Goal: Task Accomplishment & Management: Manage account settings

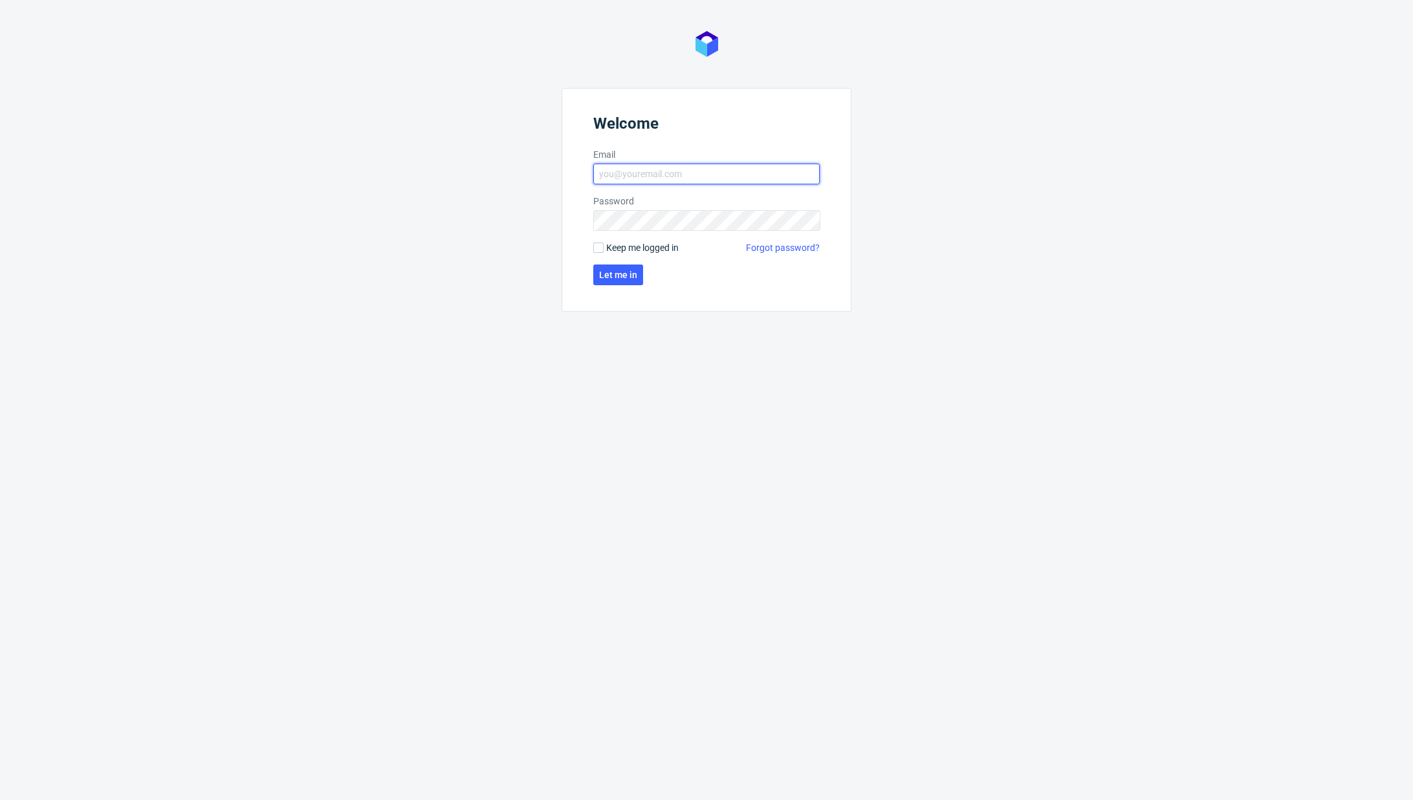
click at [651, 174] on input "Email" at bounding box center [706, 174] width 226 height 21
type input "karol.markowski@packhelp.com"
click at [620, 282] on button "Let me in" at bounding box center [618, 275] width 50 height 21
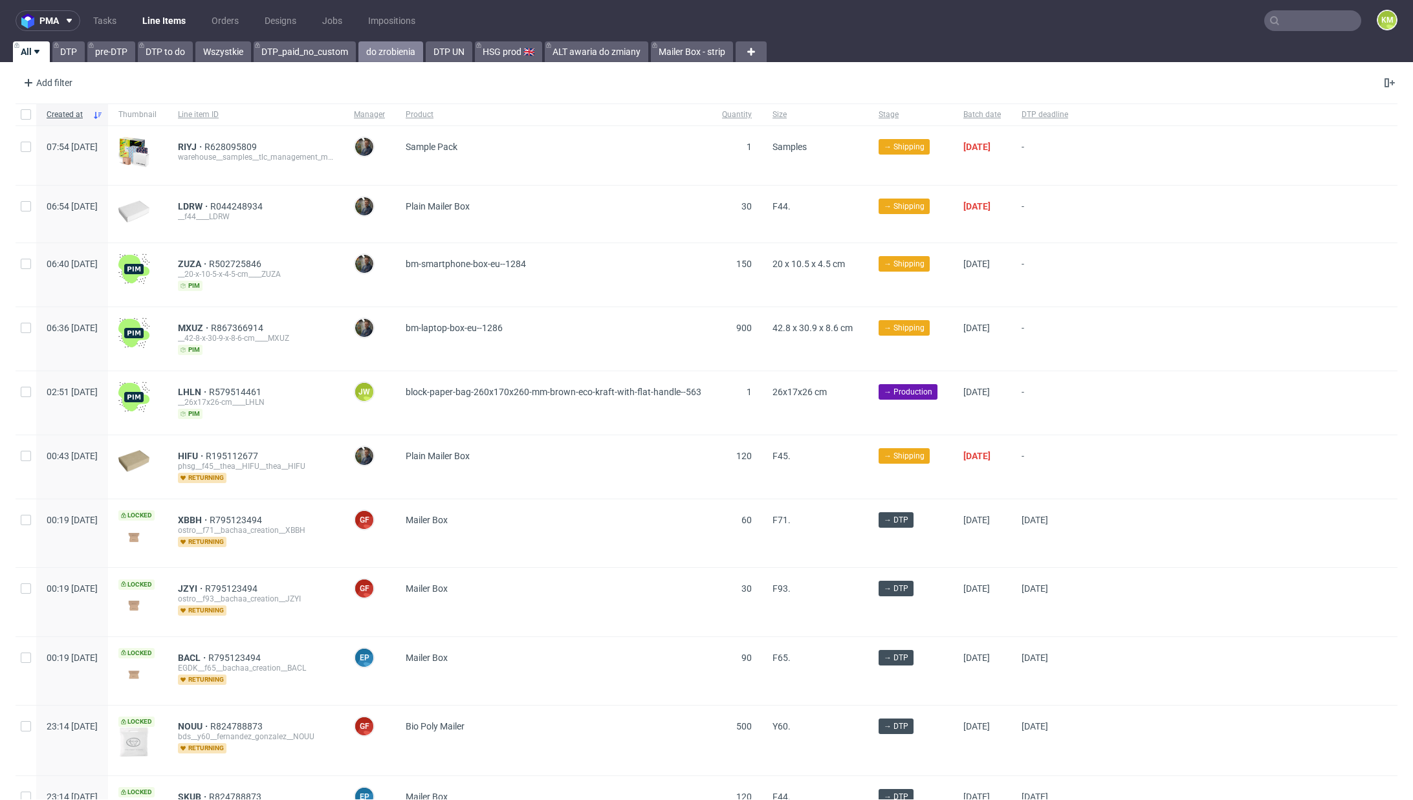
click at [397, 53] on link "do zrobienia" at bounding box center [390, 51] width 65 height 21
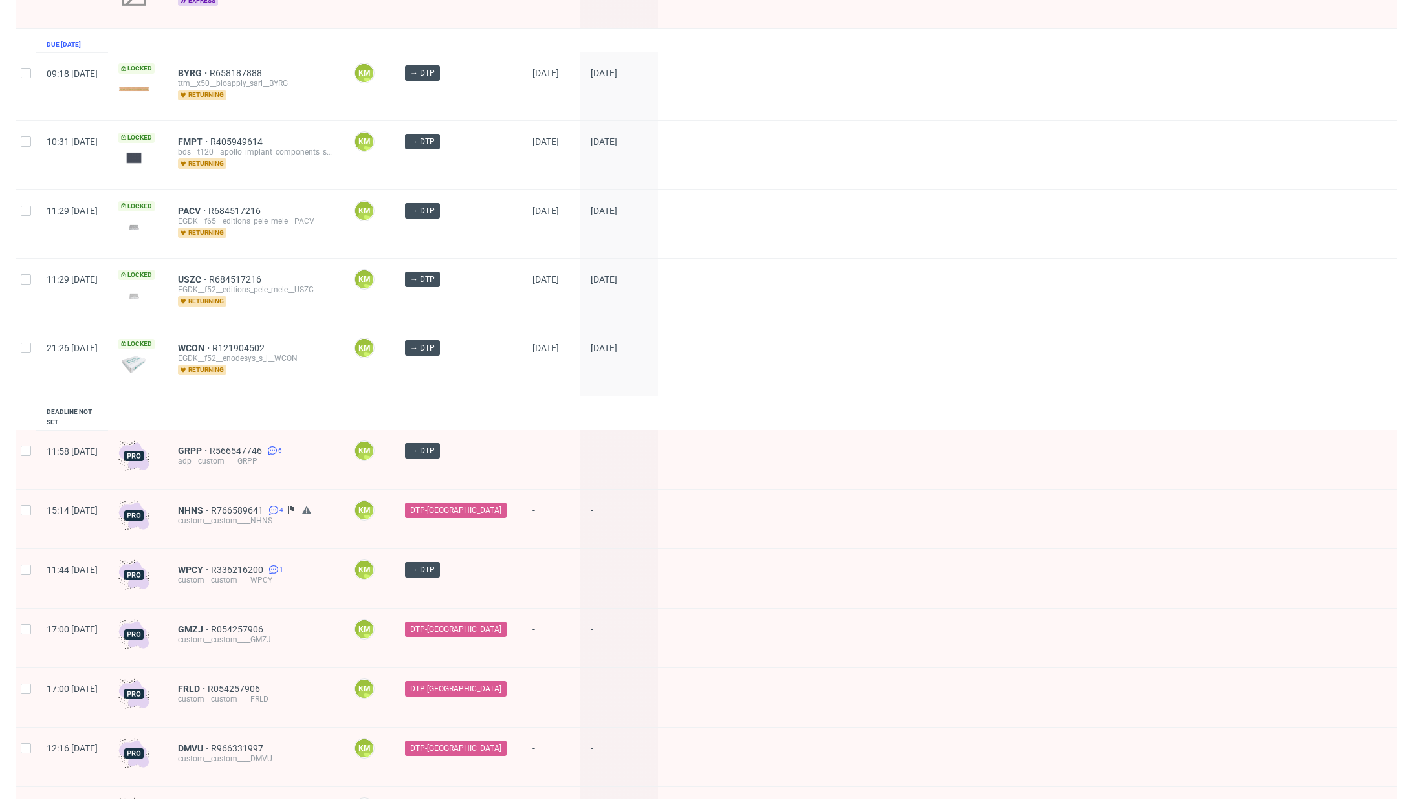
scroll to position [551, 0]
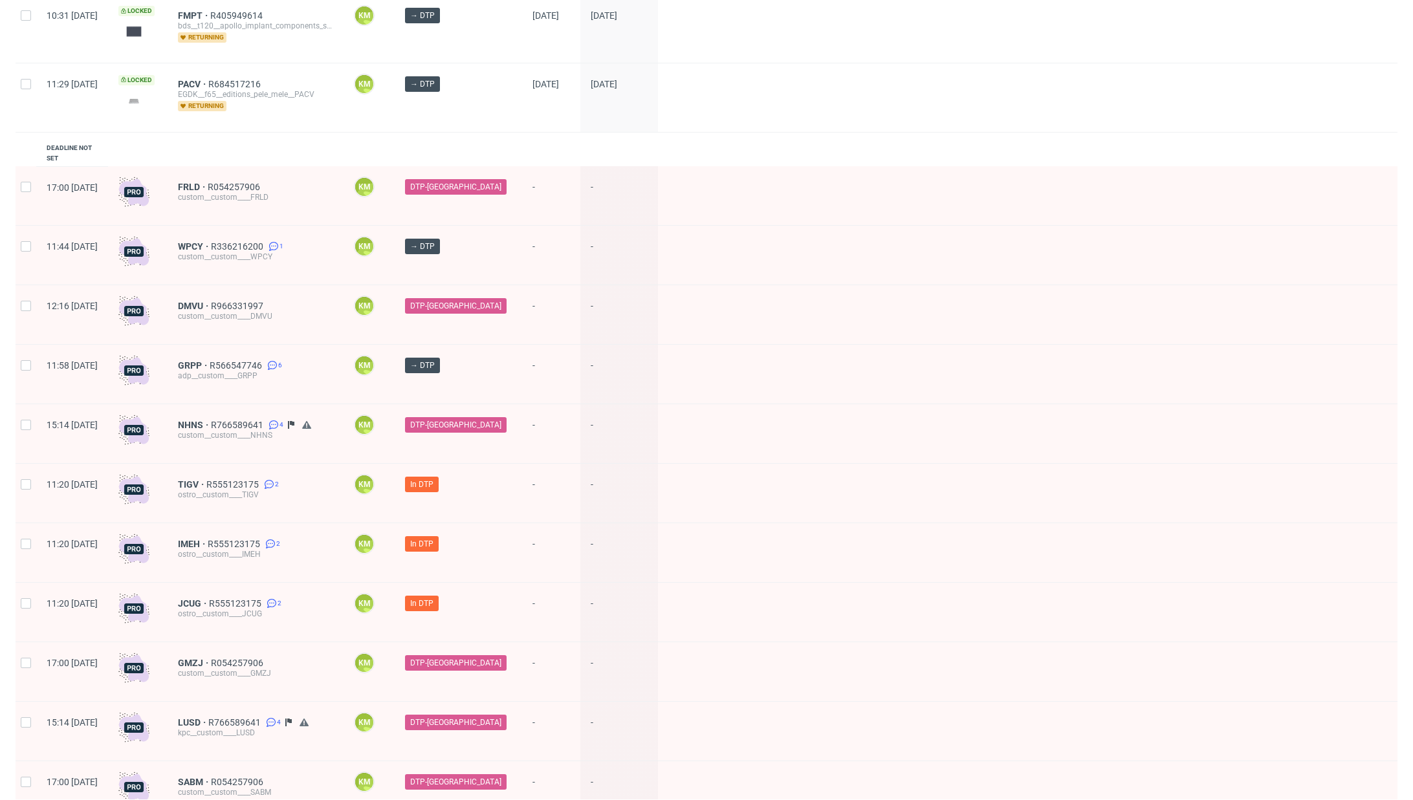
scroll to position [551, 0]
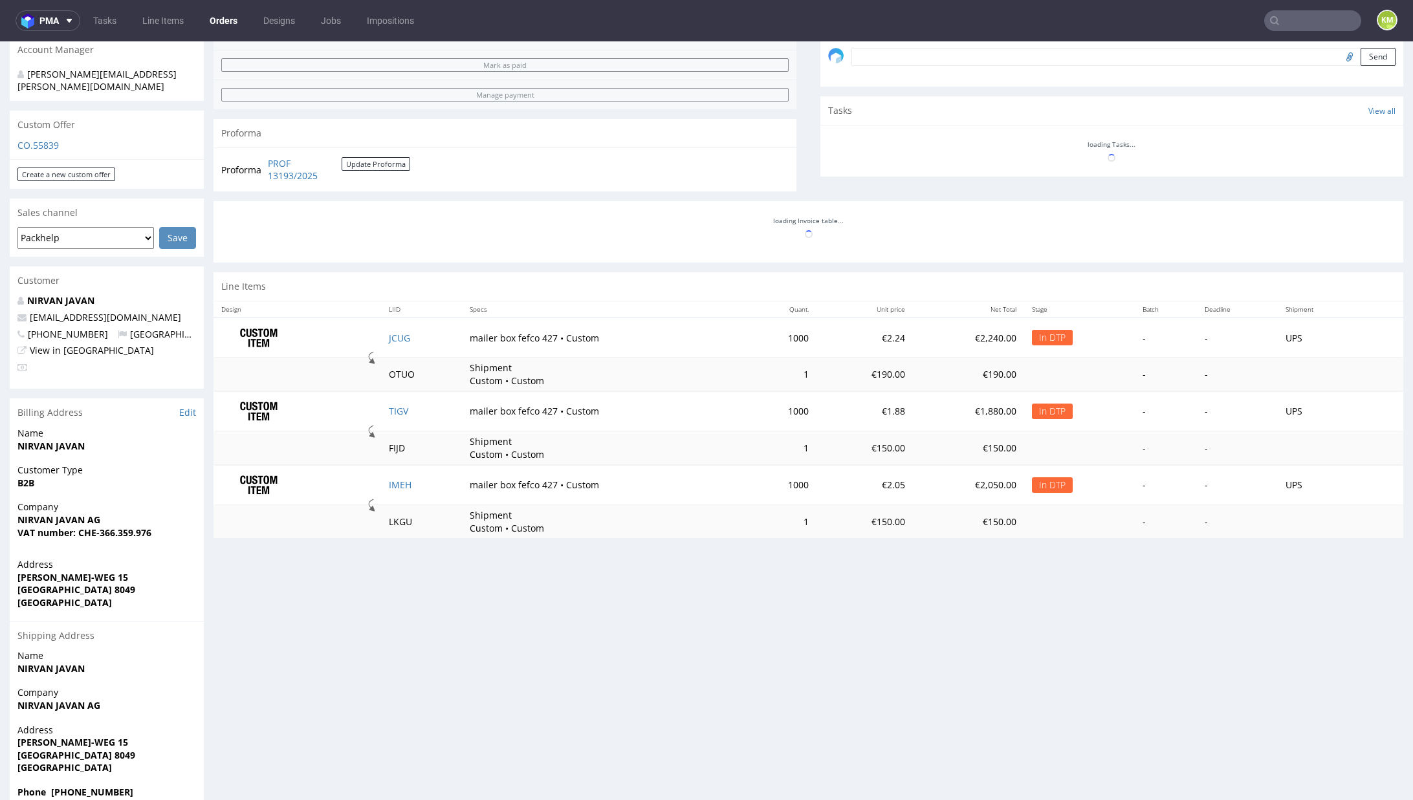
scroll to position [492, 0]
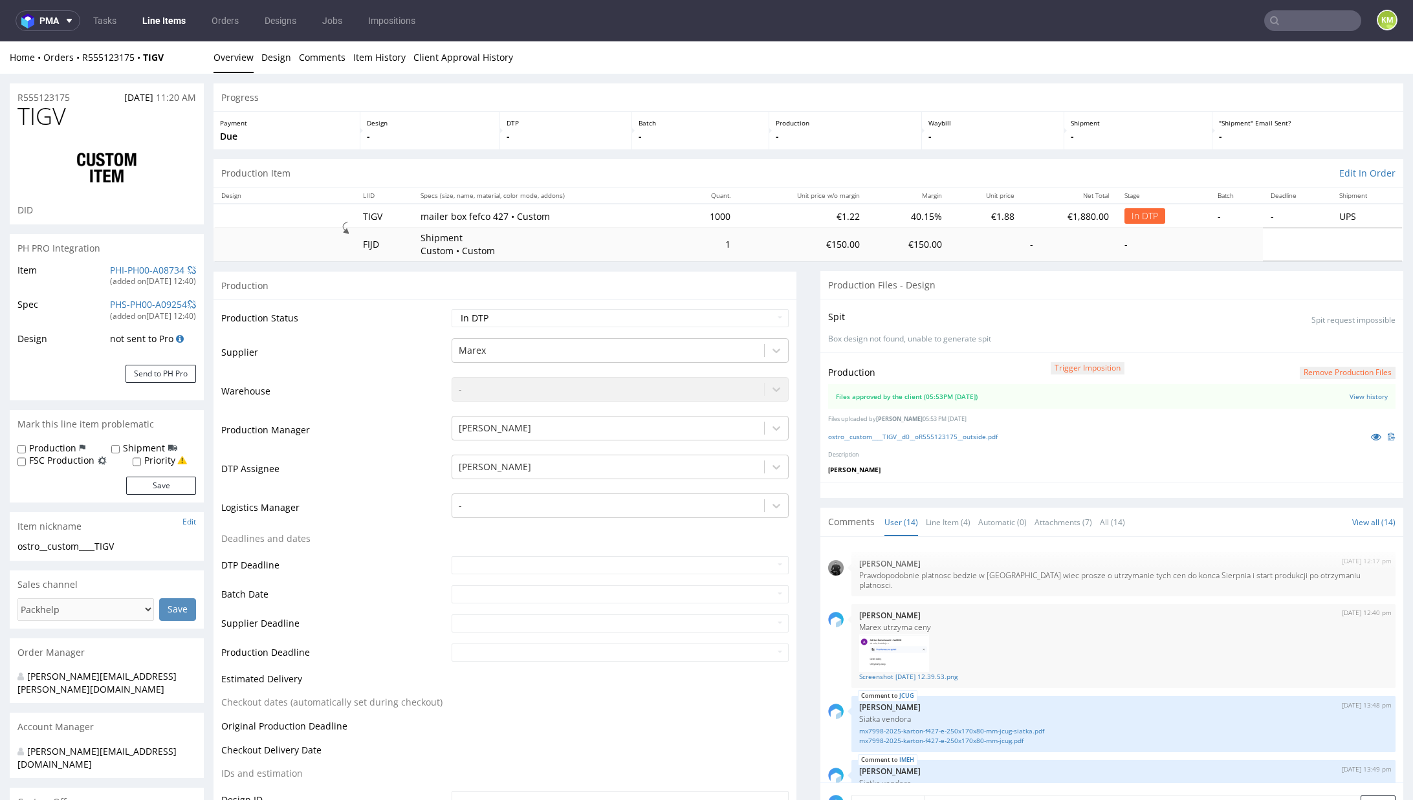
scroll to position [492, 0]
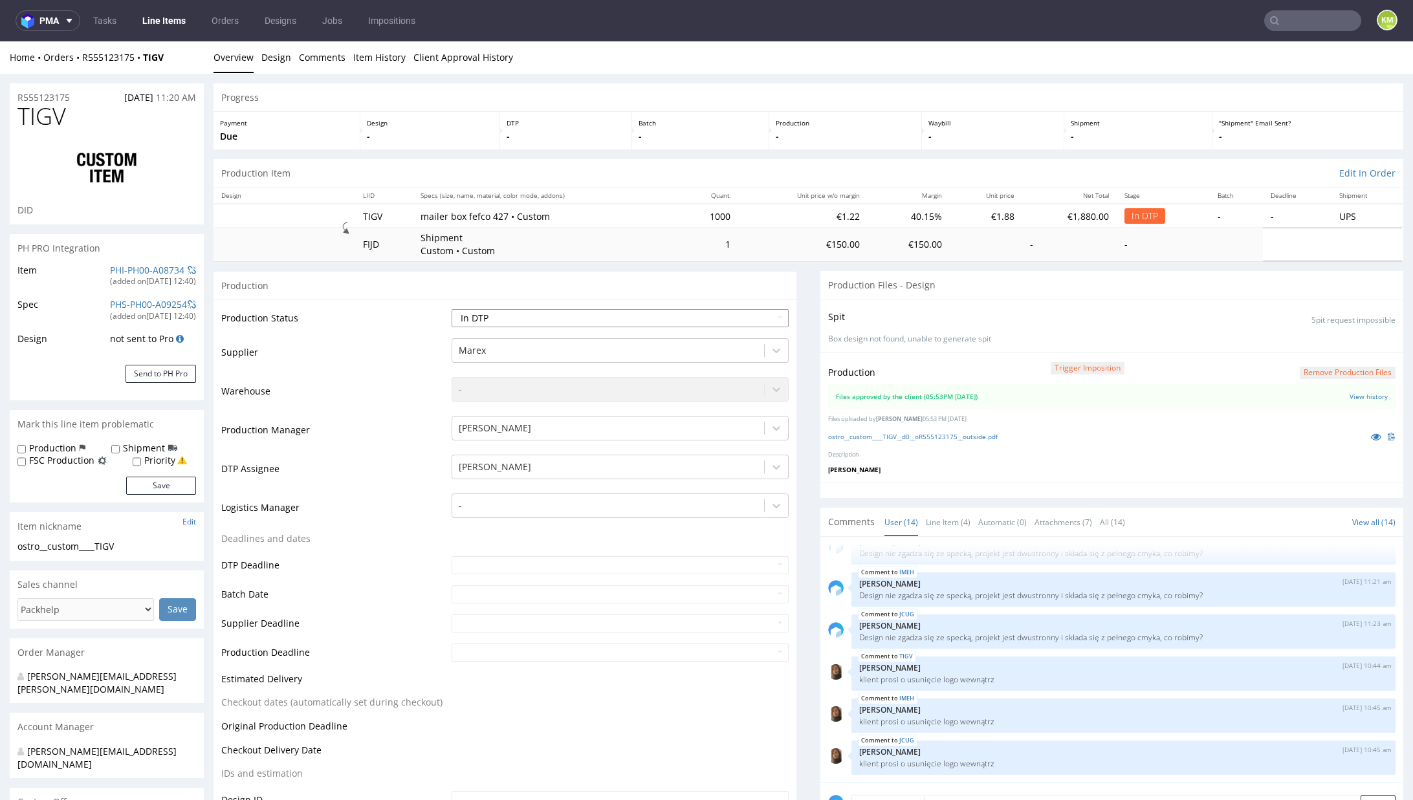
click at [723, 316] on select "Waiting for Artwork Waiting for Diecut Waiting for Mockup Waiting for DTP Waiti…" at bounding box center [620, 318] width 337 height 18
select select "dtp_waiting_for_double_check"
click at [452, 309] on select "Waiting for Artwork Waiting for Diecut Waiting for Mockup Waiting for DTP Waiti…" at bounding box center [620, 318] width 337 height 18
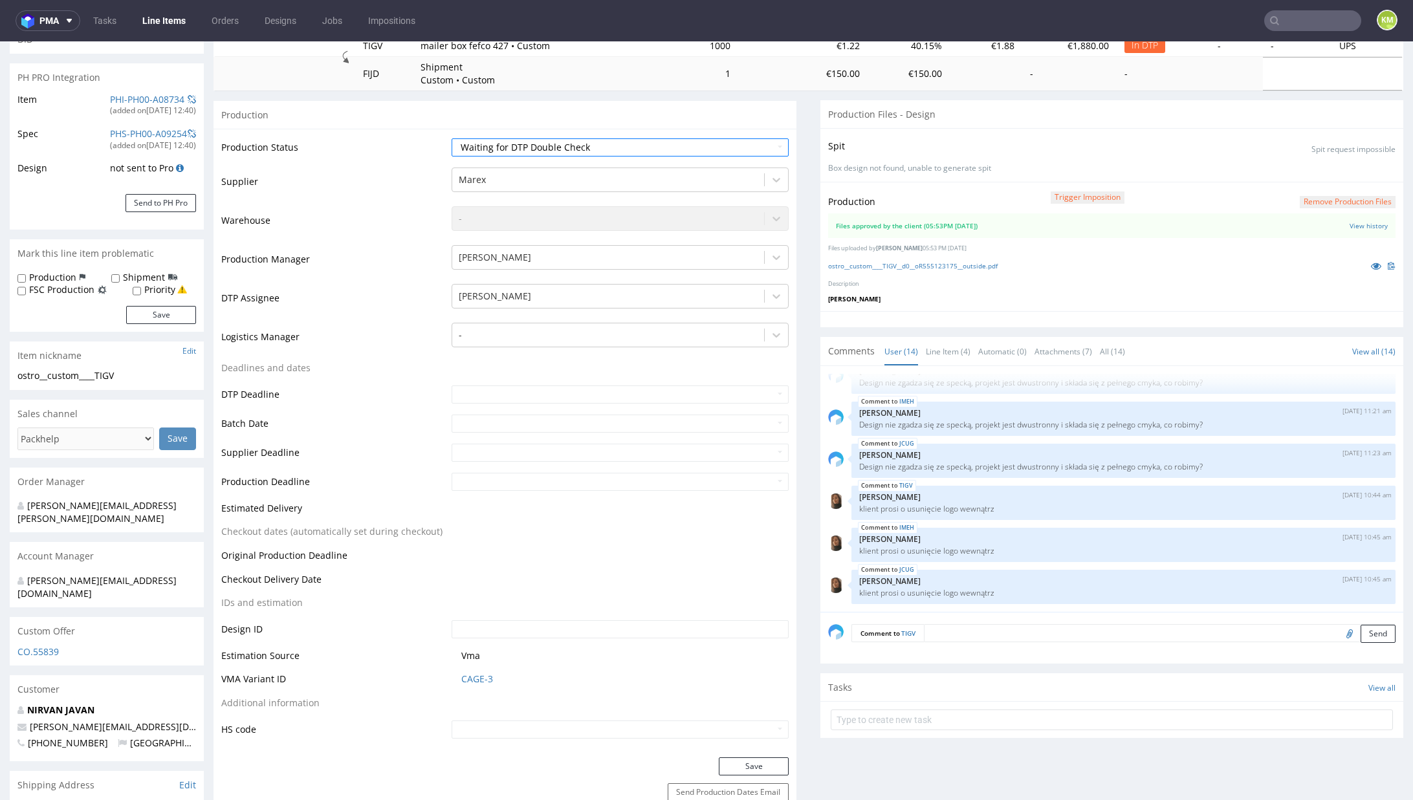
scroll to position [177, 0]
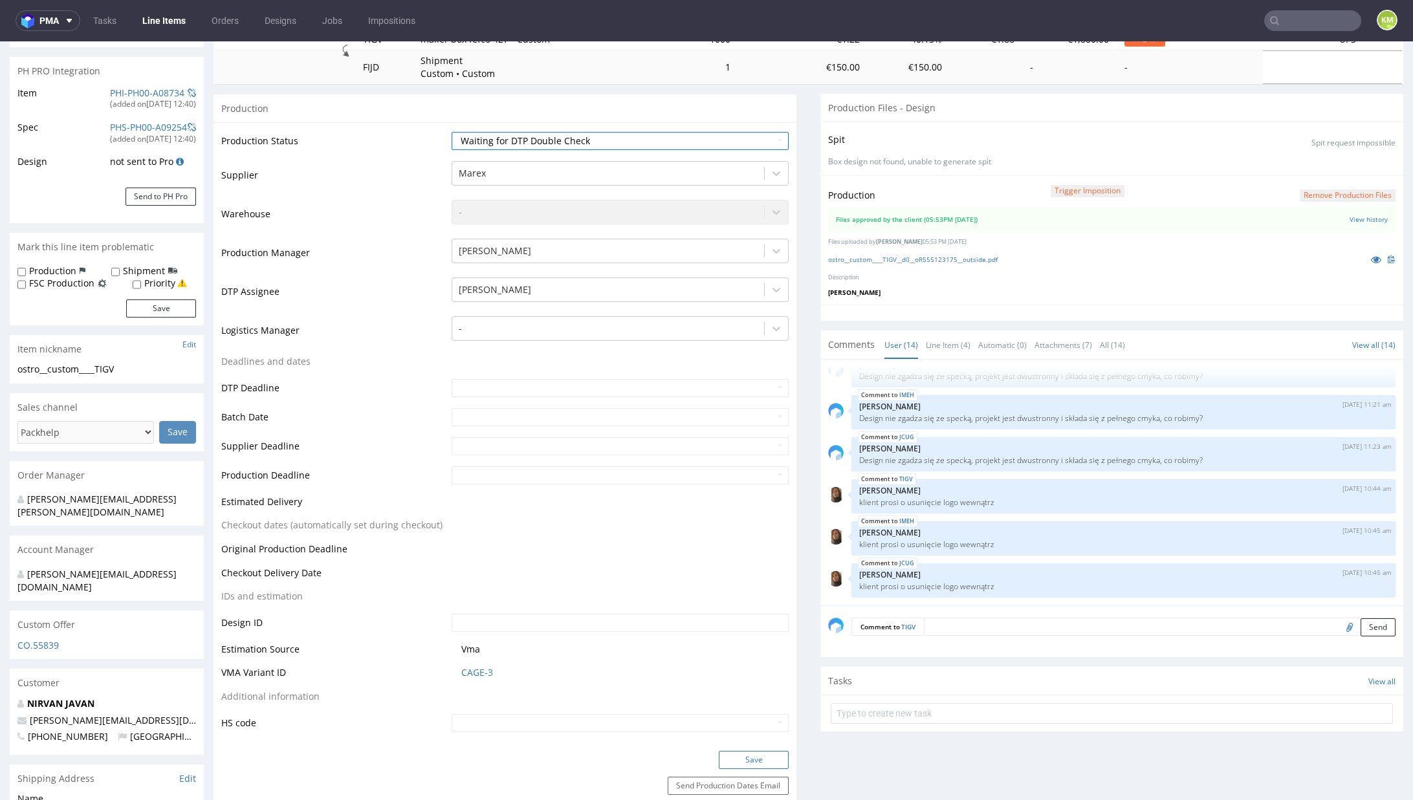
click at [749, 761] on button "Save" at bounding box center [754, 760] width 70 height 18
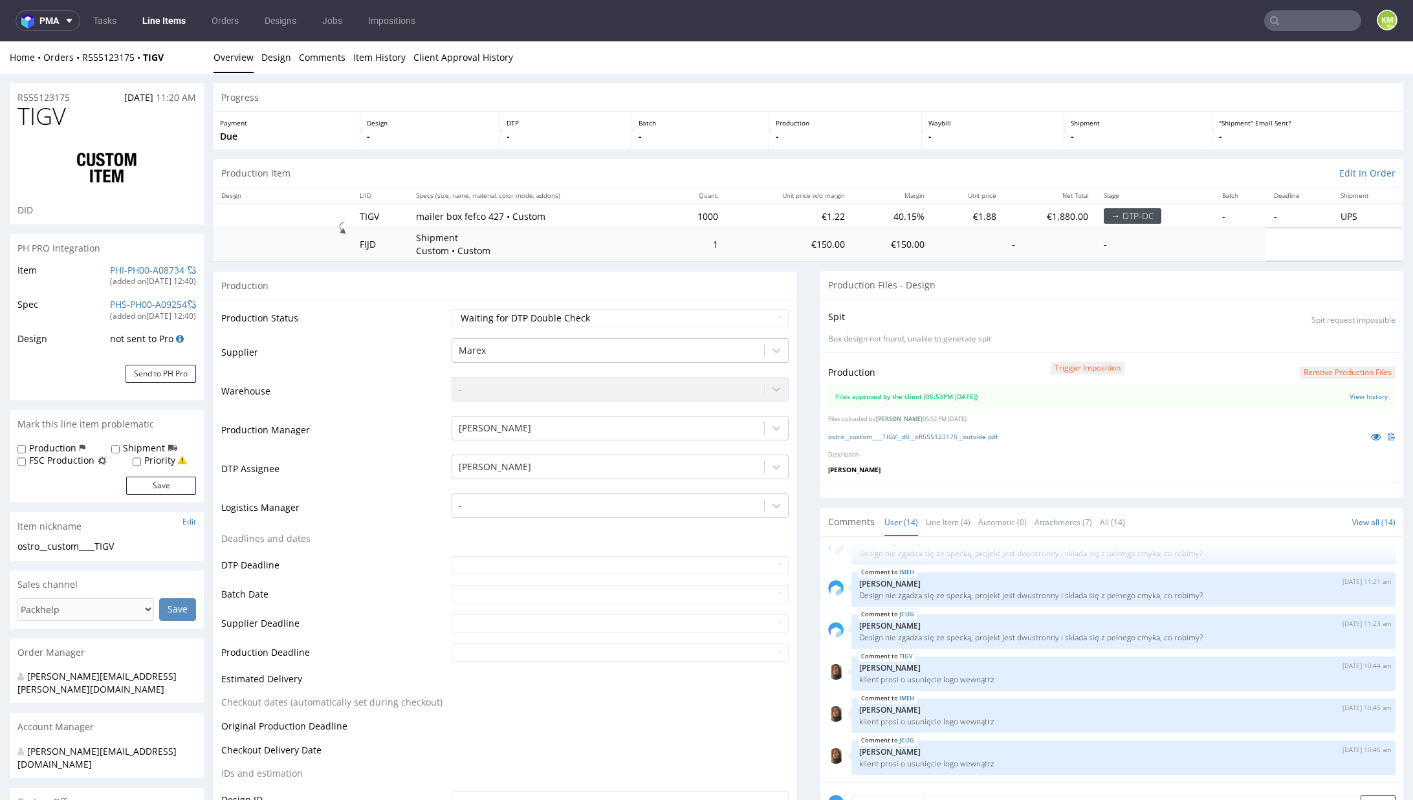
scroll to position [441, 0]
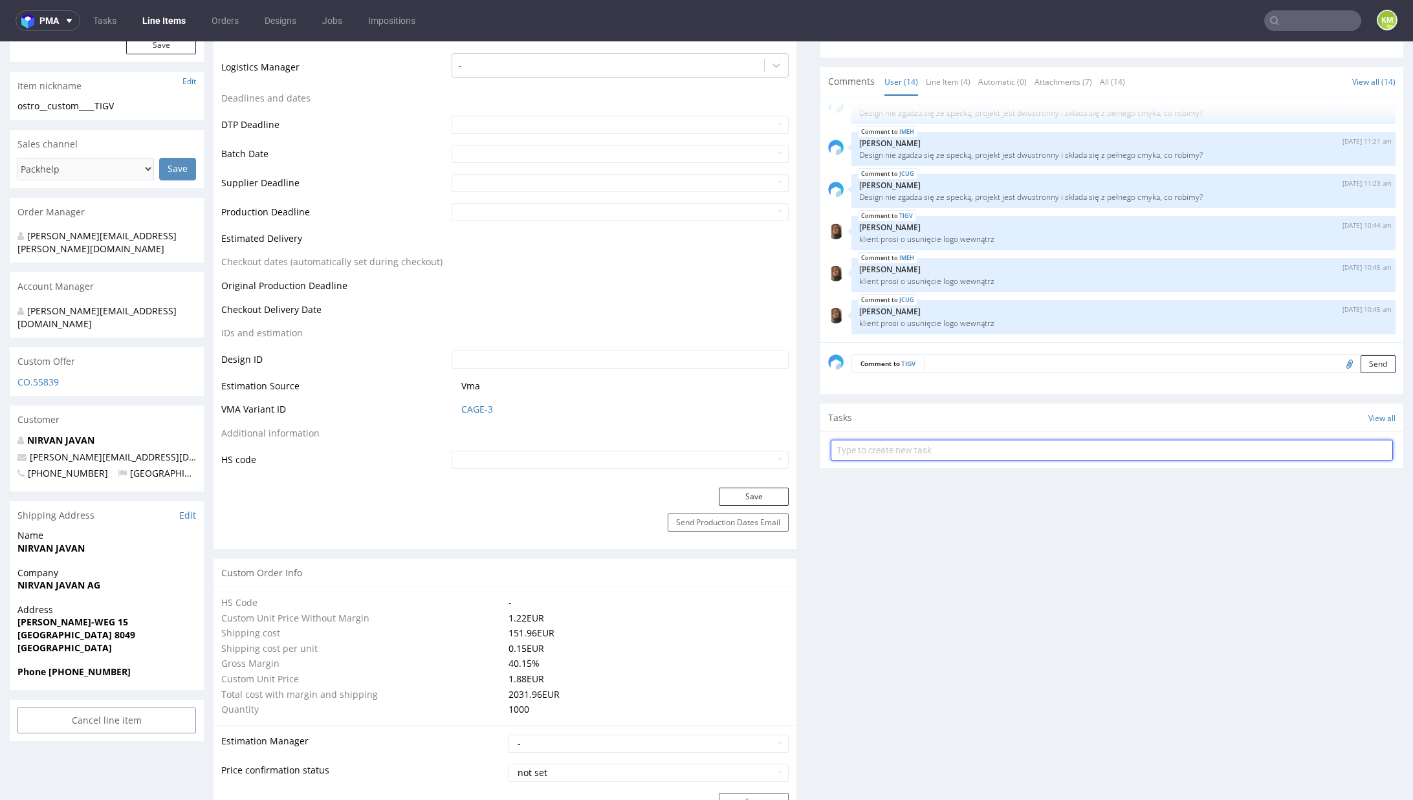
click at [877, 444] on input "text" at bounding box center [1112, 450] width 562 height 21
type input "dch 1/3"
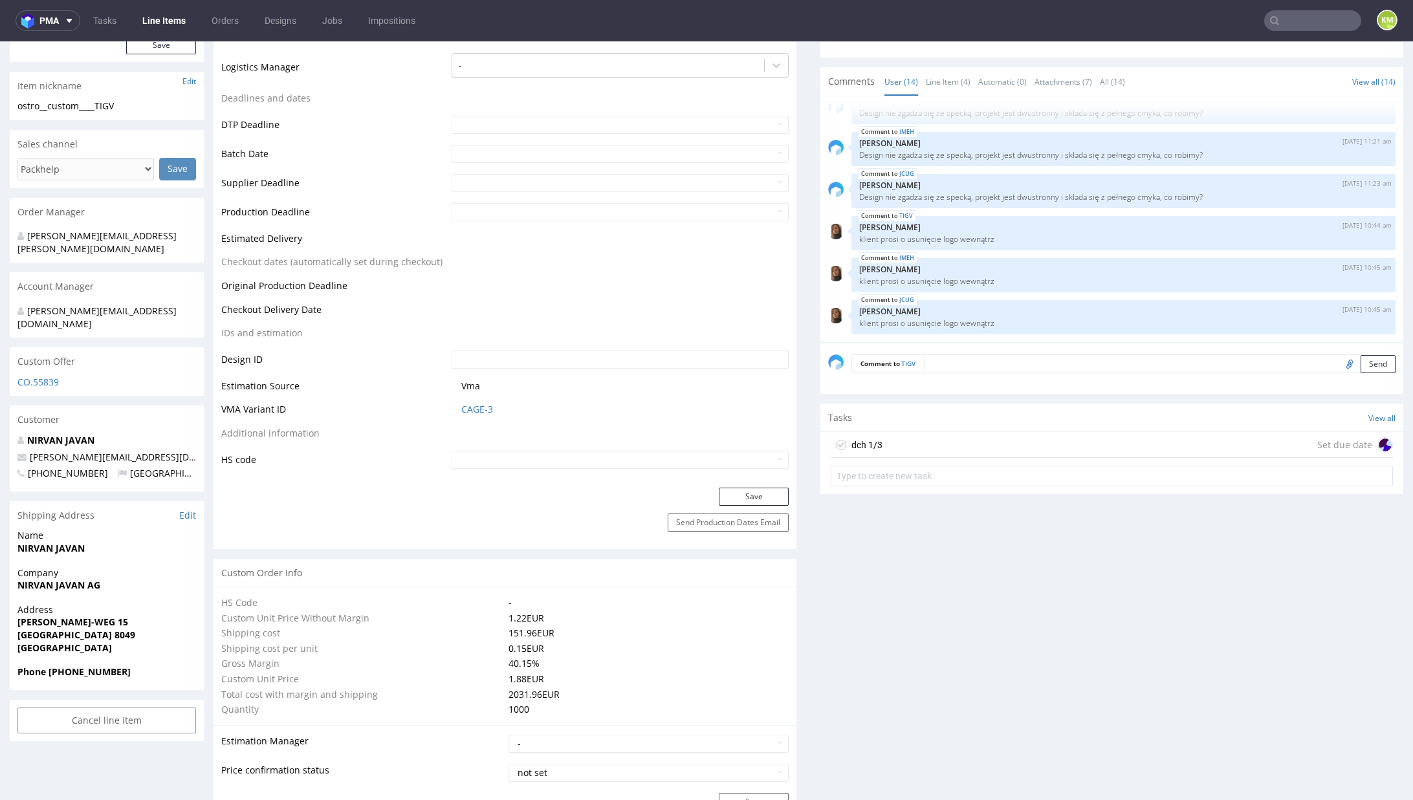
click at [934, 444] on div "dch 1/3 Set due date" at bounding box center [1112, 445] width 562 height 26
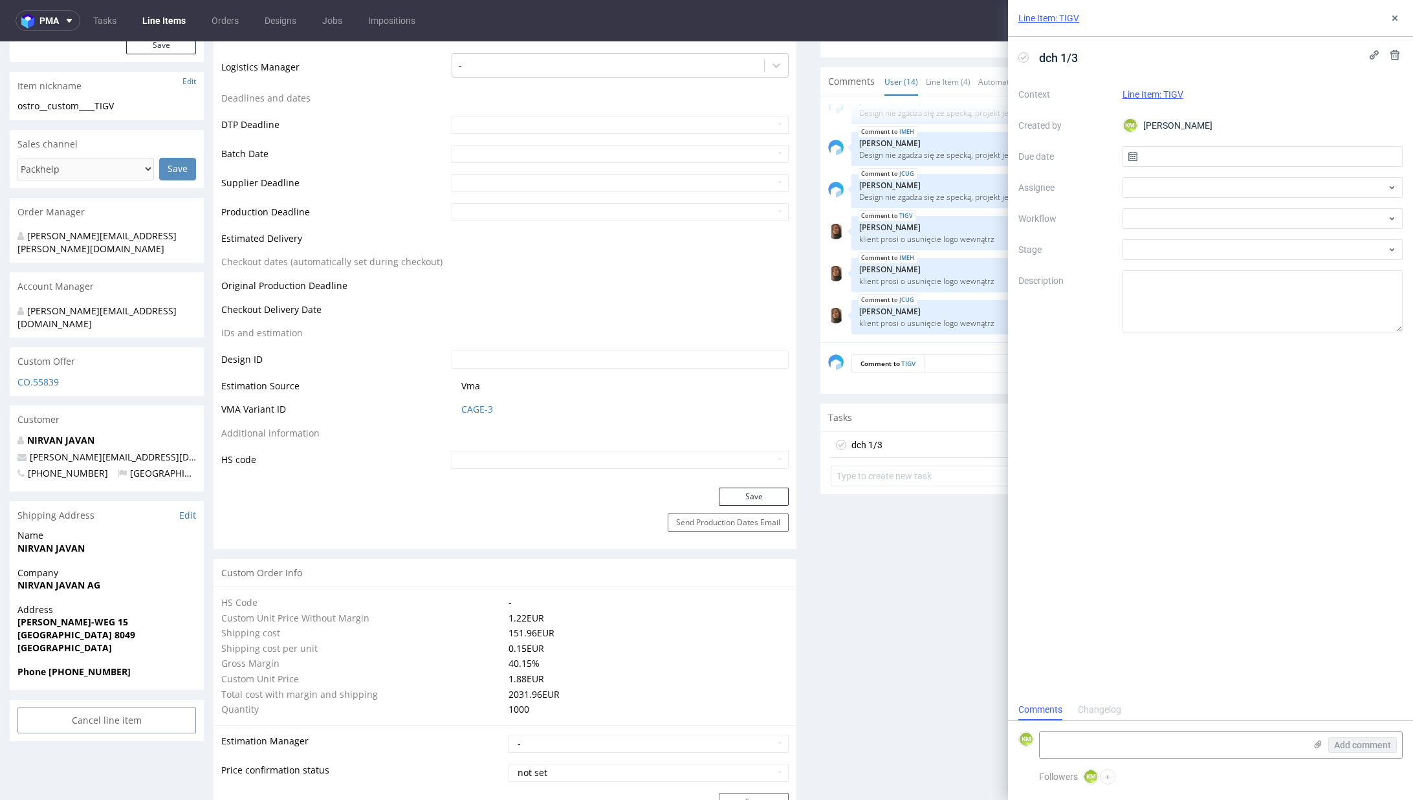
scroll to position [10, 0]
click at [1173, 157] on input "text" at bounding box center [1262, 156] width 281 height 21
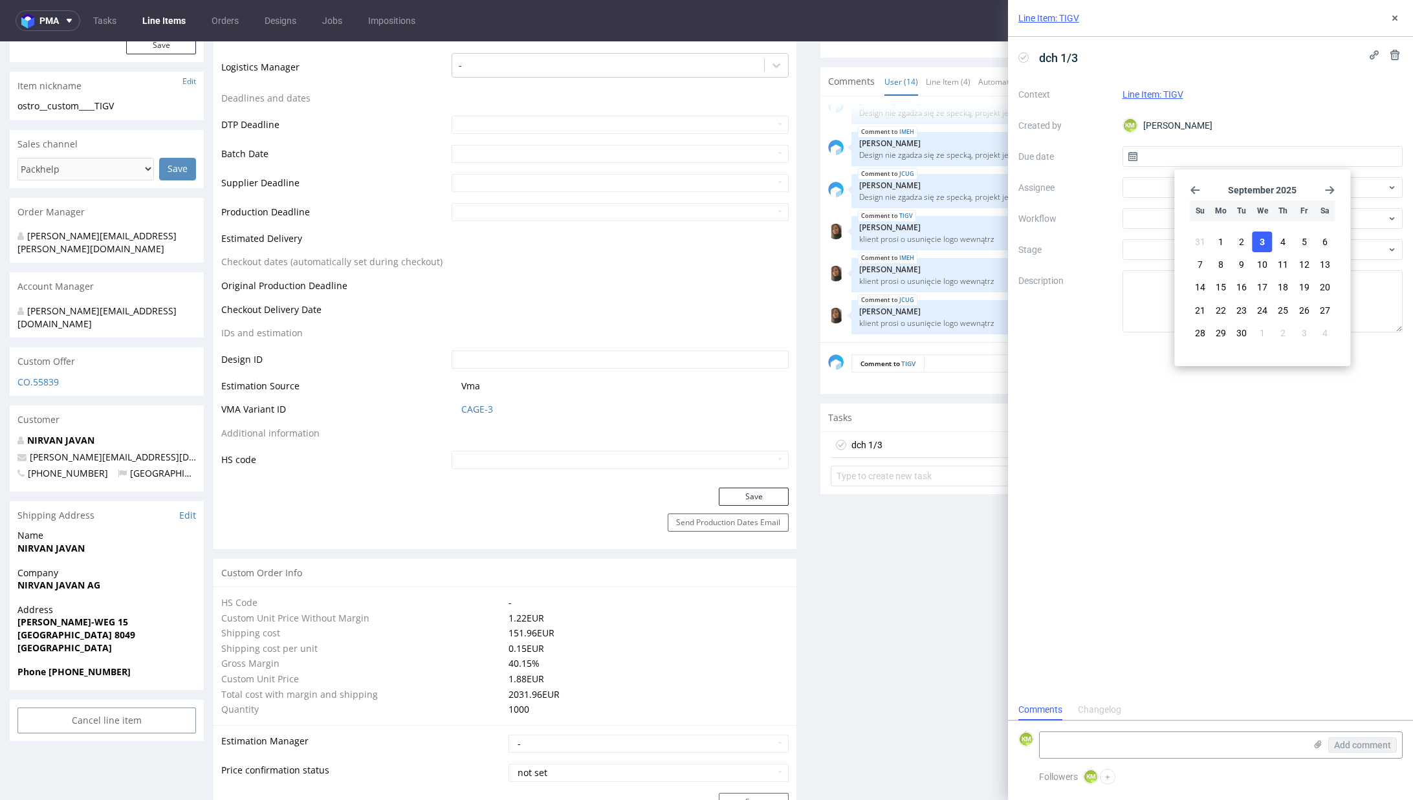
click at [1254, 242] on button "3" at bounding box center [1263, 242] width 20 height 21
type input "03/09/2025"
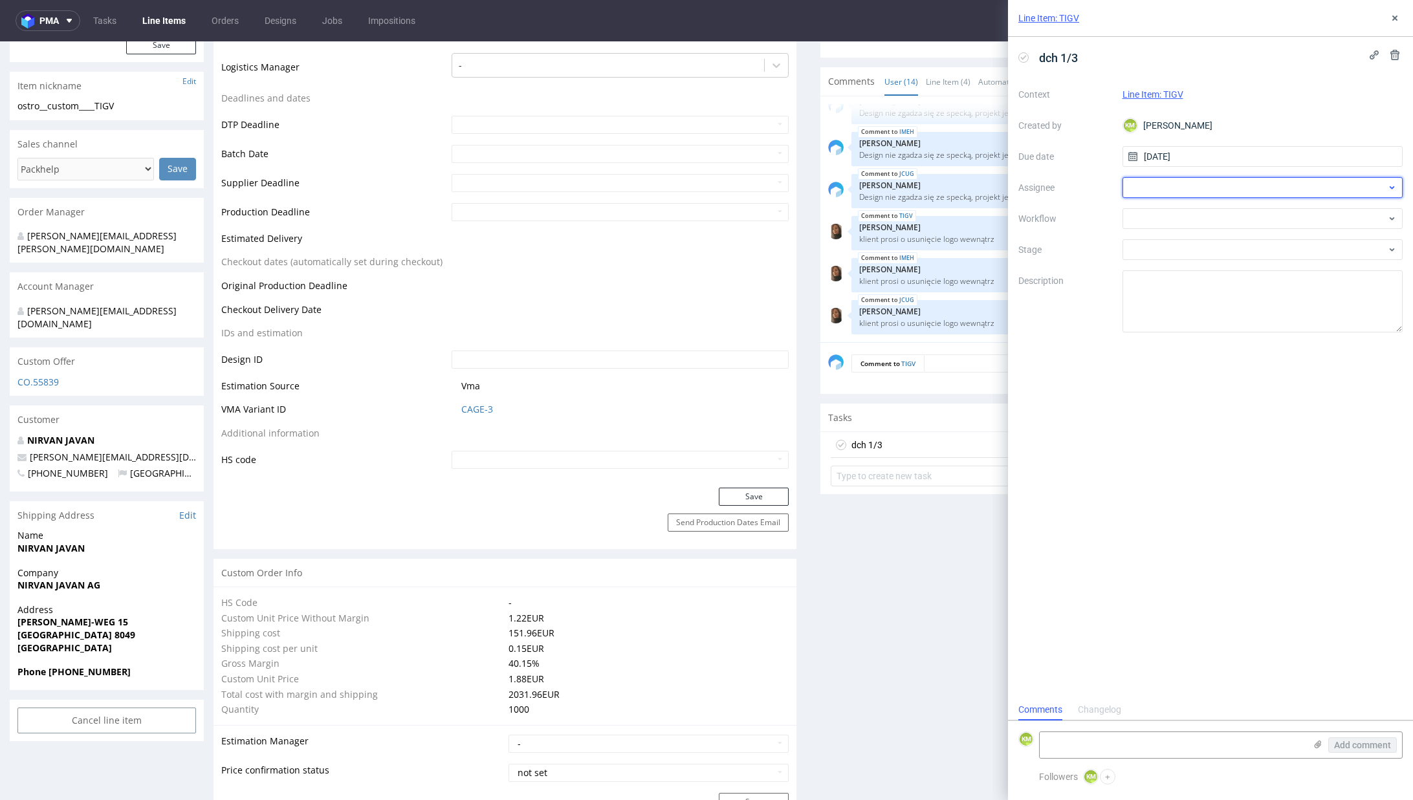
click at [1170, 190] on div at bounding box center [1262, 187] width 281 height 21
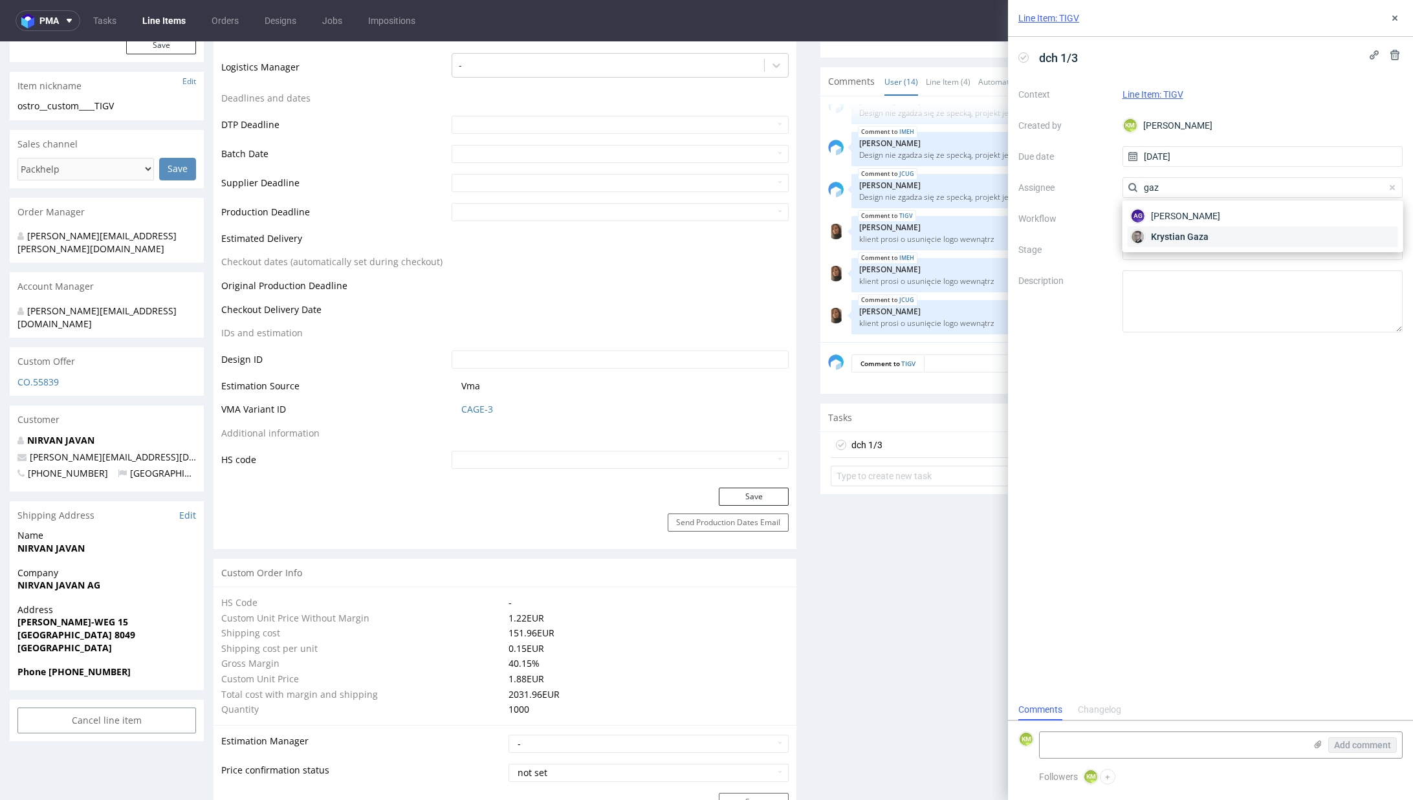
type input "gaz"
click at [1186, 235] on span "Krystian Gaza" at bounding box center [1180, 236] width 58 height 13
drag, startPoint x: 1180, startPoint y: 231, endPoint x: 1176, endPoint y: 219, distance: 12.5
click at [1178, 226] on div "Context Line Item: TIGV Created by KM Karol Markowski Due date 03/09/2025 Assig…" at bounding box center [1210, 208] width 384 height 248
click at [1176, 220] on div at bounding box center [1262, 218] width 281 height 21
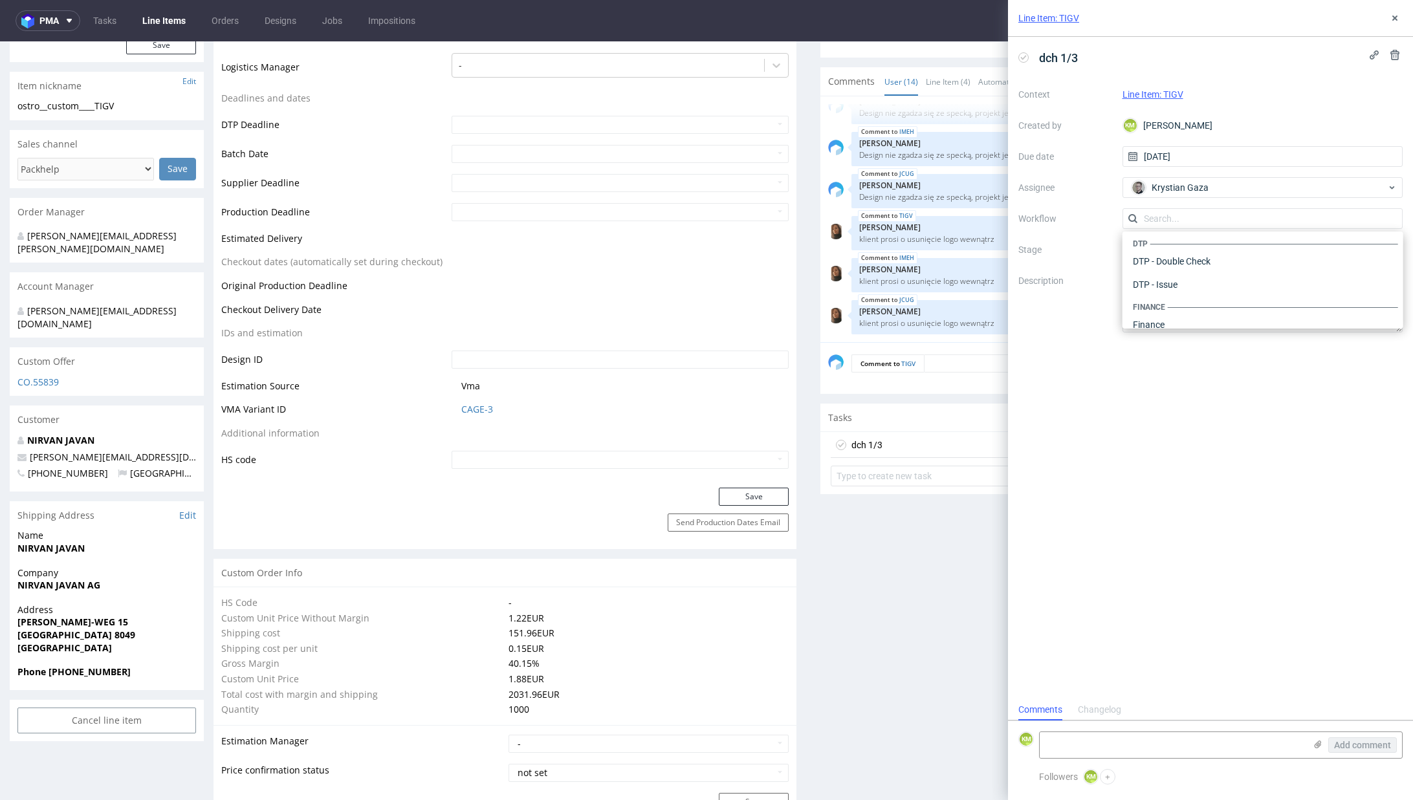
scroll to position [0, 0]
click at [1185, 268] on div "DTP - Double Check" at bounding box center [1263, 265] width 270 height 23
click at [1188, 287] on textarea at bounding box center [1262, 301] width 281 height 62
click at [1396, 21] on icon at bounding box center [1395, 18] width 10 height 10
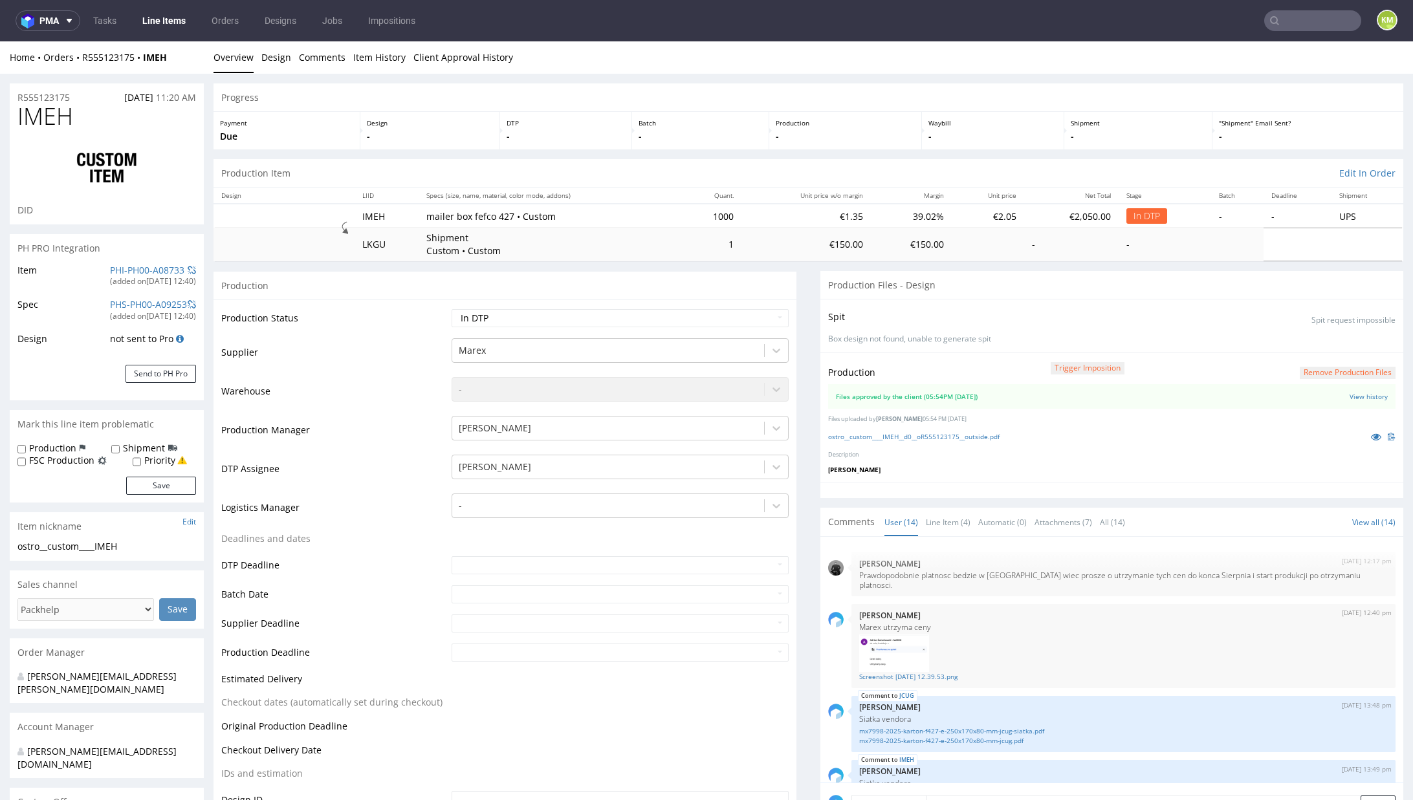
scroll to position [492, 0]
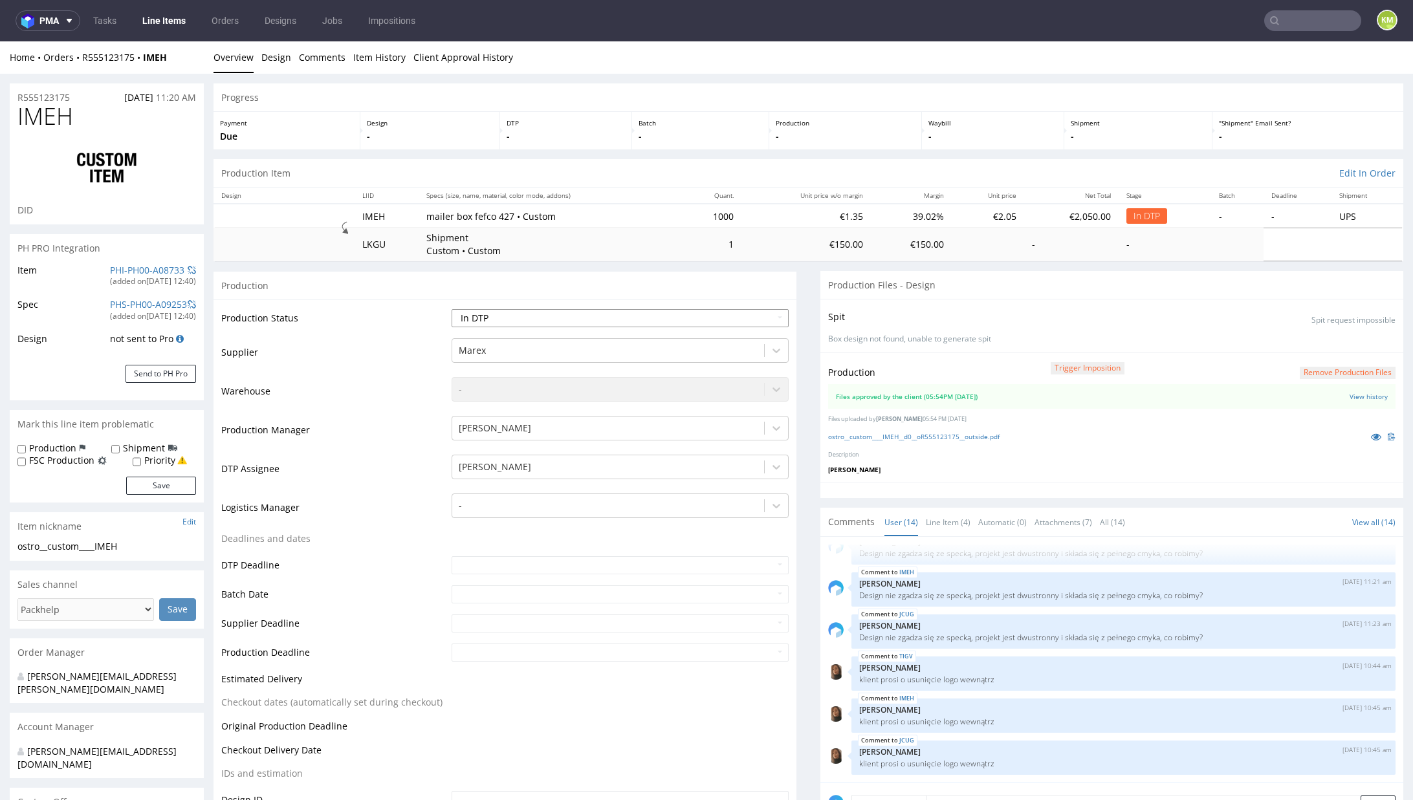
click at [638, 314] on select "Waiting for Artwork Waiting for Diecut Waiting for Mockup Waiting for DTP Waiti…" at bounding box center [620, 318] width 337 height 18
select select "dtp_waiting_for_double_check"
click at [452, 309] on select "Waiting for Artwork Waiting for Diecut Waiting for Mockup Waiting for DTP Waiti…" at bounding box center [620, 318] width 337 height 18
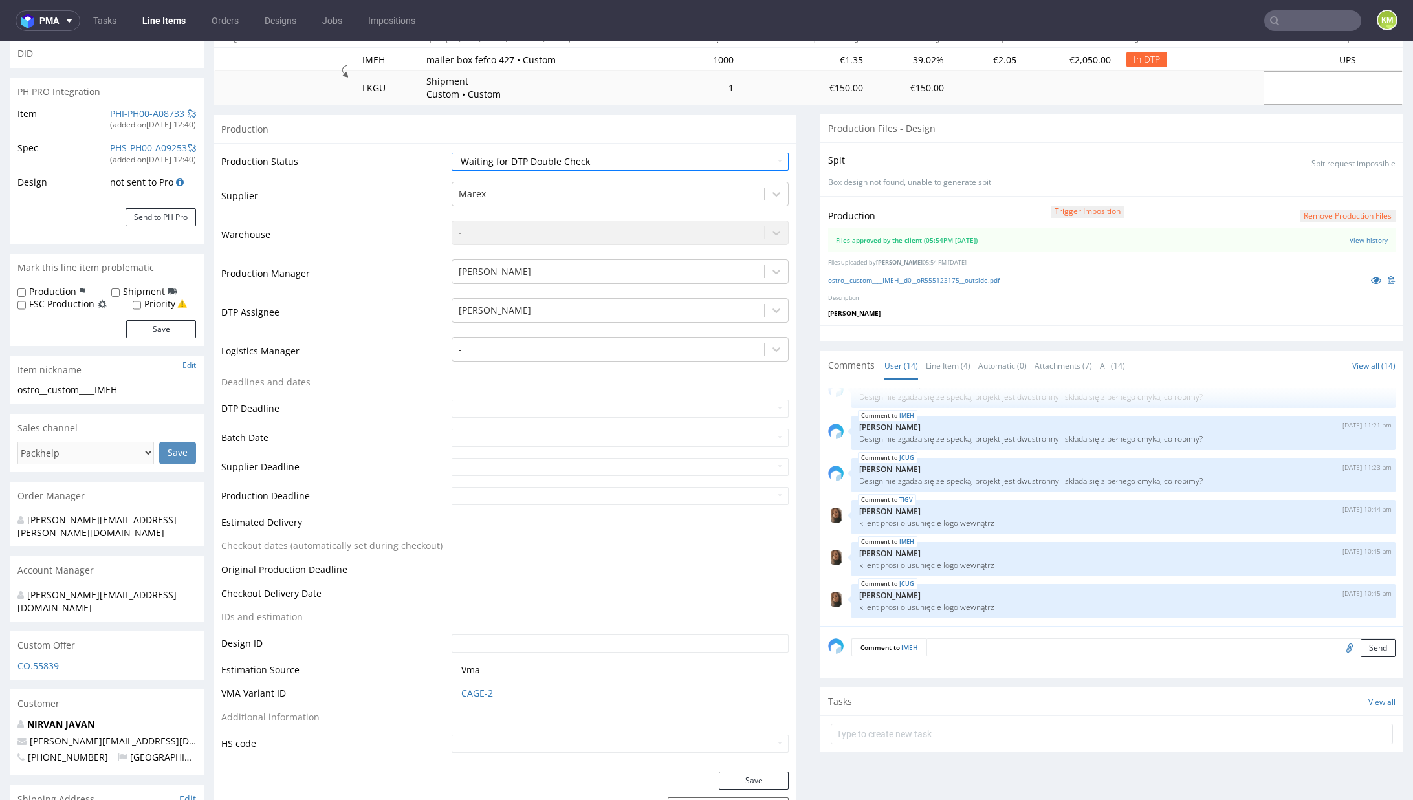
scroll to position [312, 0]
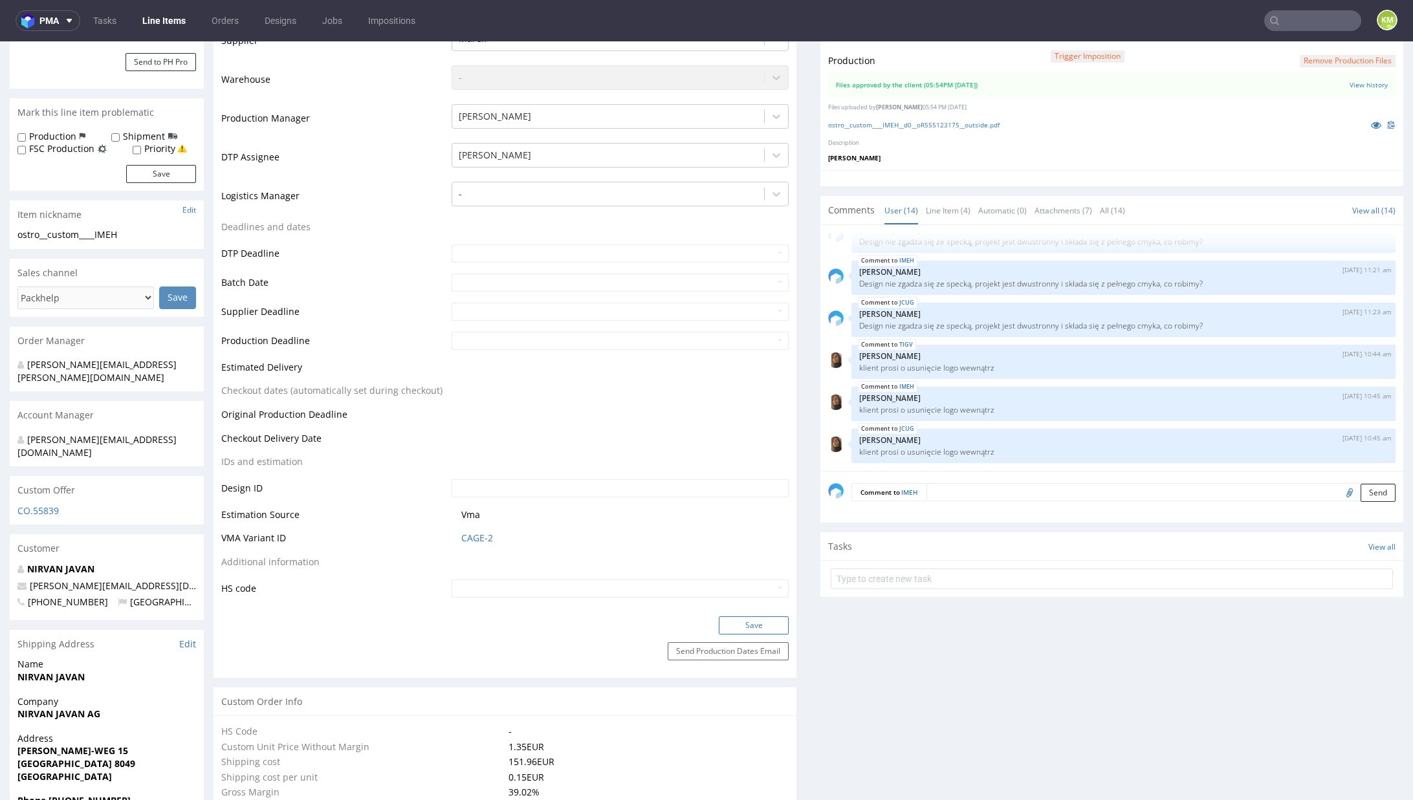
click at [761, 625] on button "Save" at bounding box center [754, 626] width 70 height 18
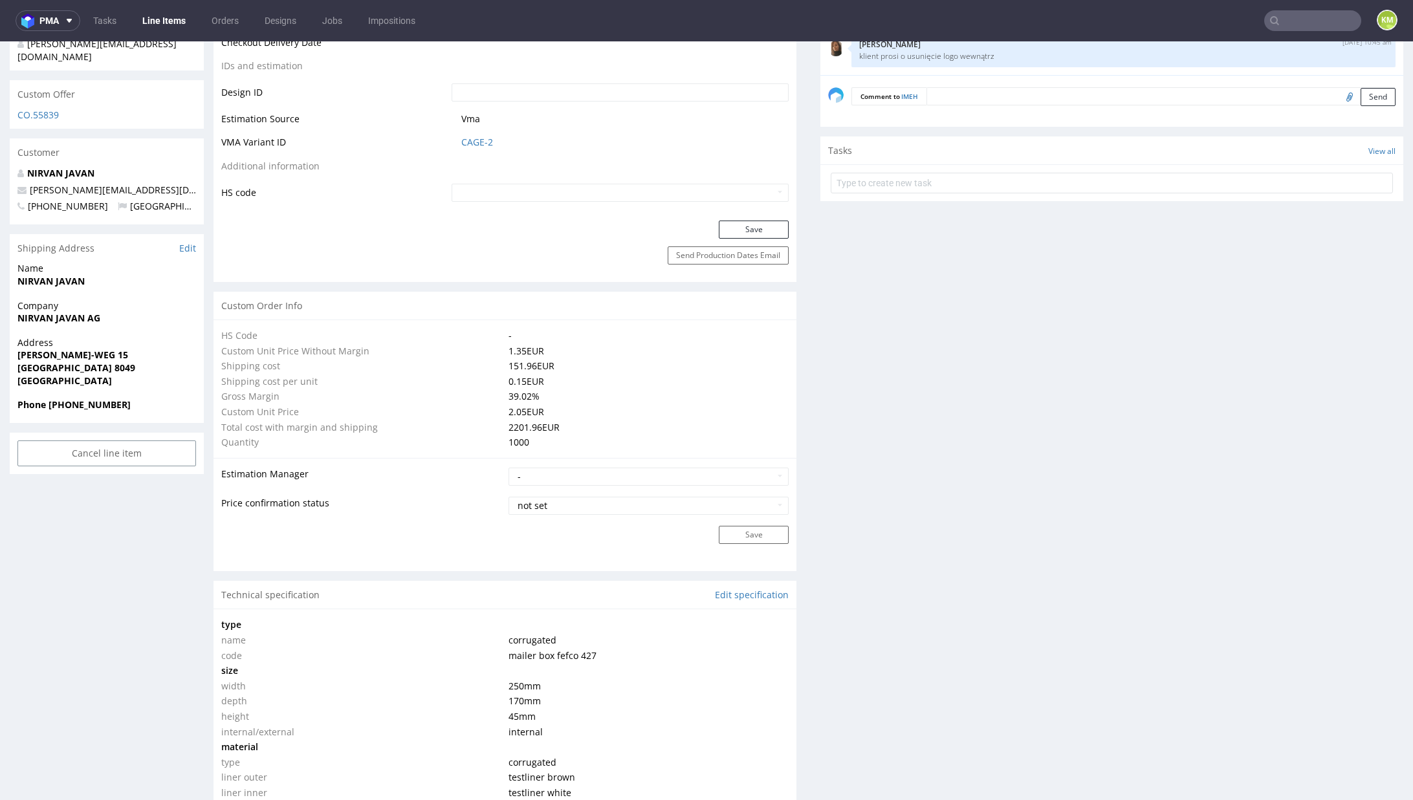
scroll to position [754, 0]
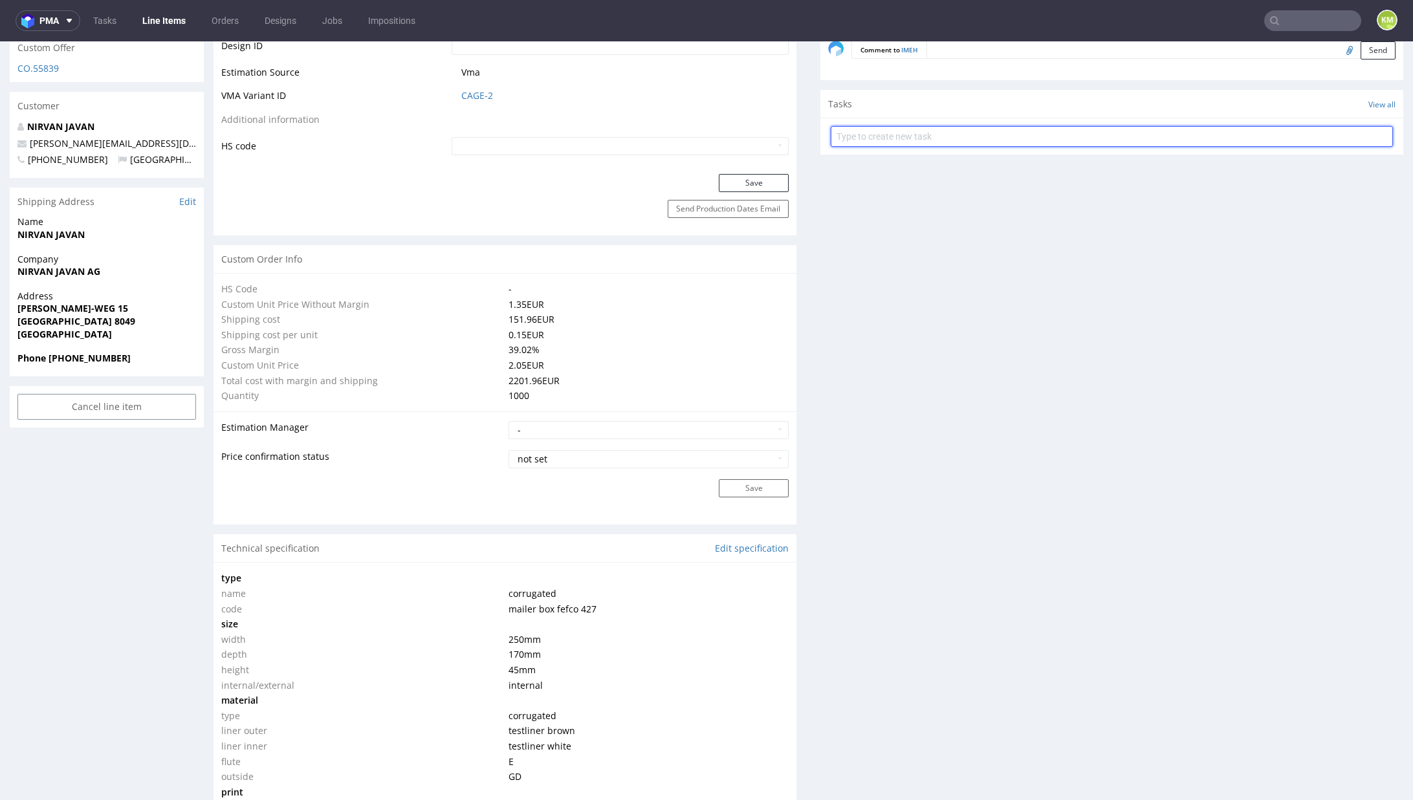
click at [921, 137] on input "text" at bounding box center [1112, 136] width 562 height 21
type input "dch 2/3"
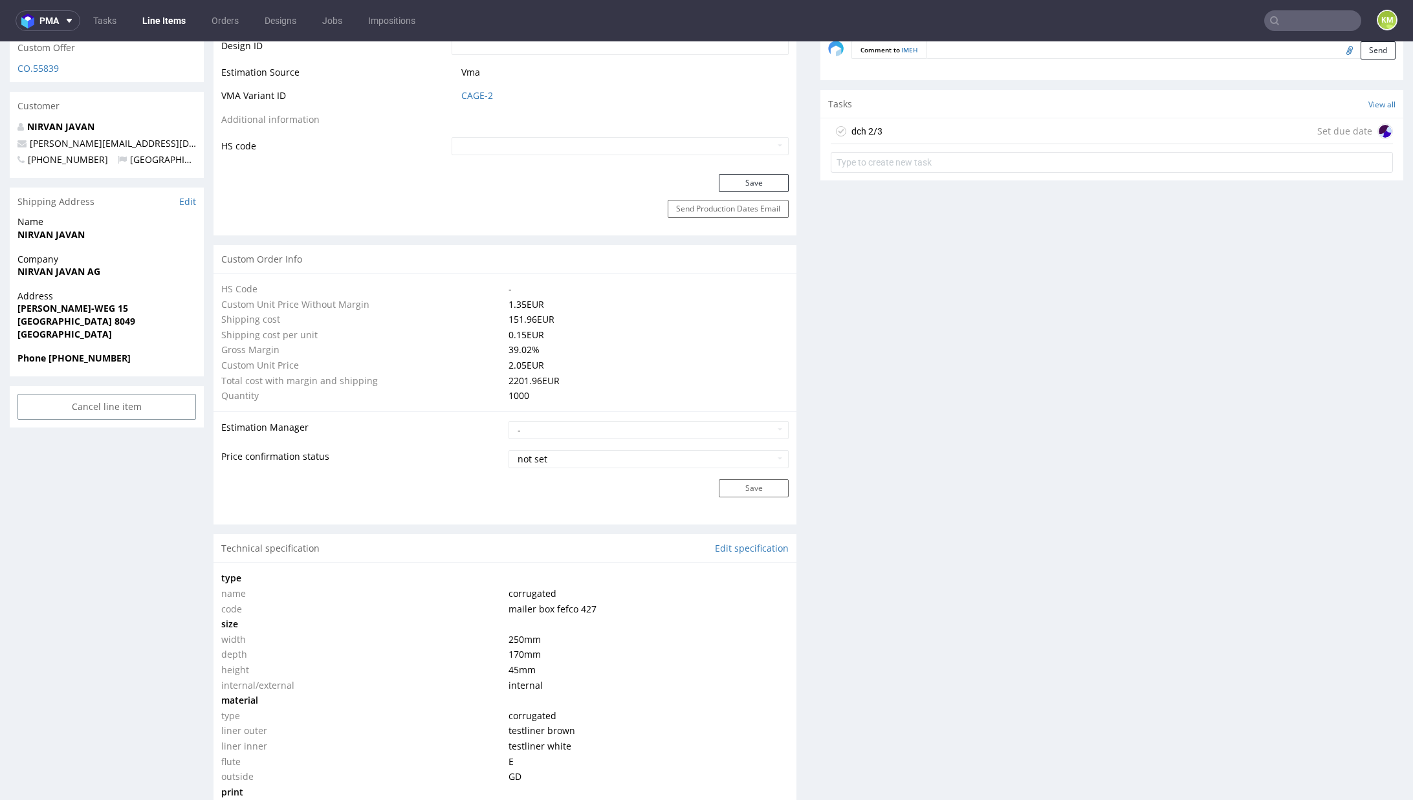
click at [916, 133] on div "dch 2/3 Set due date" at bounding box center [1112, 131] width 562 height 26
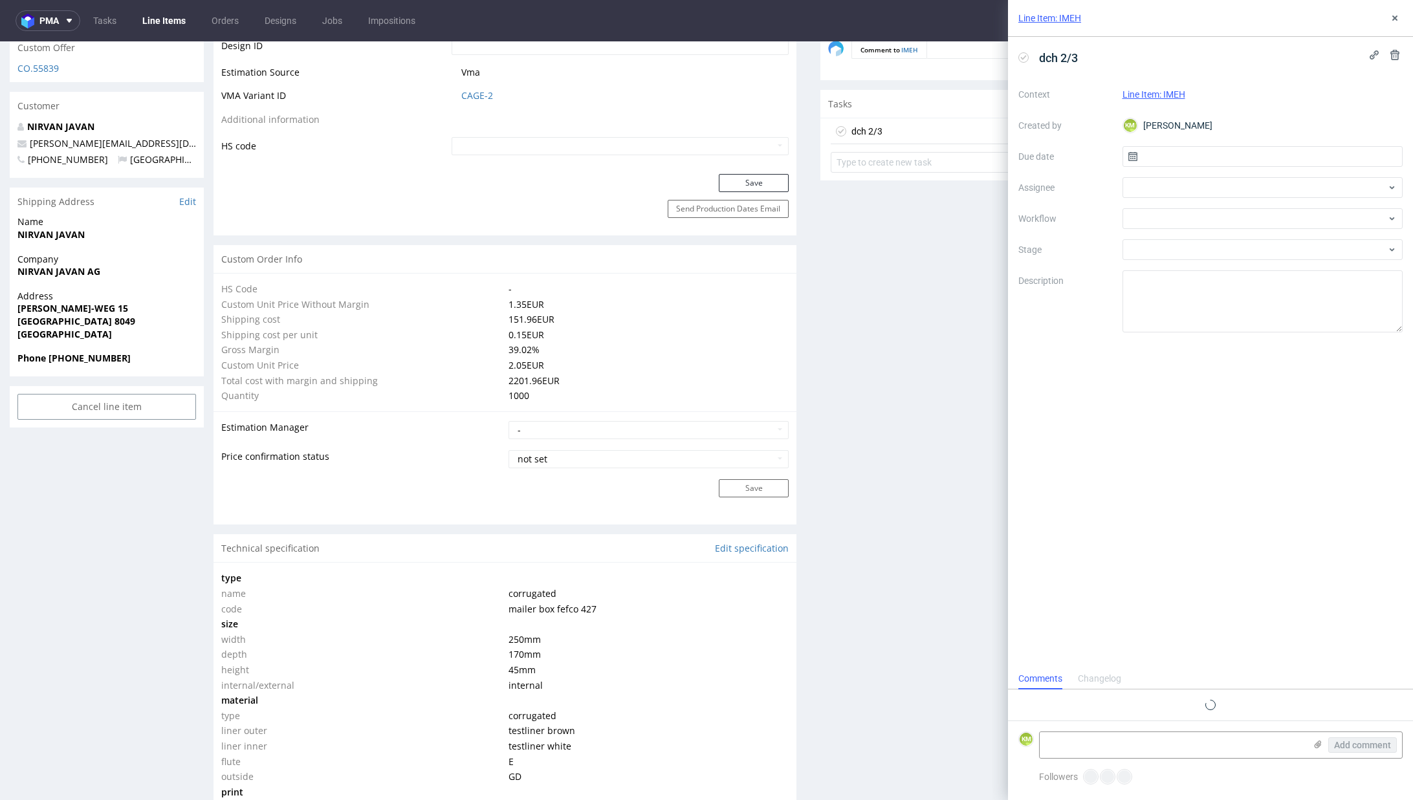
scroll to position [10, 0]
click at [1186, 159] on input "text" at bounding box center [1262, 156] width 281 height 21
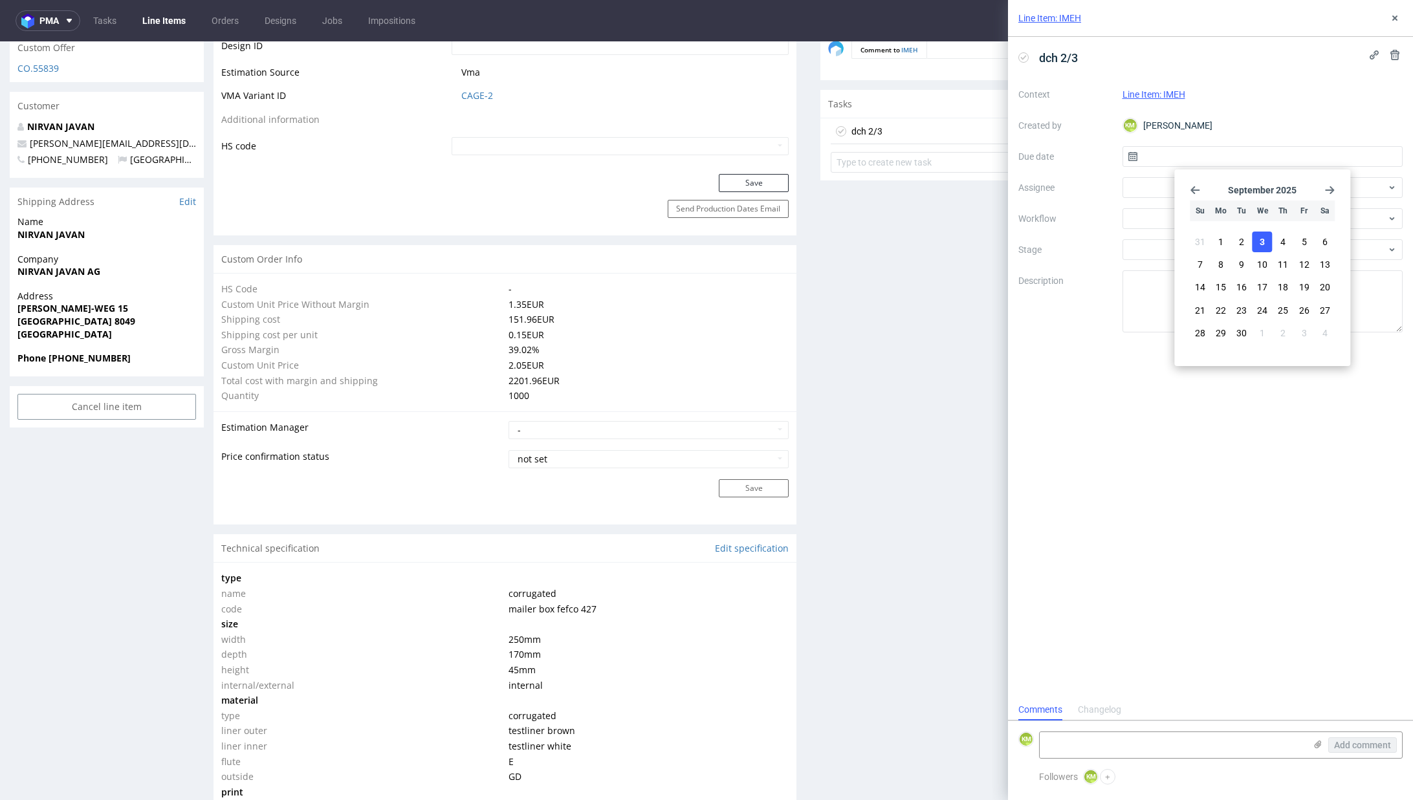
click at [1264, 244] on span "3" at bounding box center [1262, 241] width 5 height 13
type input "03/09/2025"
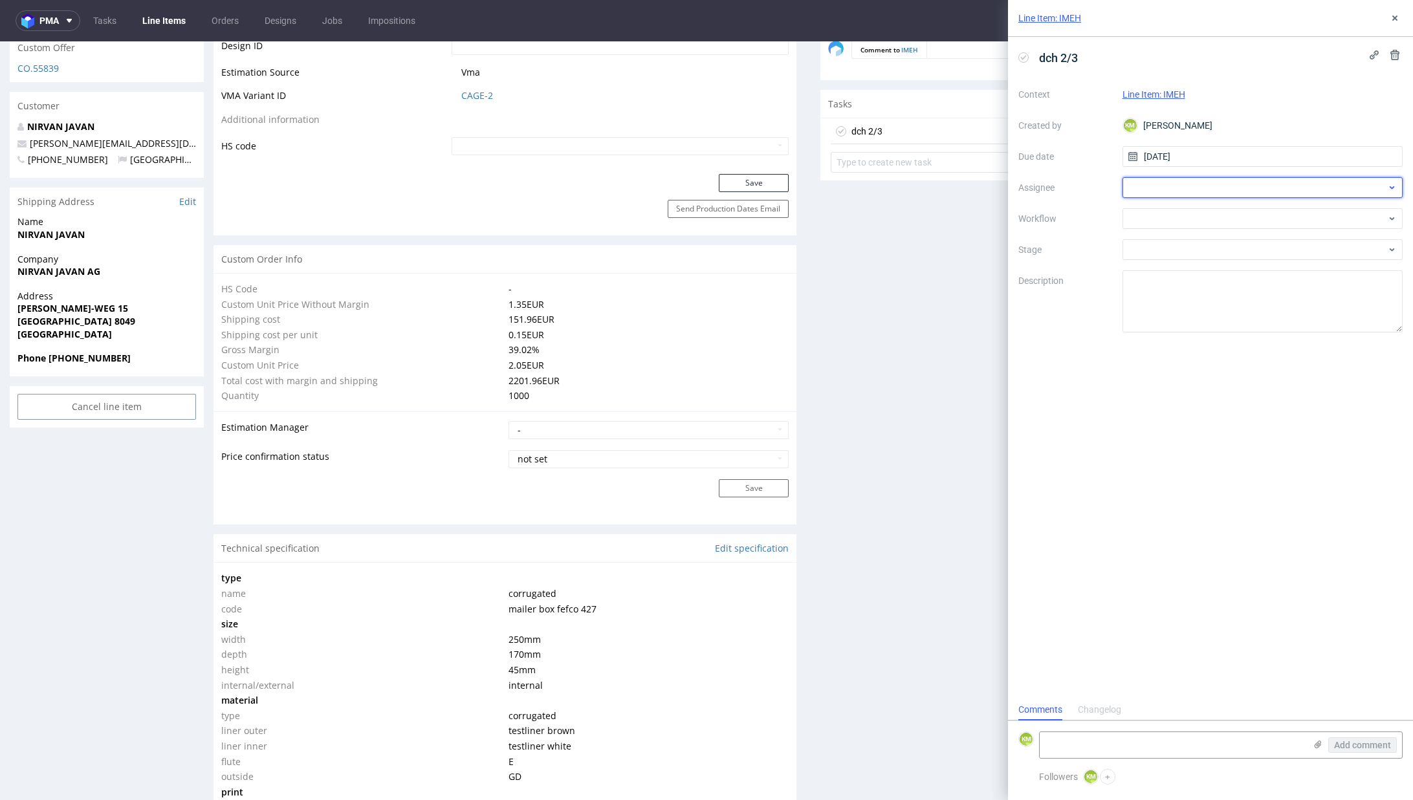
click at [1146, 196] on div at bounding box center [1262, 187] width 281 height 21
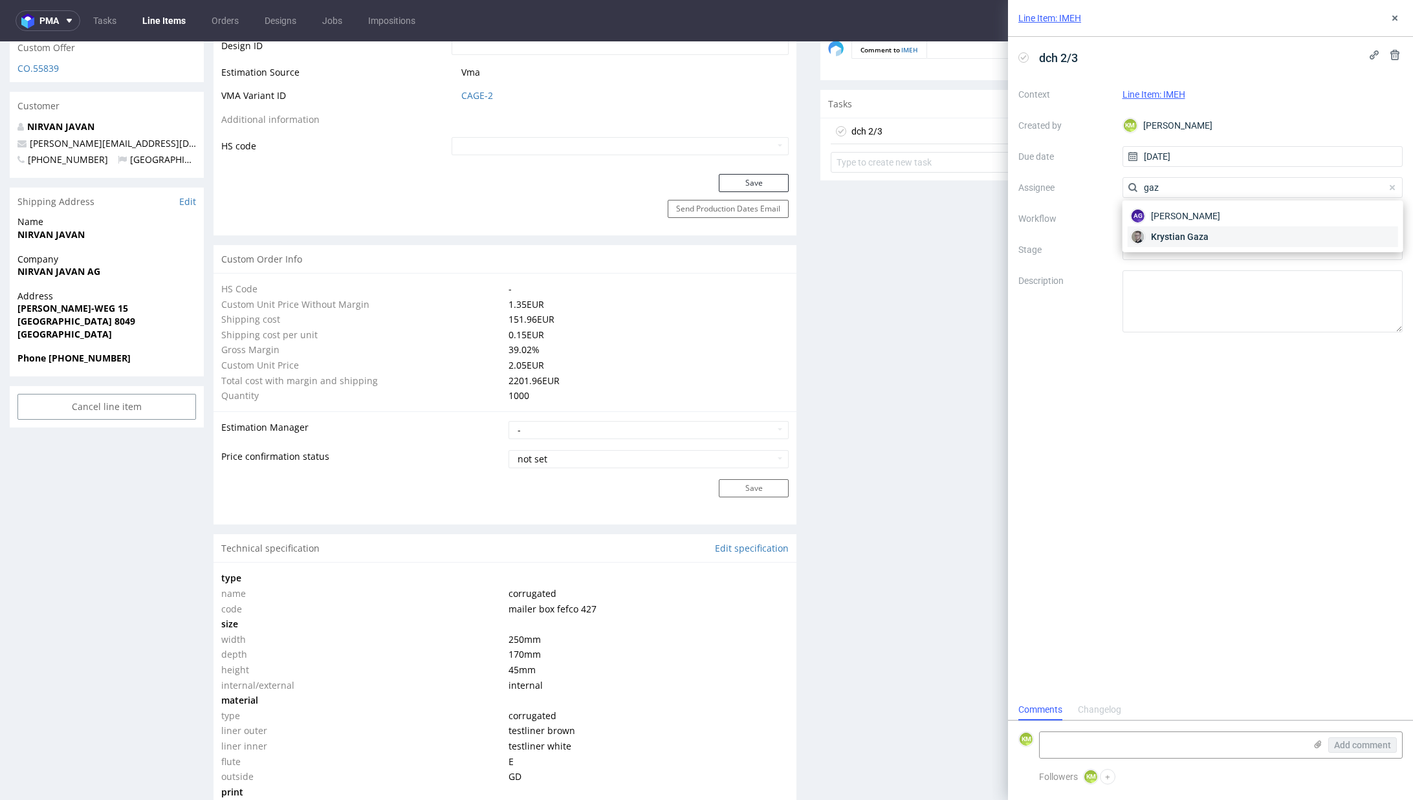
type input "gaz"
click at [1157, 236] on span "Krystian Gaza" at bounding box center [1180, 236] width 58 height 13
click at [1155, 220] on div at bounding box center [1262, 218] width 281 height 21
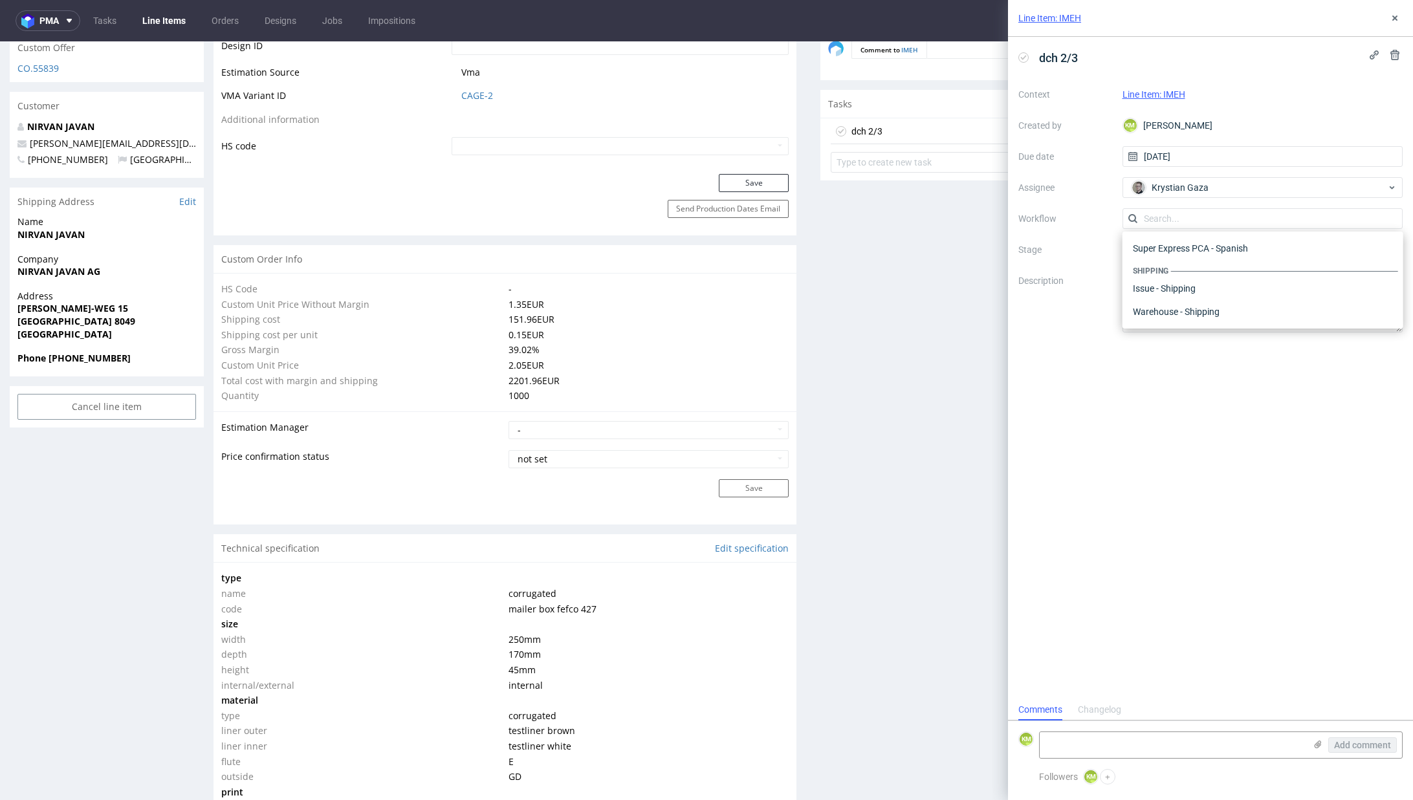
scroll to position [0, 0]
click at [1186, 269] on div "DTP - Double Check" at bounding box center [1263, 265] width 270 height 23
click at [1187, 284] on textarea at bounding box center [1262, 301] width 281 height 62
click at [1400, 19] on button at bounding box center [1395, 18] width 16 height 16
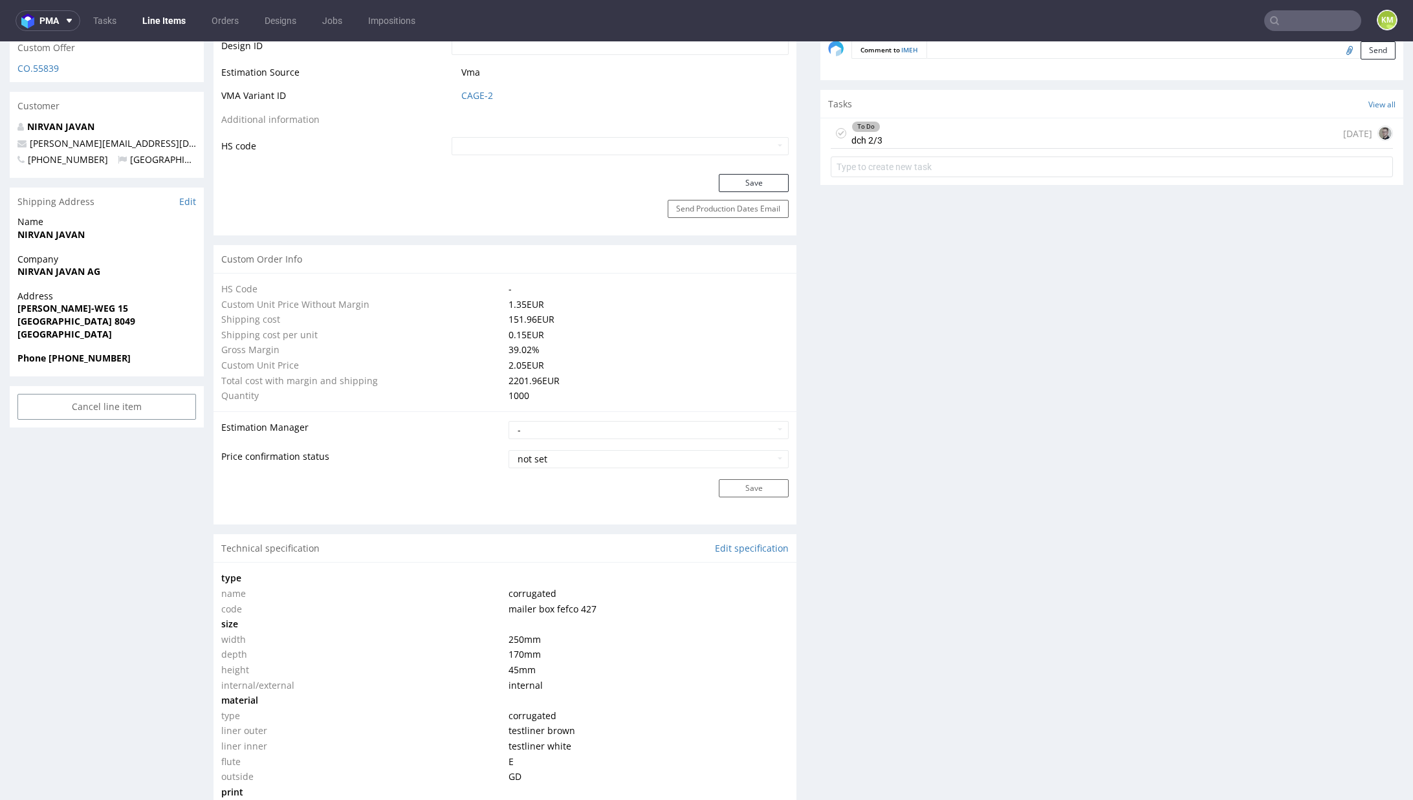
click at [990, 318] on div "Production Files - Design Spit Spit request impossible Box design not found, un…" at bounding box center [1111, 721] width 583 height 2409
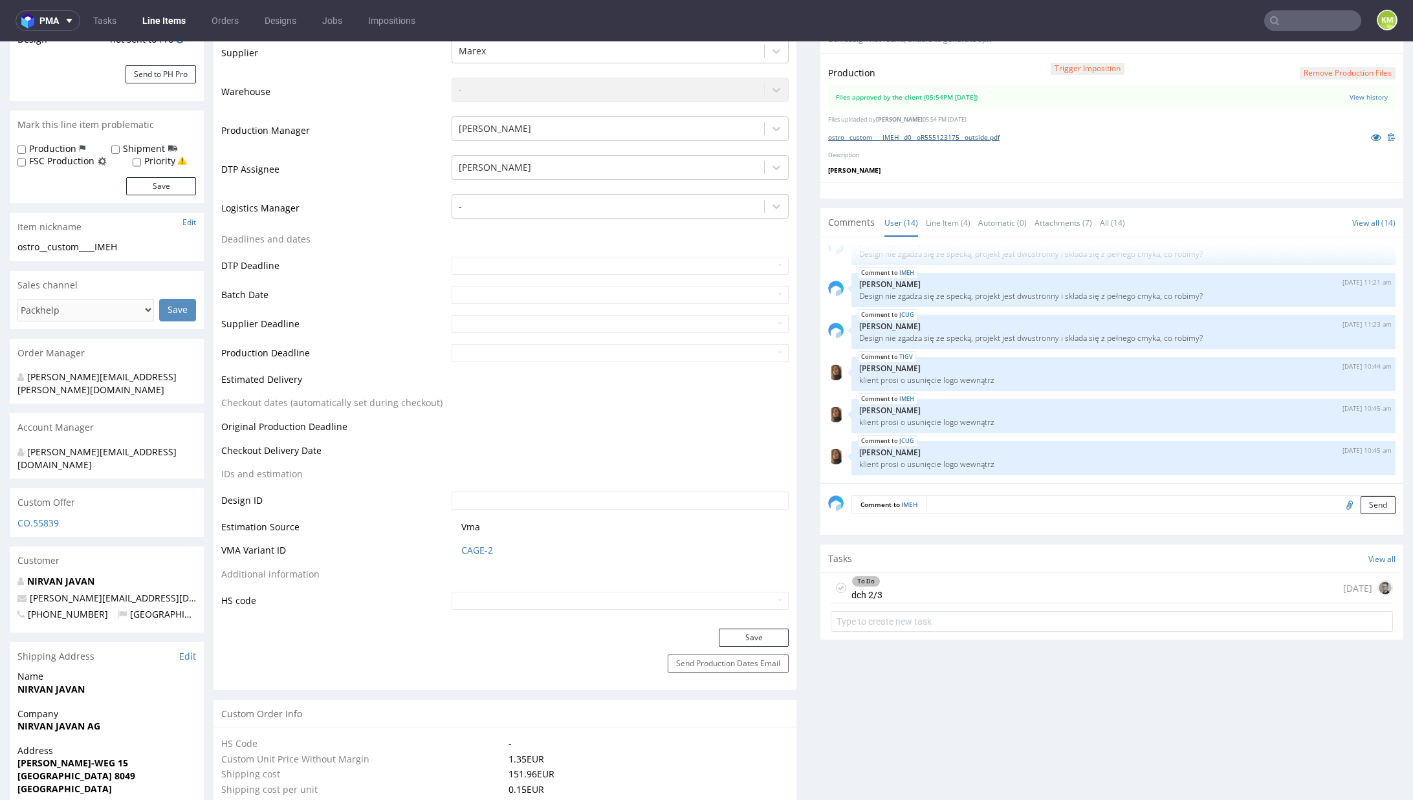
scroll to position [298, 0]
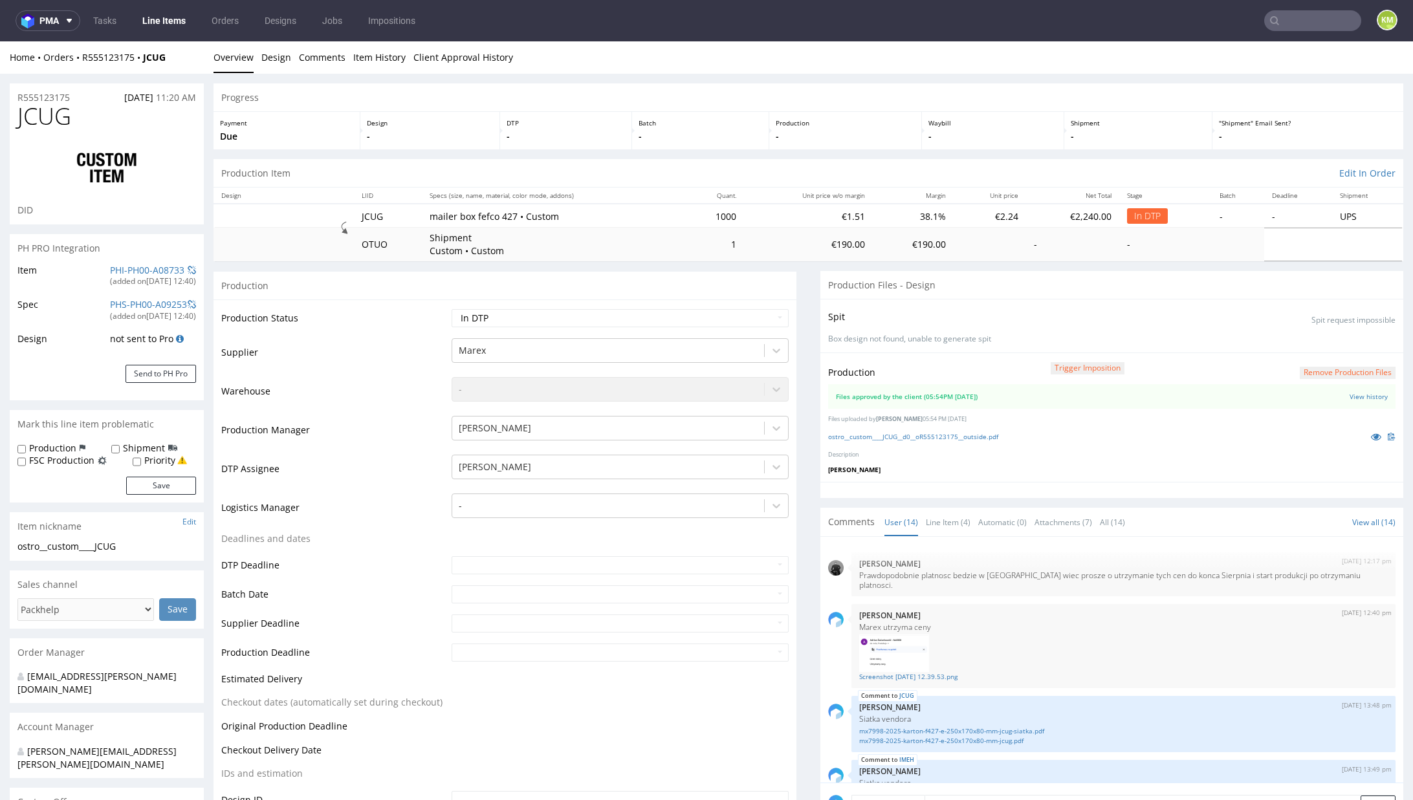
scroll to position [492, 0]
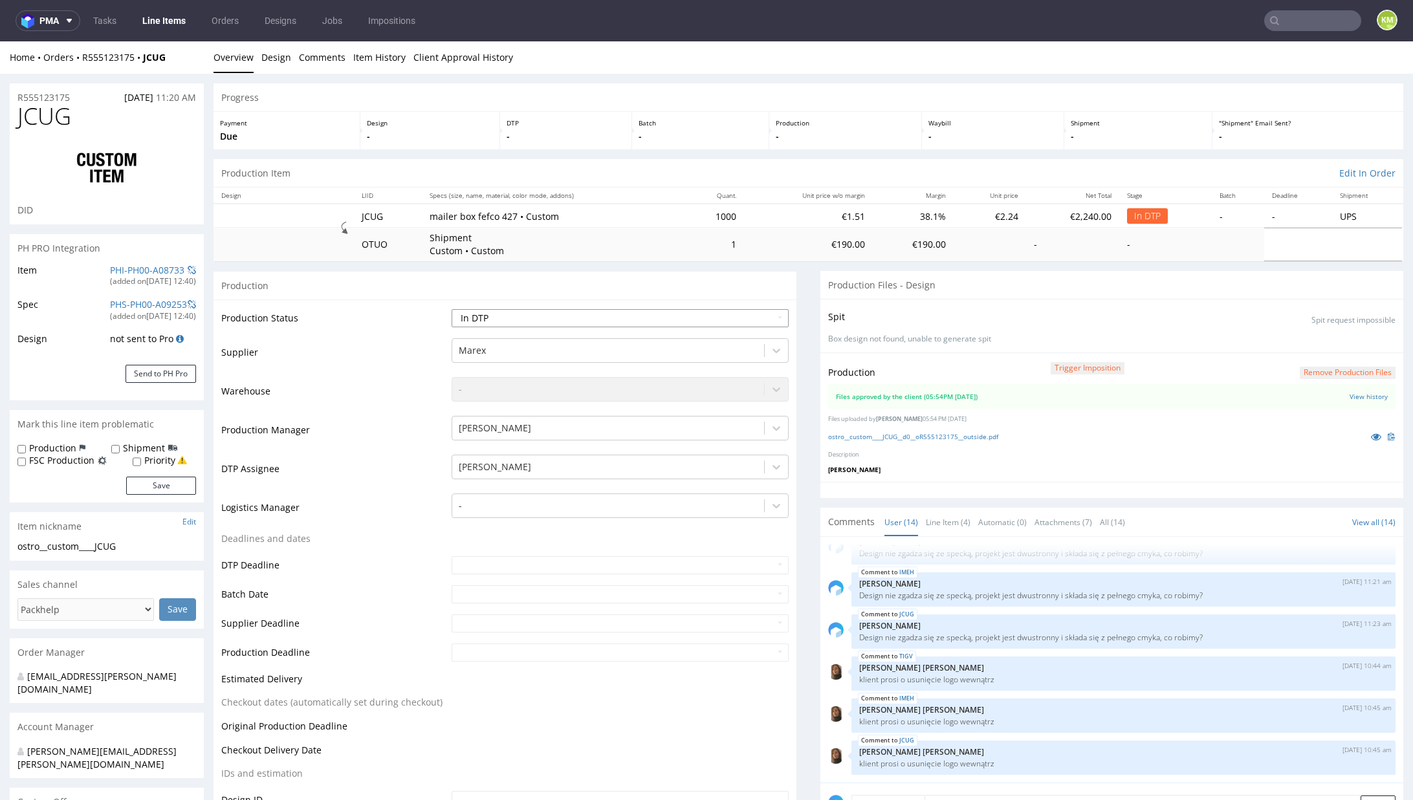
click at [600, 323] on select "Waiting for Artwork Waiting for Diecut Waiting for Mockup Waiting for DTP Waiti…" at bounding box center [620, 318] width 337 height 18
select select "dtp_waiting_for_double_check"
click at [452, 309] on select "Waiting for Artwork Waiting for Diecut Waiting for Mockup Waiting for DTP Waiti…" at bounding box center [620, 318] width 337 height 18
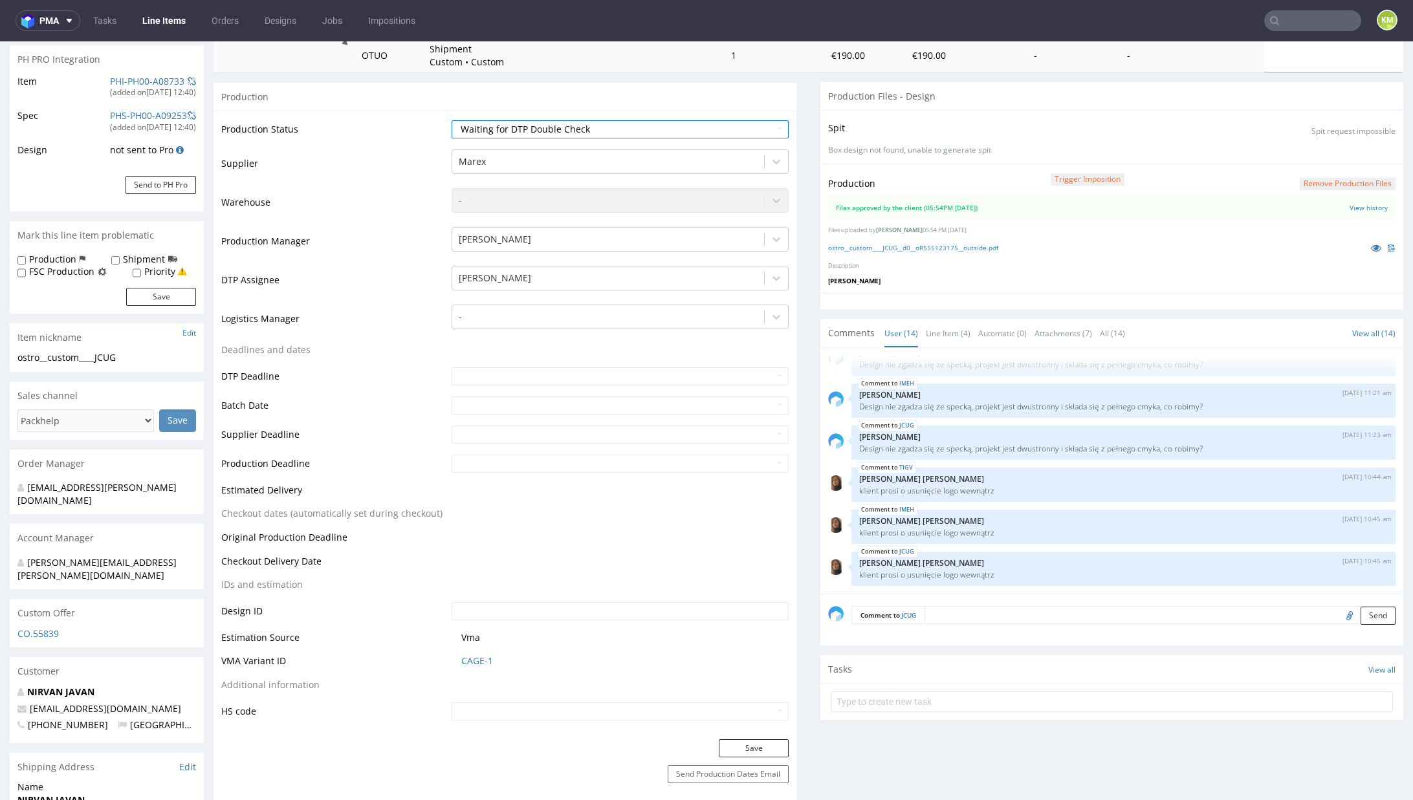
scroll to position [190, 0]
click at [742, 741] on button "Save" at bounding box center [754, 747] width 70 height 18
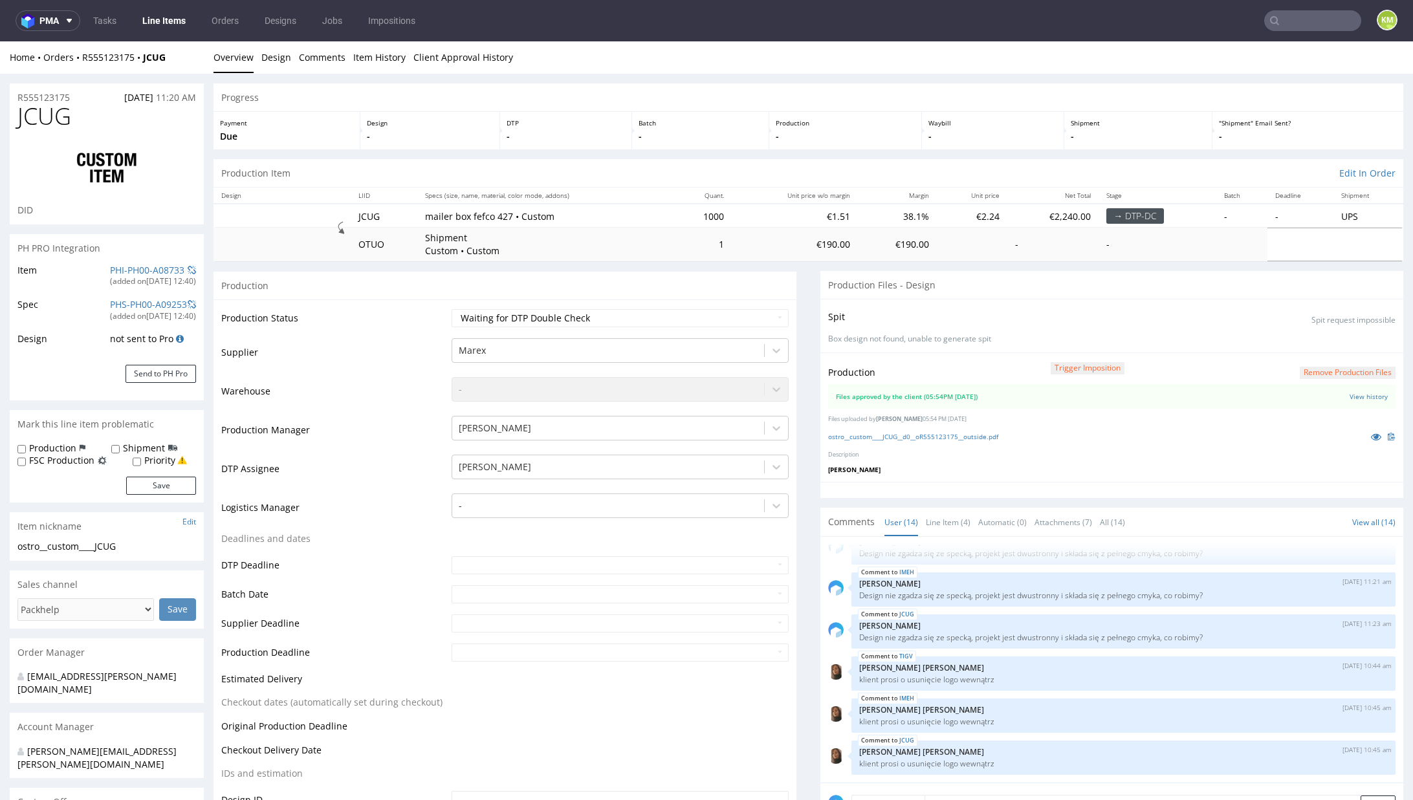
scroll to position [439, 0]
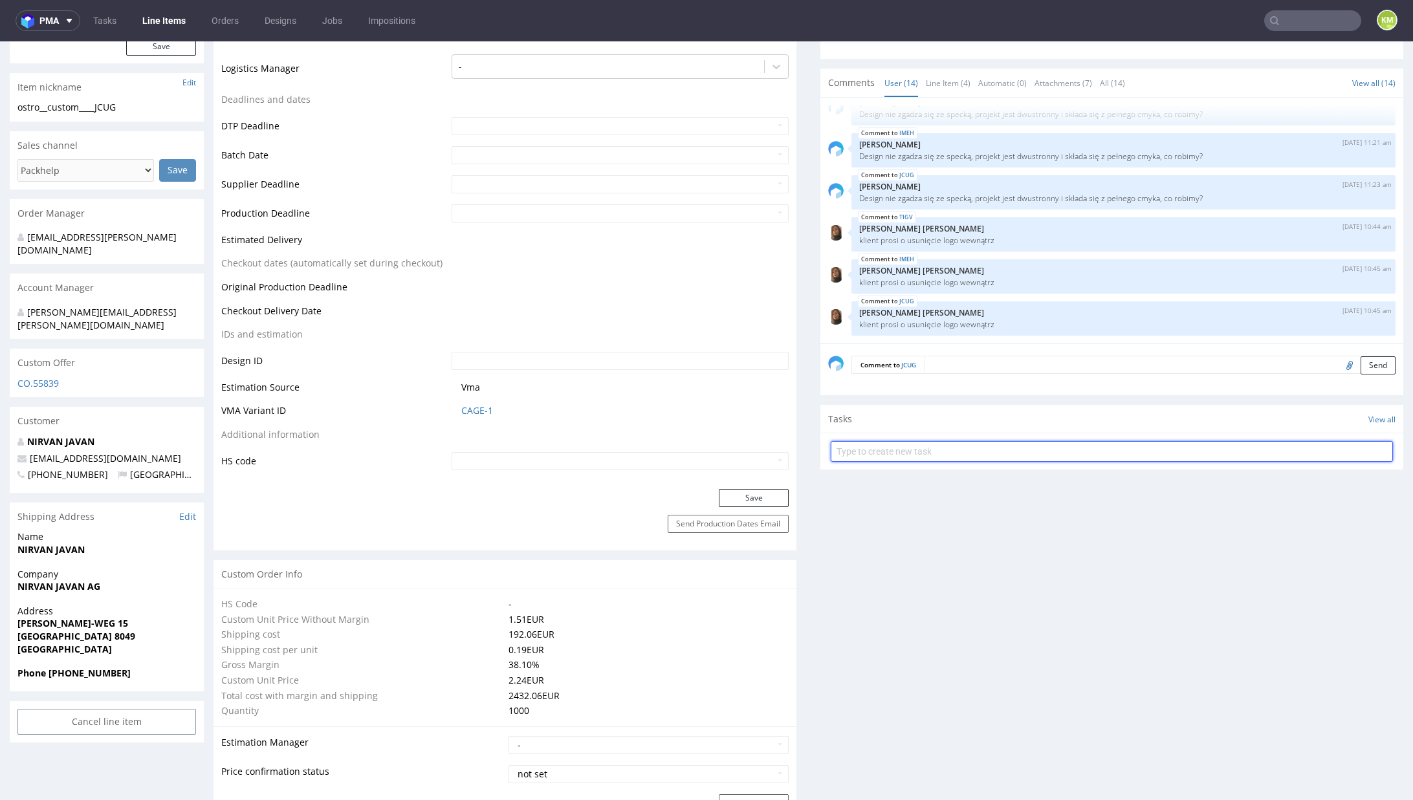
click at [888, 446] on input "text" at bounding box center [1112, 451] width 562 height 21
type input "dch 3/3"
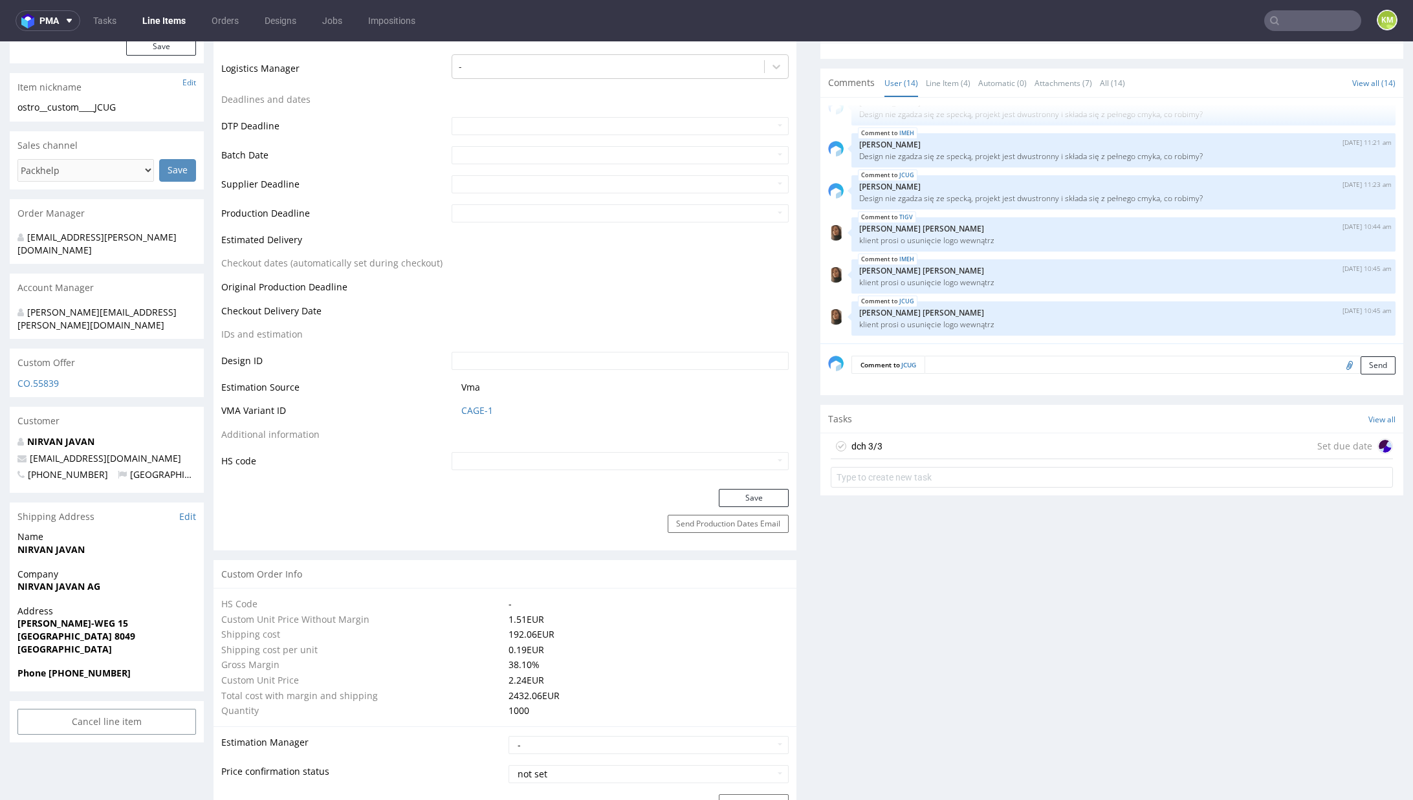
click at [906, 450] on div "dch 3/3 Set due date" at bounding box center [1112, 446] width 562 height 26
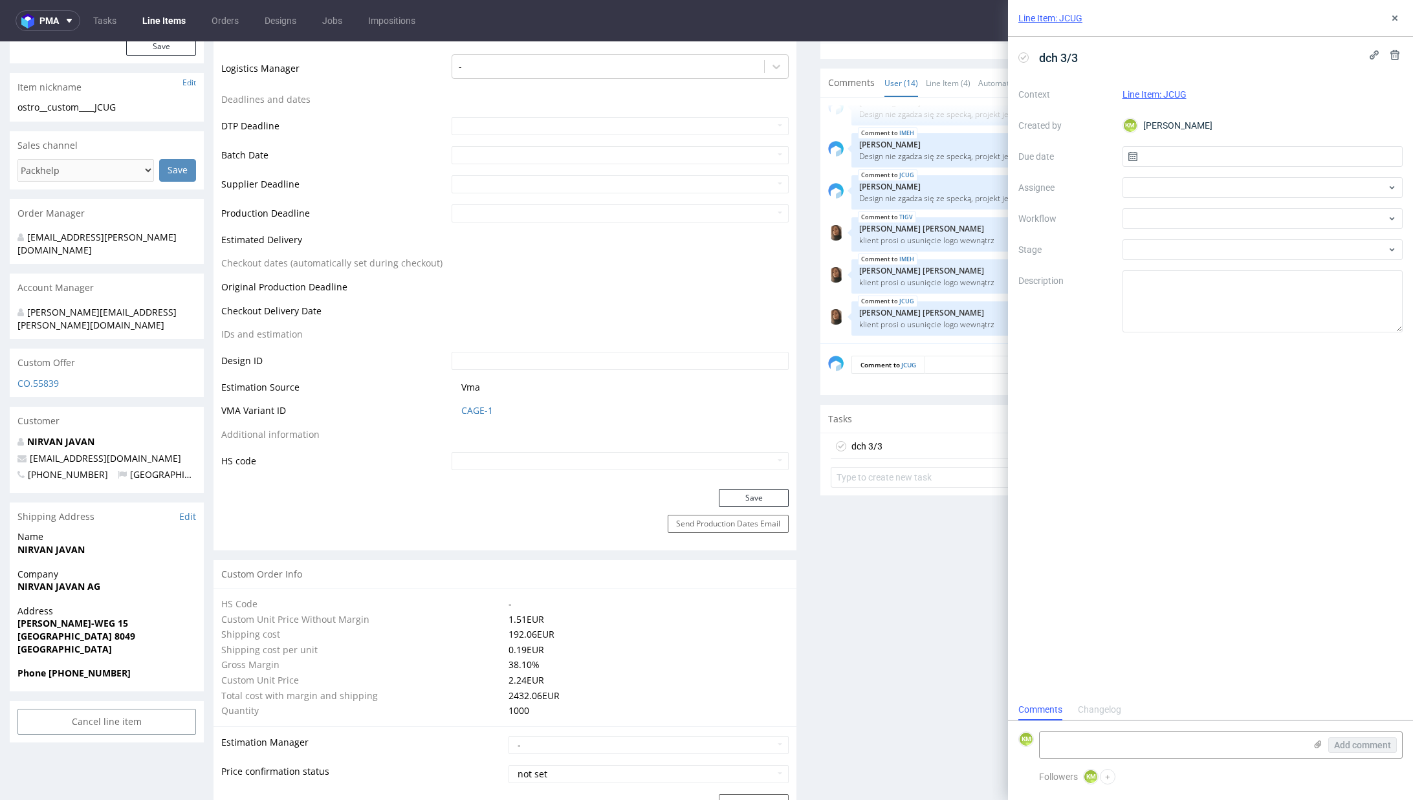
scroll to position [10, 0]
click at [1163, 148] on input "text" at bounding box center [1262, 156] width 281 height 21
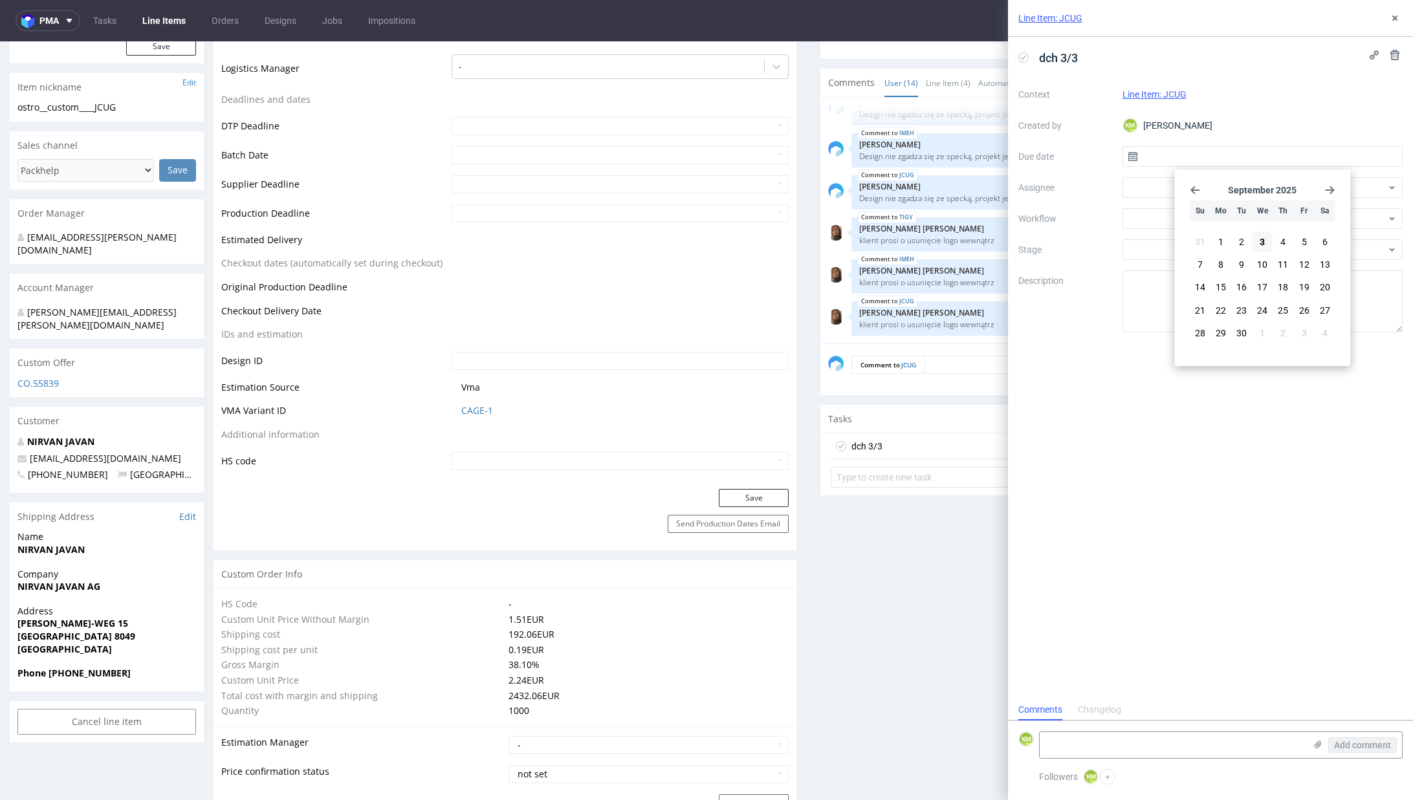
click at [1269, 235] on button "3" at bounding box center [1263, 242] width 20 height 21
type input "03/09/2025"
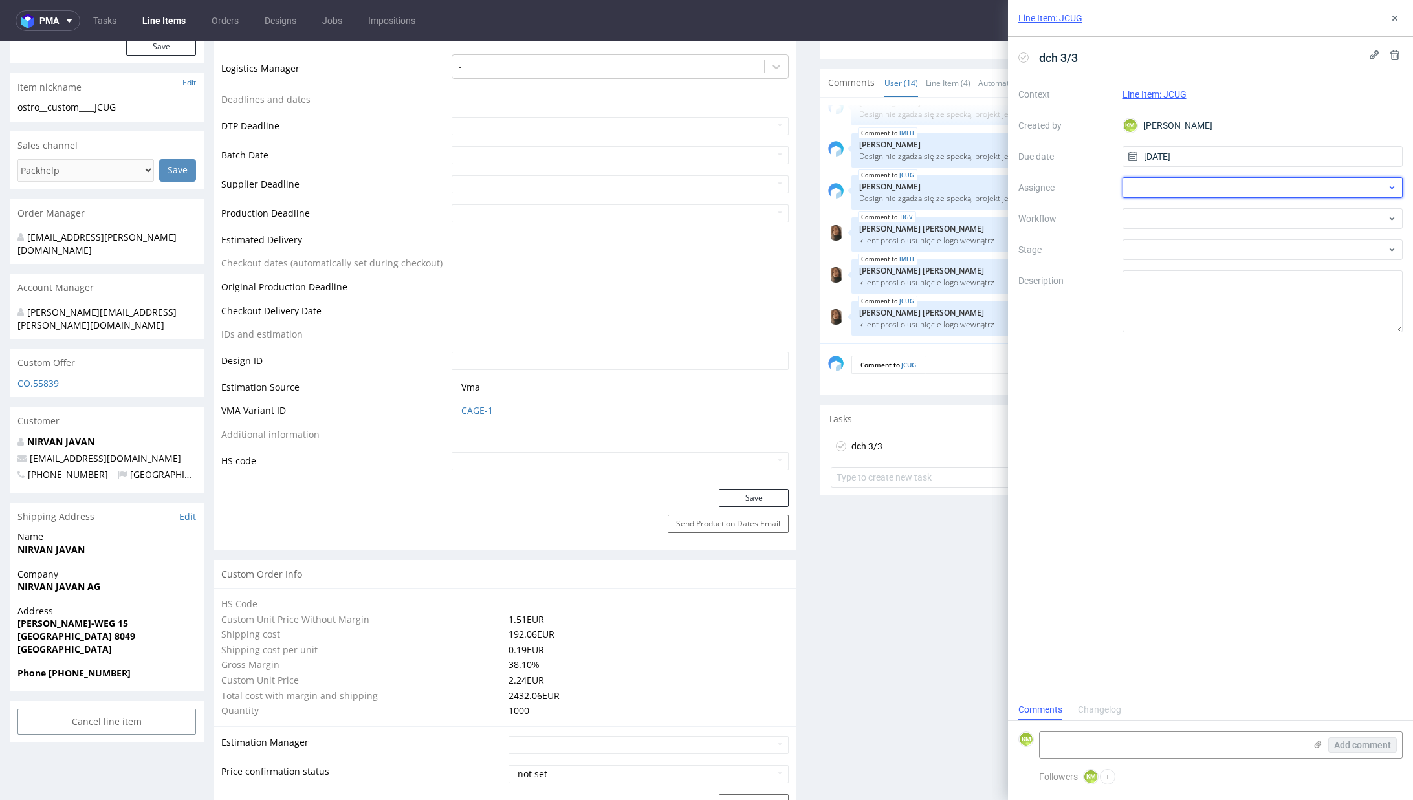
click at [1182, 194] on div at bounding box center [1262, 187] width 281 height 21
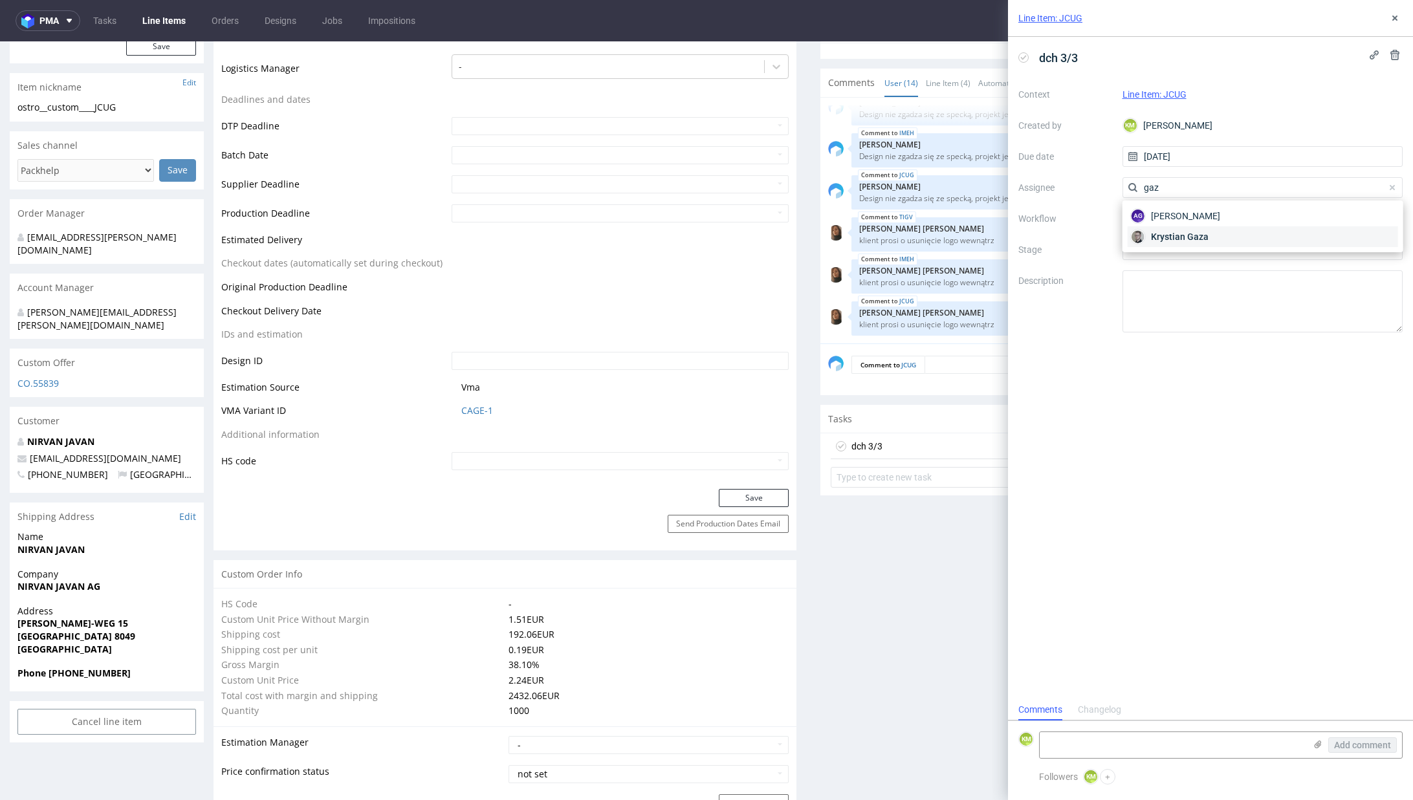
type input "gaz"
click at [1181, 235] on span "Krystian Gaza" at bounding box center [1180, 236] width 58 height 13
click at [1185, 221] on div at bounding box center [1262, 218] width 281 height 21
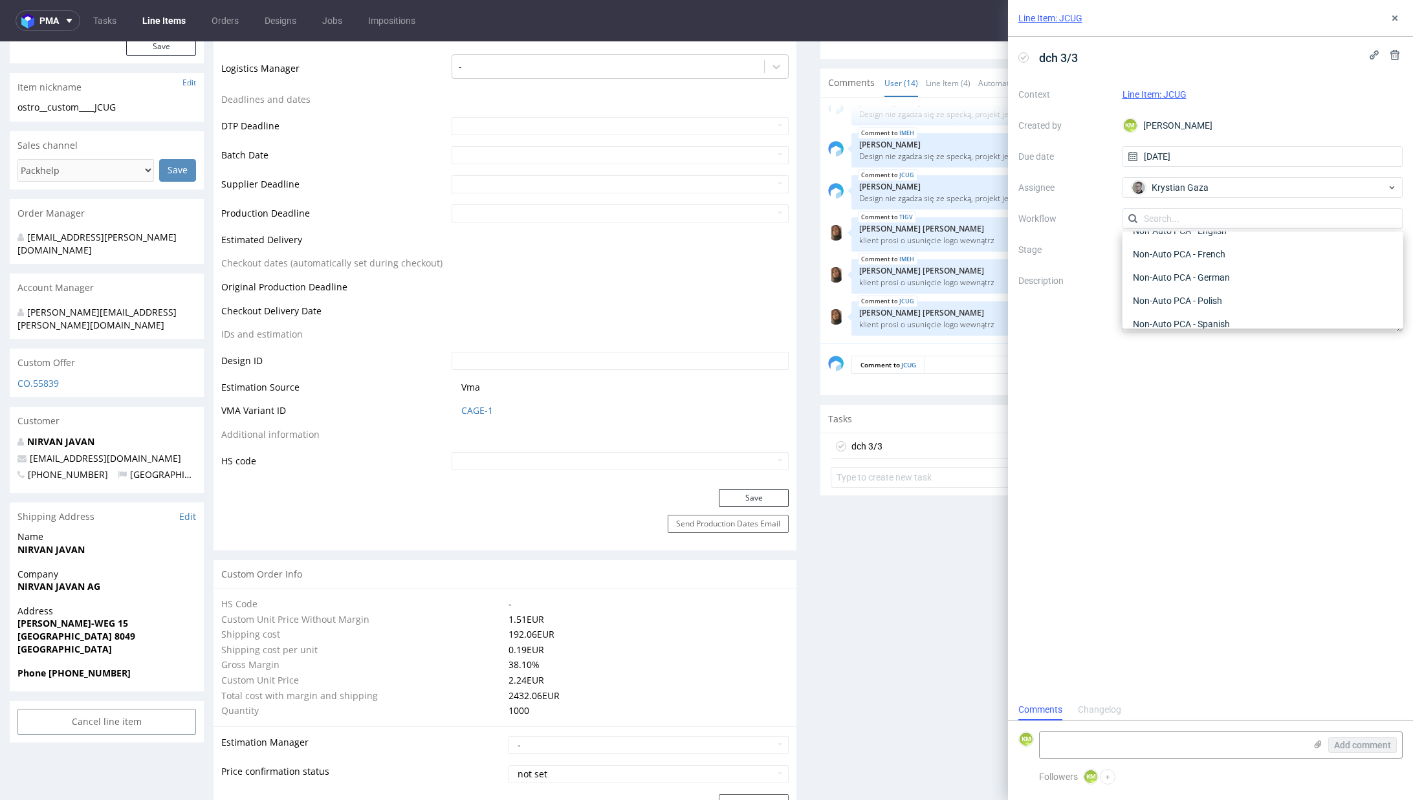
scroll to position [0, 0]
click at [1228, 275] on div "DTP - Double Check" at bounding box center [1263, 265] width 270 height 23
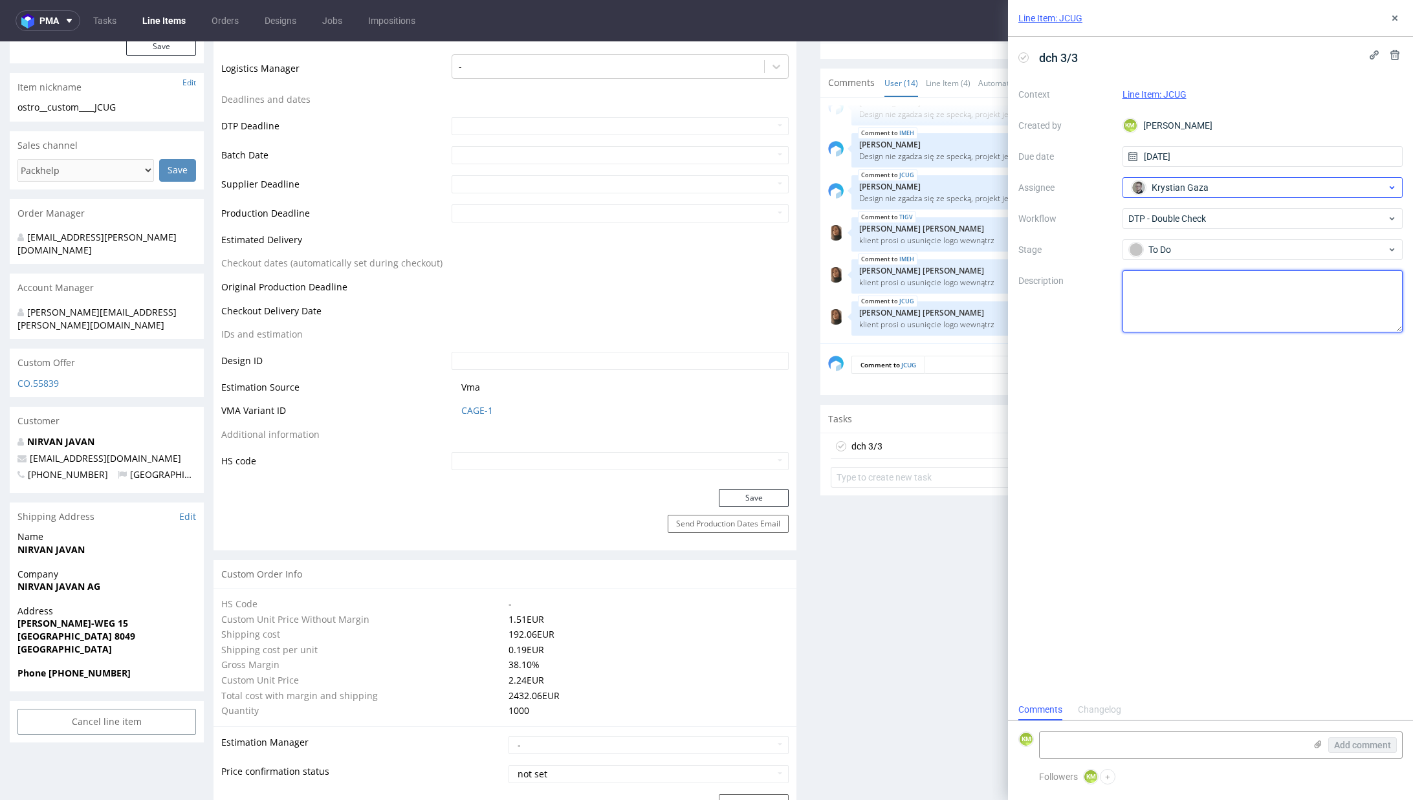
drag, startPoint x: 1231, startPoint y: 300, endPoint x: 1295, endPoint y: 197, distance: 121.2
click at [1231, 300] on textarea at bounding box center [1262, 301] width 281 height 62
click at [1391, 19] on icon at bounding box center [1395, 18] width 10 height 10
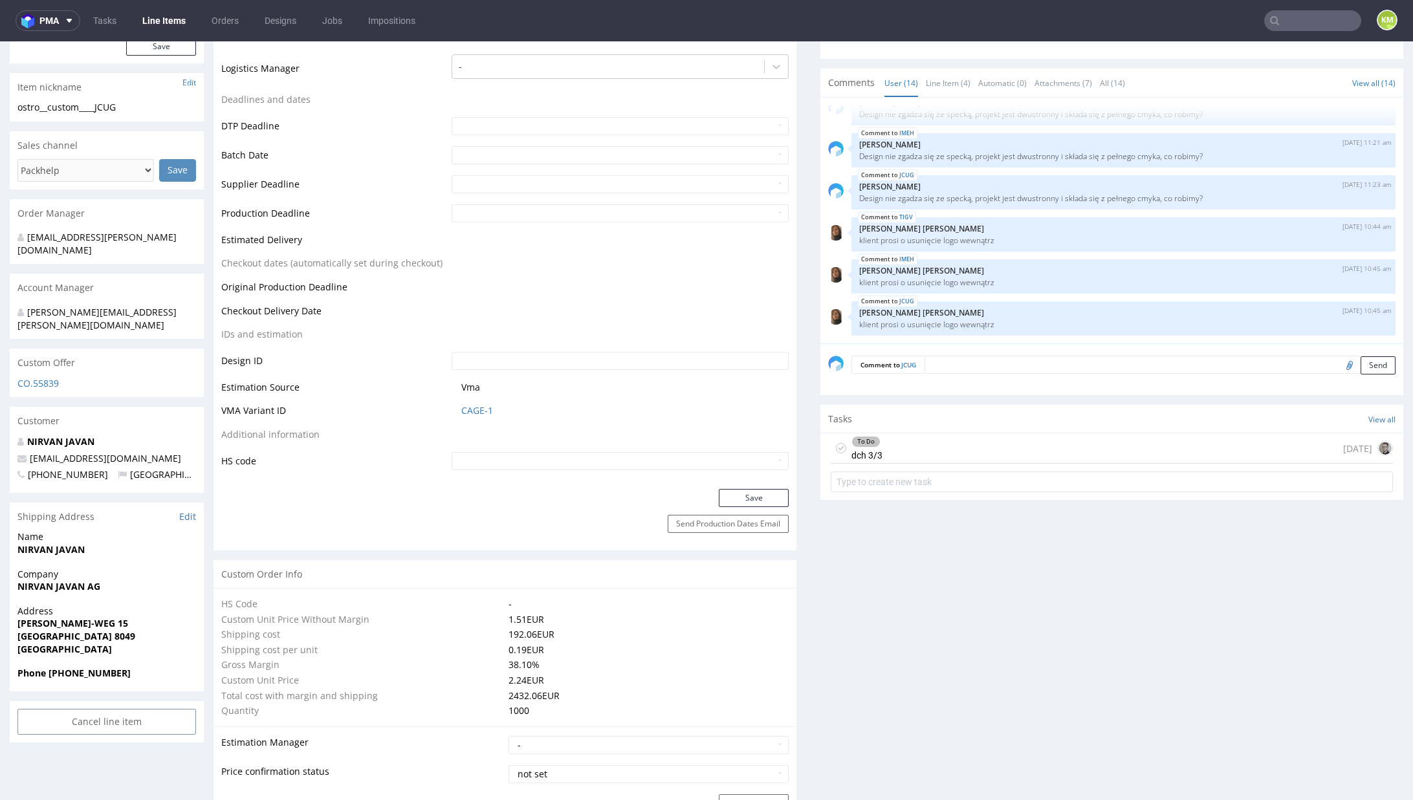
drag, startPoint x: 1003, startPoint y: 450, endPoint x: 1111, endPoint y: 310, distance: 177.2
click at [1003, 450] on div "To Do dch 3/3 today" at bounding box center [1112, 448] width 562 height 30
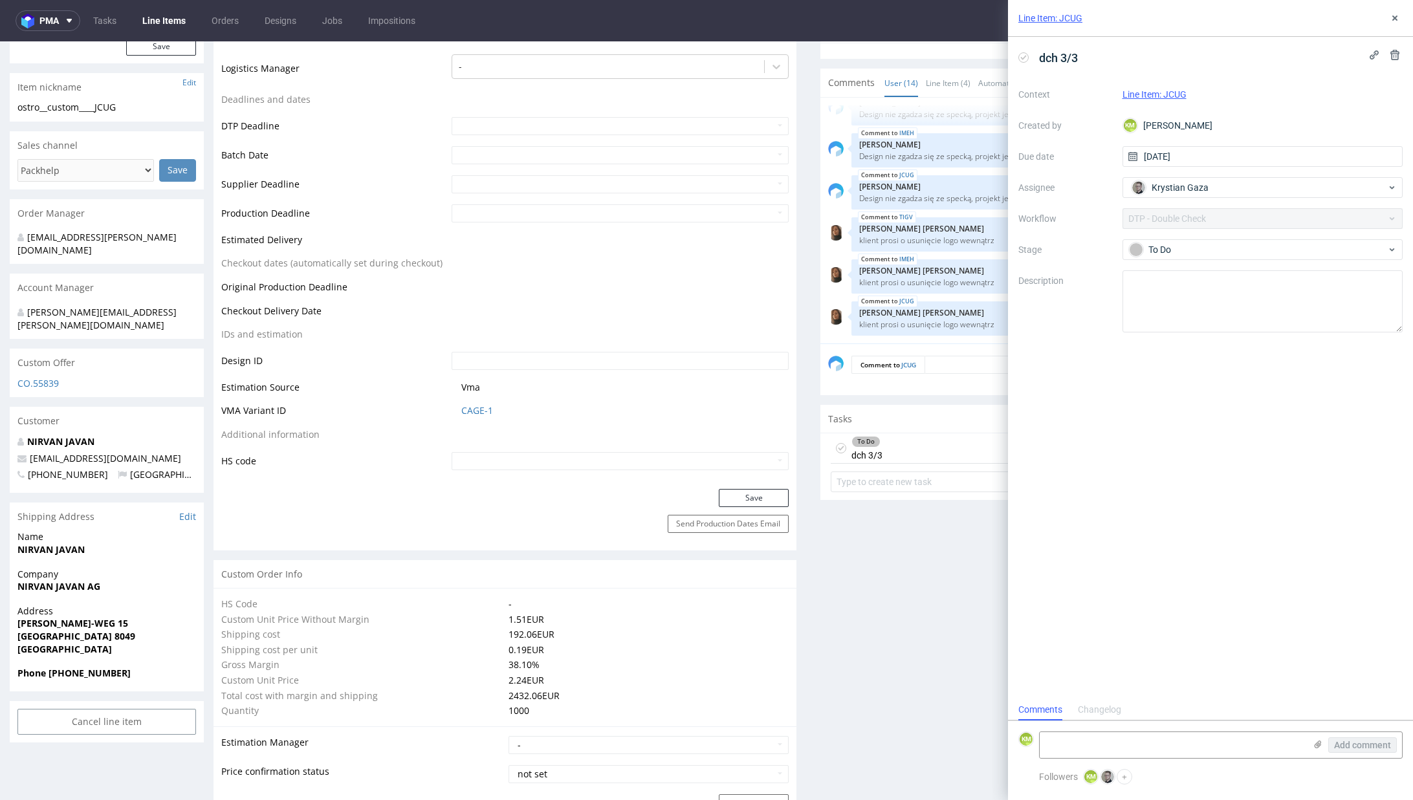
scroll to position [10, 0]
click at [1397, 19] on icon at bounding box center [1395, 18] width 10 height 10
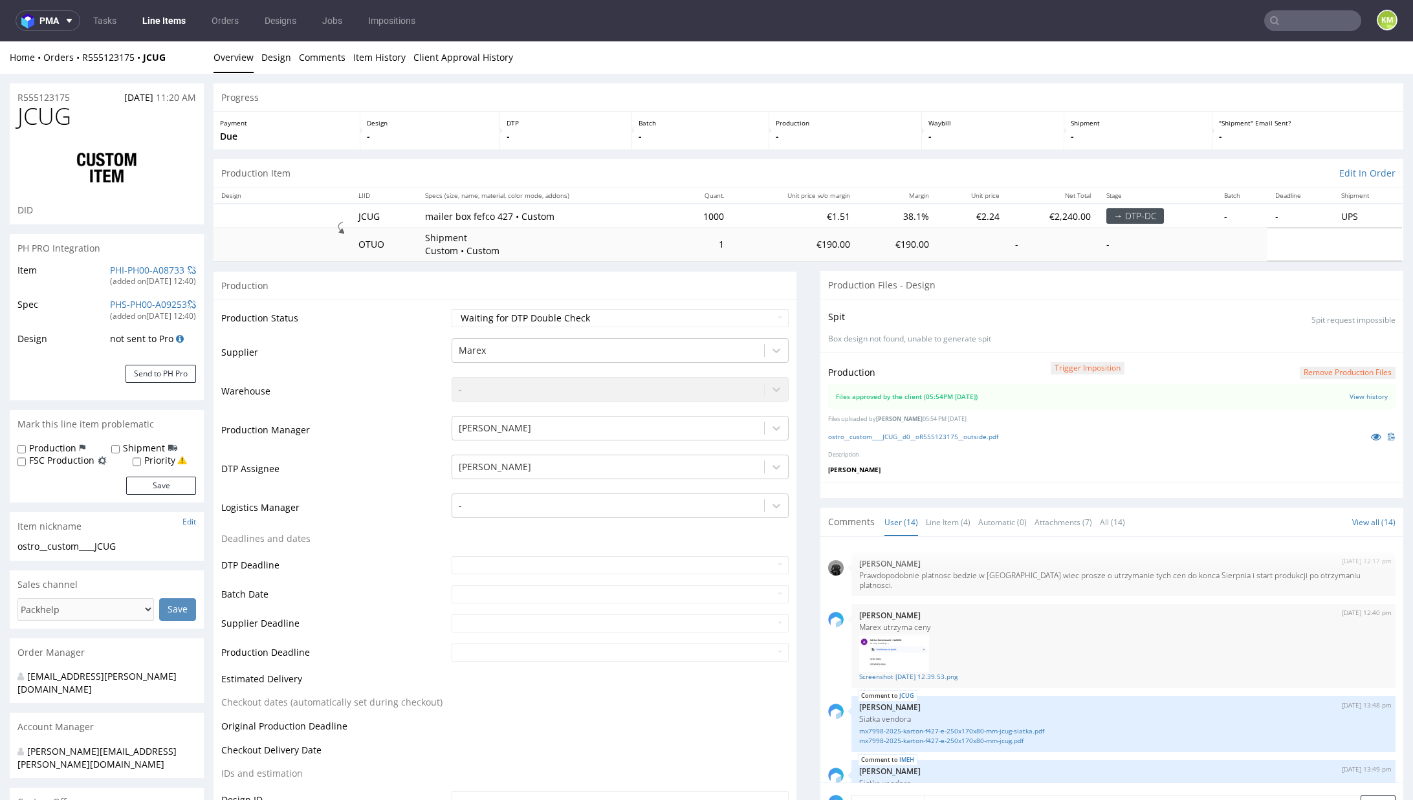
click at [1364, 442] on p at bounding box center [1379, 437] width 31 height 14
click at [1371, 439] on icon at bounding box center [1376, 436] width 10 height 9
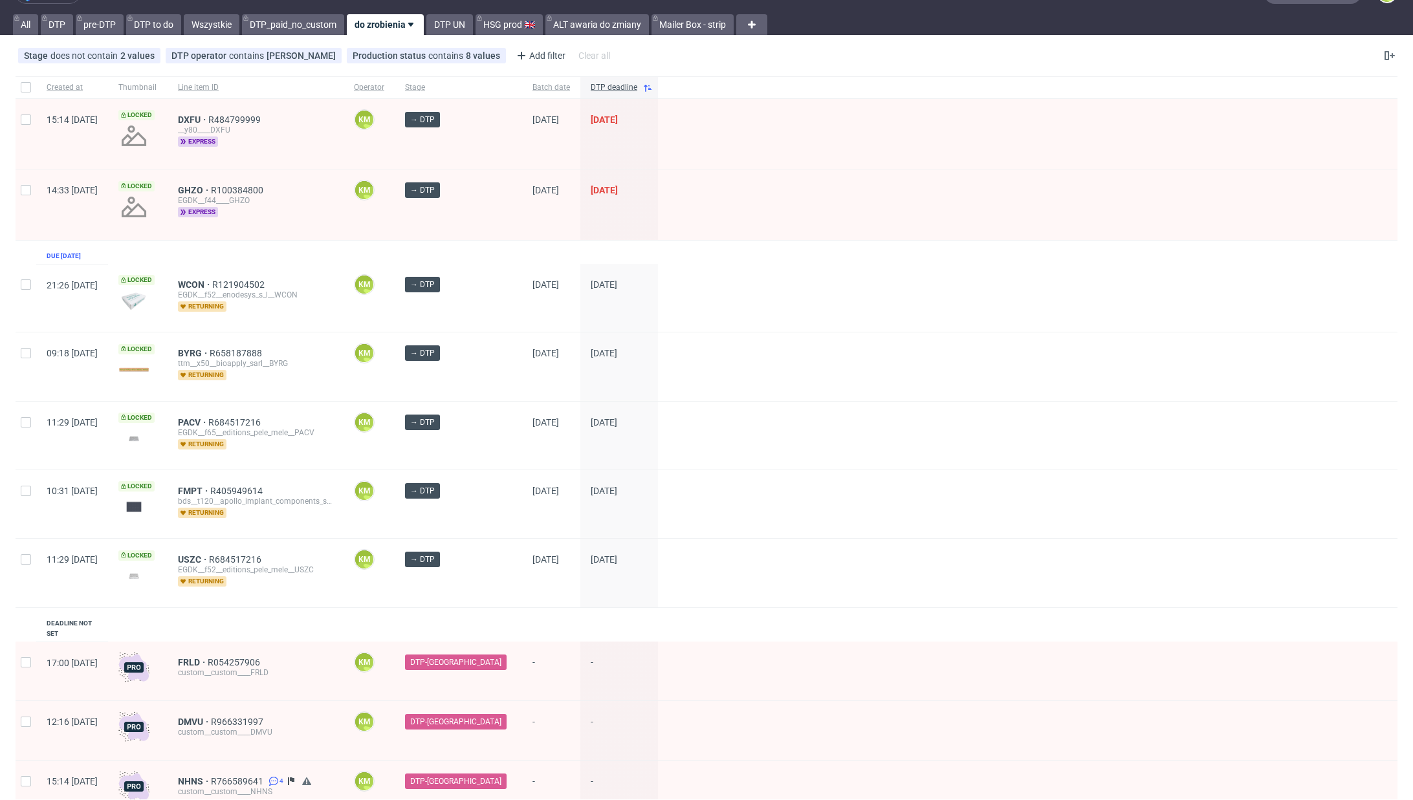
scroll to position [31, 0]
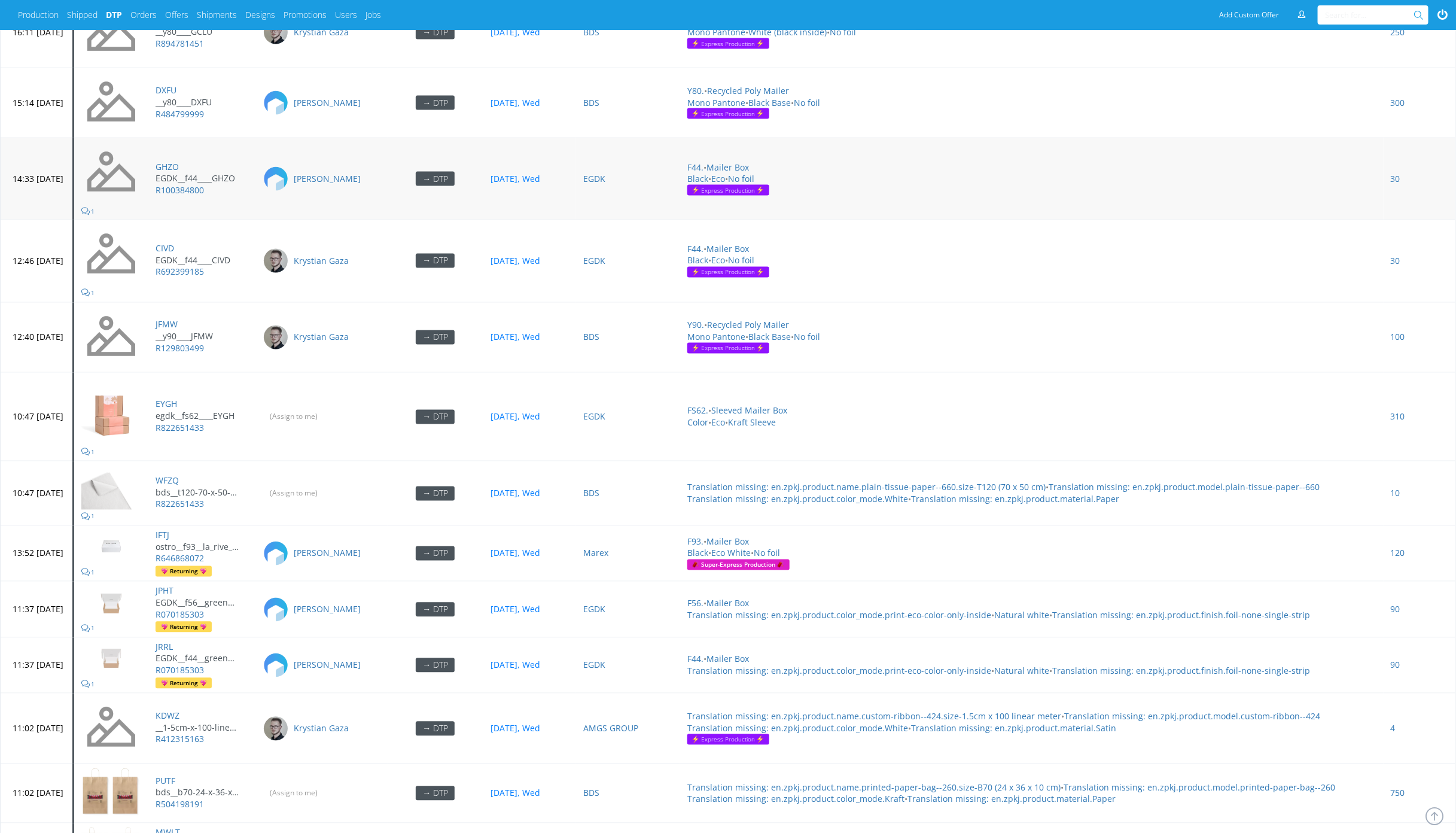
scroll to position [4201, 0]
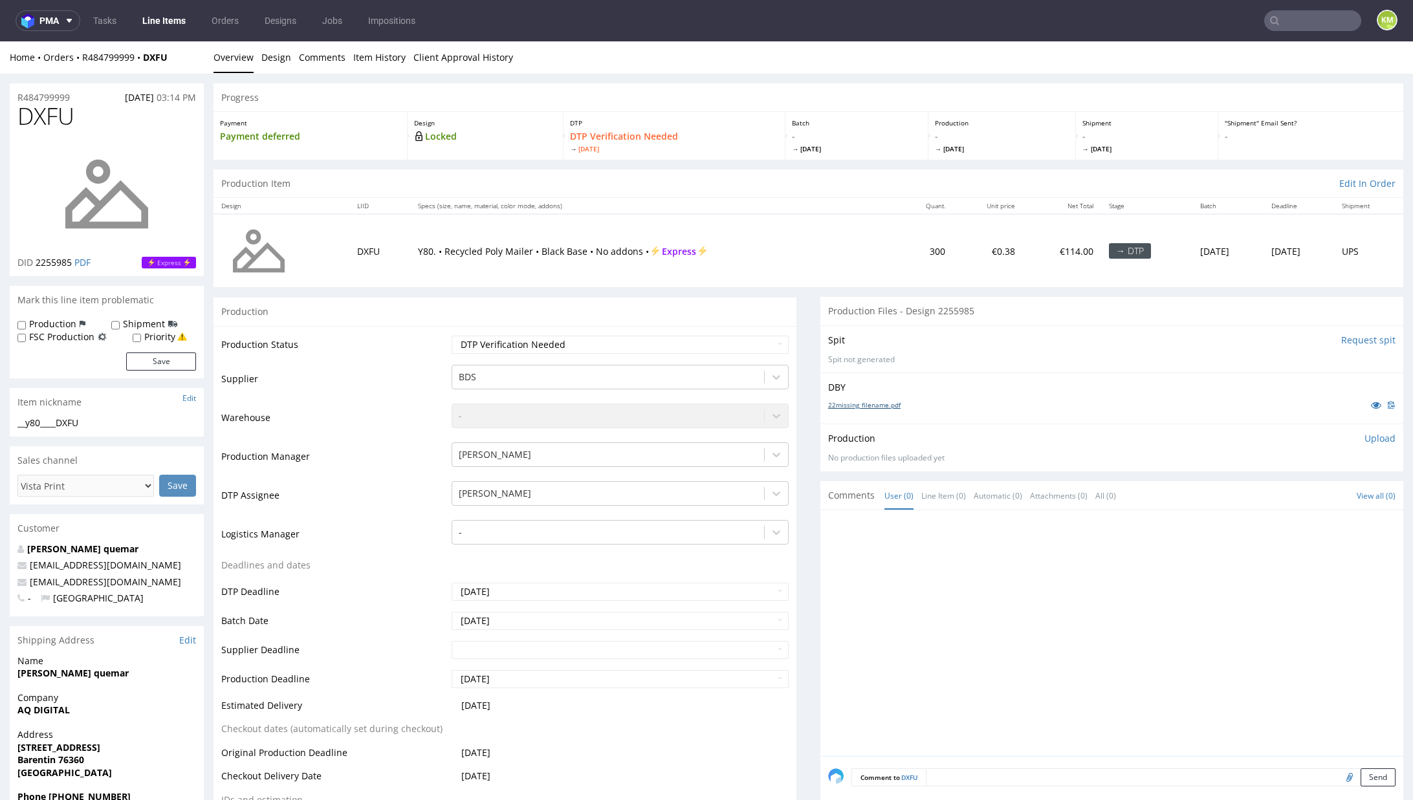
click at [861, 402] on link "22missing_filename.pdf" at bounding box center [864, 404] width 72 height 9
click at [276, 57] on link "Design" at bounding box center [276, 57] width 30 height 32
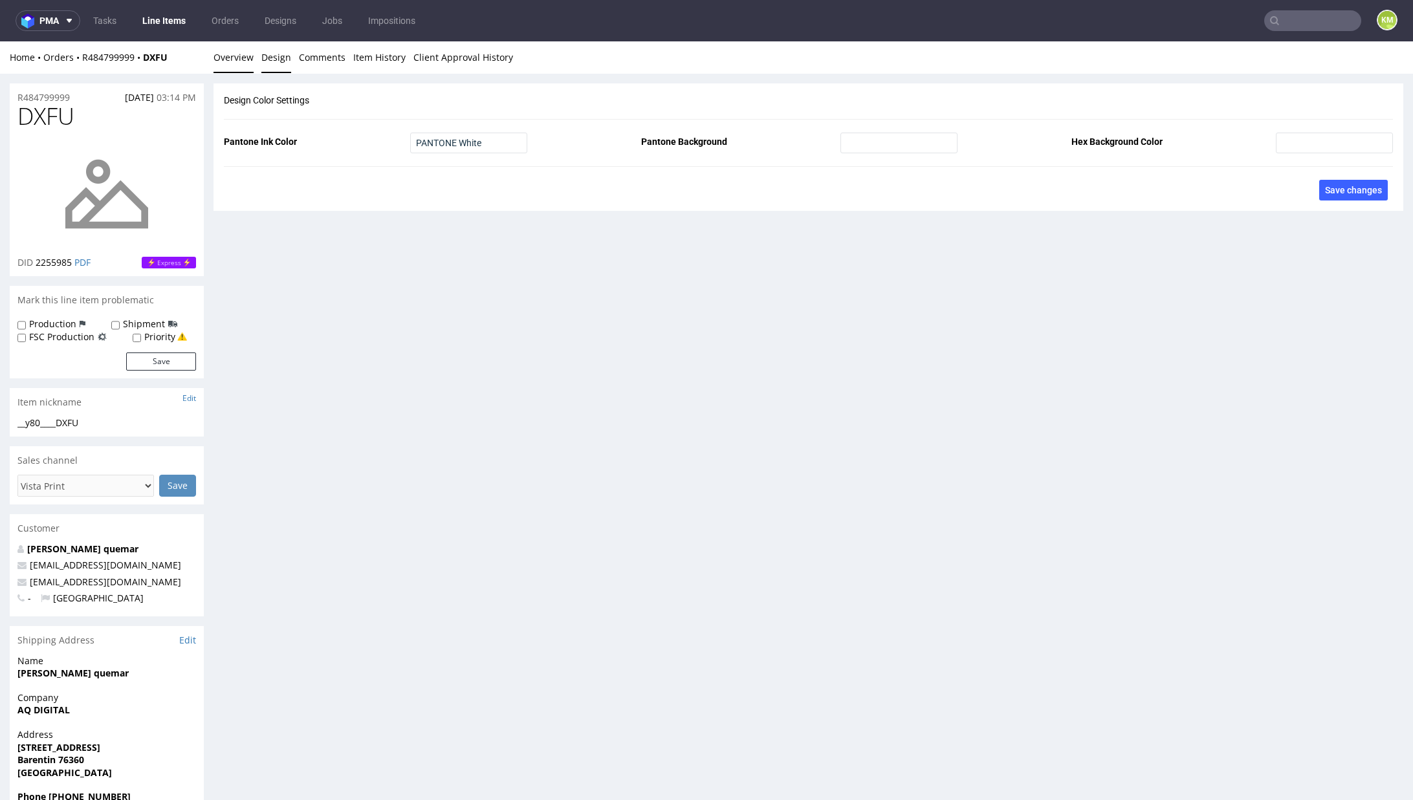
click at [220, 64] on link "Overview" at bounding box center [233, 57] width 40 height 32
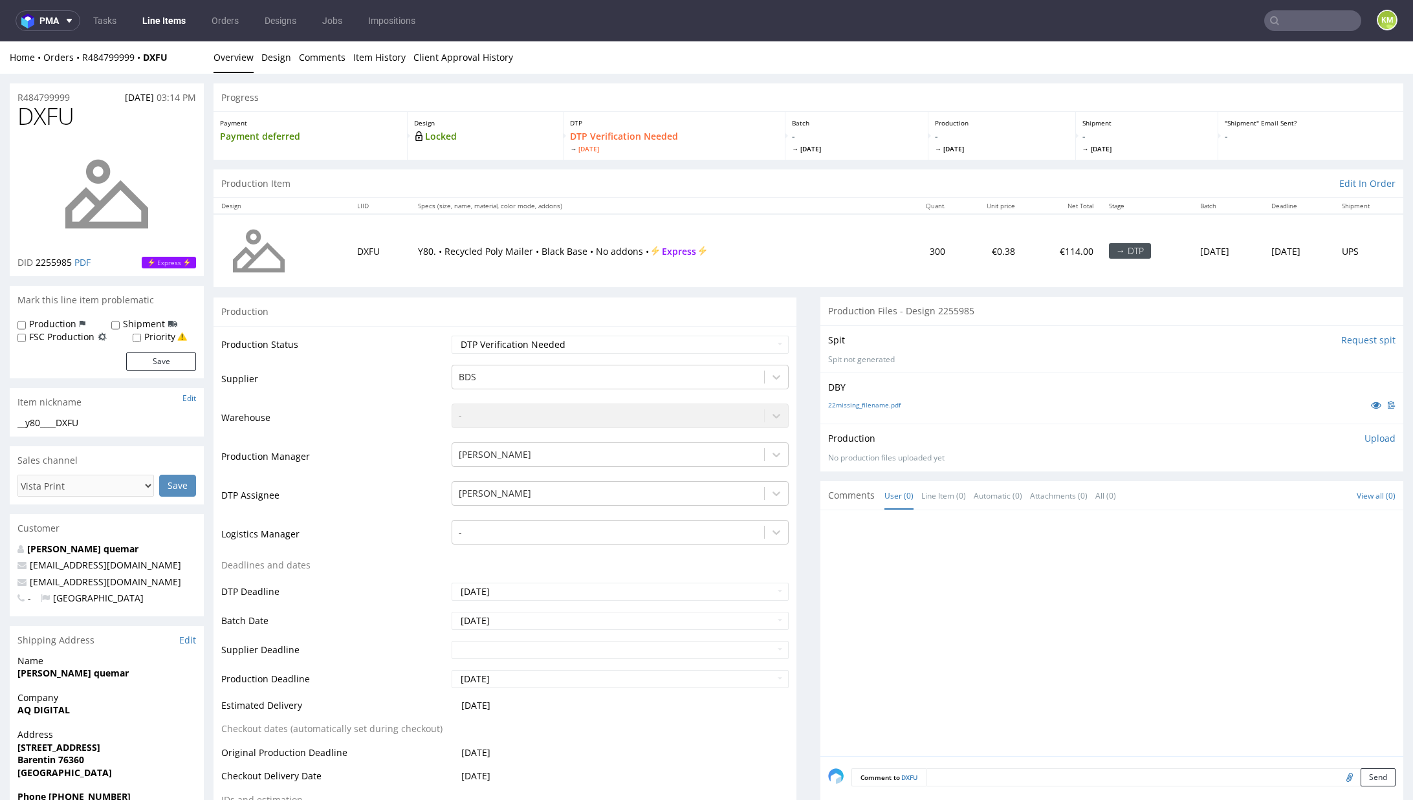
click at [66, 421] on div "__y80____DXFU" at bounding box center [106, 423] width 179 height 13
copy div "__y80____DXFU"
copy link "R484799999"
click at [270, 58] on link "Design" at bounding box center [276, 57] width 30 height 32
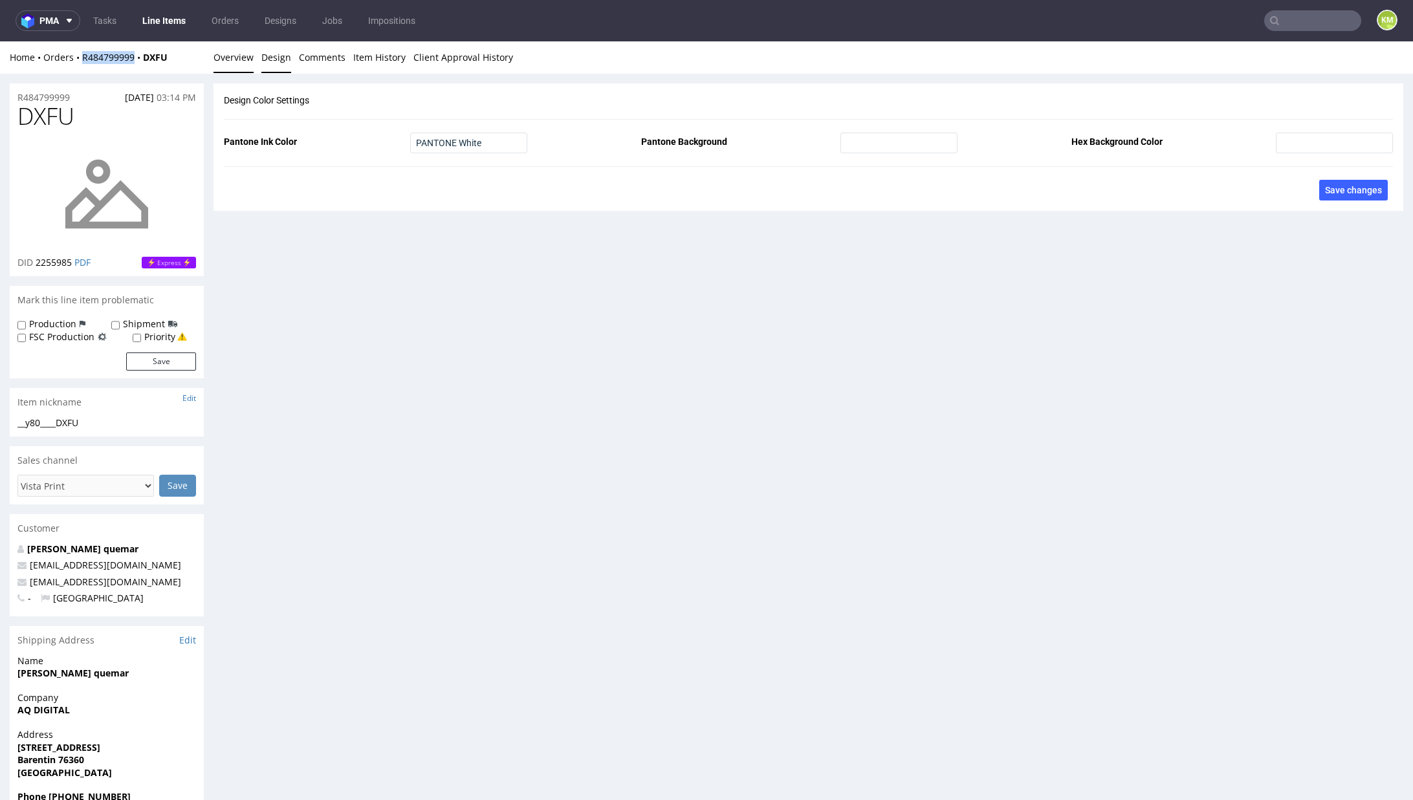
click at [234, 57] on link "Overview" at bounding box center [233, 57] width 40 height 32
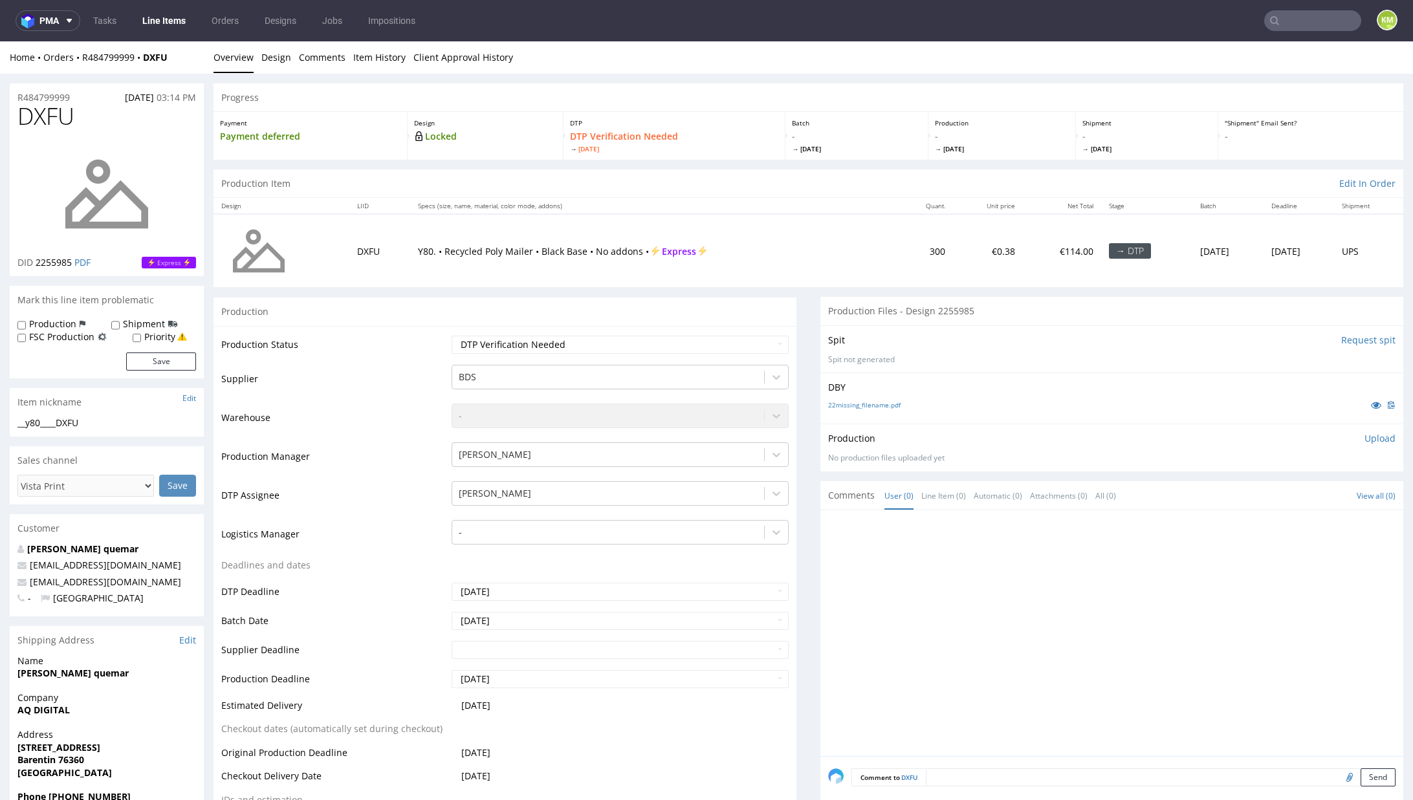
drag, startPoint x: 1347, startPoint y: 438, endPoint x: 1308, endPoint y: 455, distance: 42.6
click at [1364, 438] on p "Upload" at bounding box center [1379, 438] width 31 height 13
click at [1285, 498] on div "Add files" at bounding box center [1303, 497] width 65 height 19
type input "C:\fakepath\__y80____DXFU__d0__oR484799999.pdf"
click at [1336, 520] on button "Upload now" at bounding box center [1366, 518] width 60 height 18
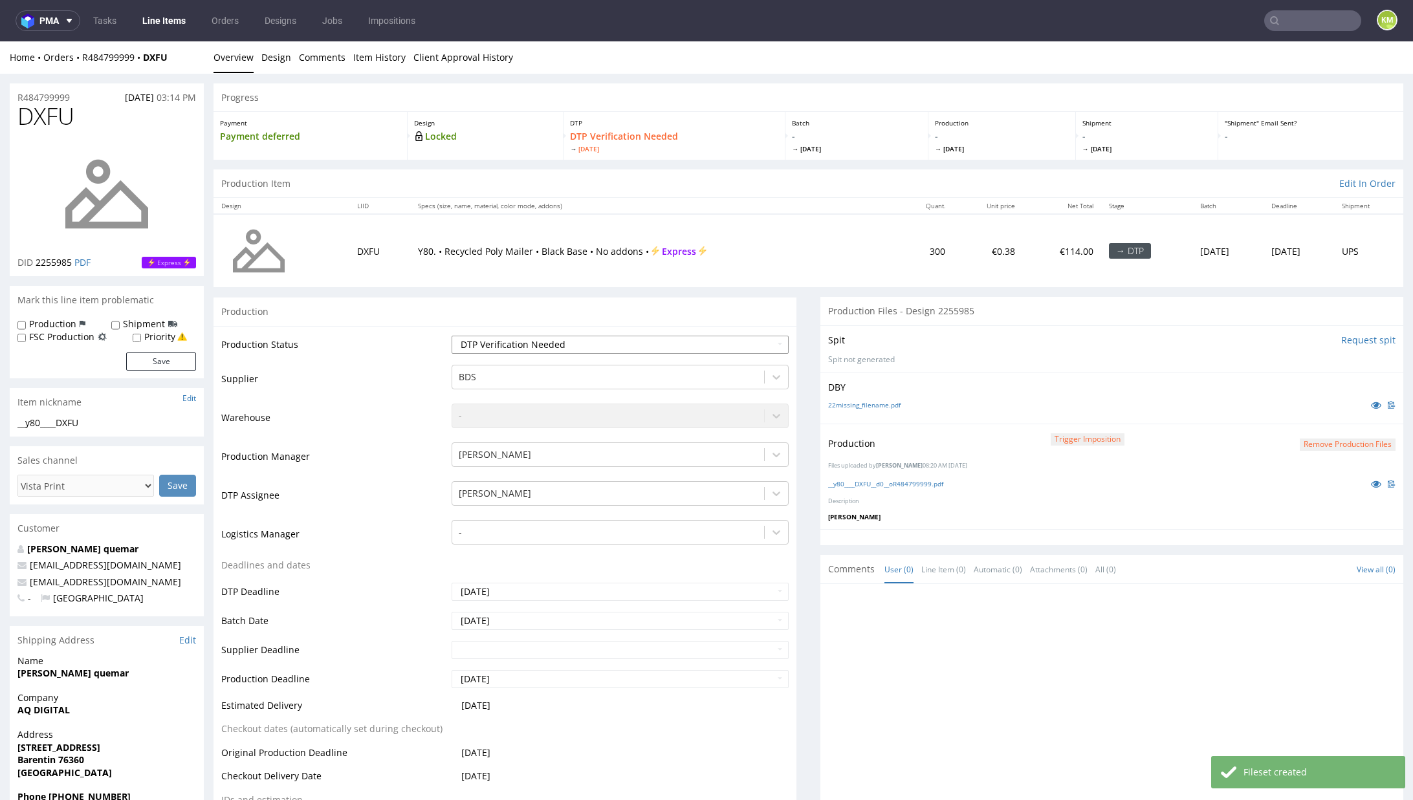
click at [640, 351] on select "Waiting for Artwork Waiting for Diecut Waiting for Mockup Waiting for DTP Waiti…" at bounding box center [620, 345] width 337 height 18
select select "dtp_production_ready"
click at [452, 336] on select "Waiting for Artwork Waiting for Diecut Waiting for Mockup Waiting for DTP Waiti…" at bounding box center [620, 345] width 337 height 18
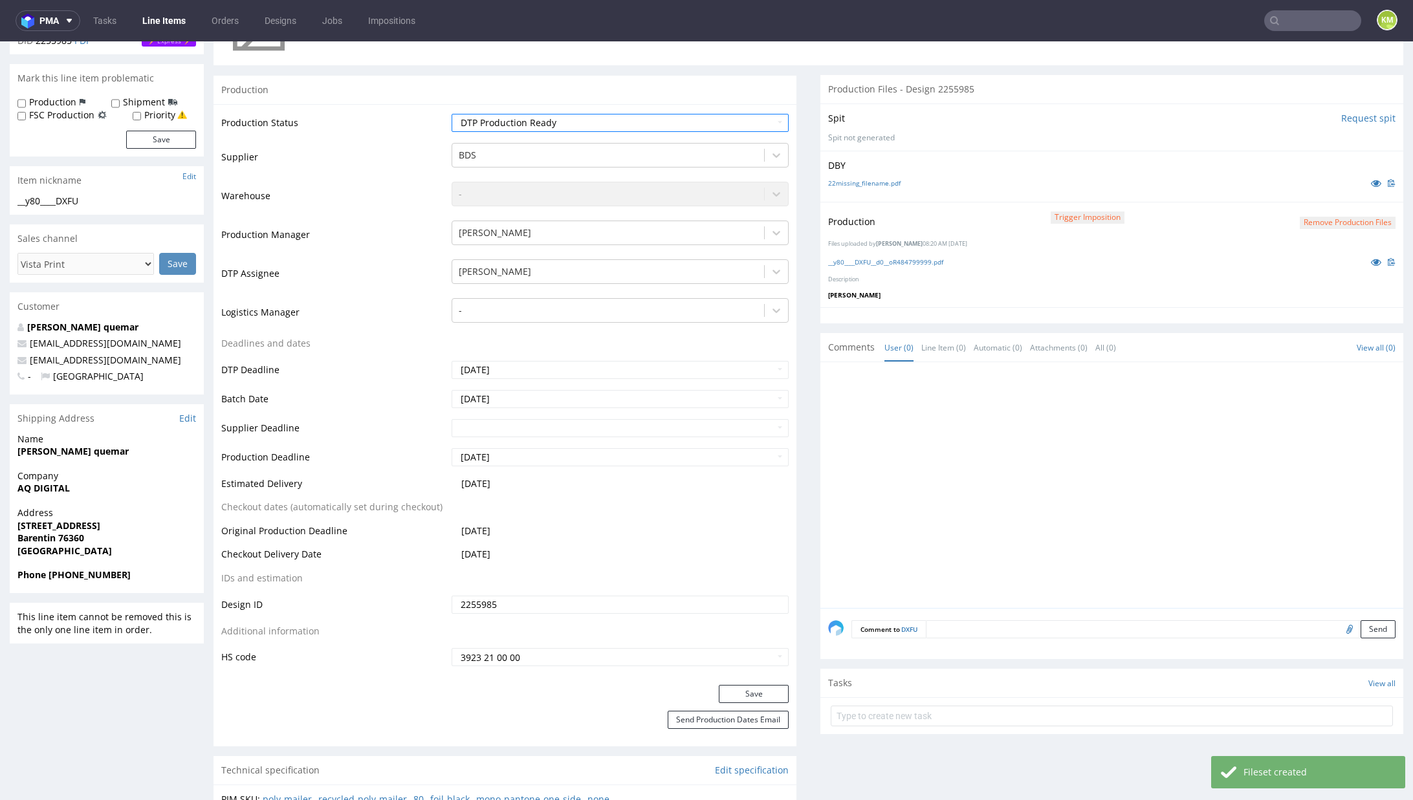
scroll to position [256, 0]
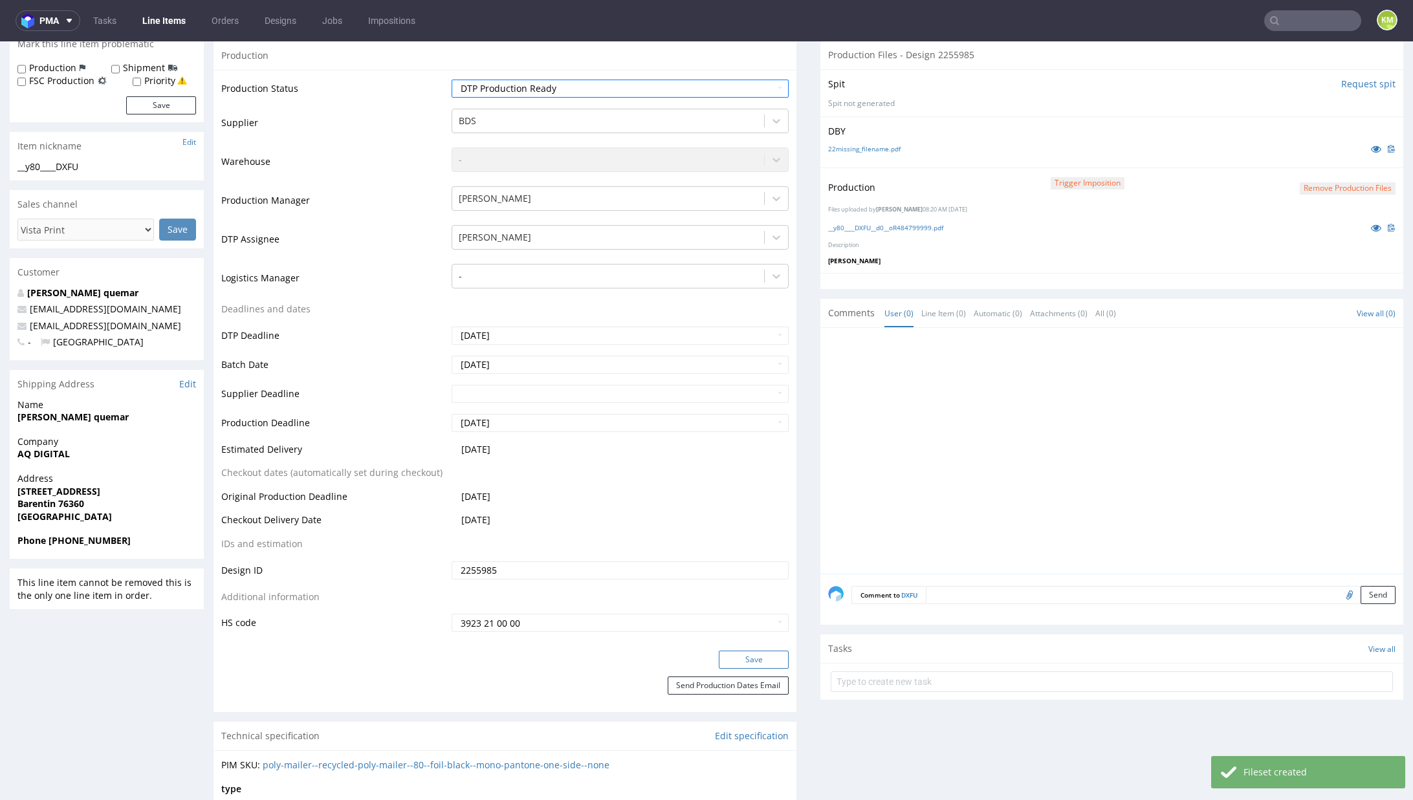
click at [751, 663] on button "Save" at bounding box center [754, 660] width 70 height 18
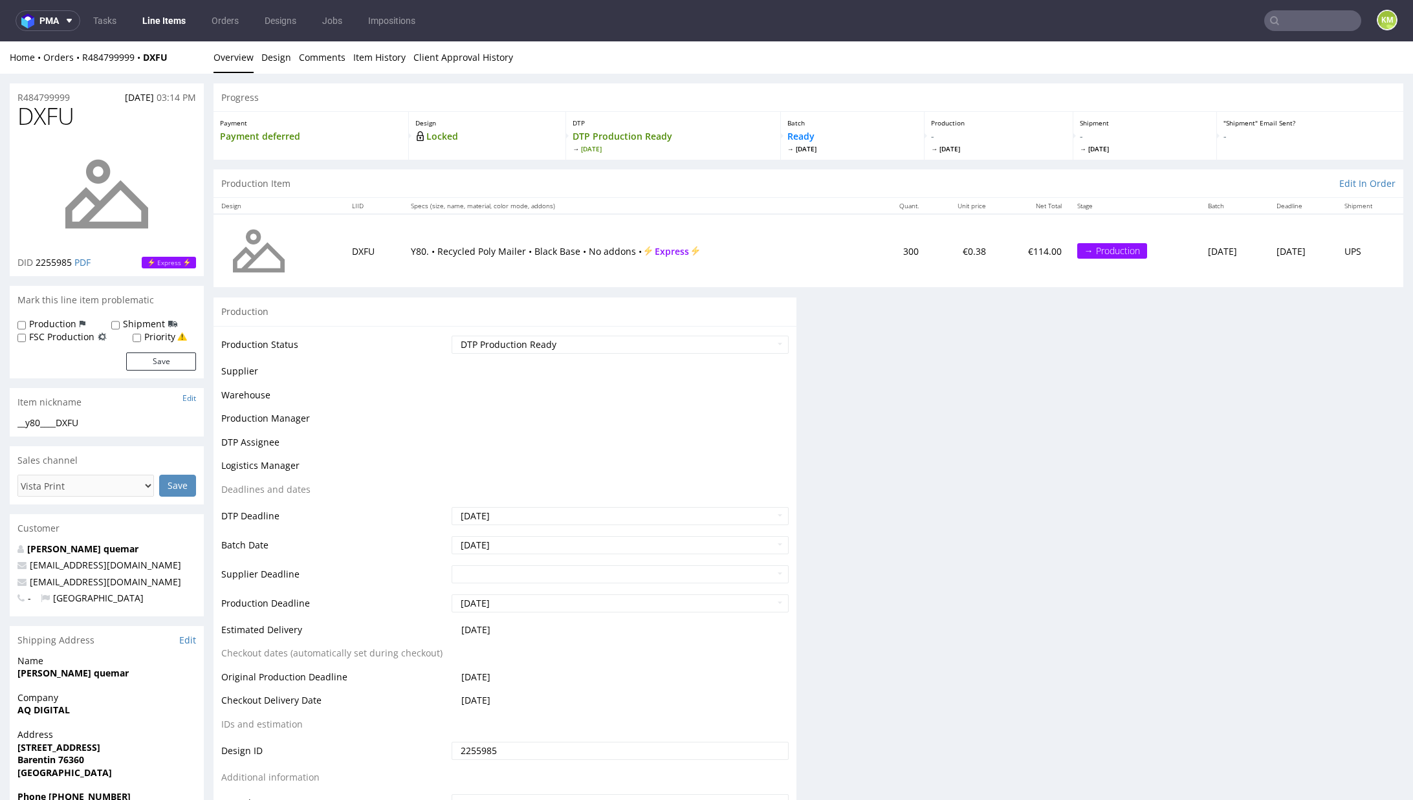
scroll to position [0, 0]
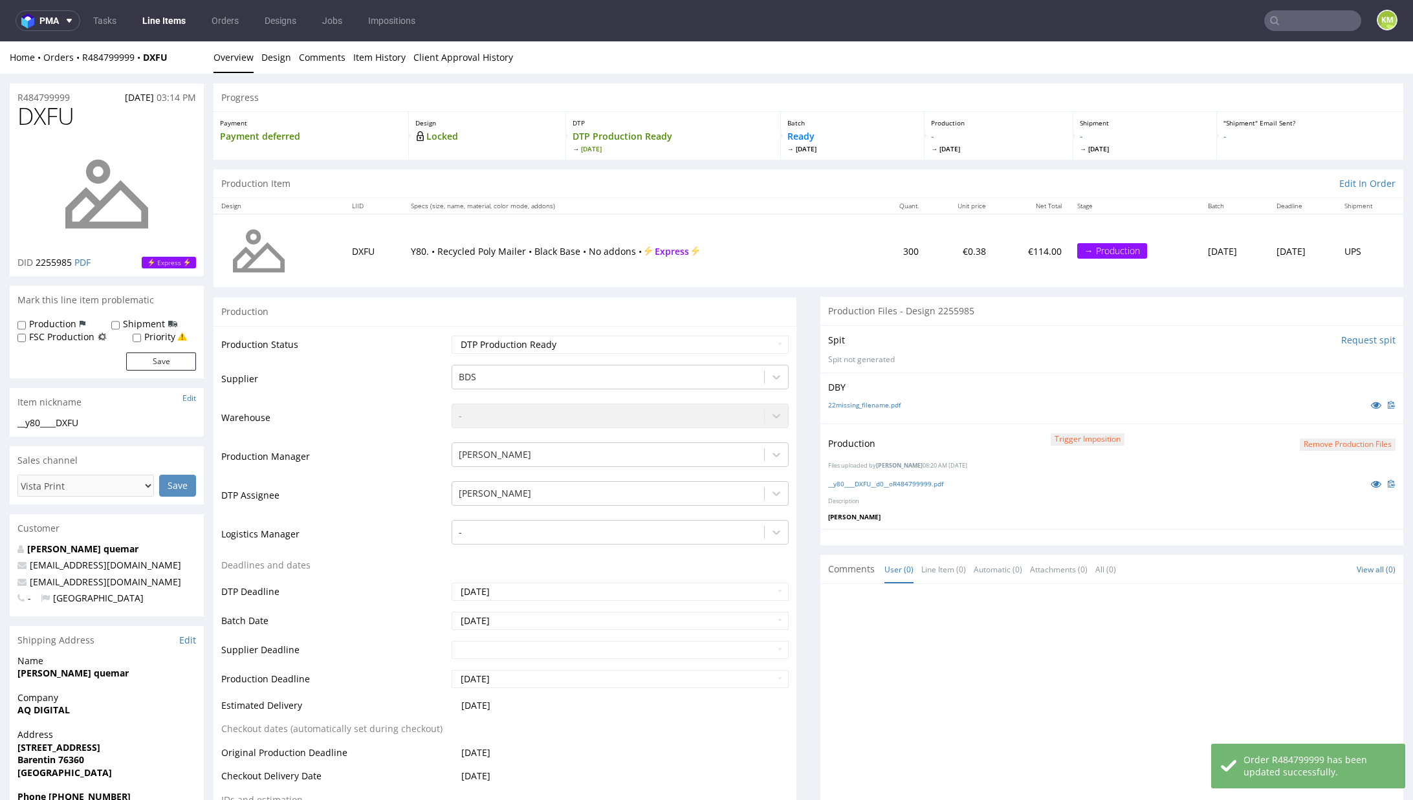
click at [1016, 601] on div at bounding box center [1115, 711] width 575 height 238
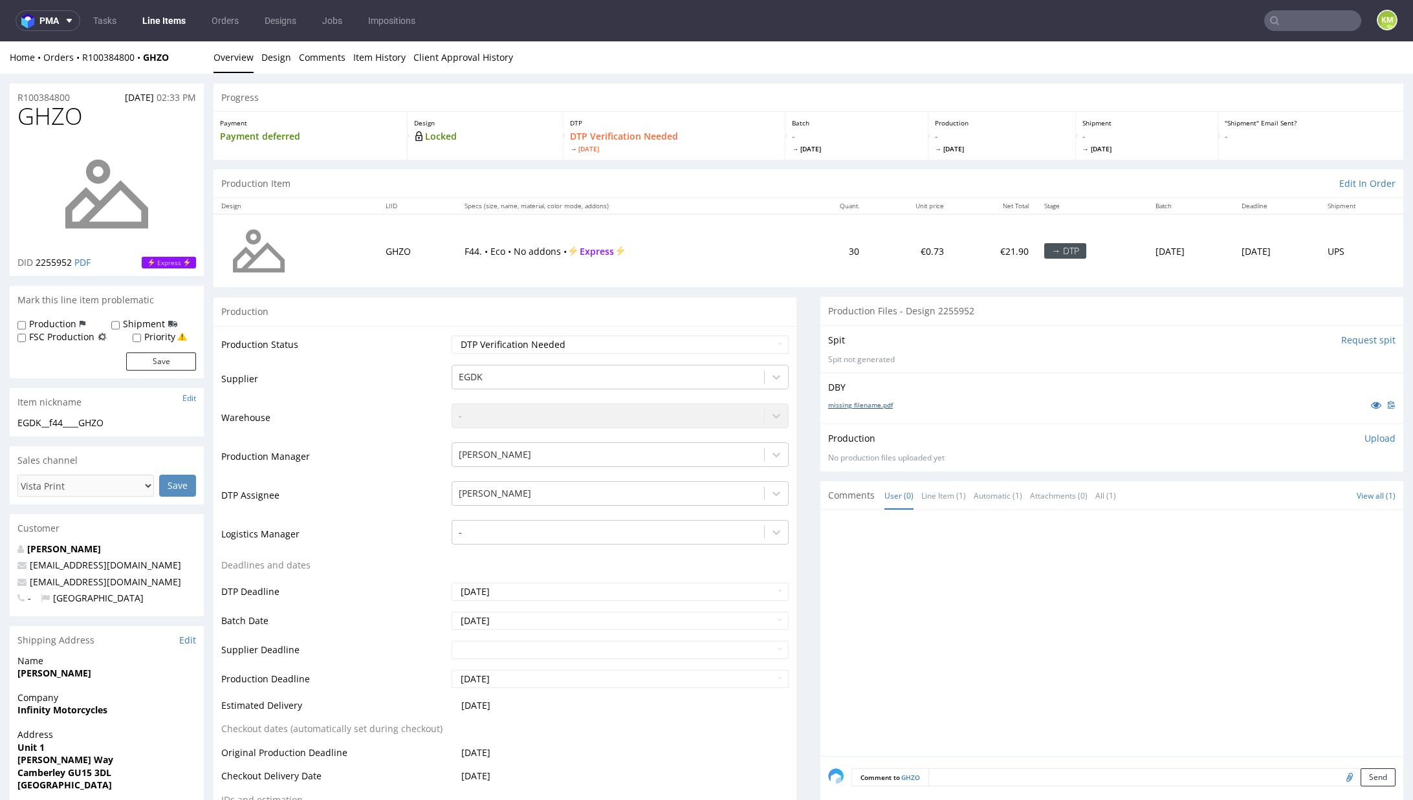
click at [863, 405] on link "missing_filename.pdf" at bounding box center [860, 404] width 65 height 9
click at [921, 384] on p "DBY" at bounding box center [1111, 387] width 567 height 13
click at [877, 402] on link "missing_filename.pdf" at bounding box center [860, 404] width 65 height 9
click at [63, 120] on span "GHZO" at bounding box center [49, 117] width 65 height 26
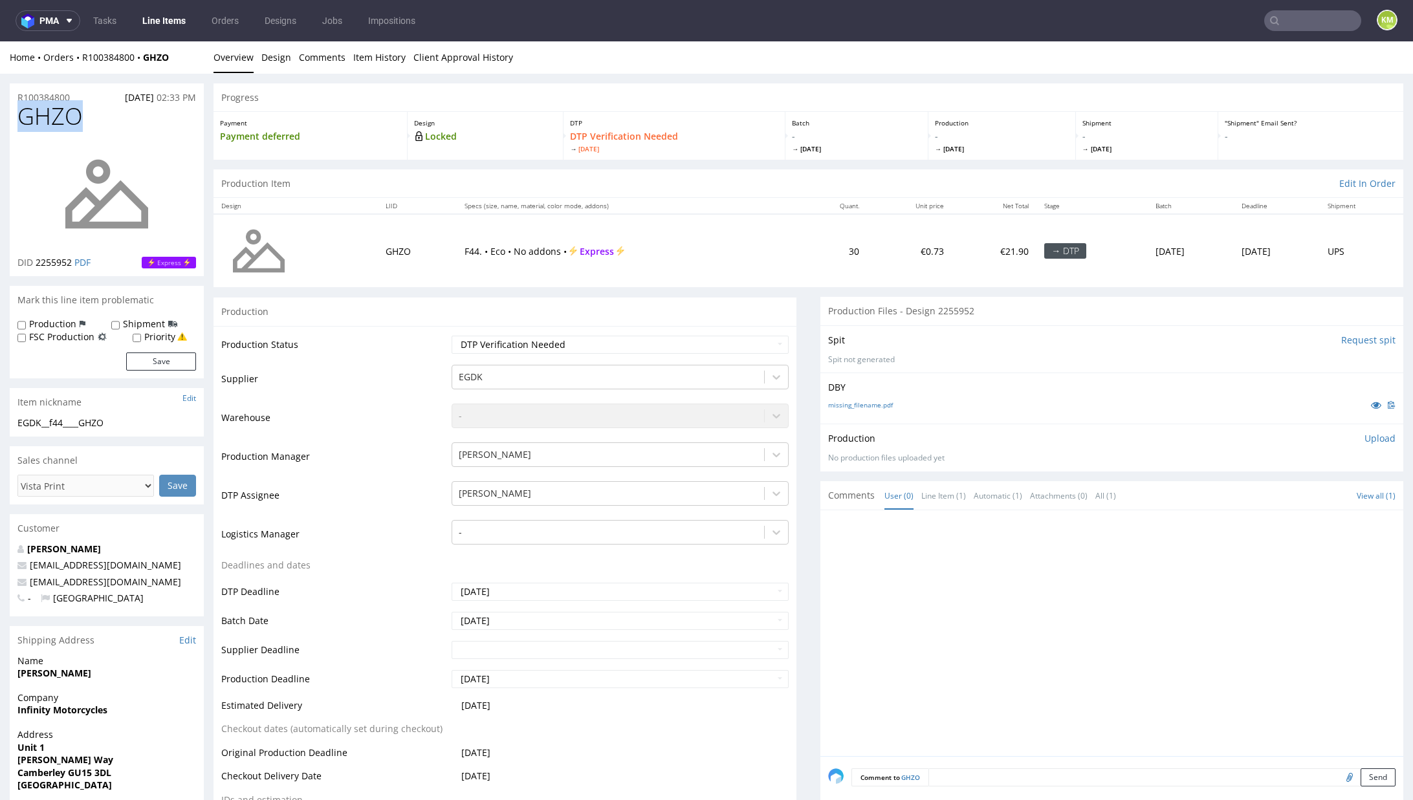
copy span "GHZO"
click at [102, 419] on div "EGDK__f44____GHZO" at bounding box center [106, 423] width 179 height 13
copy div "EGDK__f44____GHZO"
copy link "R100384800"
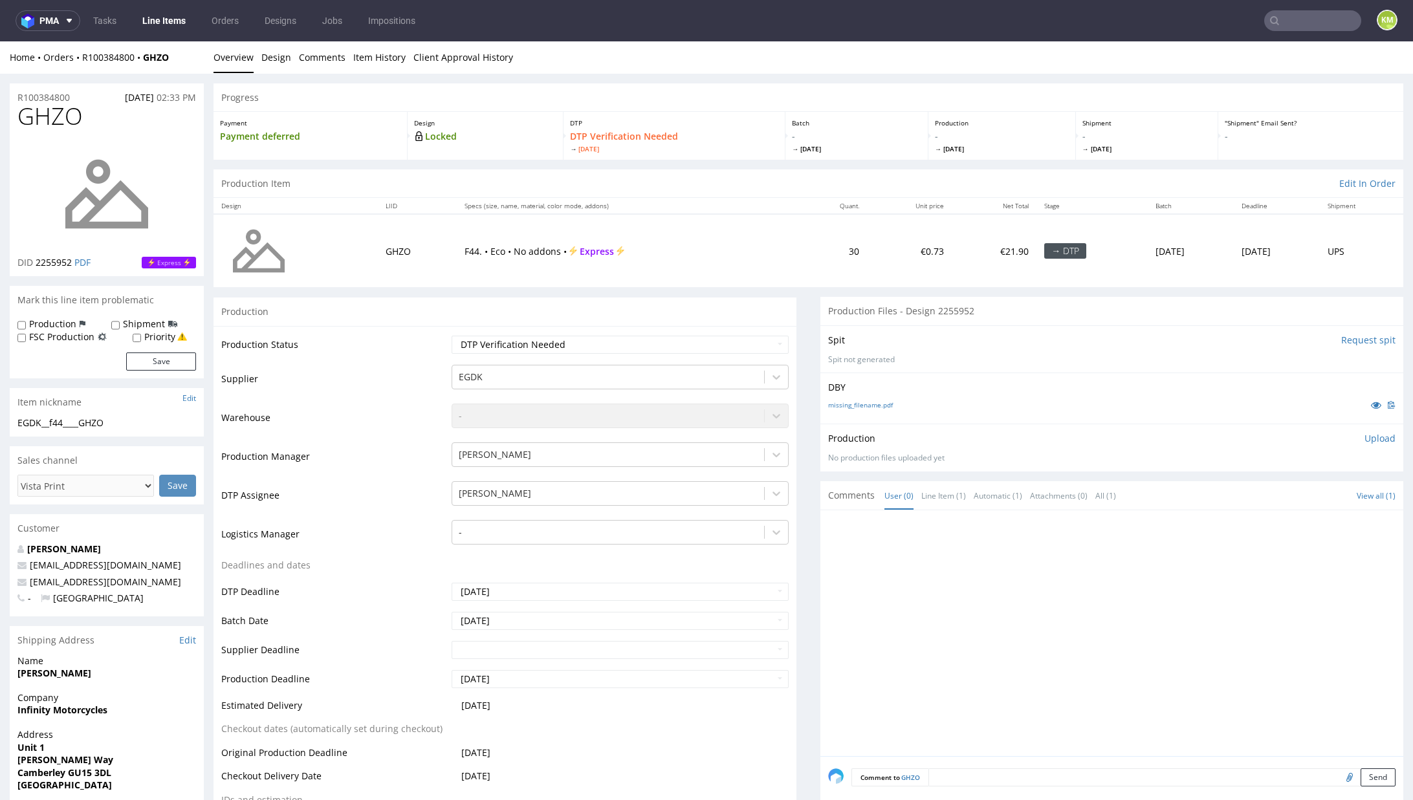
click at [1364, 435] on p "Upload" at bounding box center [1379, 438] width 31 height 13
click at [1271, 498] on div "Add files" at bounding box center [1303, 497] width 65 height 19
type input "C:\fakepath\EGDK__f44____GHZO__d0__oR100384800__outside.pdf"
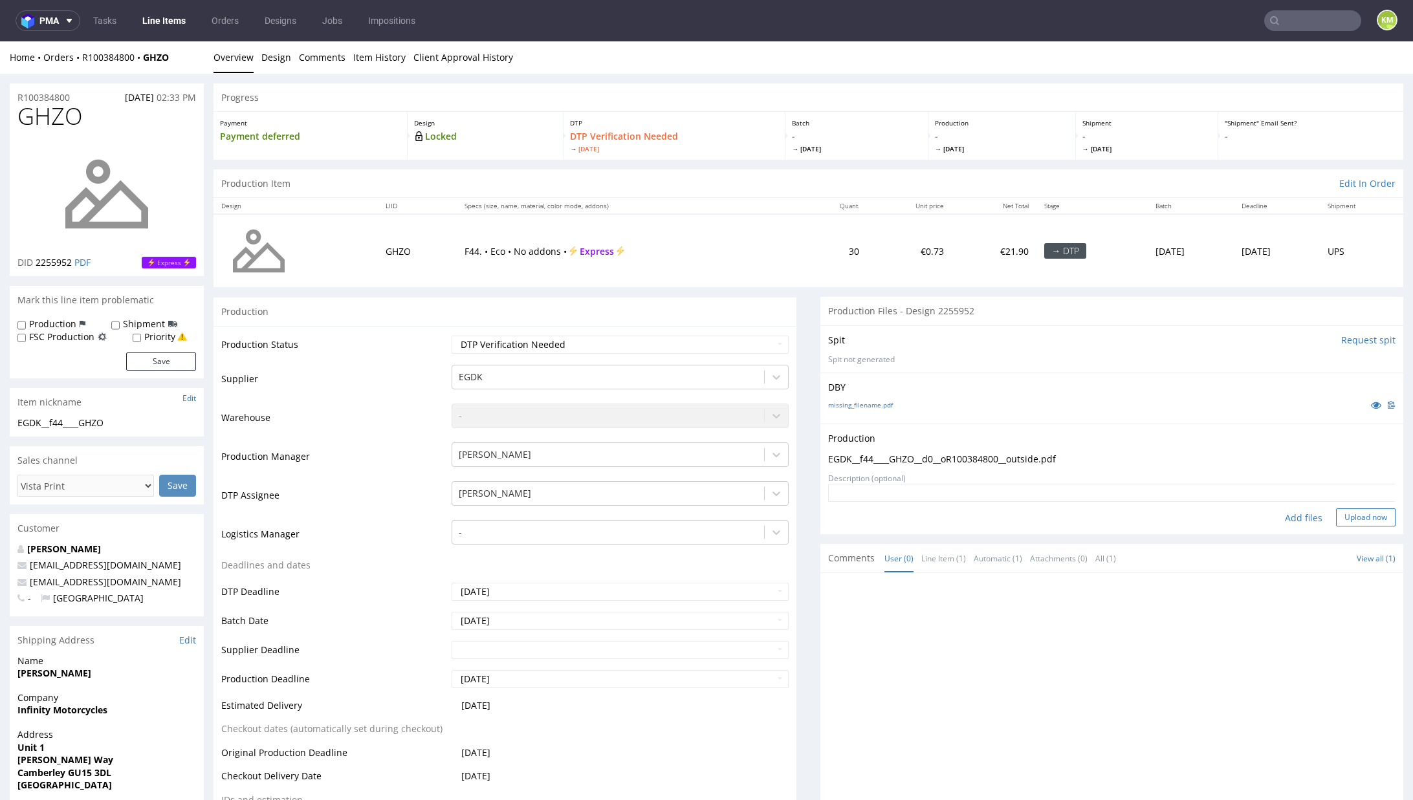
click at [1340, 518] on button "Upload now" at bounding box center [1366, 518] width 60 height 18
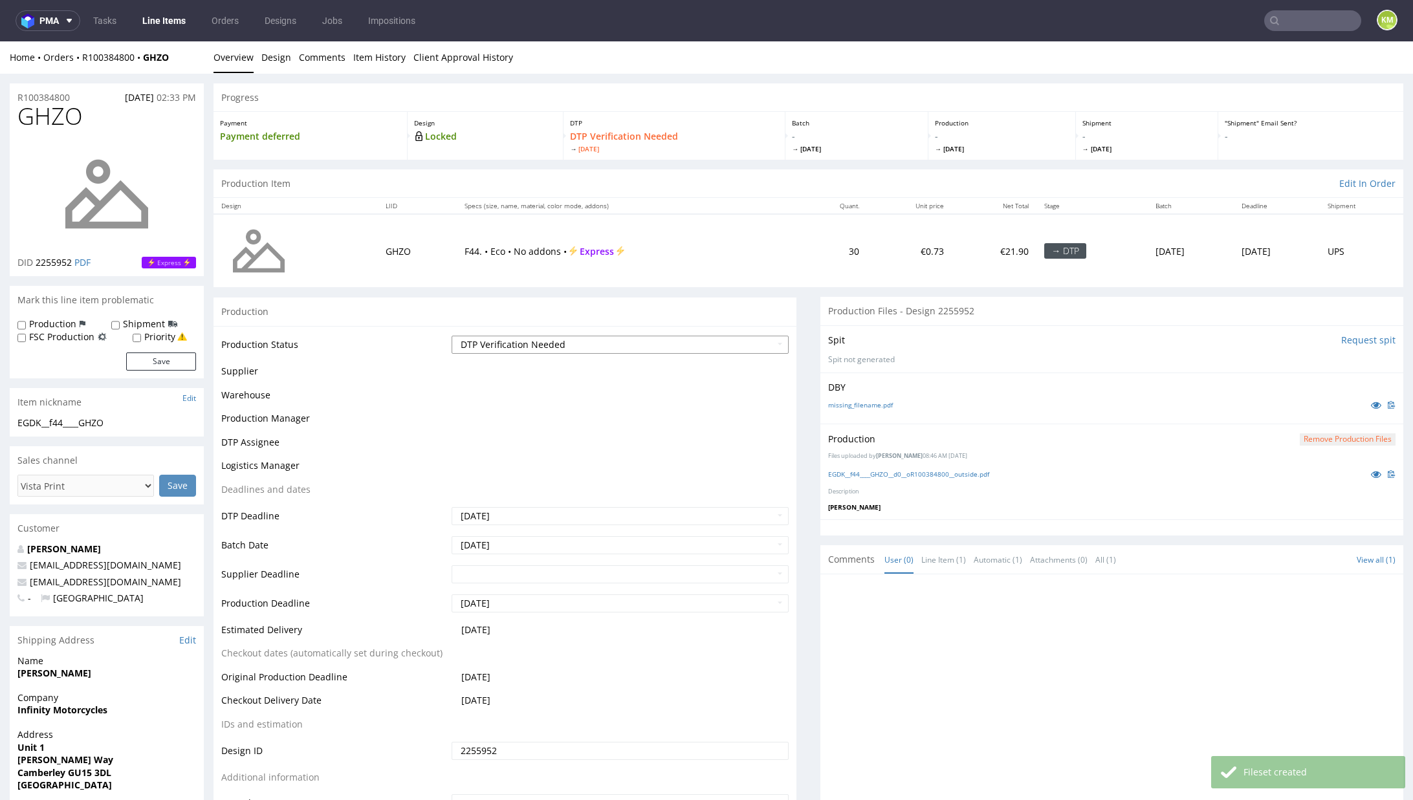
click at [540, 342] on select "Waiting for Artwork Waiting for Diecut Waiting for Mockup Waiting for DTP Waiti…" at bounding box center [620, 345] width 337 height 18
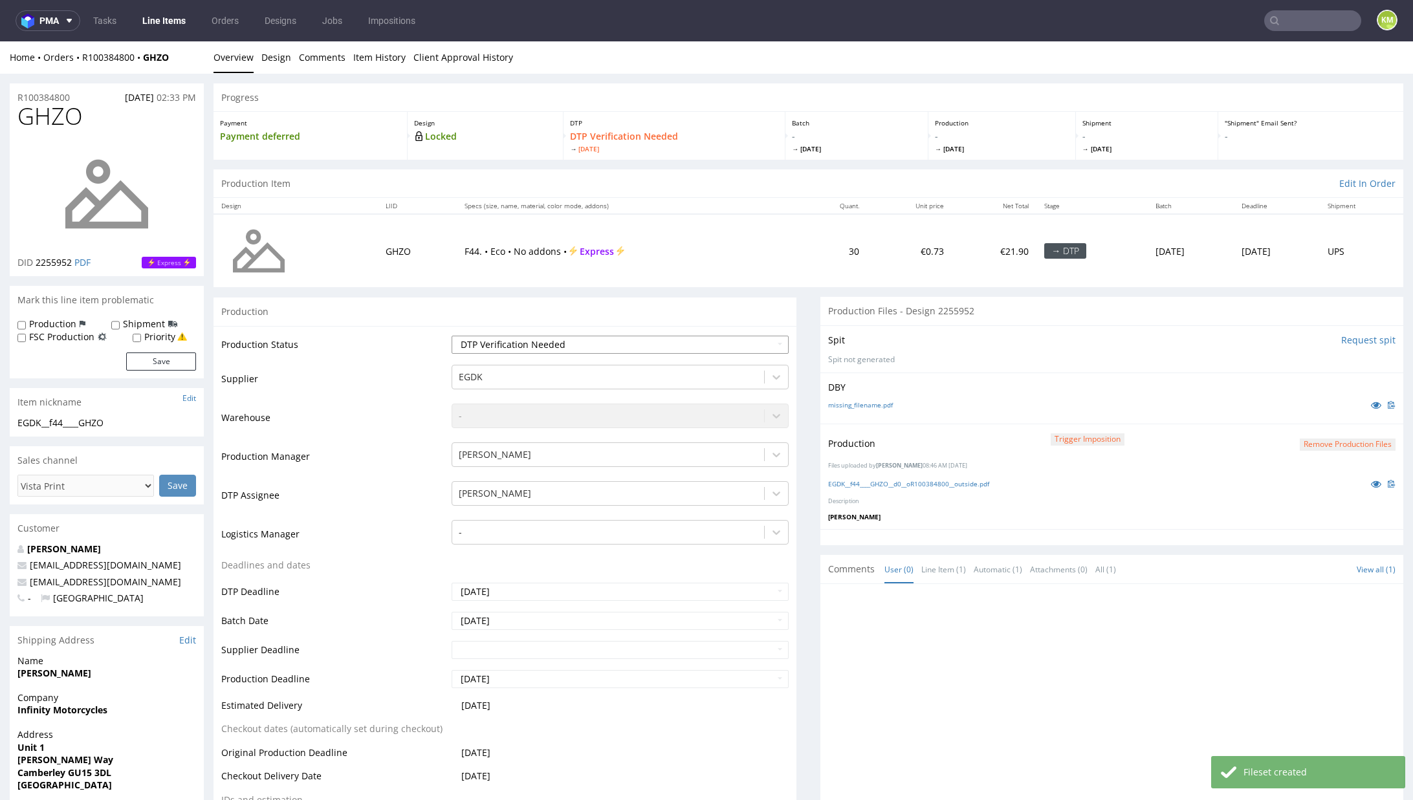
select select "dtp_production_ready"
click at [452, 336] on select "Waiting for Artwork Waiting for Diecut Waiting for Mockup Waiting for DTP Waiti…" at bounding box center [620, 345] width 337 height 18
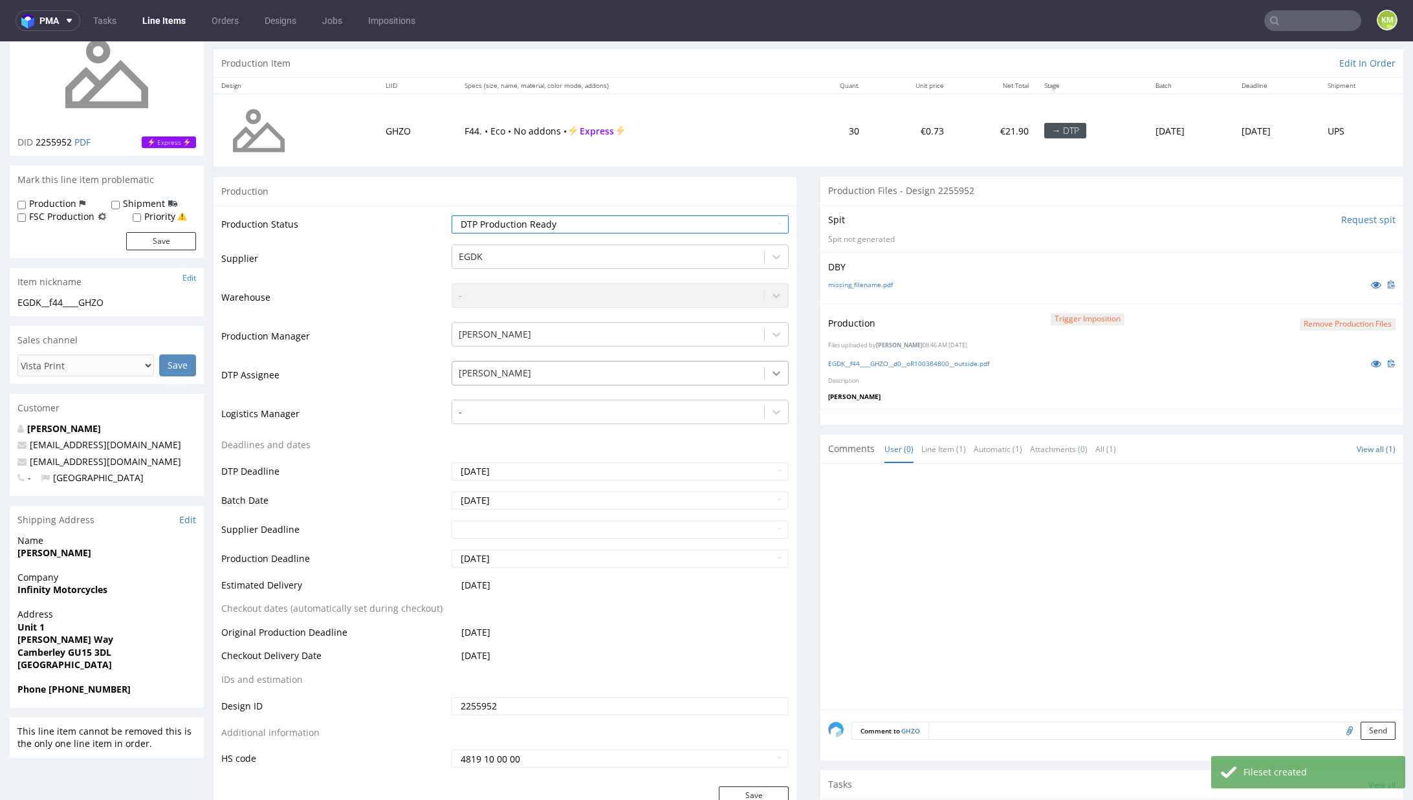
scroll to position [151, 0]
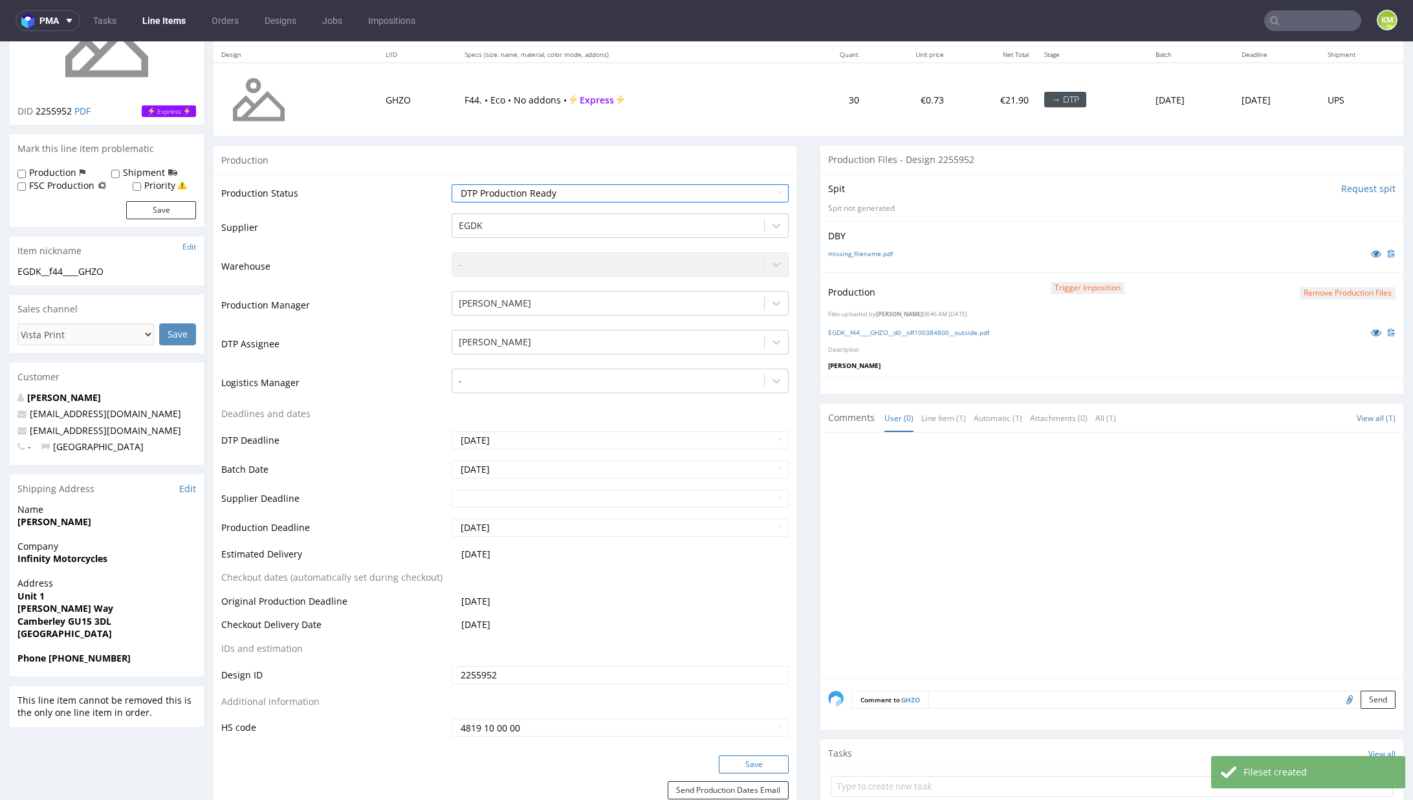
click at [743, 764] on button "Save" at bounding box center [754, 765] width 70 height 18
click at [961, 693] on textarea at bounding box center [1161, 700] width 467 height 18
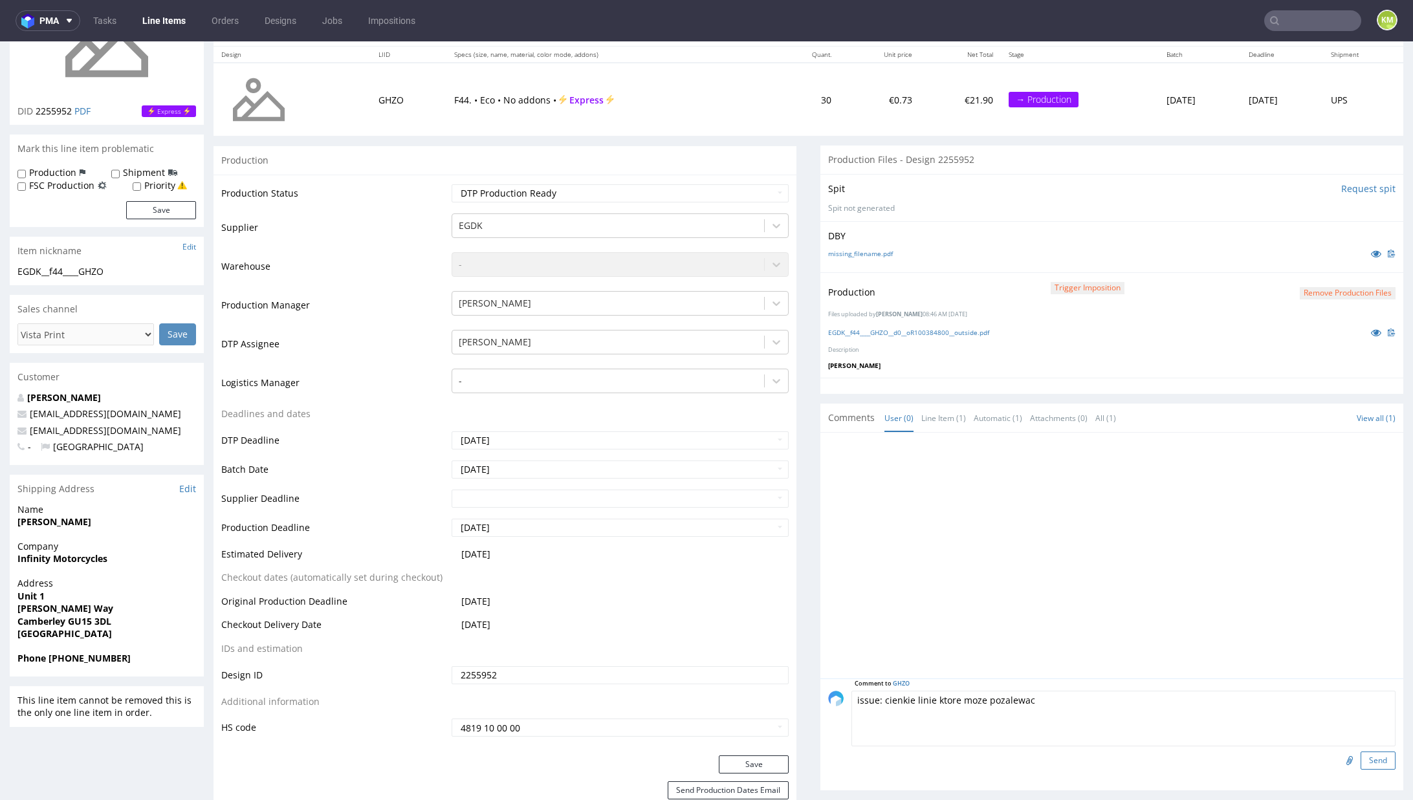
type textarea "issue: cienkie linie ktore moze pozalewac"
click at [1361, 760] on button "Send" at bounding box center [1378, 761] width 35 height 18
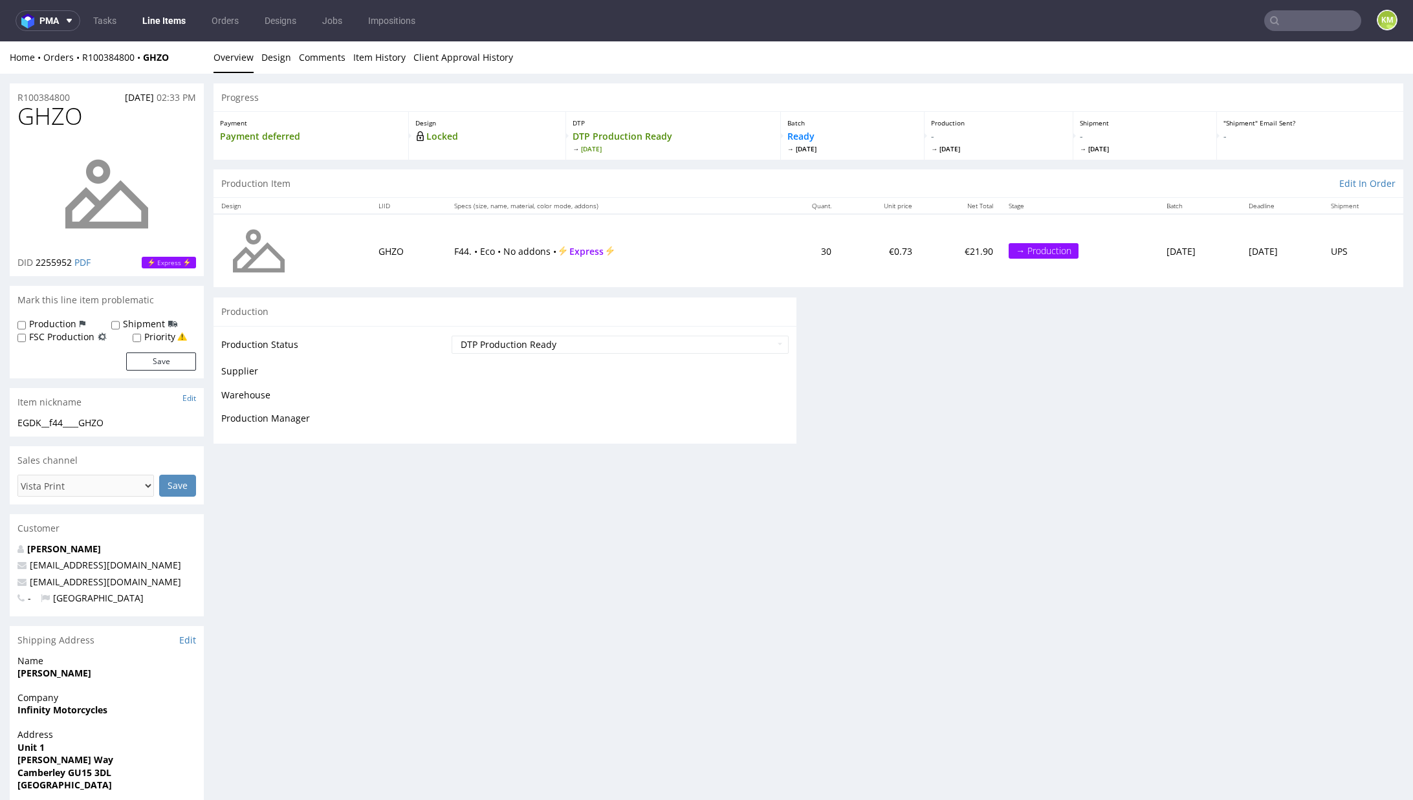
scroll to position [0, 0]
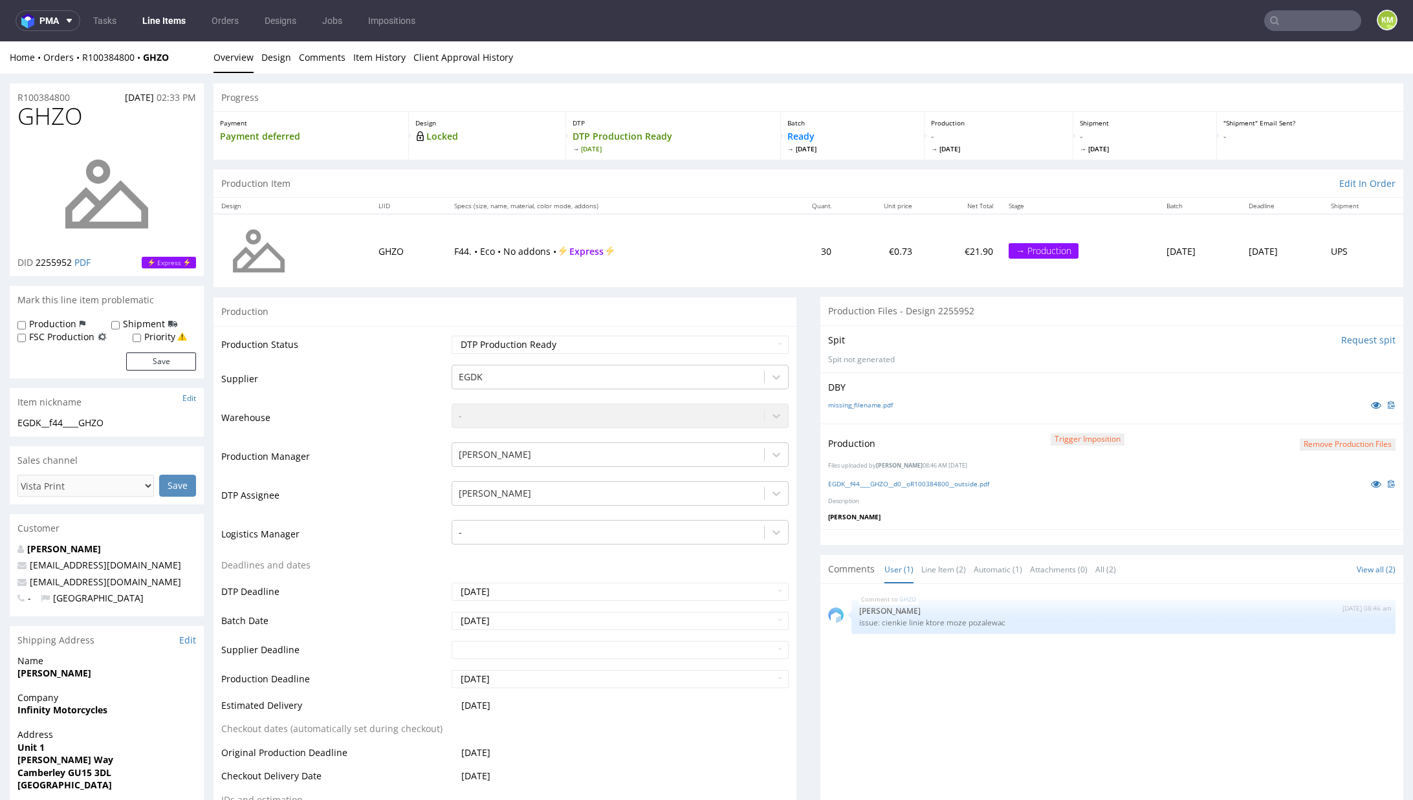
click at [1112, 650] on div "GHZO 3rd Sep 25 | 08:46 am Karol Markowski issue: cienkie linie ktore moze poza…" at bounding box center [1115, 711] width 575 height 238
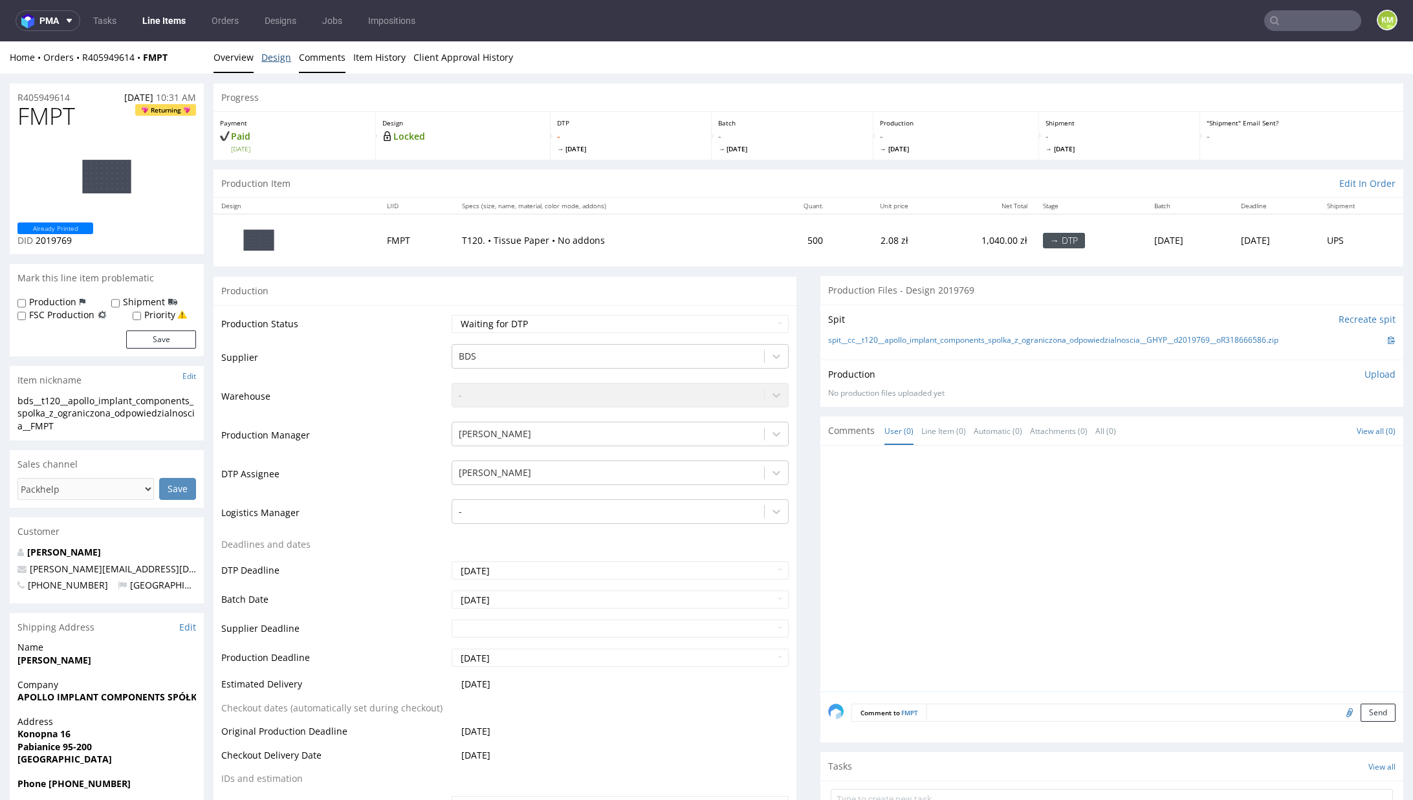
drag, startPoint x: 285, startPoint y: 61, endPoint x: 308, endPoint y: 68, distance: 24.4
click at [285, 61] on link "Design" at bounding box center [276, 57] width 30 height 32
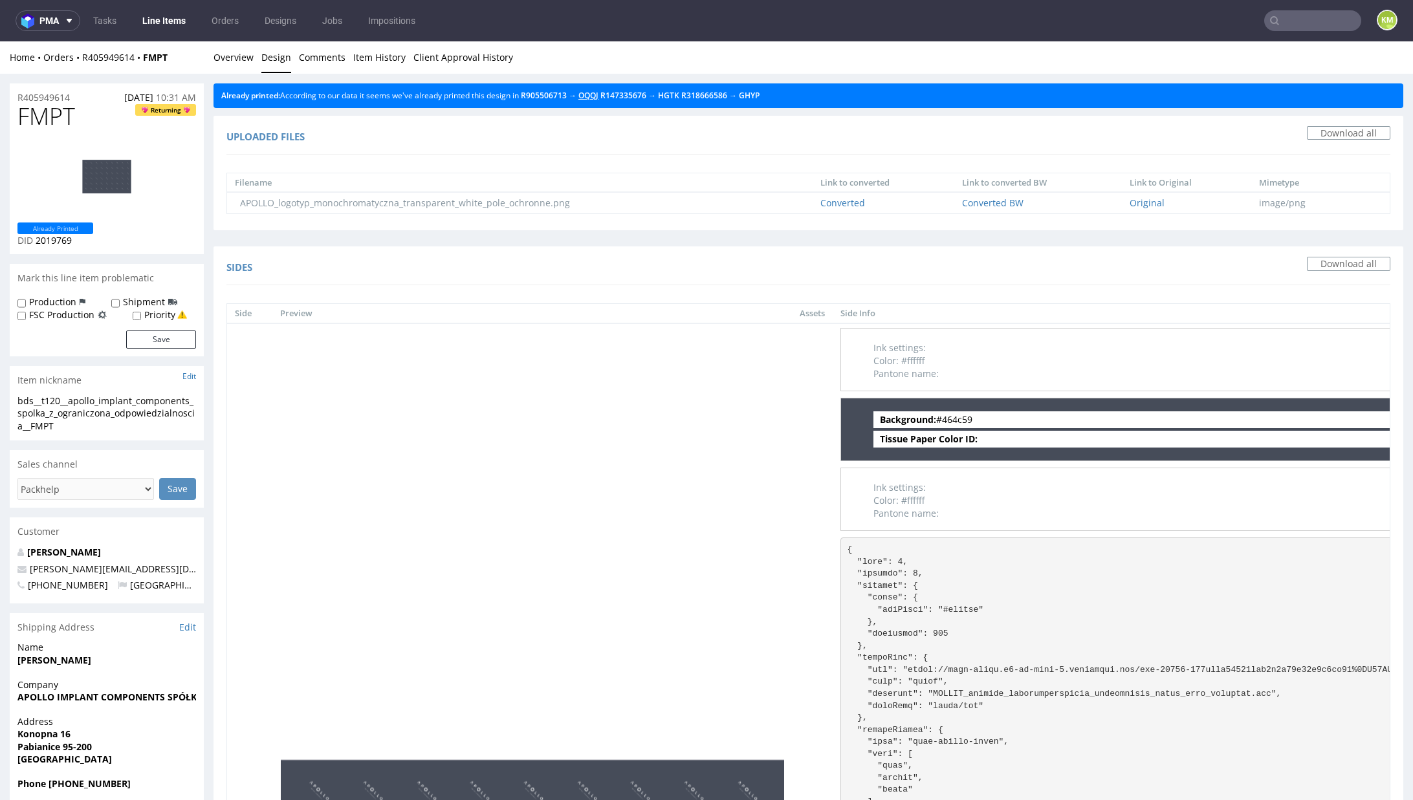
drag, startPoint x: 599, startPoint y: 96, endPoint x: 604, endPoint y: 60, distance: 36.5
click at [248, 55] on link "Overview" at bounding box center [233, 57] width 40 height 32
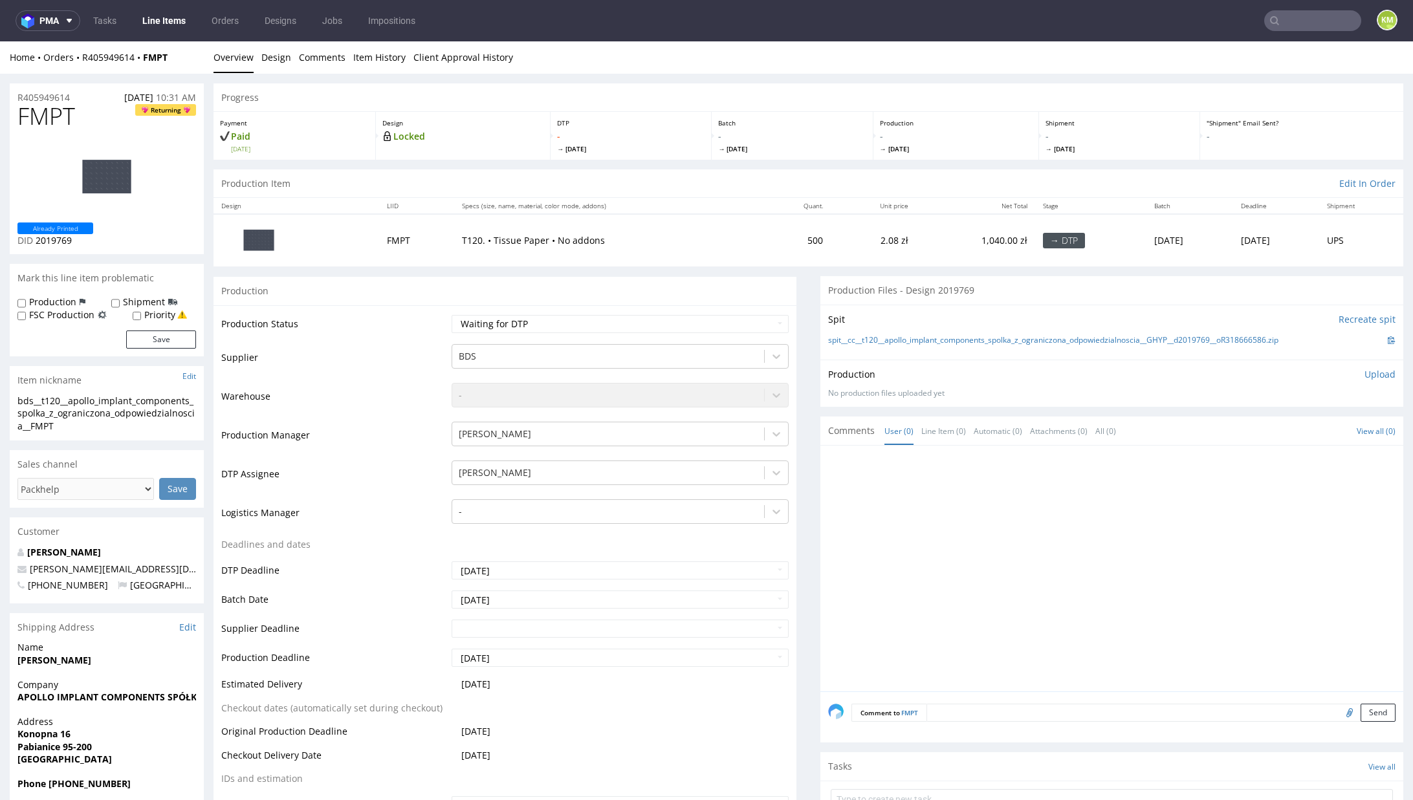
click at [49, 115] on span "FMPT" at bounding box center [46, 117] width 58 height 26
copy span "FMPT"
drag, startPoint x: 1293, startPoint y: 336, endPoint x: 837, endPoint y: 336, distance: 456.1
click at [837, 336] on div "spit__cc__t120__apollo_implant_components_spolka_z_ograniczona_odpowiedzialnosc…" at bounding box center [1111, 340] width 567 height 14
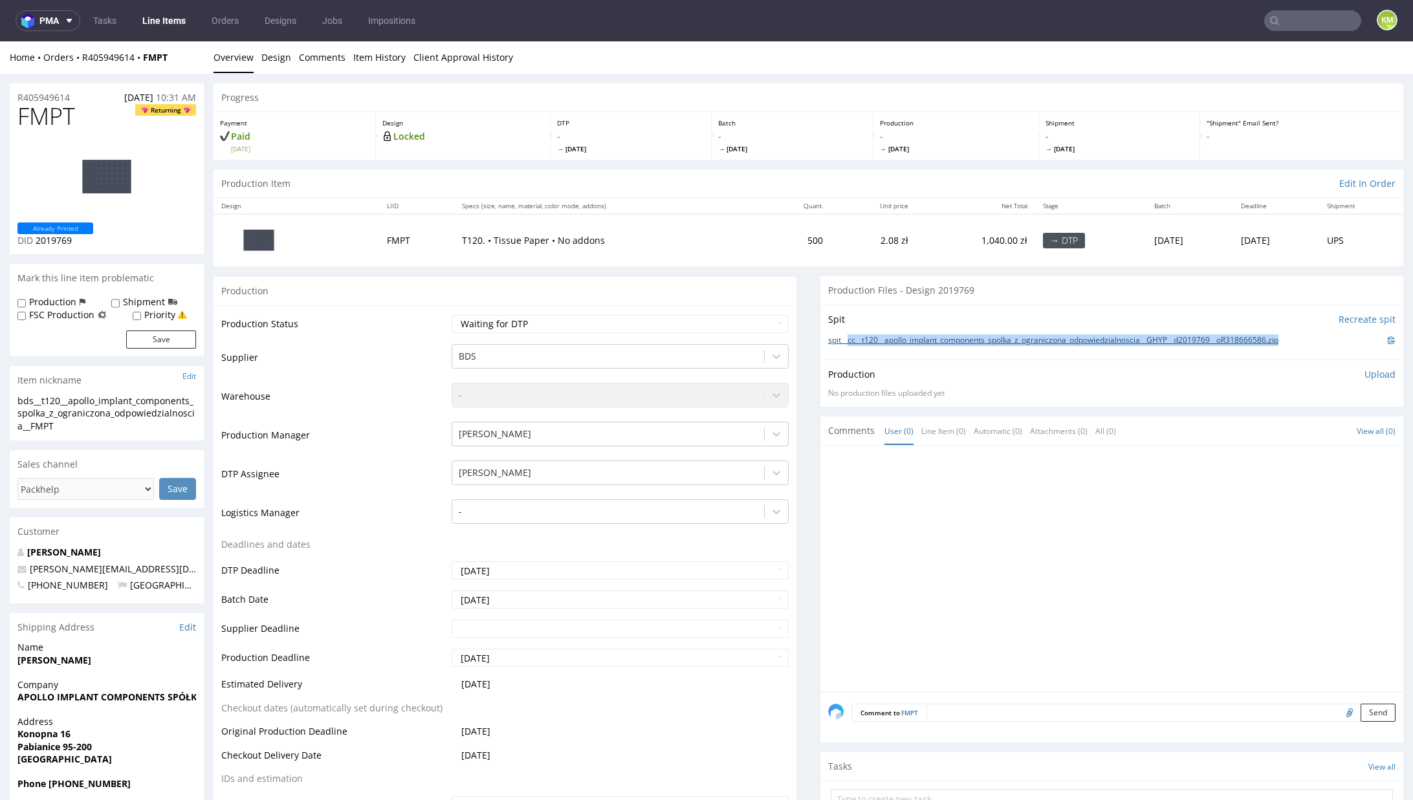
copy link "cc__t120__apollo_implant_components_spolka_z_ograniczona_odpowiedzialnoscia__GH…"
click at [111, 404] on div "bds__t120__apollo_implant_components_spolka_z_ograniczona_odpowiedzialnoscia__F…" at bounding box center [106, 414] width 179 height 38
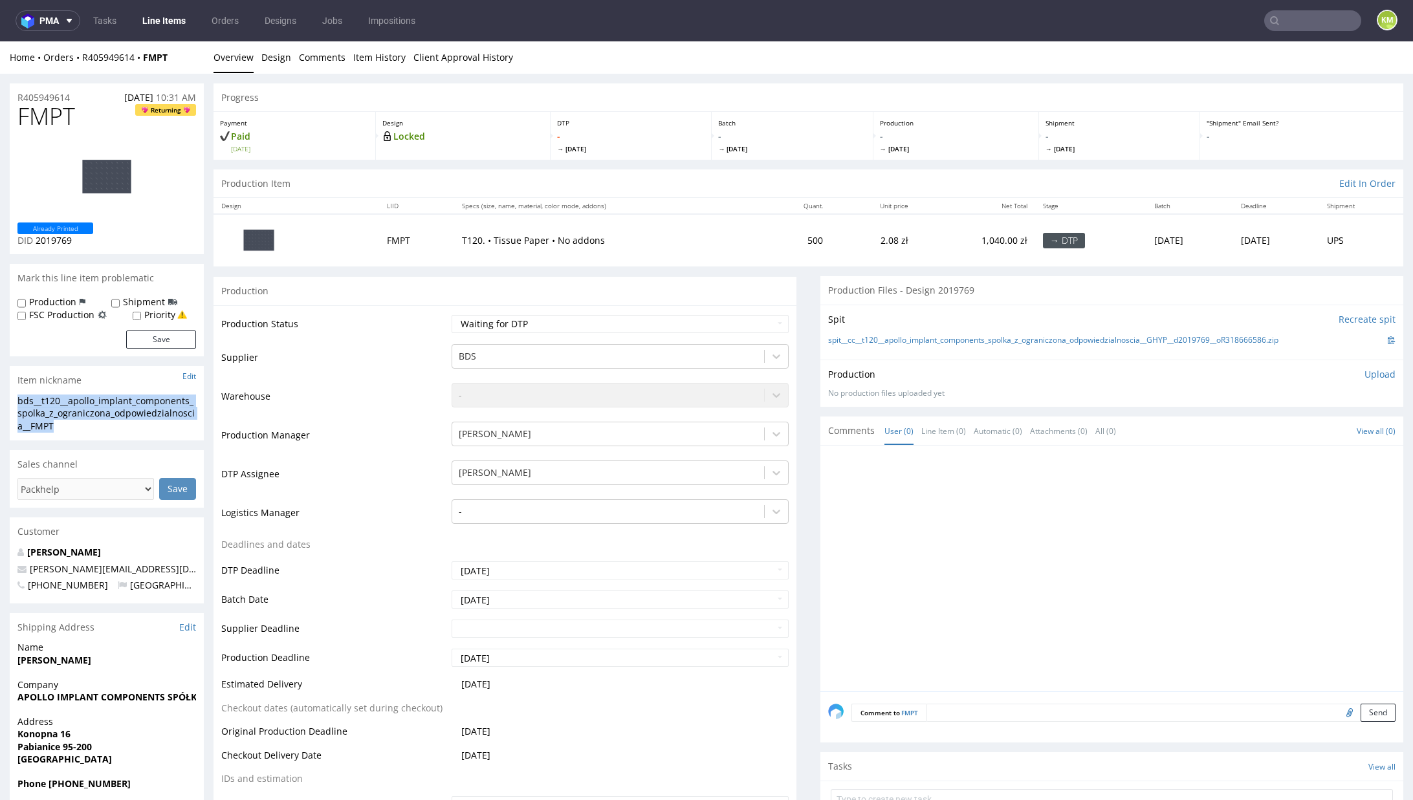
click at [111, 403] on div "bds__t120__apollo_implant_components_spolka_z_ograniczona_odpowiedzialnoscia__F…" at bounding box center [106, 414] width 179 height 38
copy div "bds__t120__apollo_implant_components_spolka_z_ograniczona_odpowiedzialnoscia__F…"
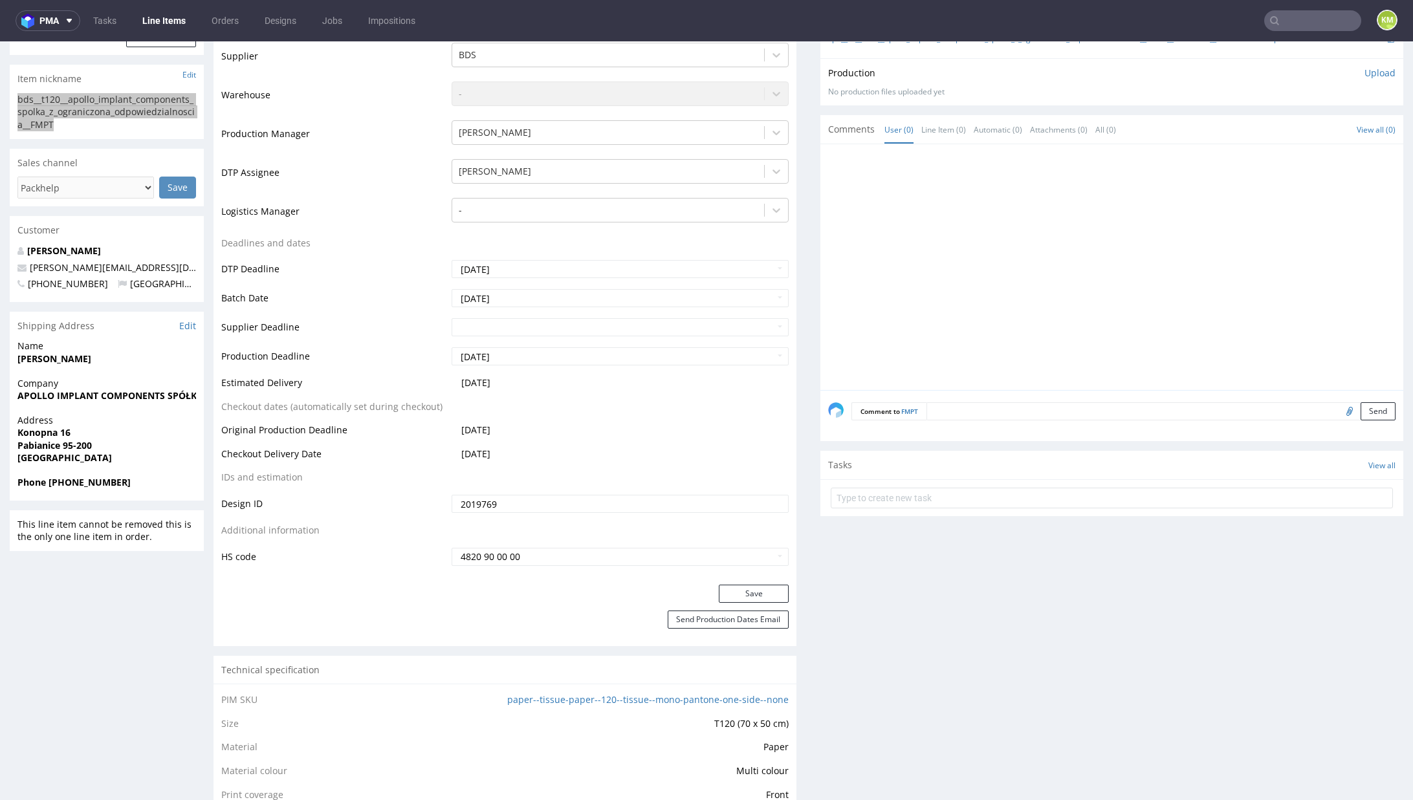
scroll to position [385, 0]
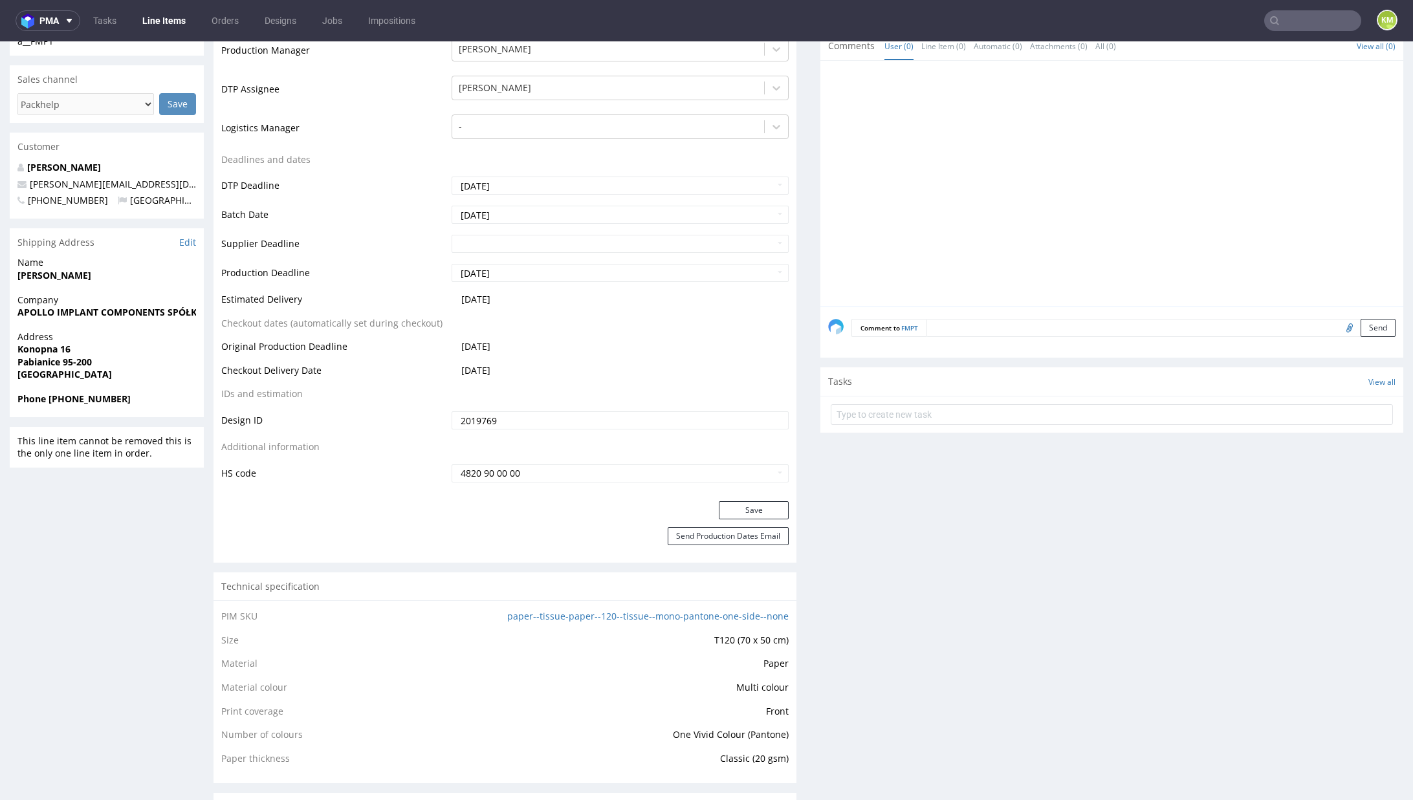
click at [538, 426] on input "2019769" at bounding box center [620, 420] width 337 height 18
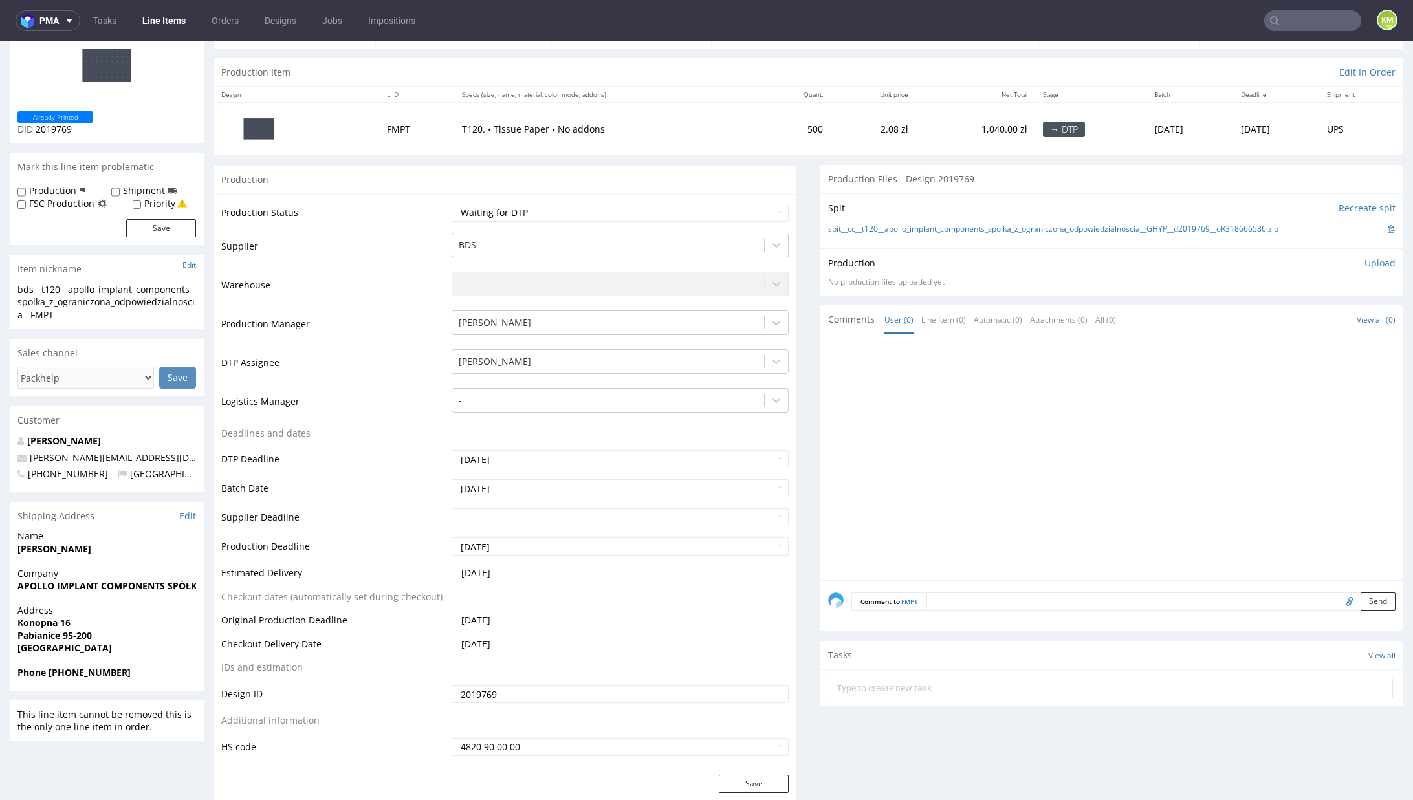
scroll to position [0, 0]
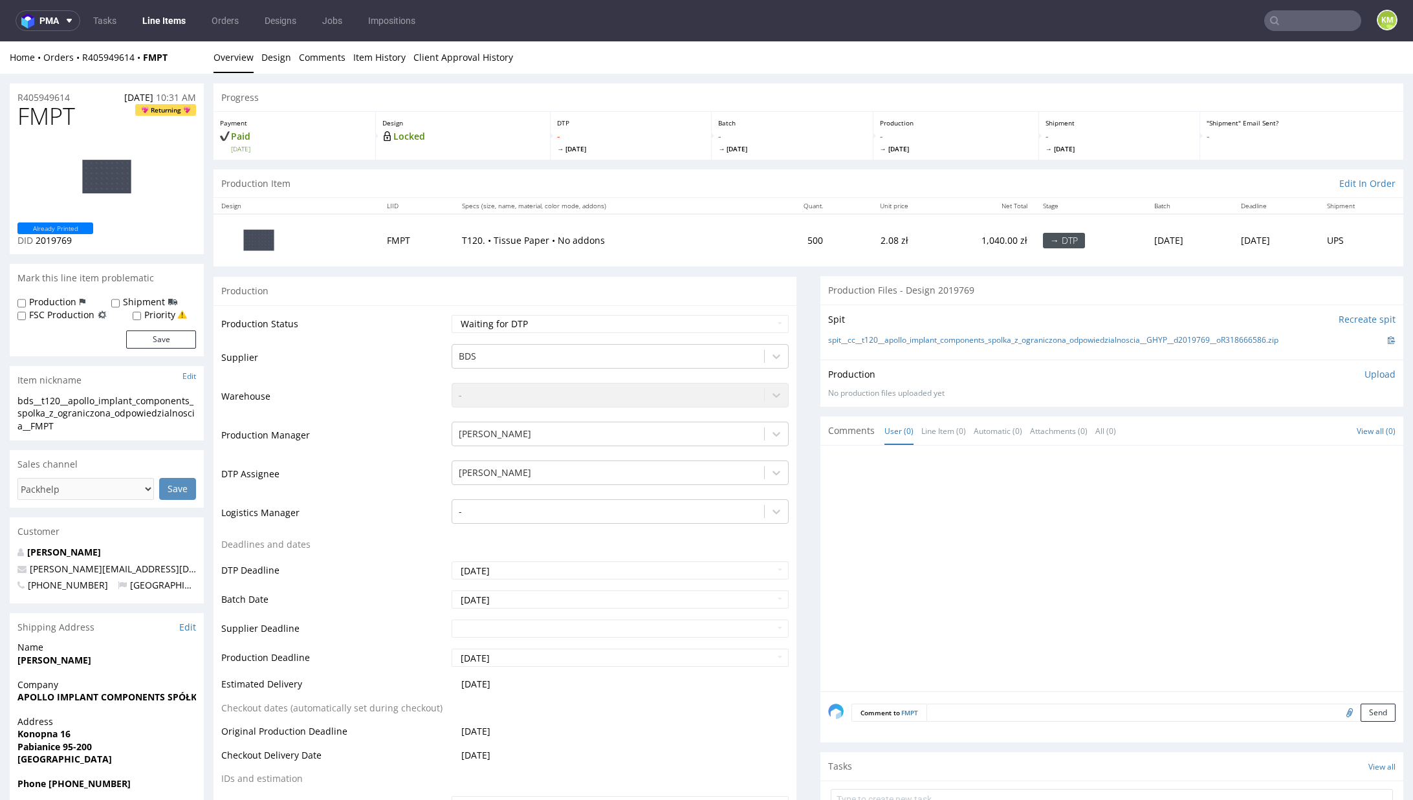
drag, startPoint x: 1137, startPoint y: 531, endPoint x: 1302, endPoint y: 394, distance: 214.0
click at [1145, 523] on div at bounding box center [1115, 573] width 575 height 238
click at [1367, 373] on p "Upload" at bounding box center [1379, 374] width 31 height 13
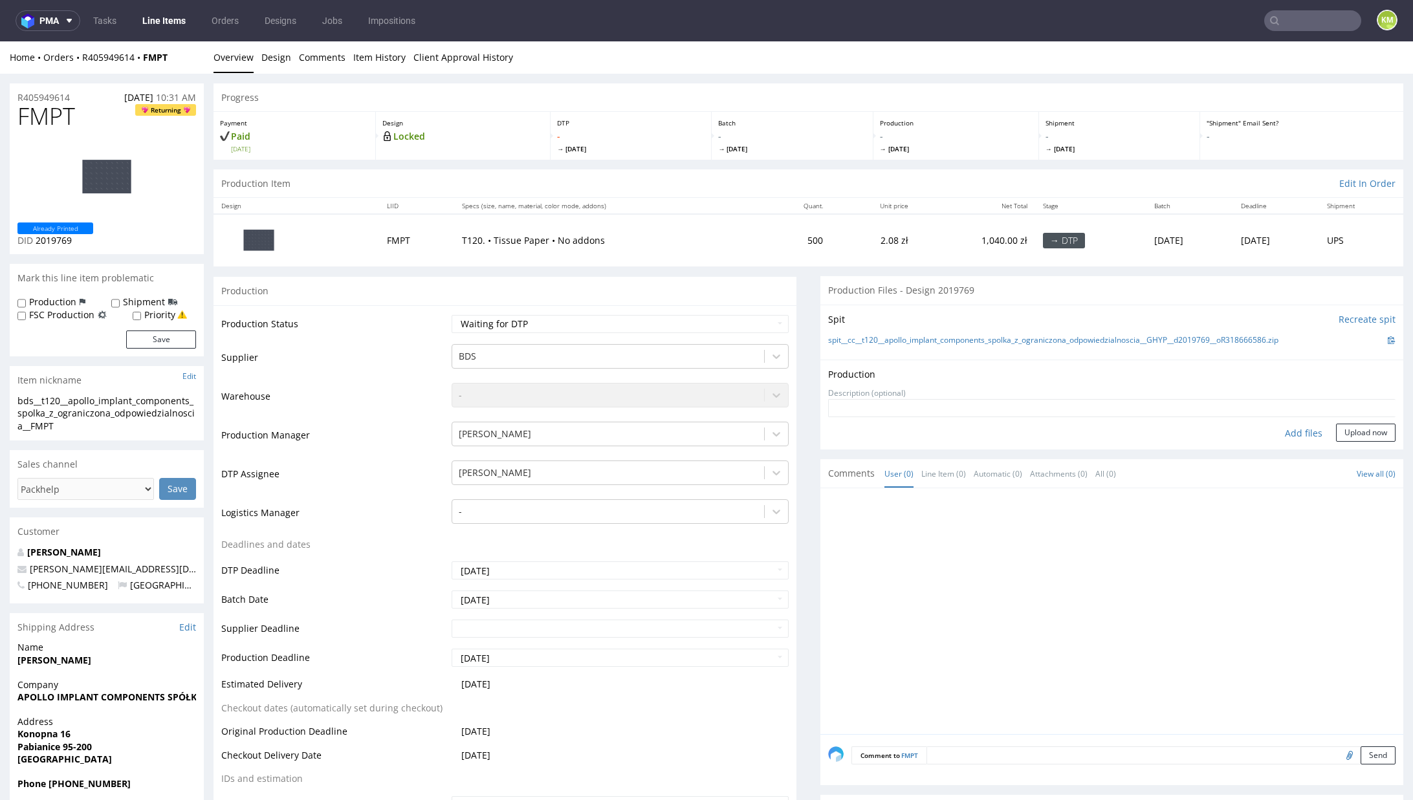
click at [1274, 428] on div "Add files" at bounding box center [1303, 433] width 65 height 19
type input "C:\fakepath\bds__t120__apollo_implant_components_spolka_z_ograniczona_odpowiedz…"
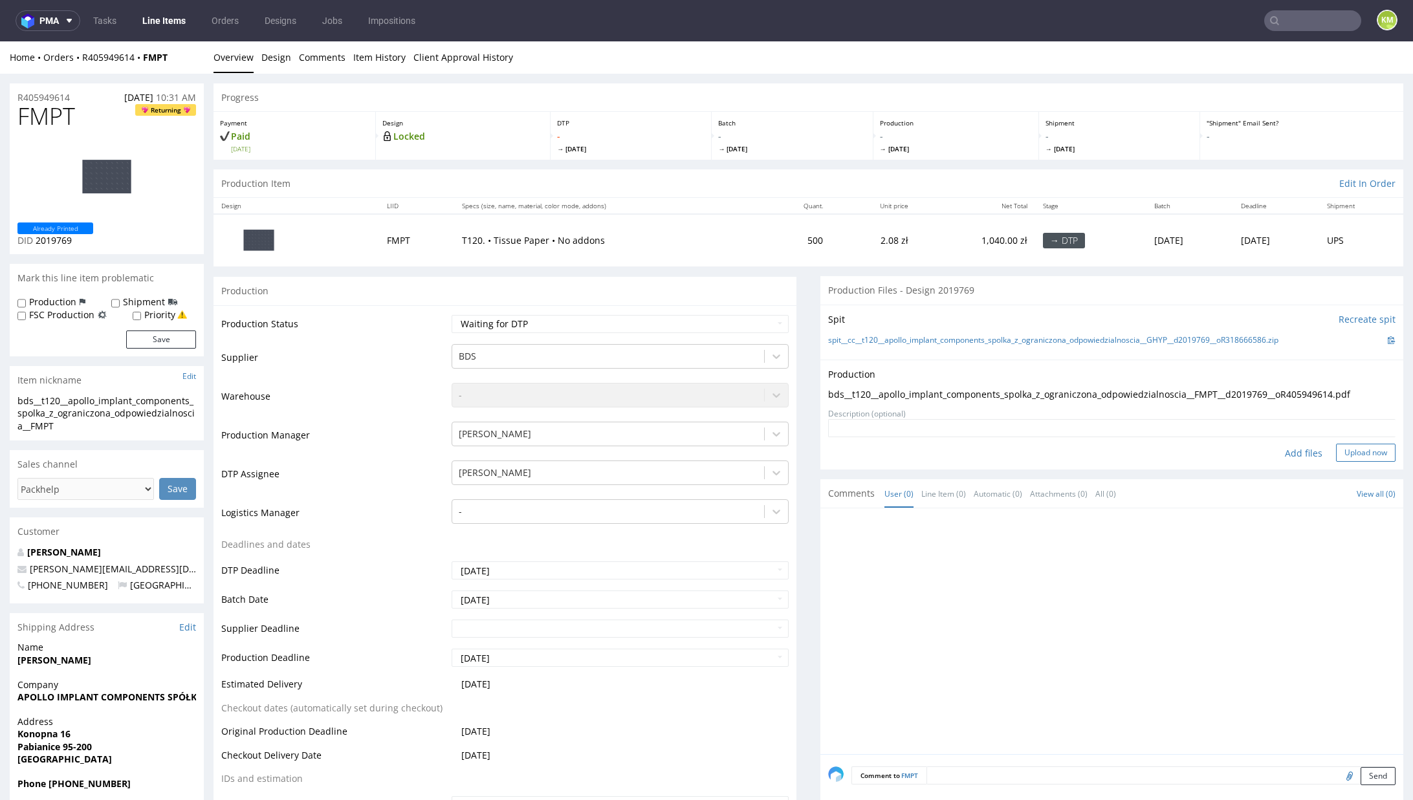
click at [1336, 456] on button "Upload now" at bounding box center [1366, 453] width 60 height 18
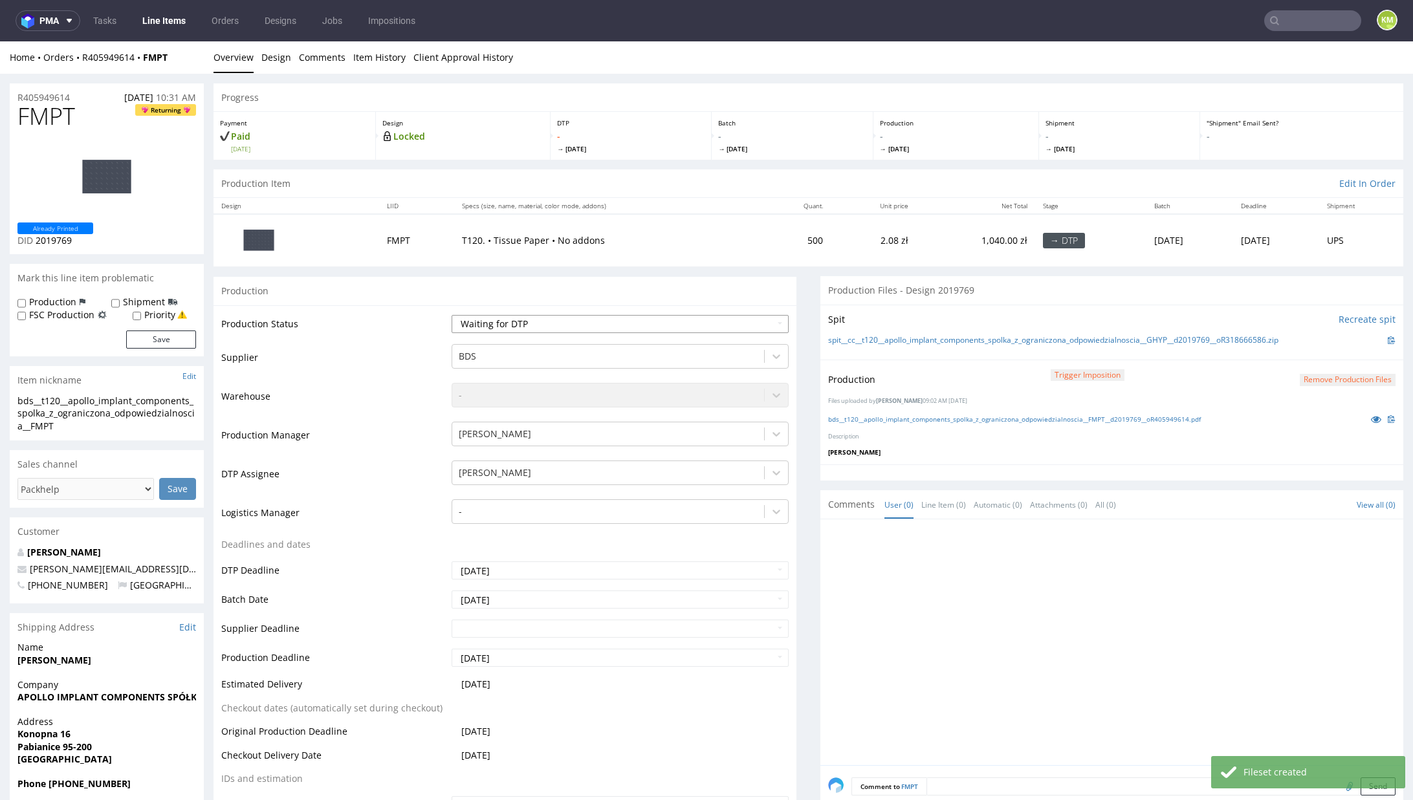
click at [595, 321] on select "Waiting for Artwork Waiting for Diecut Waiting for Mockup Waiting for DTP Waiti…" at bounding box center [620, 324] width 337 height 18
select select "dtp_production_ready"
click at [452, 315] on select "Waiting for Artwork Waiting for Diecut Waiting for Mockup Waiting for DTP Waiti…" at bounding box center [620, 324] width 337 height 18
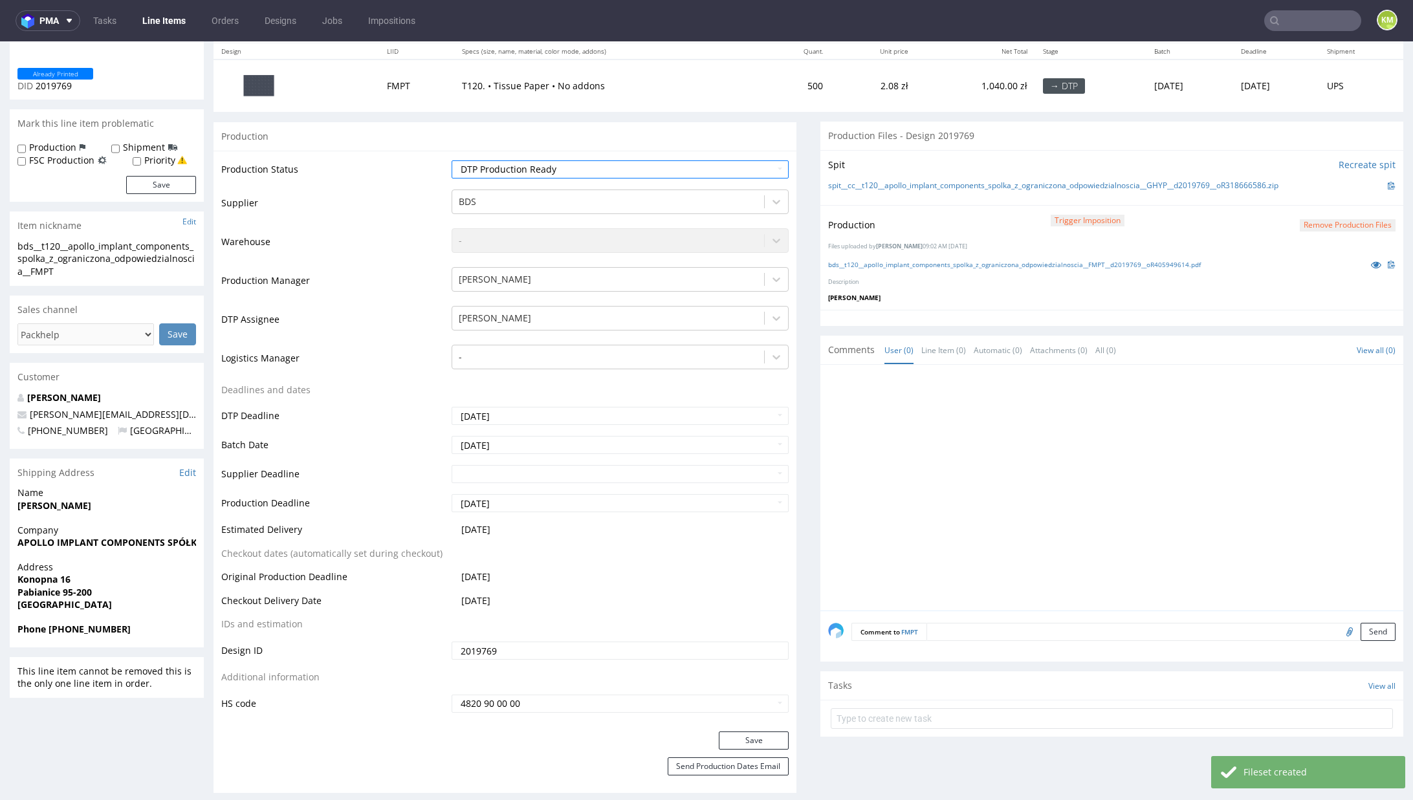
scroll to position [163, 0]
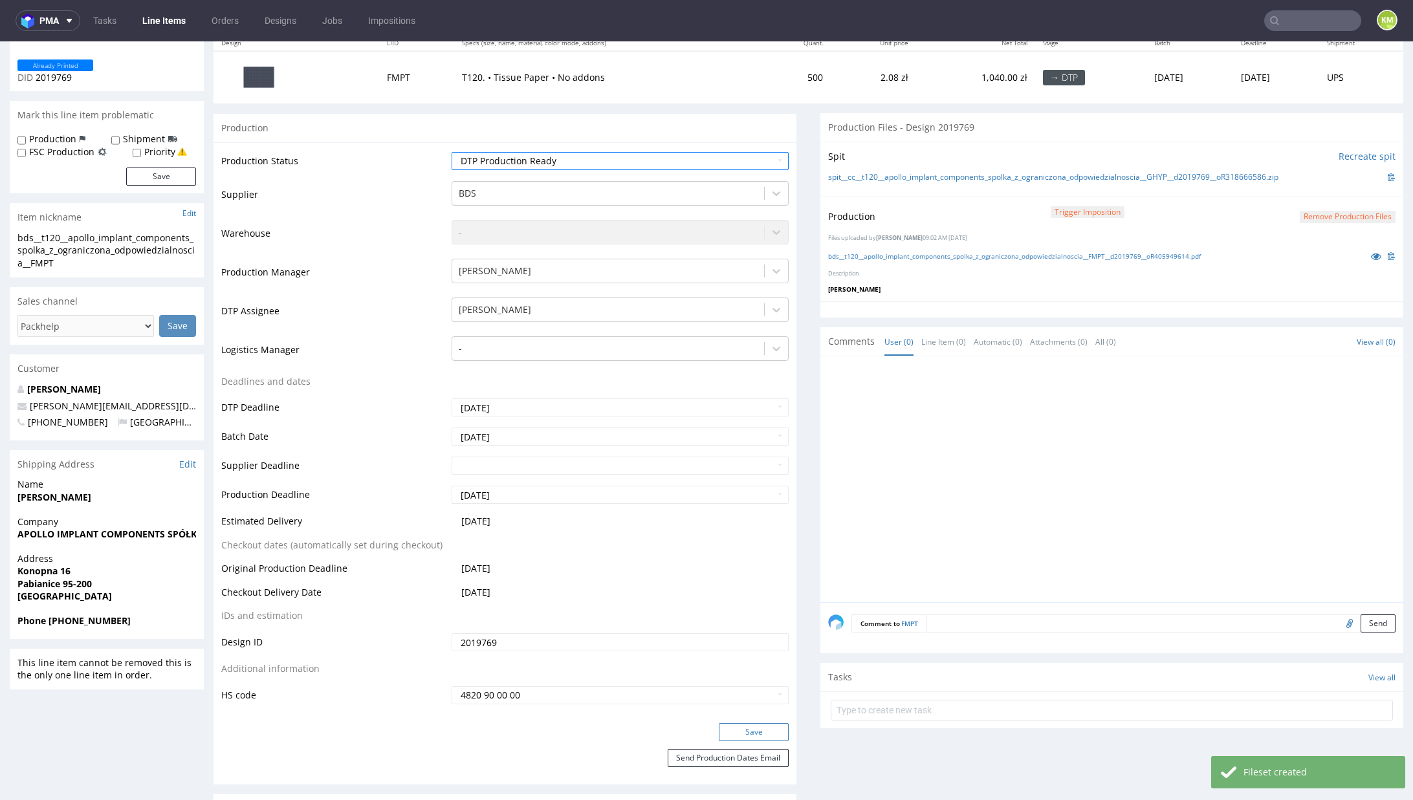
click at [761, 732] on button "Save" at bounding box center [754, 732] width 70 height 18
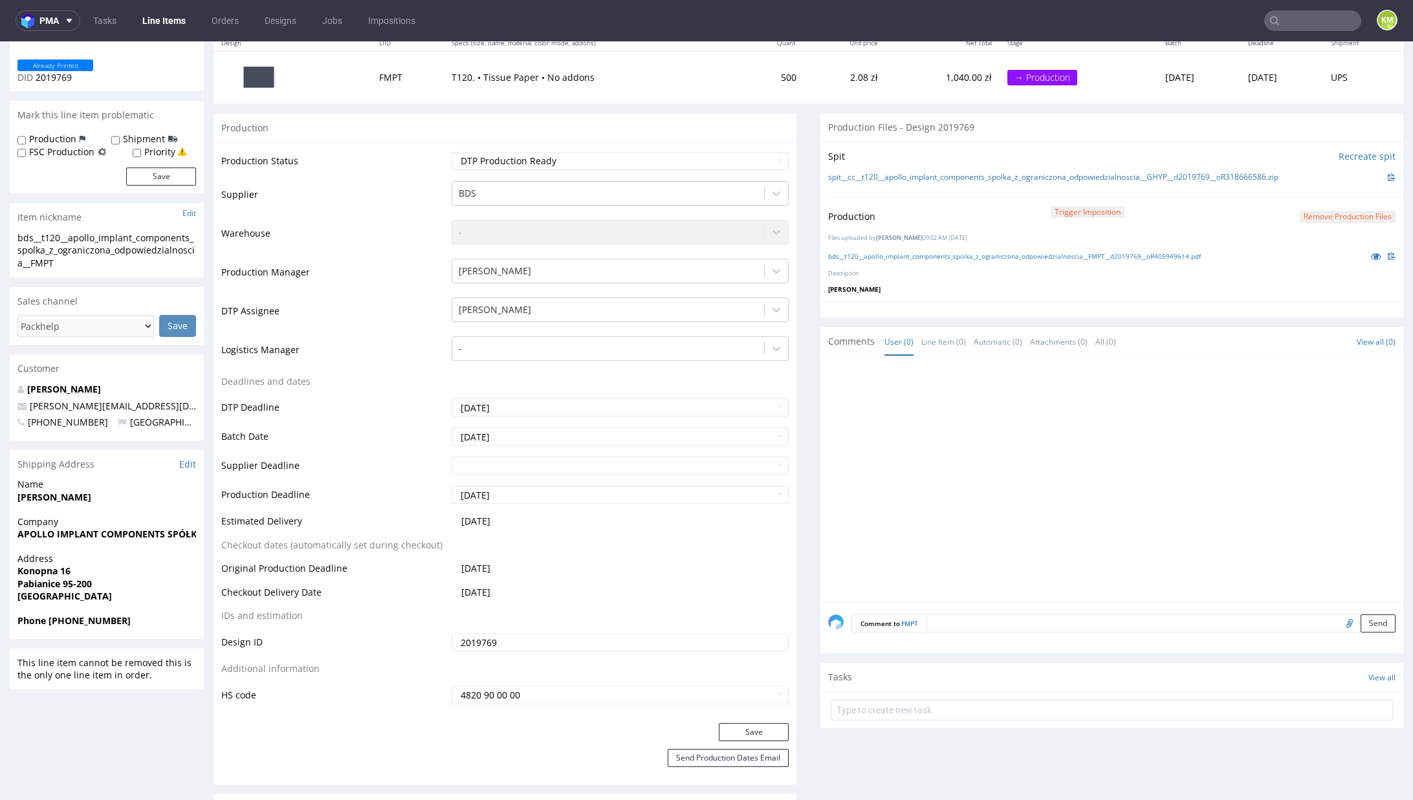
click at [1190, 507] on div at bounding box center [1115, 483] width 575 height 238
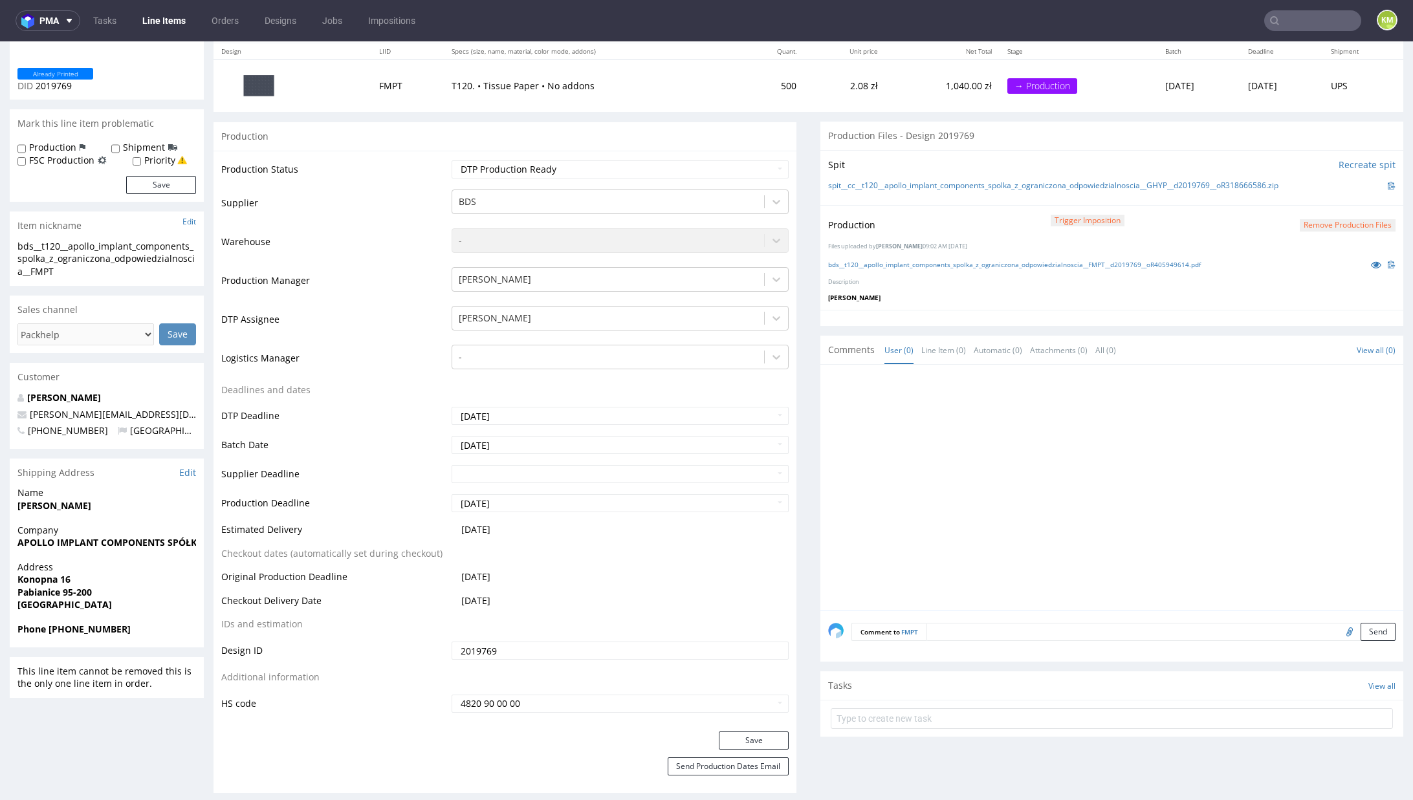
scroll to position [12, 0]
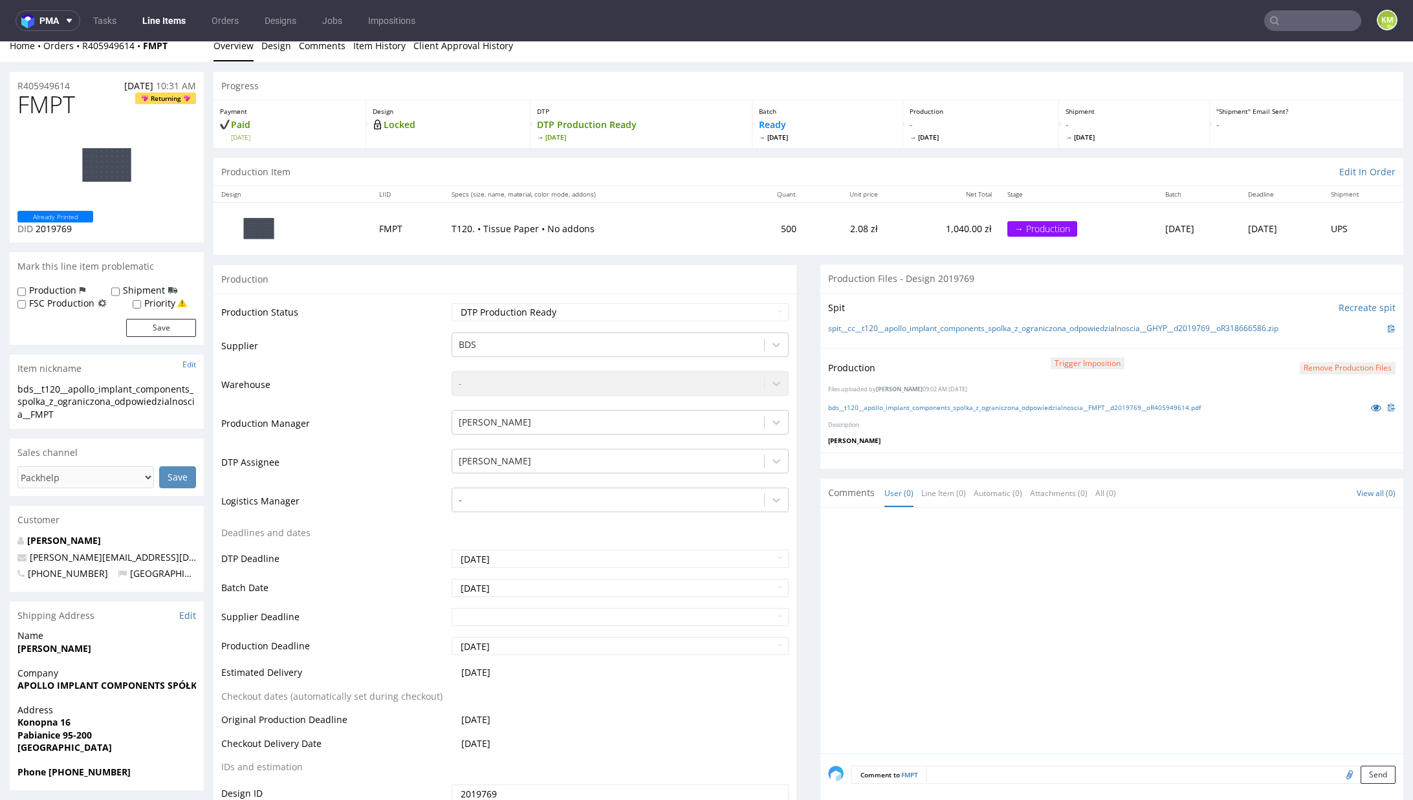
click at [959, 628] on div at bounding box center [1115, 635] width 575 height 238
click at [930, 607] on div at bounding box center [1115, 635] width 575 height 238
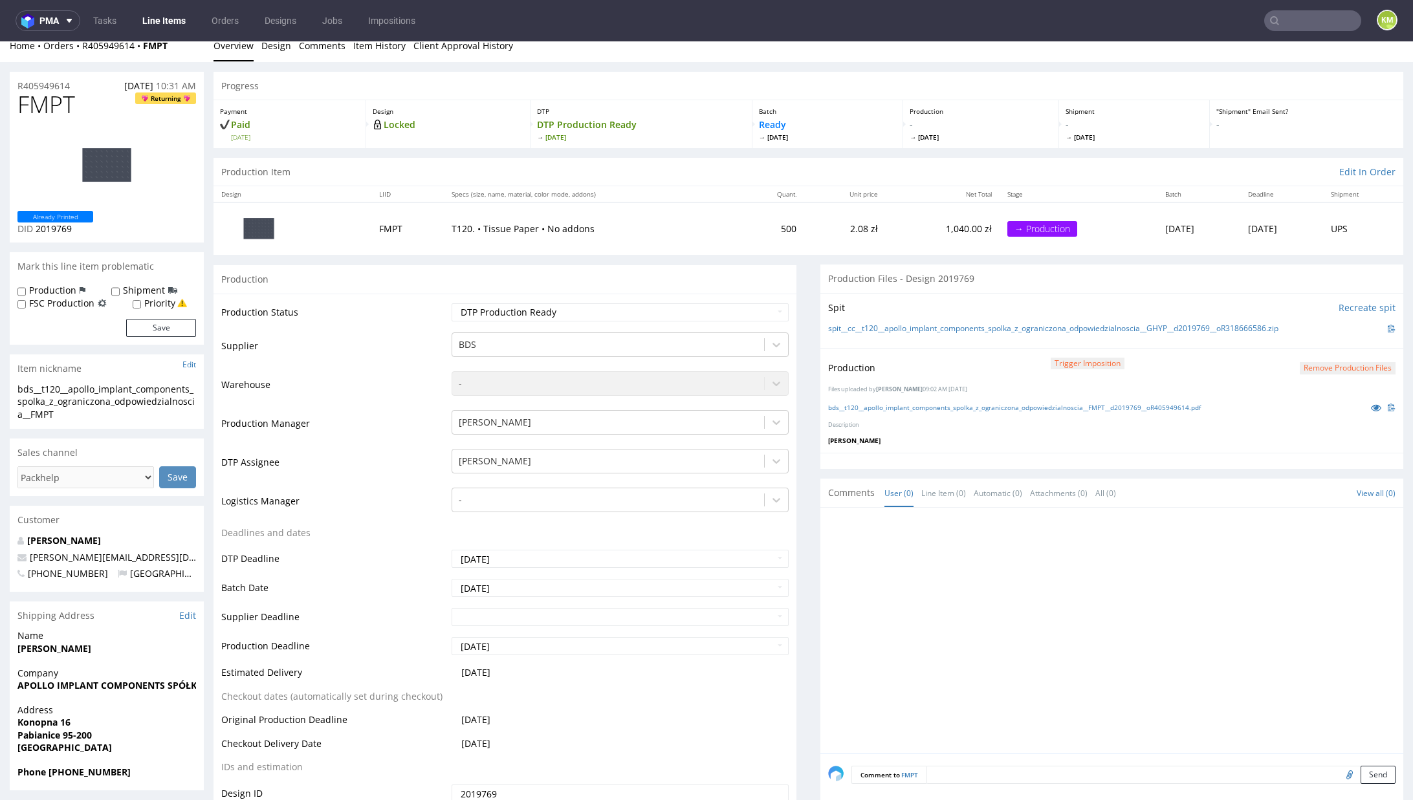
click at [930, 607] on div at bounding box center [1115, 635] width 575 height 238
click at [929, 606] on div at bounding box center [1115, 635] width 575 height 238
click at [908, 462] on div at bounding box center [1111, 461] width 583 height 16
drag, startPoint x: 899, startPoint y: 459, endPoint x: 847, endPoint y: 417, distance: 67.2
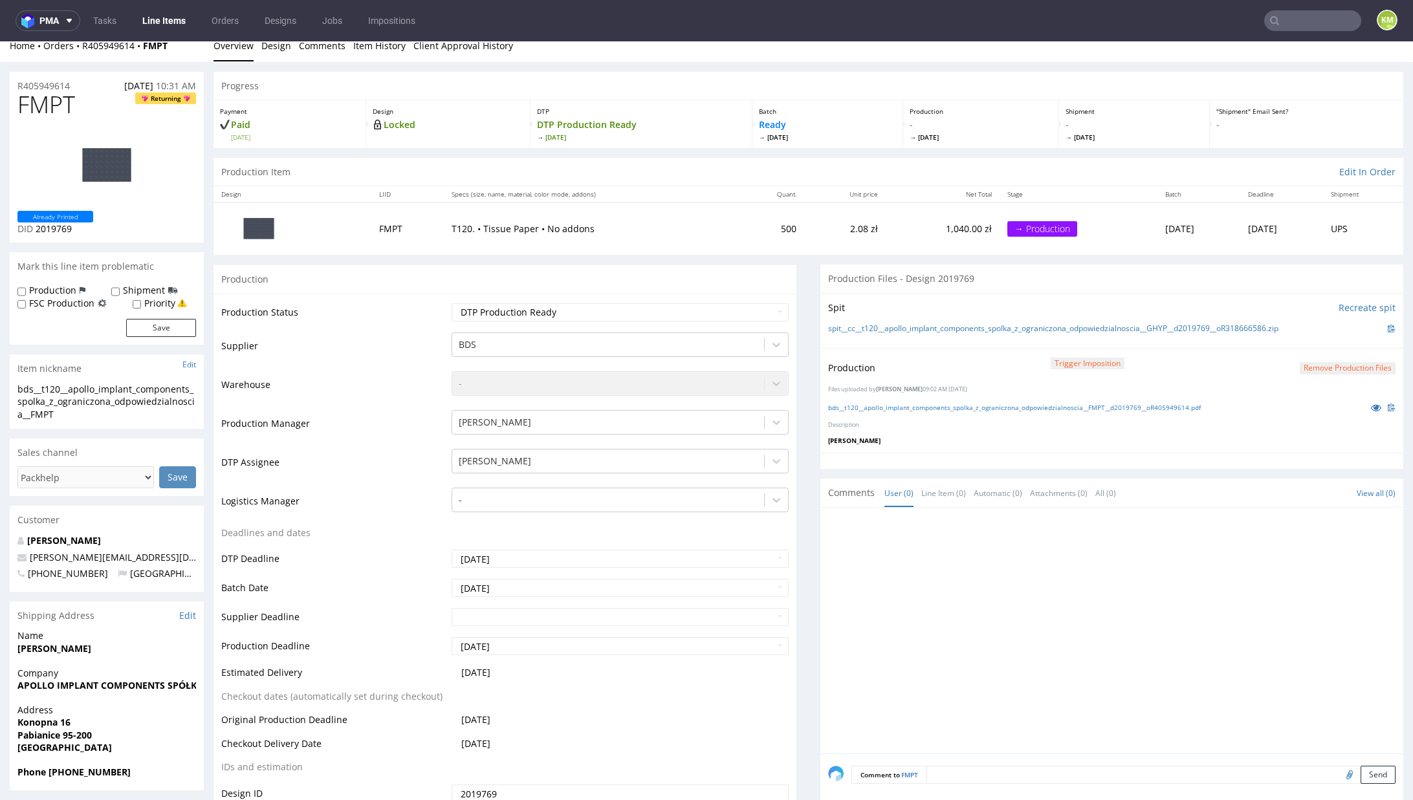
click at [899, 459] on div at bounding box center [1111, 461] width 583 height 16
click at [1029, 441] on p "Karol Markowski" at bounding box center [1111, 440] width 567 height 9
click at [1031, 453] on div at bounding box center [1111, 461] width 583 height 16
click at [770, 278] on div "Production" at bounding box center [504, 279] width 583 height 29
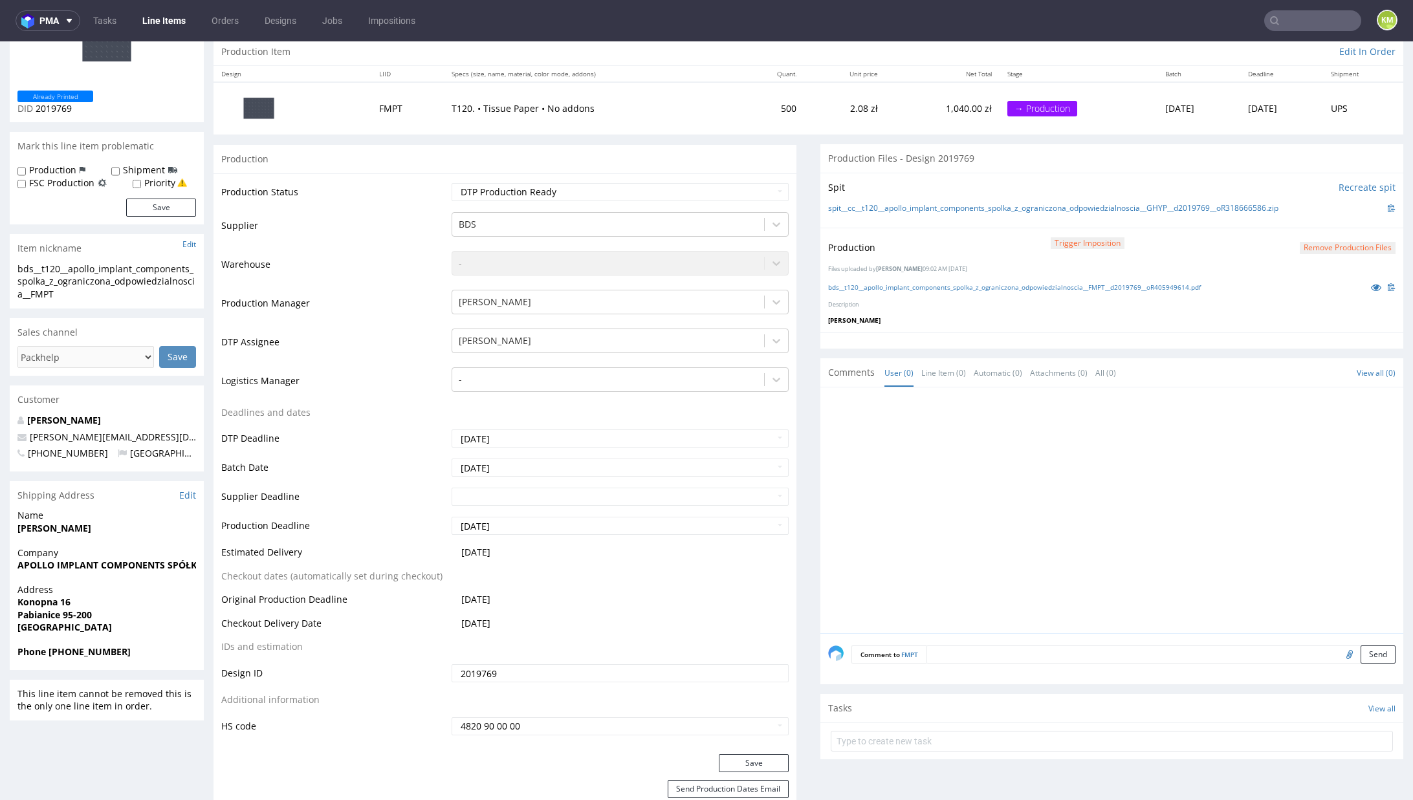
scroll to position [133, 0]
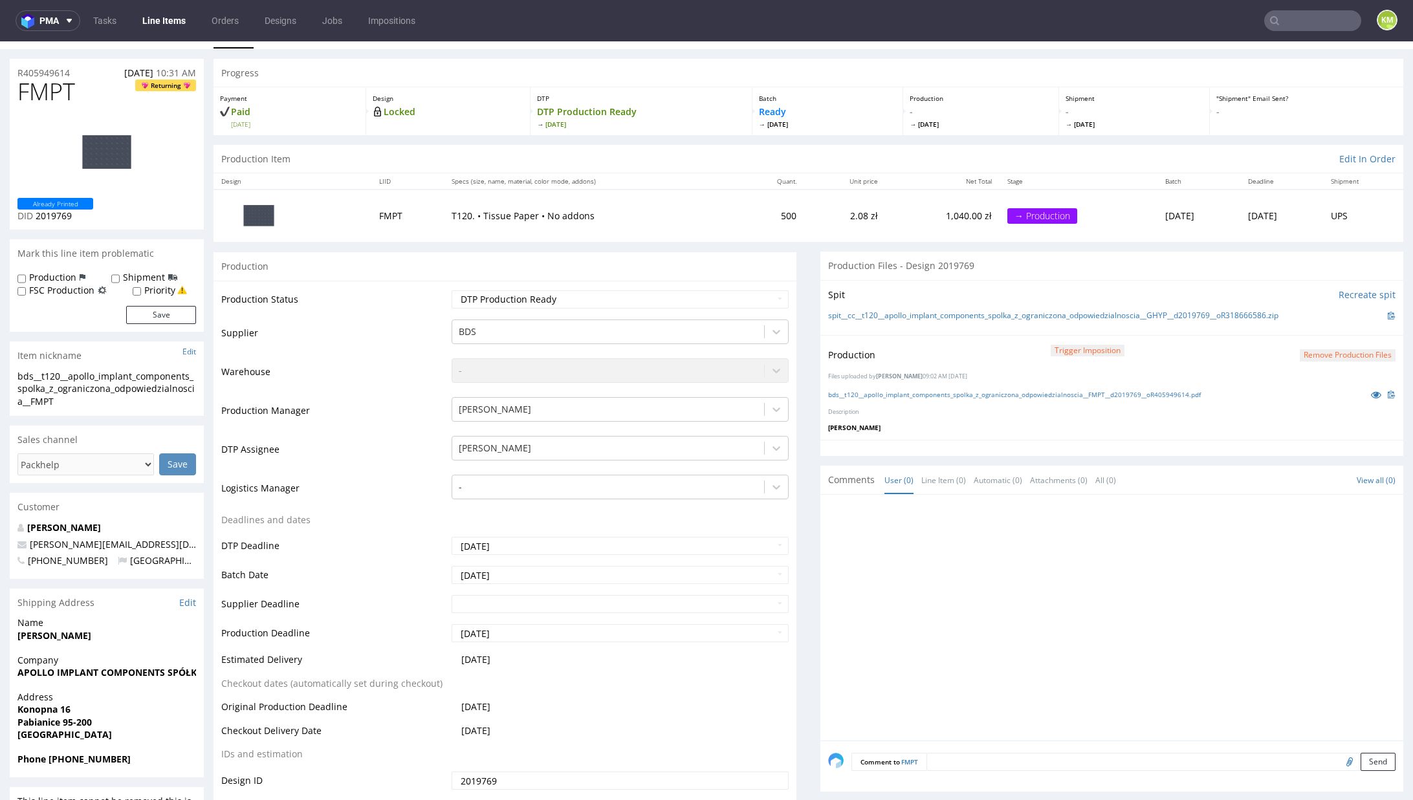
scroll to position [0, 0]
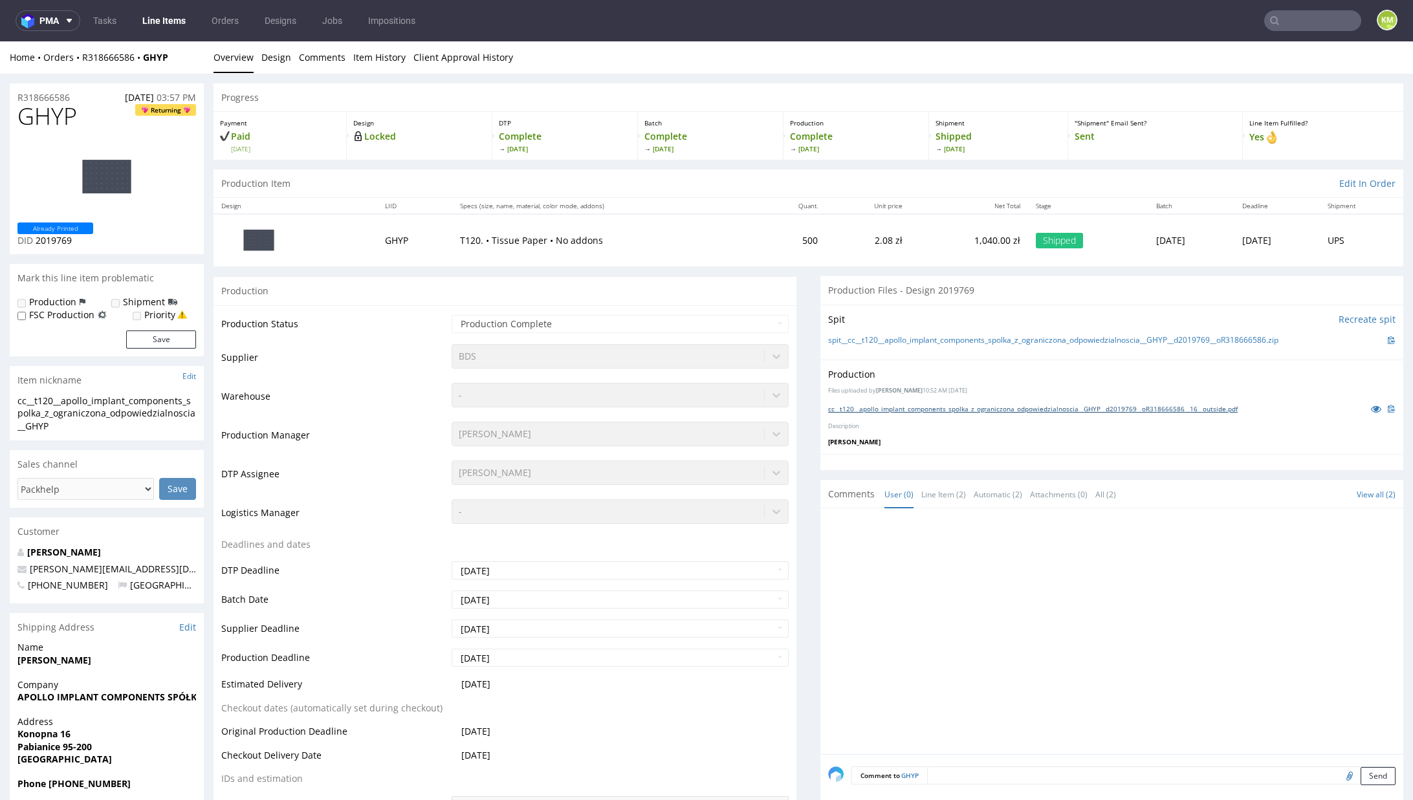
click at [945, 410] on link "cc__t120__apollo_implant_components_spolka_z_ograniczona_odpowiedzialnoscia__GH…" at bounding box center [1033, 408] width 410 height 9
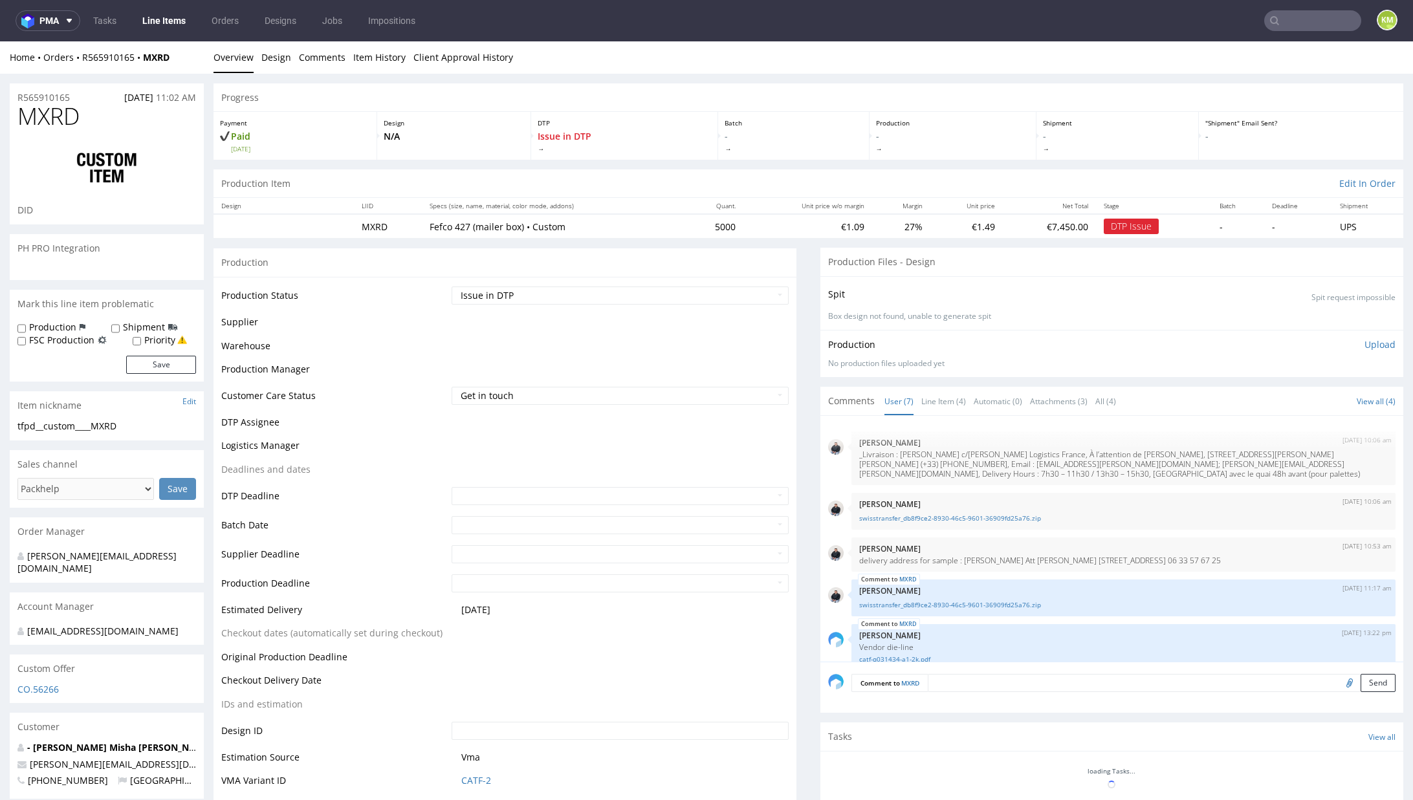
scroll to position [159, 0]
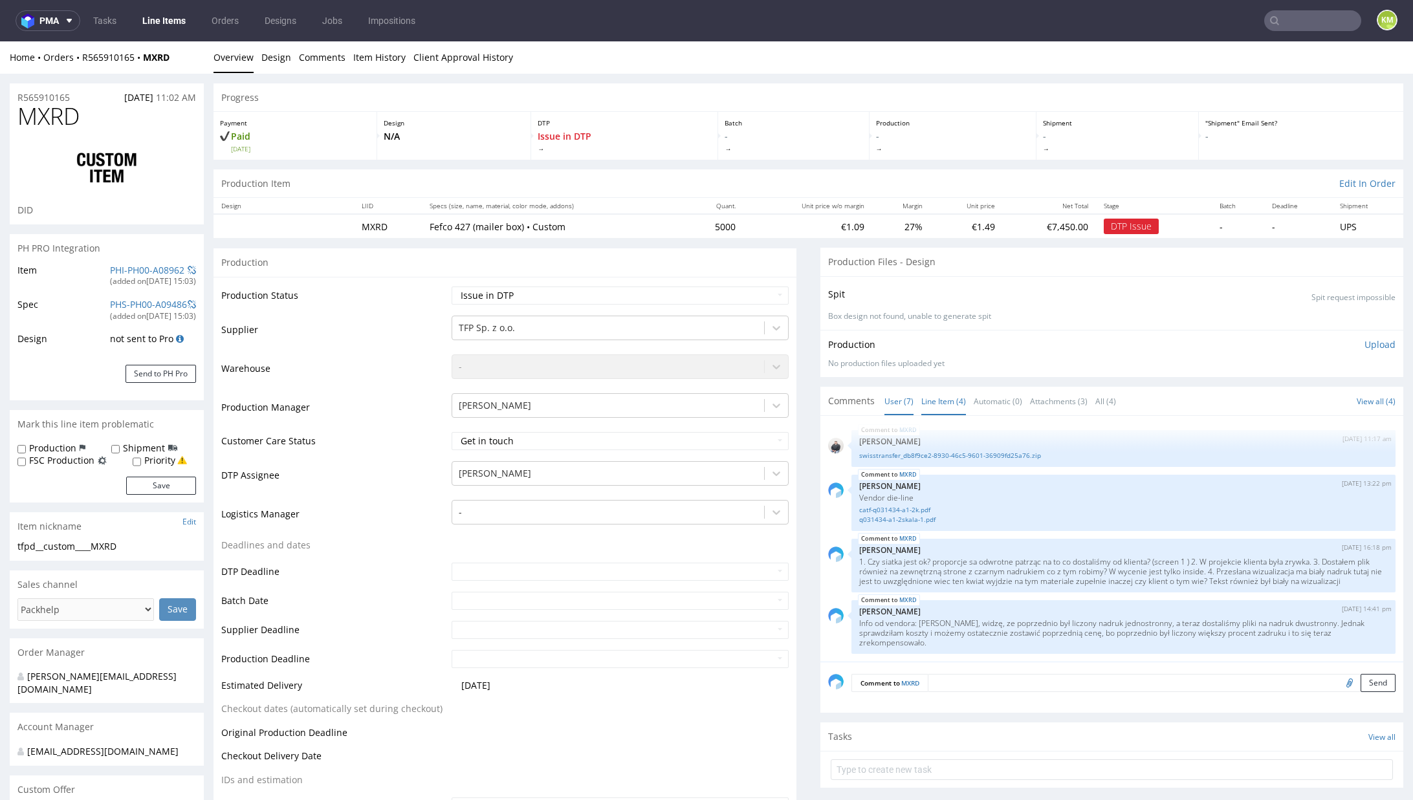
click at [938, 401] on link "Line Item (4)" at bounding box center [943, 402] width 45 height 28
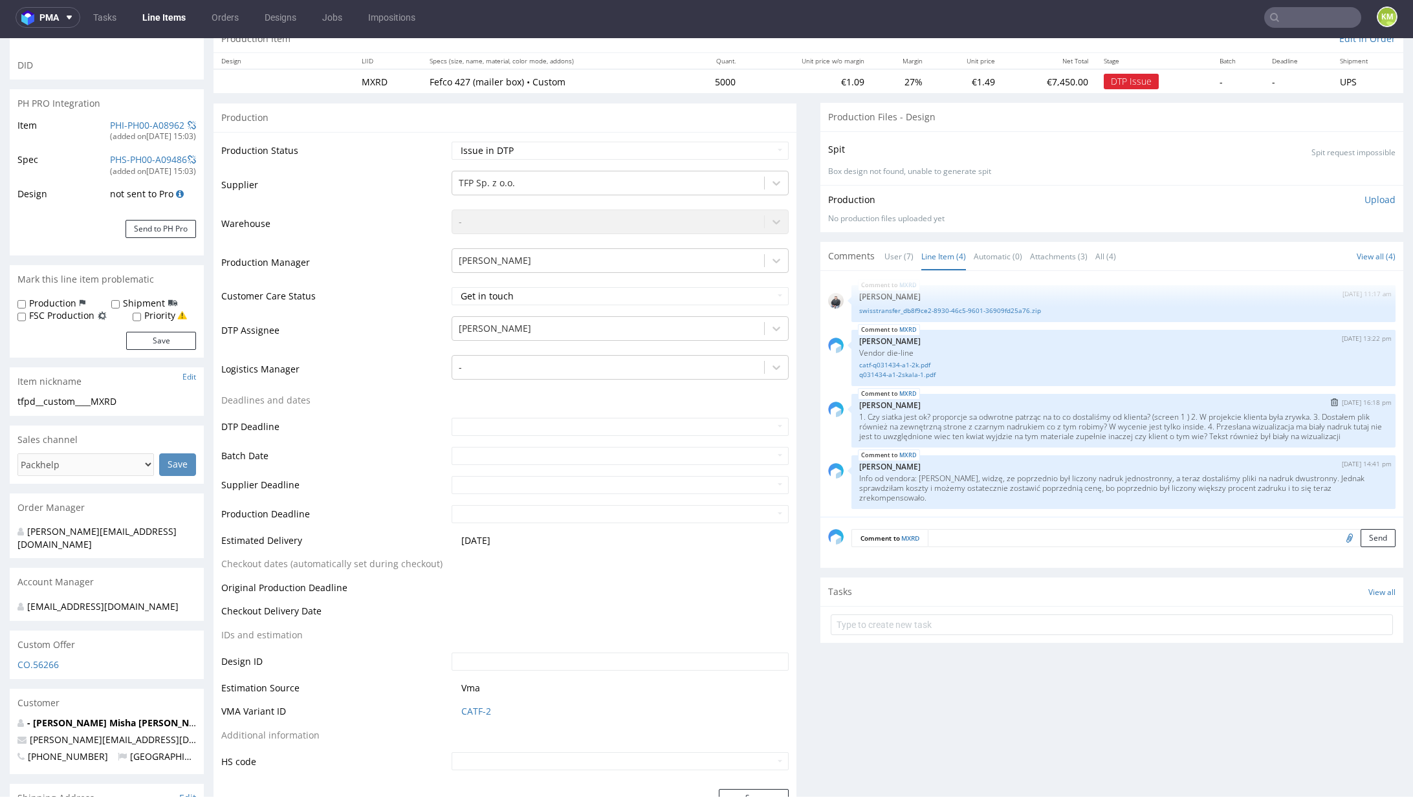
scroll to position [0, 0]
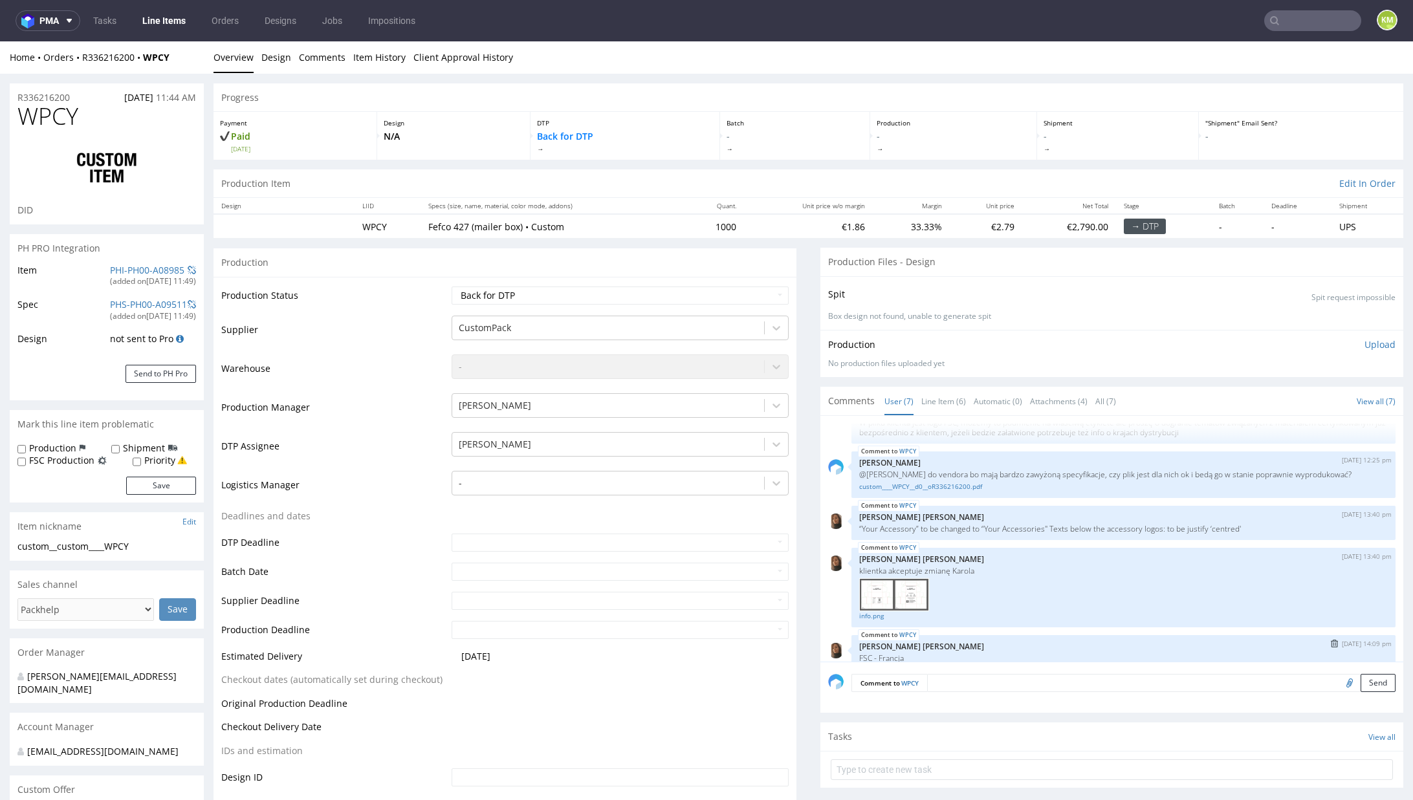
scroll to position [155, 0]
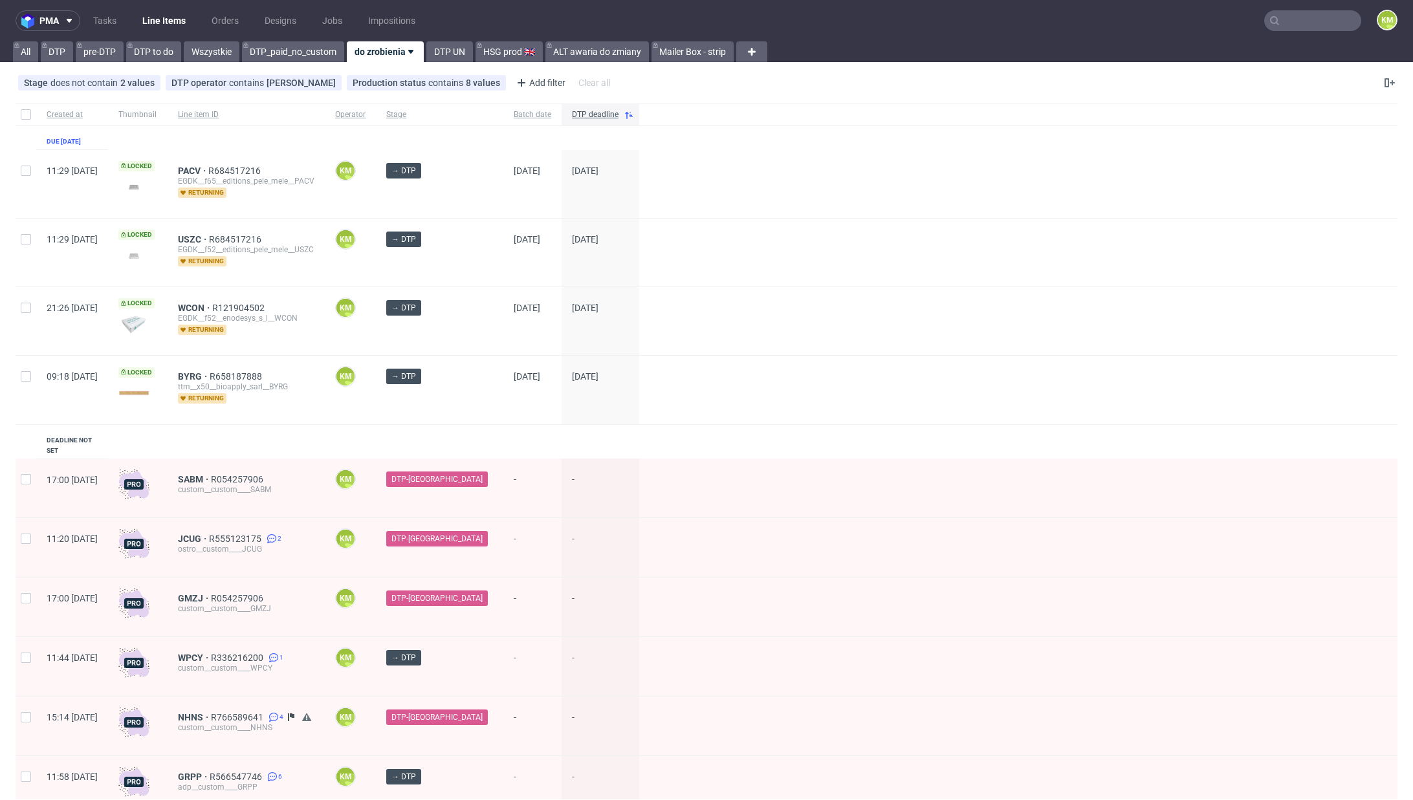
scroll to position [342, 0]
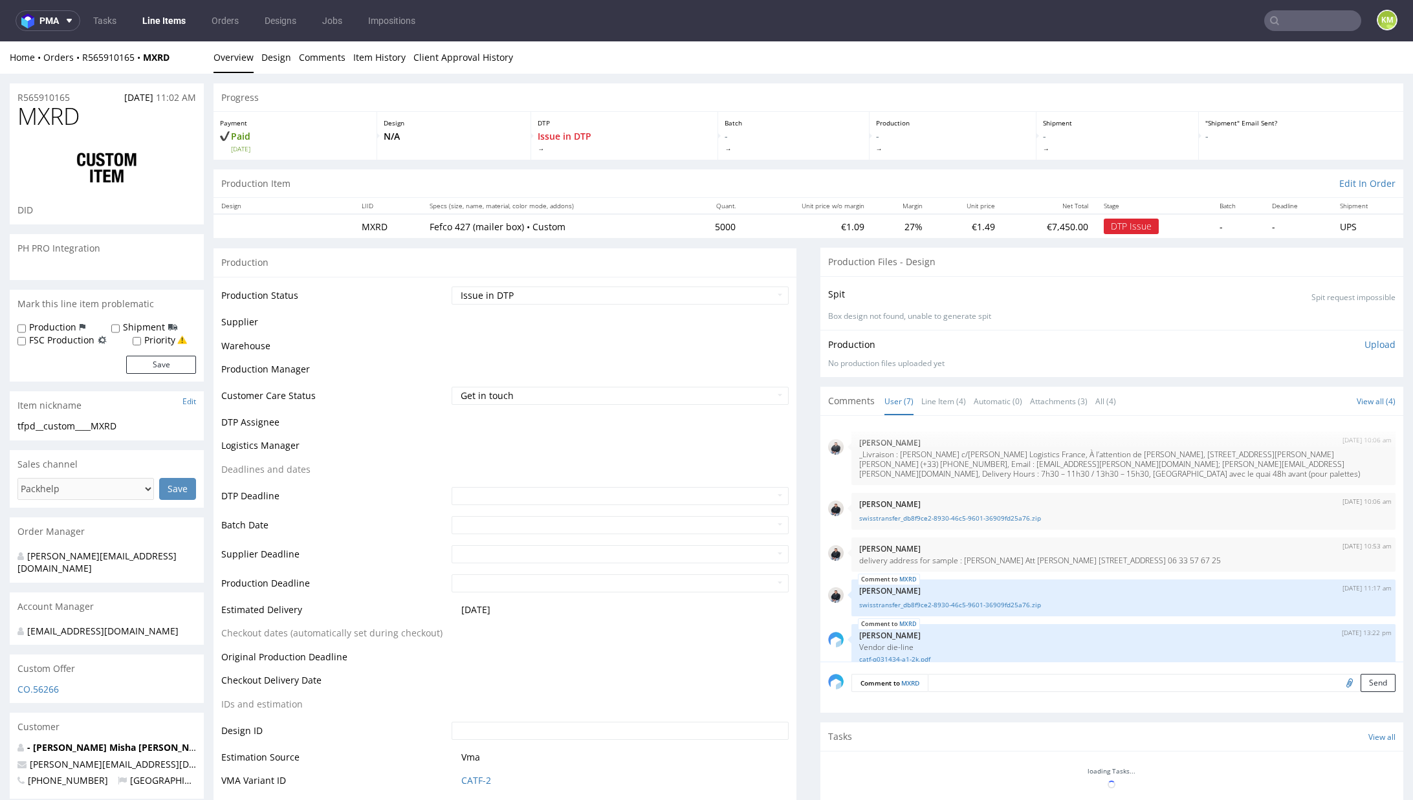
scroll to position [159, 0]
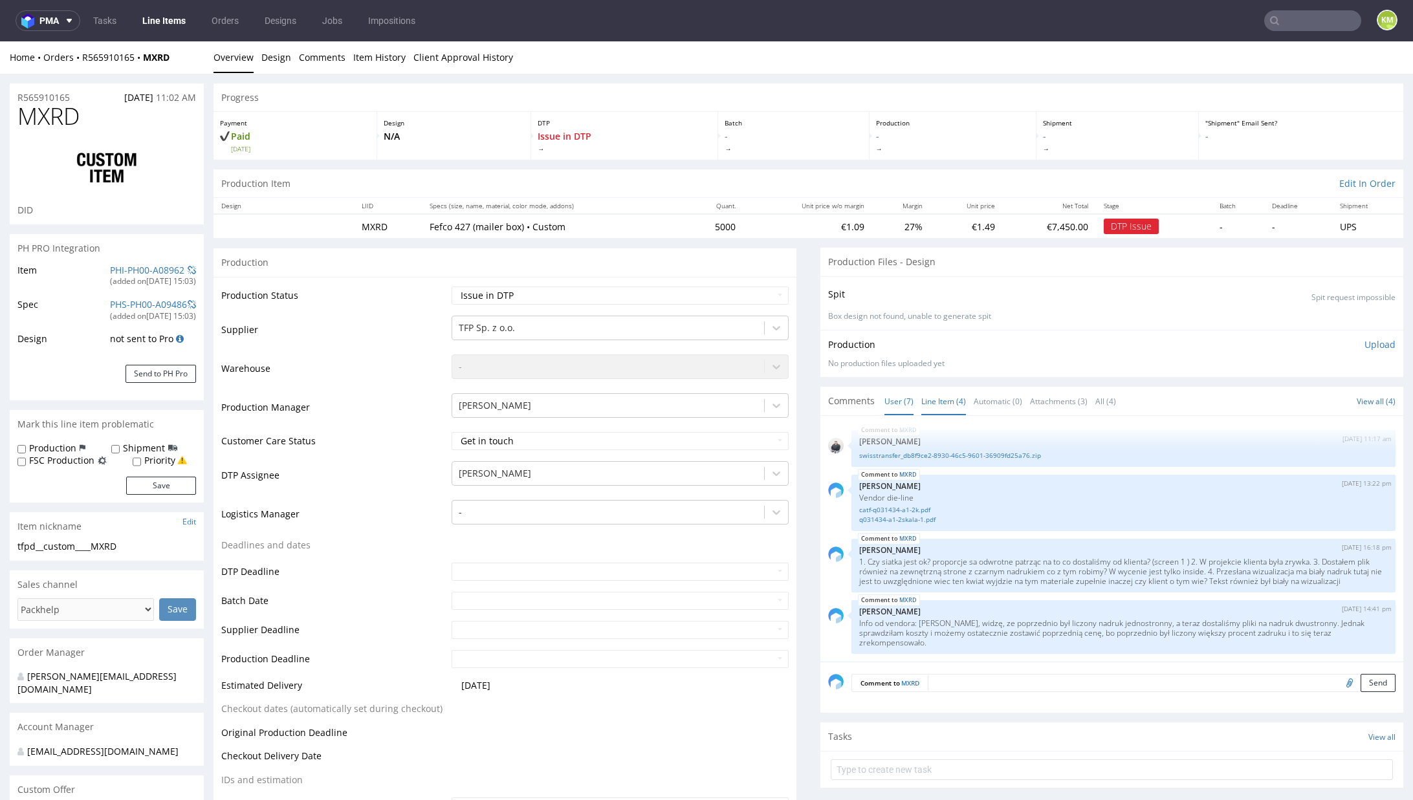
click at [929, 402] on link "Line Item (4)" at bounding box center [943, 402] width 45 height 28
click at [1031, 603] on div "MXRD 28th Aug 25 | 14:41 pm Michał Palasek Info od vendora: Panie Michale, widz…" at bounding box center [1123, 627] width 544 height 54
click at [917, 493] on p "Vendor die-line" at bounding box center [1123, 498] width 529 height 10
click at [911, 505] on link "catf-q031434-a1-2k.pdf" at bounding box center [1123, 510] width 529 height 10
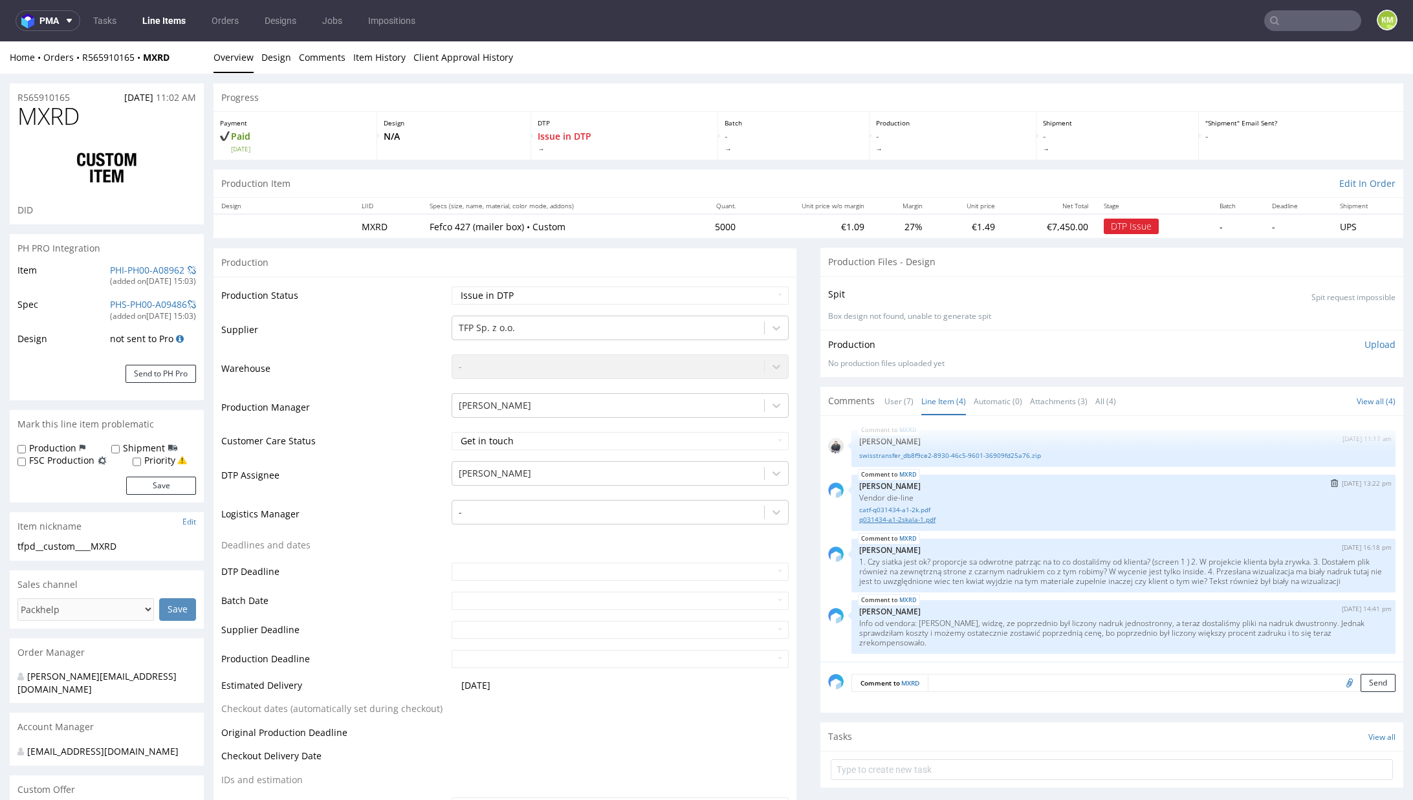
click at [915, 515] on link "q031434-a1-2skala-1.pdf" at bounding box center [1123, 520] width 529 height 10
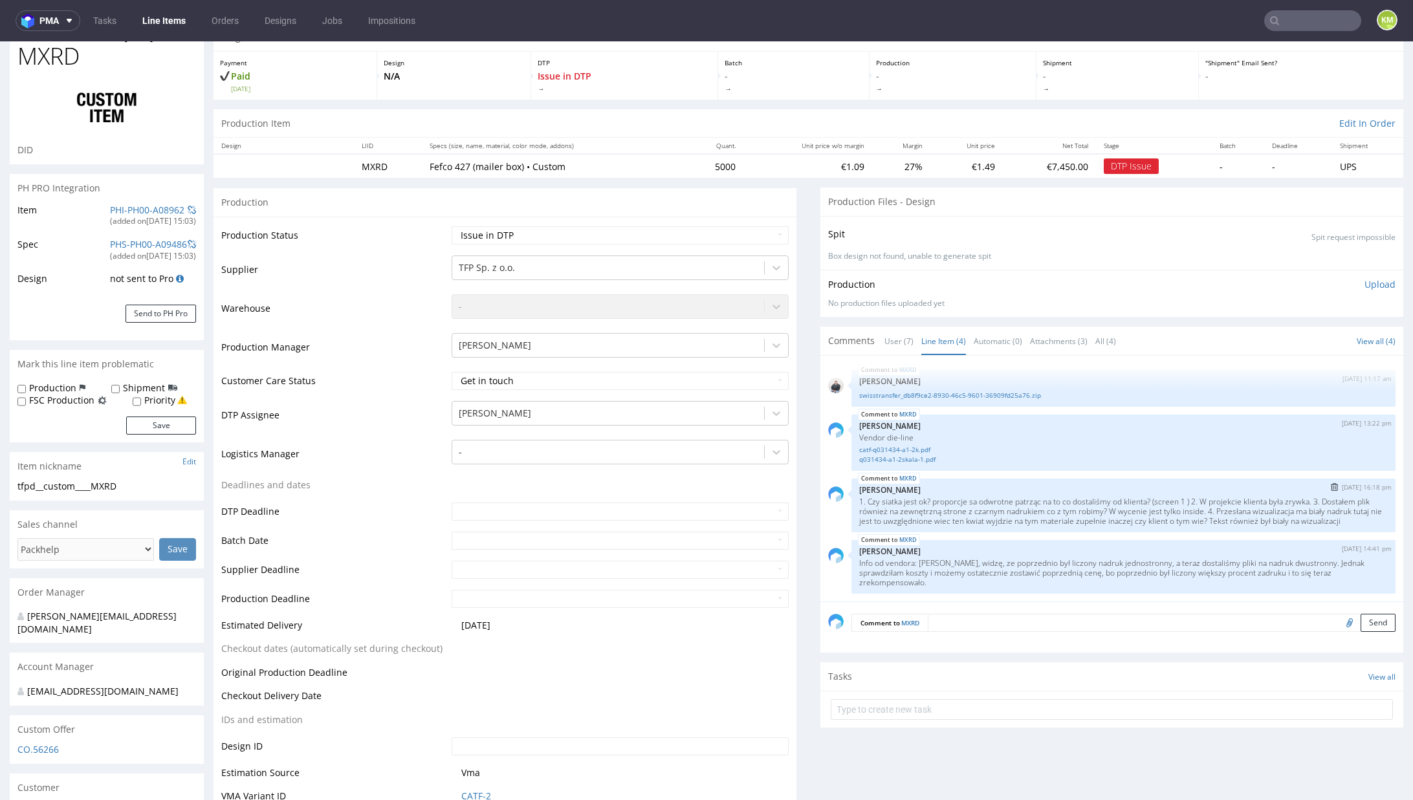
scroll to position [0, 0]
click at [978, 394] on link "swisstransfer_db8f9ce2-8930-46c5-9601-36909fd25a76.zip" at bounding box center [1123, 397] width 529 height 10
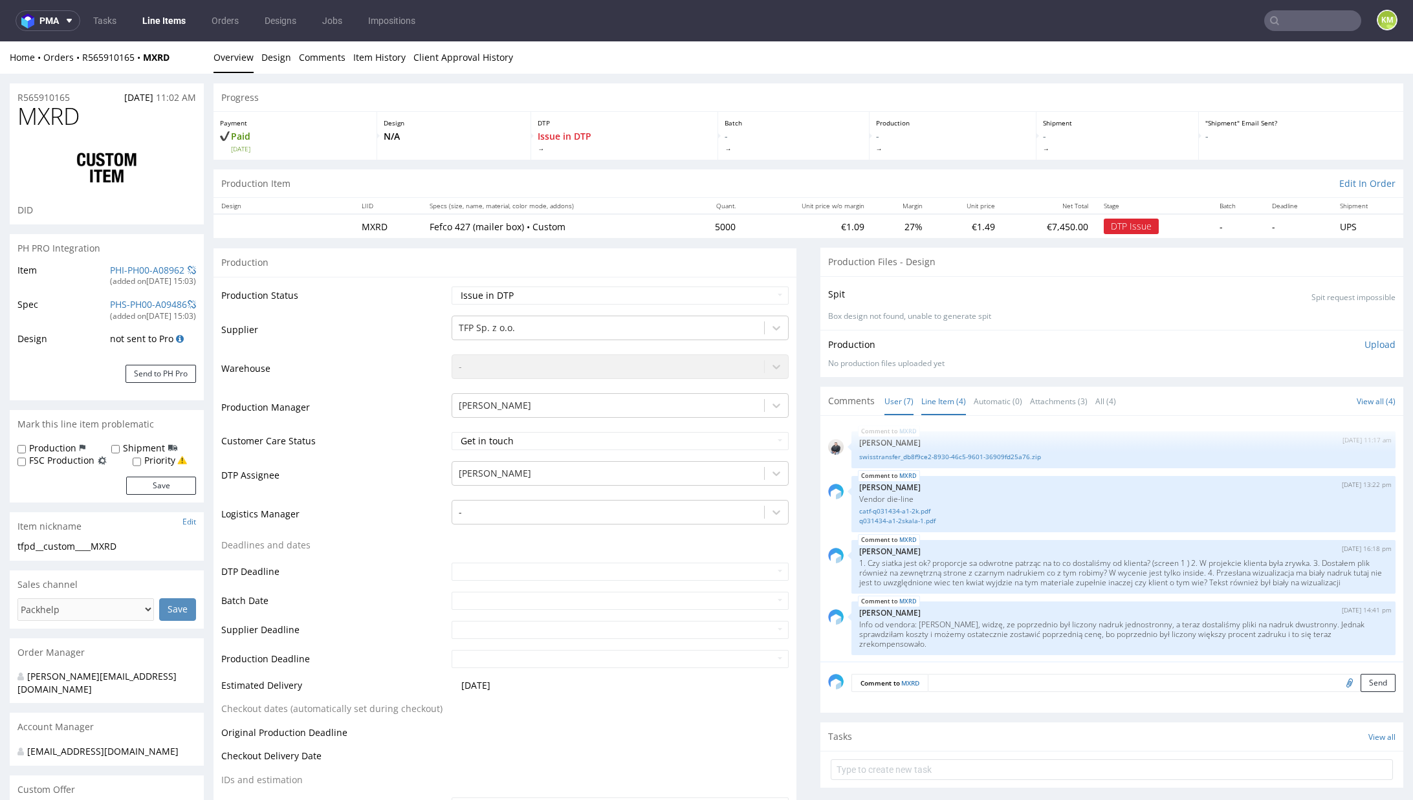
click at [884, 402] on link "User (7)" at bounding box center [898, 402] width 29 height 28
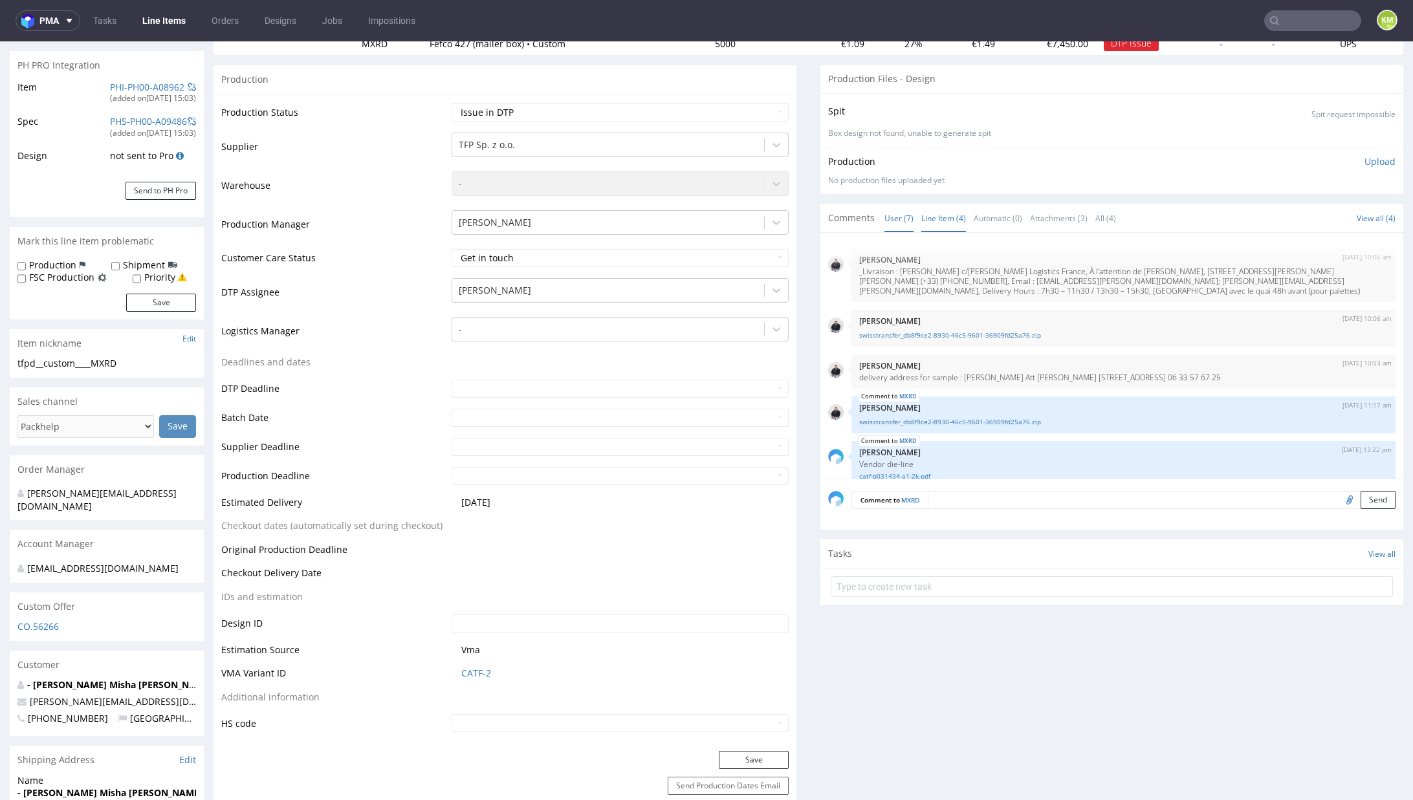
click at [922, 214] on link "Line Item (4)" at bounding box center [943, 218] width 45 height 28
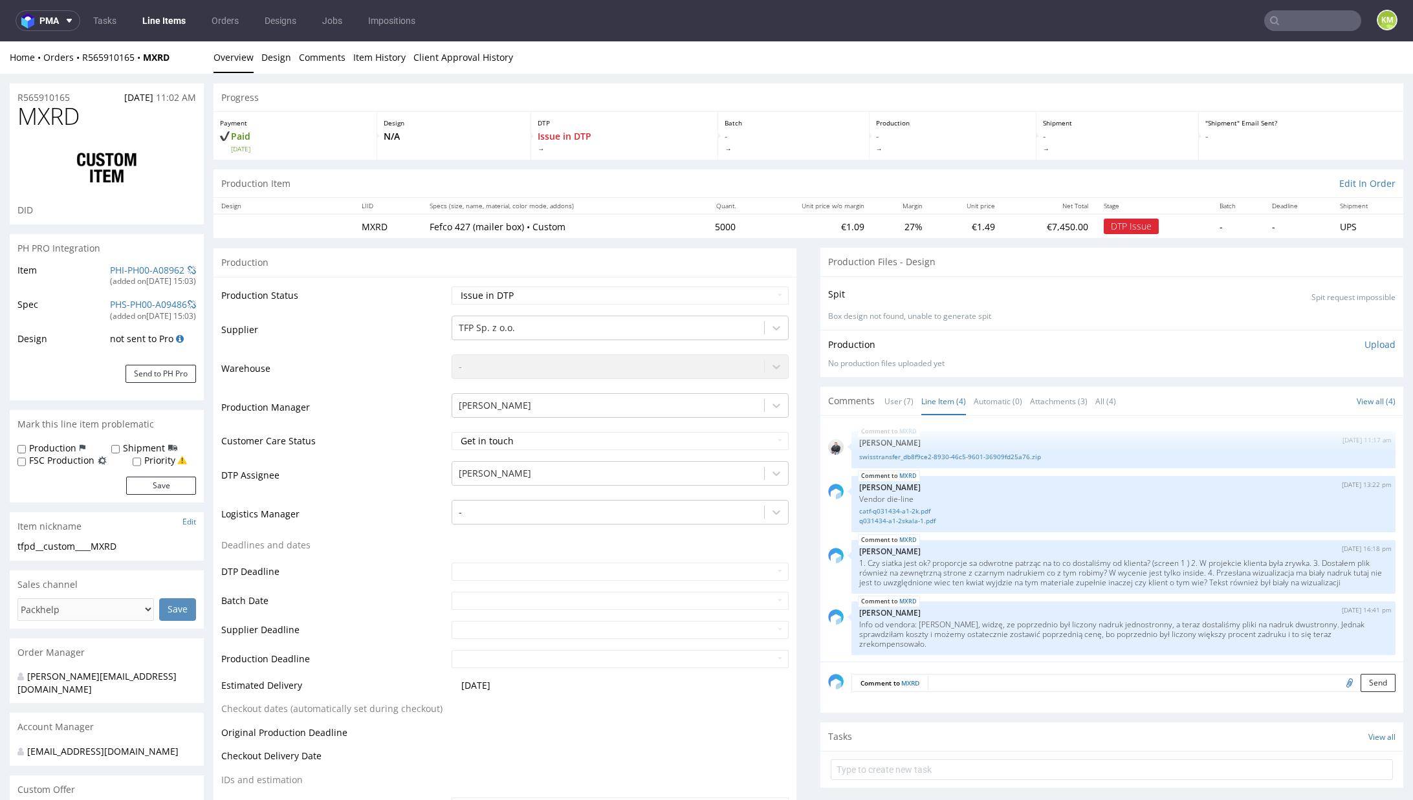
click at [109, 549] on div "tfpd__custom____MXRD" at bounding box center [106, 546] width 179 height 13
copy div "tfpd__custom____MXRD"
copy link "R565910165"
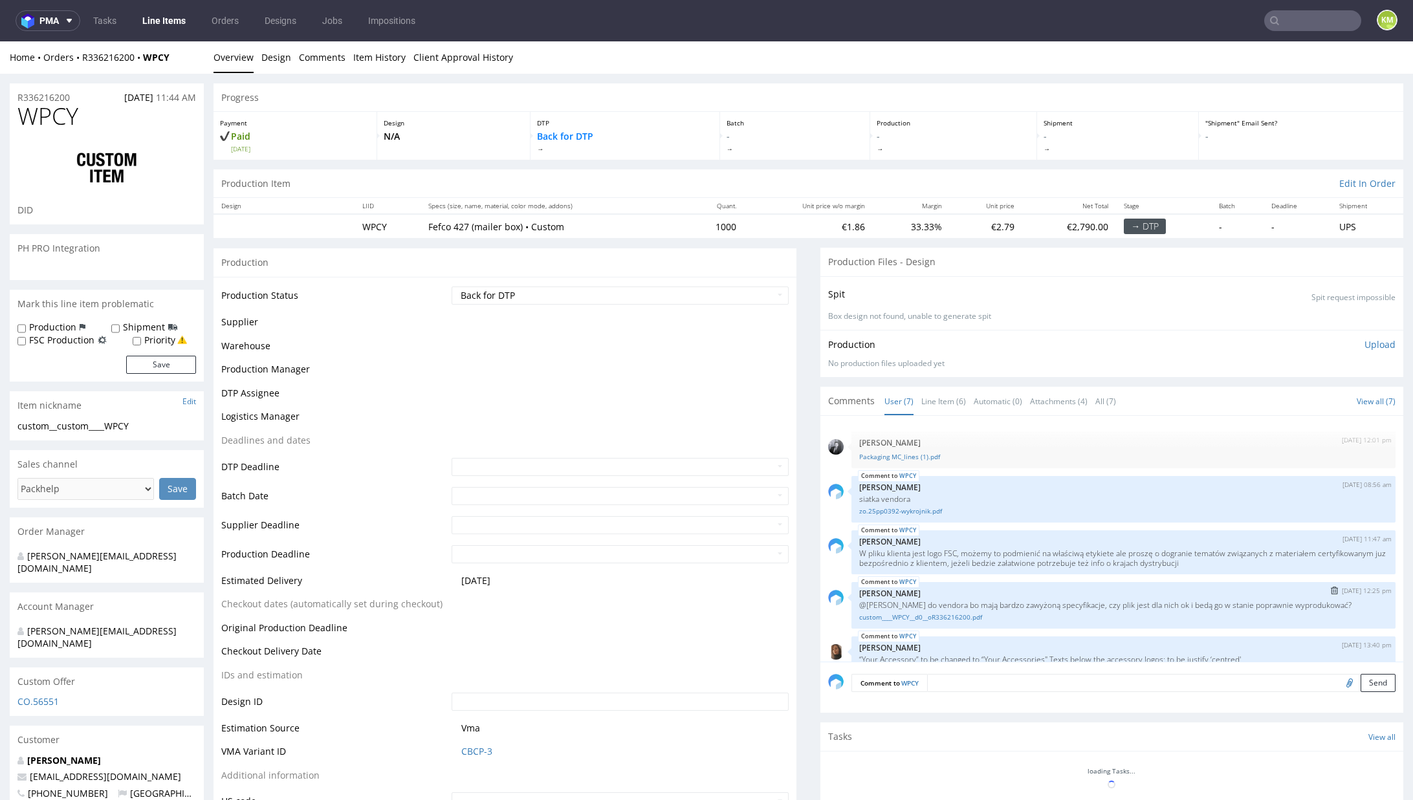
scroll to position [155, 0]
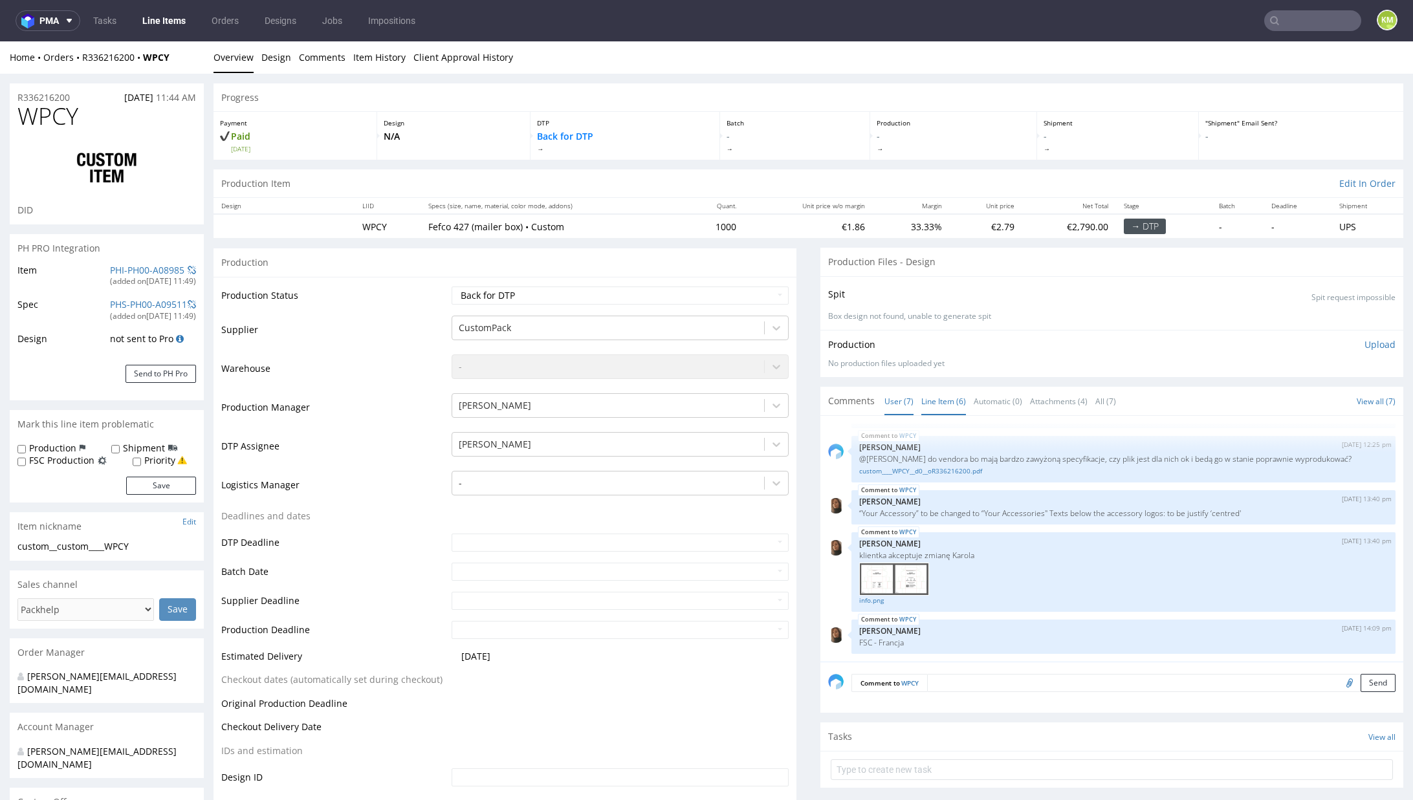
click at [943, 402] on link "Line Item (6)" at bounding box center [943, 402] width 45 height 28
click at [945, 472] on link "custom____WPCY__d0__oR336216200.pdf" at bounding box center [1123, 471] width 529 height 10
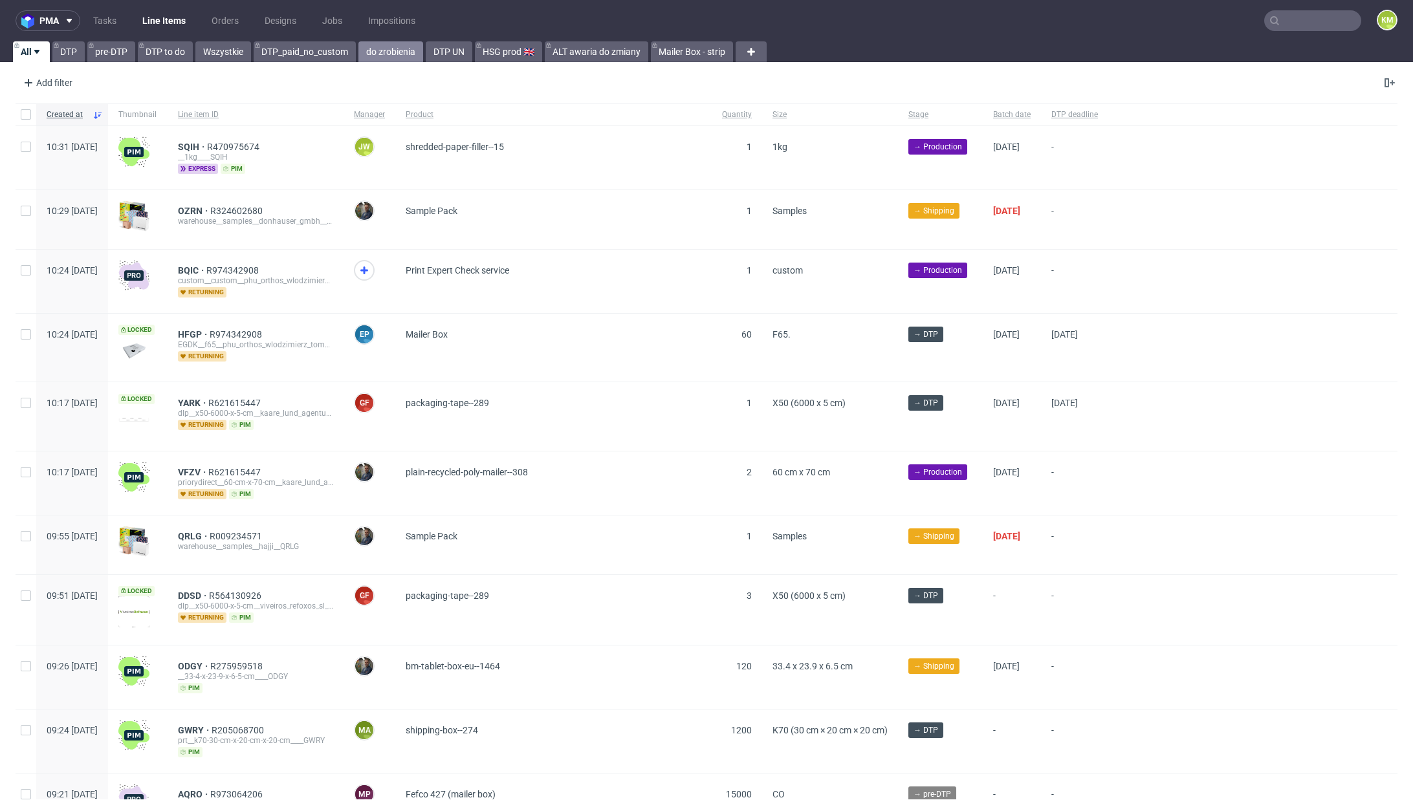
click at [407, 52] on link "do zrobienia" at bounding box center [390, 51] width 65 height 21
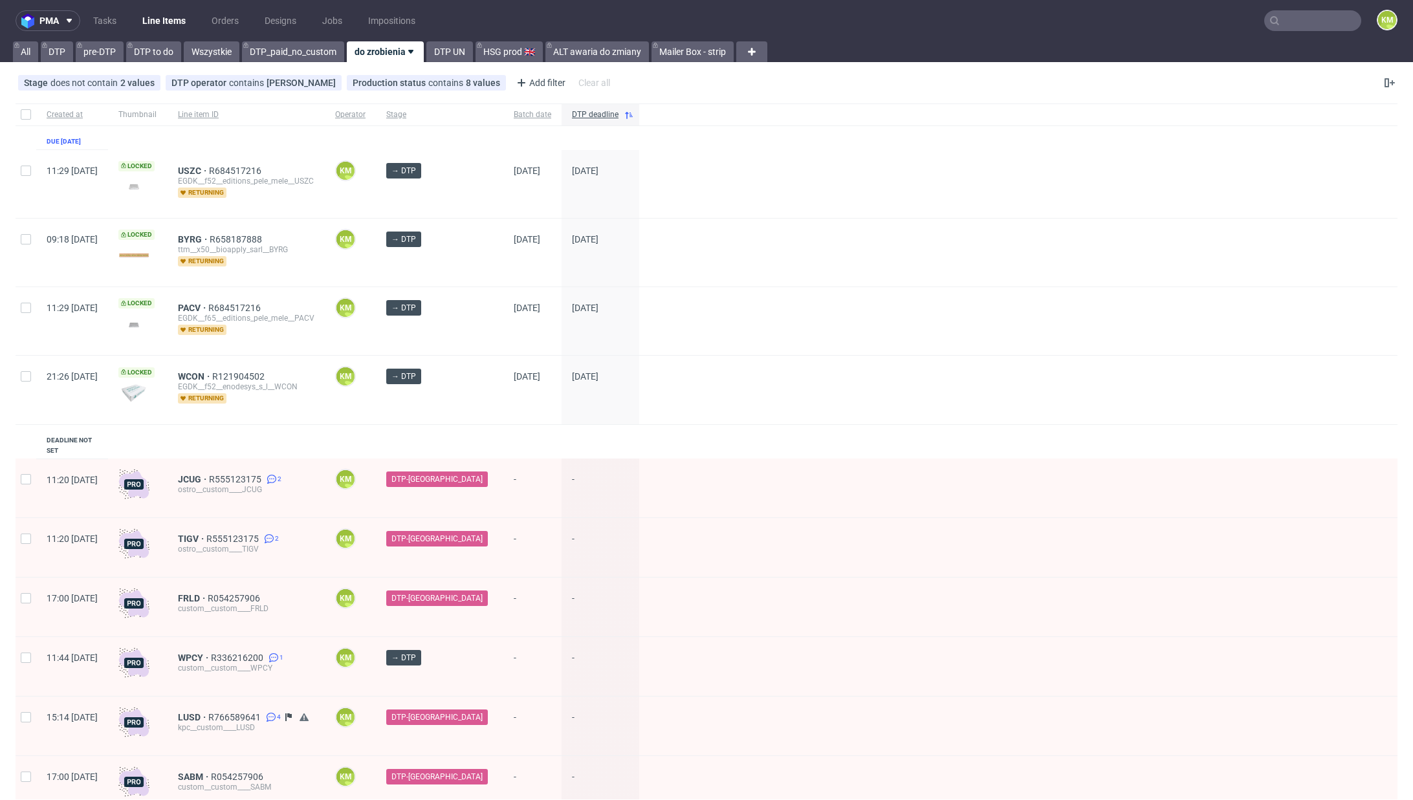
click at [1277, 24] on input "text" at bounding box center [1312, 20] width 97 height 21
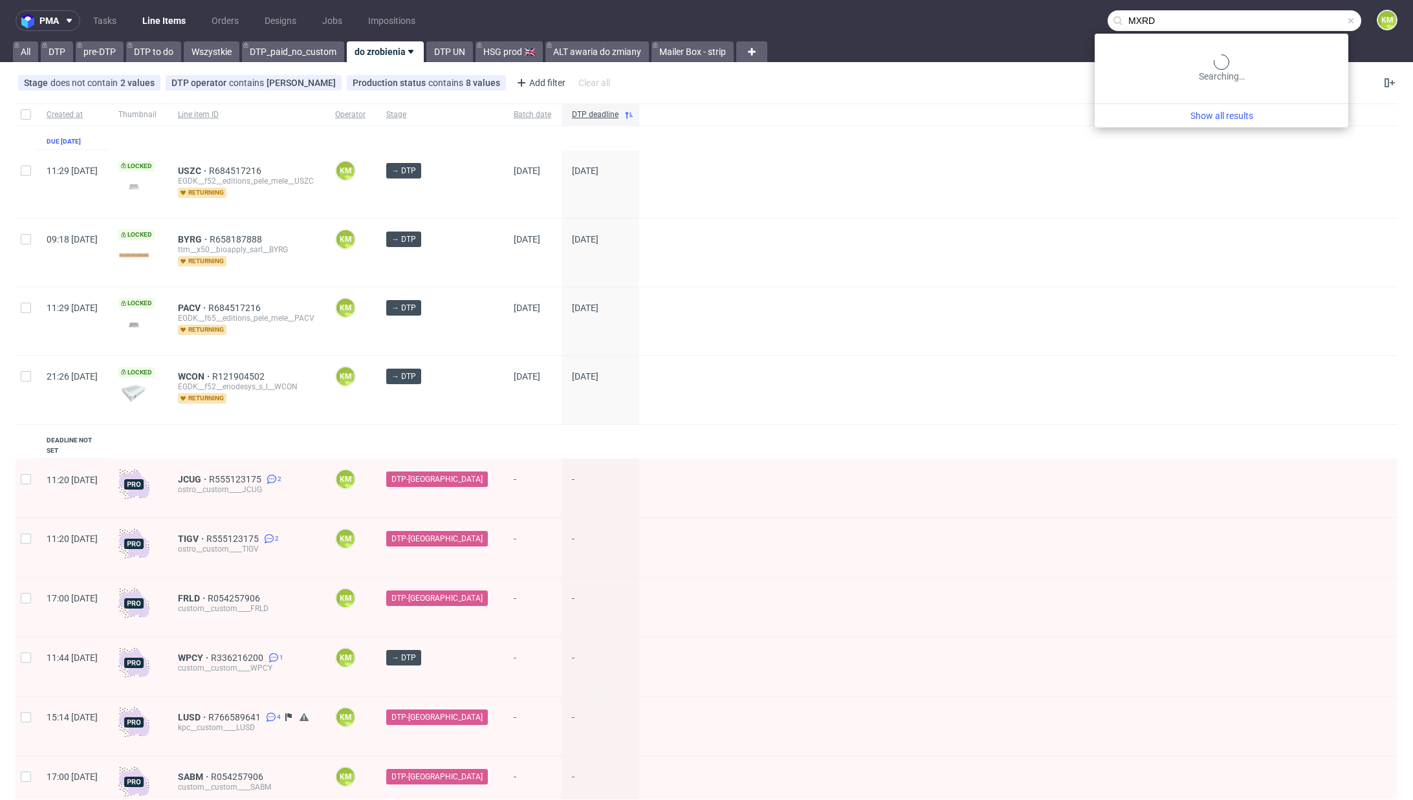
type input "MXRD"
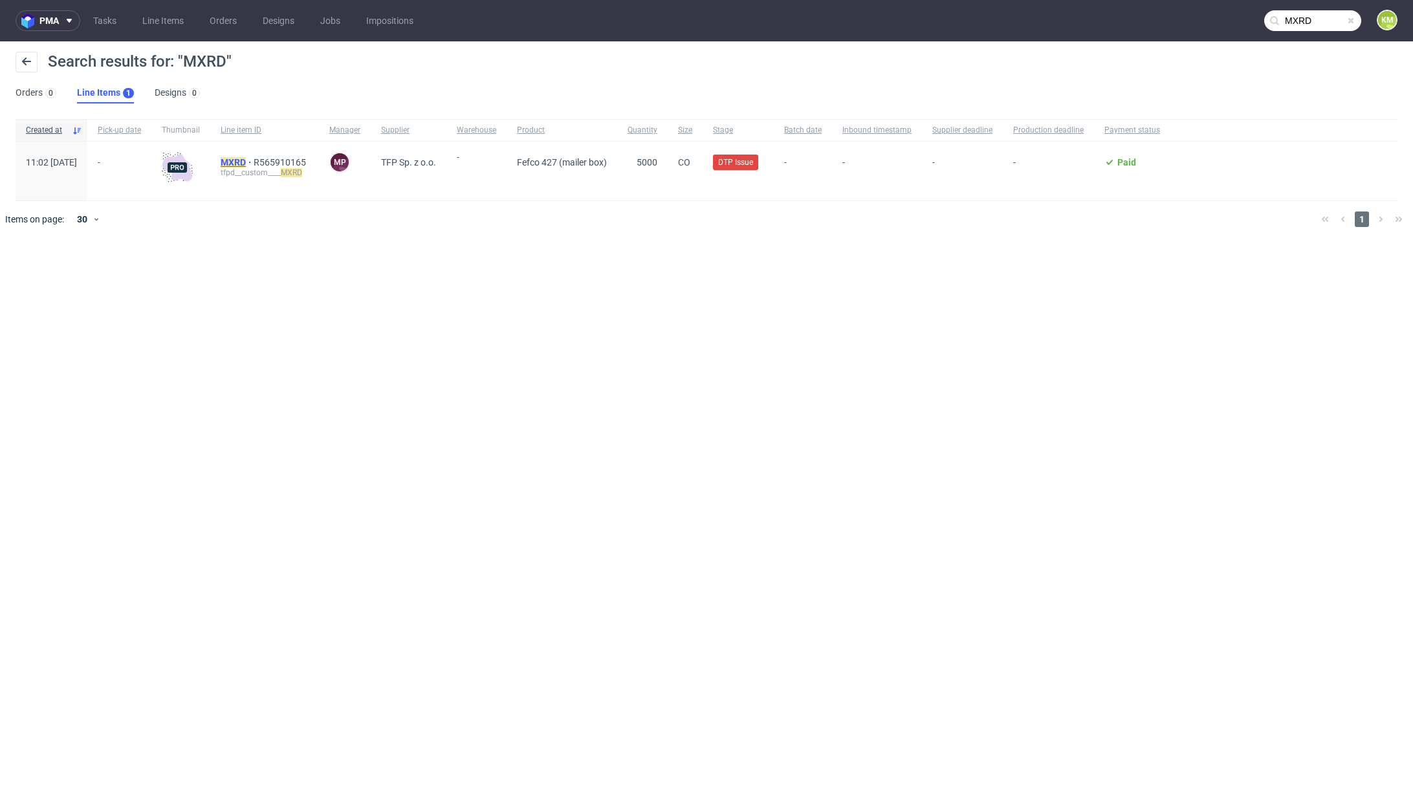
click at [246, 162] on mark "MXRD" at bounding box center [233, 162] width 25 height 10
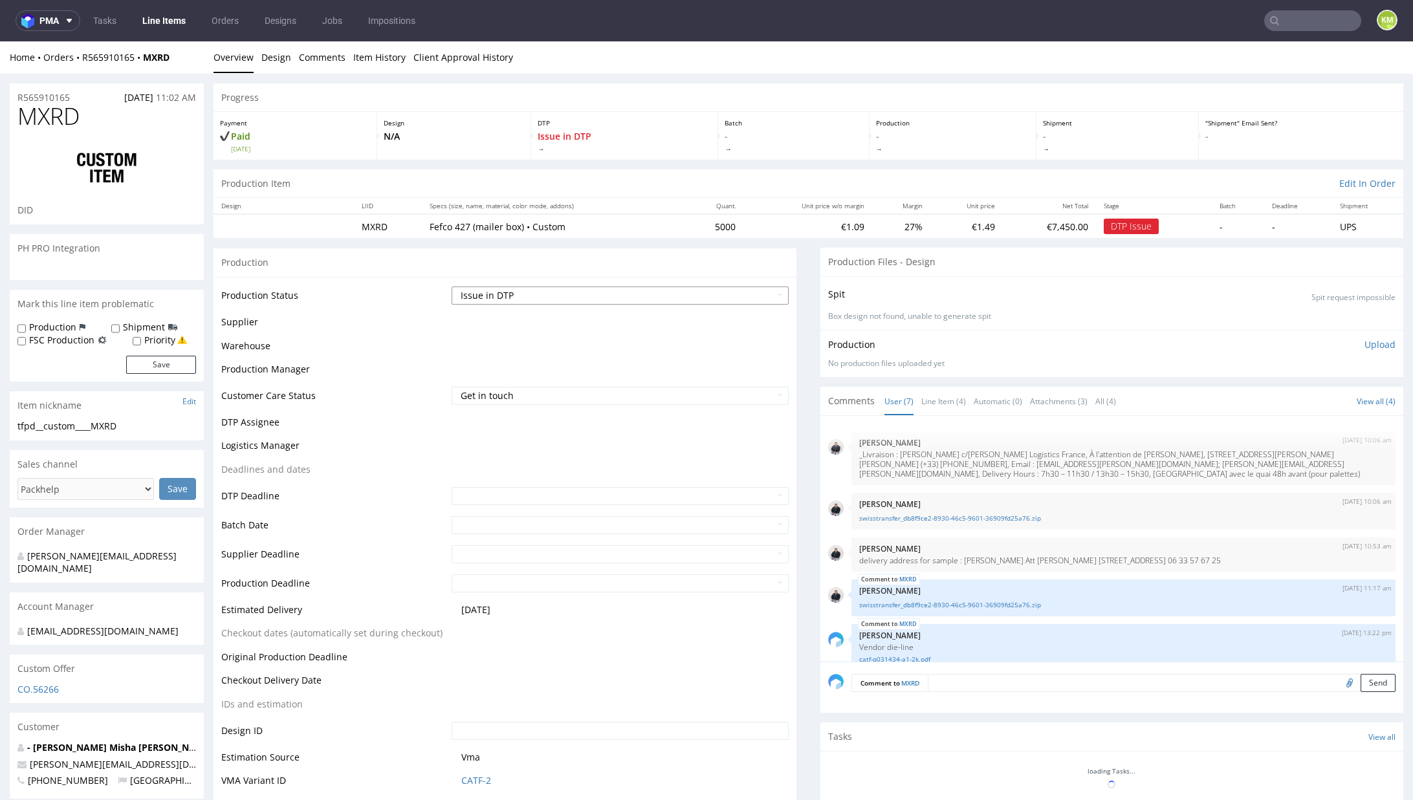
click at [606, 294] on select "Waiting for Artwork Waiting for Diecut Waiting for Mockup Waiting for DTP Waiti…" at bounding box center [620, 296] width 337 height 18
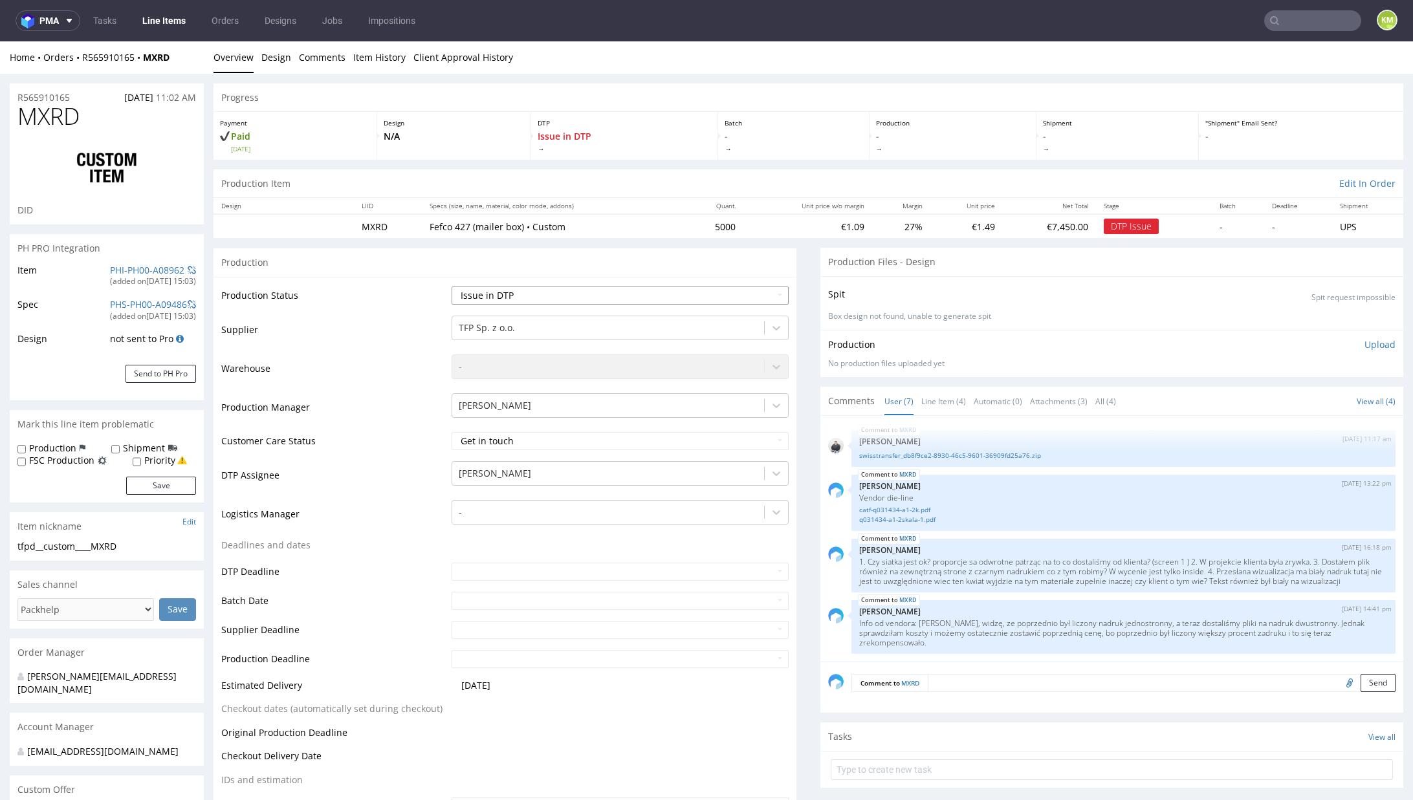
select select "dtp_ca_needed"
click at [452, 287] on select "Waiting for Artwork Waiting for Diecut Waiting for Mockup Waiting for DTP Waiti…" at bounding box center [620, 296] width 337 height 18
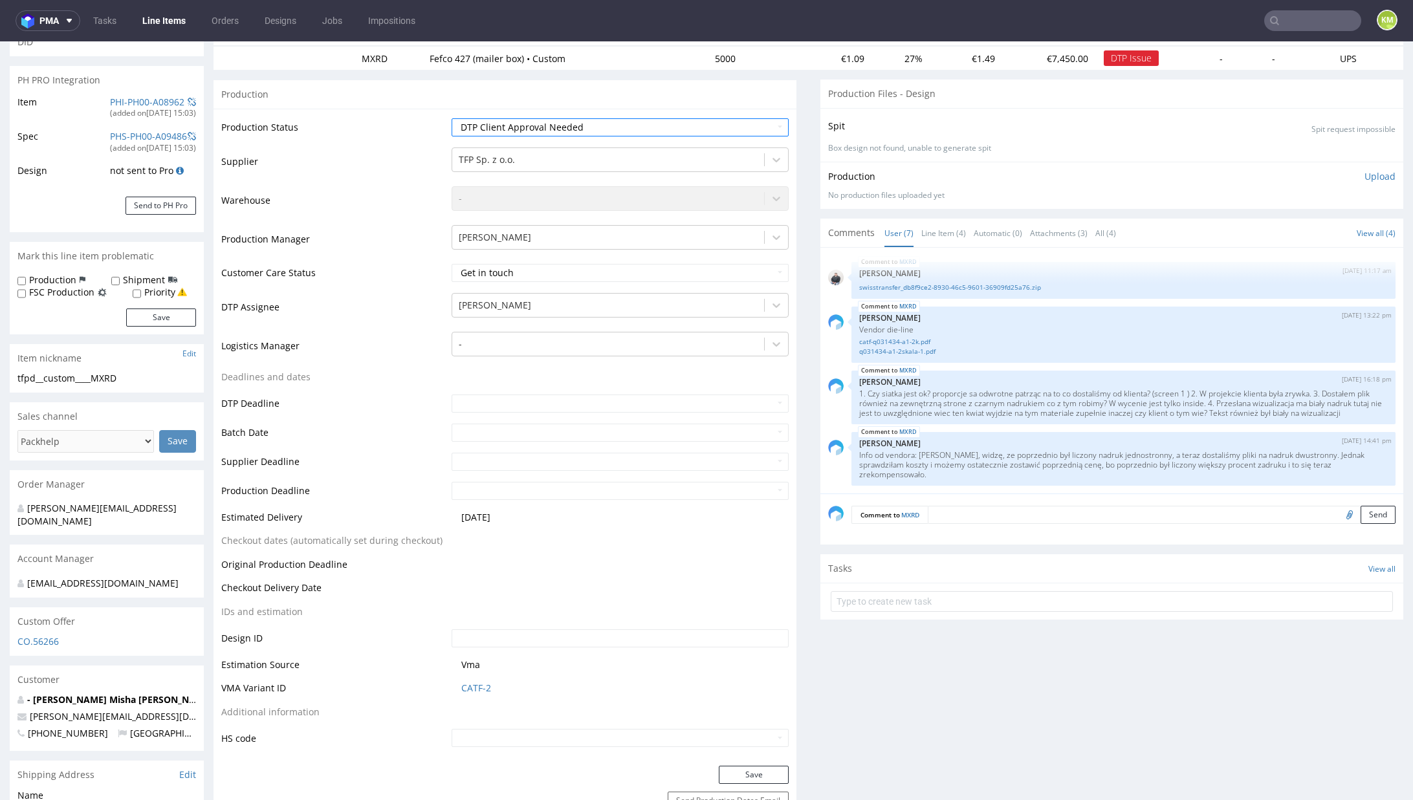
scroll to position [173, 0]
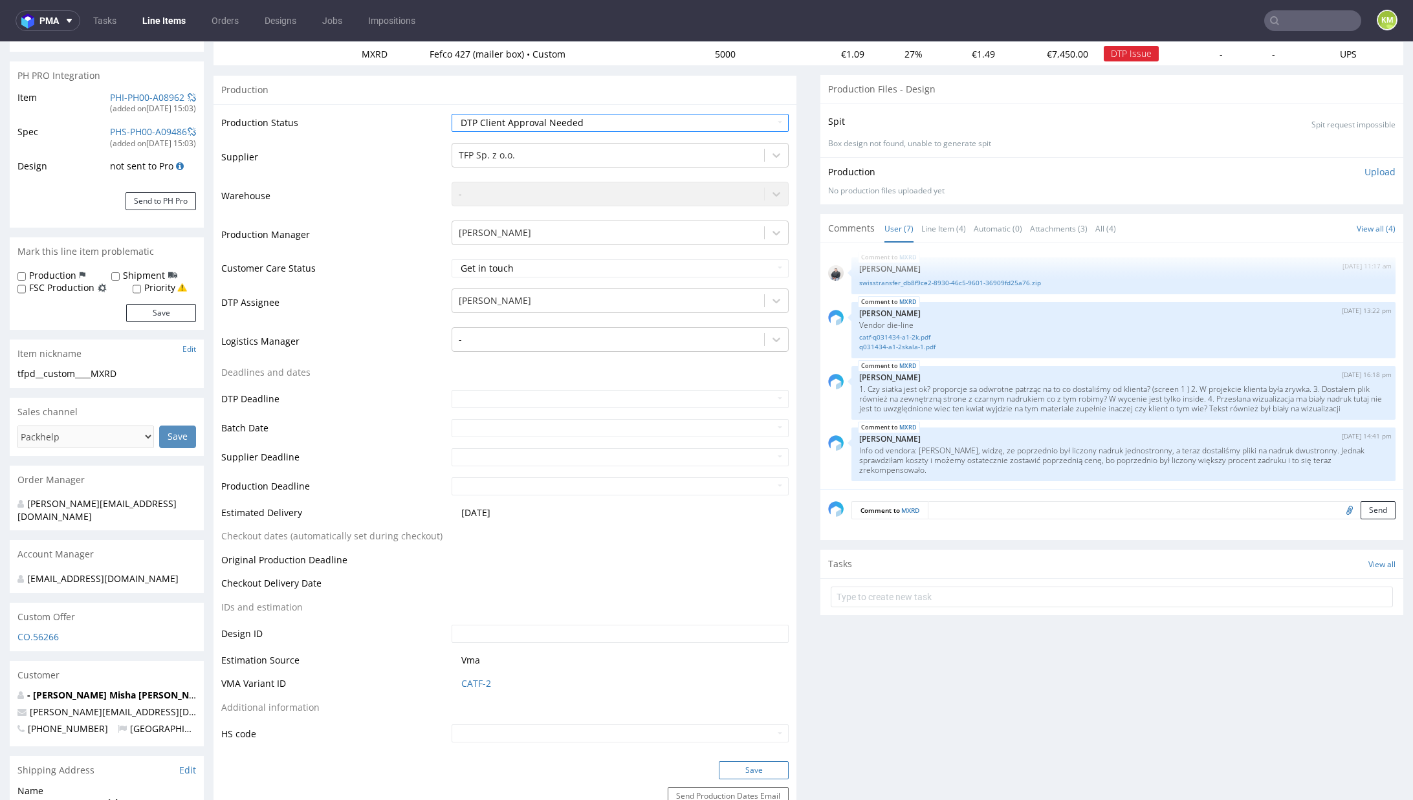
click at [747, 769] on button "Save" at bounding box center [754, 770] width 70 height 18
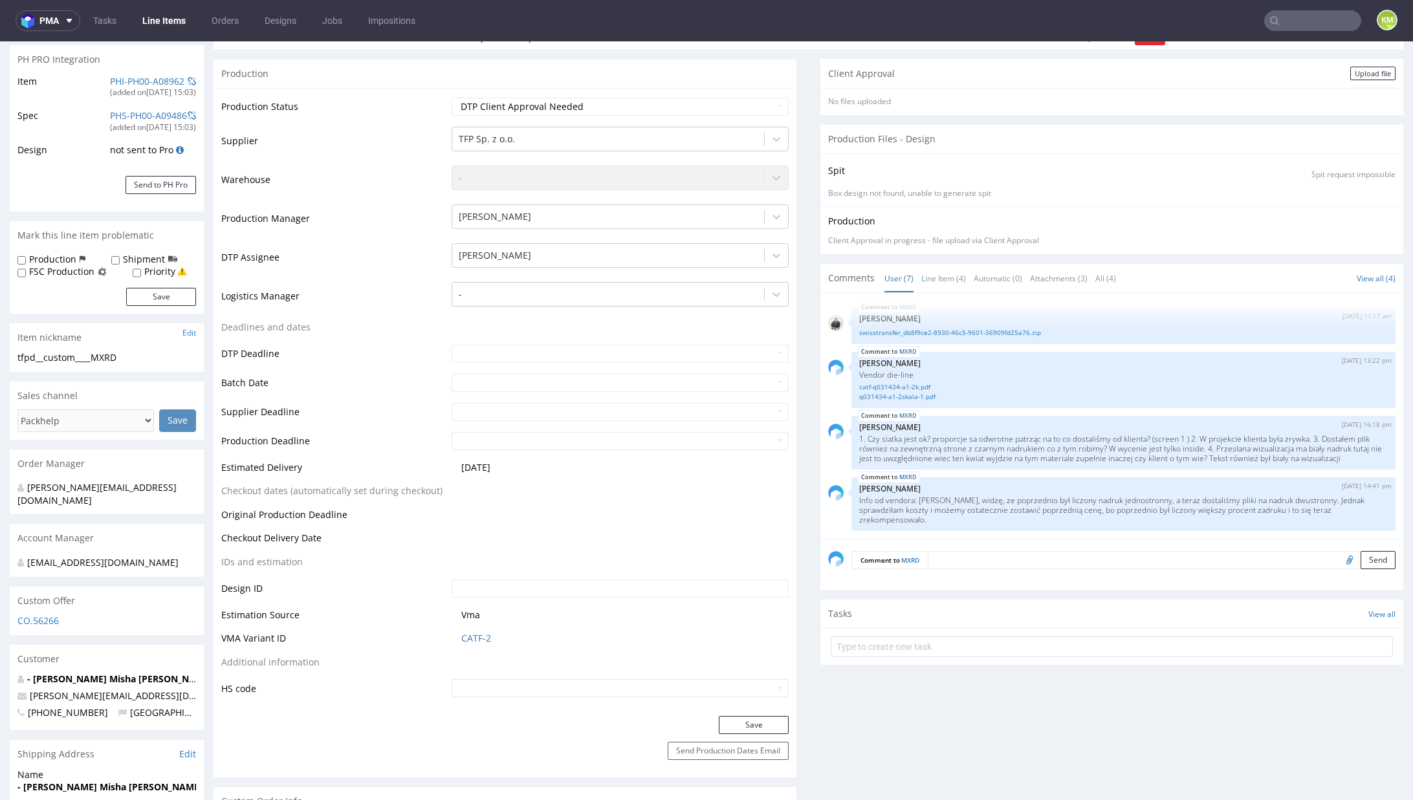
scroll to position [0, 0]
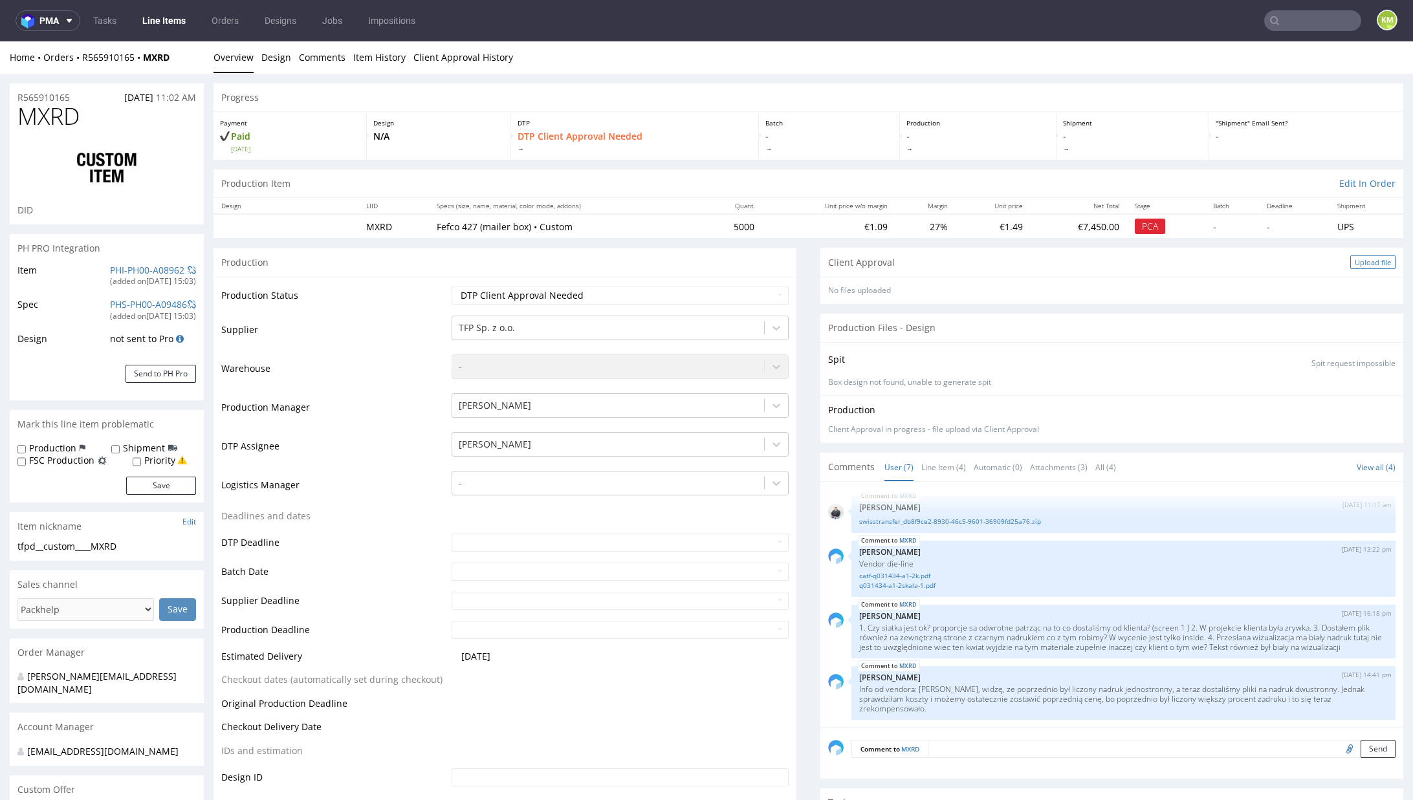
click at [1350, 265] on div "Upload file" at bounding box center [1372, 263] width 45 height 14
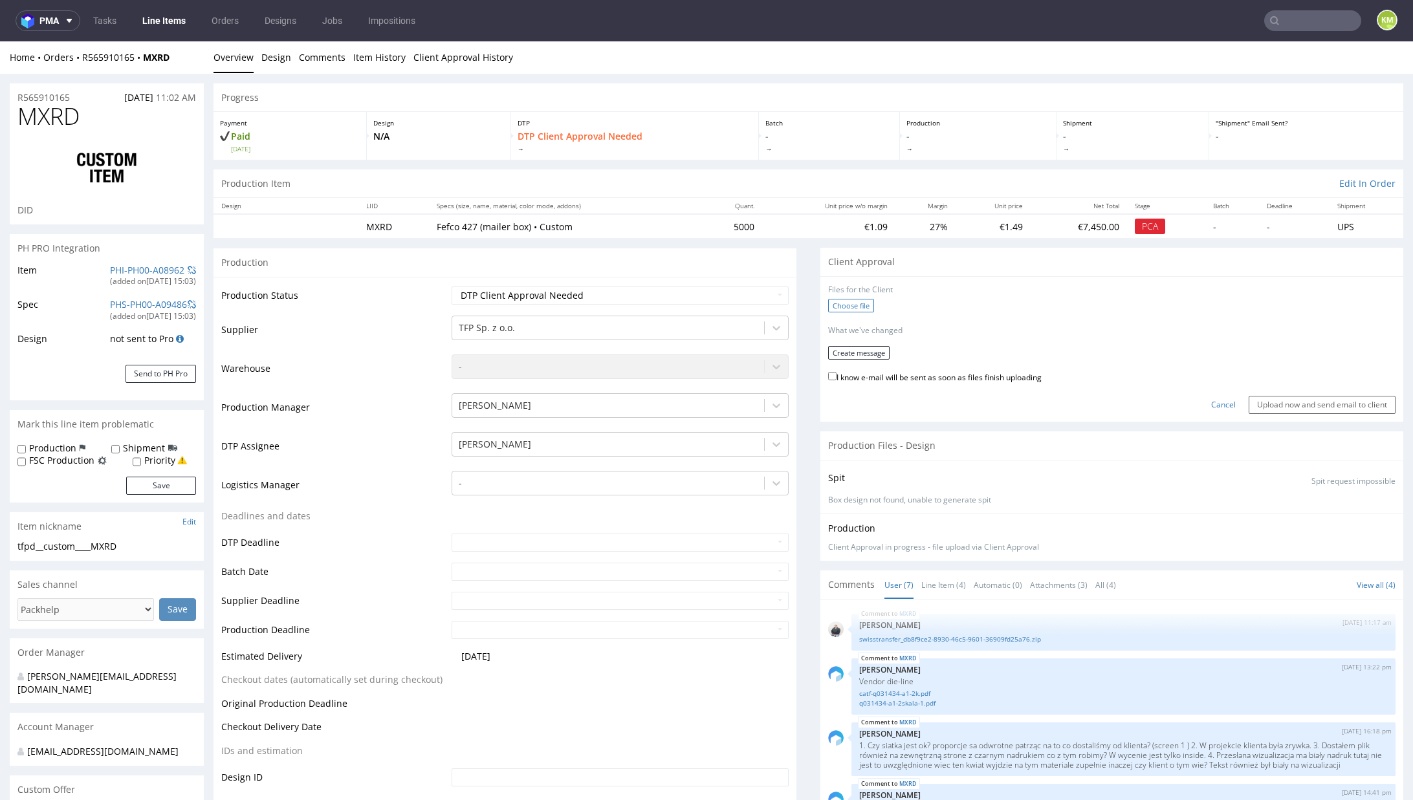
click at [853, 305] on label "Choose file" at bounding box center [851, 306] width 46 height 14
click at [0, 41] on input "Choose file" at bounding box center [0, 41] width 0 height 0
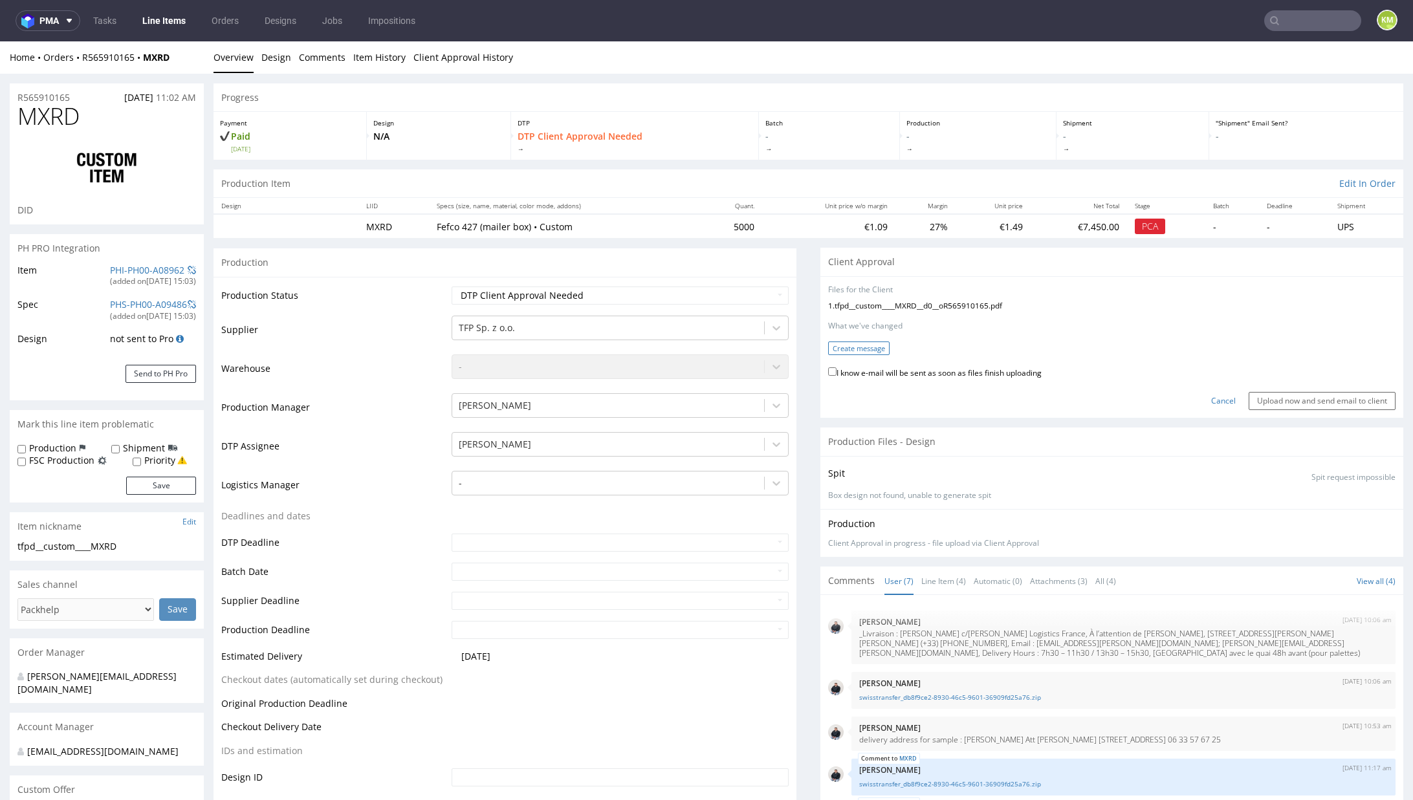
click at [862, 349] on button "Create message" at bounding box center [858, 349] width 61 height 14
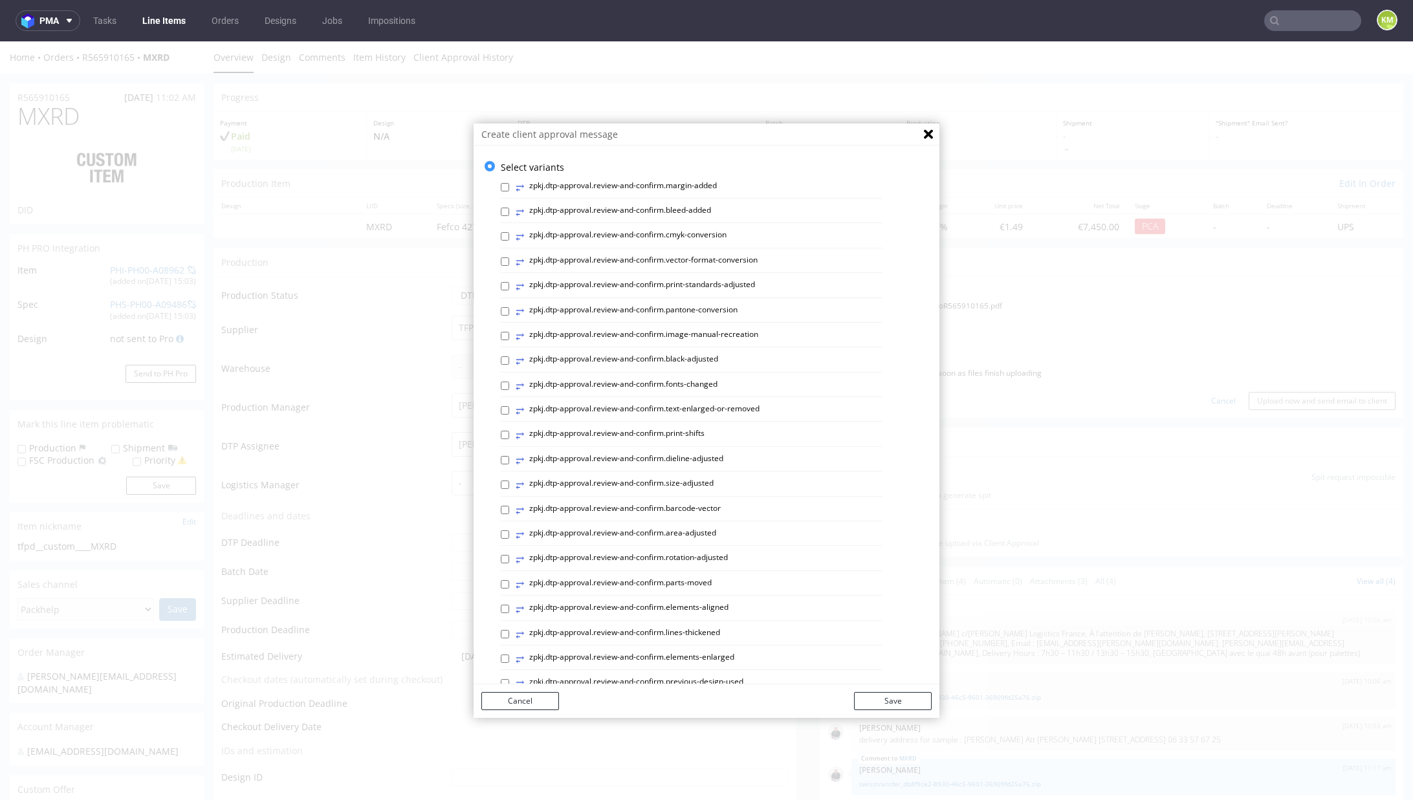
scroll to position [387, 0]
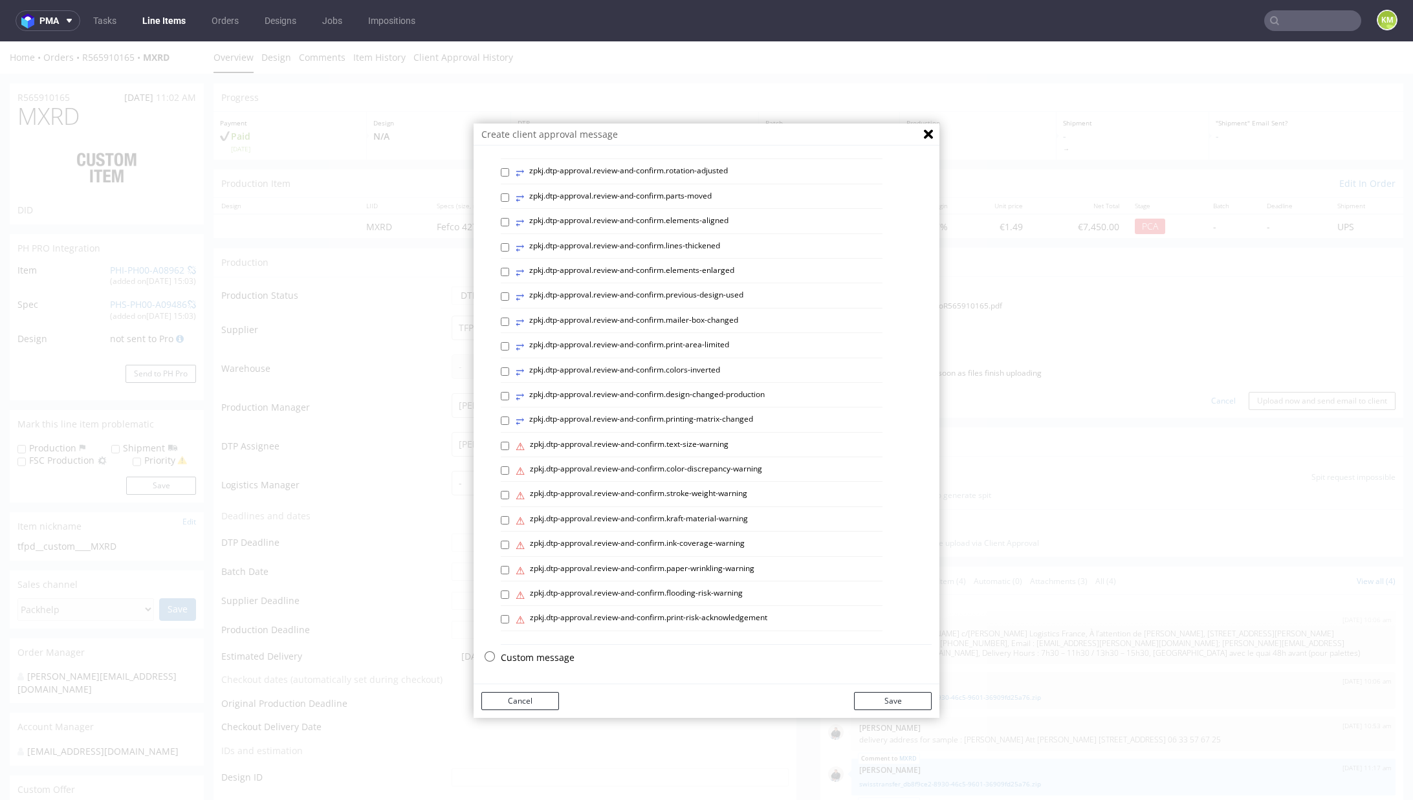
drag, startPoint x: 532, startPoint y: 655, endPoint x: 542, endPoint y: 556, distance: 98.8
click at [532, 653] on p "Custom message" at bounding box center [716, 657] width 431 height 13
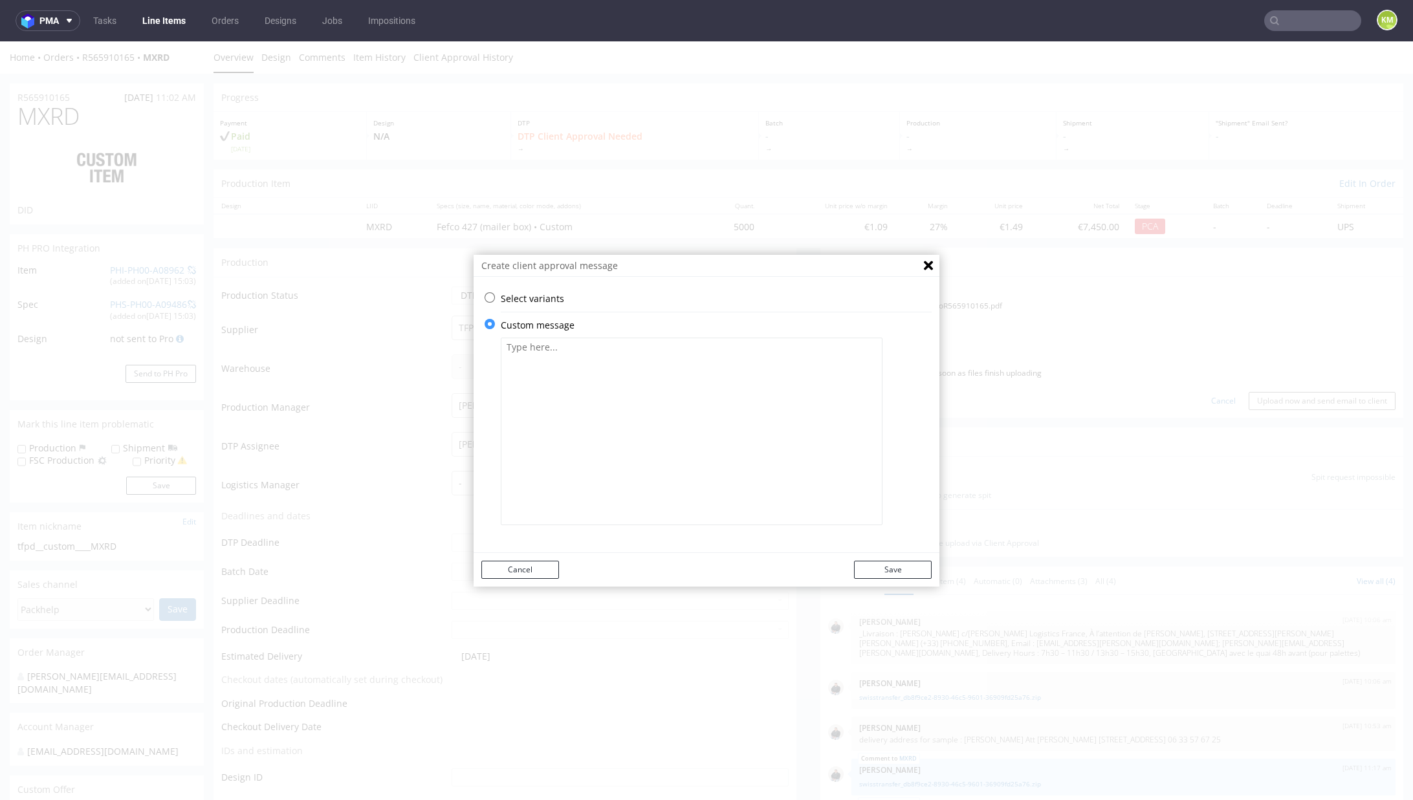
click at [560, 413] on textarea at bounding box center [692, 432] width 382 height 188
paste textarea "Design has been adapted to the dieline with new proportions. The triman label h…"
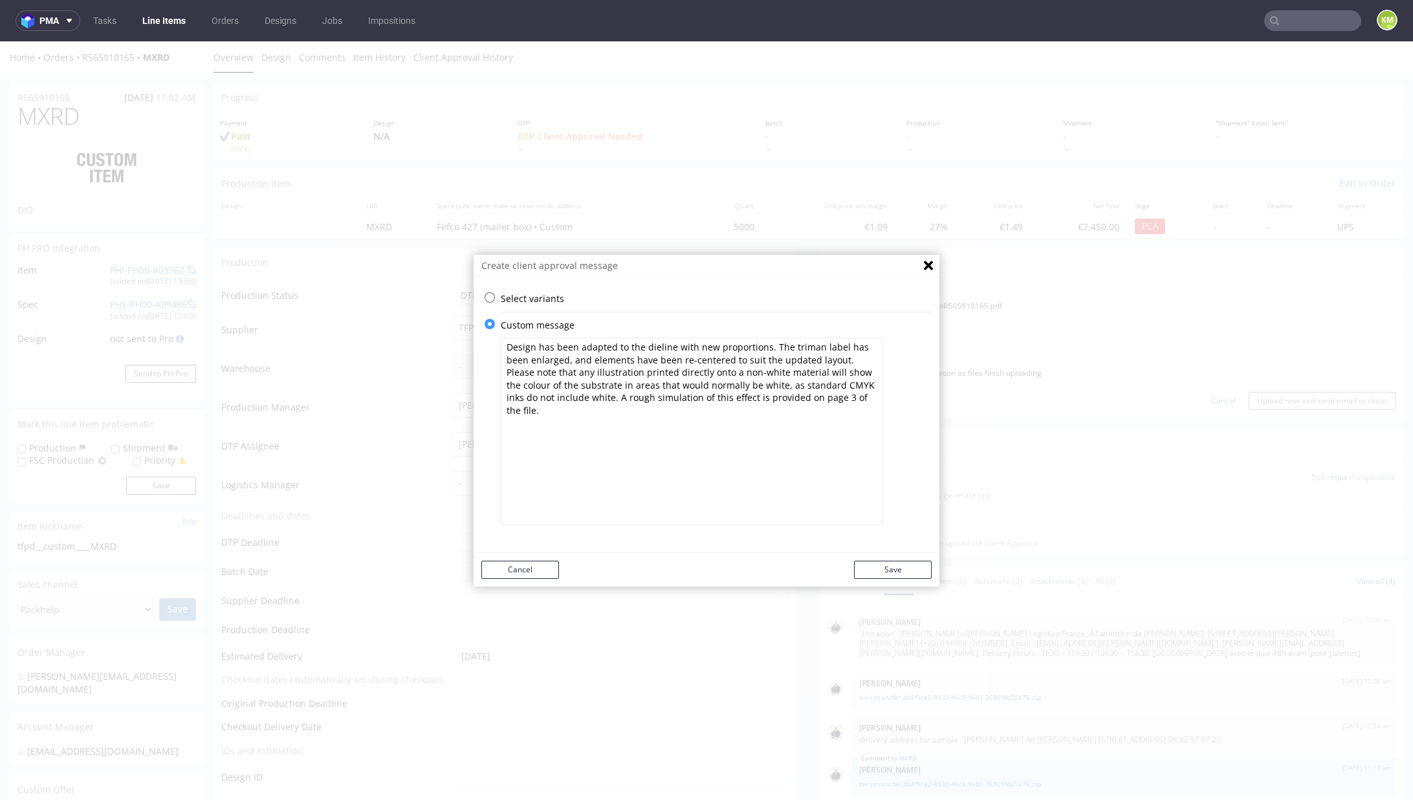
click at [808, 402] on textarea "Design has been adapted to the dieline with new proportions. The triman label h…" at bounding box center [692, 432] width 382 height 188
click at [809, 402] on textarea "Design has been adapted to the dieline with new proportions. The triman label h…" at bounding box center [692, 432] width 382 height 188
type textarea "Design has been adapted to the dieline with new proportions. The triman label h…"
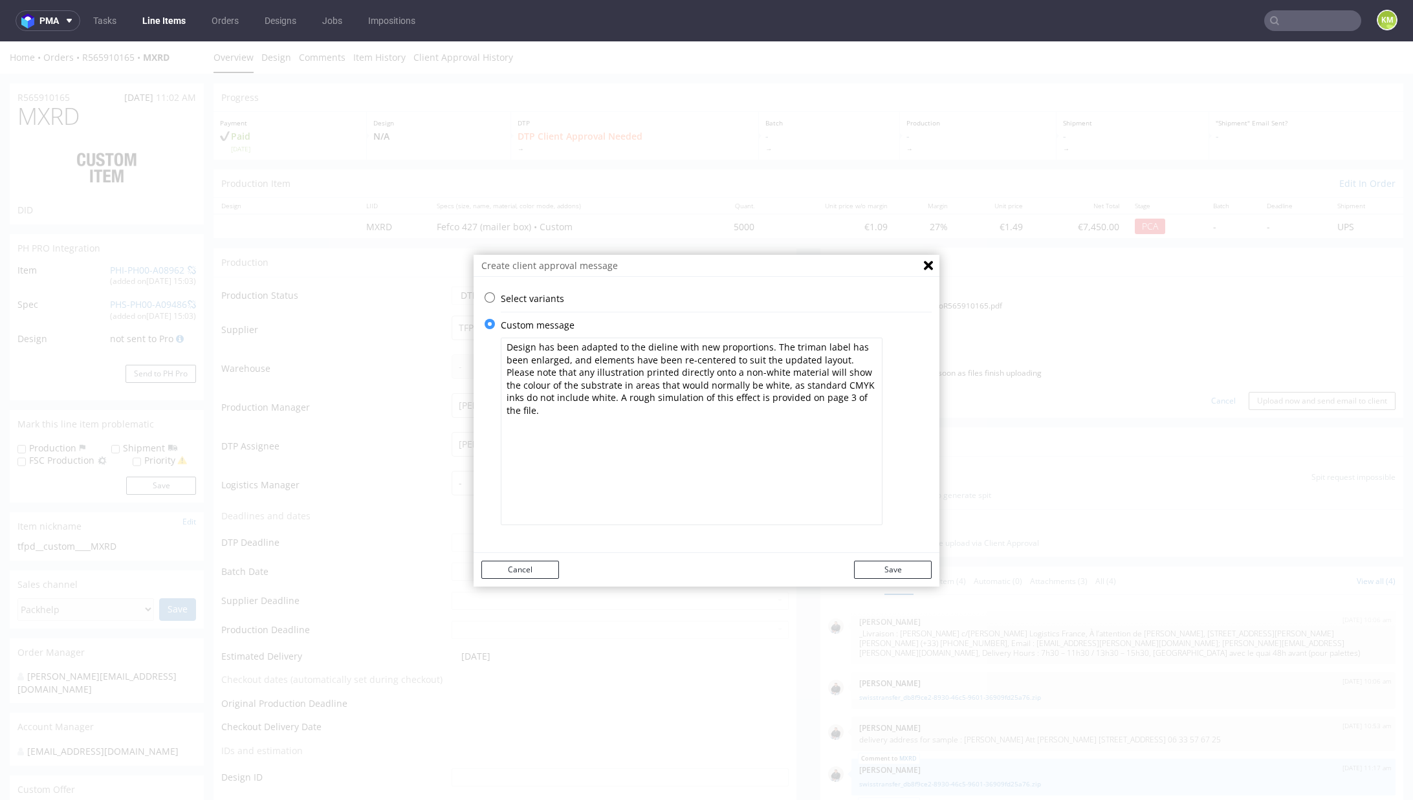
drag, startPoint x: 815, startPoint y: 403, endPoint x: 434, endPoint y: 332, distance: 387.6
click at [434, 332] on div "Create client approval message Select variants ⥂ zpkj.dtp-approval.review-and-c…" at bounding box center [706, 420] width 1413 height 759
click at [907, 574] on button "Save" at bounding box center [893, 570] width 78 height 18
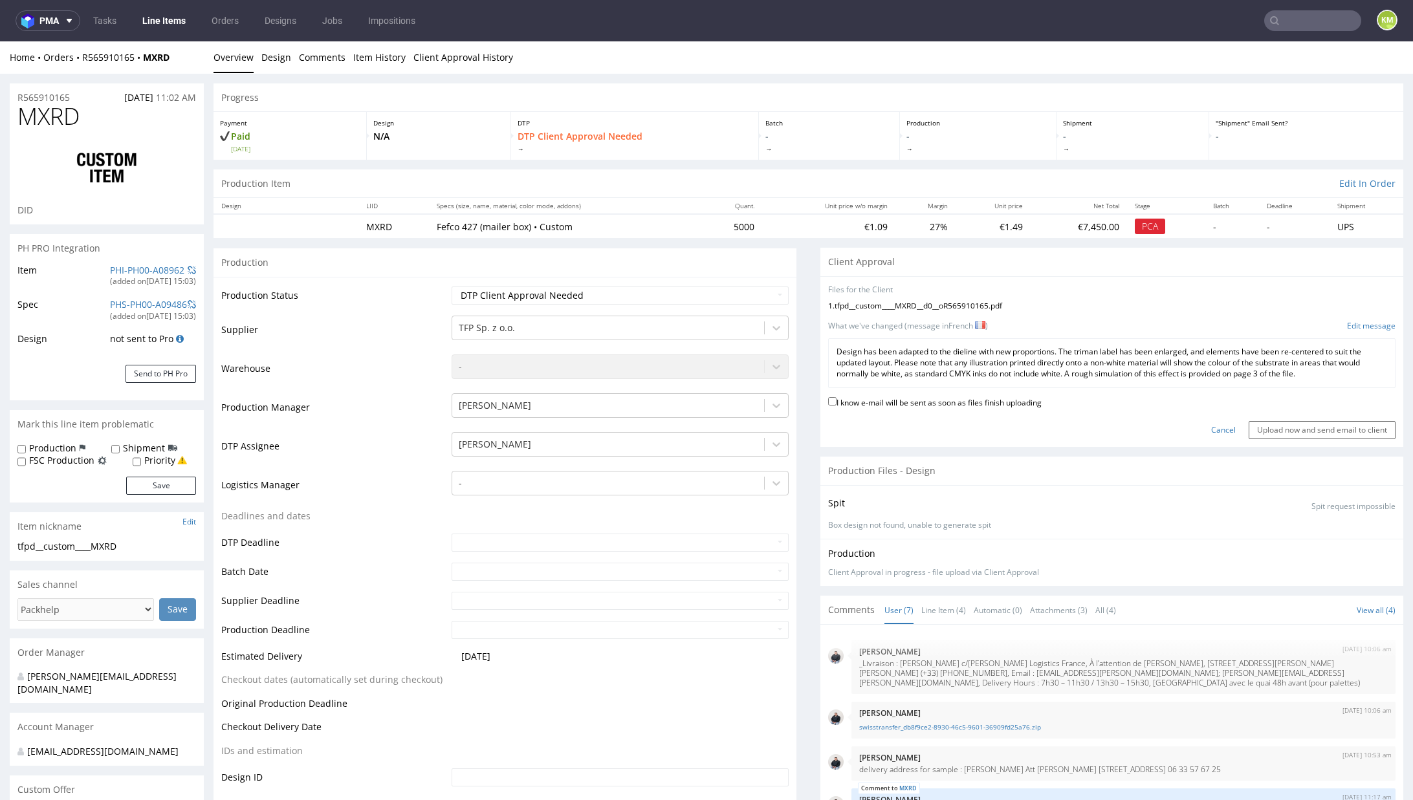
click at [941, 408] on div "I know e-mail will be sent as soon as files finish uploading" at bounding box center [1111, 403] width 567 height 17
click at [946, 401] on label "I know e-mail will be sent as soon as files finish uploading" at bounding box center [934, 402] width 213 height 14
click at [837, 401] on input "I know e-mail will be sent as soon as files finish uploading" at bounding box center [832, 401] width 8 height 8
checkbox input "true"
click at [1256, 422] on input "Upload now and send email to client" at bounding box center [1322, 430] width 147 height 18
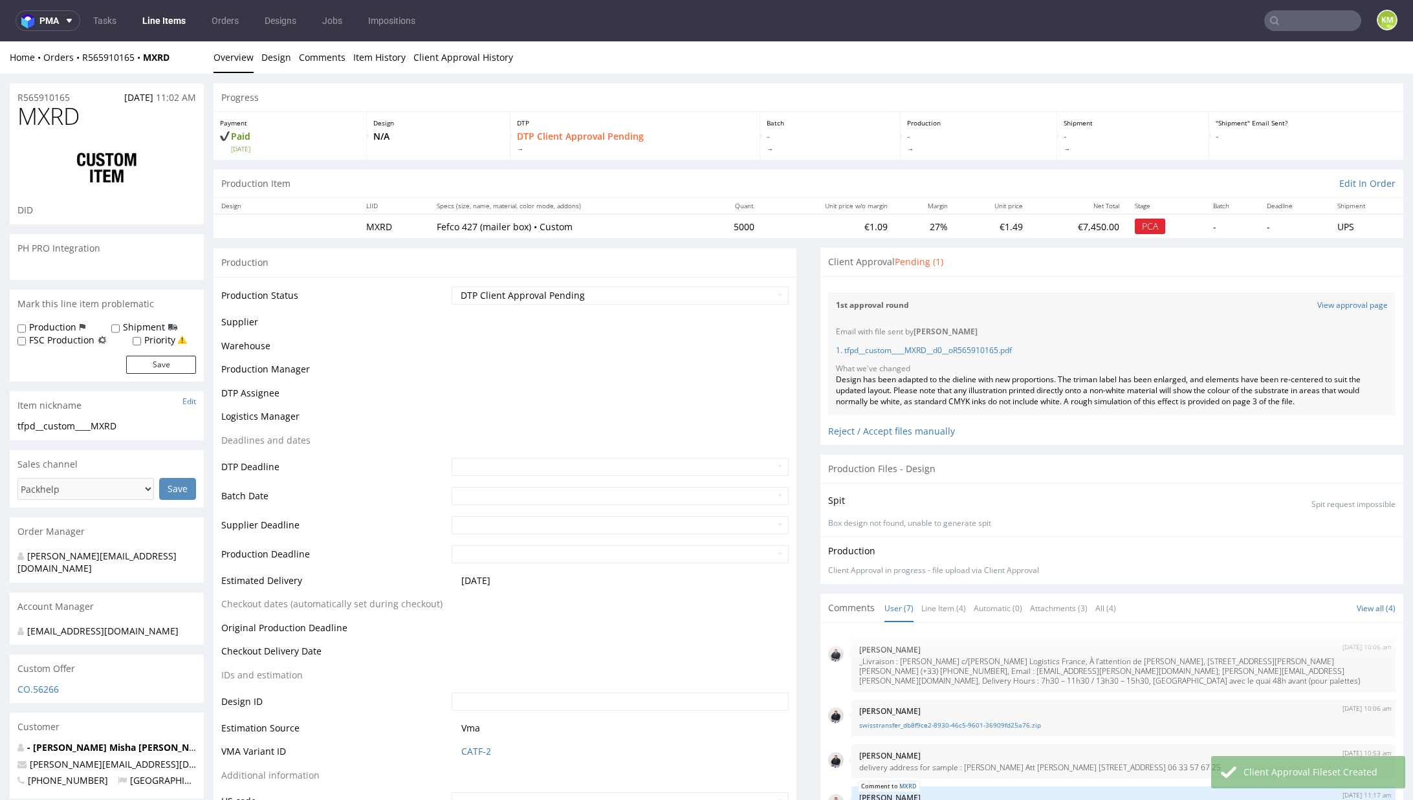
scroll to position [159, 0]
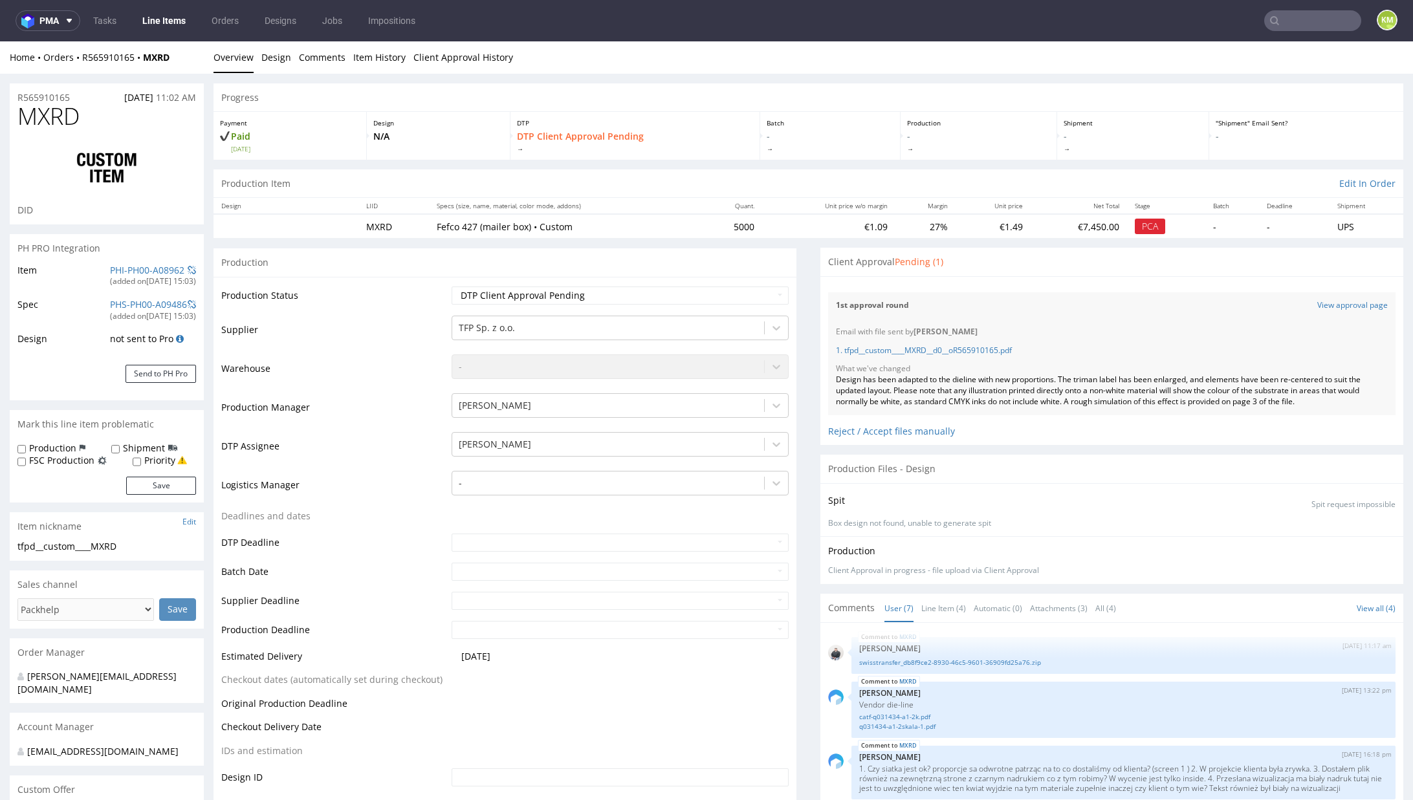
click at [584, 85] on div "Progress" at bounding box center [808, 97] width 1190 height 28
click at [261, 61] on link "Design" at bounding box center [276, 57] width 30 height 32
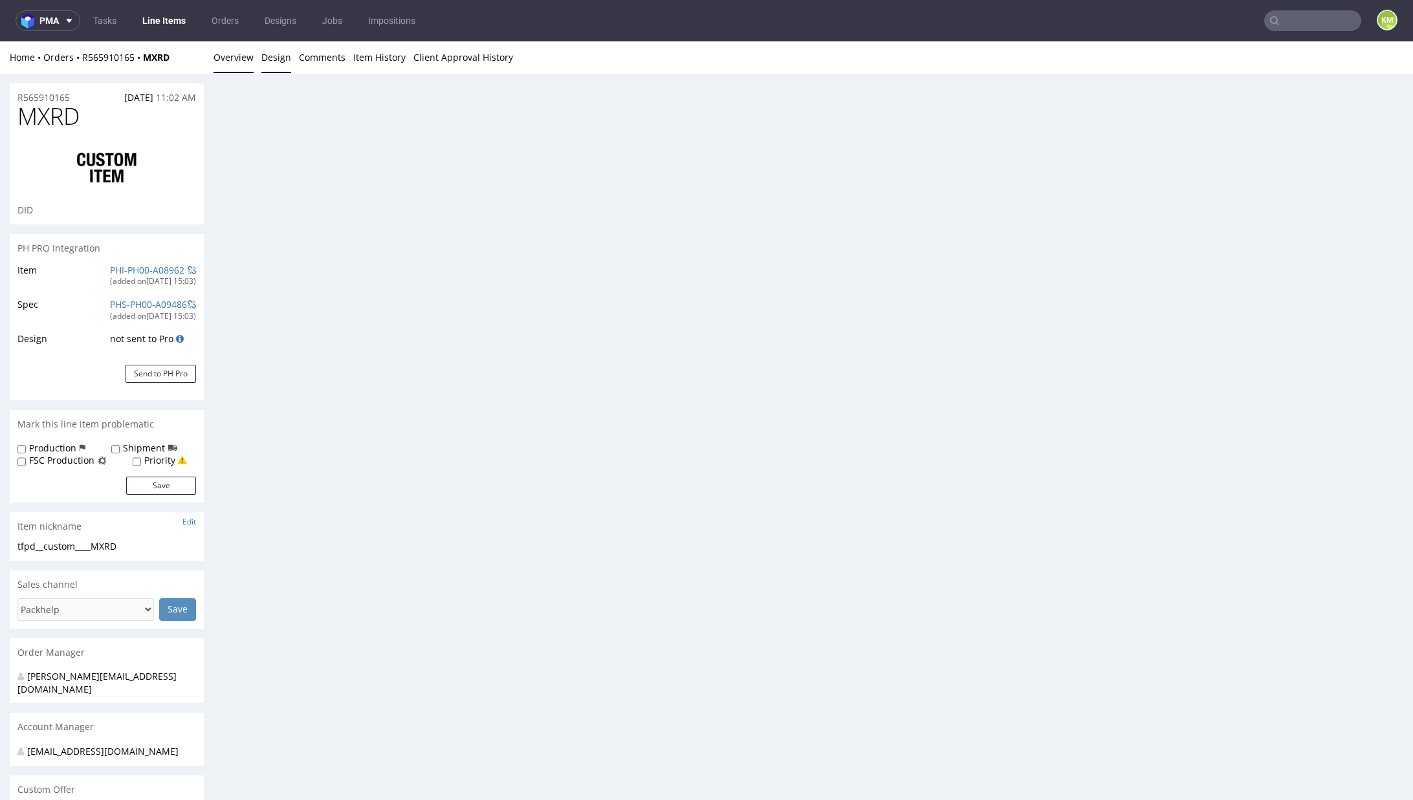
click at [244, 61] on link "Overview" at bounding box center [233, 57] width 40 height 32
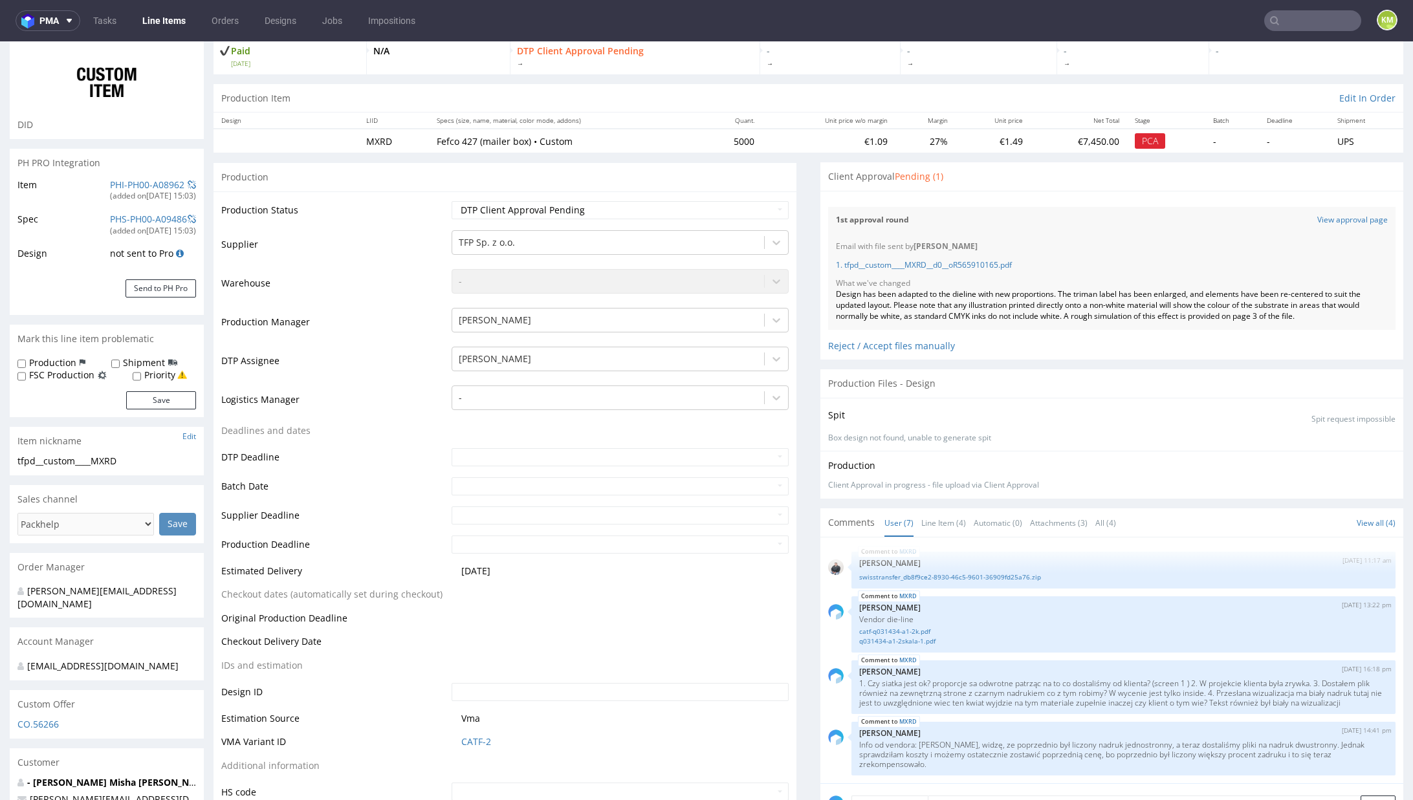
scroll to position [0, 0]
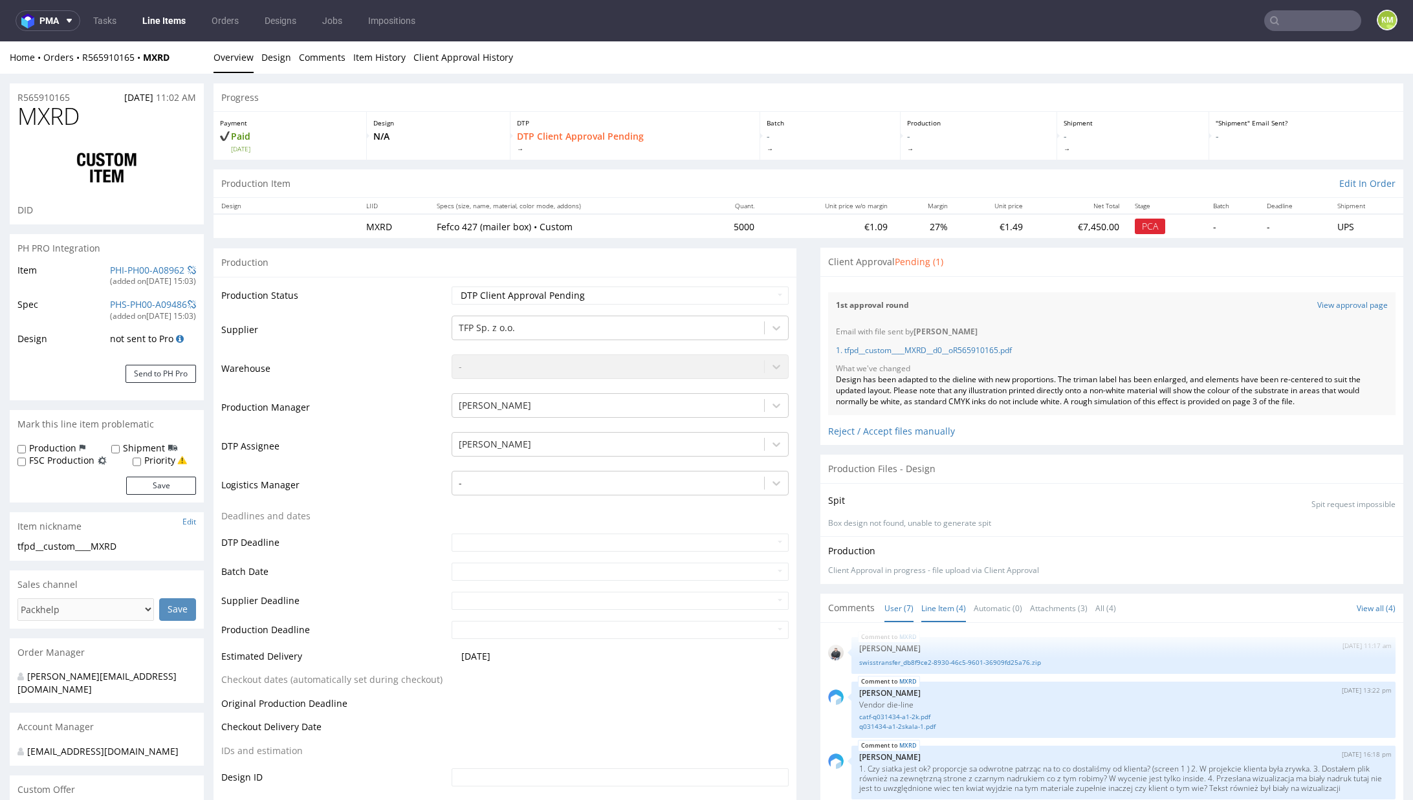
click at [924, 609] on link "Line Item (4)" at bounding box center [943, 609] width 45 height 28
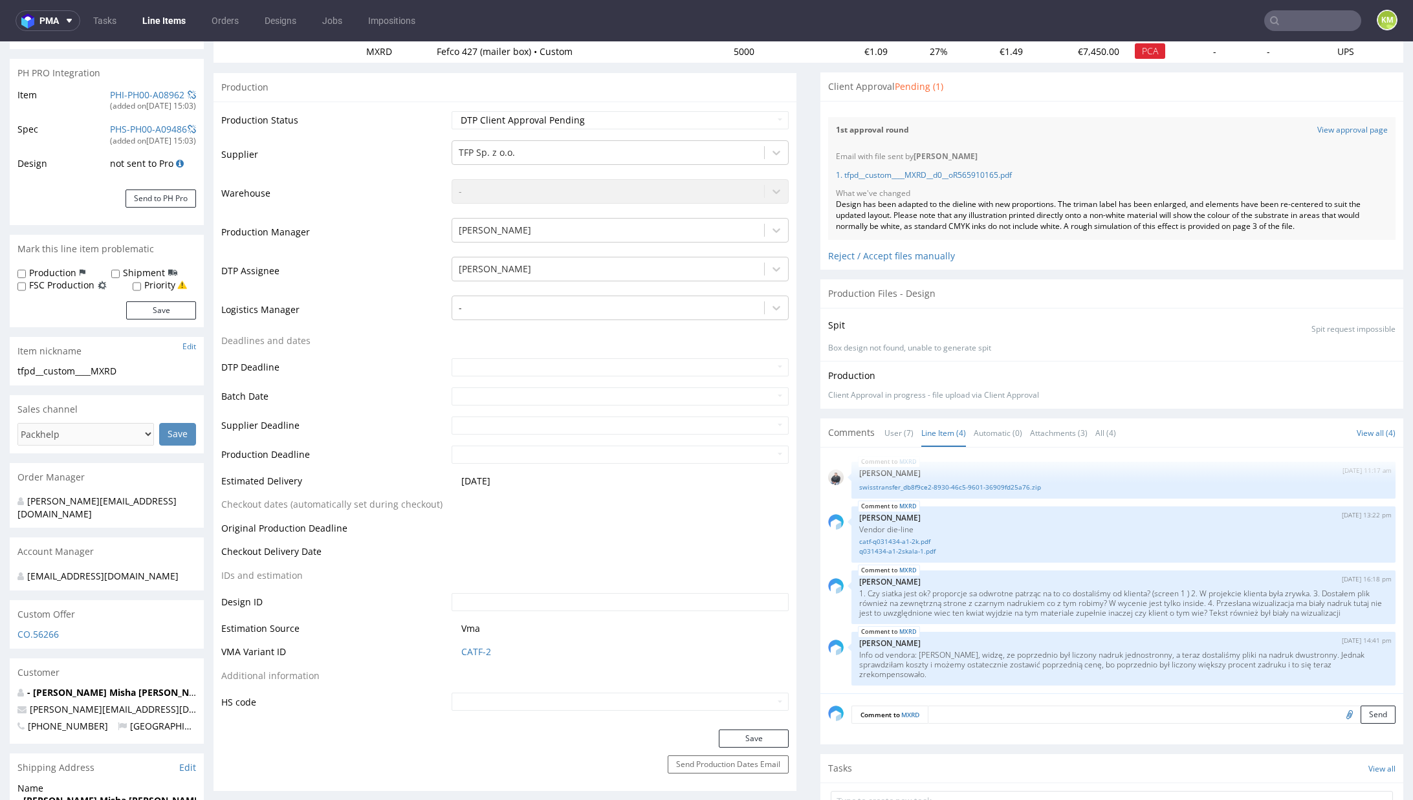
scroll to position [0, 0]
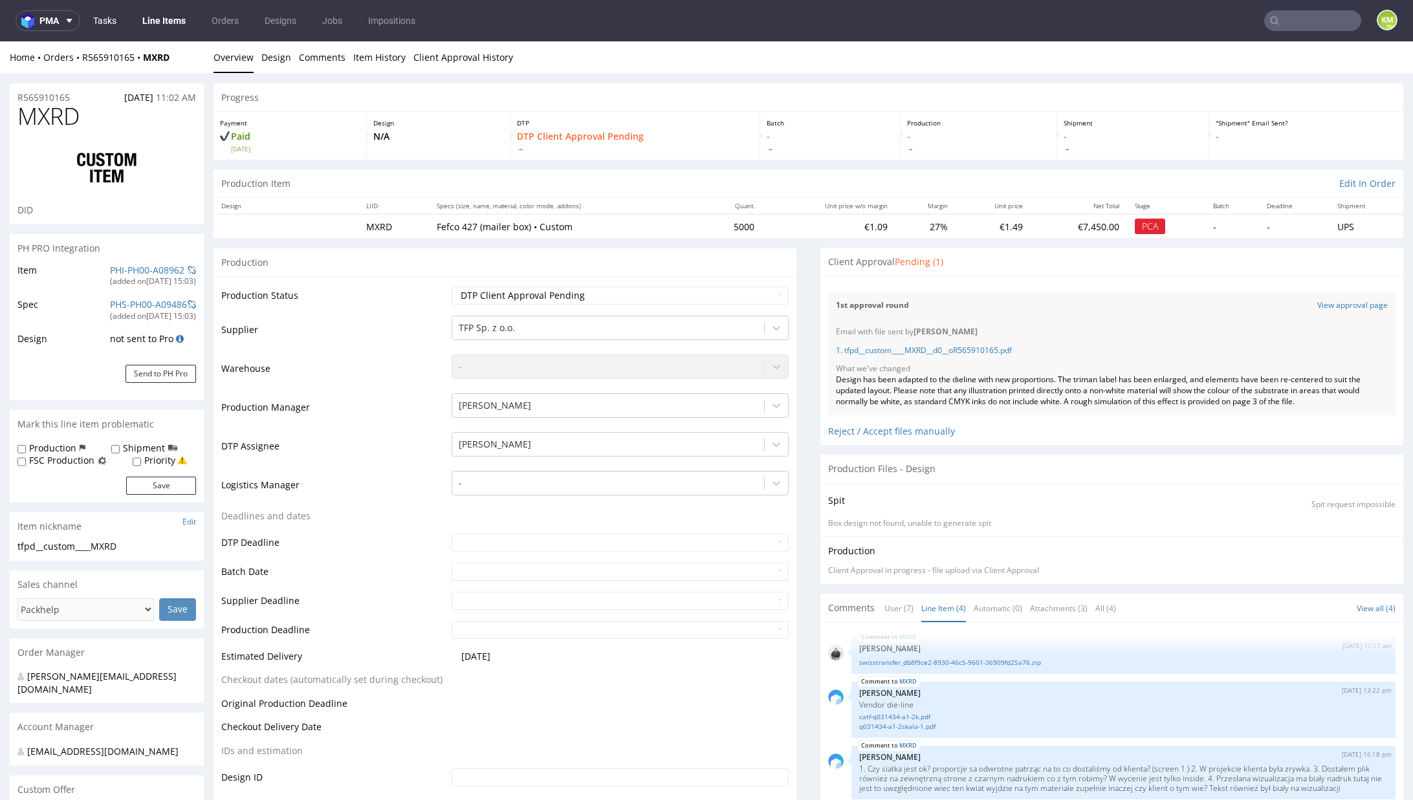
click at [109, 16] on link "Tasks" at bounding box center [104, 20] width 39 height 21
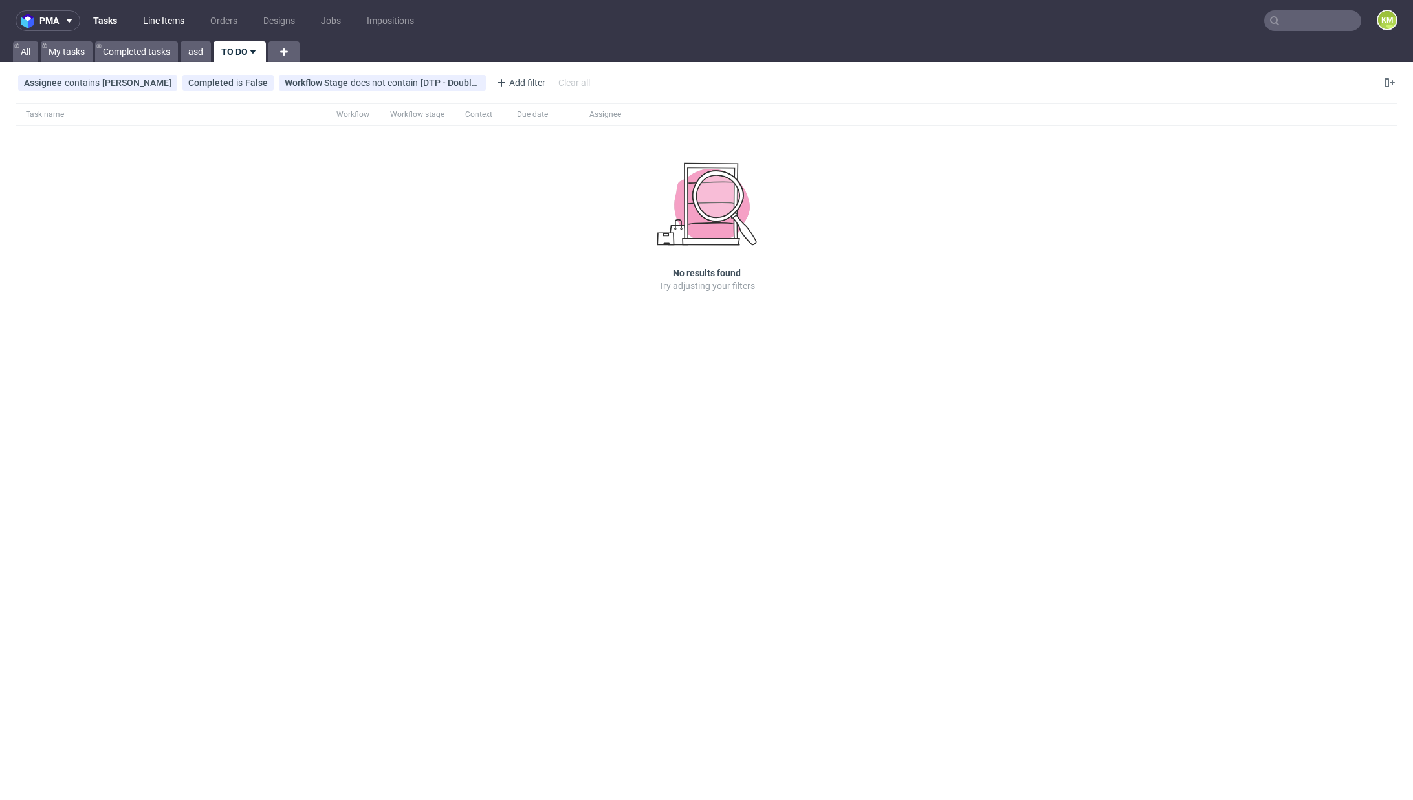
click at [158, 18] on link "Line Items" at bounding box center [163, 20] width 57 height 21
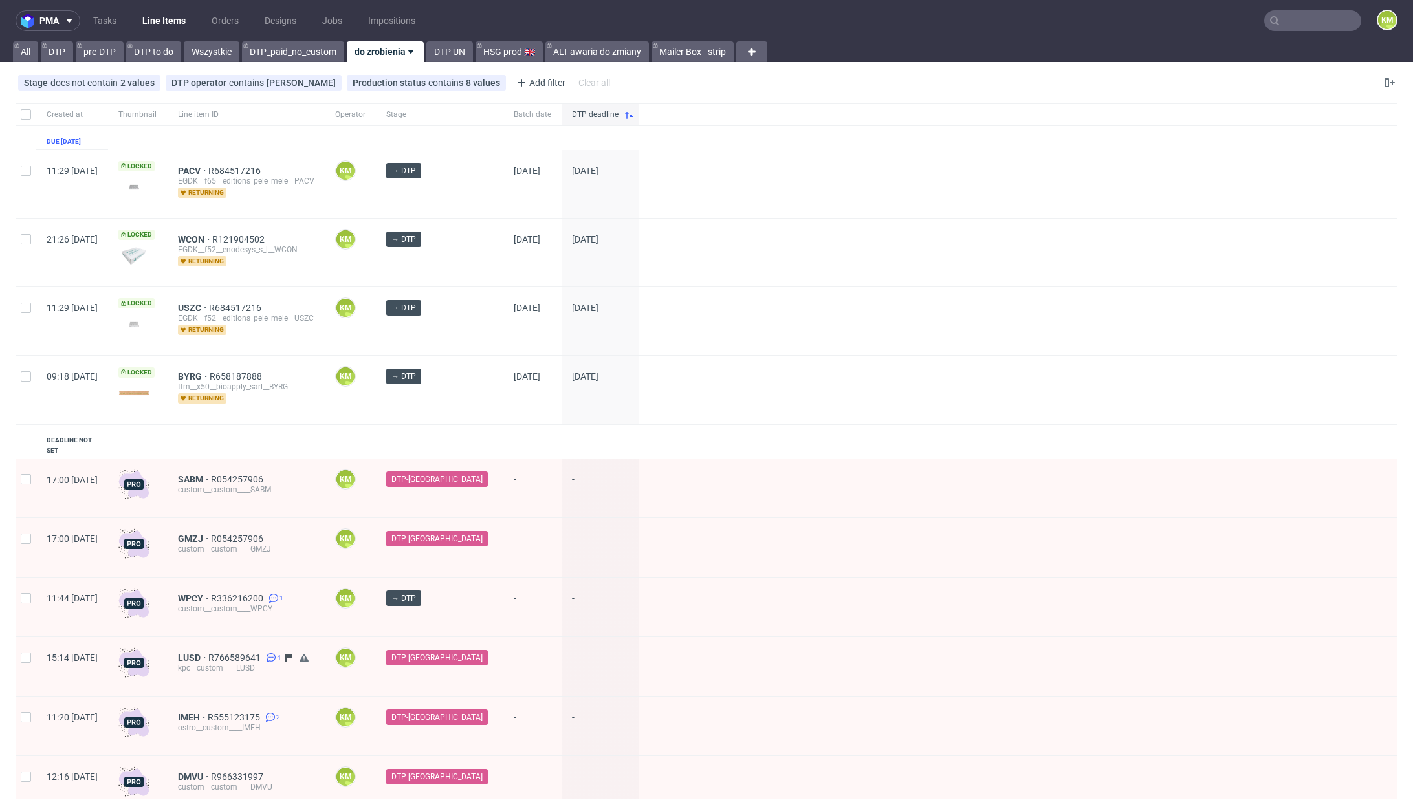
scroll to position [342, 0]
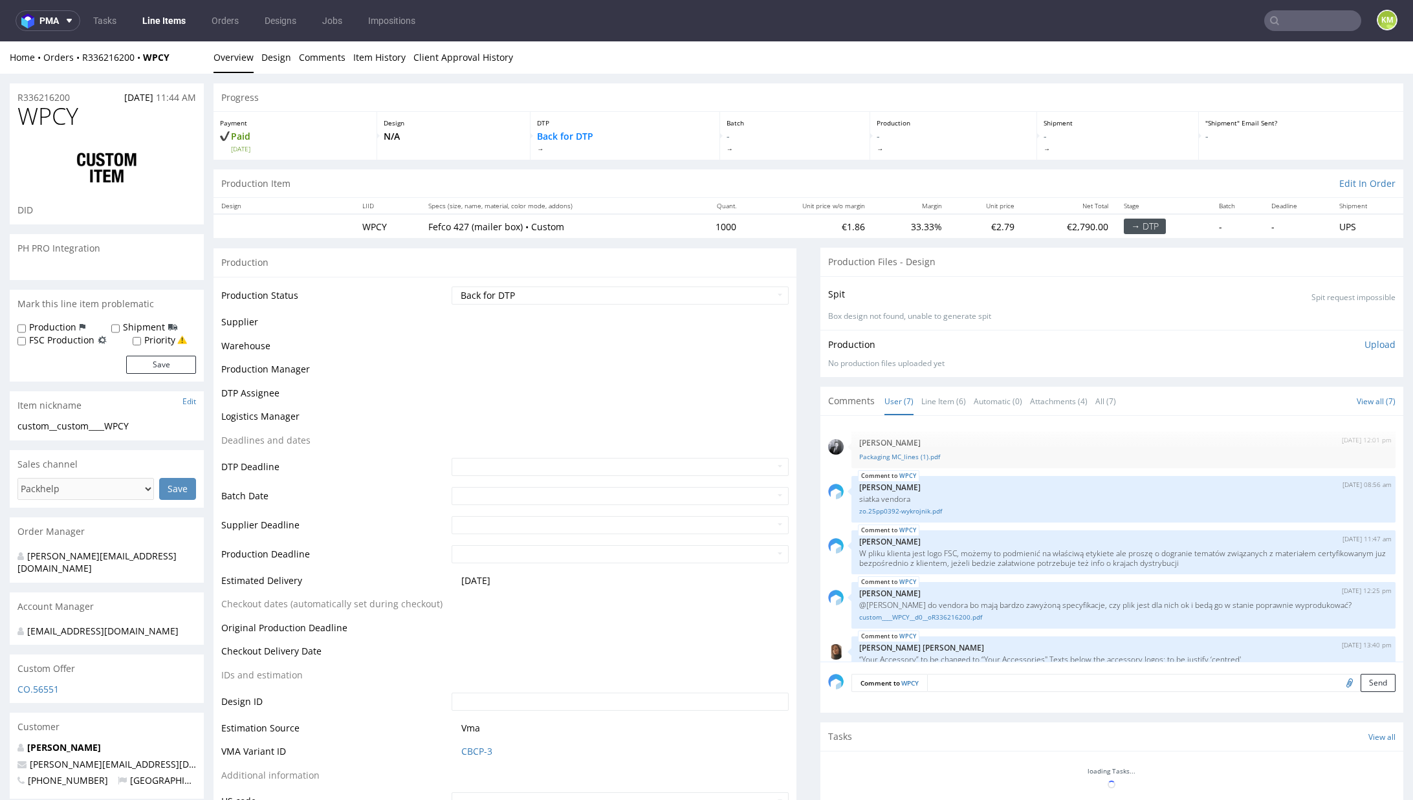
scroll to position [155, 0]
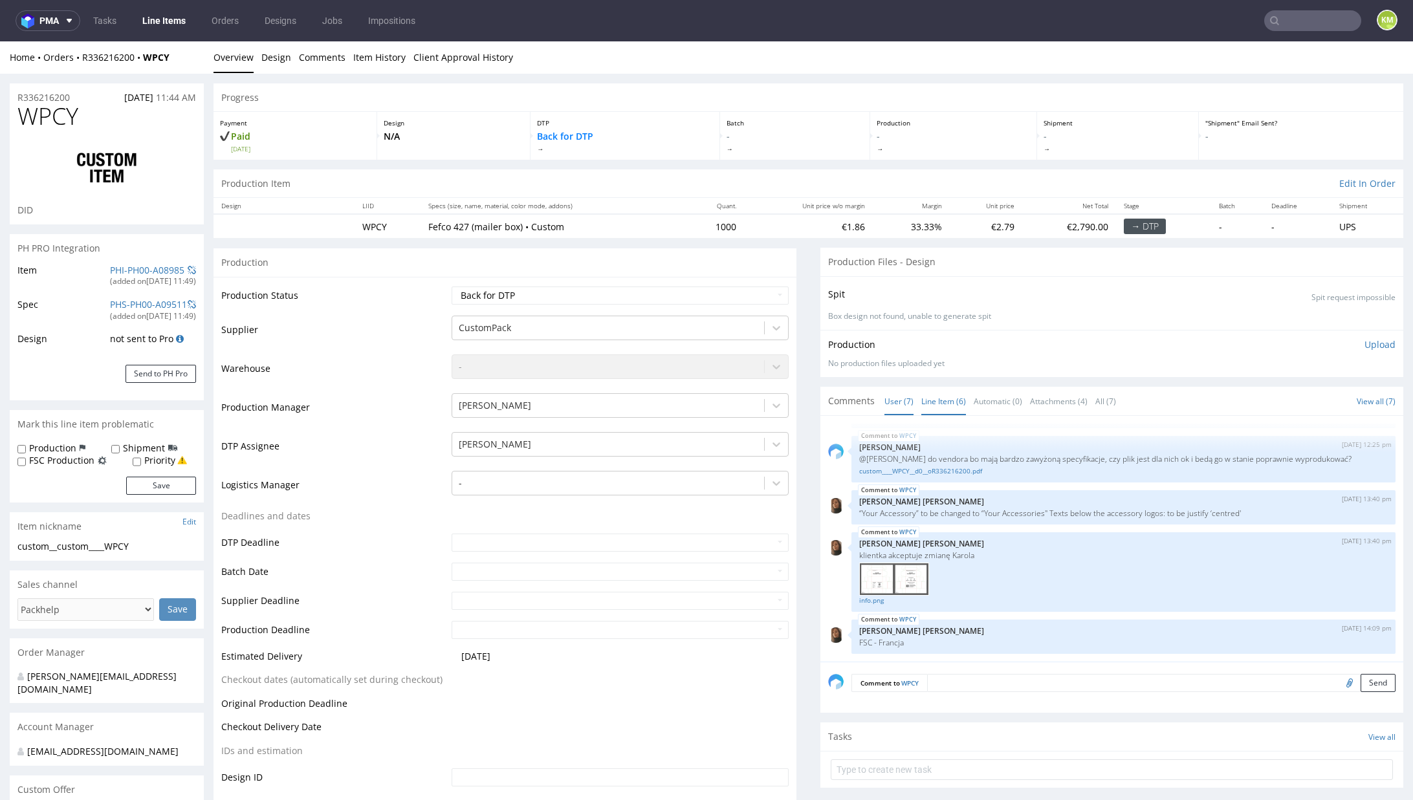
click at [933, 402] on link "Line Item (6)" at bounding box center [943, 402] width 45 height 28
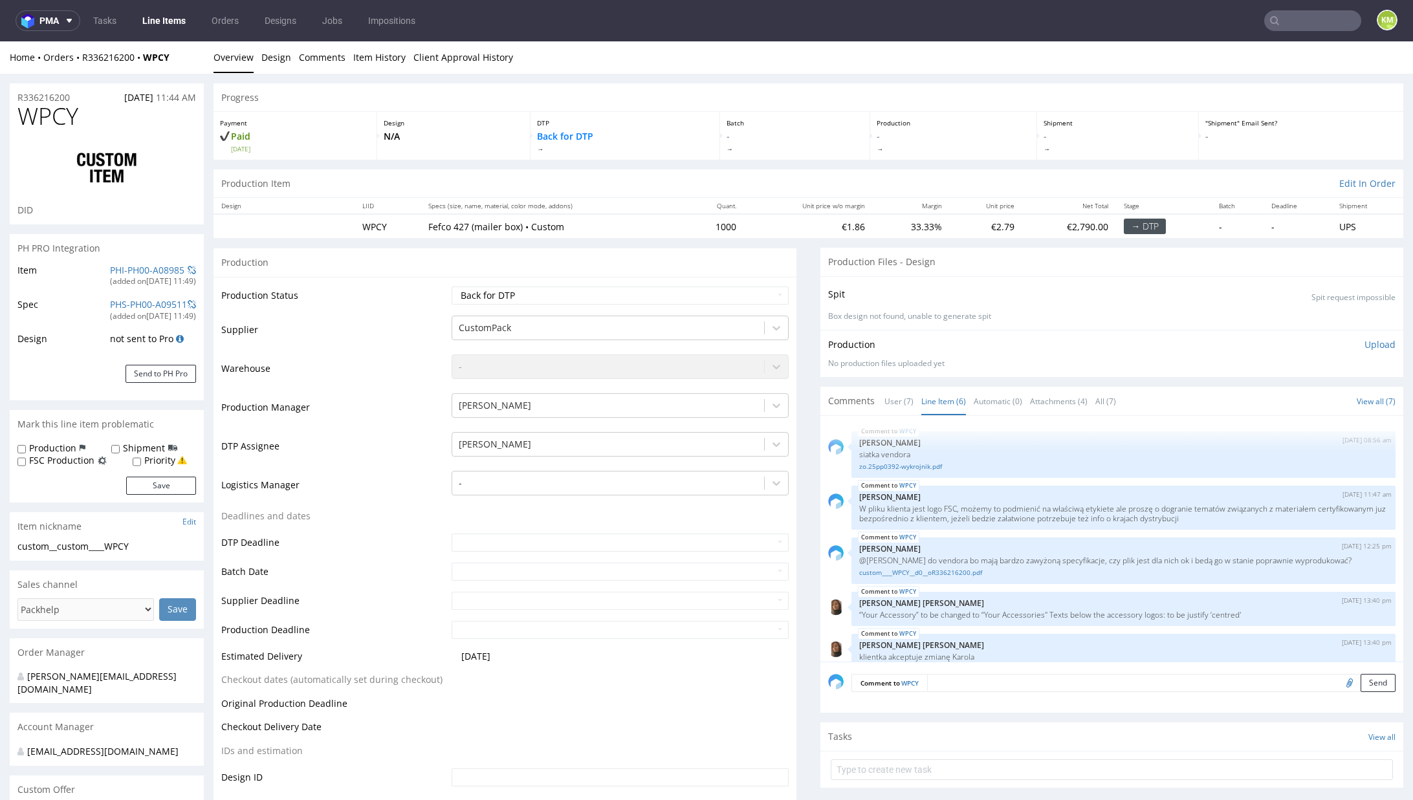
click at [985, 369] on div "Production Upload No production files uploaded yet Description (optional) Add f…" at bounding box center [1111, 353] width 583 height 47
click at [1038, 604] on div "WPCY [DATE] 13:40 pm [PERSON_NAME] [PERSON_NAME] “Your Accessory” to be changed…" at bounding box center [1123, 609] width 544 height 34
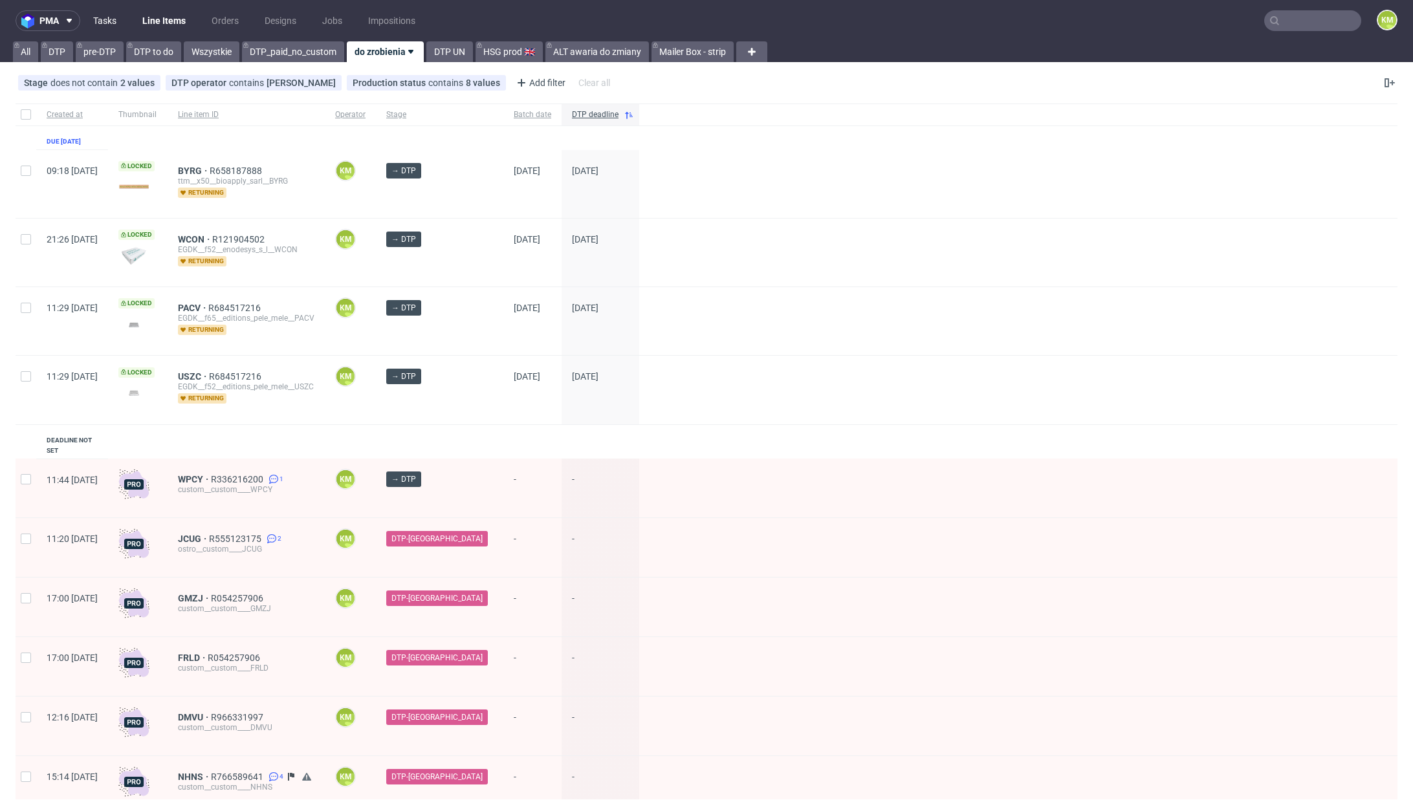
click at [102, 23] on link "Tasks" at bounding box center [104, 20] width 39 height 21
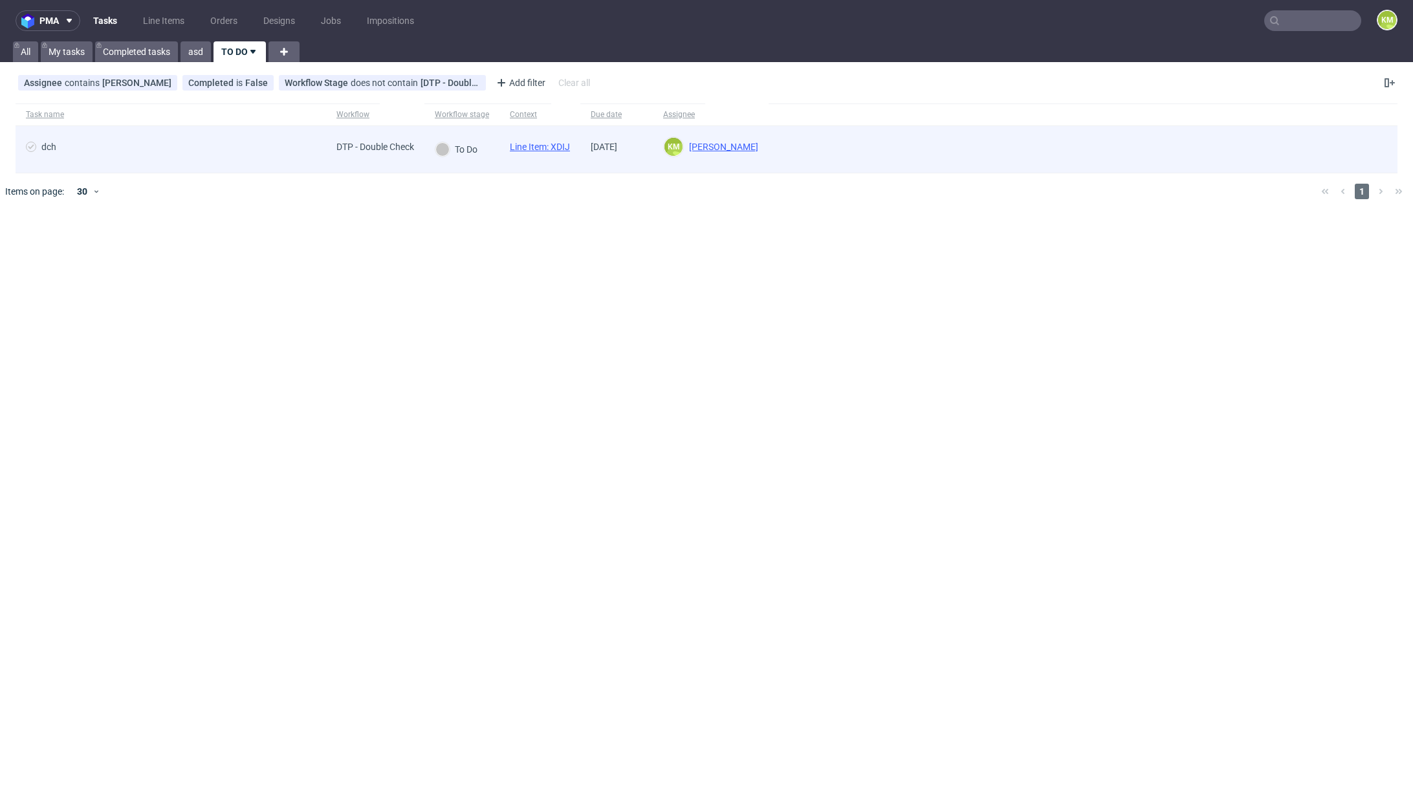
click at [560, 145] on link "Line Item: XDIJ" at bounding box center [540, 147] width 60 height 10
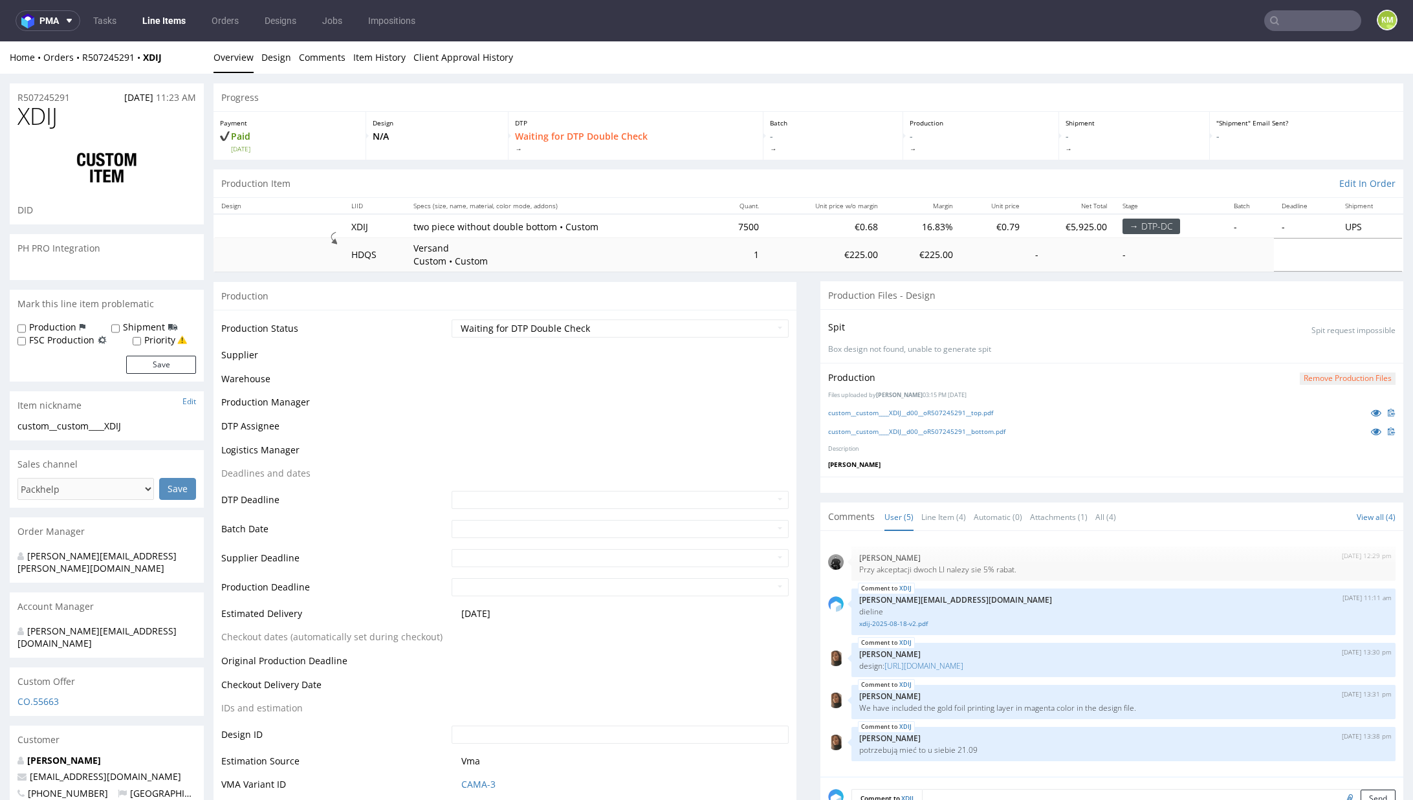
click at [996, 487] on div at bounding box center [1111, 485] width 583 height 16
click at [983, 411] on link "custom__custom____XDIJ__d00__oR507245291__top.pdf" at bounding box center [910, 412] width 165 height 9
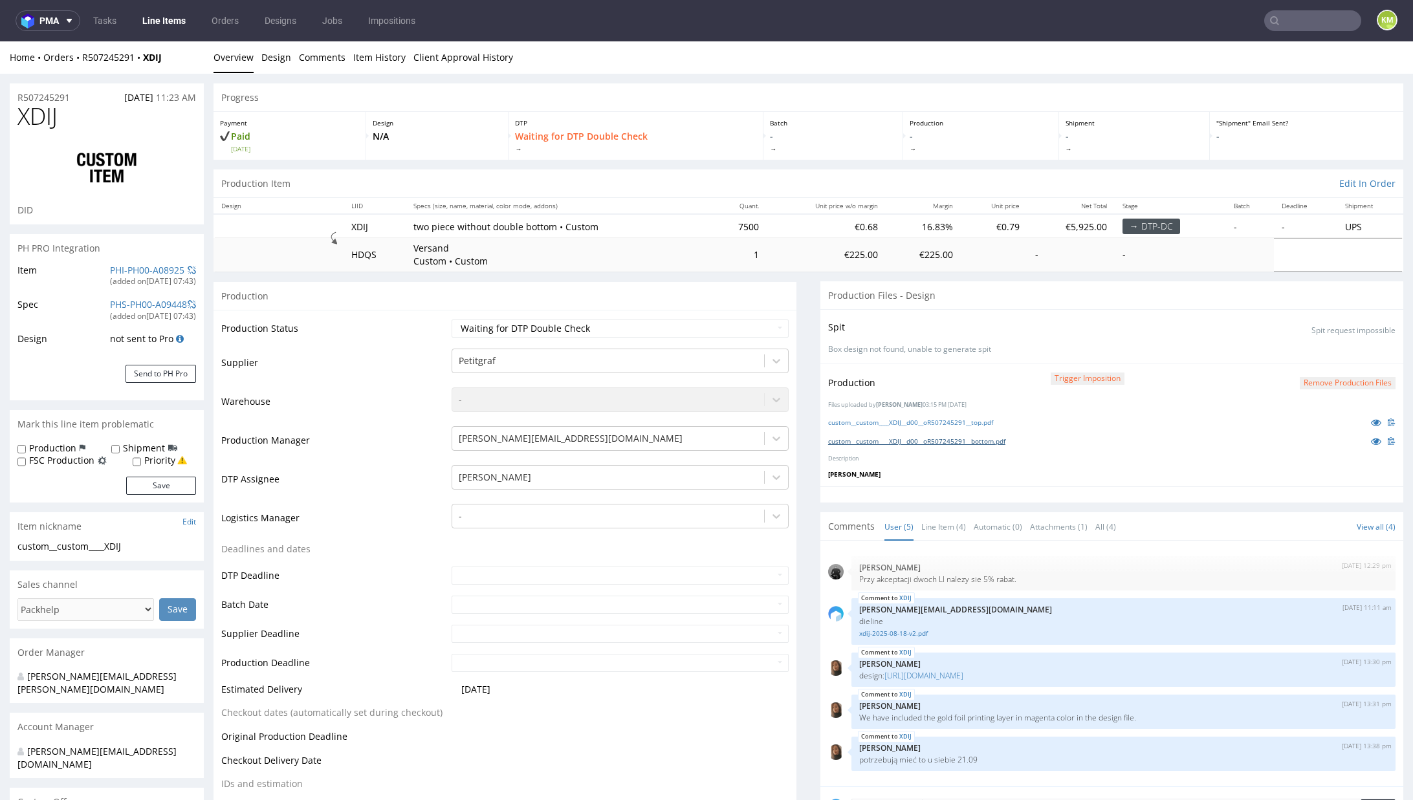
click at [992, 441] on link "custom__custom____XDIJ__d00__oR507245291__bottom.pdf" at bounding box center [916, 441] width 177 height 9
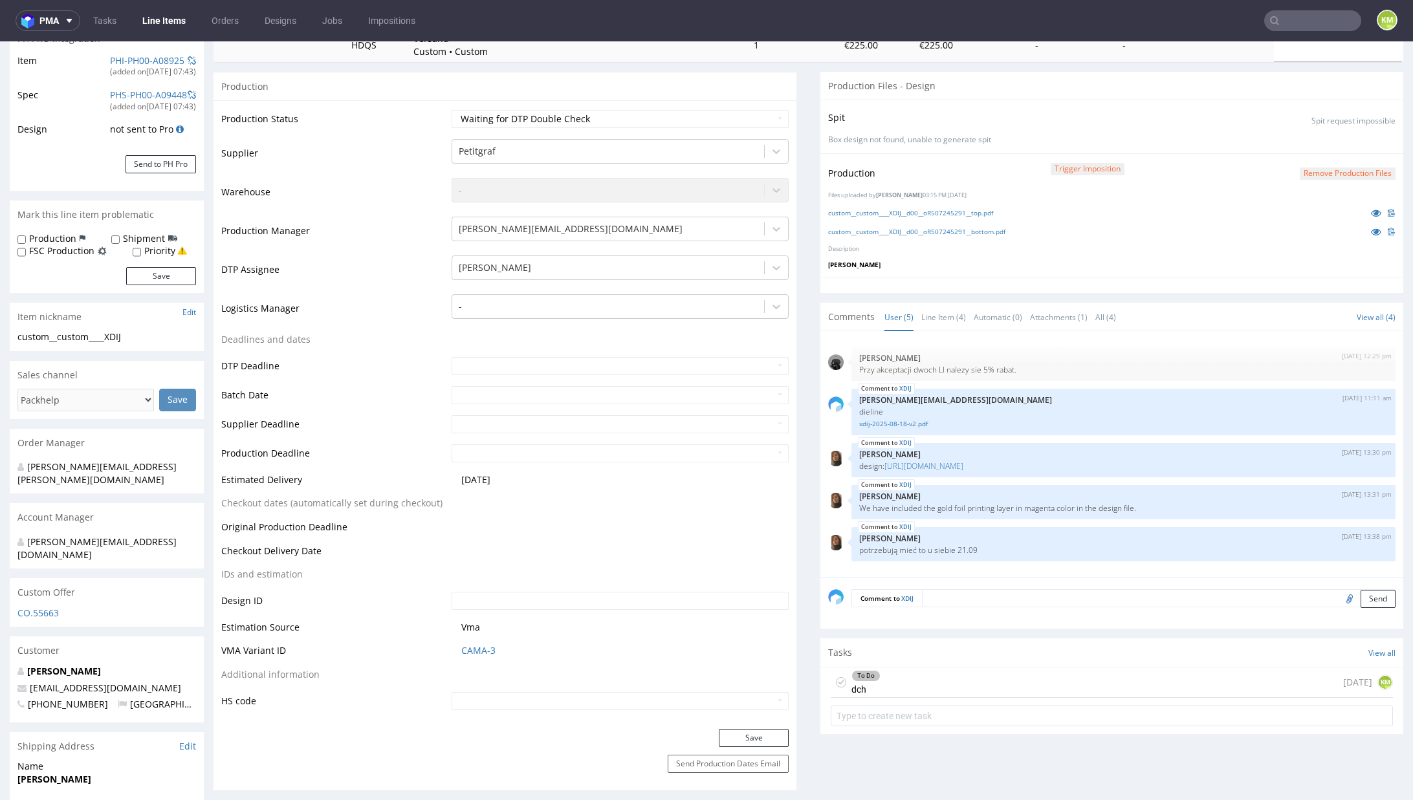
click at [973, 681] on div "To Do dch 1 day ago KM" at bounding box center [1112, 683] width 562 height 30
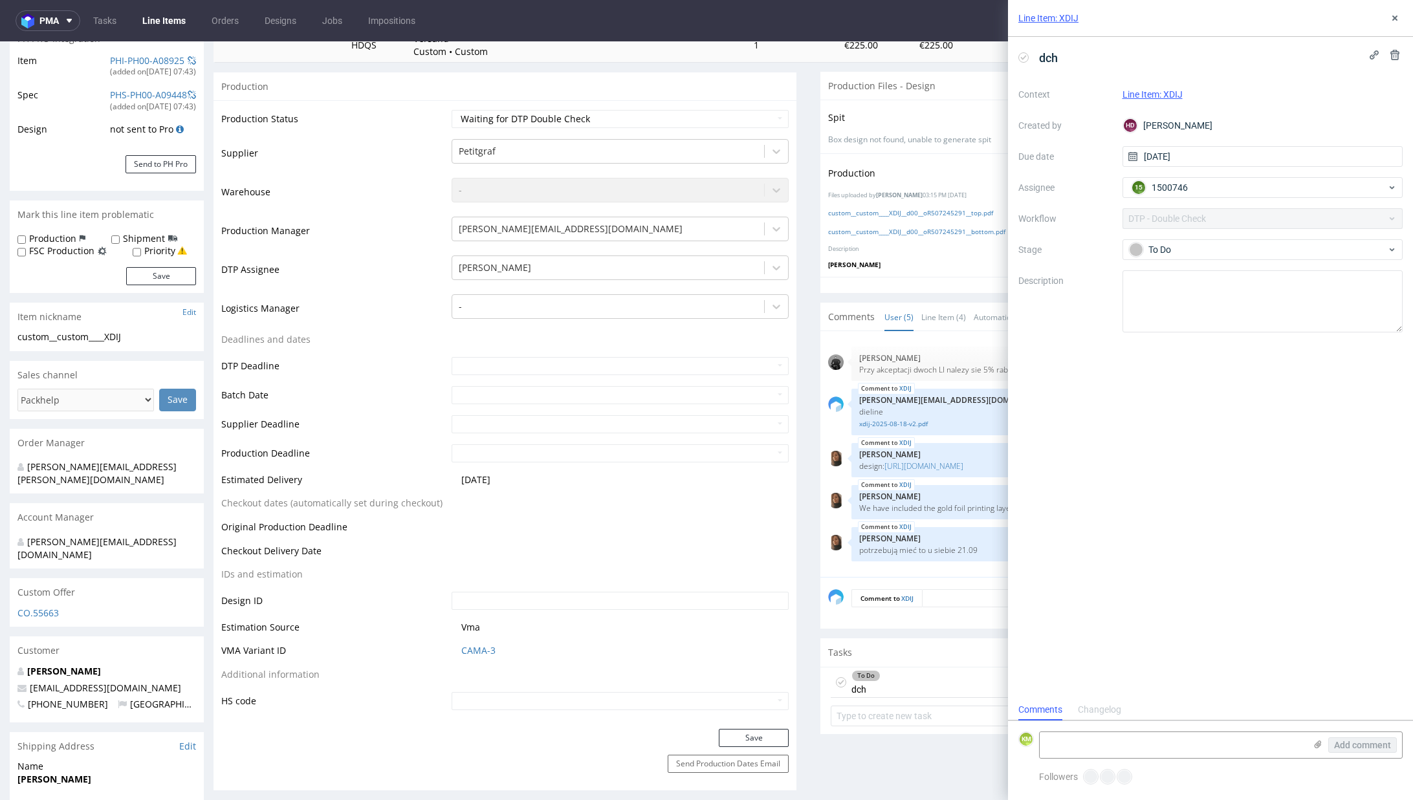
scroll to position [10, 0]
click at [1397, 21] on icon at bounding box center [1395, 18] width 10 height 10
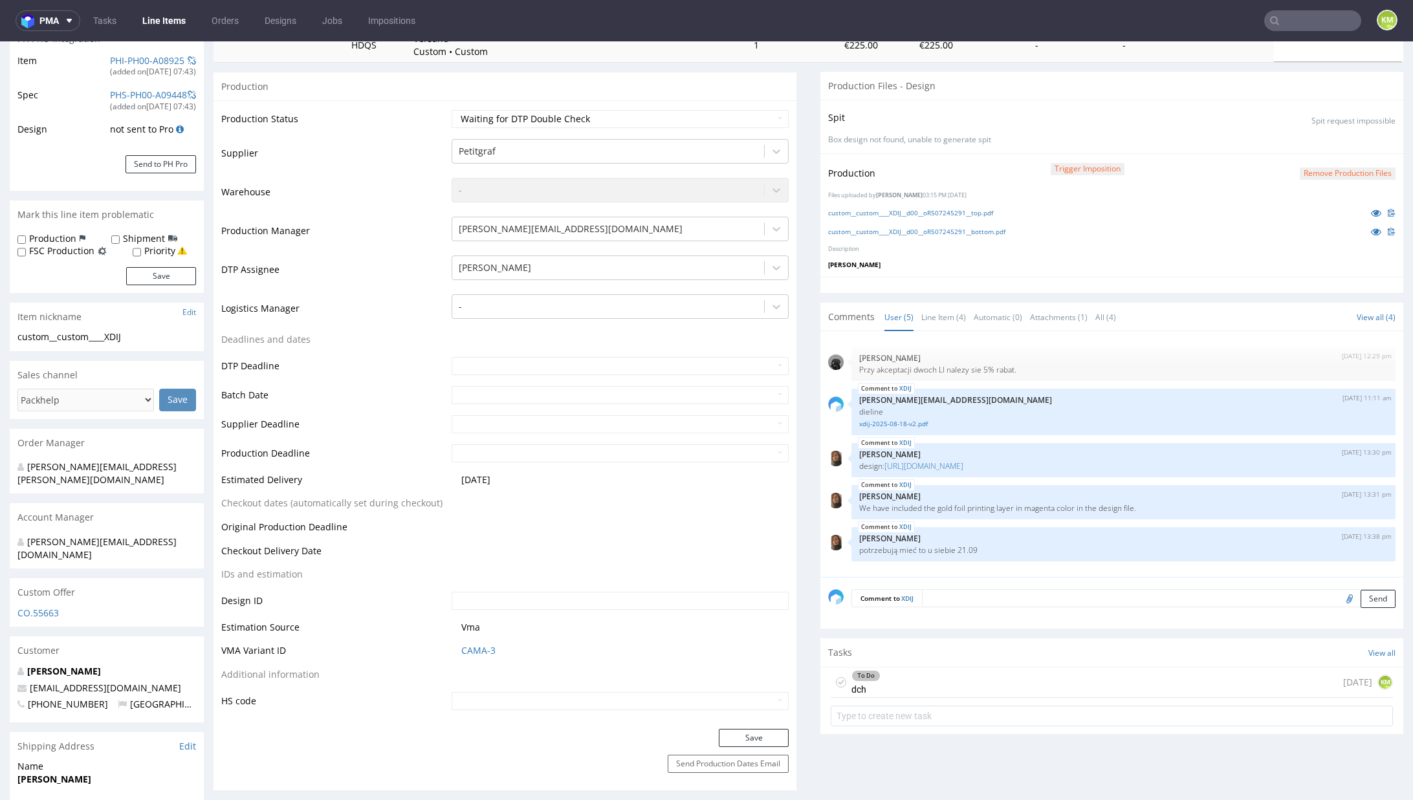
click at [959, 681] on div "To Do dch 1 day ago KM" at bounding box center [1112, 683] width 562 height 30
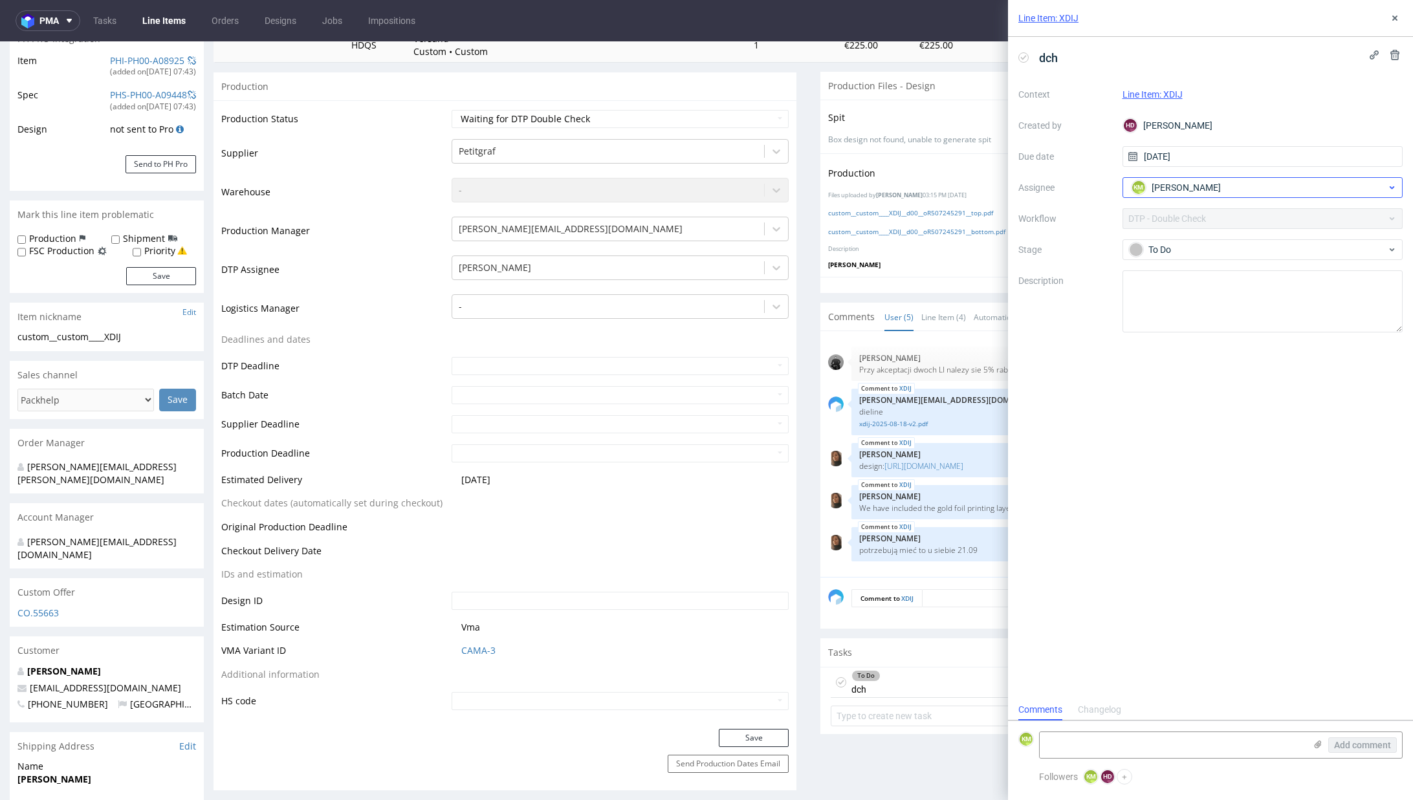
scroll to position [10, 0]
click at [1108, 720] on div "Changelog" at bounding box center [1099, 710] width 43 height 21
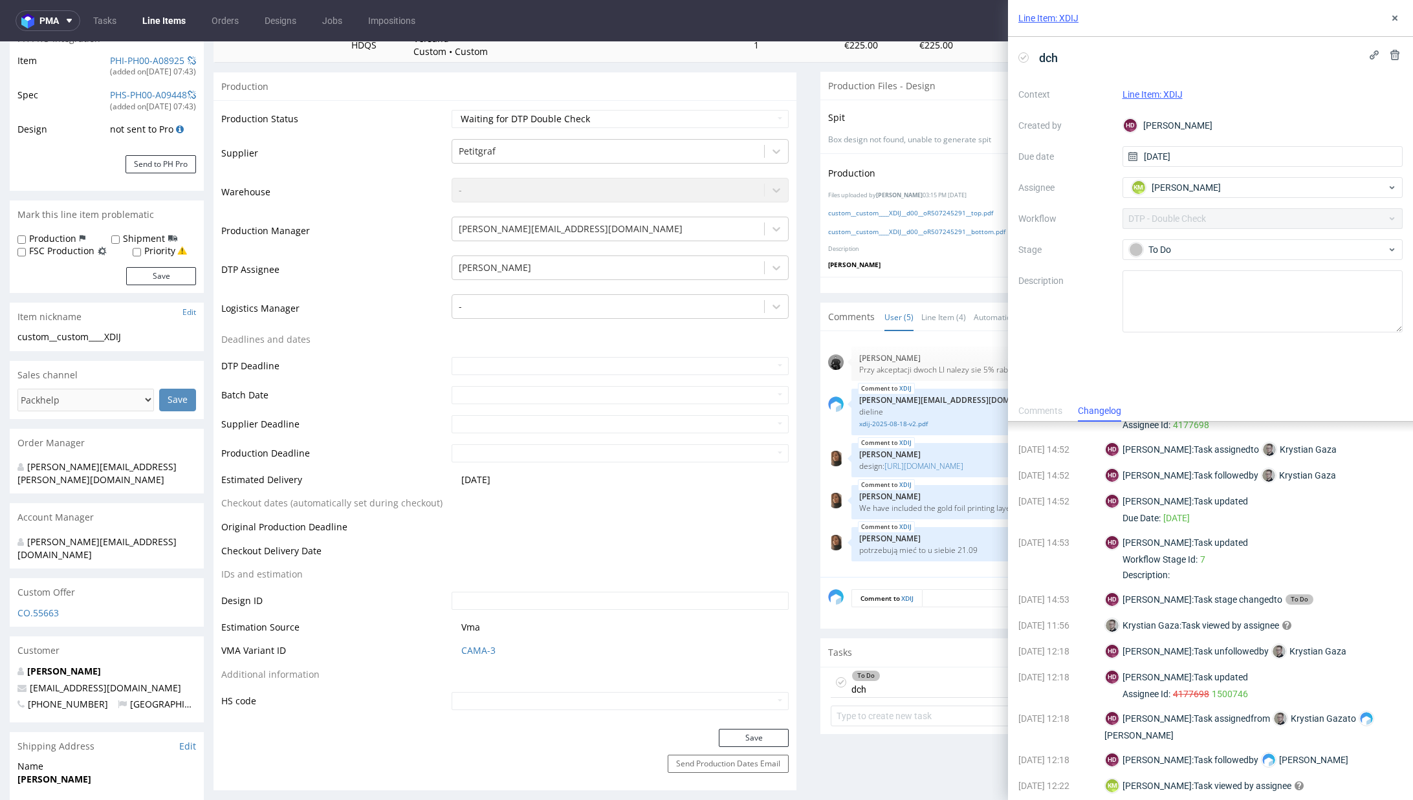
scroll to position [87, 0]
click at [1392, 23] on icon at bounding box center [1395, 18] width 10 height 10
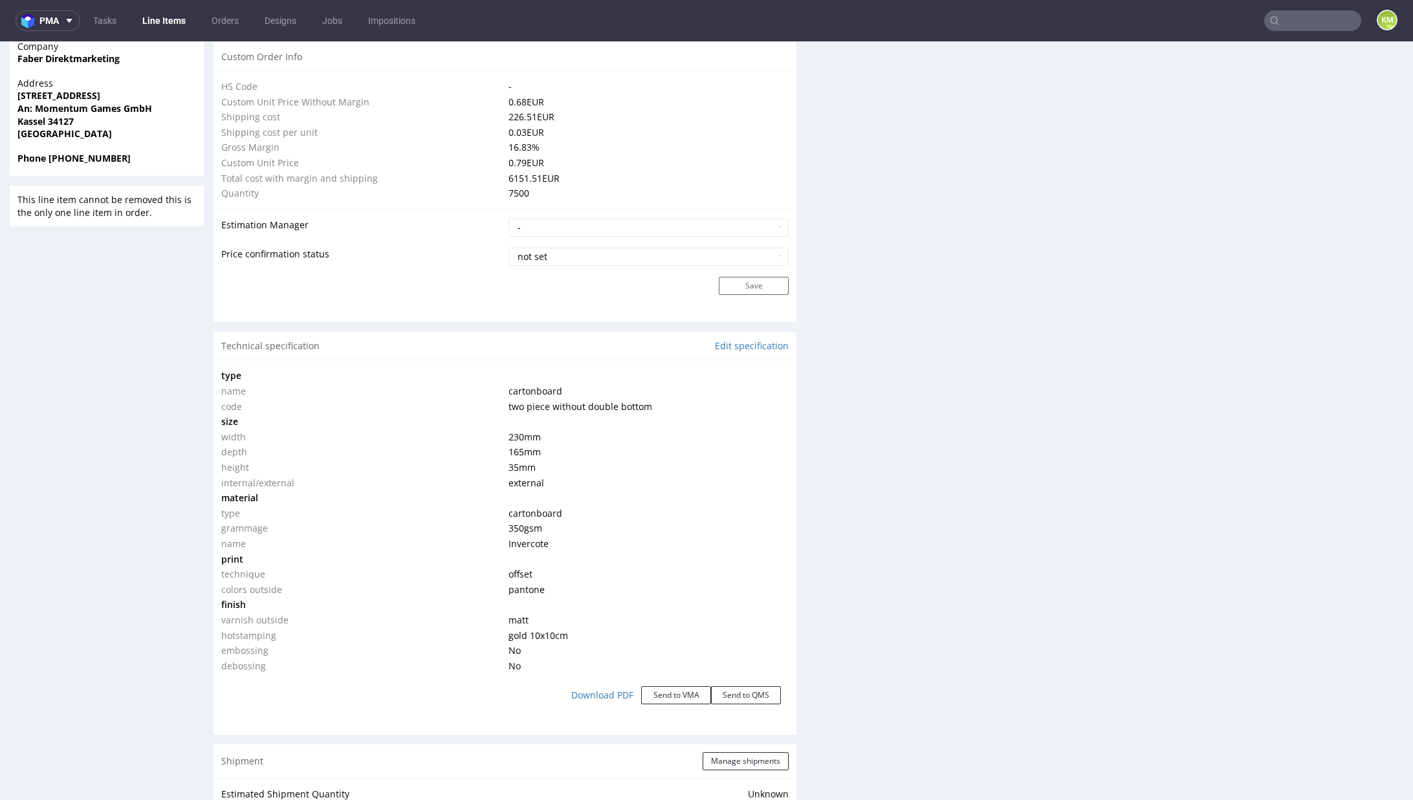
scroll to position [1020, 0]
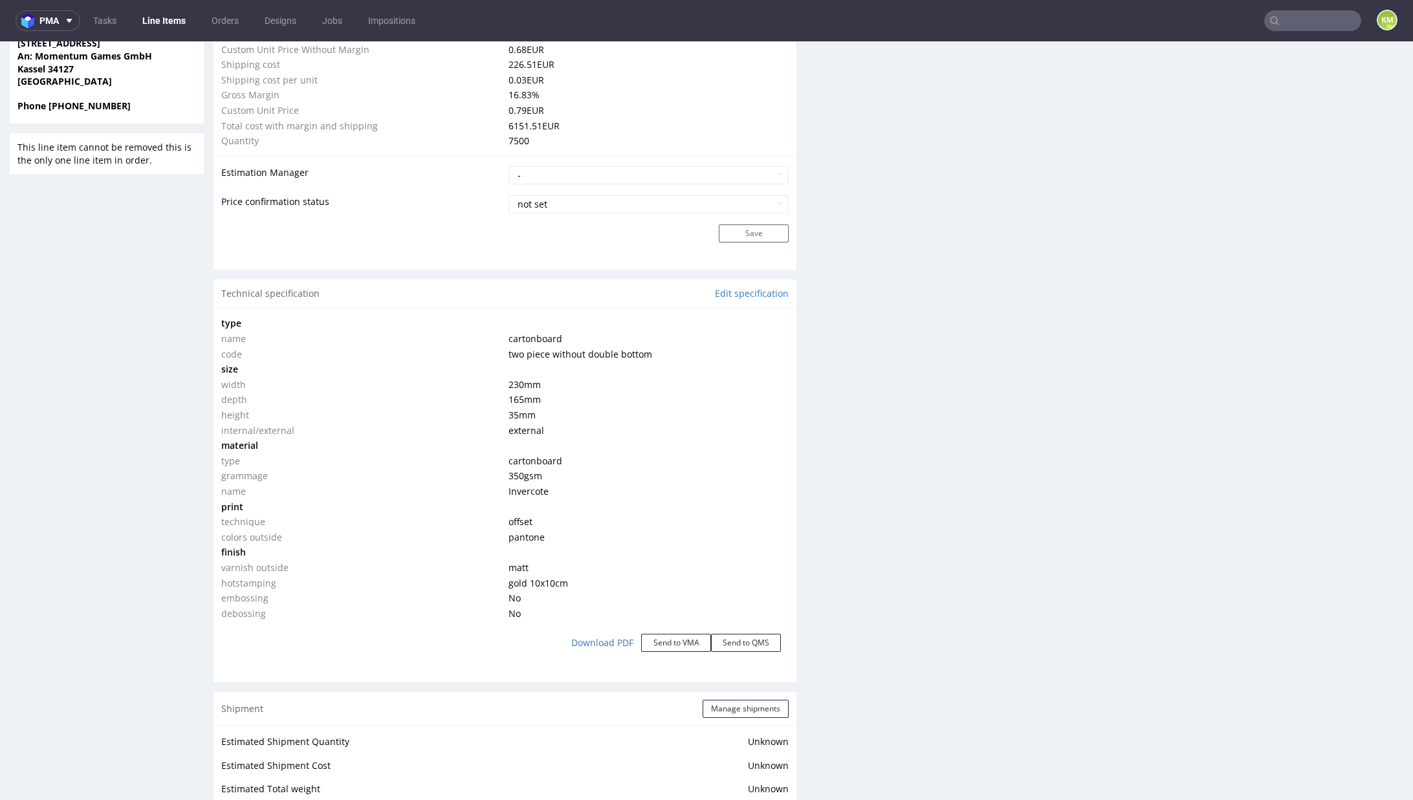
click at [529, 492] on span "Invercote" at bounding box center [529, 491] width 40 height 12
copy span "Invercote"
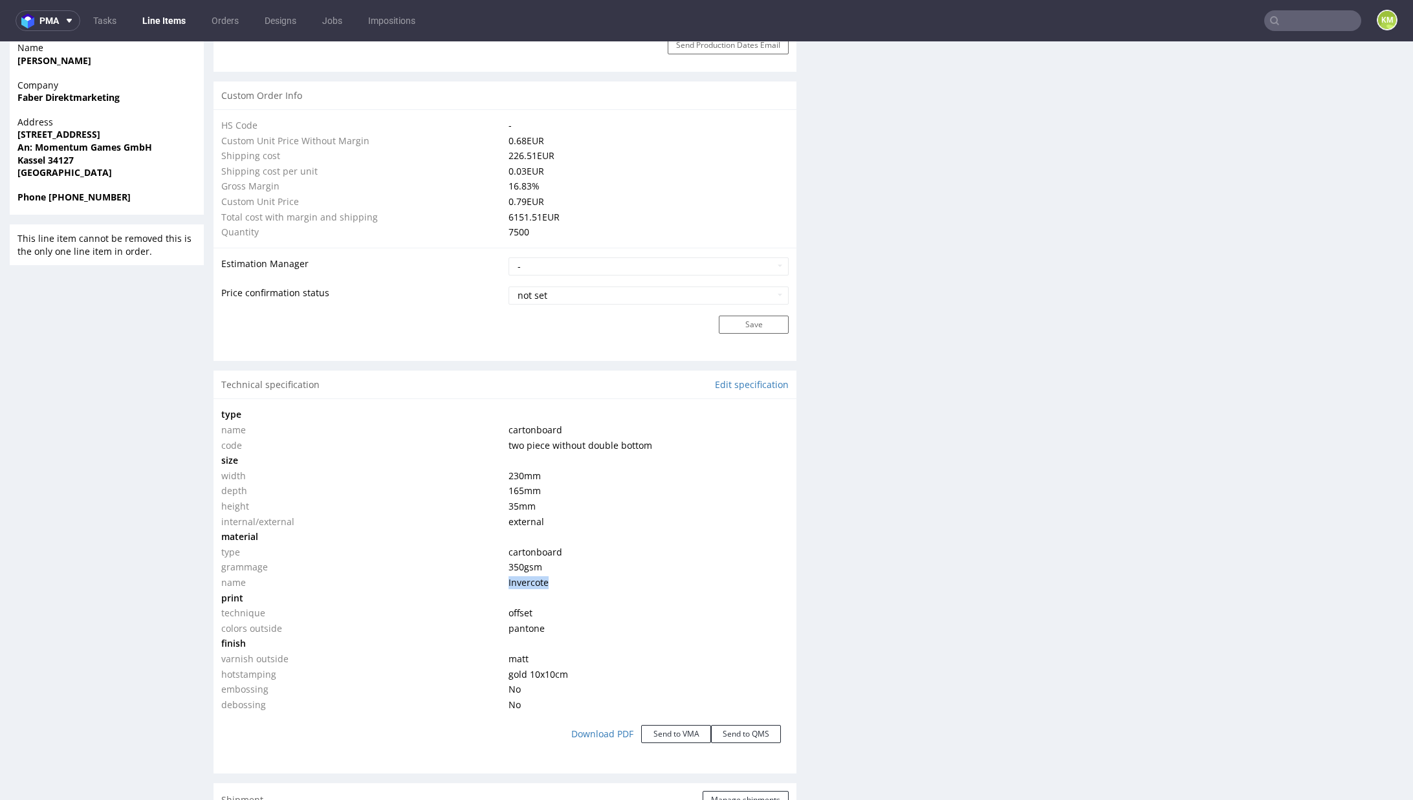
scroll to position [1093, 0]
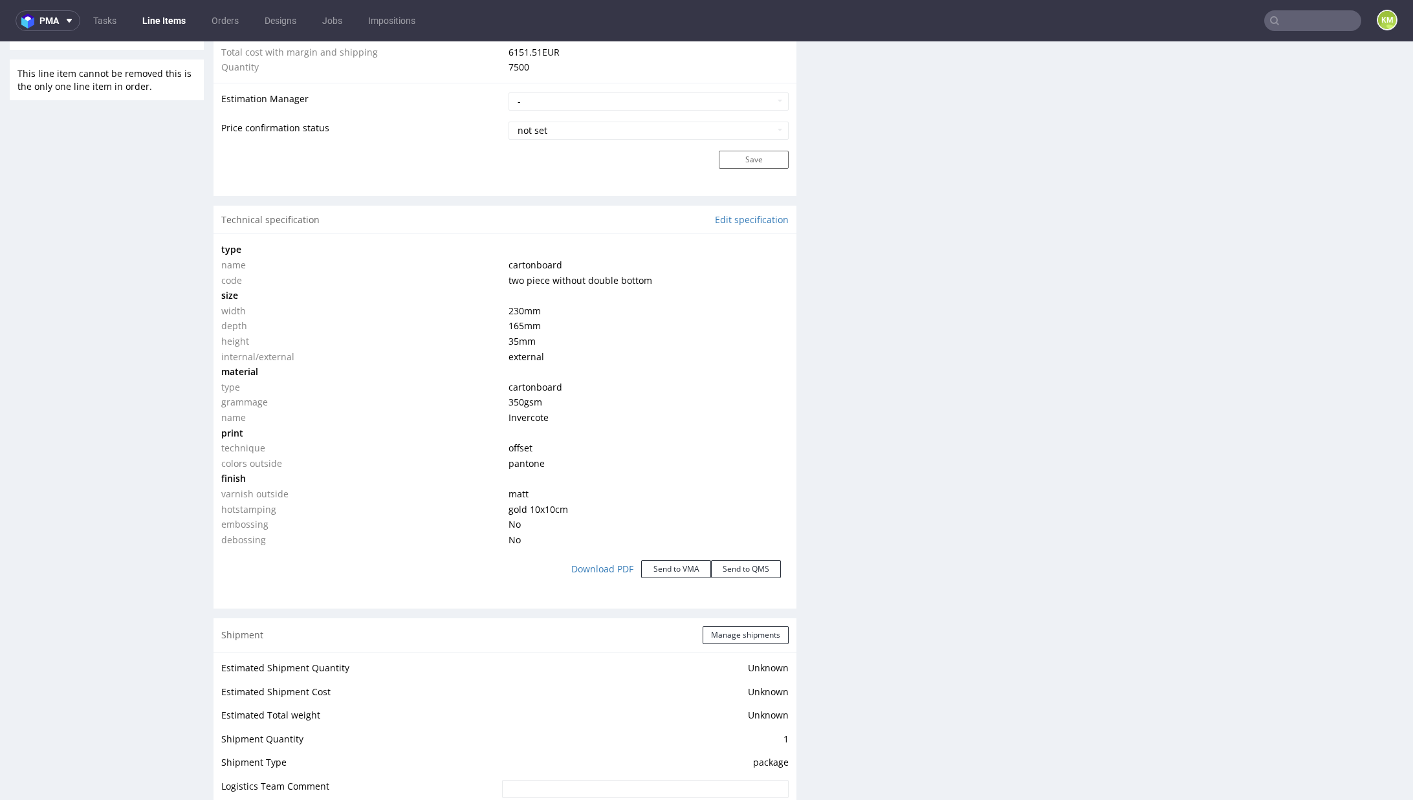
click at [915, 360] on div "Production Files - Design Spit Spit request impossible Box design not found, un…" at bounding box center [1111, 362] width 583 height 2348
click at [913, 375] on div "Production Files - Design Spit Spit request impossible Box design not found, un…" at bounding box center [1111, 362] width 583 height 2348
click at [923, 409] on div "Production Files - Design Spit Spit request impossible Box design not found, un…" at bounding box center [1111, 362] width 583 height 2348
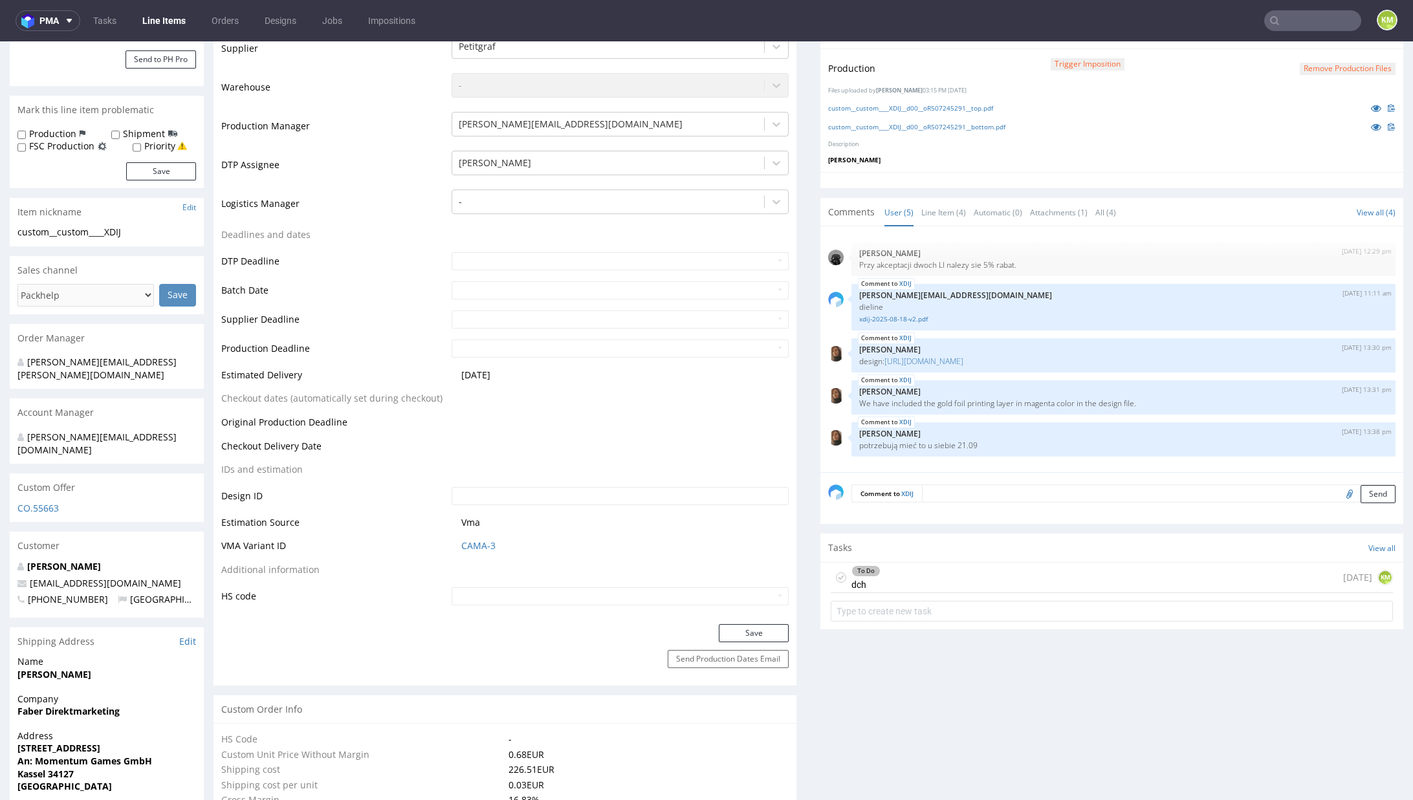
scroll to position [314, 0]
click at [957, 567] on div "To Do dch 1 day ago KM" at bounding box center [1112, 578] width 562 height 30
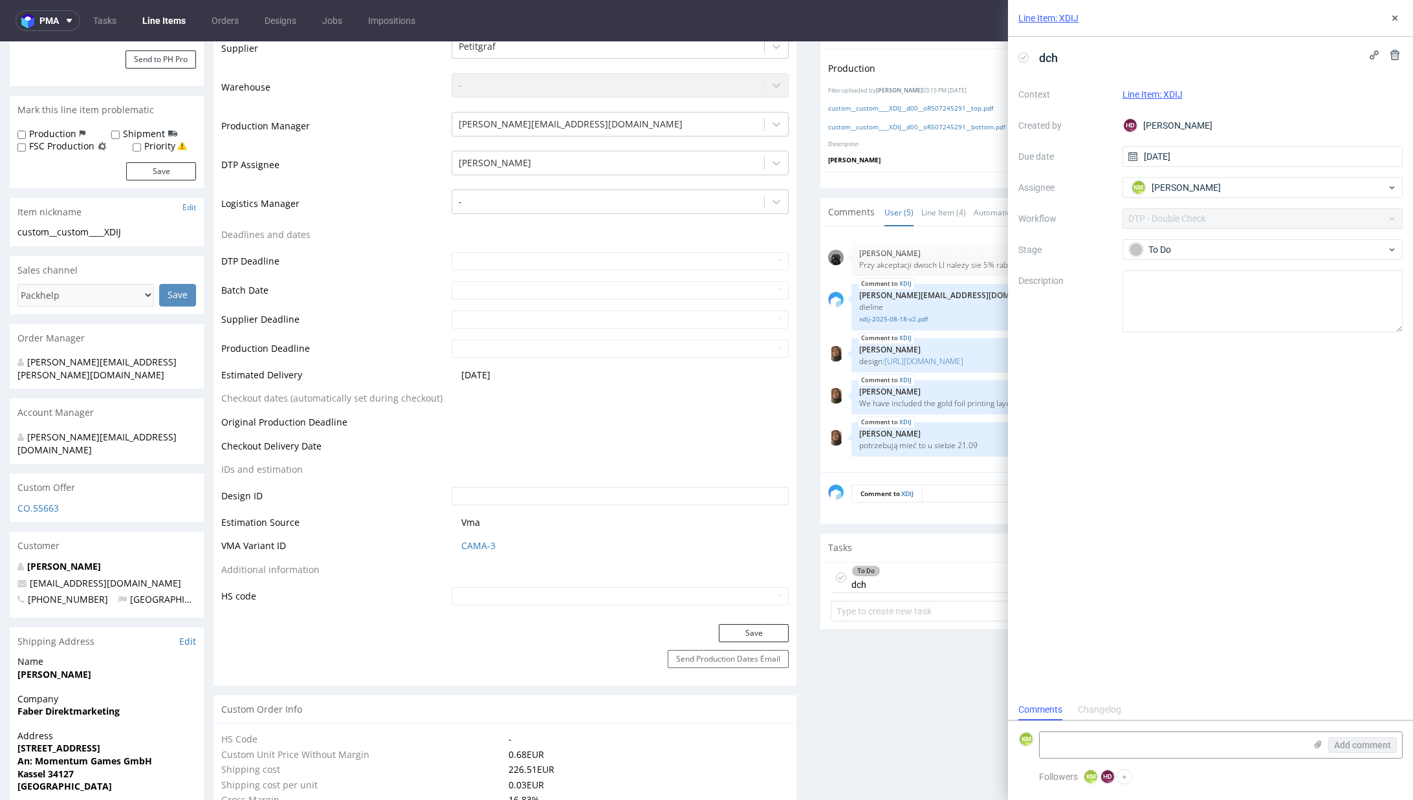
scroll to position [10, 0]
click at [1394, 18] on use at bounding box center [1394, 18] width 5 height 5
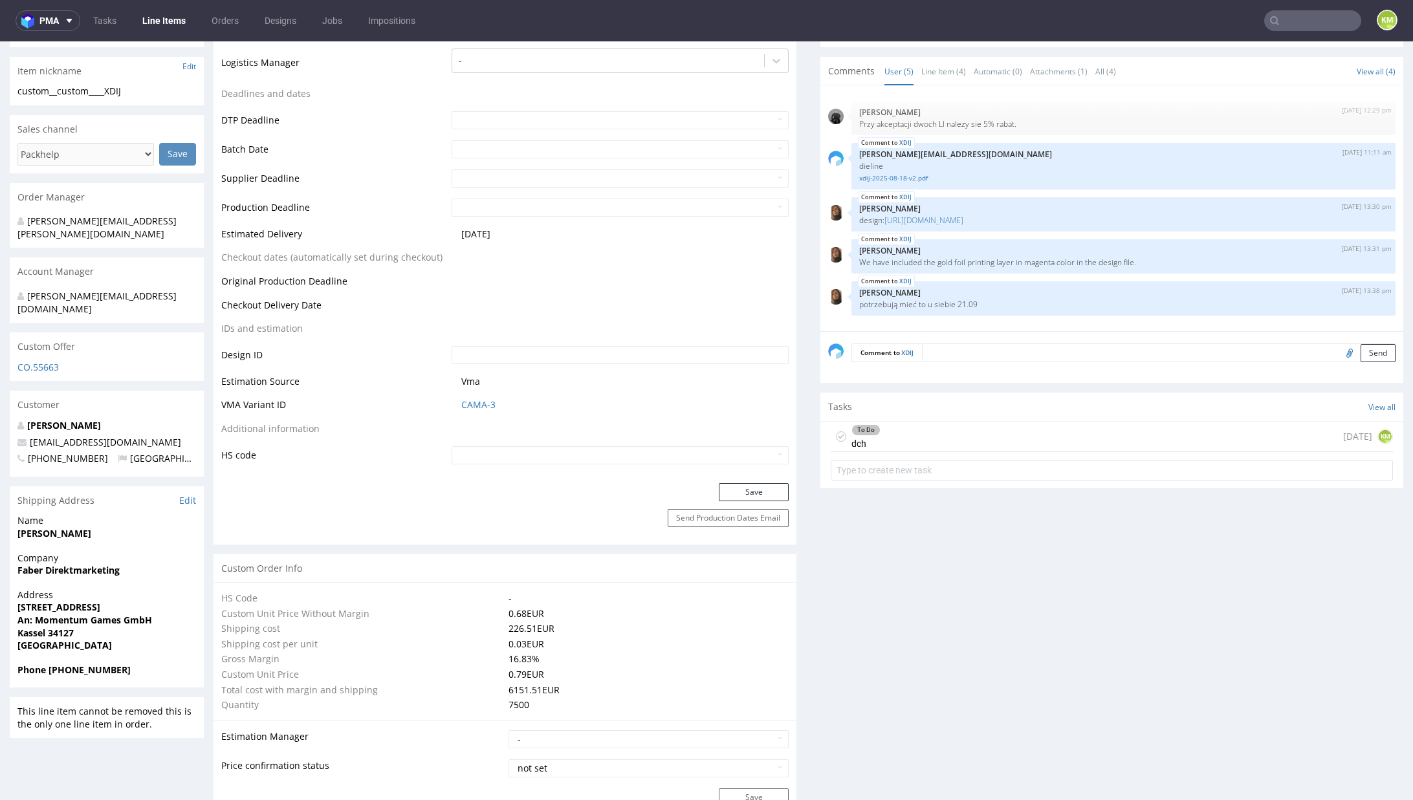
scroll to position [276, 0]
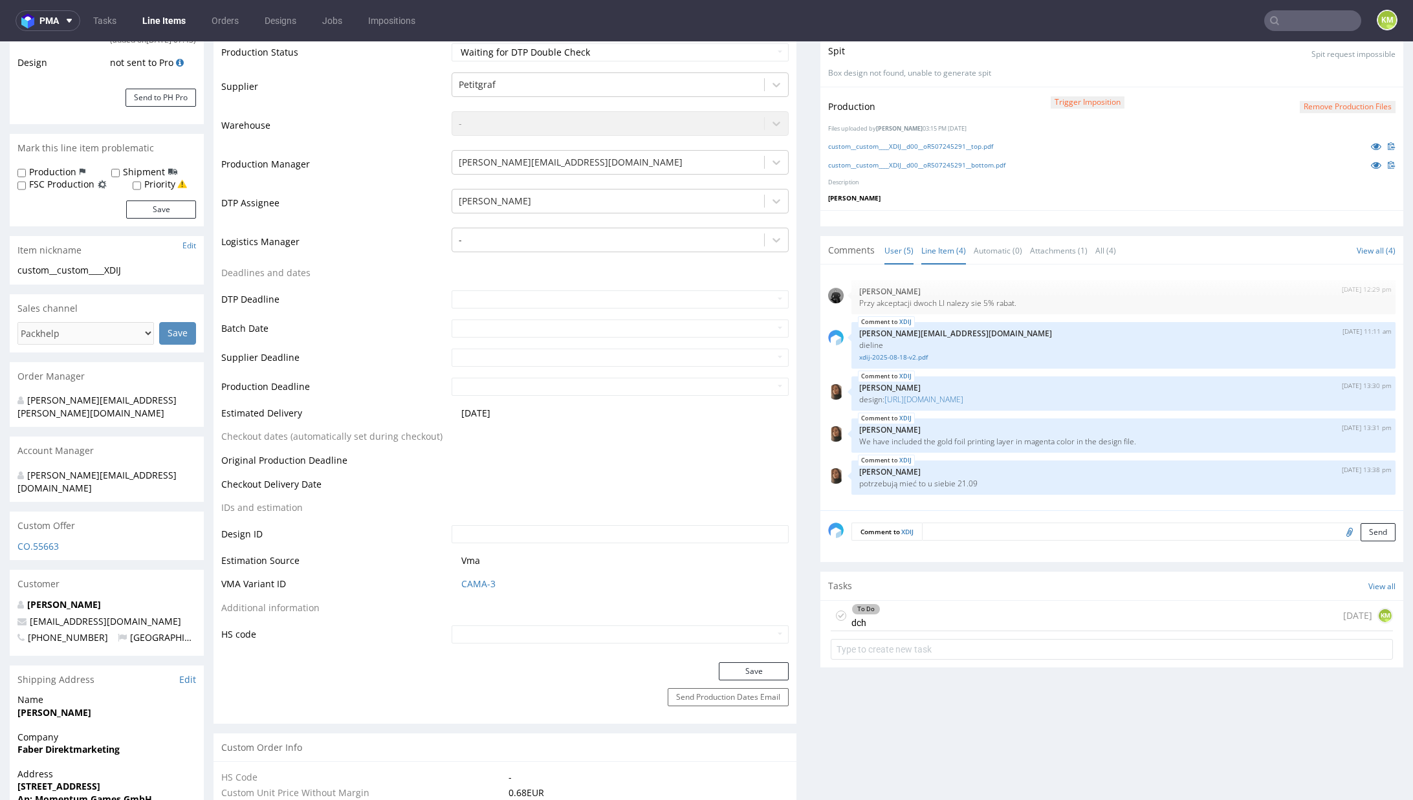
click at [934, 257] on link "Line Item (4)" at bounding box center [943, 251] width 45 height 28
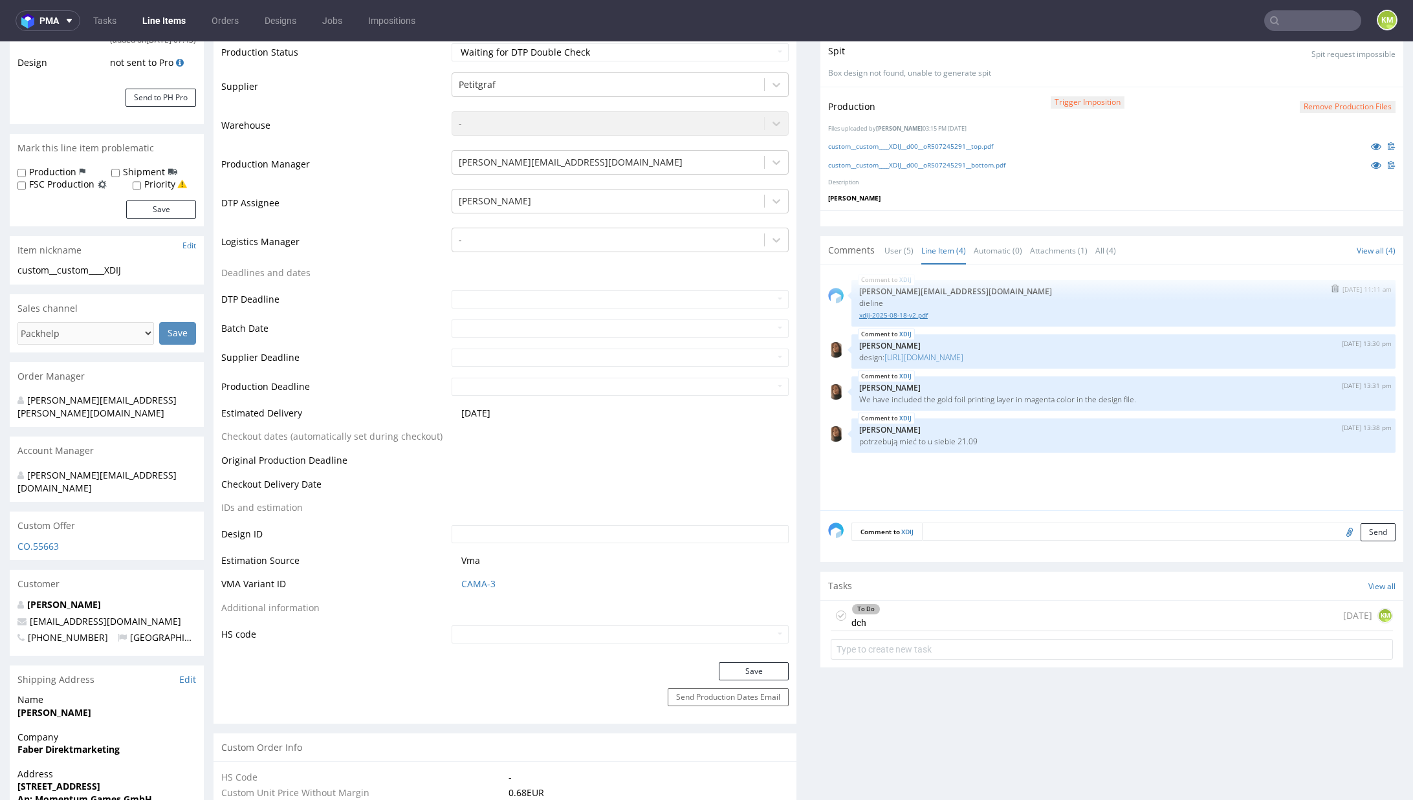
click at [907, 311] on link "xdij-2025-08-18-v2.pdf" at bounding box center [1123, 316] width 529 height 10
click at [1019, 470] on div "XDIJ 18th Aug 25 | 11:11 am maciej.sikora@packhelp.com dieline xdij-2025-08-18-…" at bounding box center [1115, 391] width 575 height 238
click at [950, 353] on link "https://drive.google.com/drive/folders/16Xpch1nHxfMvJapIQgtvO6rTQtYyK8y1" at bounding box center [923, 357] width 79 height 11
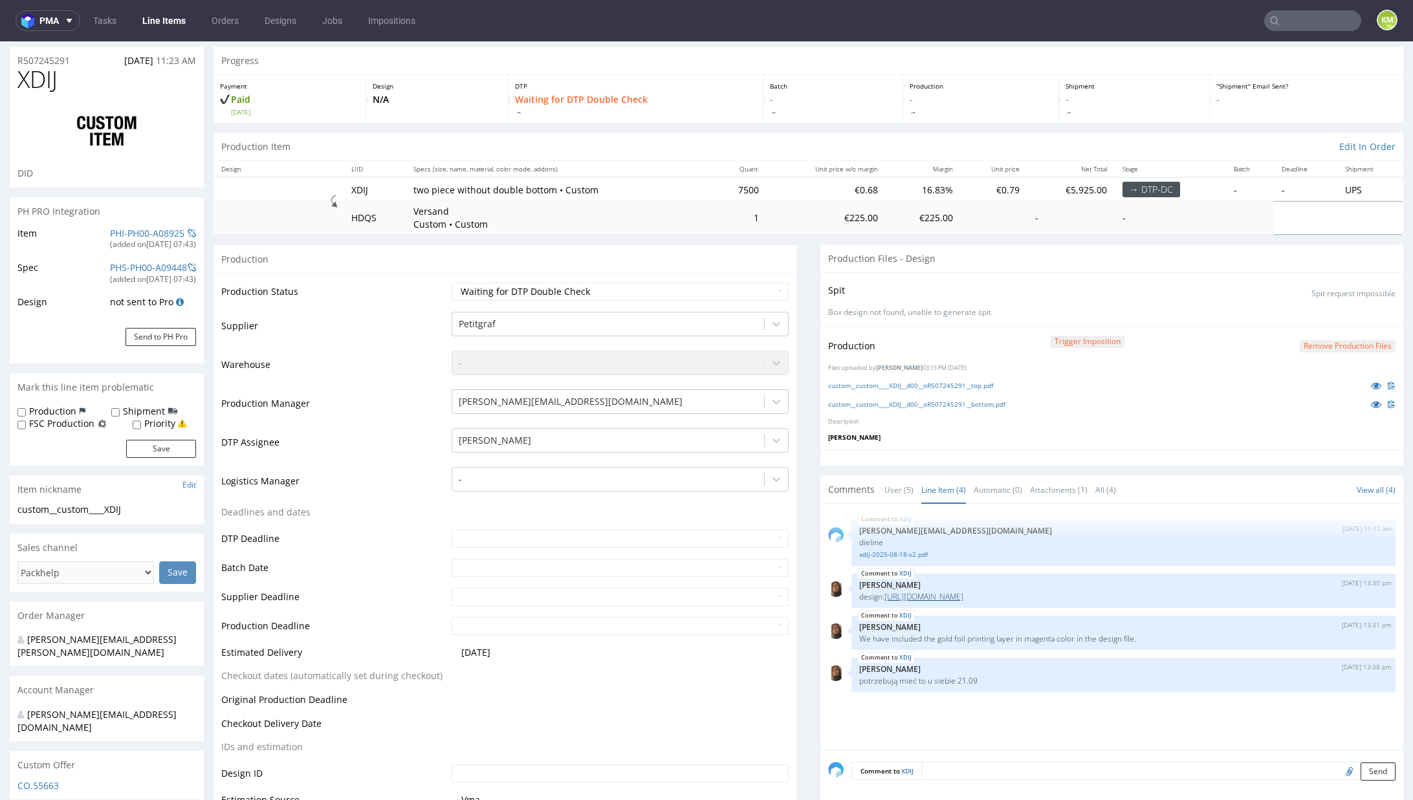
scroll to position [533, 0]
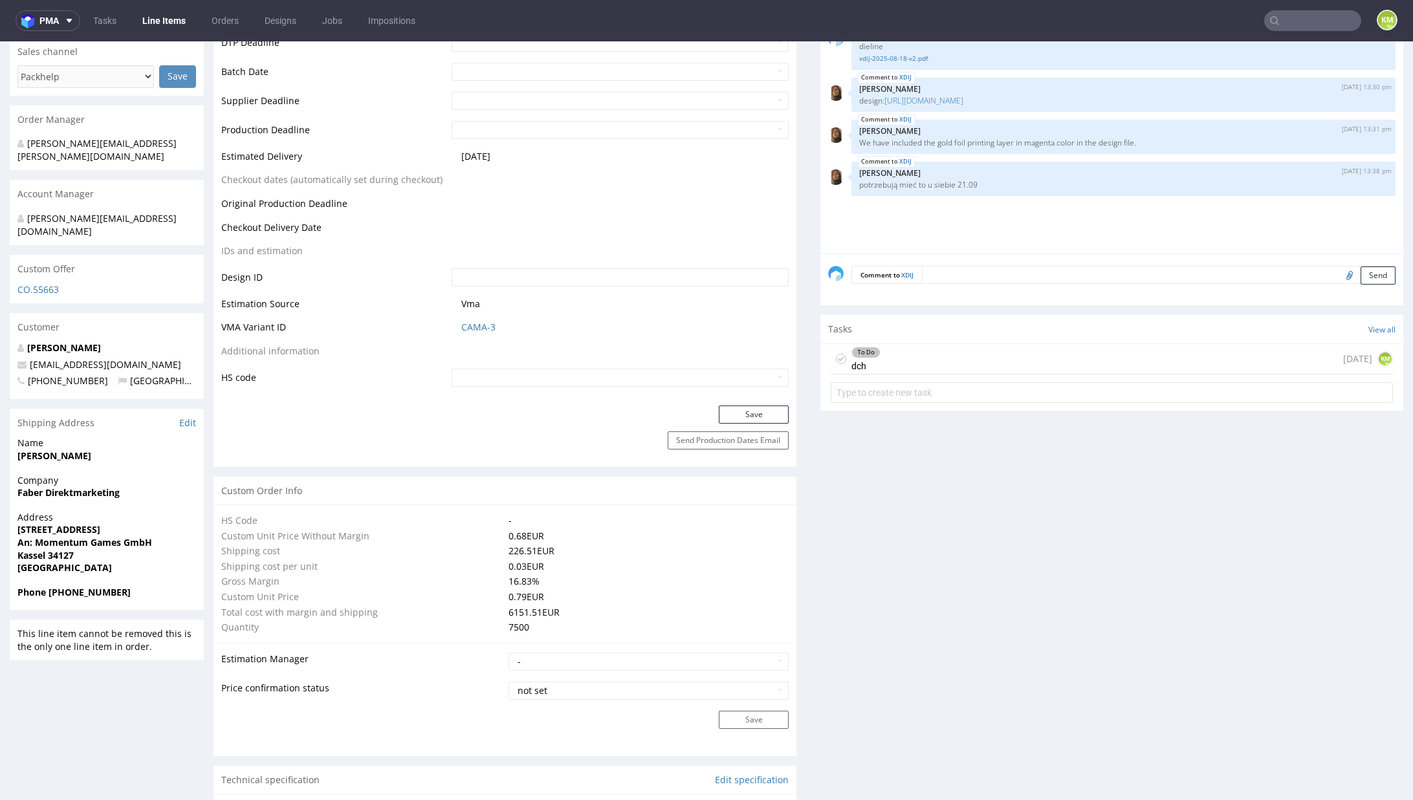
click at [904, 357] on div "To Do dch 1 day ago KM" at bounding box center [1112, 359] width 562 height 30
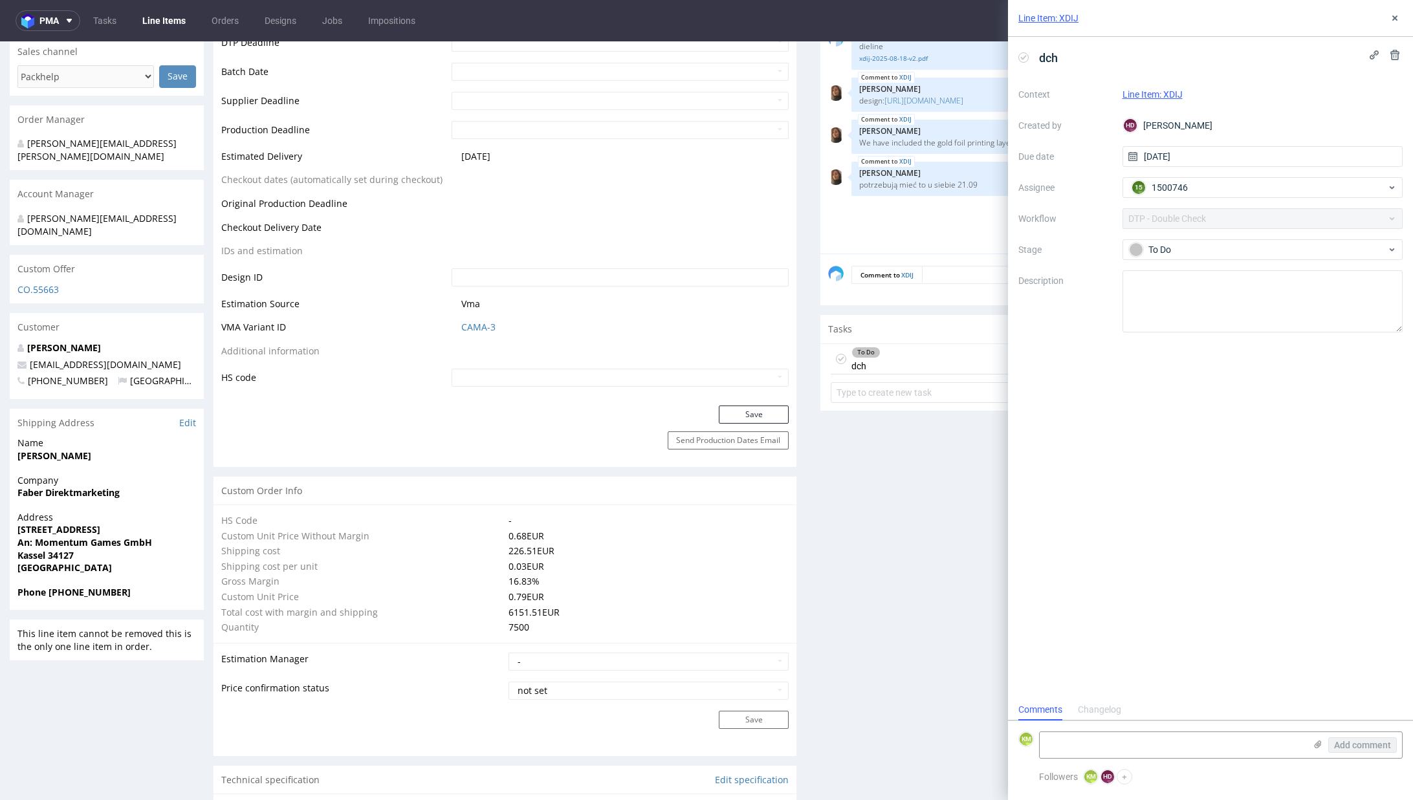
scroll to position [10, 0]
click at [1133, 734] on textarea at bounding box center [1172, 745] width 265 height 26
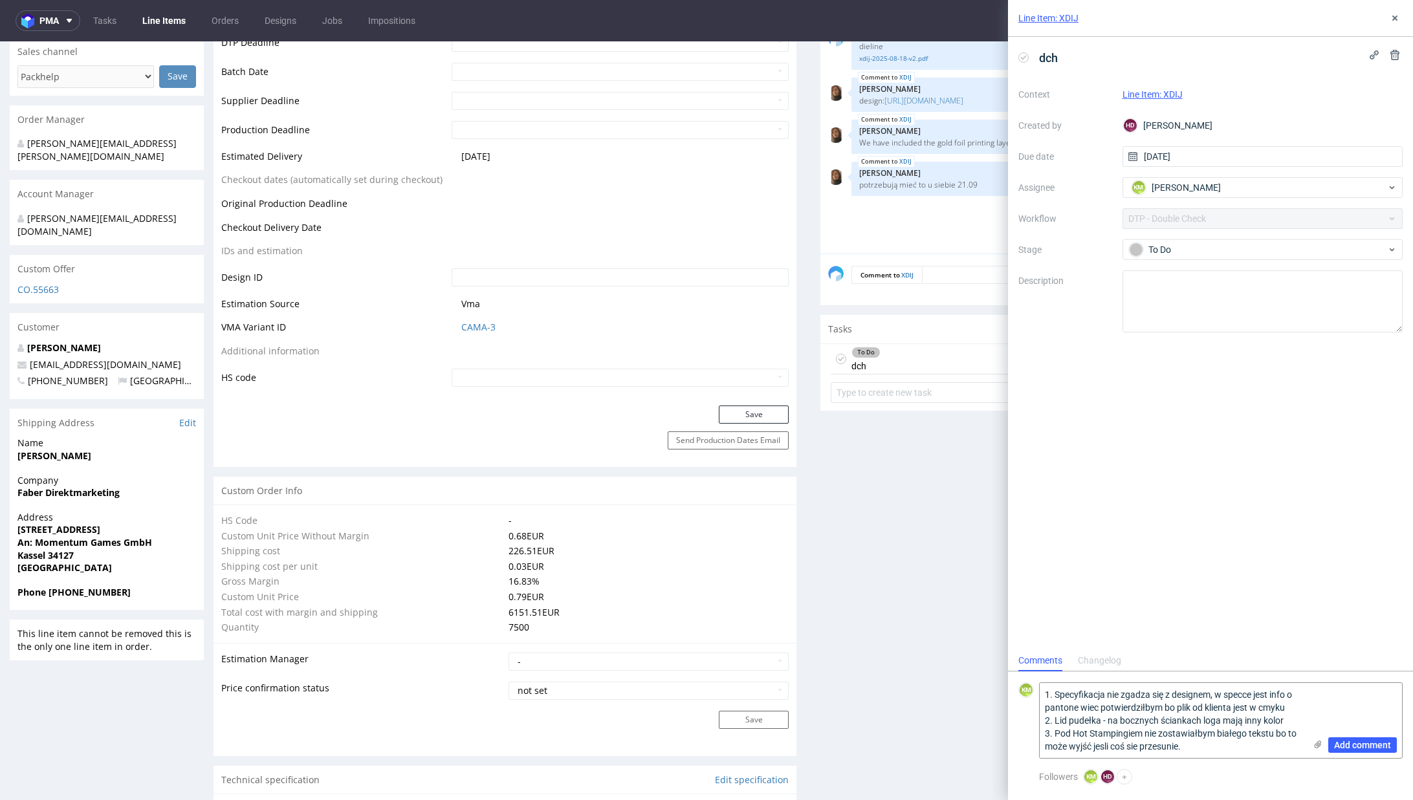
scroll to position [0, 0]
drag, startPoint x: 1114, startPoint y: 748, endPoint x: 1304, endPoint y: 756, distance: 189.7
click at [1304, 756] on textarea "1. Specyfikacja nie zgadza się z designem, w specce jest info o pantone wiec po…" at bounding box center [1172, 714] width 265 height 88
click at [1161, 746] on textarea "1. Specyfikacja nie zgadza się z designem, w specce jest info o pantone wiec po…" at bounding box center [1172, 714] width 265 height 88
drag, startPoint x: 1162, startPoint y: 748, endPoint x: 1232, endPoint y: 745, distance: 70.6
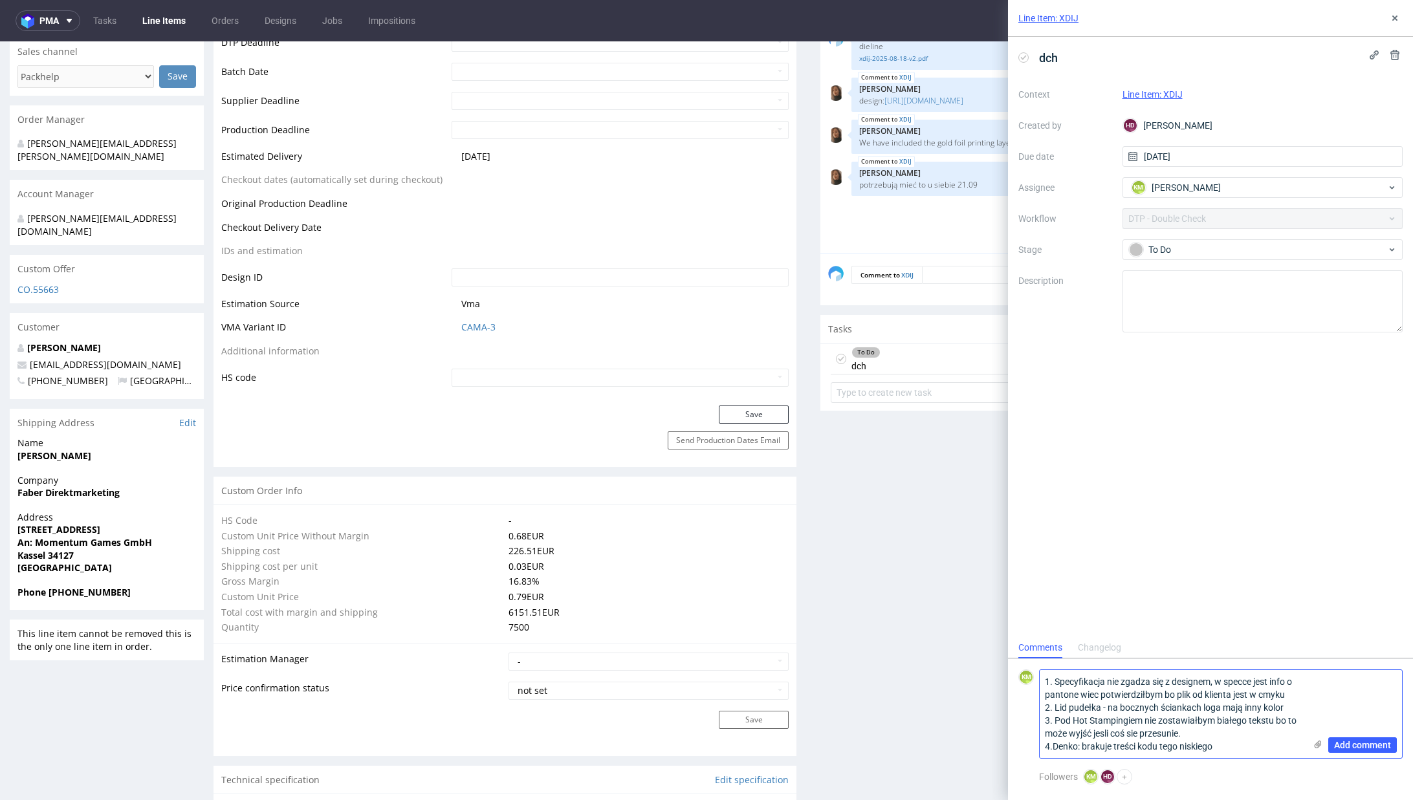
click at [1232, 745] on textarea "1. Specyfikacja nie zgadza się z designem, w specce jest info o pantone wiec po…" at bounding box center [1172, 714] width 265 height 88
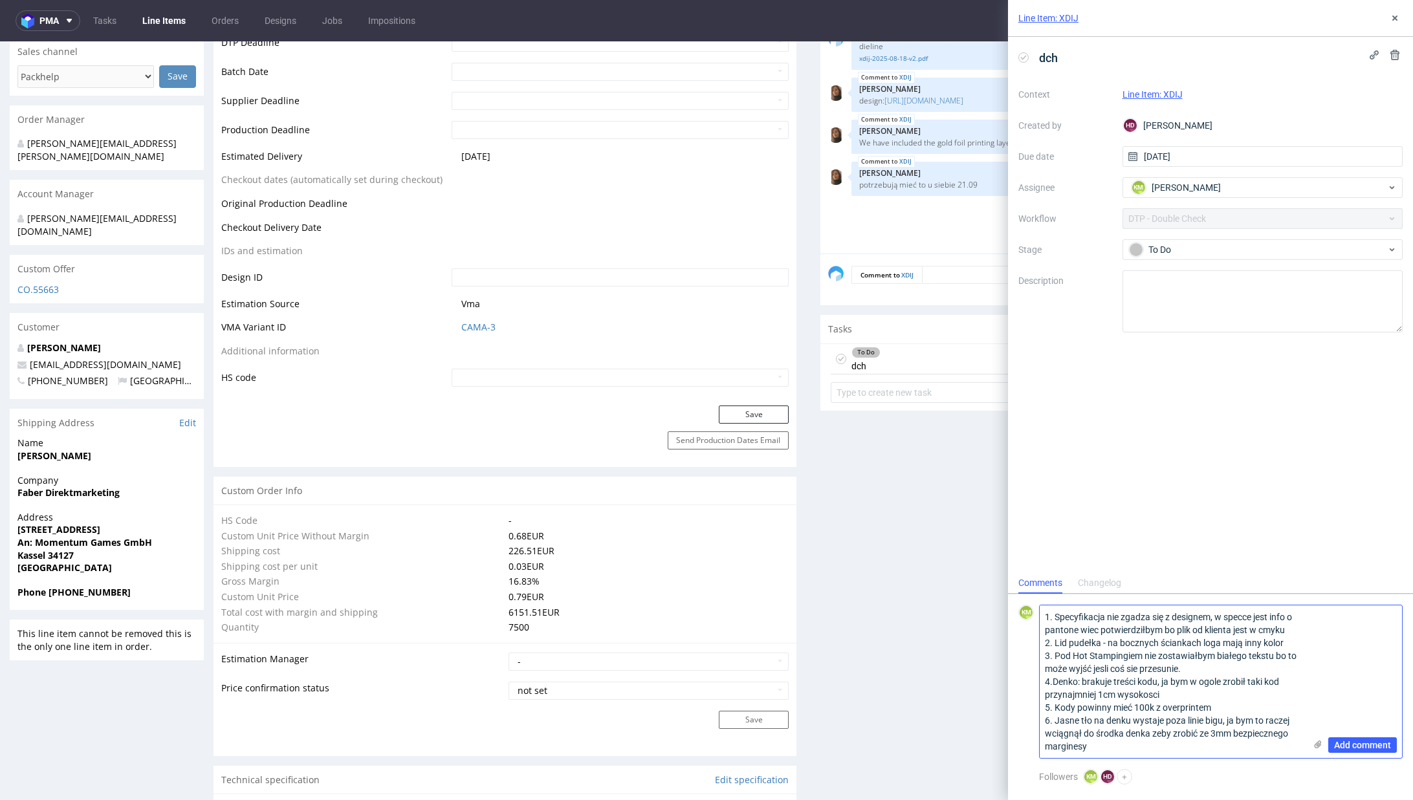
drag, startPoint x: 1209, startPoint y: 739, endPoint x: 1231, endPoint y: 753, distance: 26.2
click at [1231, 753] on textarea "1. Specyfikacja nie zgadza się z designem, w specce jest info o pantone wiec po…" at bounding box center [1172, 682] width 265 height 153
click at [1202, 734] on textarea "1. Specyfikacja nie zgadza się z designem, w specce jest info o pantone wiec po…" at bounding box center [1172, 682] width 265 height 153
click at [1167, 755] on textarea "1. Specyfikacja nie zgadza się z designem, w specce jest info o pantone wiec po…" at bounding box center [1172, 682] width 265 height 153
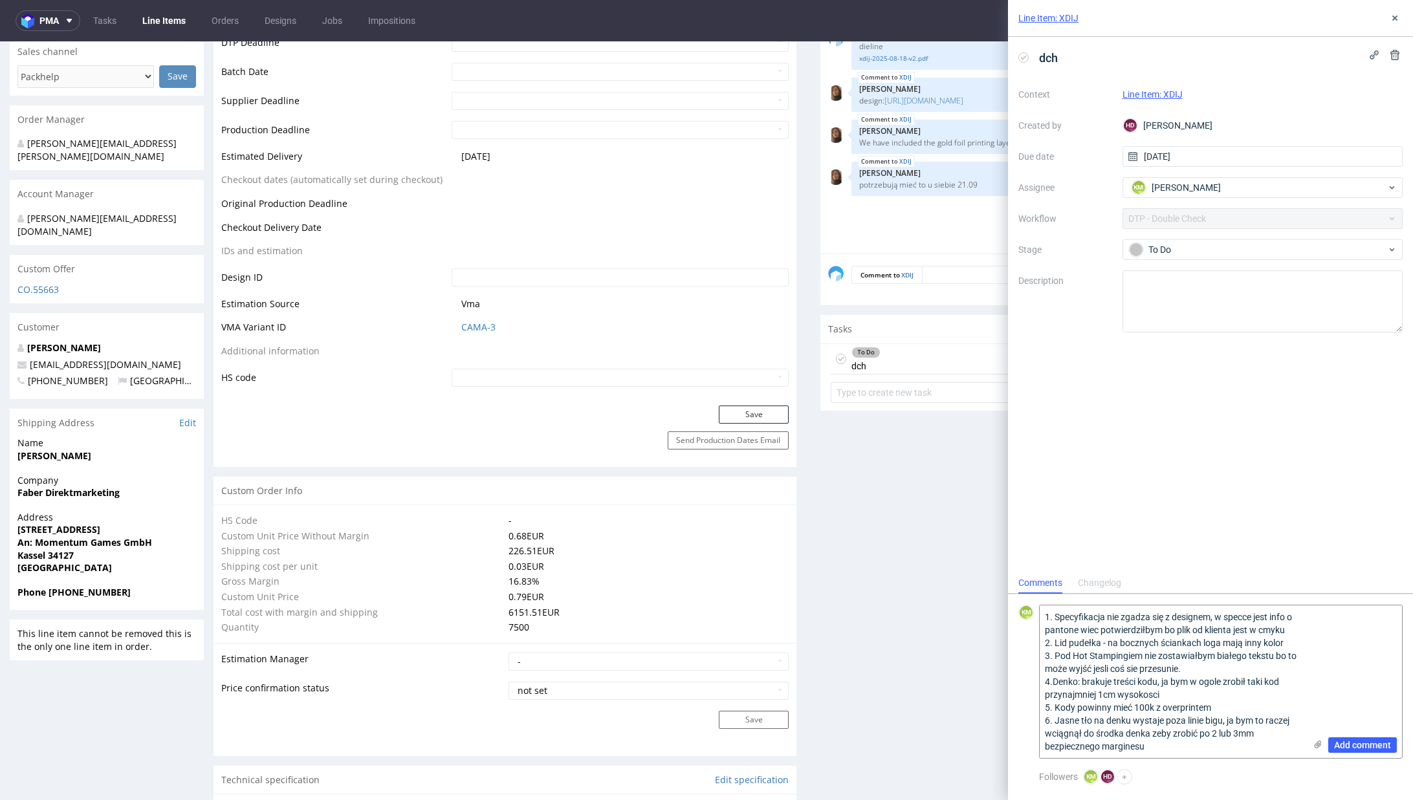
type textarea "1. Specyfikacja nie zgadza się z designem, w specce jest info o pantone wiec po…"
click at [1177, 706] on textarea "1. Specyfikacja nie zgadza się z designem, w specce jest info o pantone wiec po…" at bounding box center [1172, 682] width 265 height 153
click at [1121, 708] on textarea "1. Specyfikacja nie zgadza się z designem, w specce jest info o pantone wiec po…" at bounding box center [1172, 682] width 265 height 153
click at [1185, 745] on textarea "1. Specyfikacja nie zgadza się z designem, w specce jest info o pantone wiec po…" at bounding box center [1172, 682] width 265 height 153
click at [1342, 739] on button "Add comment" at bounding box center [1362, 746] width 69 height 16
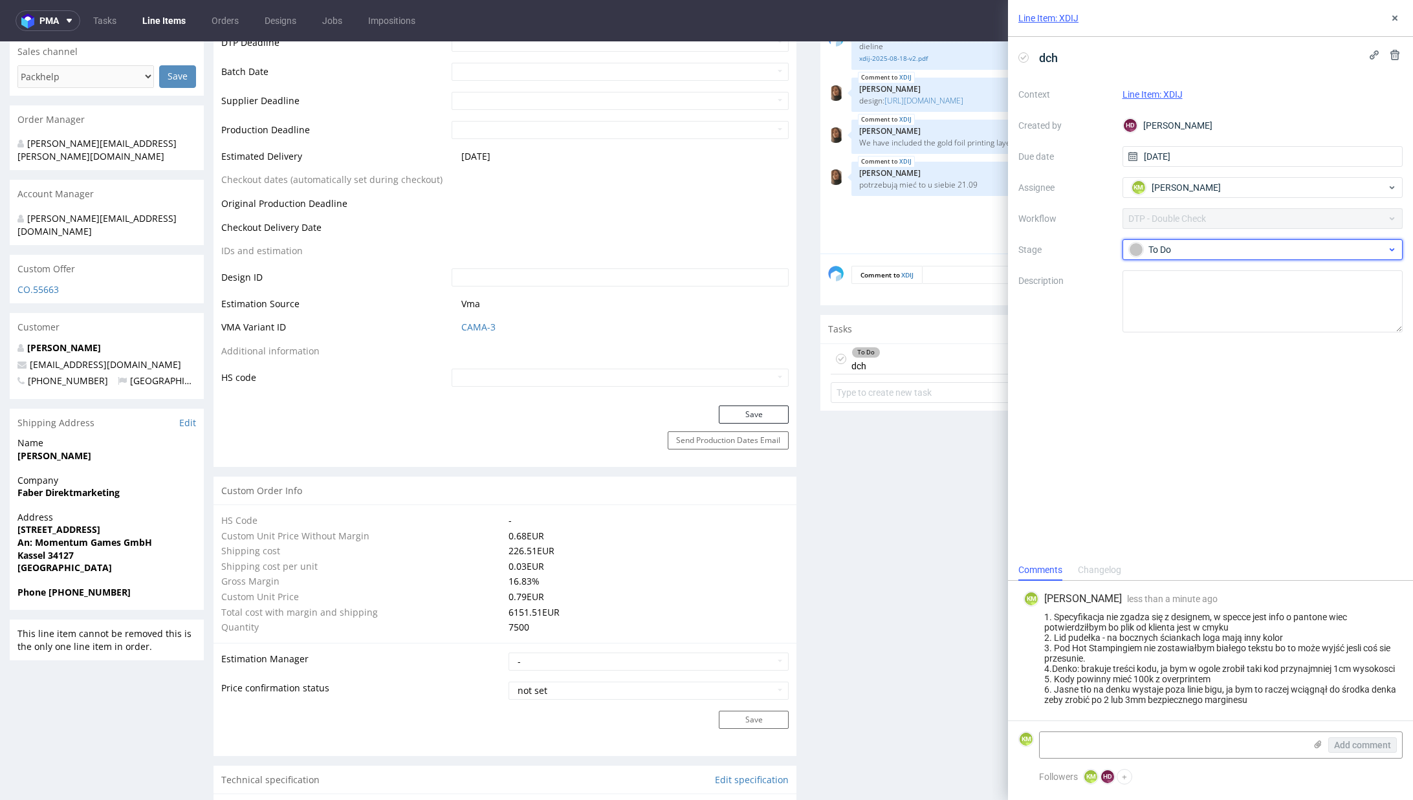
click at [1220, 254] on div "To Do" at bounding box center [1257, 250] width 257 height 14
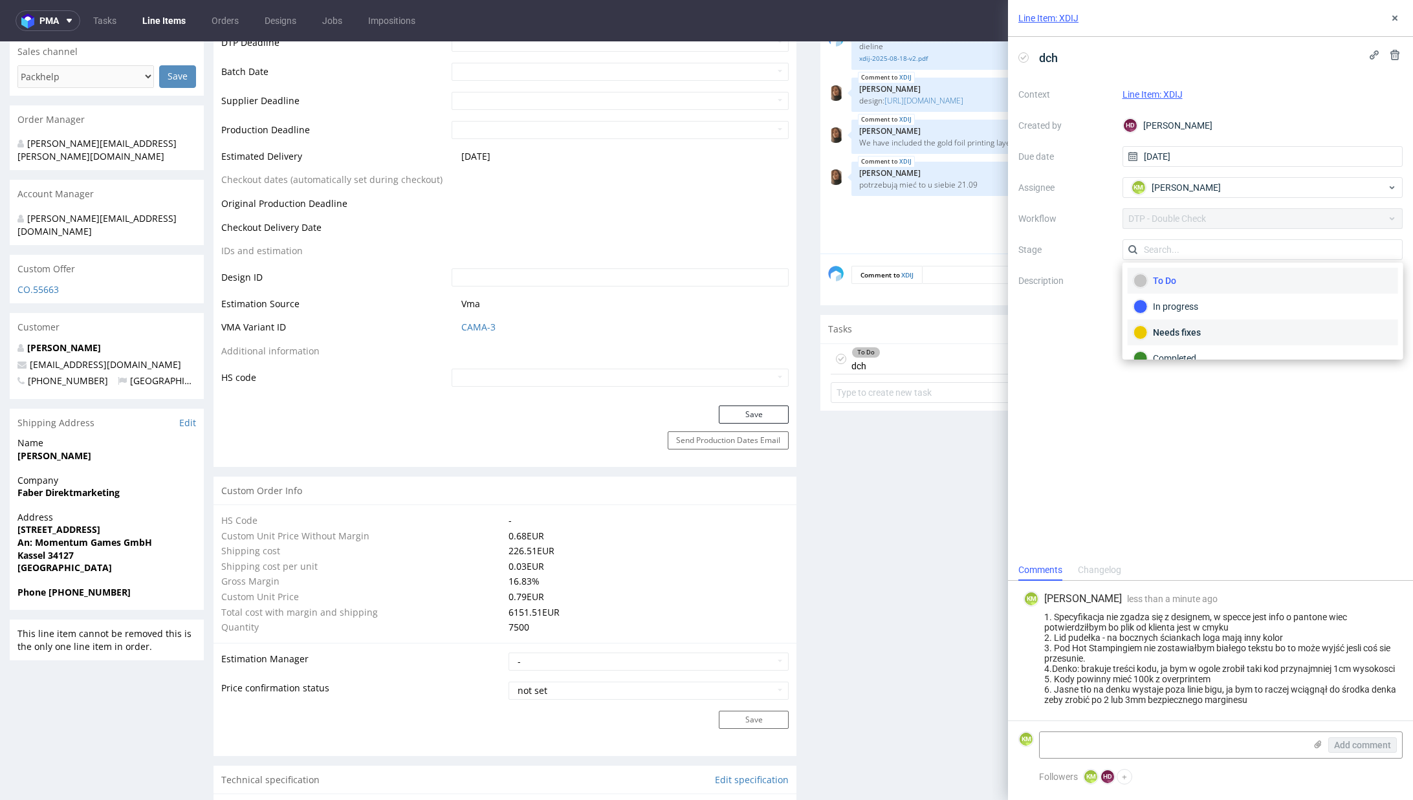
drag, startPoint x: 1254, startPoint y: 336, endPoint x: 1322, endPoint y: 233, distance: 123.3
click at [1254, 336] on div "Needs fixes" at bounding box center [1262, 332] width 258 height 14
click at [1390, 17] on icon at bounding box center [1395, 18] width 10 height 10
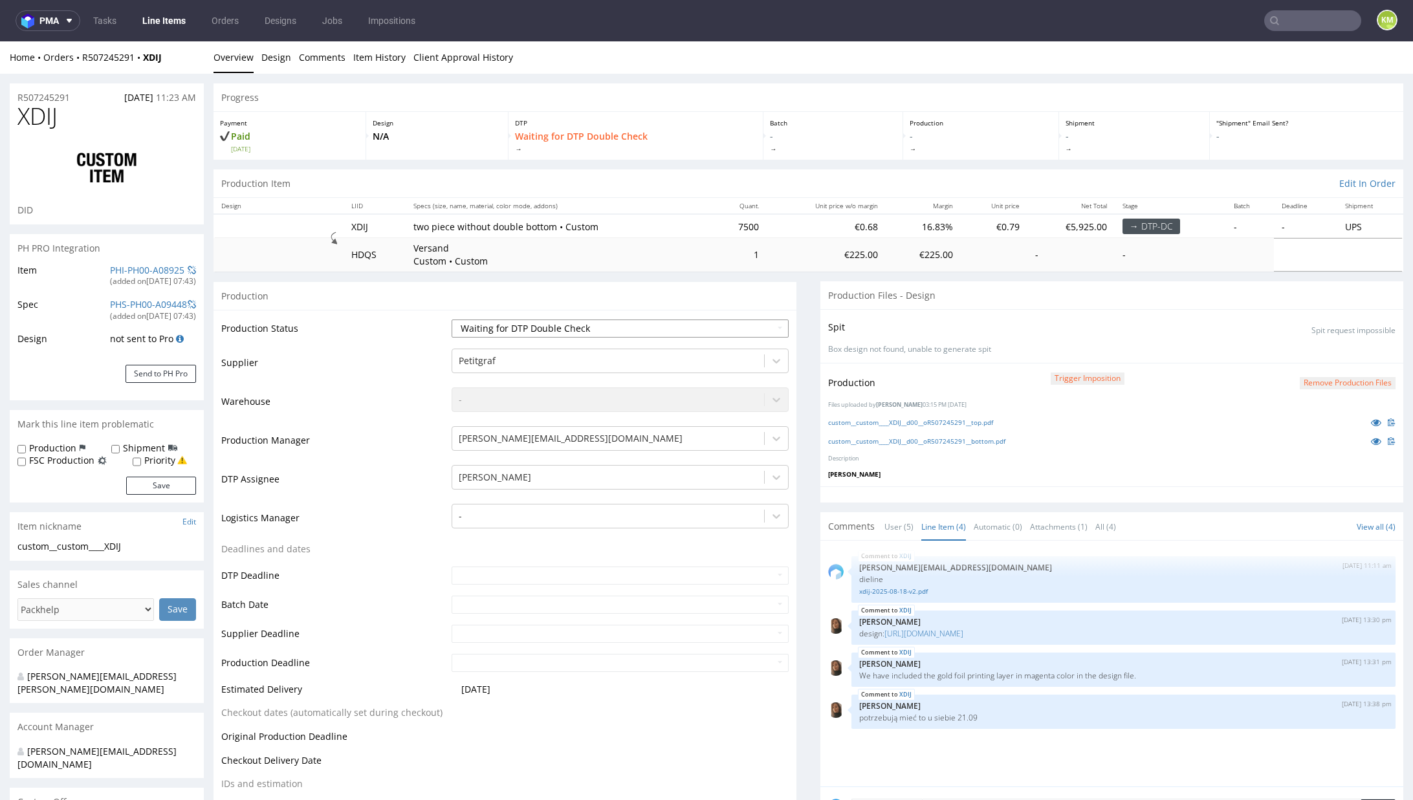
click at [702, 329] on select "Waiting for Artwork Waiting for Diecut Waiting for Mockup Waiting for DTP Waiti…" at bounding box center [620, 329] width 337 height 18
select select "dtp_dc_done"
click at [452, 320] on select "Waiting for Artwork Waiting for Diecut Waiting for Mockup Waiting for DTP Waiti…" at bounding box center [620, 329] width 337 height 18
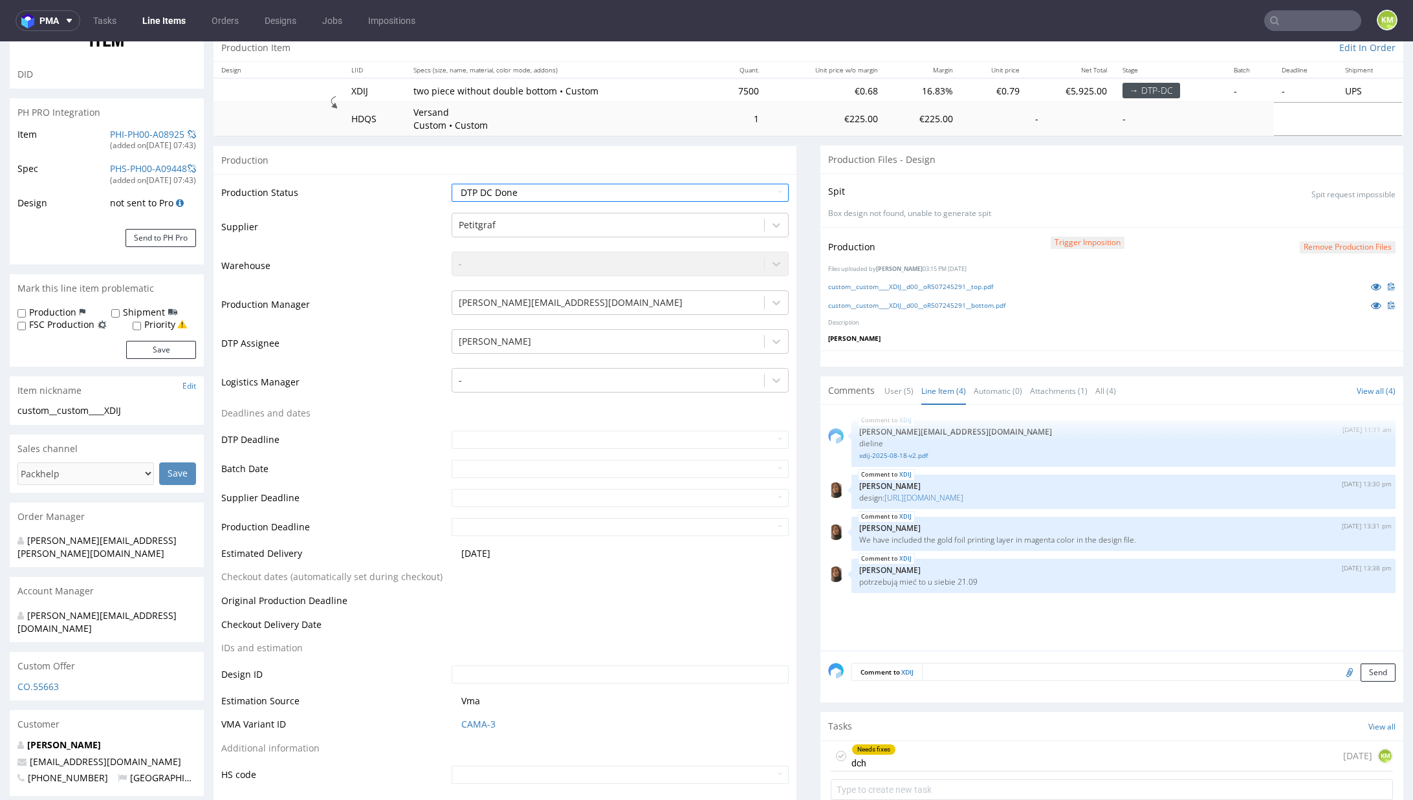
scroll to position [208, 0]
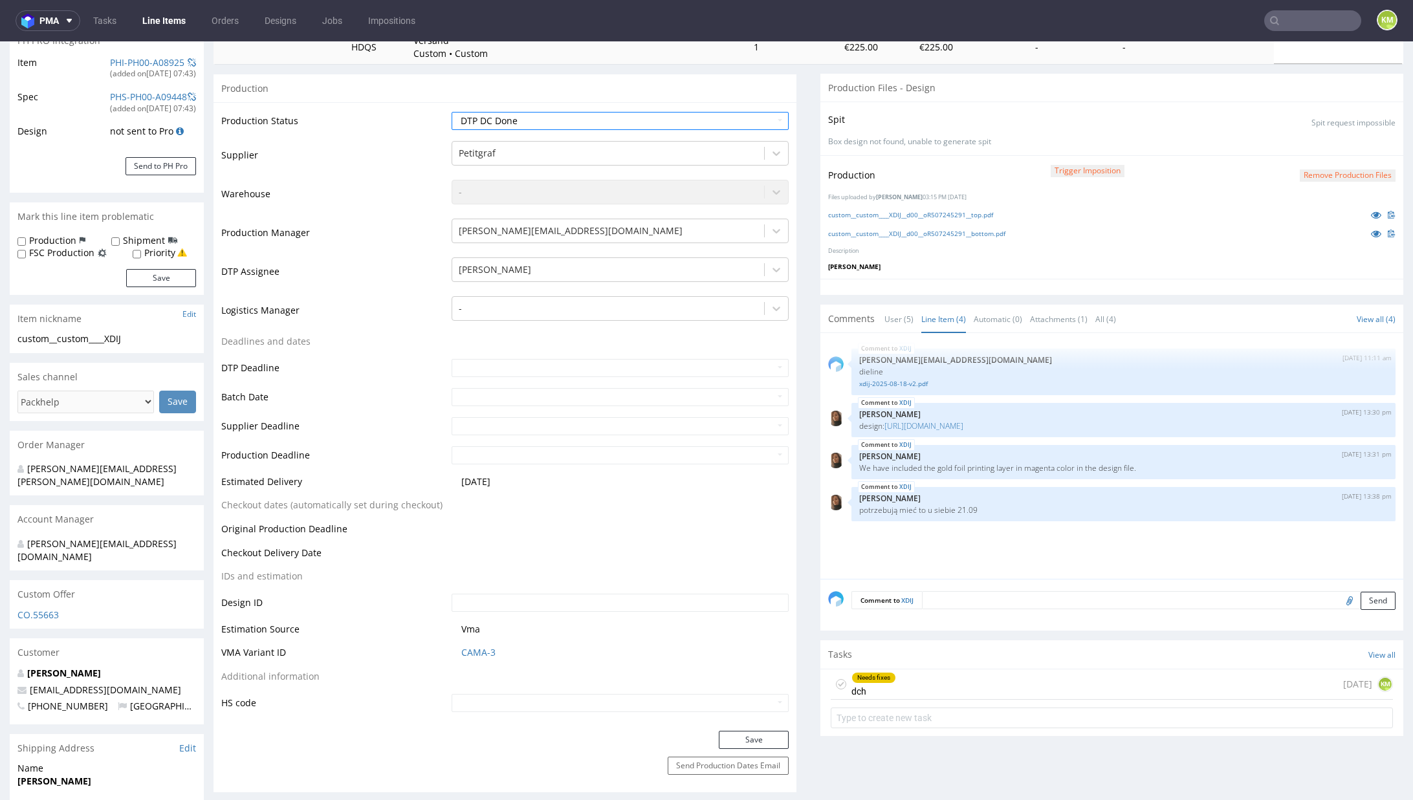
drag, startPoint x: 763, startPoint y: 738, endPoint x: 776, endPoint y: 697, distance: 42.8
click at [763, 738] on button "Save" at bounding box center [754, 740] width 70 height 18
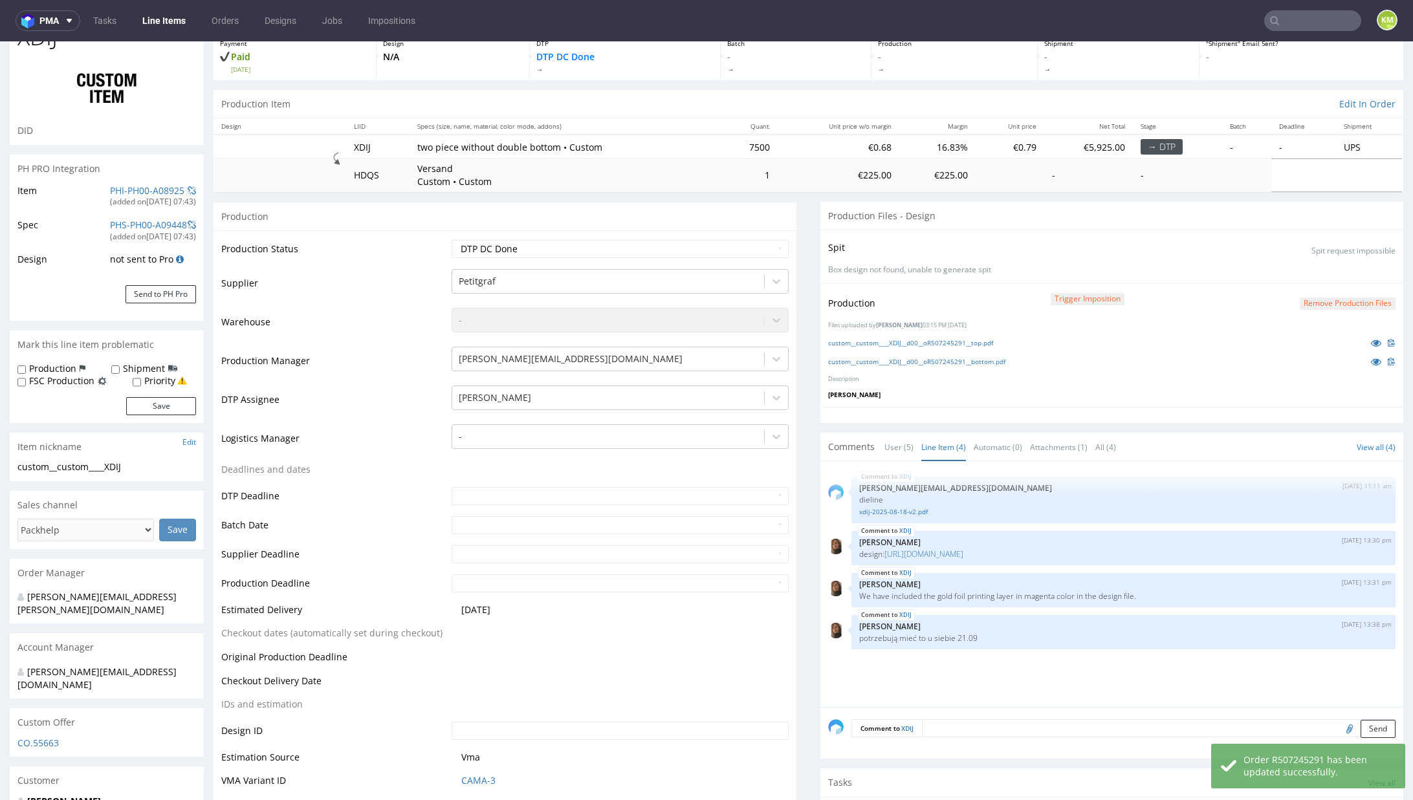
scroll to position [0, 0]
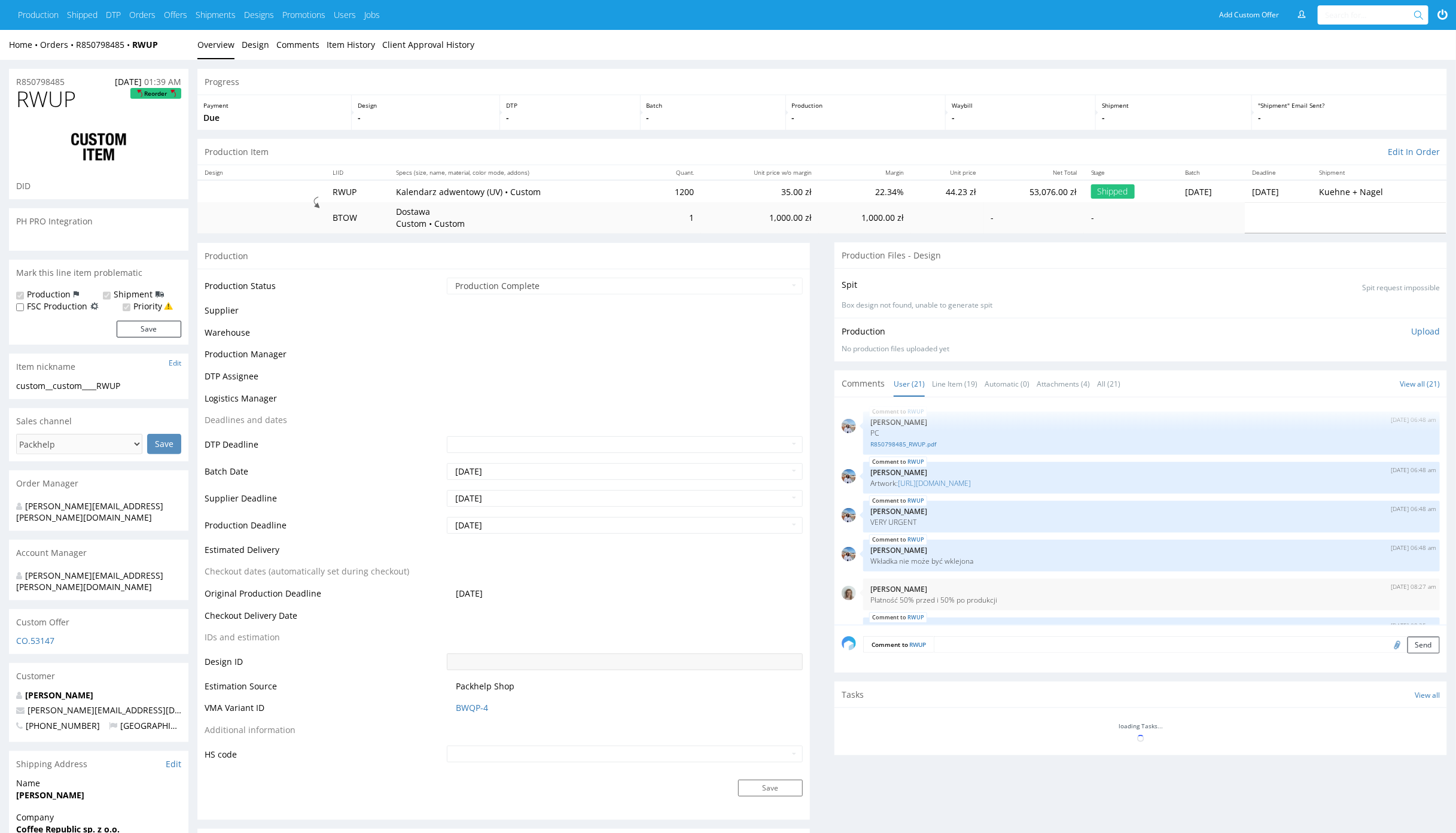
scroll to position [774, 0]
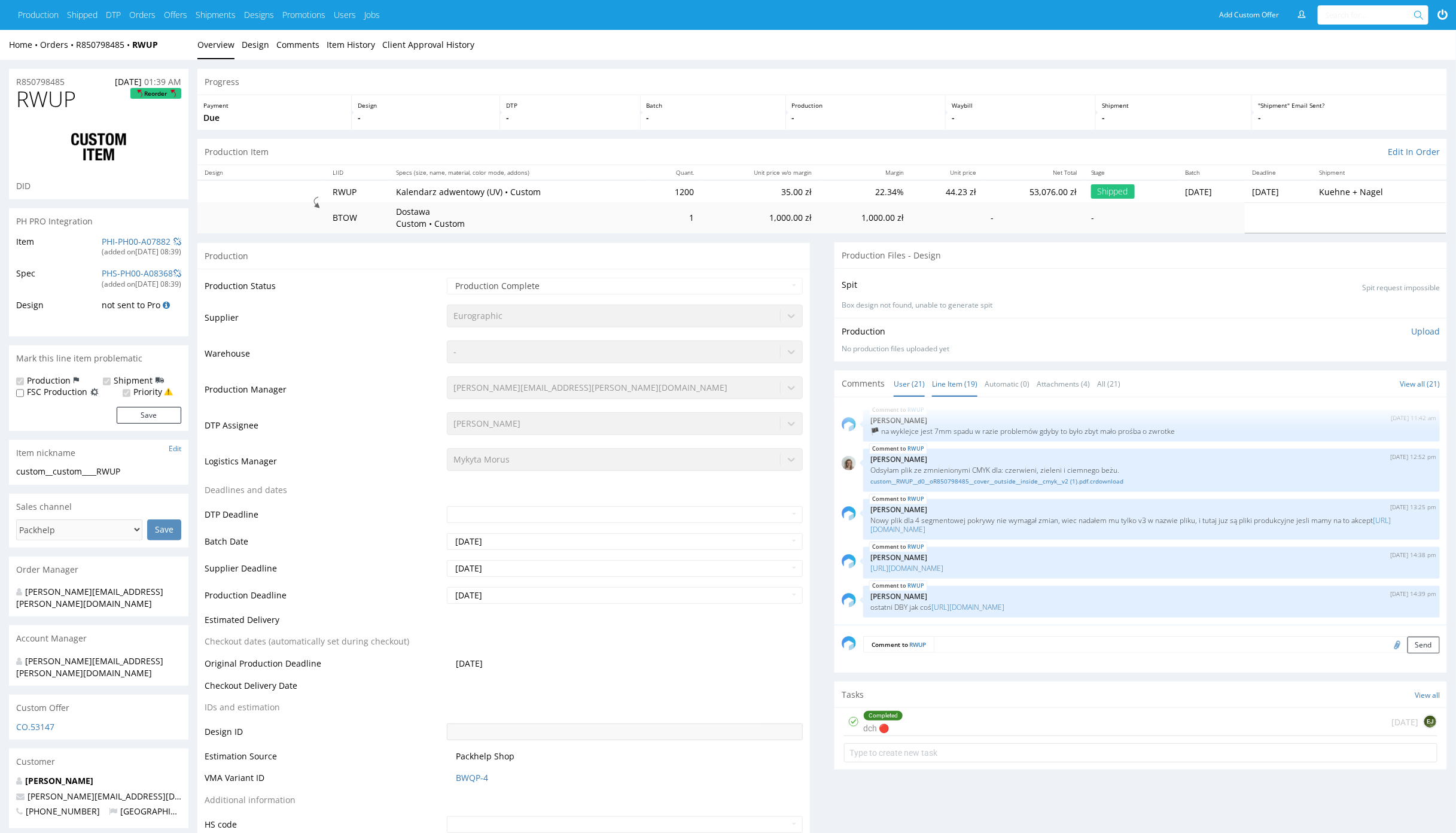
click at [953, 386] on link "Line Item (19)" at bounding box center [954, 384] width 45 height 26
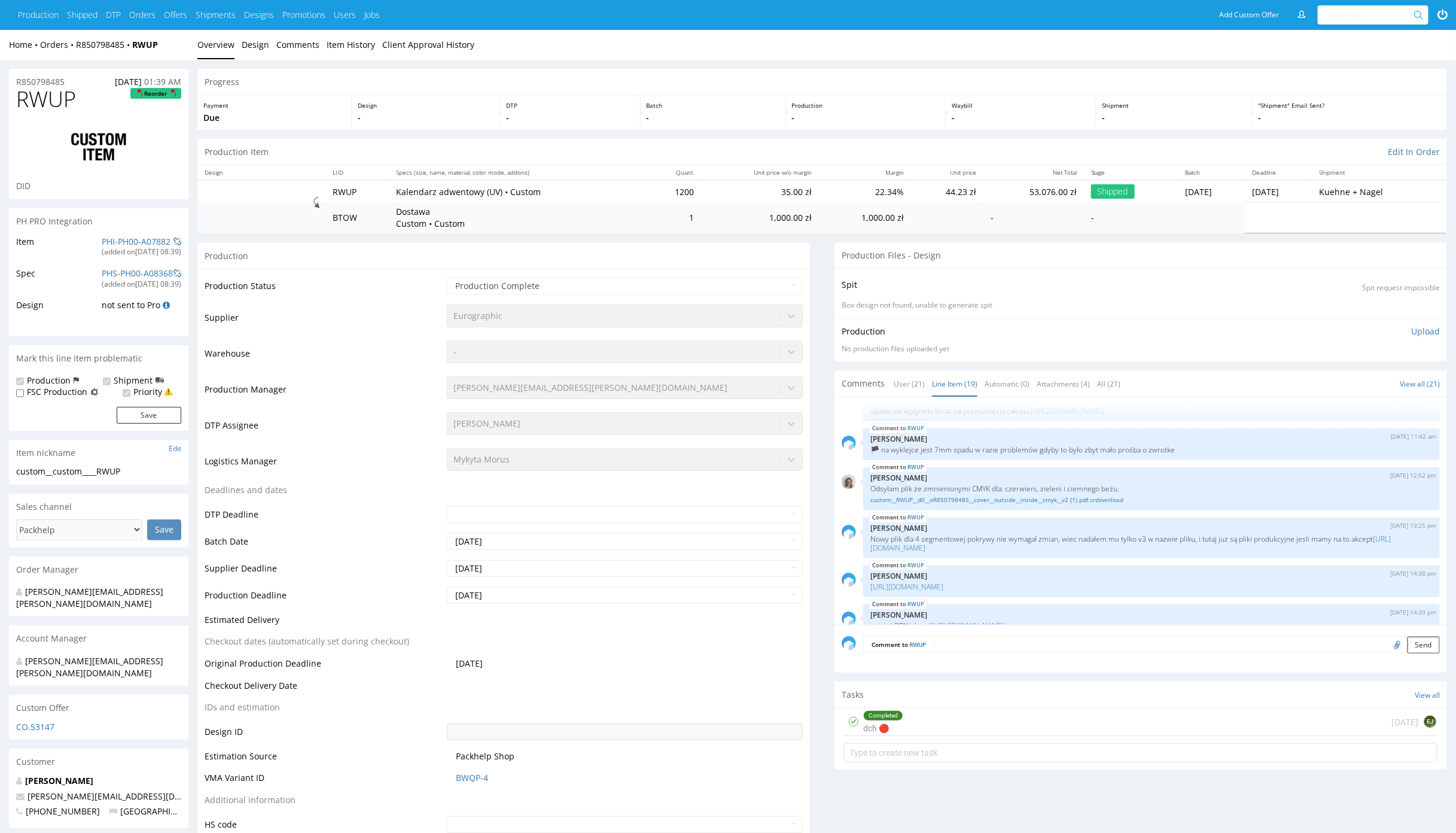
scroll to position [685, 0]
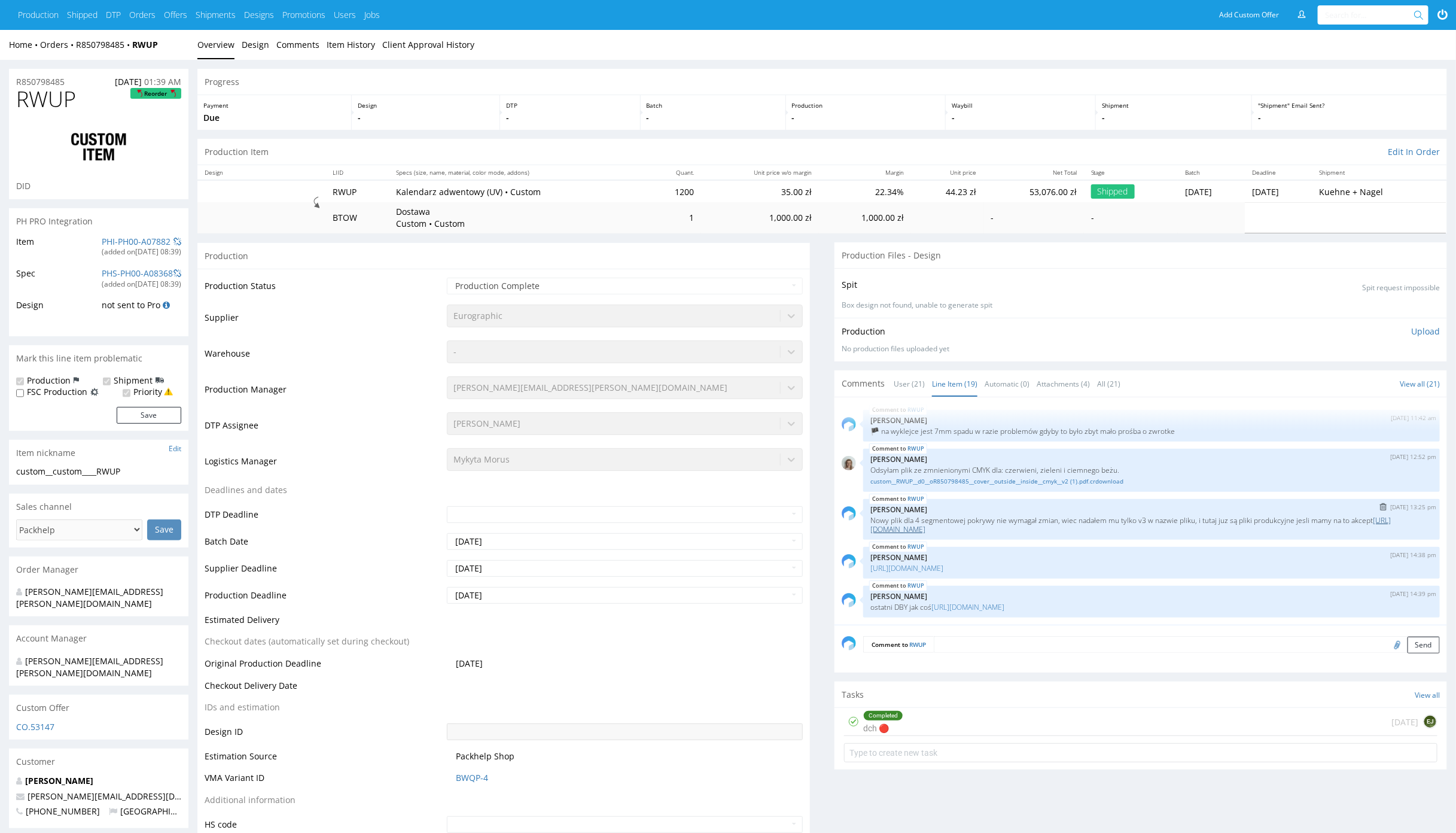
click at [1047, 530] on link "[URL][DOMAIN_NAME]" at bounding box center [1130, 524] width 520 height 19
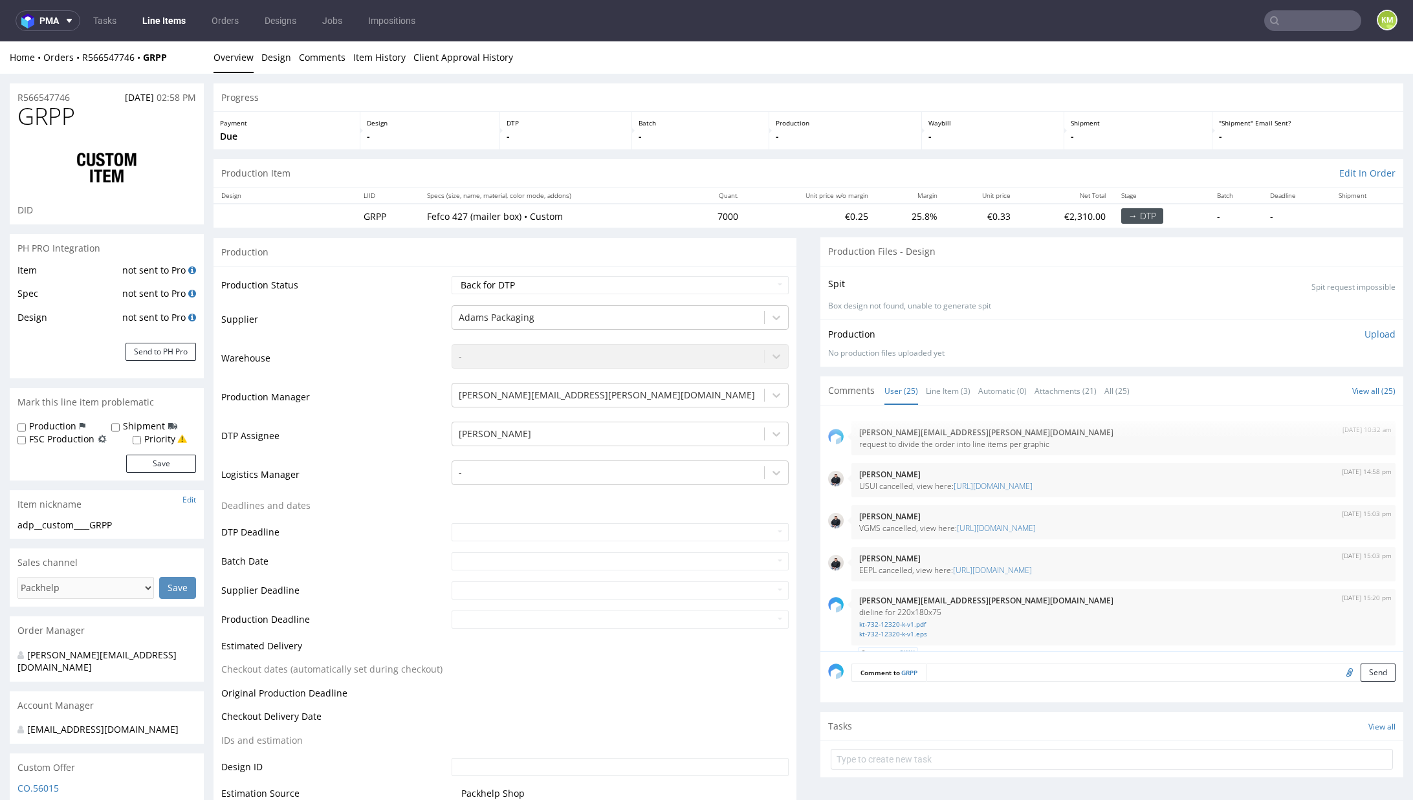
scroll to position [1384, 0]
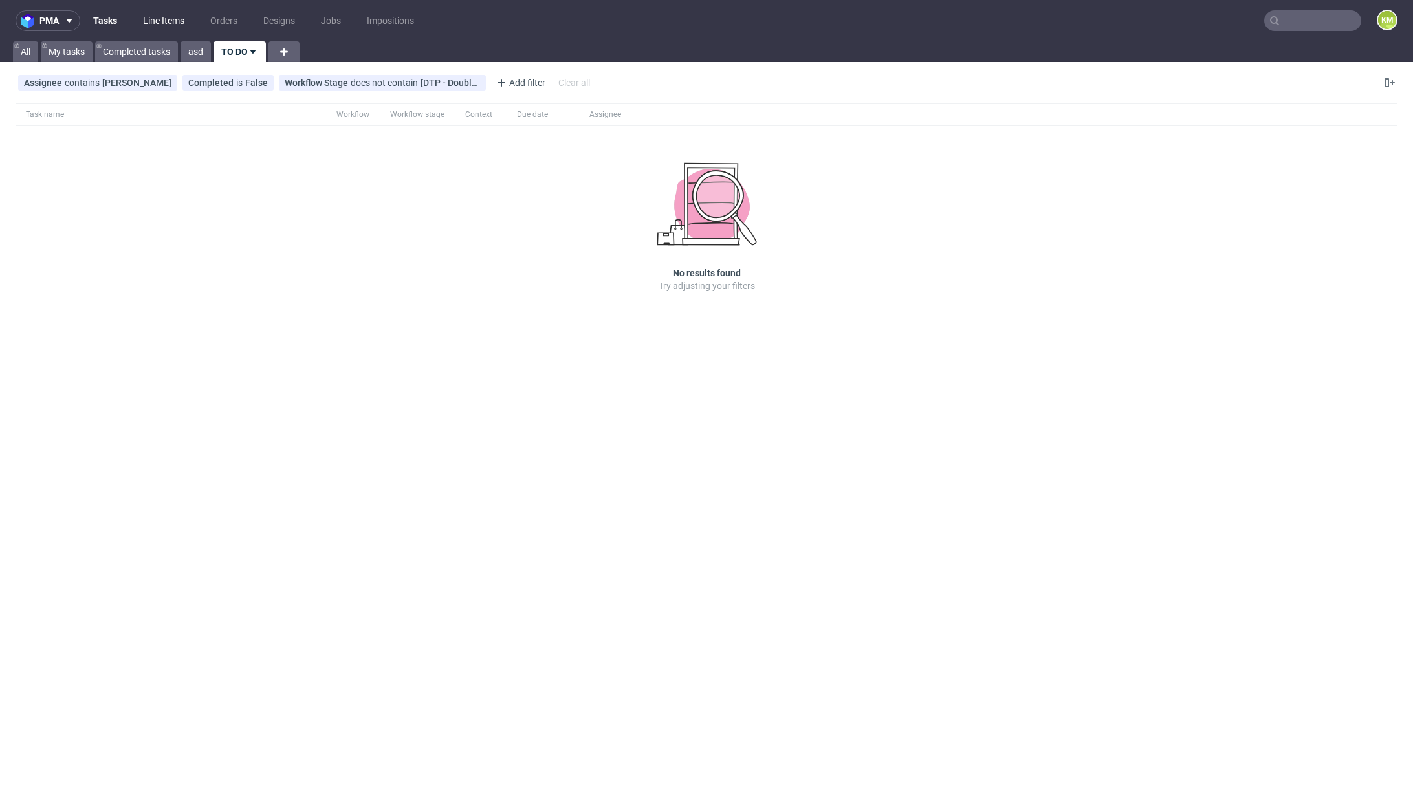
click at [160, 27] on link "Line Items" at bounding box center [163, 20] width 57 height 21
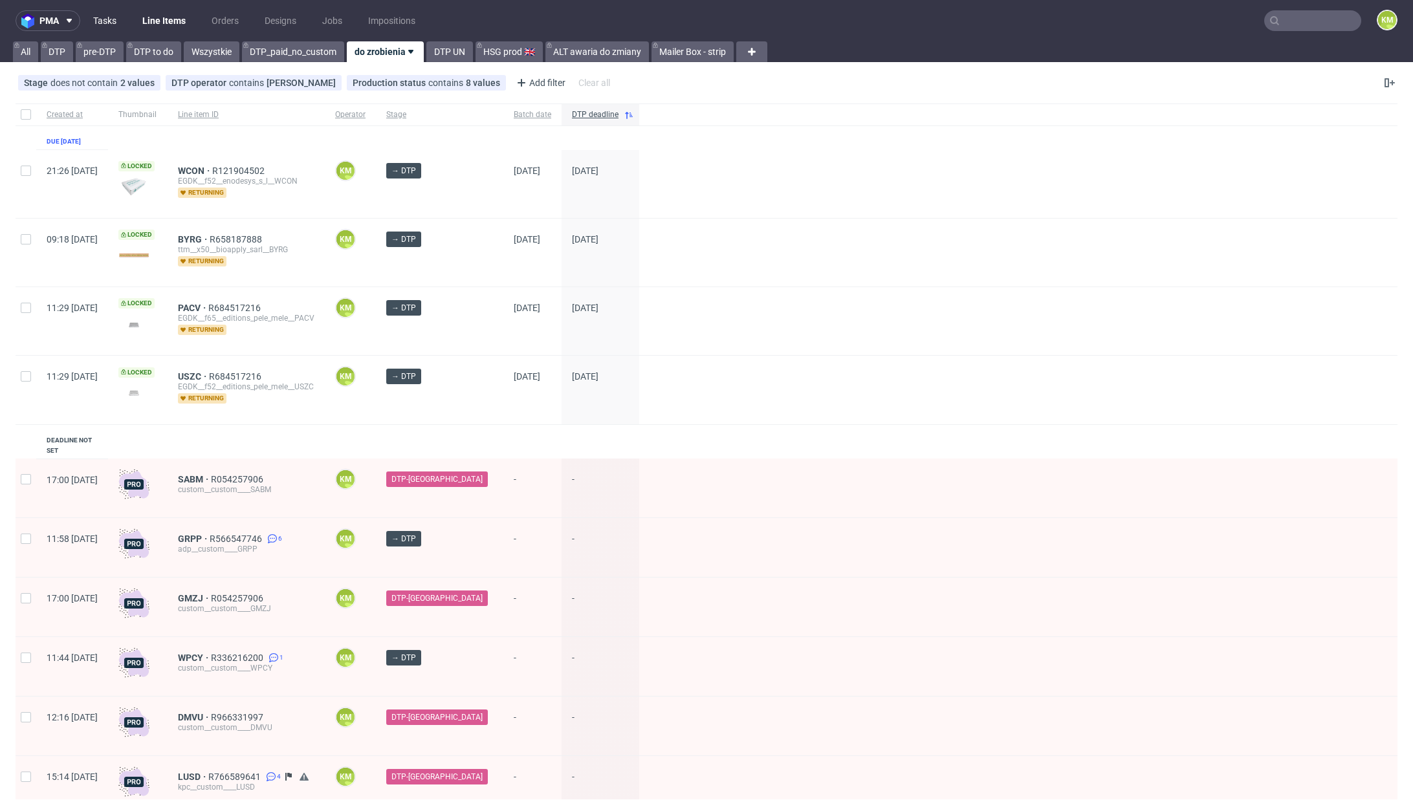
click at [110, 25] on link "Tasks" at bounding box center [104, 20] width 39 height 21
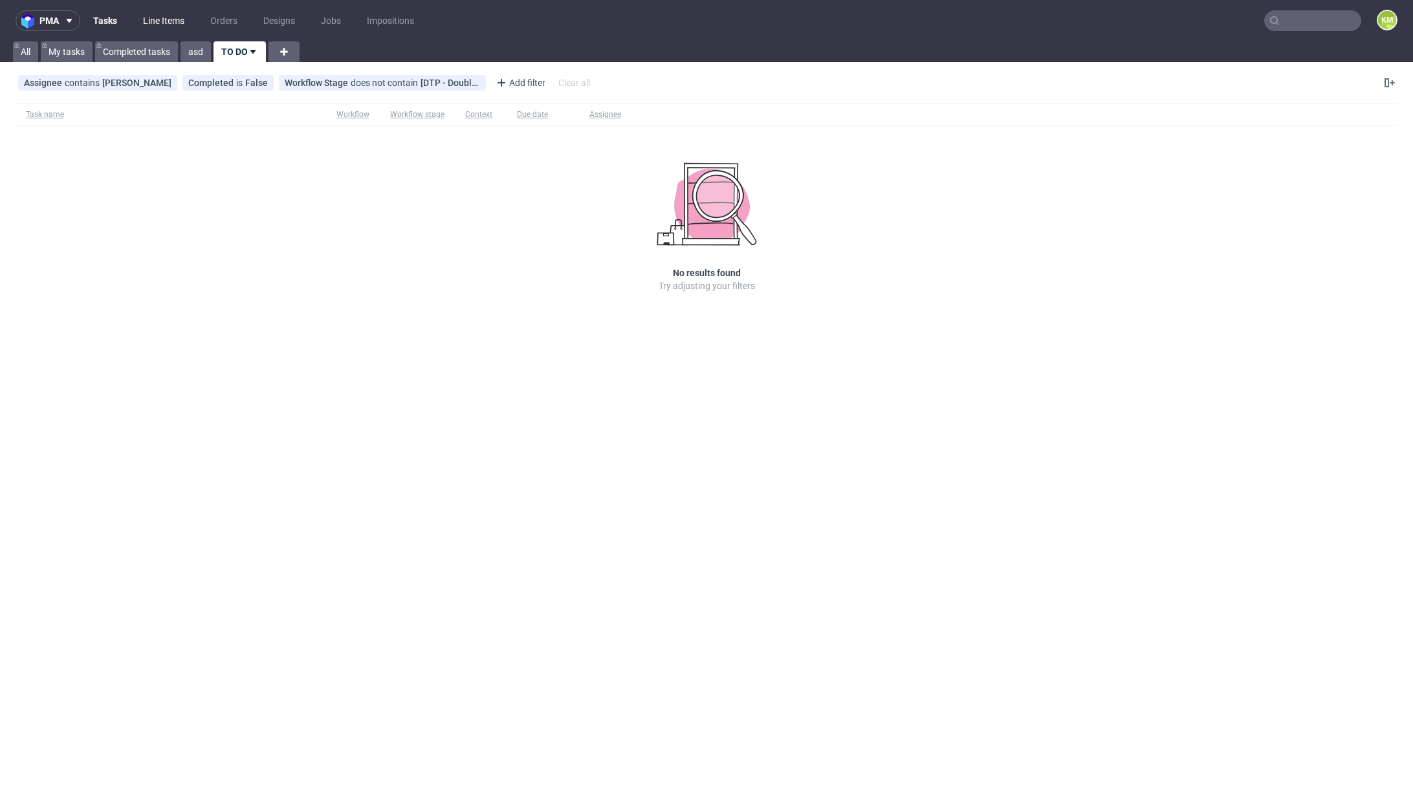
click at [148, 27] on link "Line Items" at bounding box center [163, 20] width 57 height 21
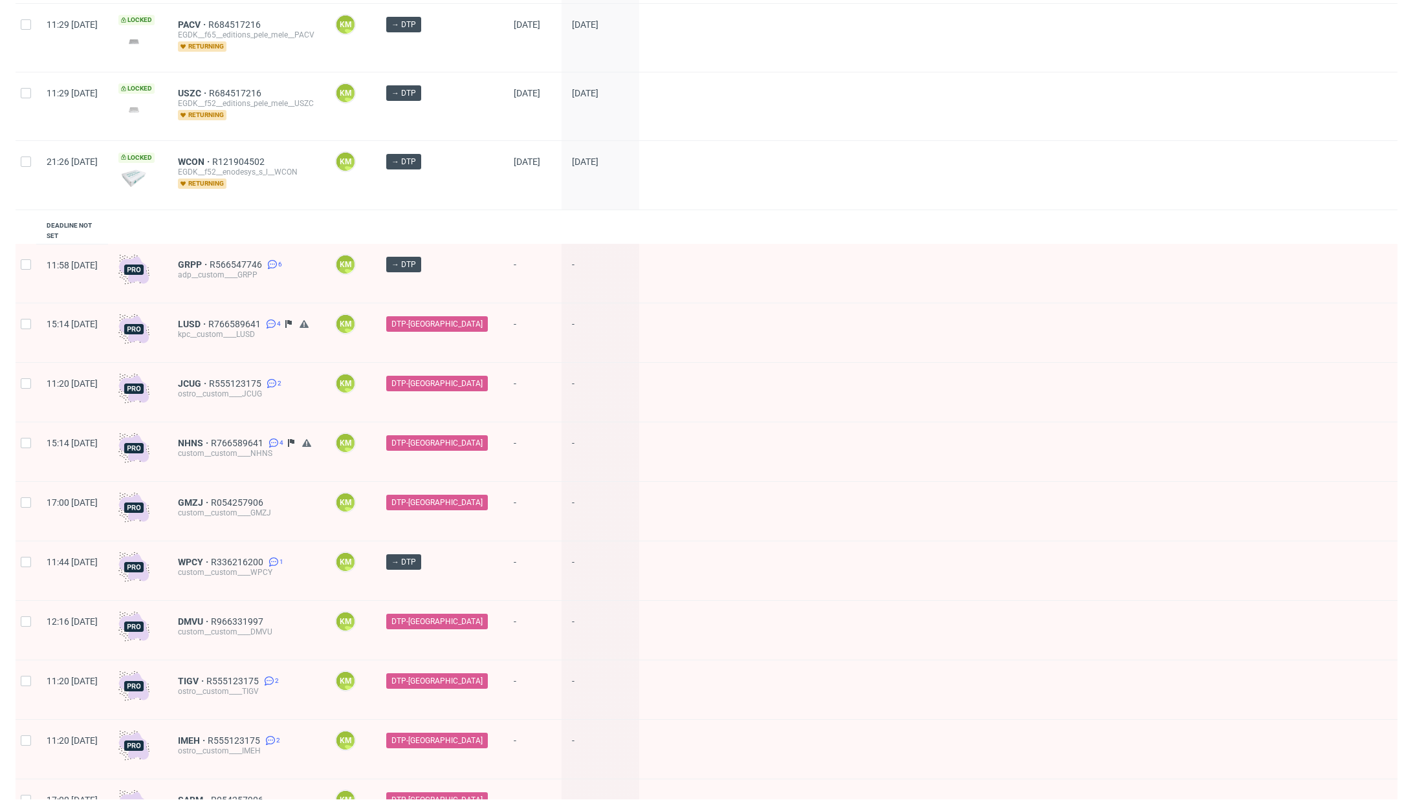
scroll to position [342, 0]
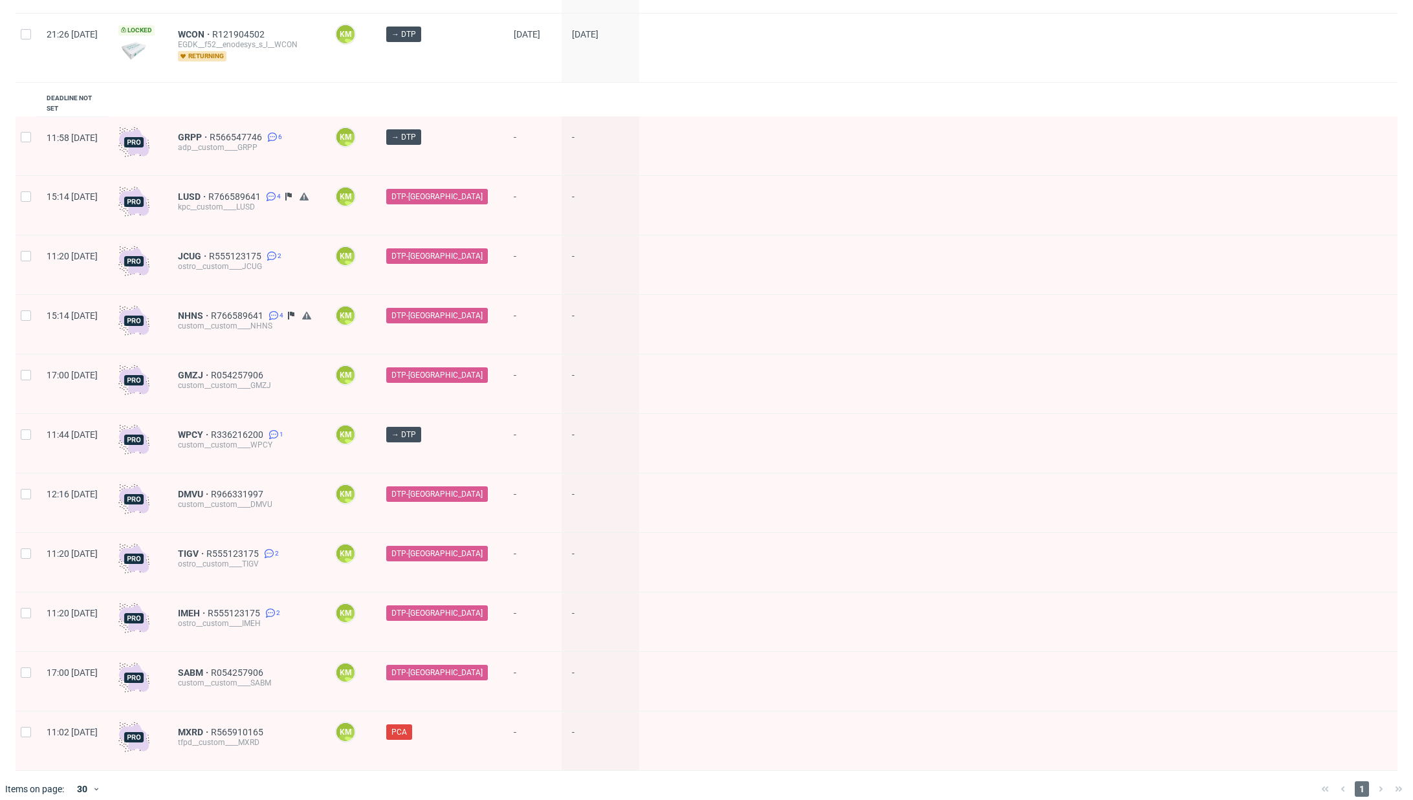
drag, startPoint x: 228, startPoint y: 721, endPoint x: 263, endPoint y: 687, distance: 49.4
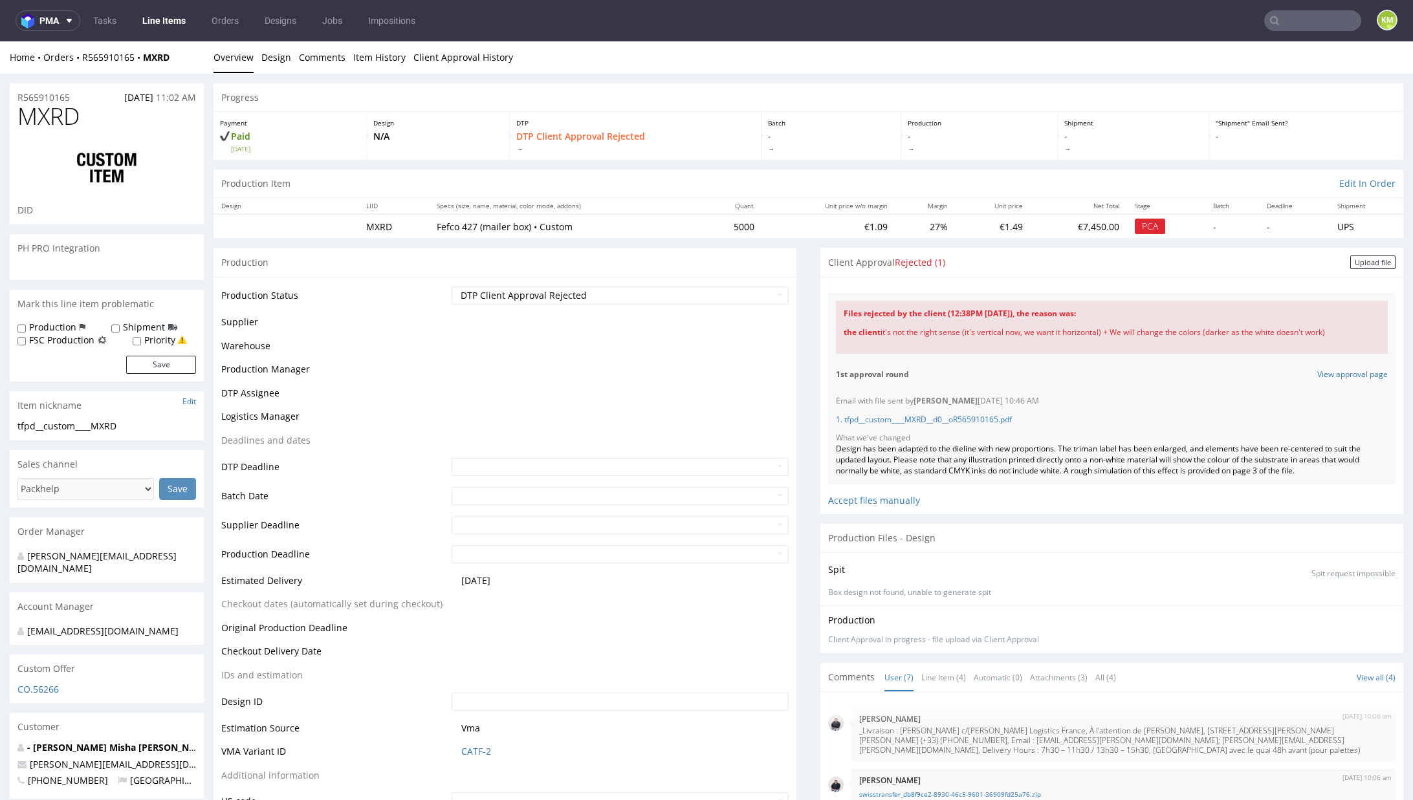
scroll to position [159, 0]
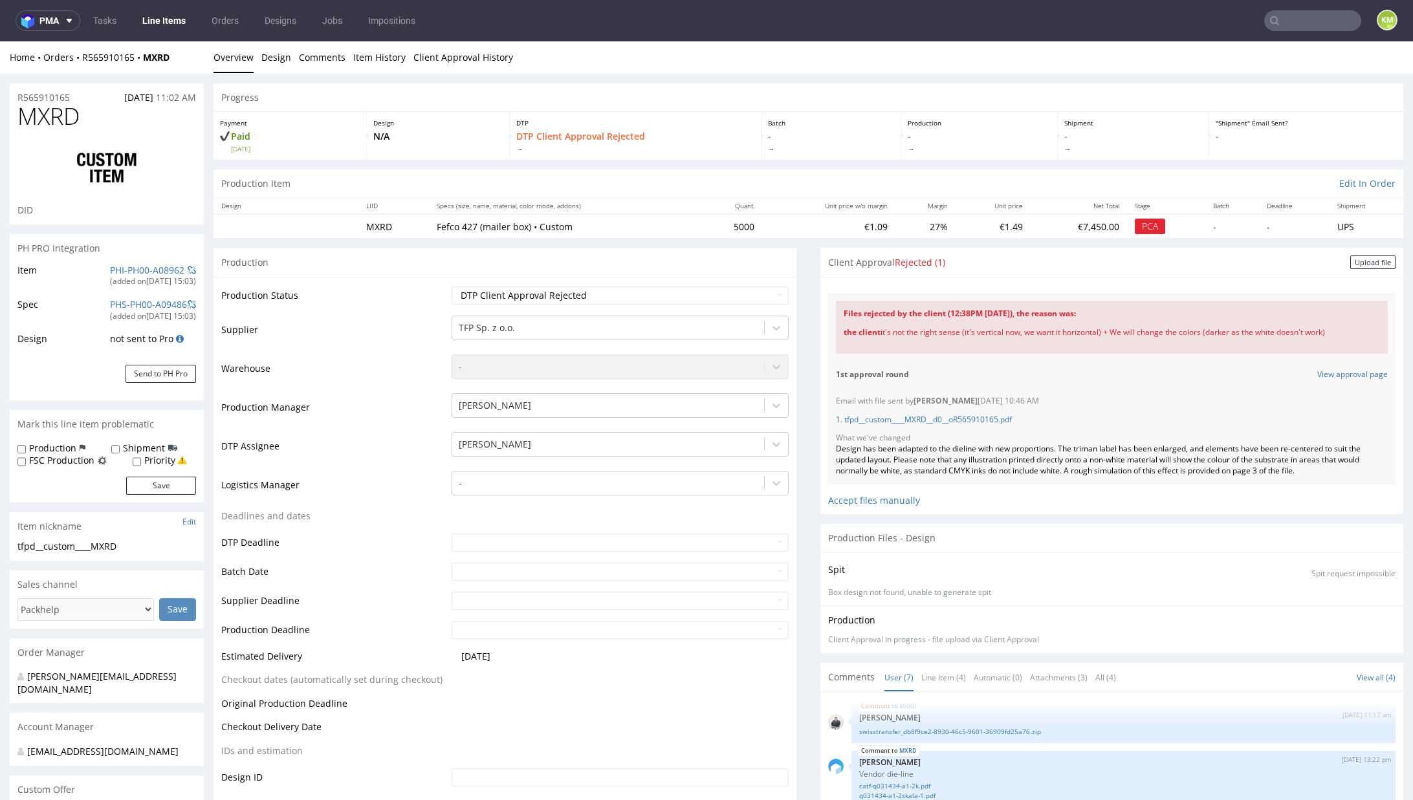
drag, startPoint x: 831, startPoint y: 312, endPoint x: 1339, endPoint y: 329, distance: 507.5
click at [1339, 329] on div "Files rejected by the client (12:38PM [DATE]), the reason was: the client it's …" at bounding box center [1112, 327] width 552 height 53
copy div "Files rejected by the client (12:38PM [DATE]), the reason was: the client it's …"
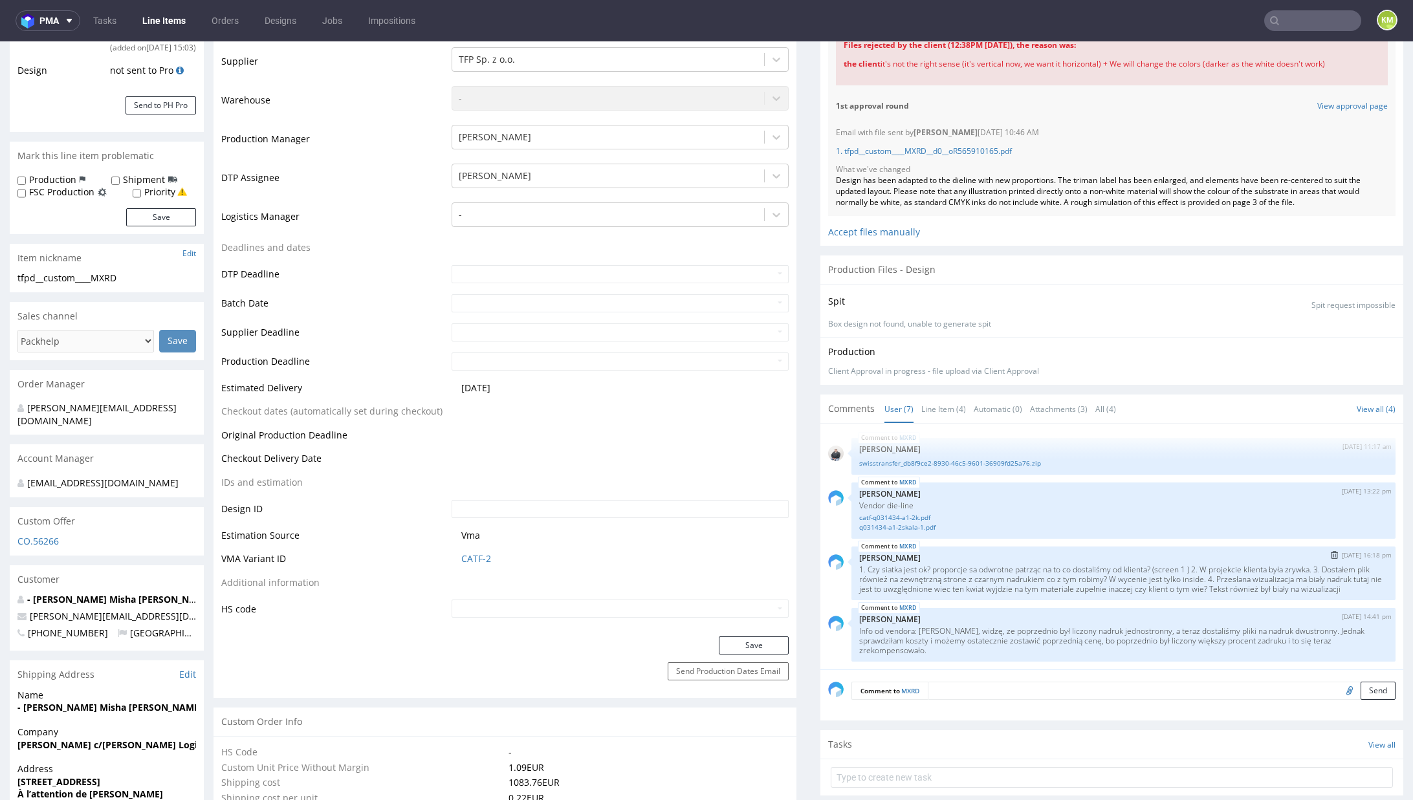
scroll to position [364, 0]
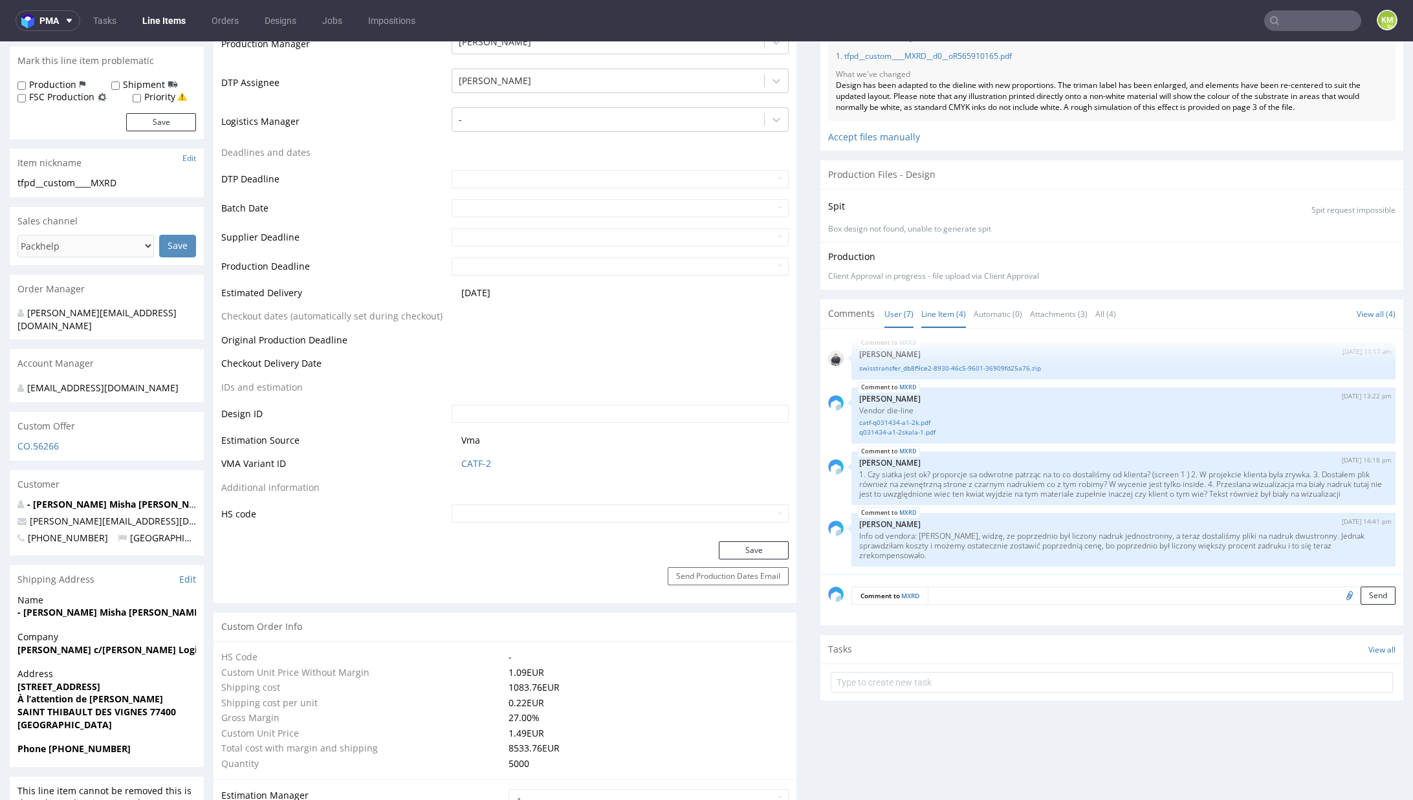
click at [933, 318] on link "Line Item (4)" at bounding box center [943, 314] width 45 height 28
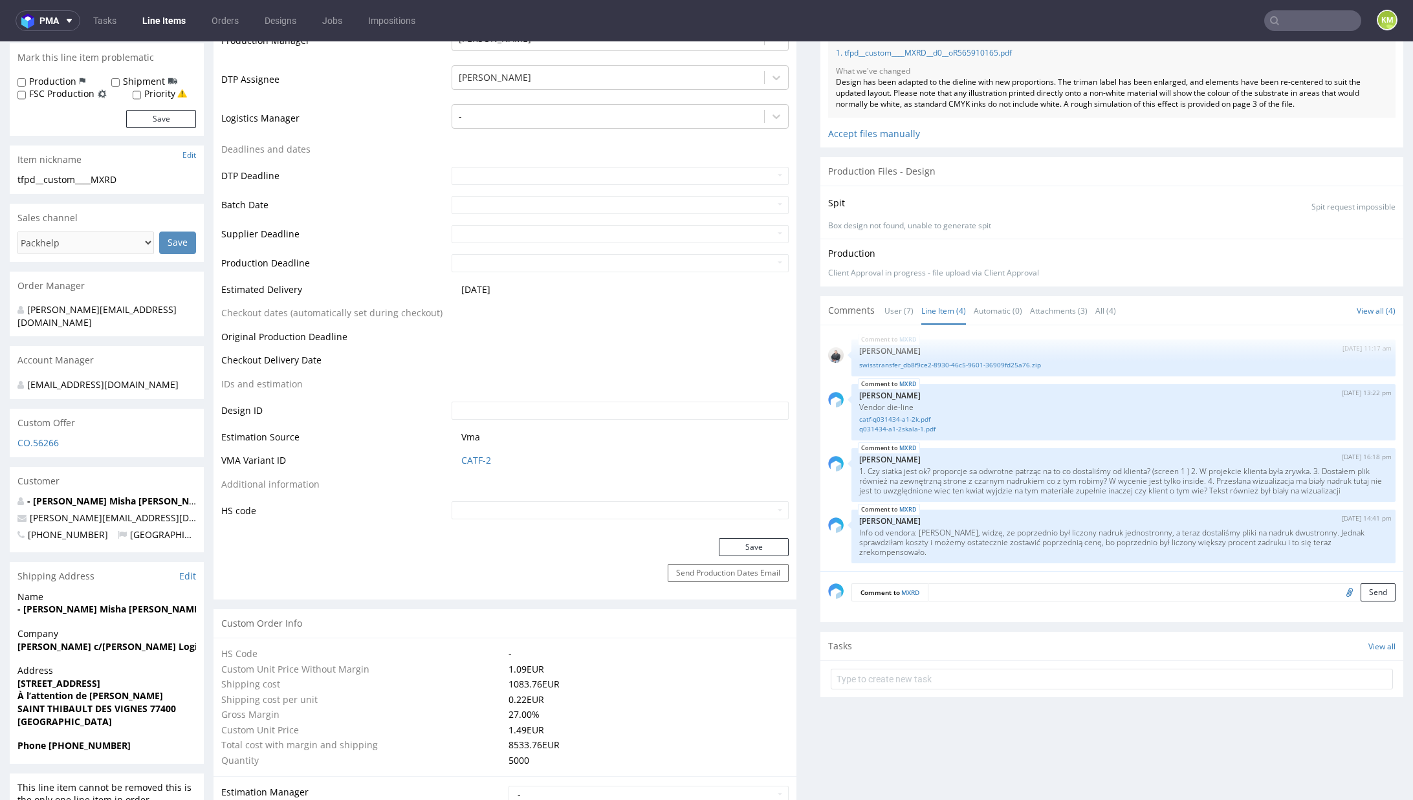
click at [964, 589] on textarea at bounding box center [1162, 593] width 468 height 18
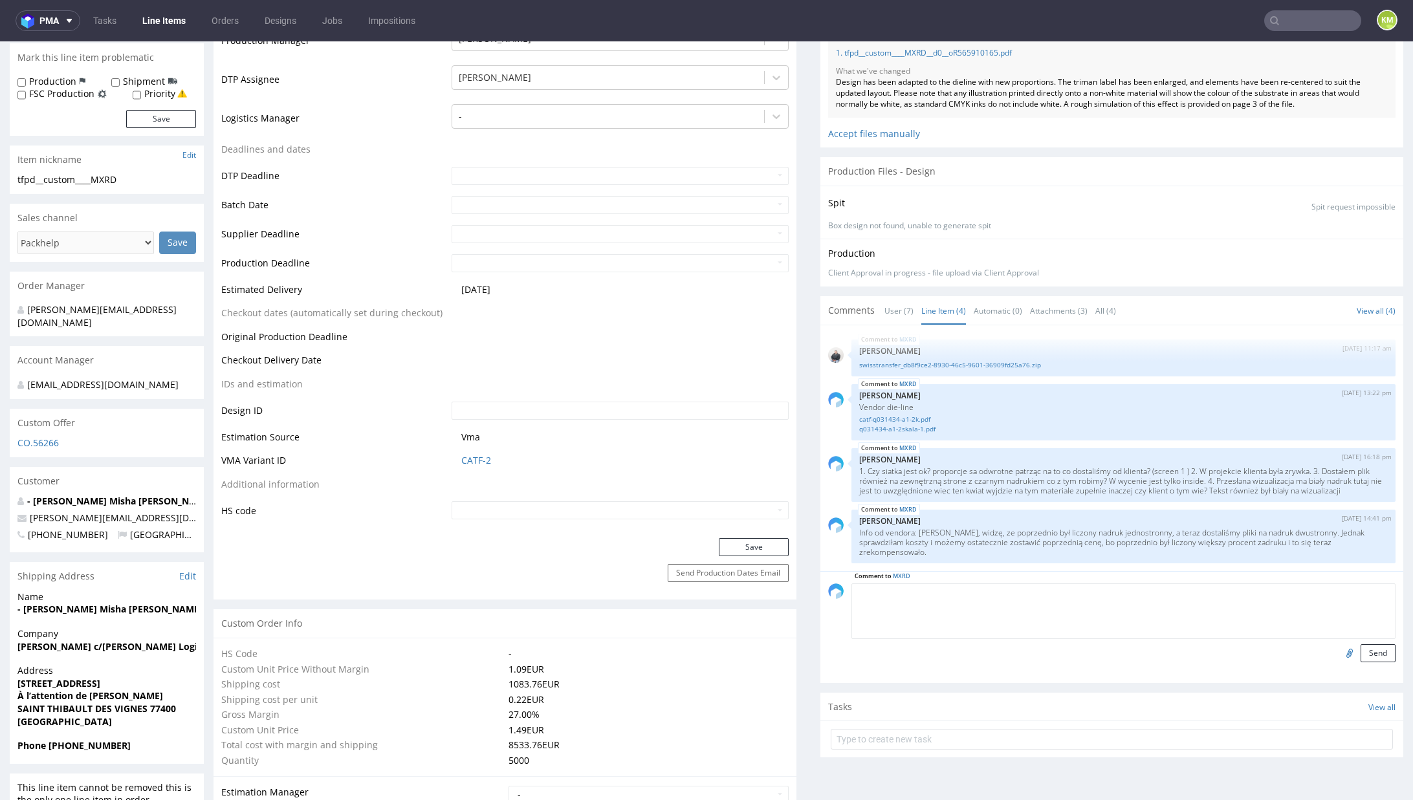
paste textarea "Files rejected by the client (12:38PM [DATE]), the reason was: the client it's …"
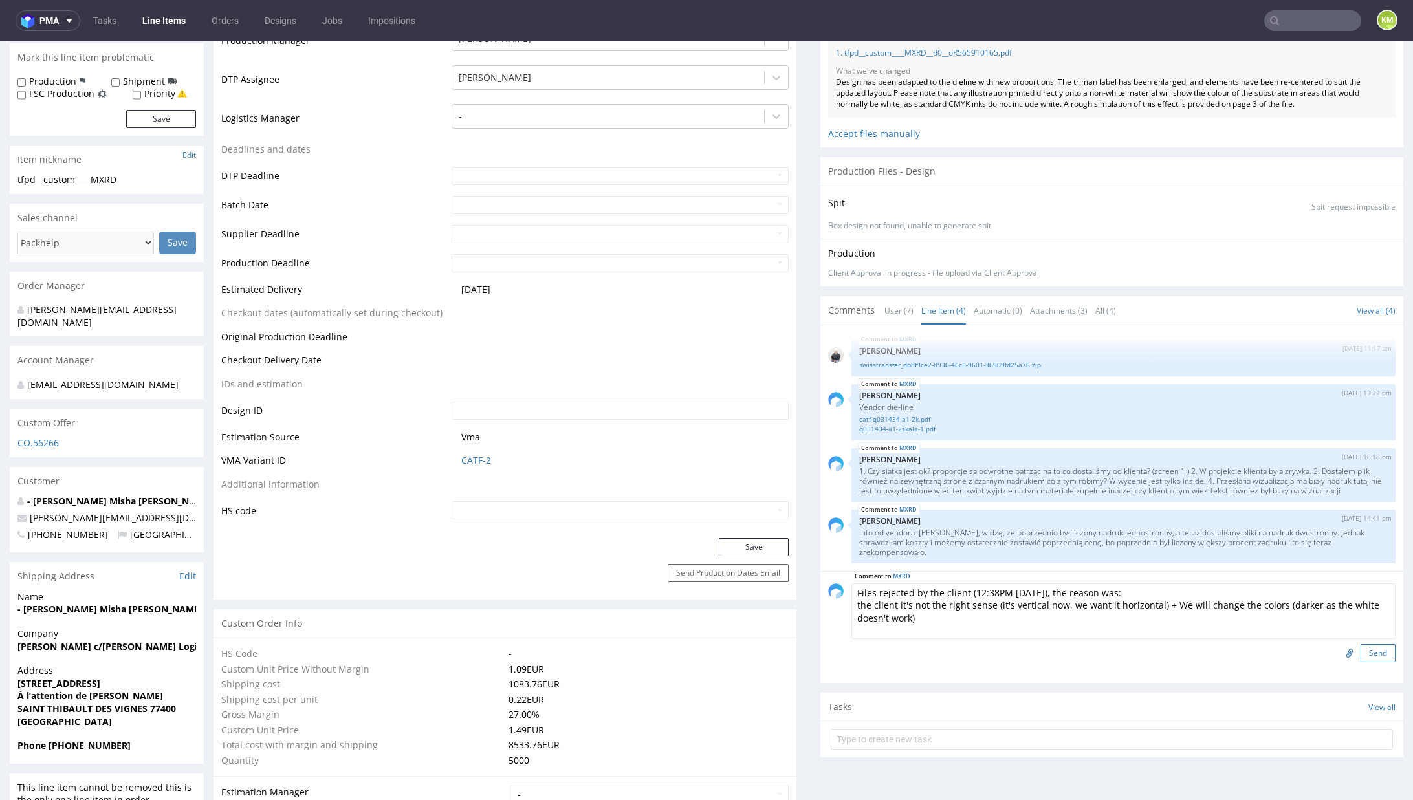
type textarea "Files rejected by the client (12:38PM [DATE]), the reason was: the client it's …"
click at [1361, 647] on button "Send" at bounding box center [1378, 653] width 35 height 18
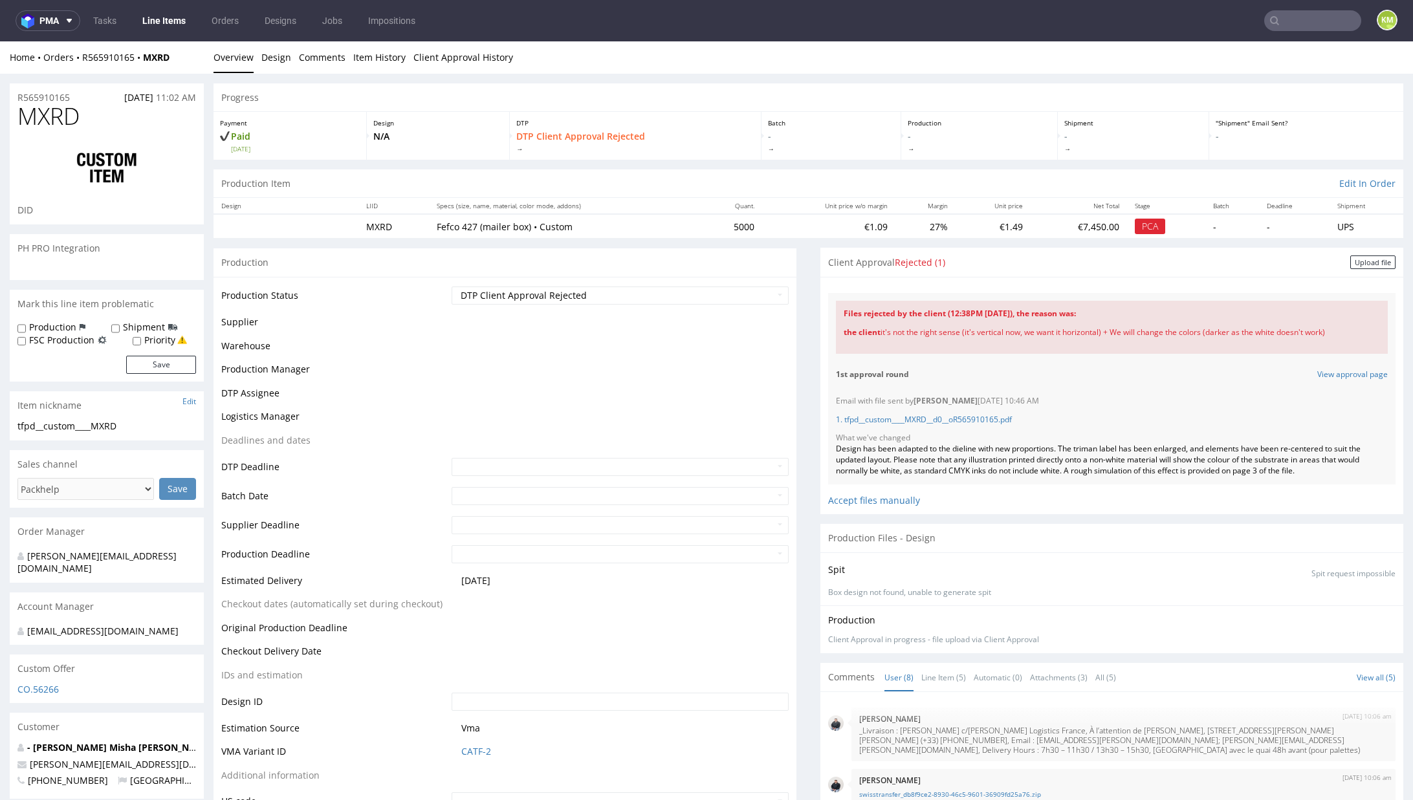
scroll to position [211, 0]
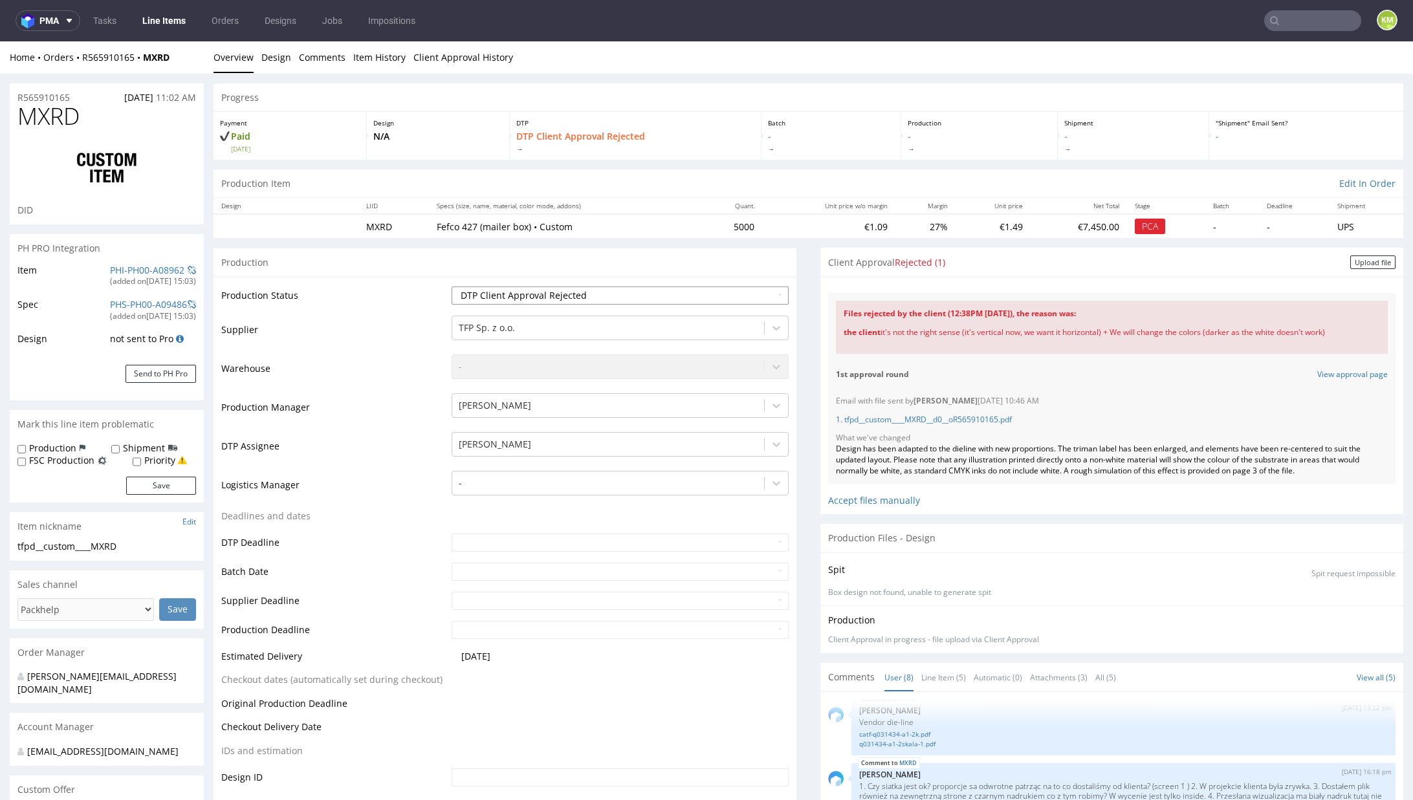
click at [701, 298] on select "Waiting for Artwork Waiting for Diecut Waiting for Mockup Waiting for DTP Waiti…" at bounding box center [620, 296] width 337 height 18
click at [452, 287] on select "Waiting for Artwork Waiting for Diecut Waiting for Mockup Waiting for DTP Waiti…" at bounding box center [620, 296] width 337 height 18
click at [581, 292] on select "Waiting for Artwork Waiting for Diecut Waiting for Mockup Waiting for DTP Waiti…" at bounding box center [620, 296] width 337 height 18
select select "dtp_issue"
click at [452, 287] on select "Waiting for Artwork Waiting for Diecut Waiting for Mockup Waiting for DTP Waiti…" at bounding box center [620, 296] width 337 height 18
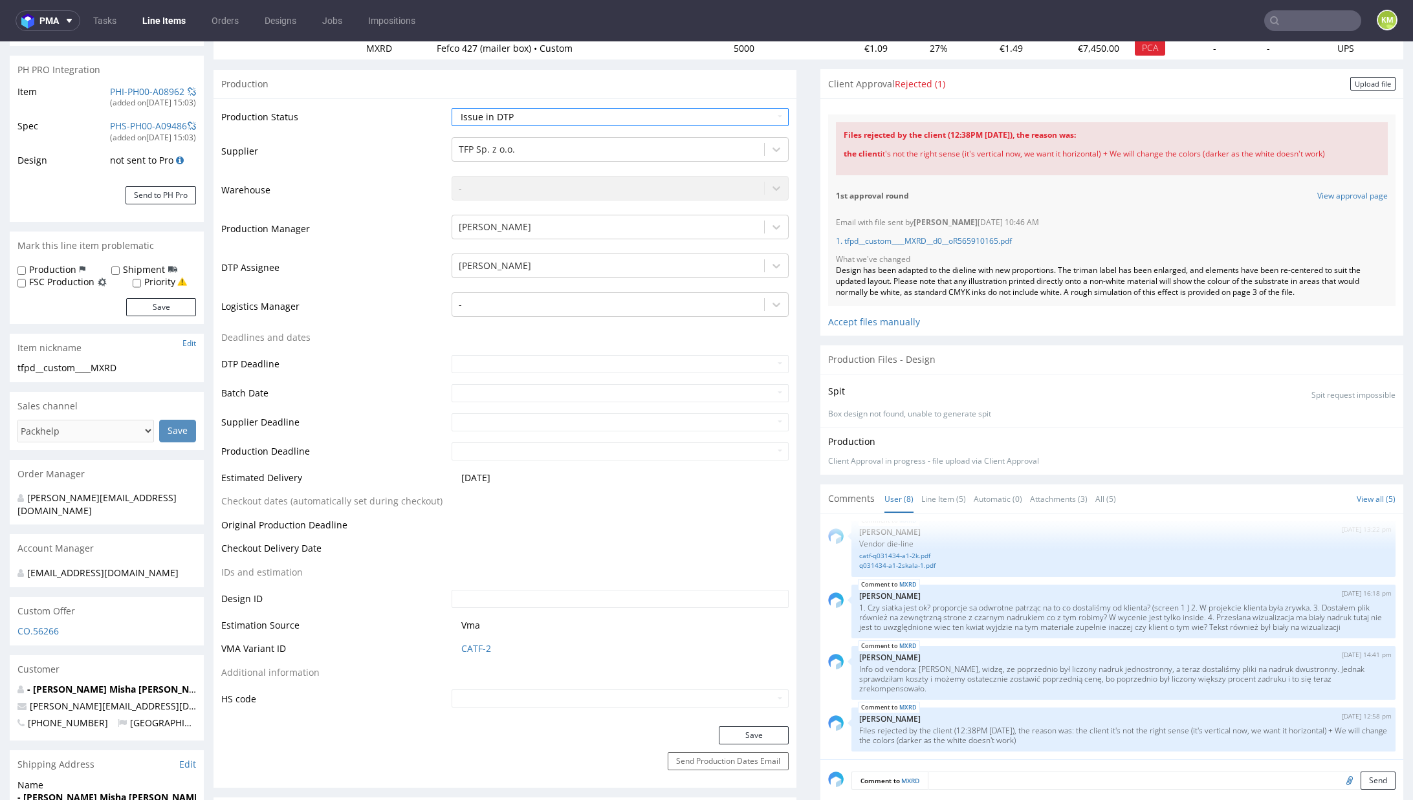
scroll to position [180, 0]
click at [769, 728] on button "Save" at bounding box center [754, 734] width 70 height 18
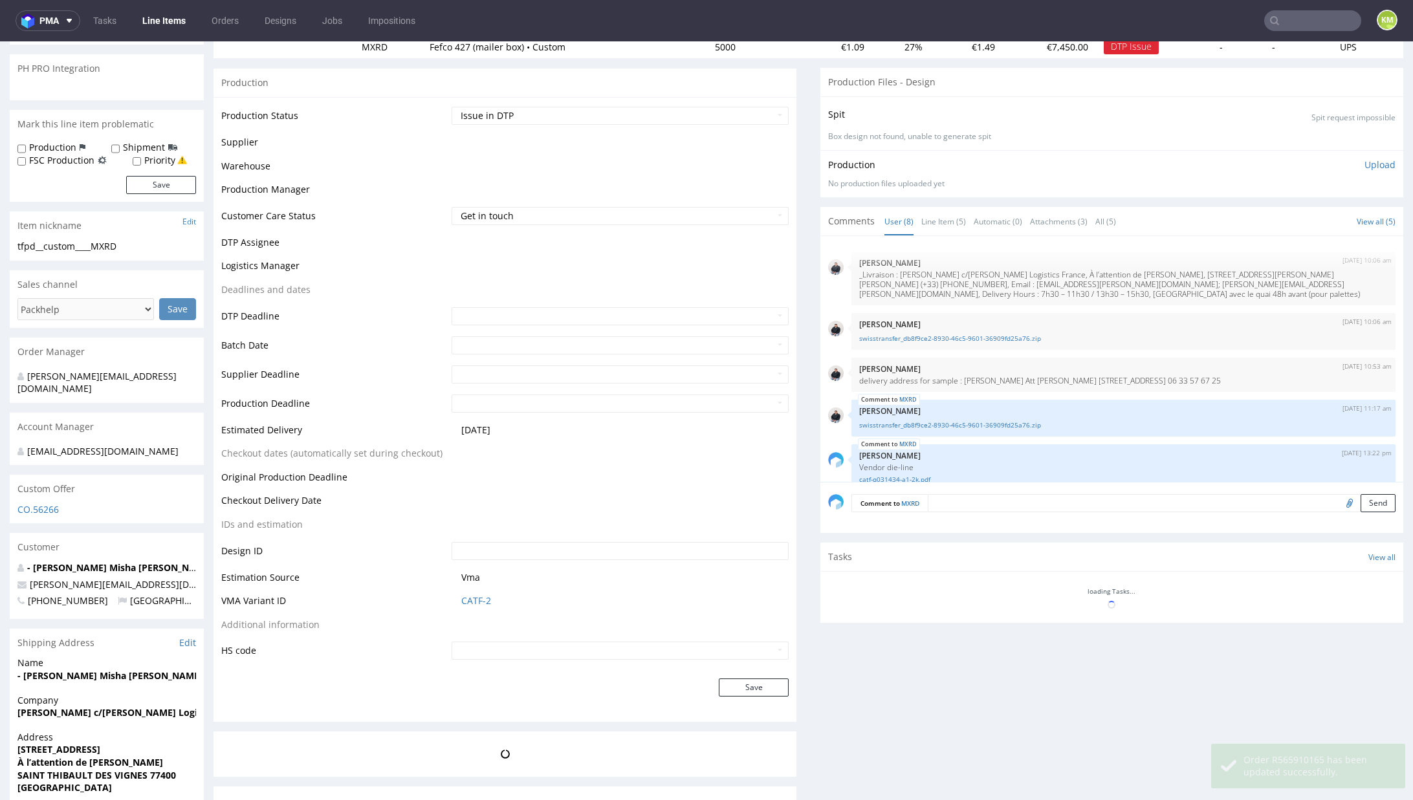
scroll to position [211, 0]
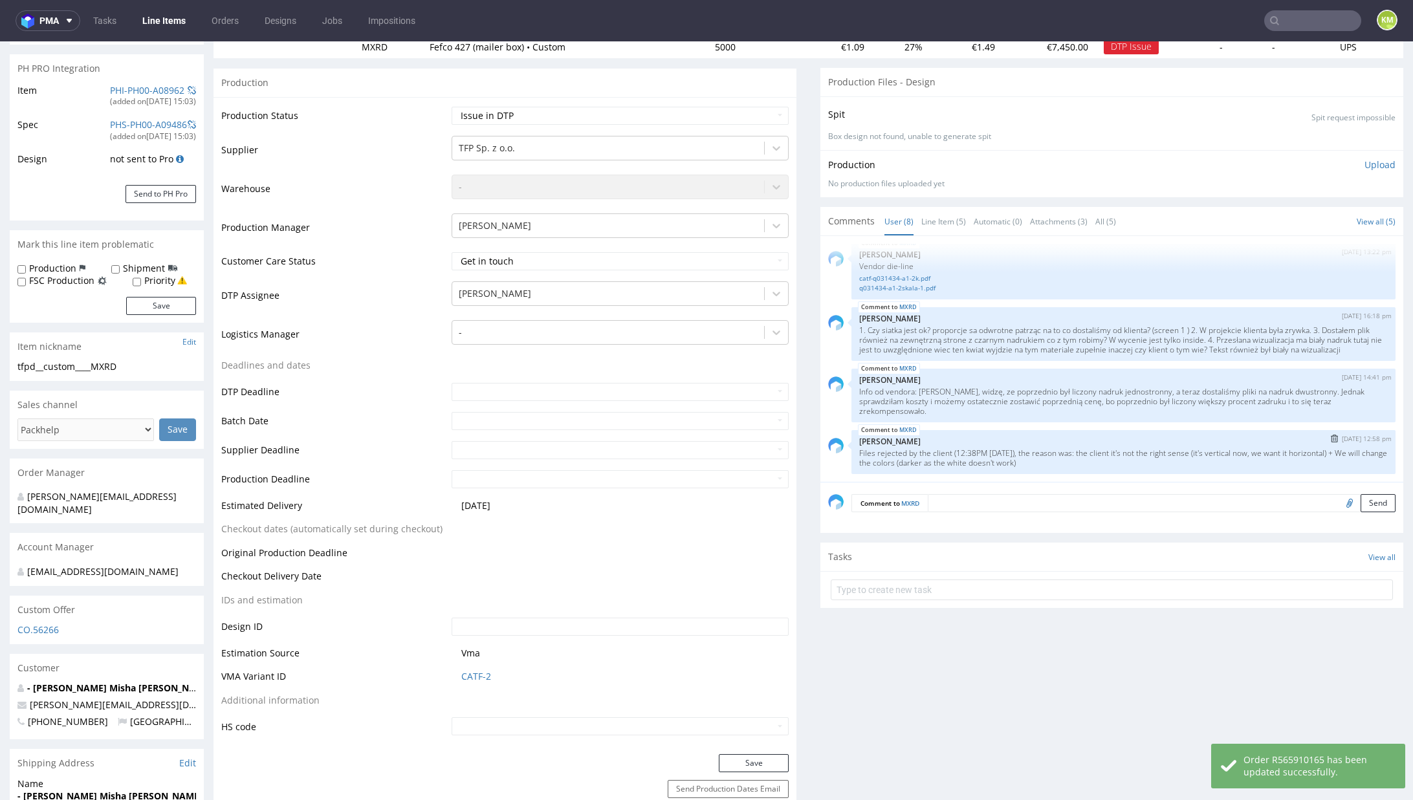
click at [1078, 444] on p "[PERSON_NAME]" at bounding box center [1123, 442] width 529 height 10
click at [921, 219] on link "Line Item (5)" at bounding box center [943, 222] width 45 height 28
drag, startPoint x: 967, startPoint y: 452, endPoint x: 930, endPoint y: 435, distance: 39.7
click at [964, 450] on p "Files rejected by the client (12:38PM 03 Sep 2025), the reason was: the client …" at bounding box center [1123, 457] width 529 height 19
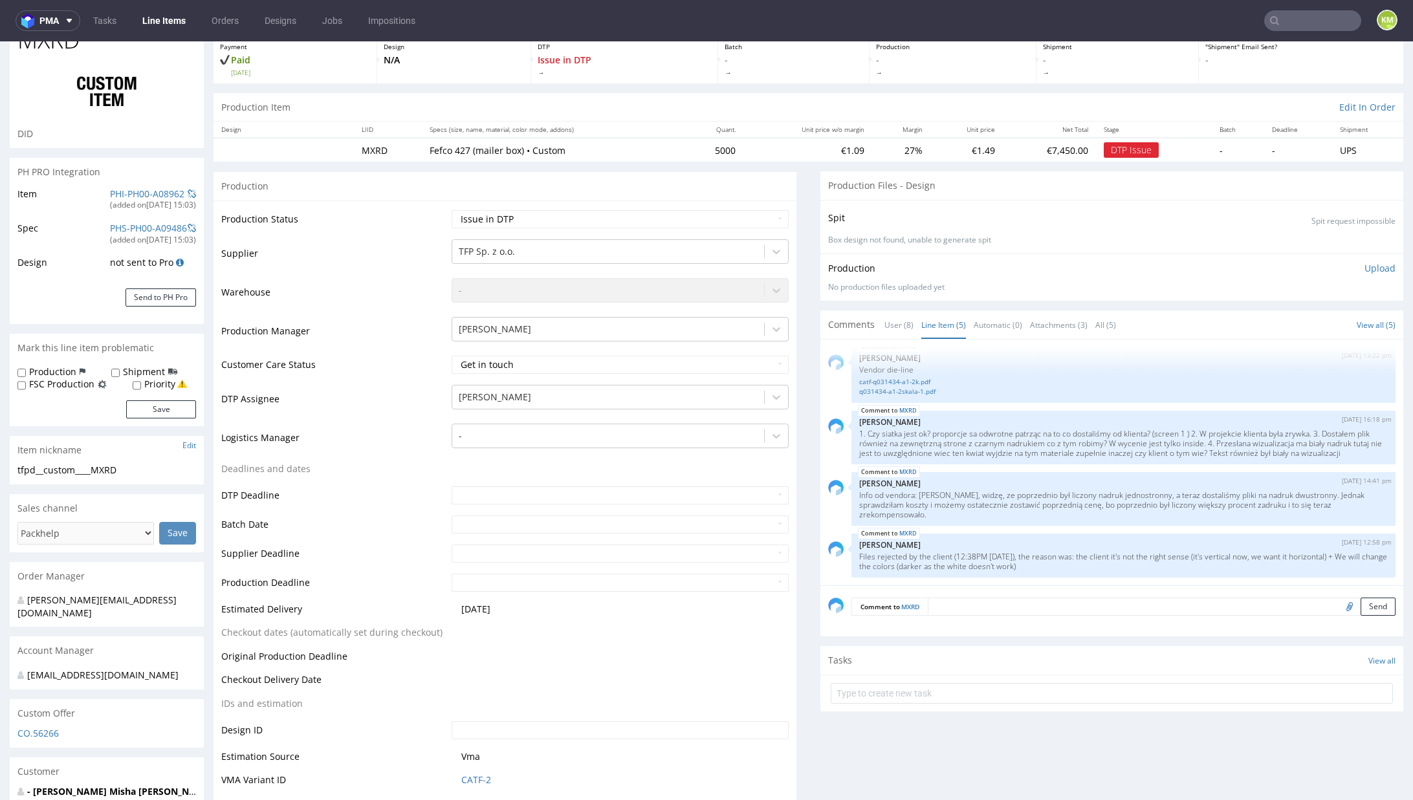
scroll to position [0, 0]
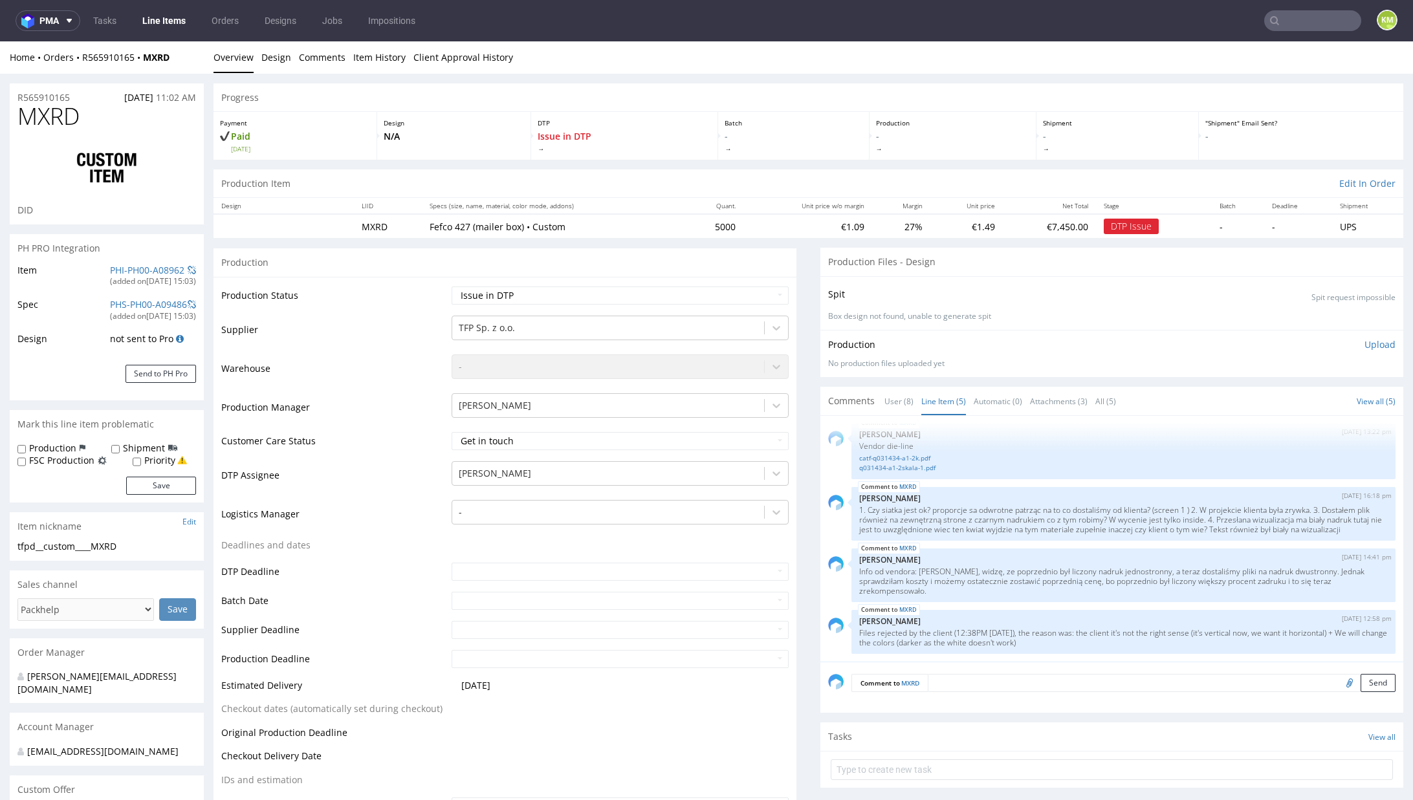
drag, startPoint x: 798, startPoint y: 261, endPoint x: 789, endPoint y: 245, distance: 18.2
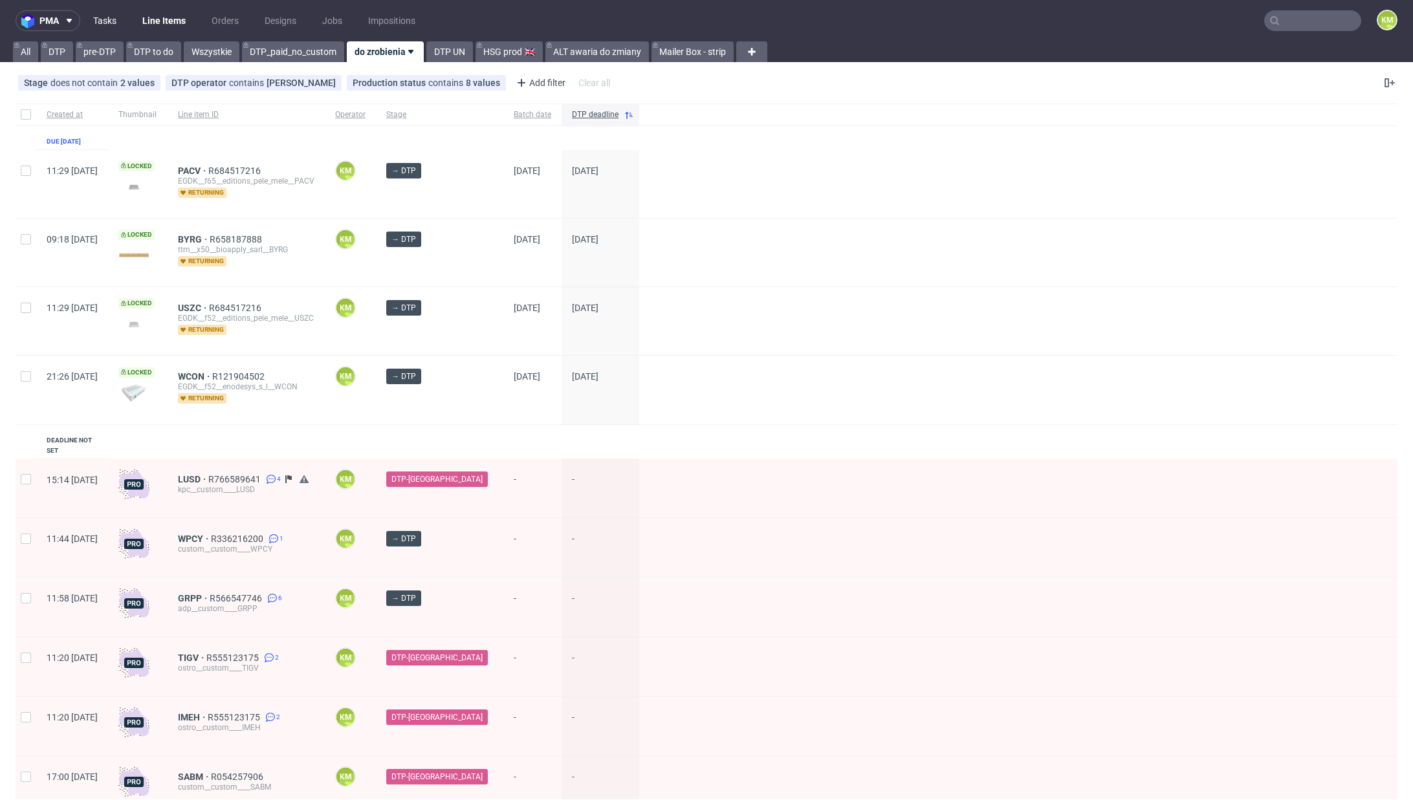
click at [104, 23] on link "Tasks" at bounding box center [104, 20] width 39 height 21
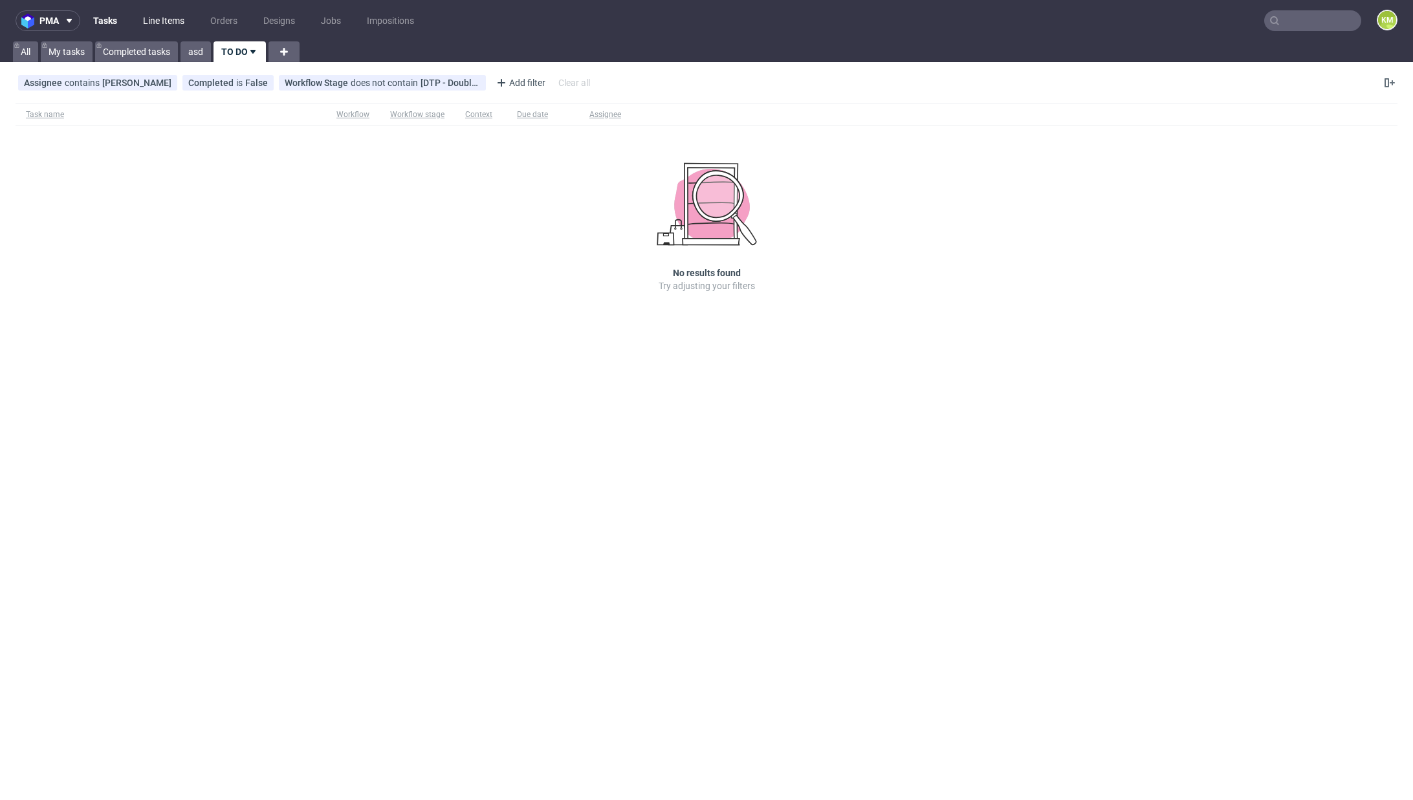
click at [182, 23] on link "Line Items" at bounding box center [163, 20] width 57 height 21
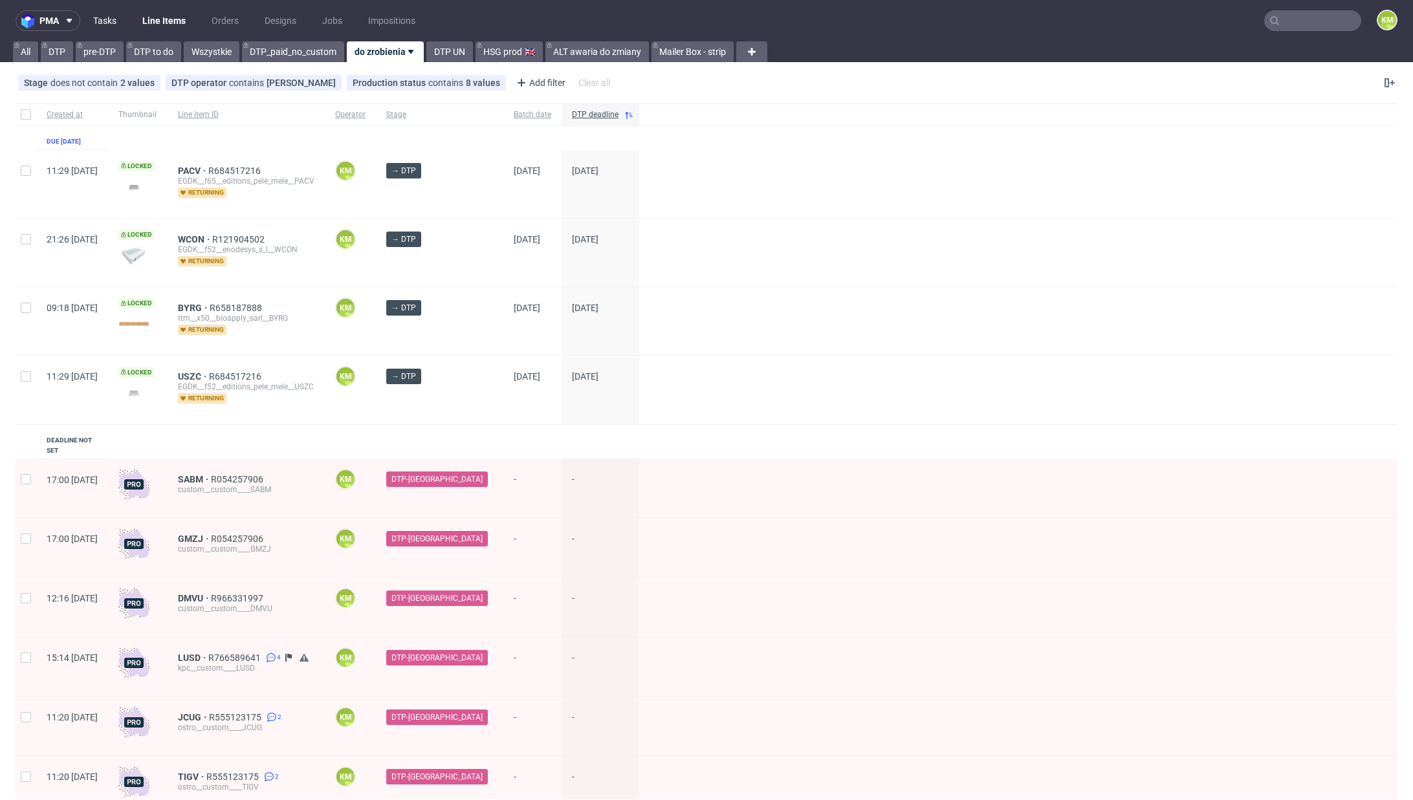
click at [99, 16] on link "Tasks" at bounding box center [104, 20] width 39 height 21
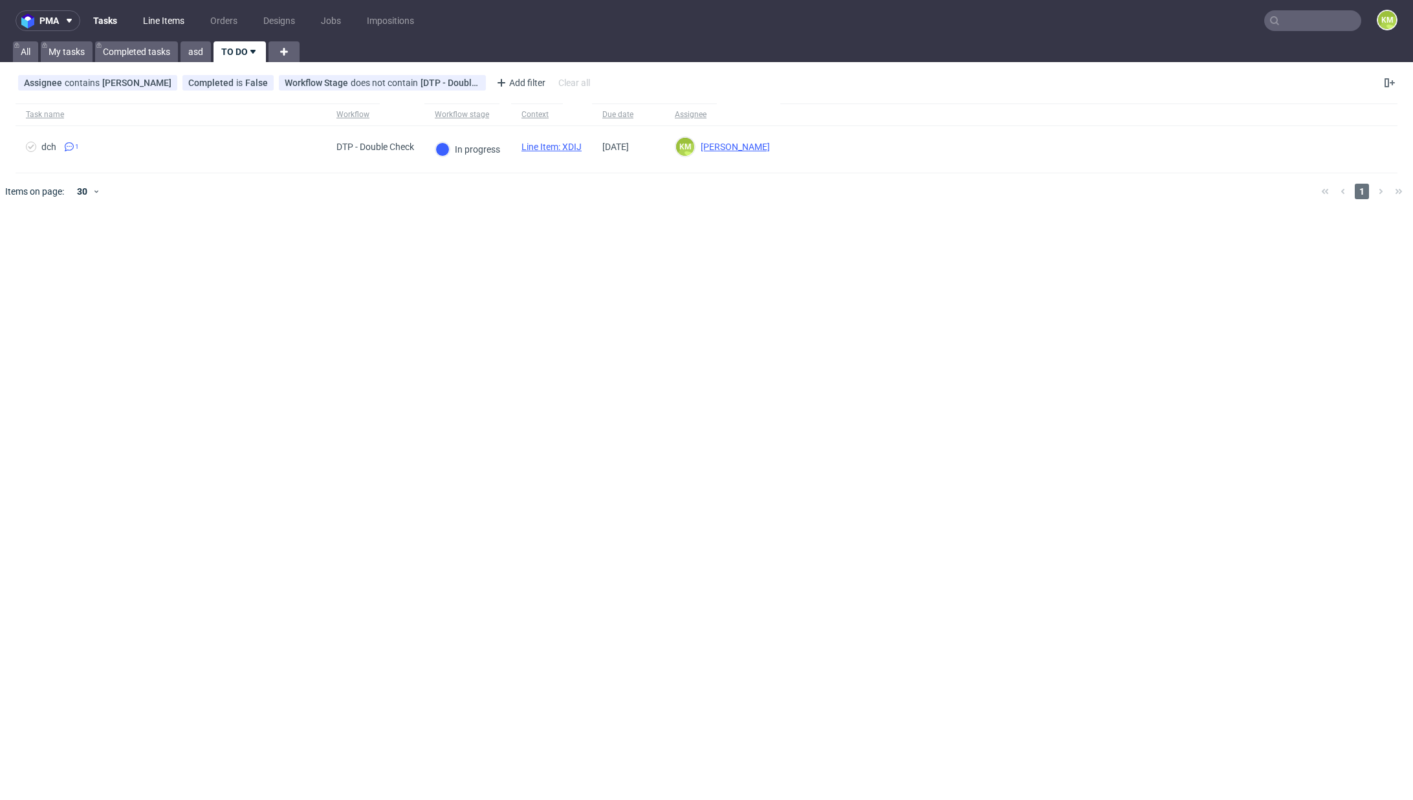
click at [155, 18] on link "Line Items" at bounding box center [163, 20] width 57 height 21
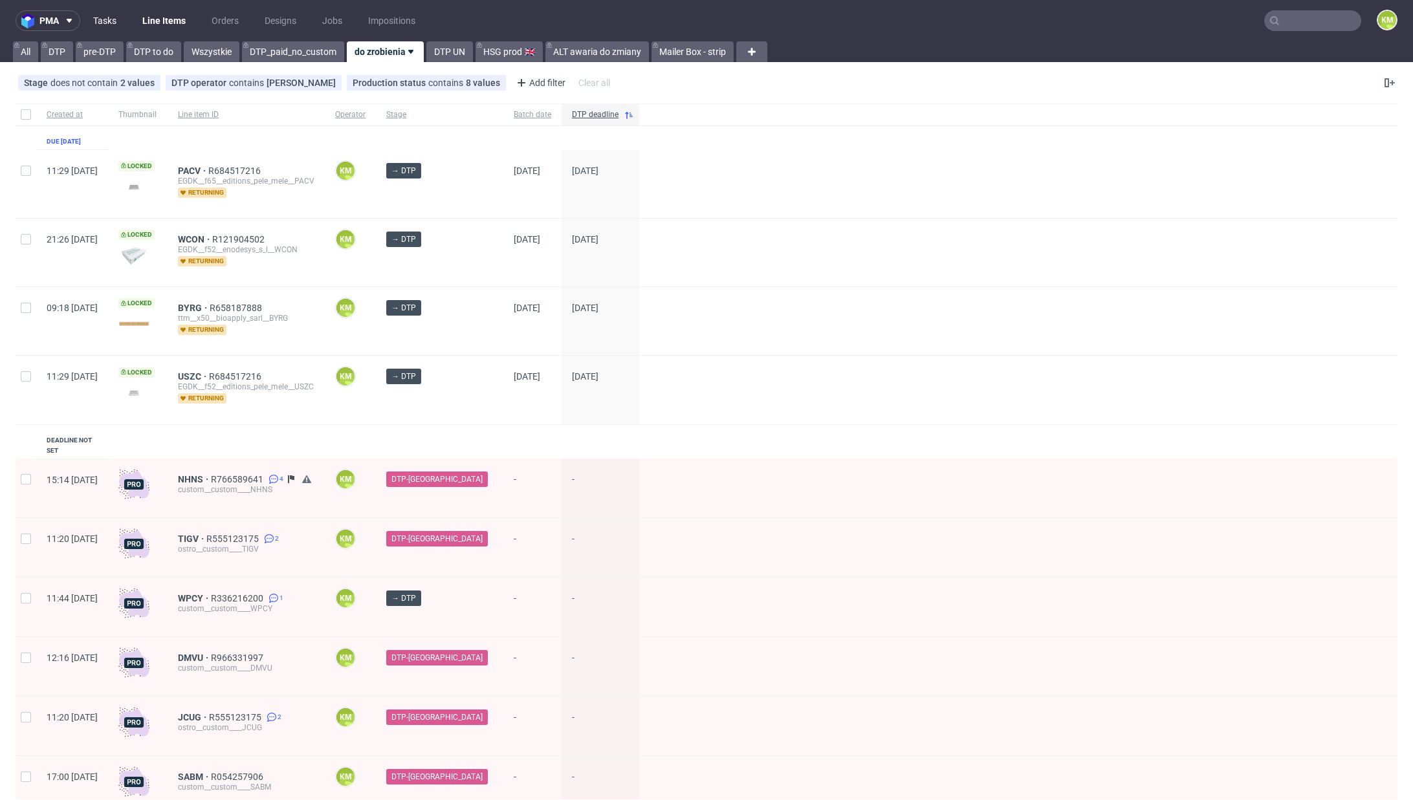
click at [118, 21] on link "Tasks" at bounding box center [104, 20] width 39 height 21
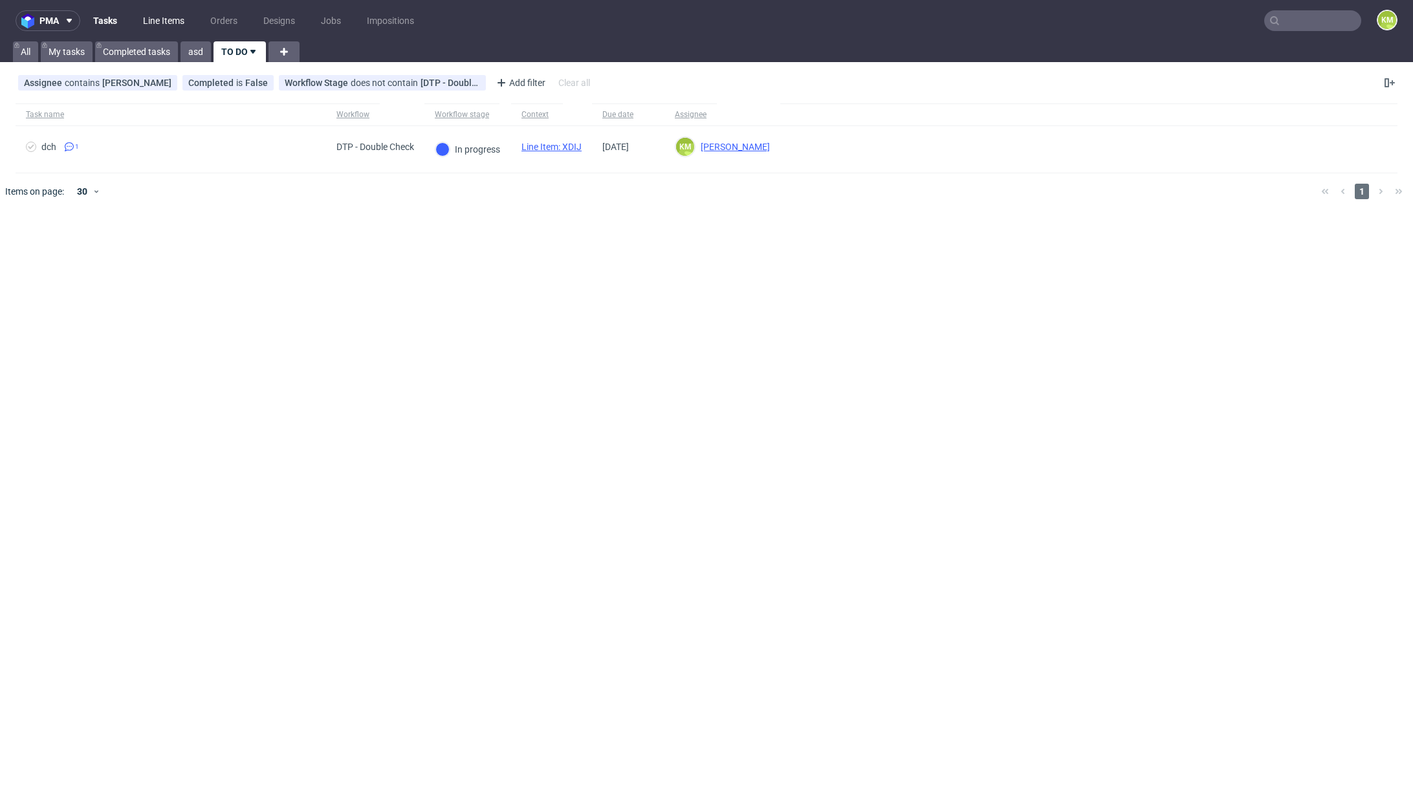
click at [170, 17] on link "Line Items" at bounding box center [163, 20] width 57 height 21
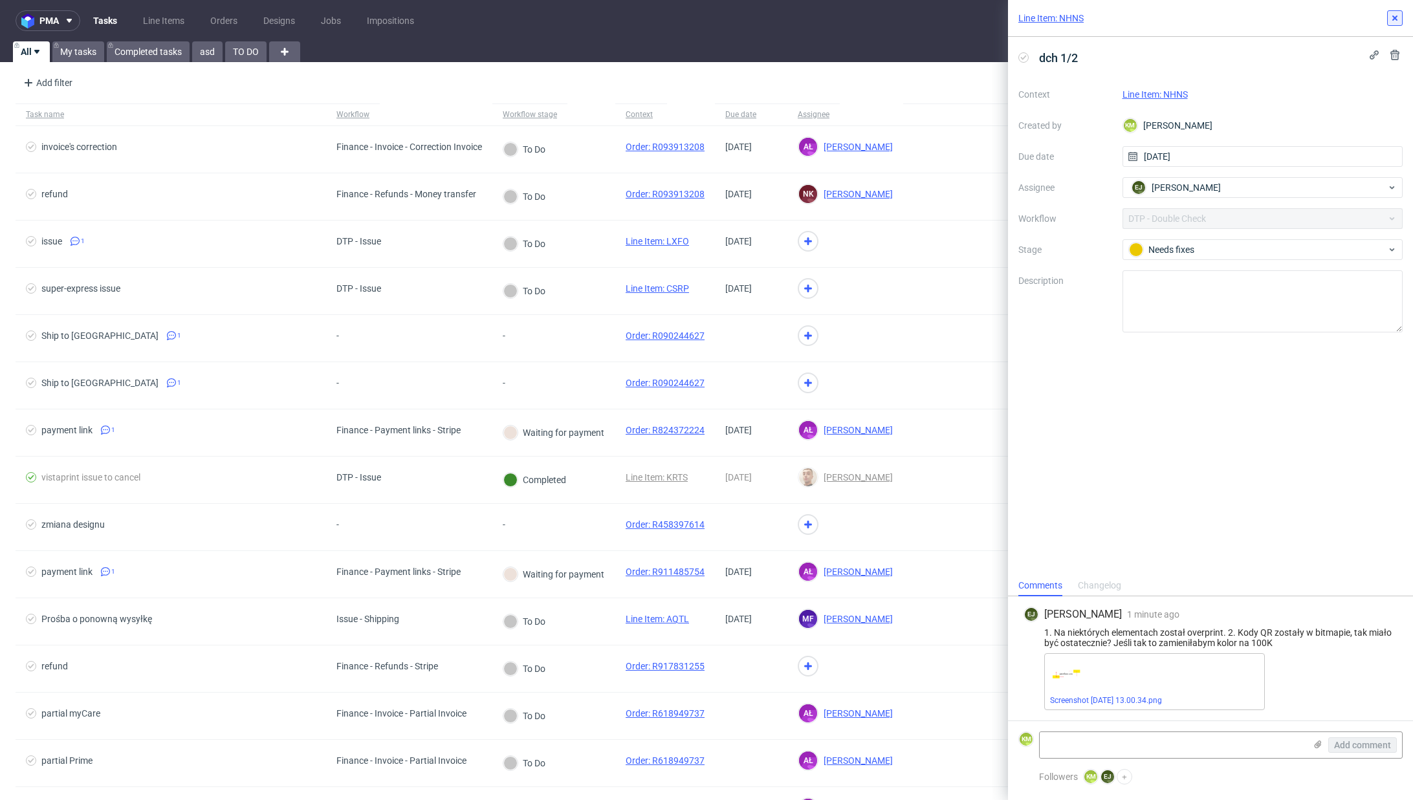
click at [1400, 22] on button at bounding box center [1395, 18] width 16 height 16
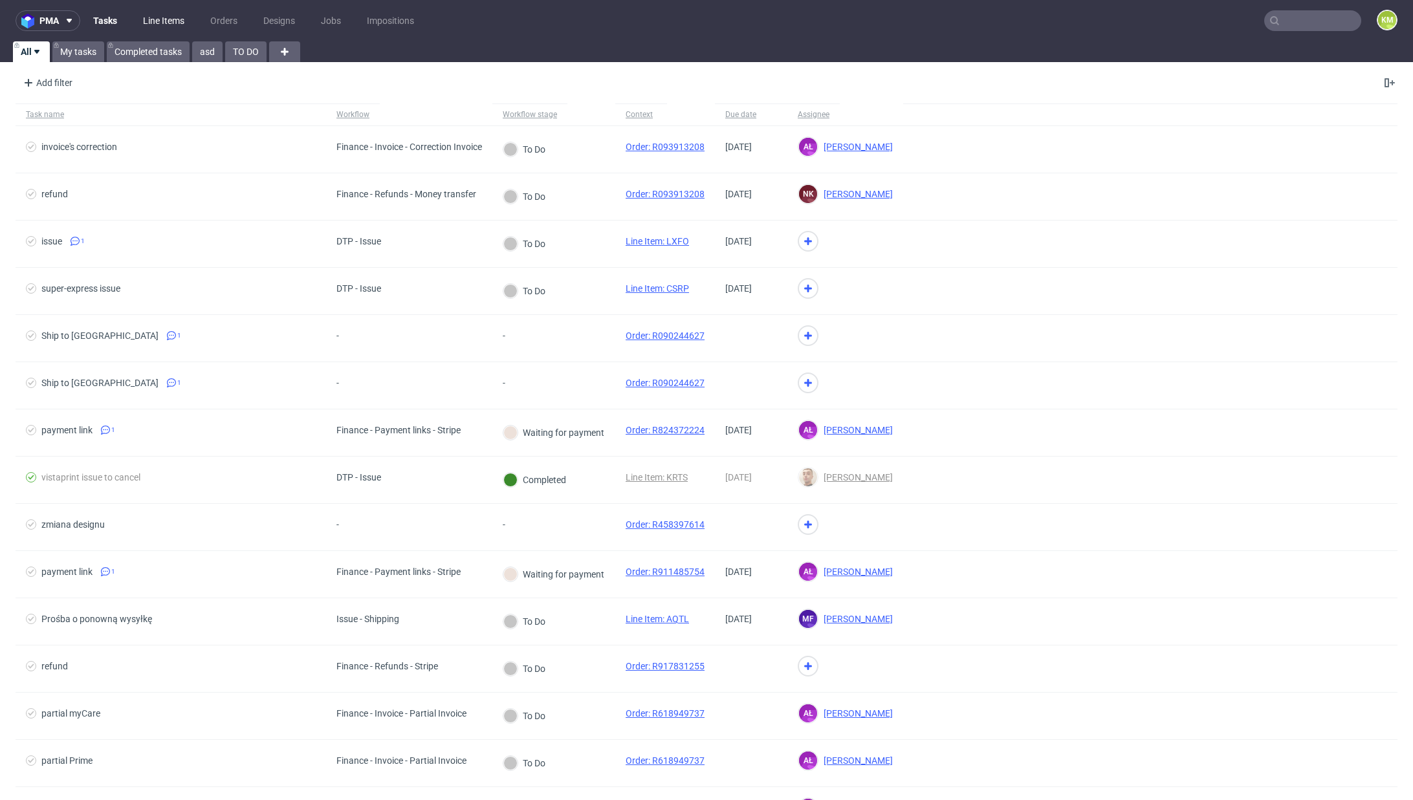
click at [165, 26] on link "Line Items" at bounding box center [163, 20] width 57 height 21
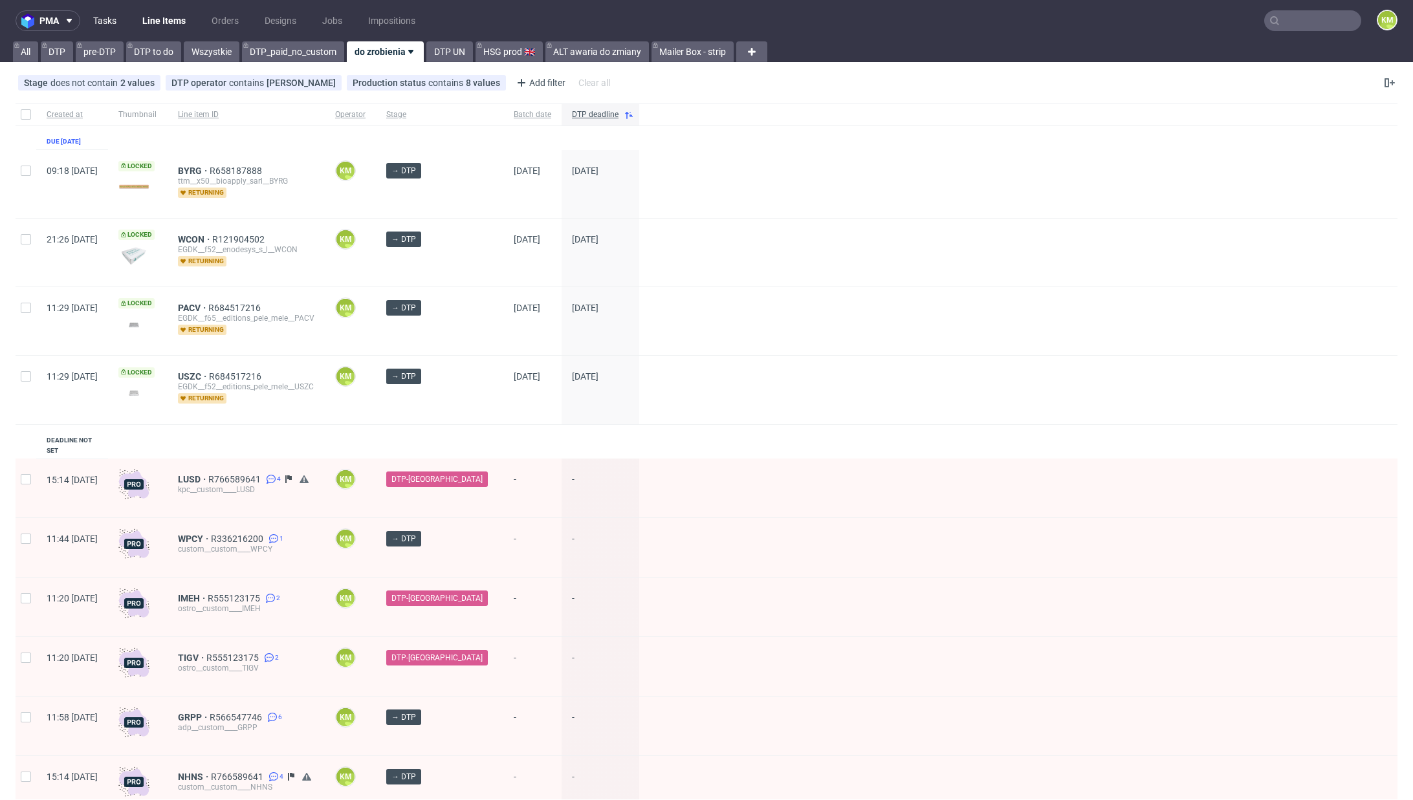
click at [113, 21] on link "Tasks" at bounding box center [104, 20] width 39 height 21
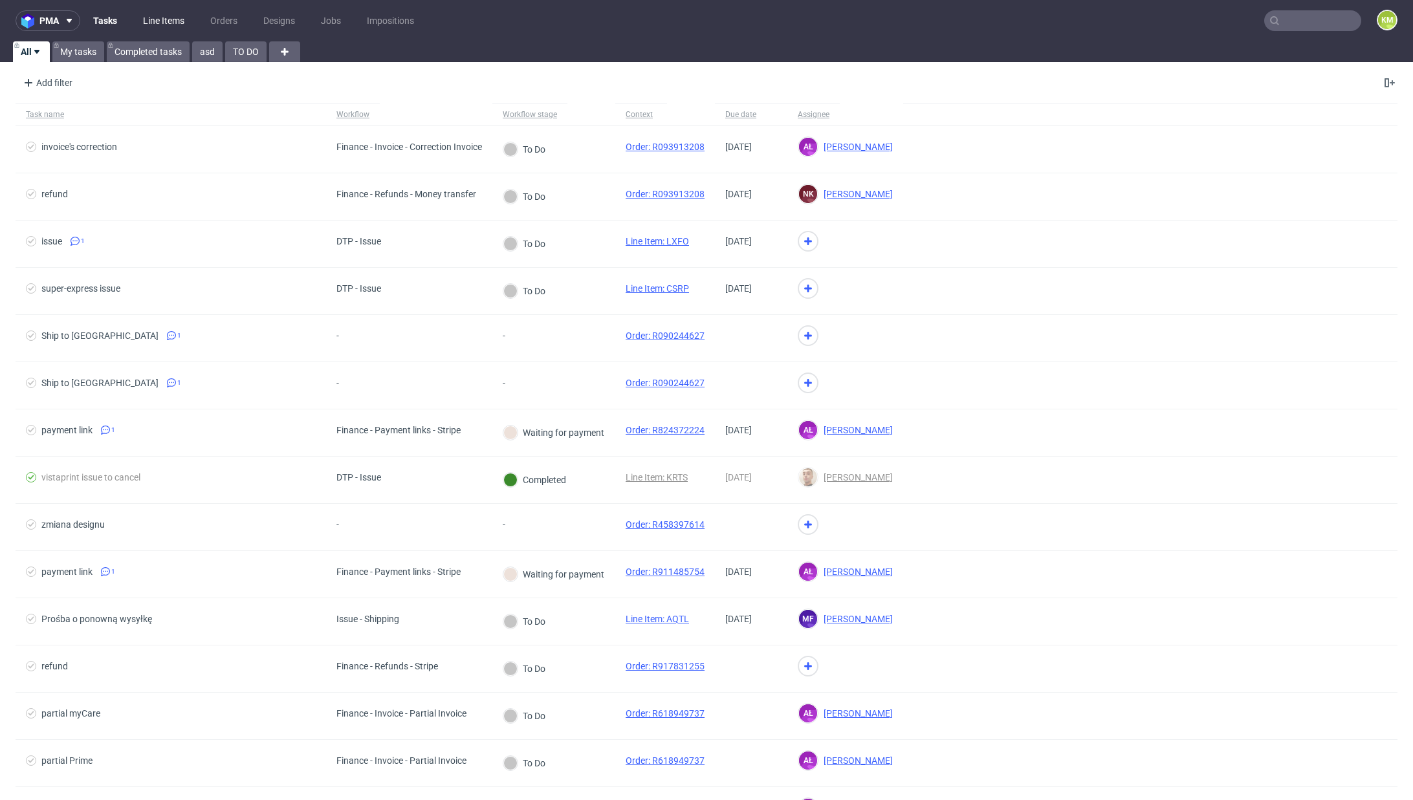
click at [147, 23] on link "Line Items" at bounding box center [163, 20] width 57 height 21
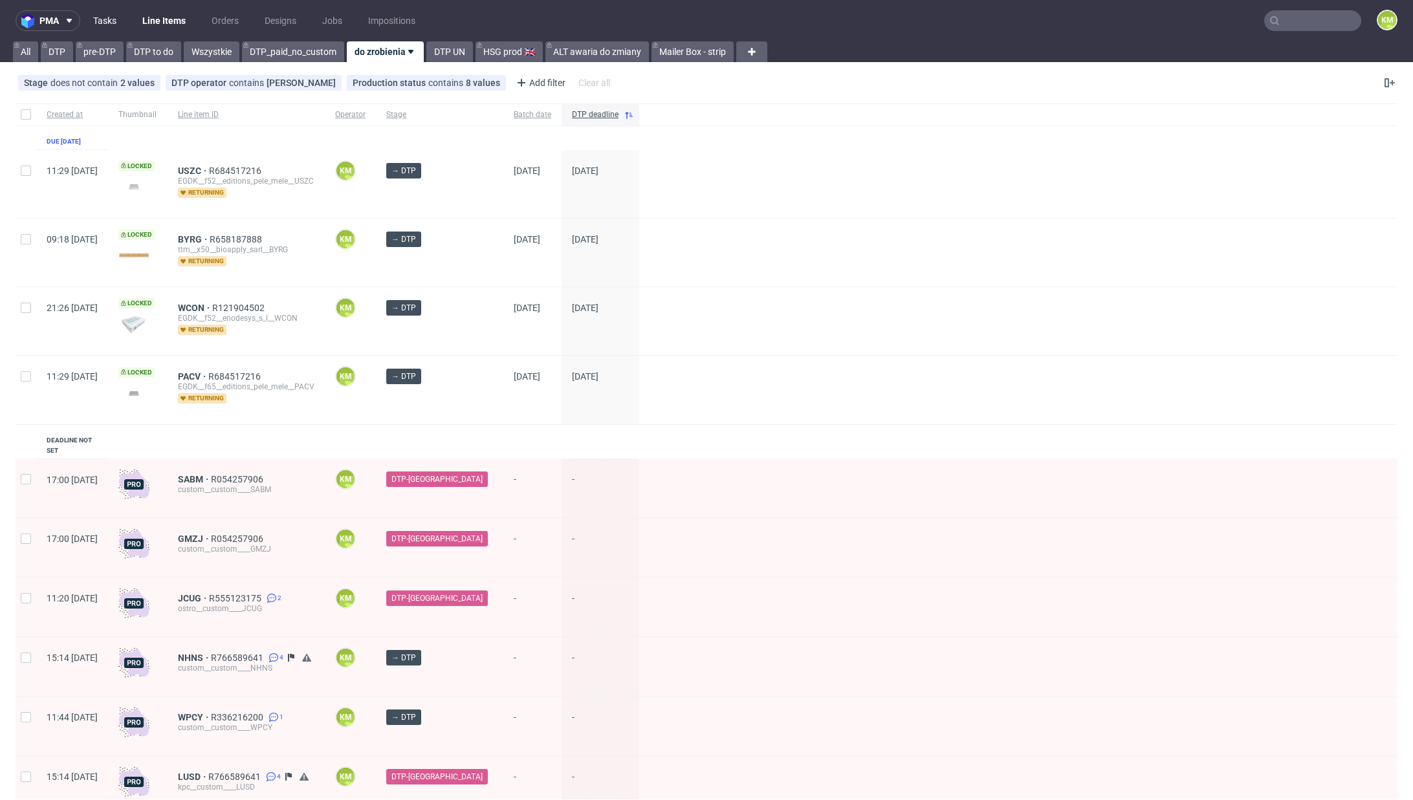
click at [116, 19] on link "Tasks" at bounding box center [104, 20] width 39 height 21
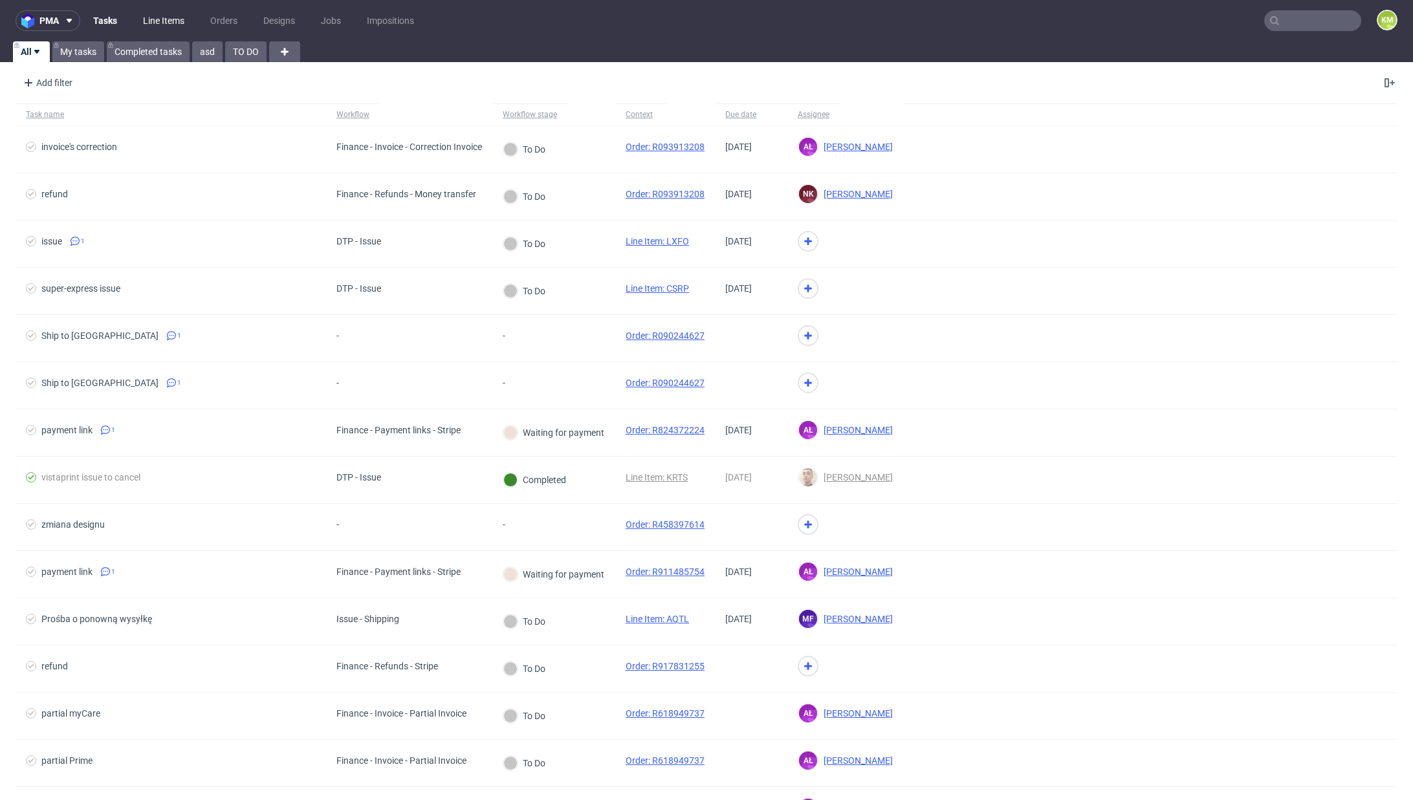
click at [173, 27] on link "Line Items" at bounding box center [163, 20] width 57 height 21
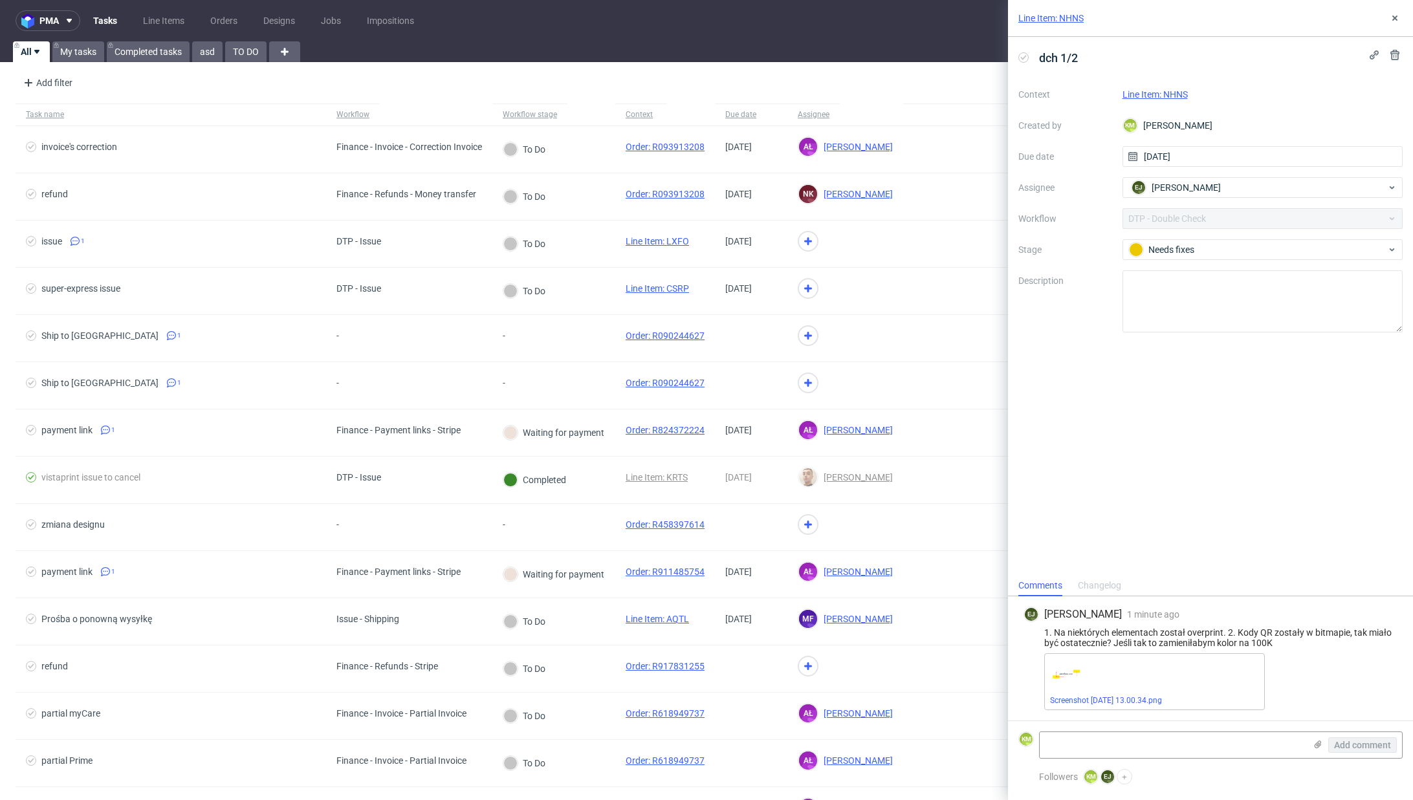
click at [1078, 19] on link "Line Item: NHNS" at bounding box center [1050, 18] width 65 height 13
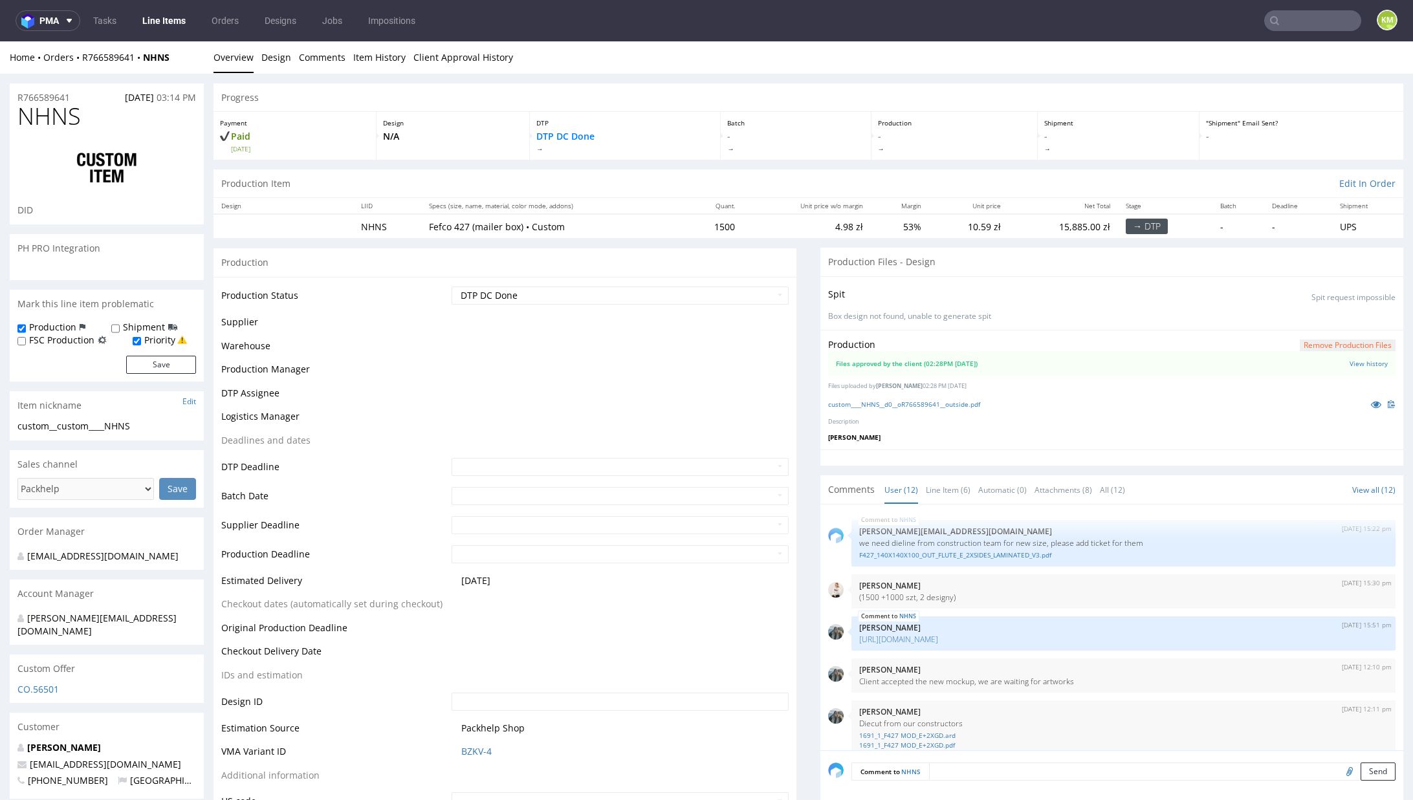
scroll to position [515, 0]
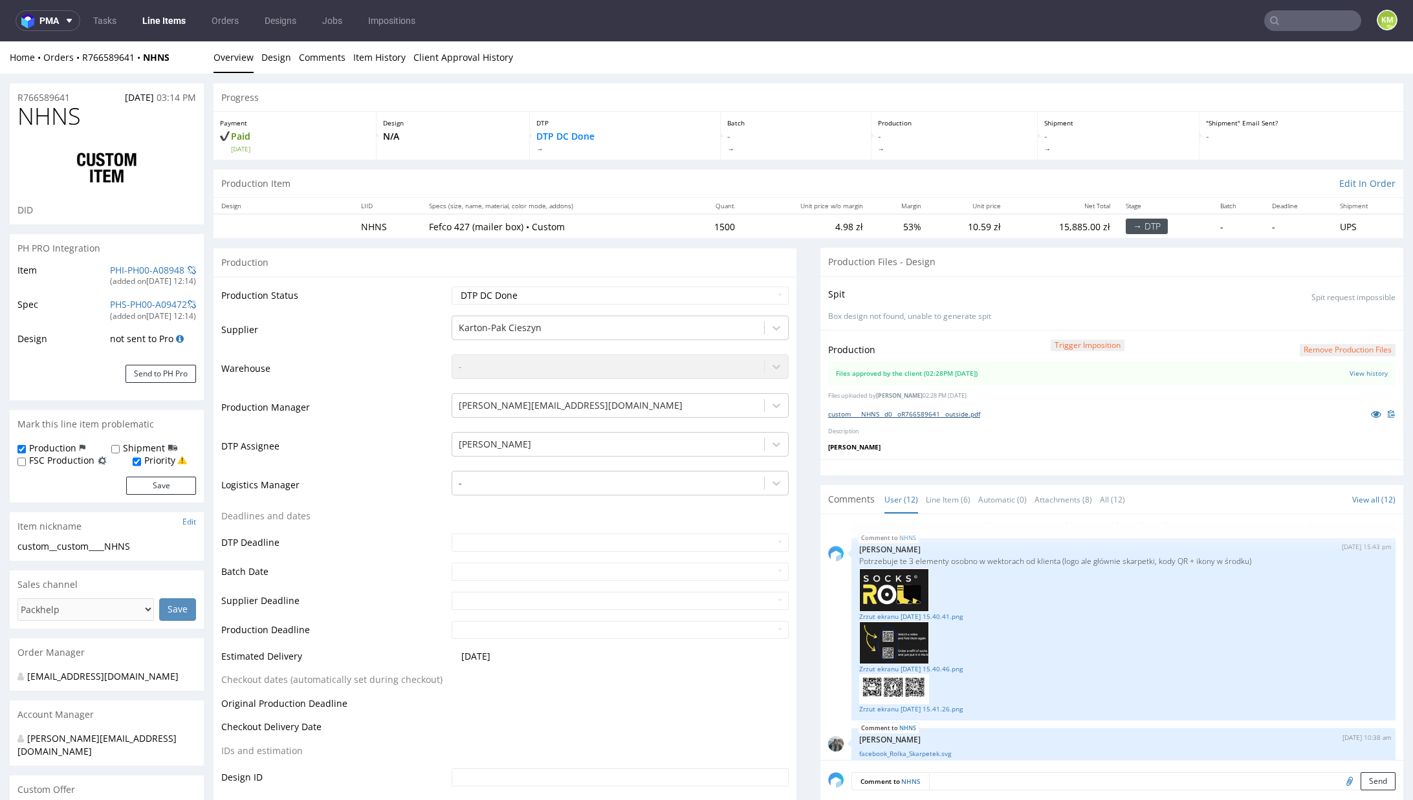
click at [932, 413] on link "custom____NHNS__d0__oR766589641__outside.pdf" at bounding box center [904, 414] width 152 height 9
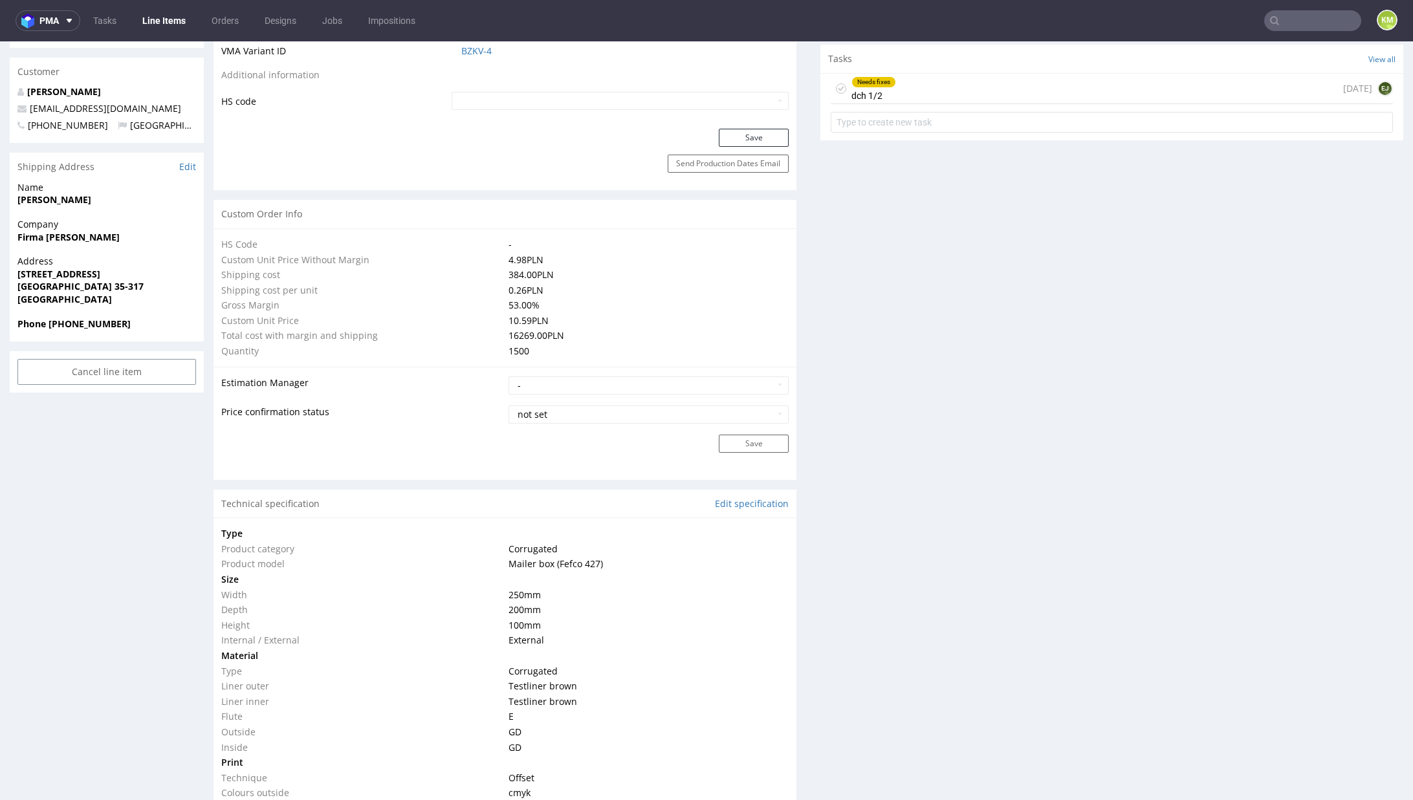
scroll to position [570, 0]
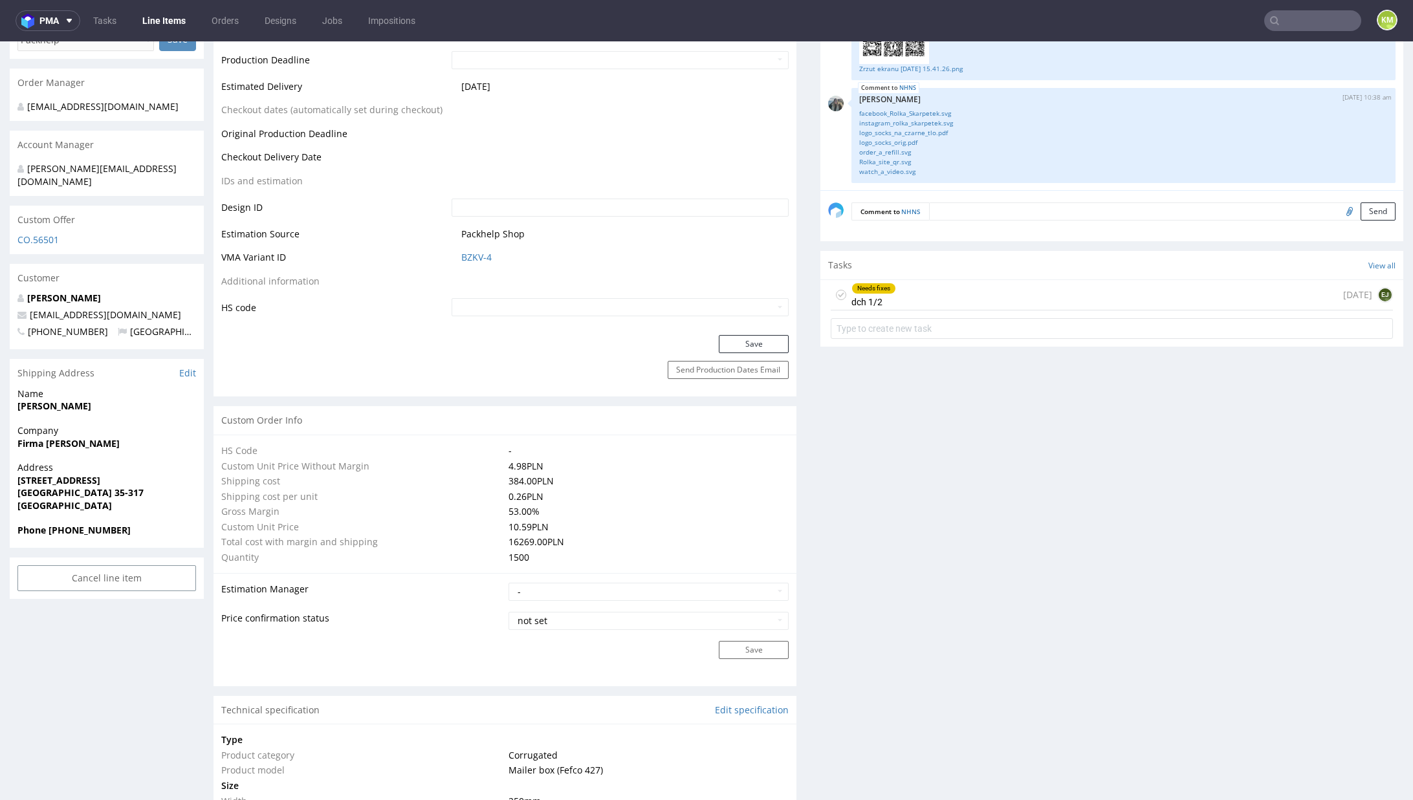
click at [928, 298] on div "Needs fixes dch 1/2 1 day ago EJ" at bounding box center [1112, 295] width 562 height 30
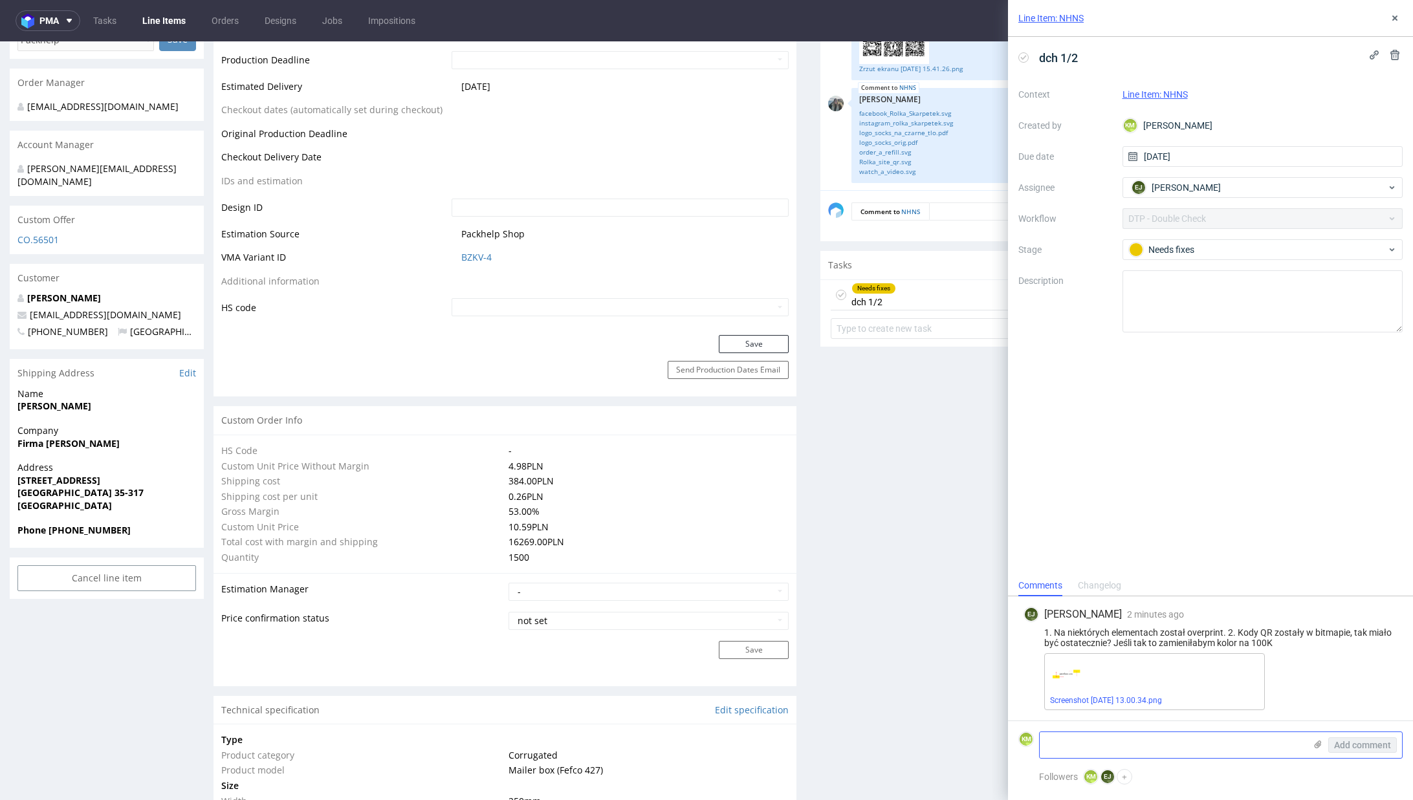
click at [1180, 754] on textarea at bounding box center [1172, 745] width 265 height 26
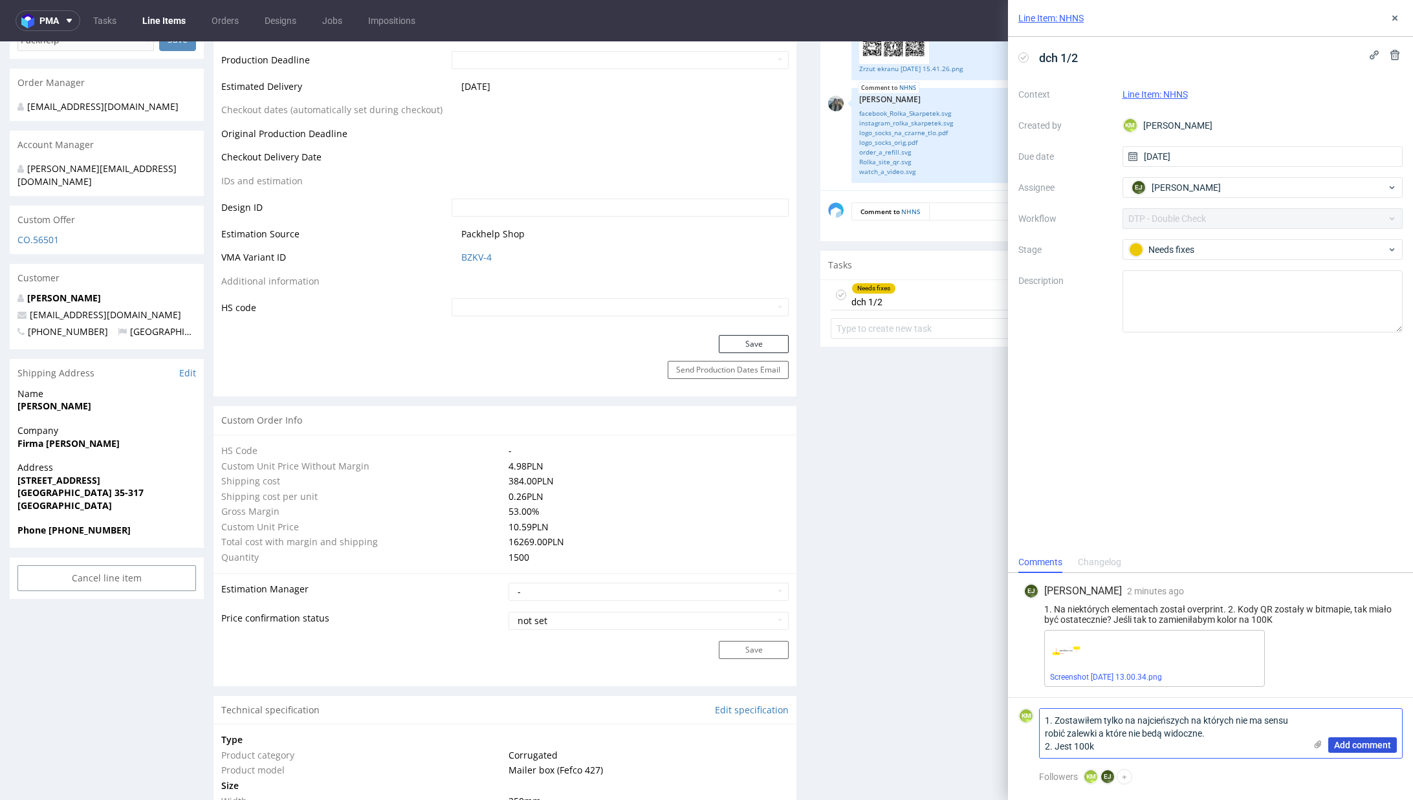
type textarea "1. Zostawiłem tylko na najcieńszych na których nie ma sensu robić zalewki a któ…"
click at [1379, 747] on span "Add comment" at bounding box center [1362, 745] width 57 height 9
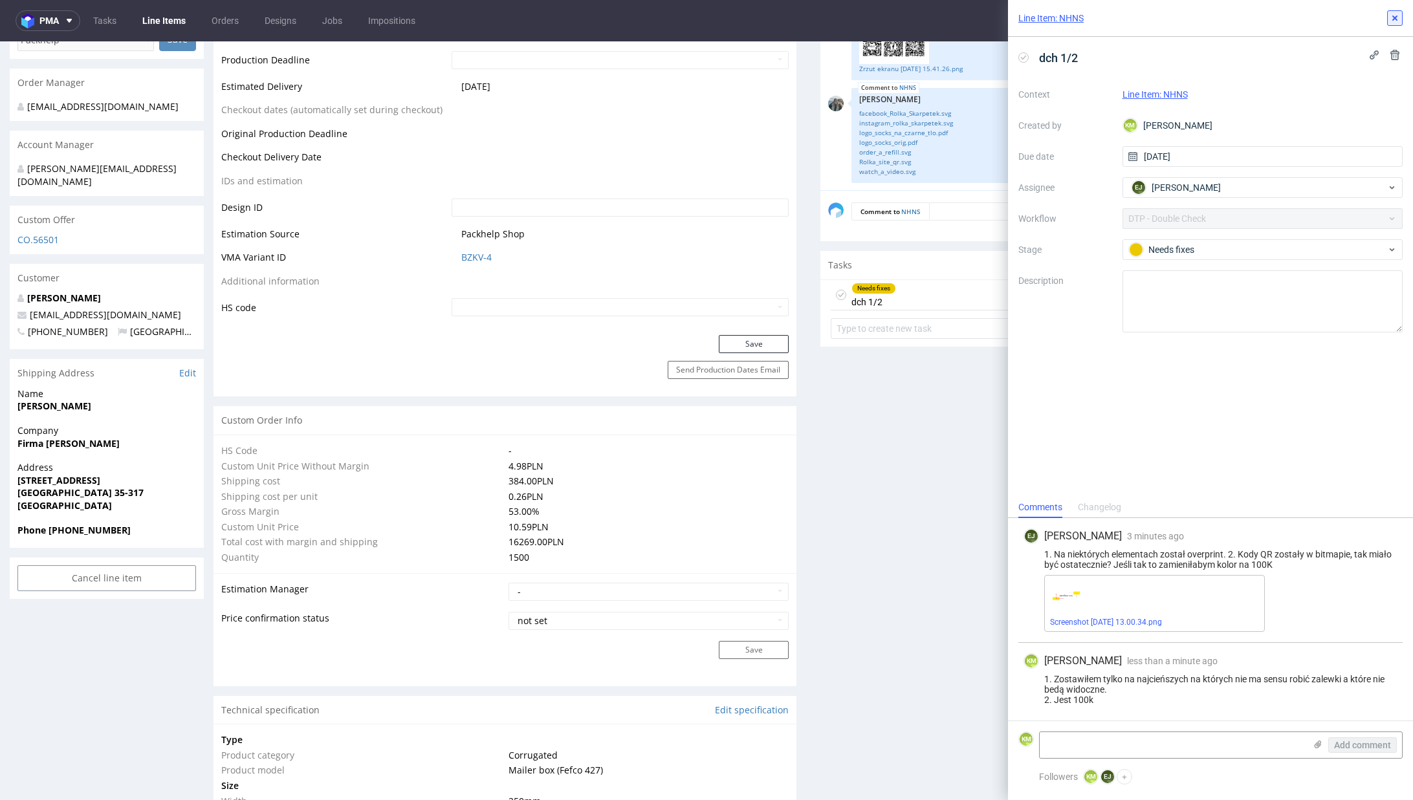
click at [1394, 25] on button at bounding box center [1395, 18] width 16 height 16
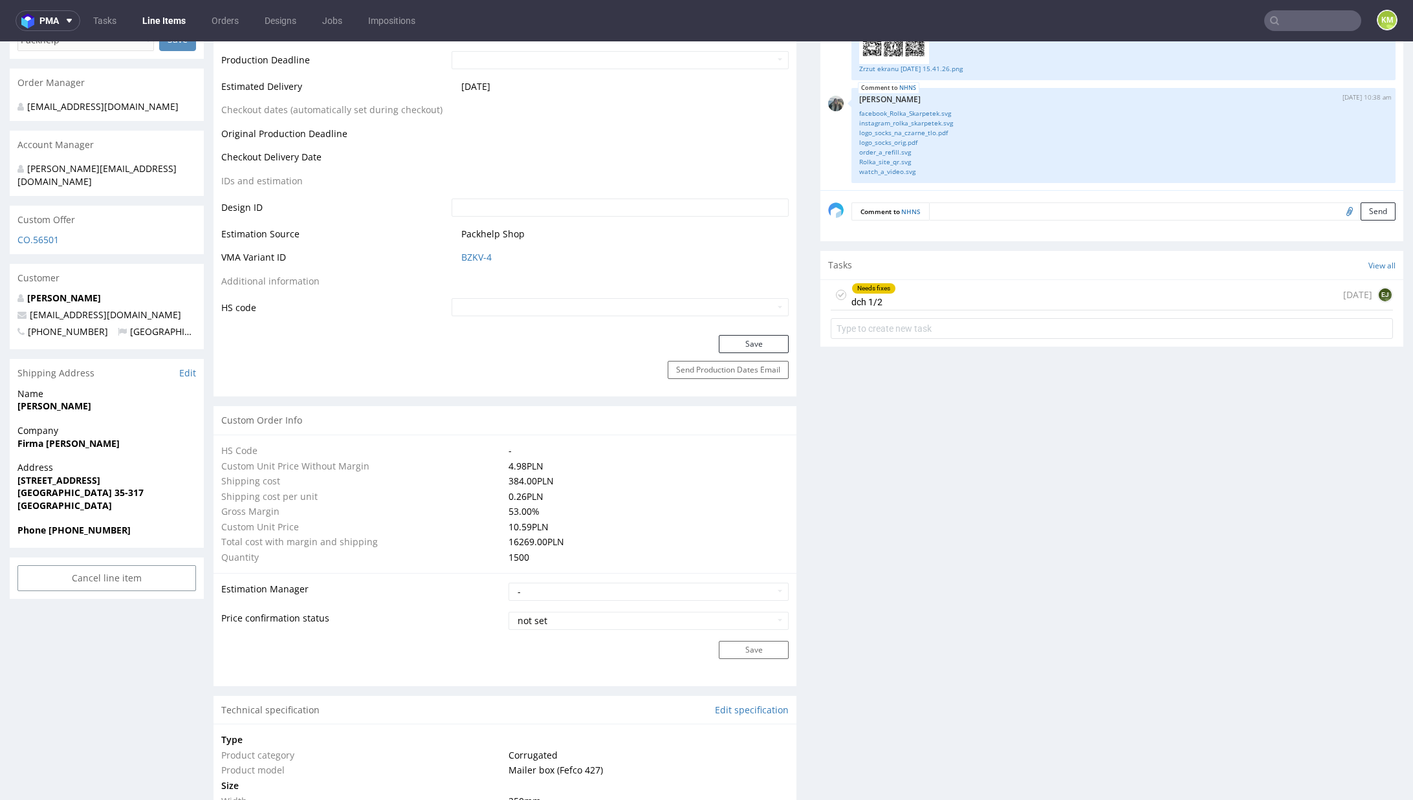
click at [838, 293] on use at bounding box center [841, 295] width 6 height 5
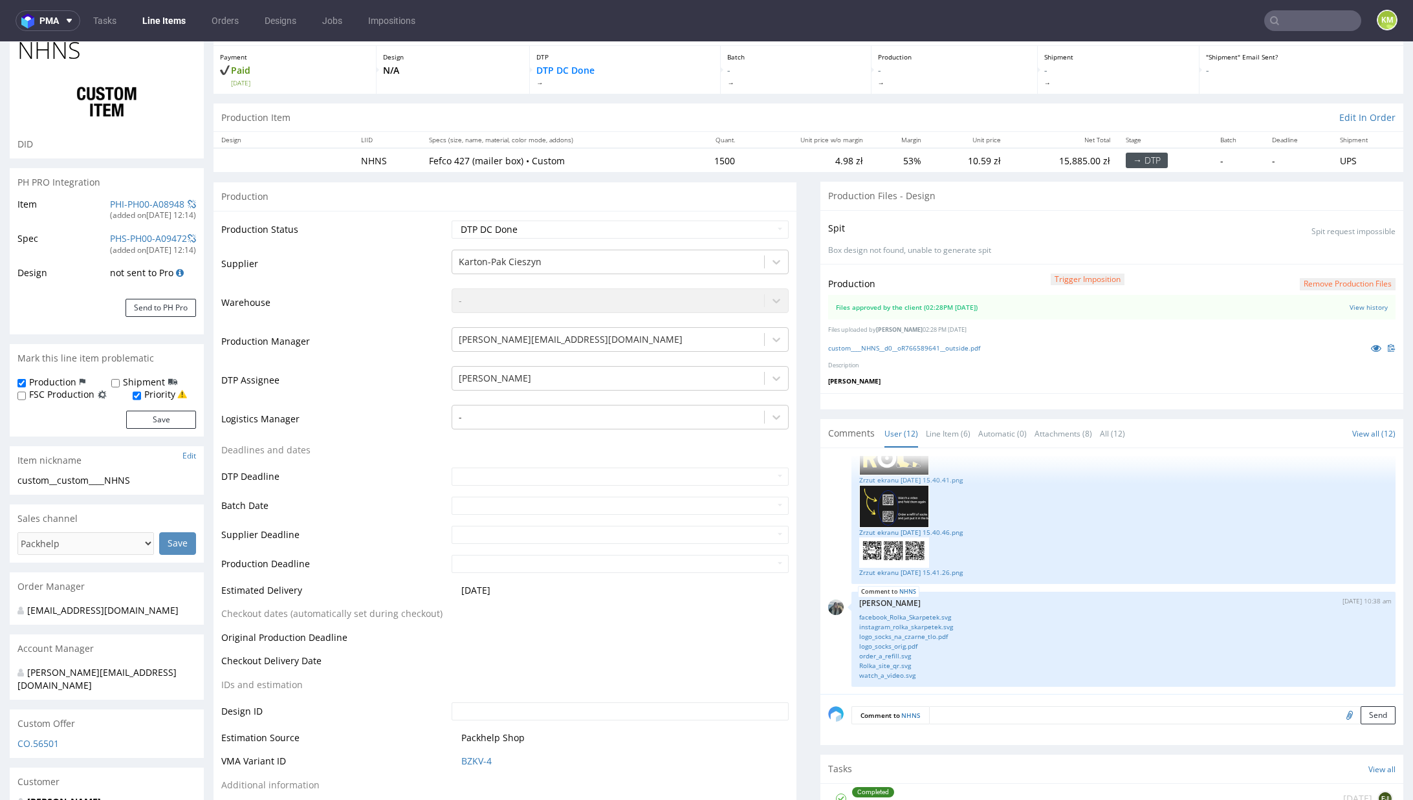
scroll to position [61, 0]
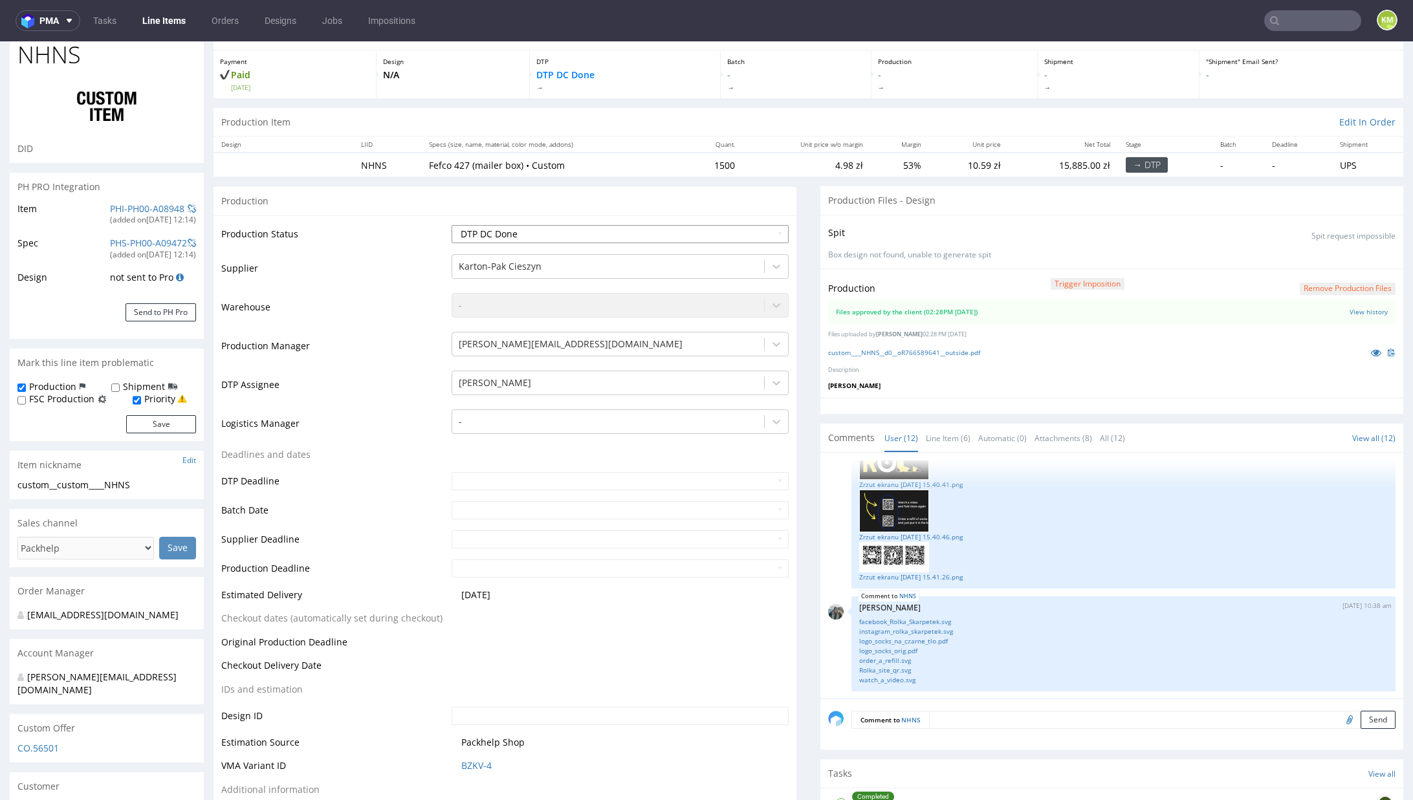
click at [691, 226] on select "Waiting for Artwork Waiting for Diecut Waiting for Mockup Waiting for DTP Waiti…" at bounding box center [620, 234] width 337 height 18
select select "dtp_production_ready"
click at [452, 225] on select "Waiting for Artwork Waiting for Diecut Waiting for Mockup Waiting for DTP Waiti…" at bounding box center [620, 234] width 337 height 18
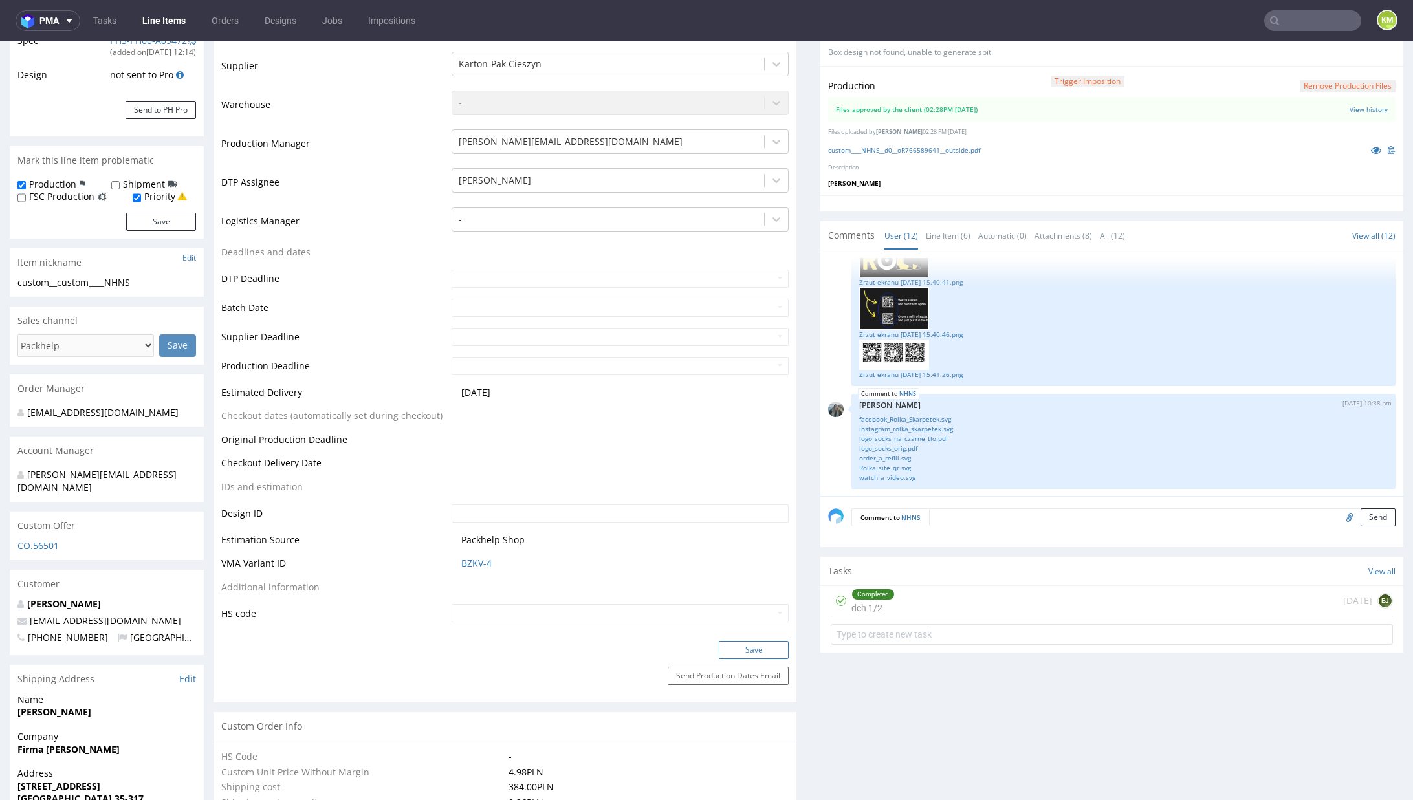
click at [754, 645] on button "Save" at bounding box center [754, 650] width 70 height 18
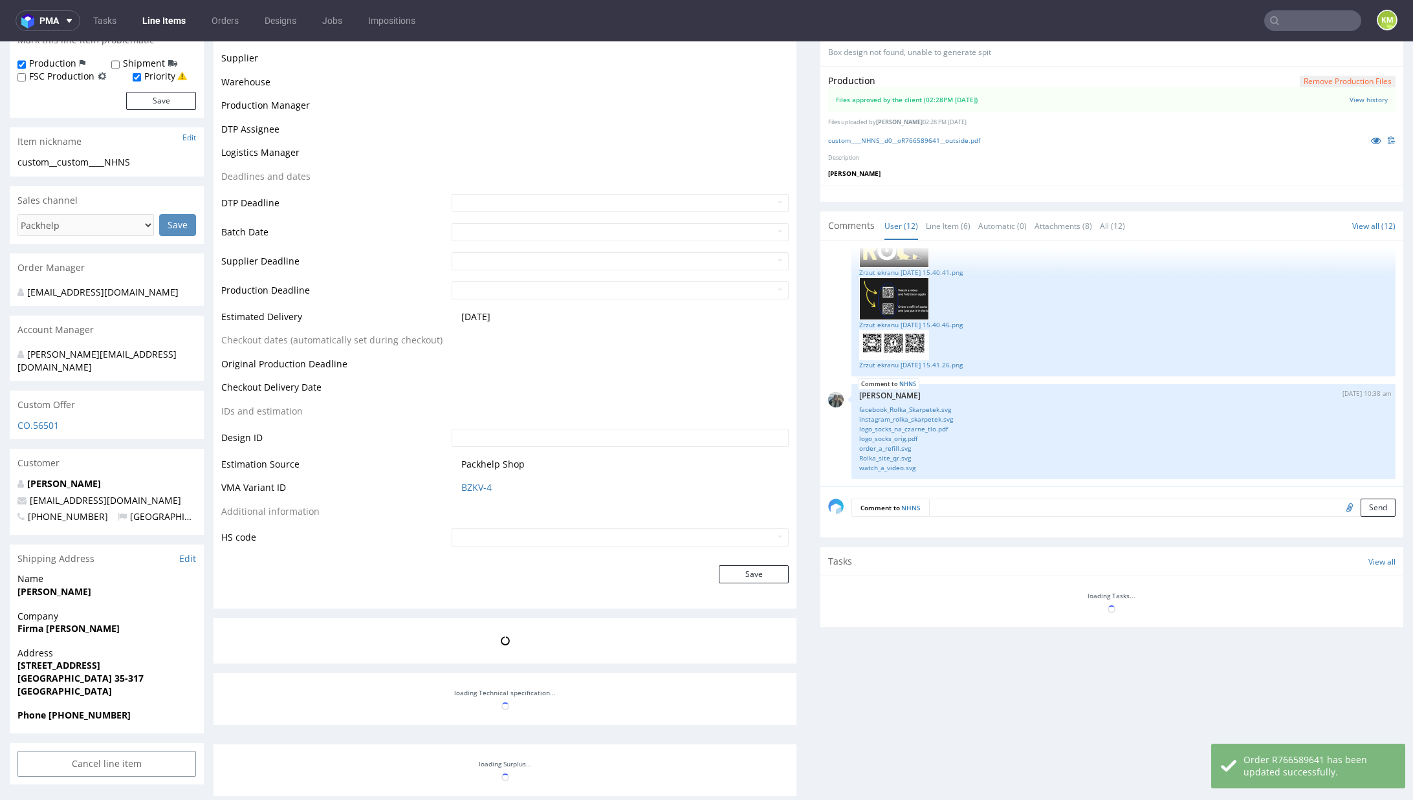
scroll to position [385, 0]
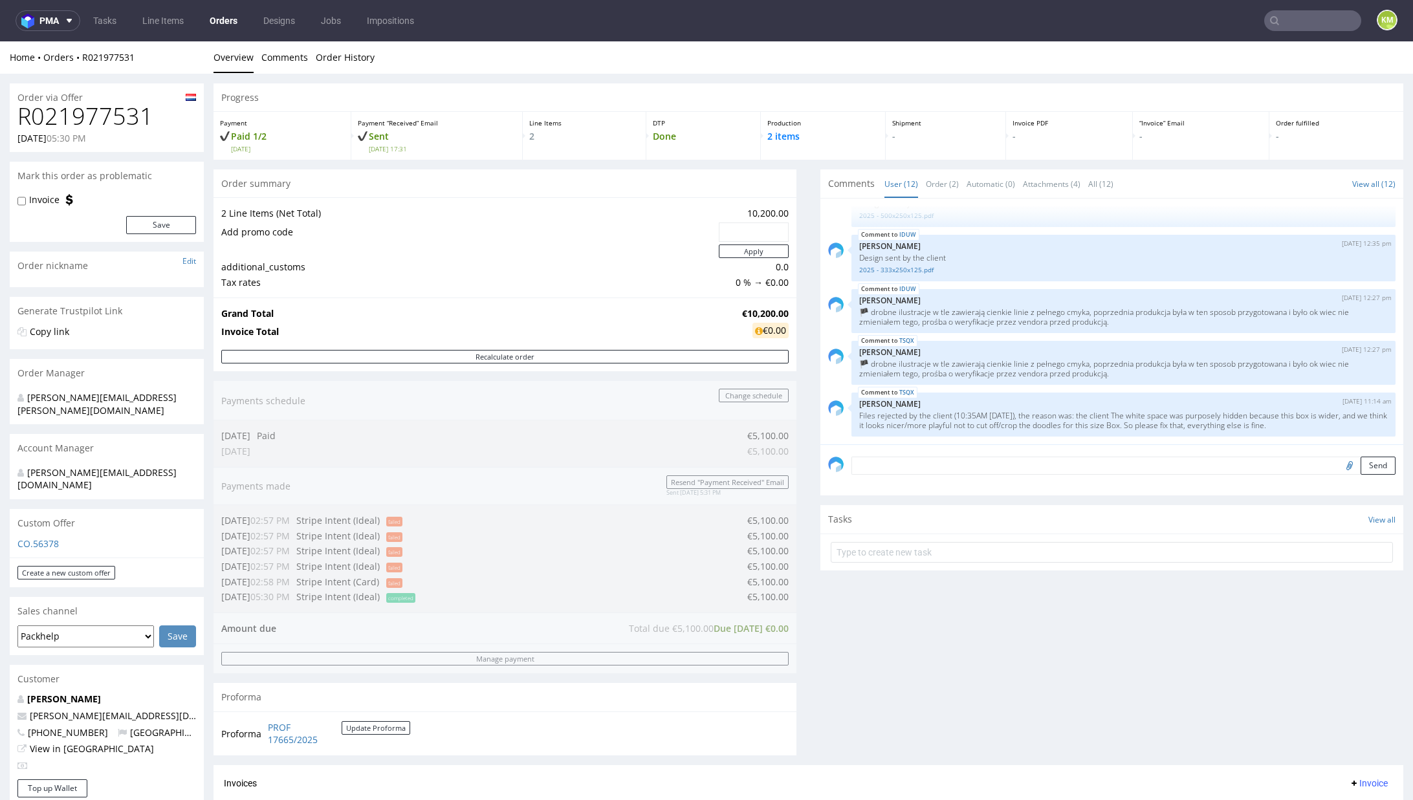
scroll to position [430, 0]
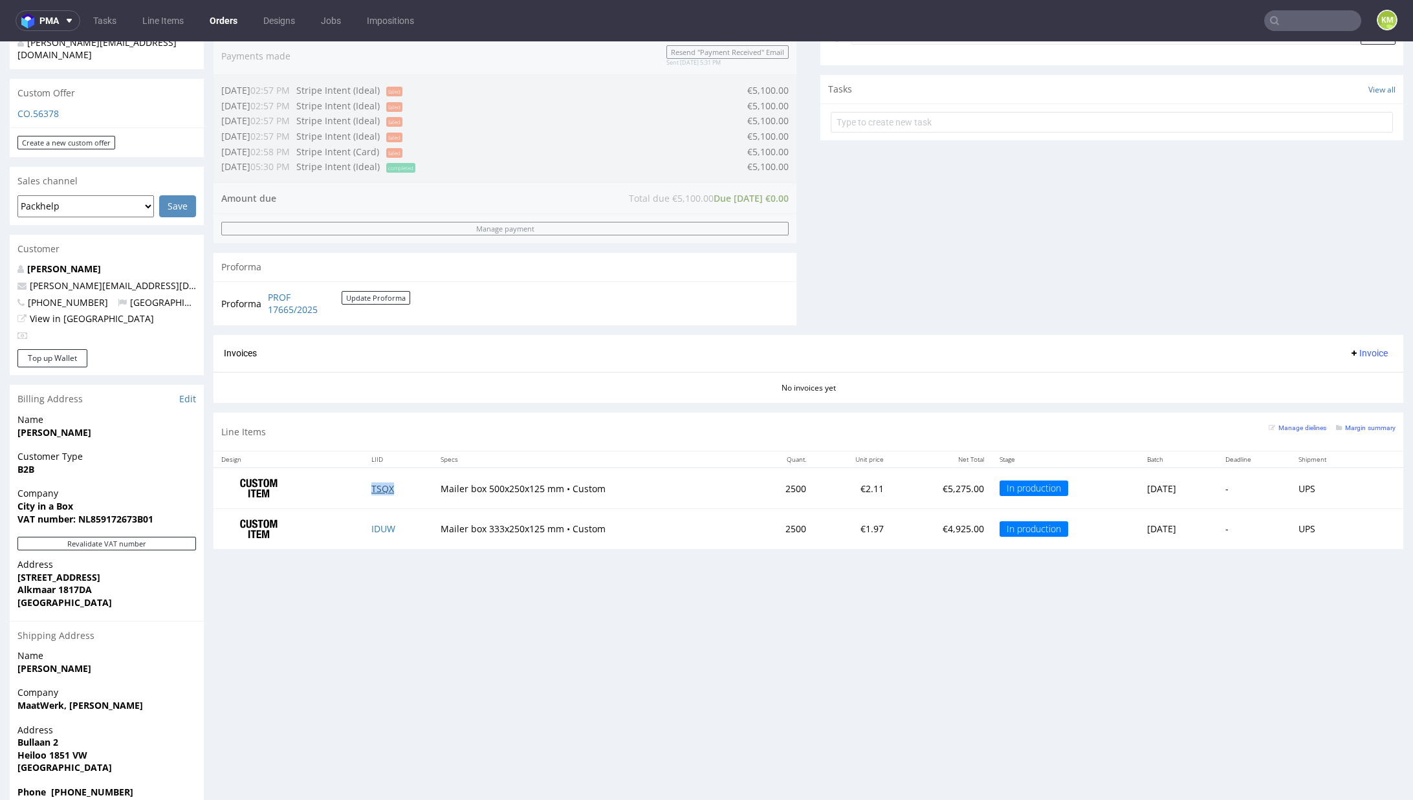
drag, startPoint x: 393, startPoint y: 485, endPoint x: 384, endPoint y: 487, distance: 9.4
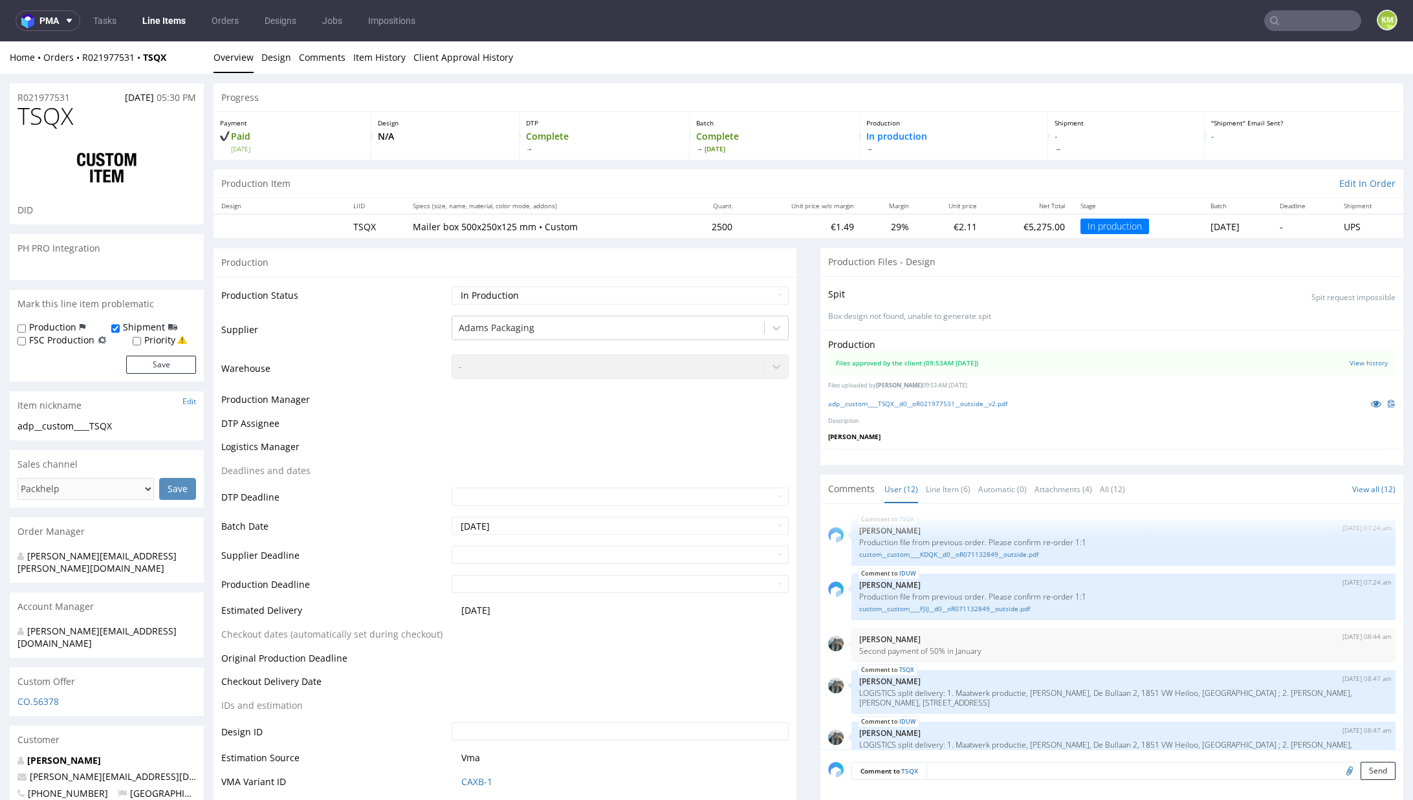
scroll to position [372, 0]
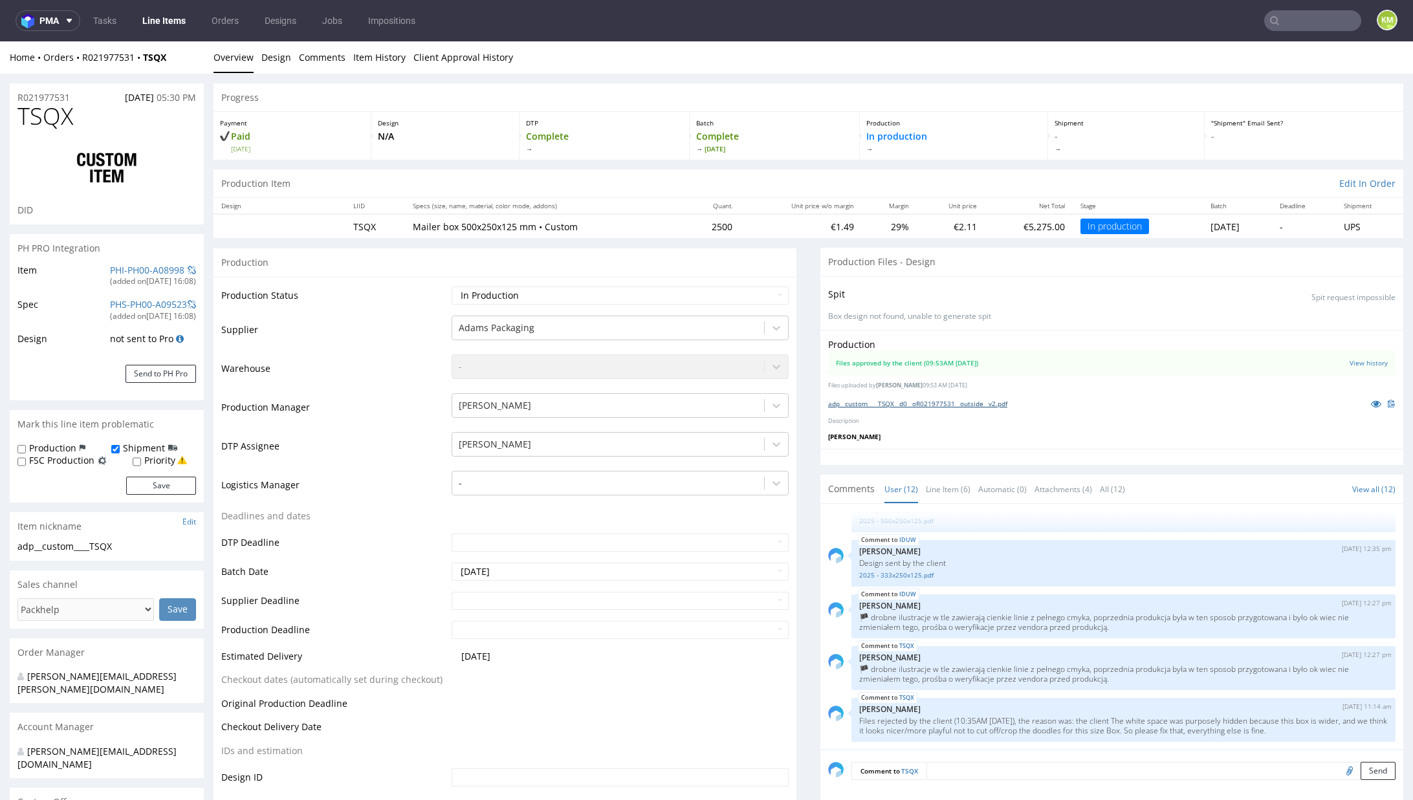
click at [962, 402] on link "adp__custom____TSQX__d0__oR021977531__outside__v2.pdf" at bounding box center [917, 403] width 179 height 9
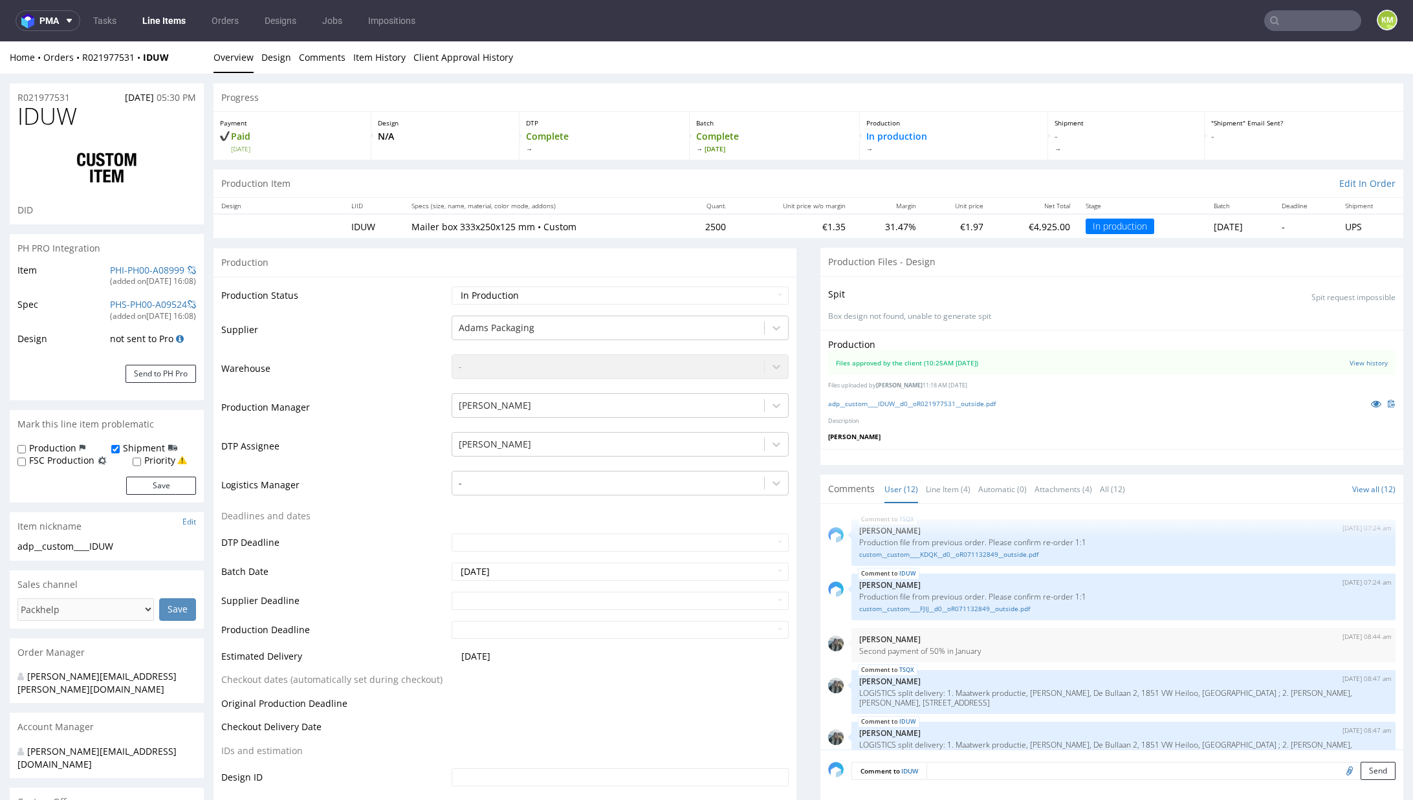
scroll to position [372, 0]
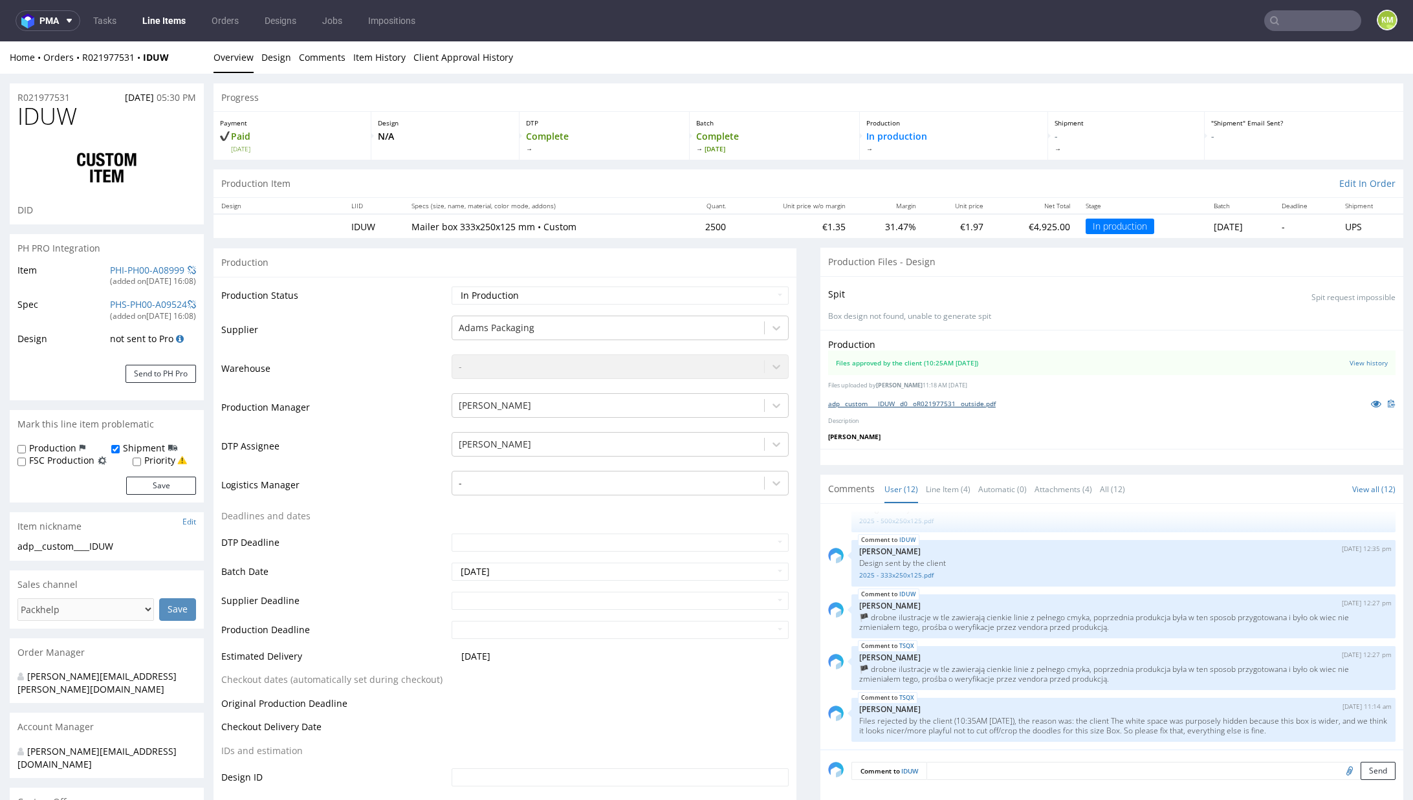
click at [945, 401] on link "adp__custom____IDUW__d0__oR021977531__outside.pdf" at bounding box center [912, 403] width 168 height 9
click at [936, 497] on link "Line Item (4)" at bounding box center [948, 490] width 45 height 28
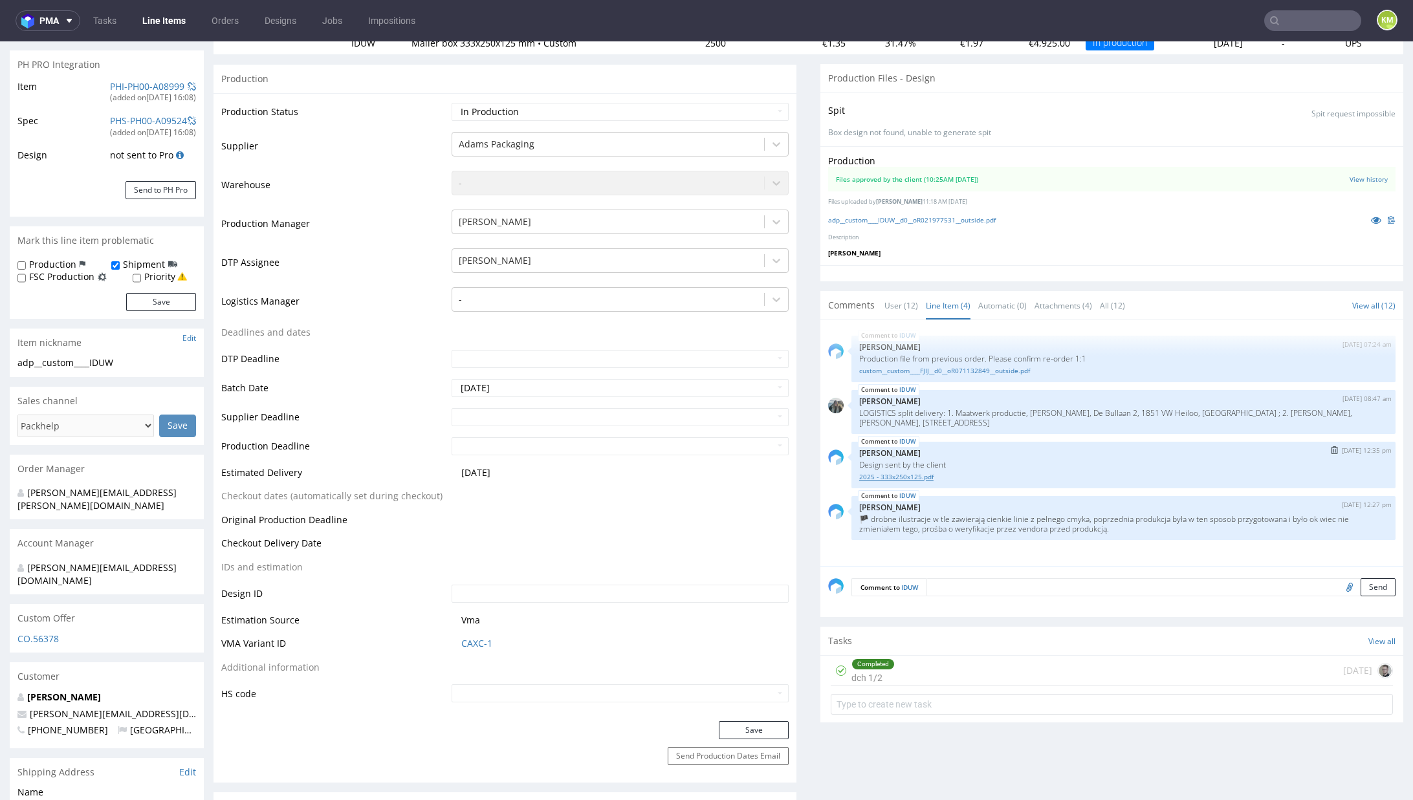
scroll to position [182, 0]
click at [911, 477] on link "2025 - 333x250x125.pdf" at bounding box center [1123, 479] width 529 height 10
click at [904, 478] on link "2025 - 333x250x125.pdf" at bounding box center [1123, 479] width 529 height 10
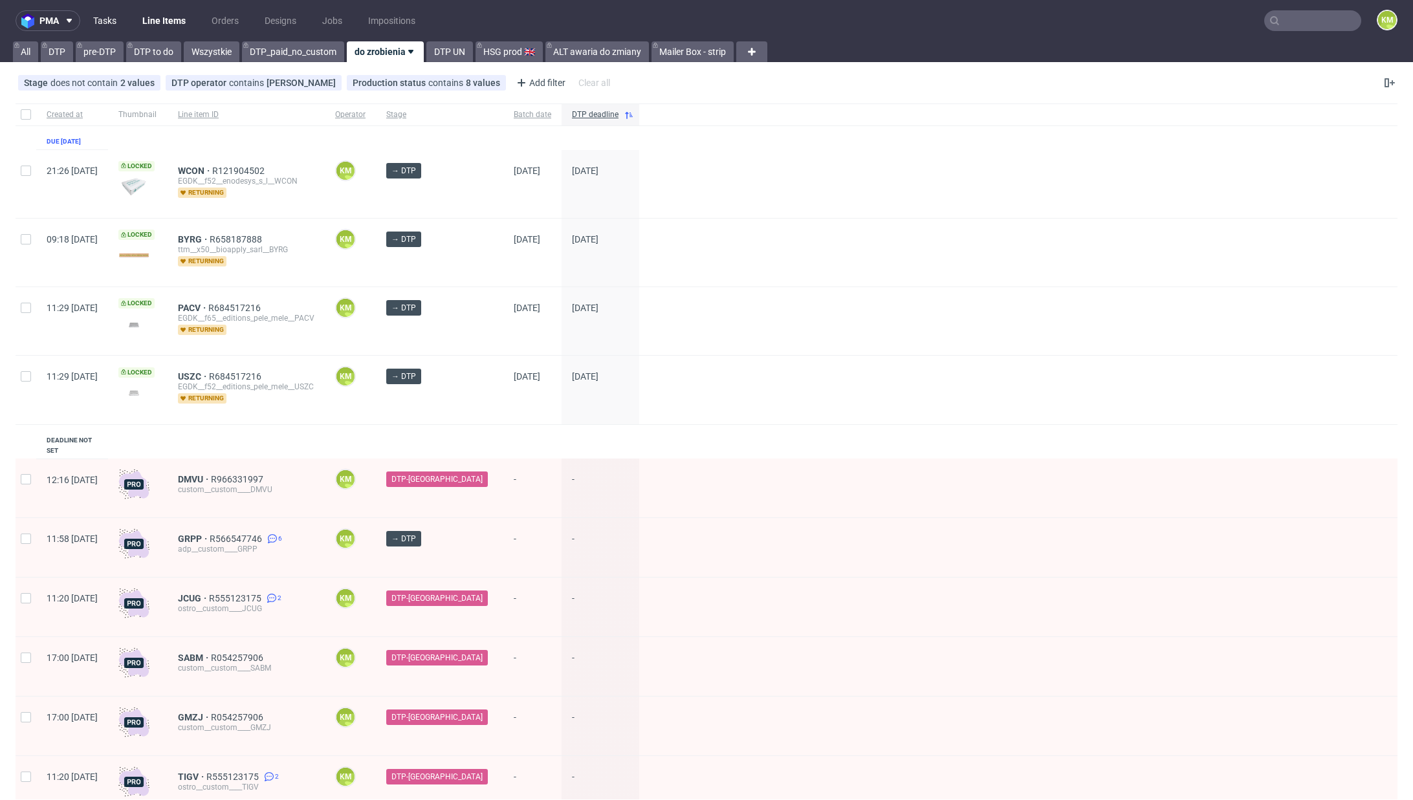
click at [111, 27] on link "Tasks" at bounding box center [104, 20] width 39 height 21
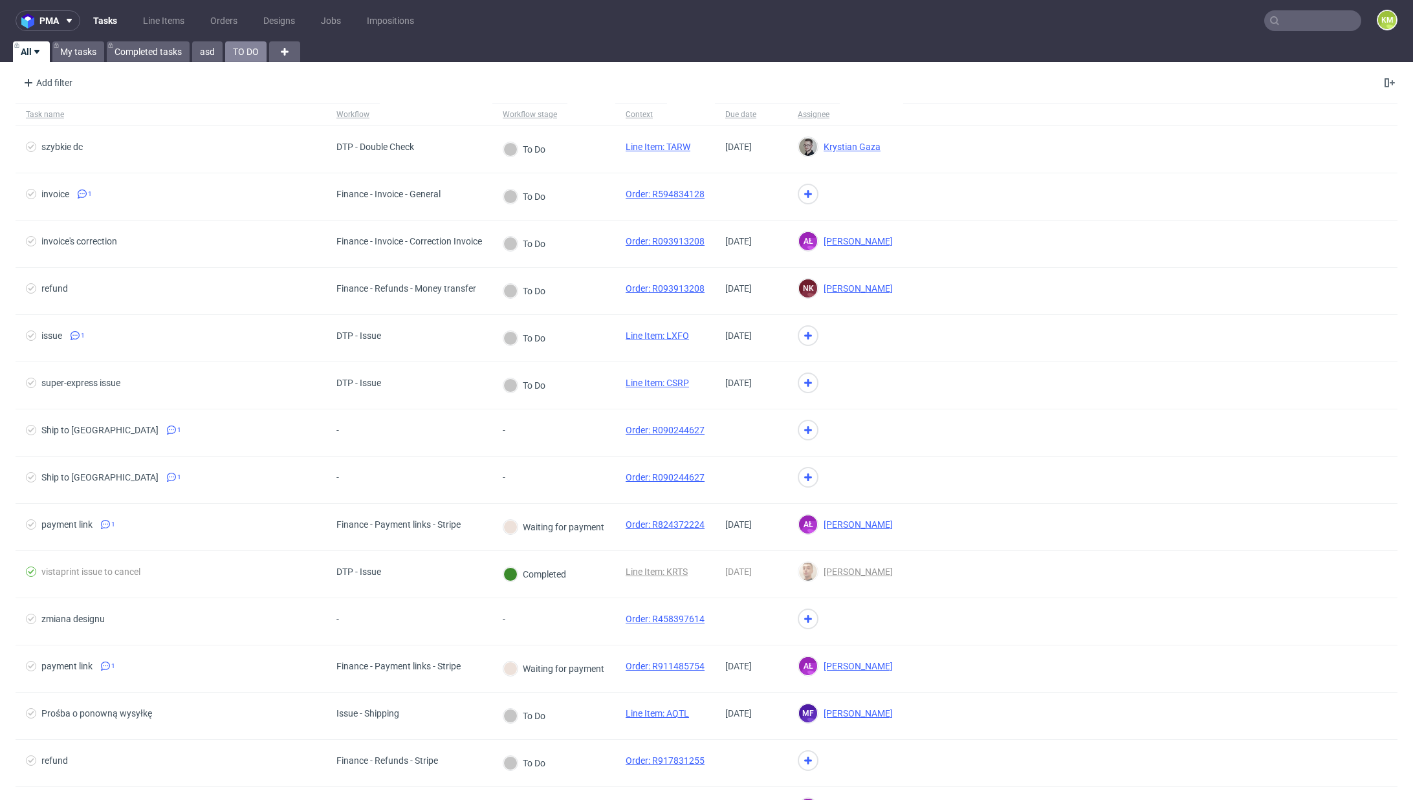
click at [243, 52] on link "TO DO" at bounding box center [245, 51] width 41 height 21
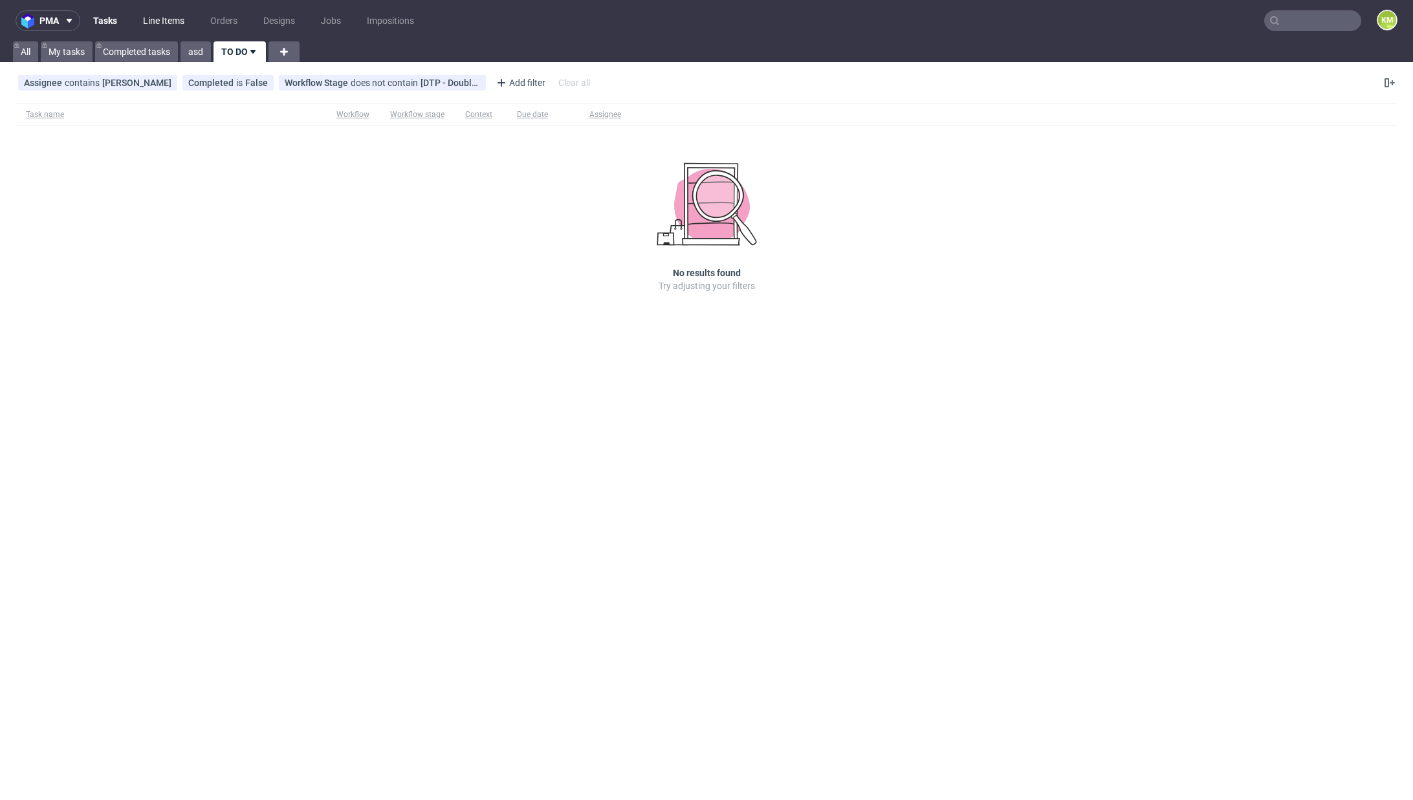
click at [173, 23] on link "Line Items" at bounding box center [163, 20] width 57 height 21
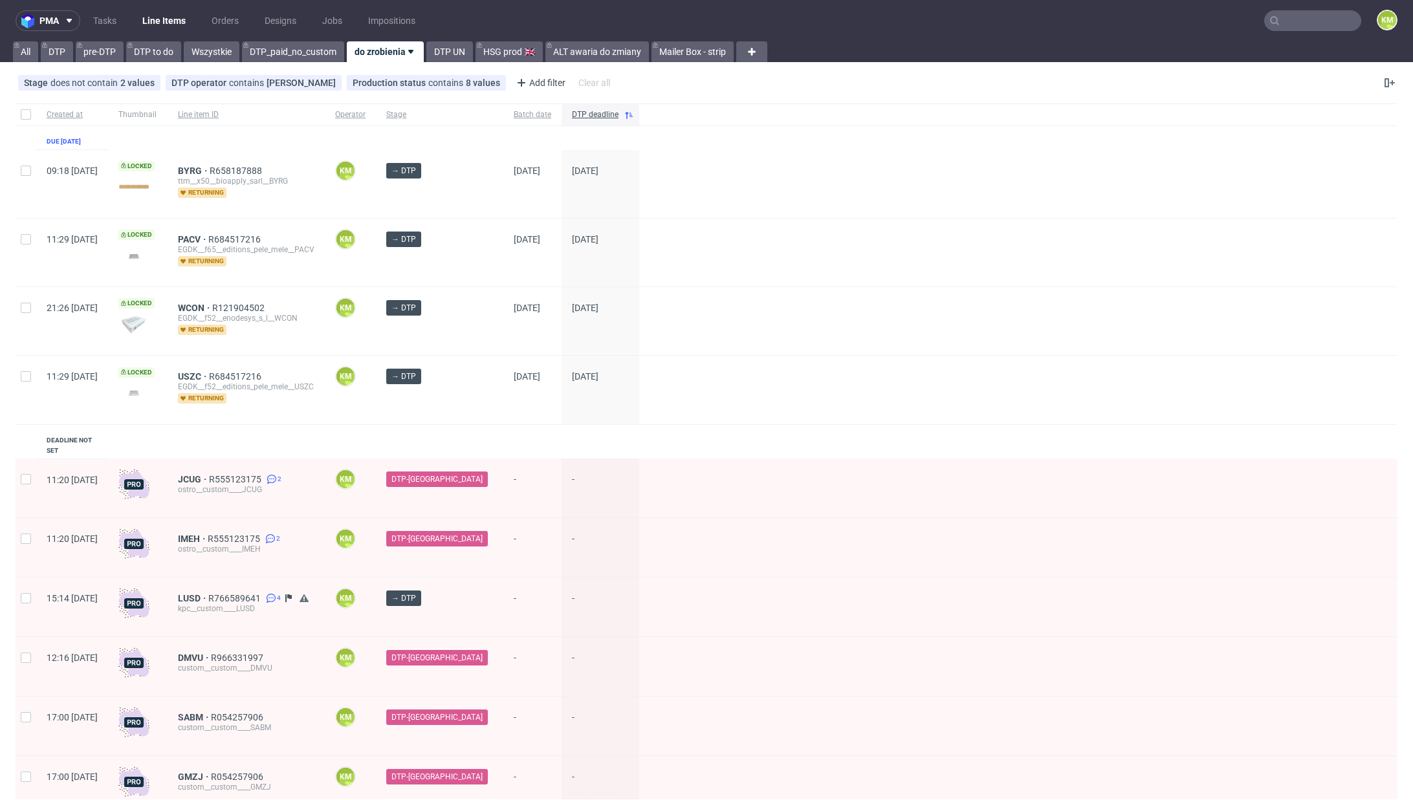
scroll to position [223, 0]
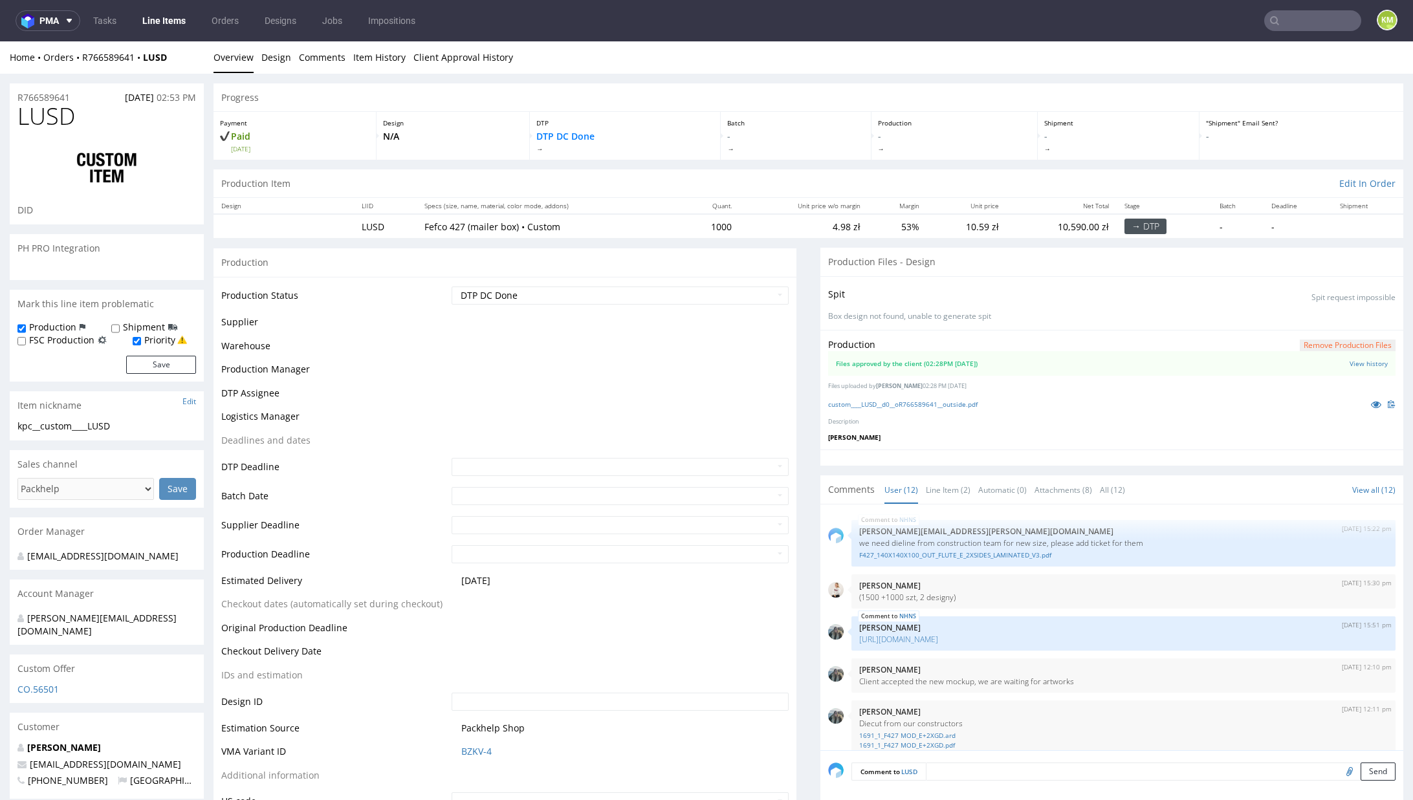
scroll to position [585, 0]
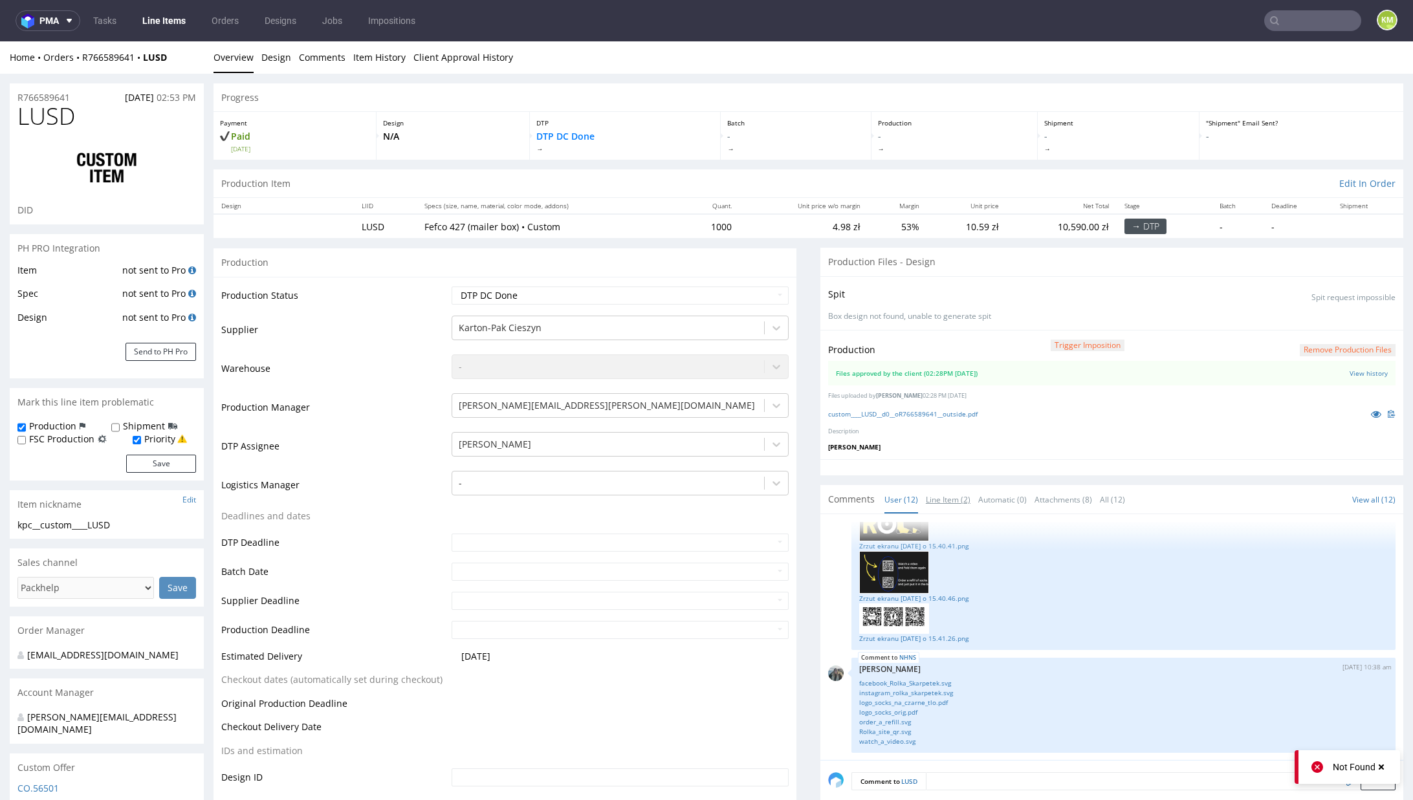
drag, startPoint x: 950, startPoint y: 498, endPoint x: 957, endPoint y: 516, distance: 19.7
click at [950, 498] on link "Line Item (2)" at bounding box center [948, 500] width 45 height 28
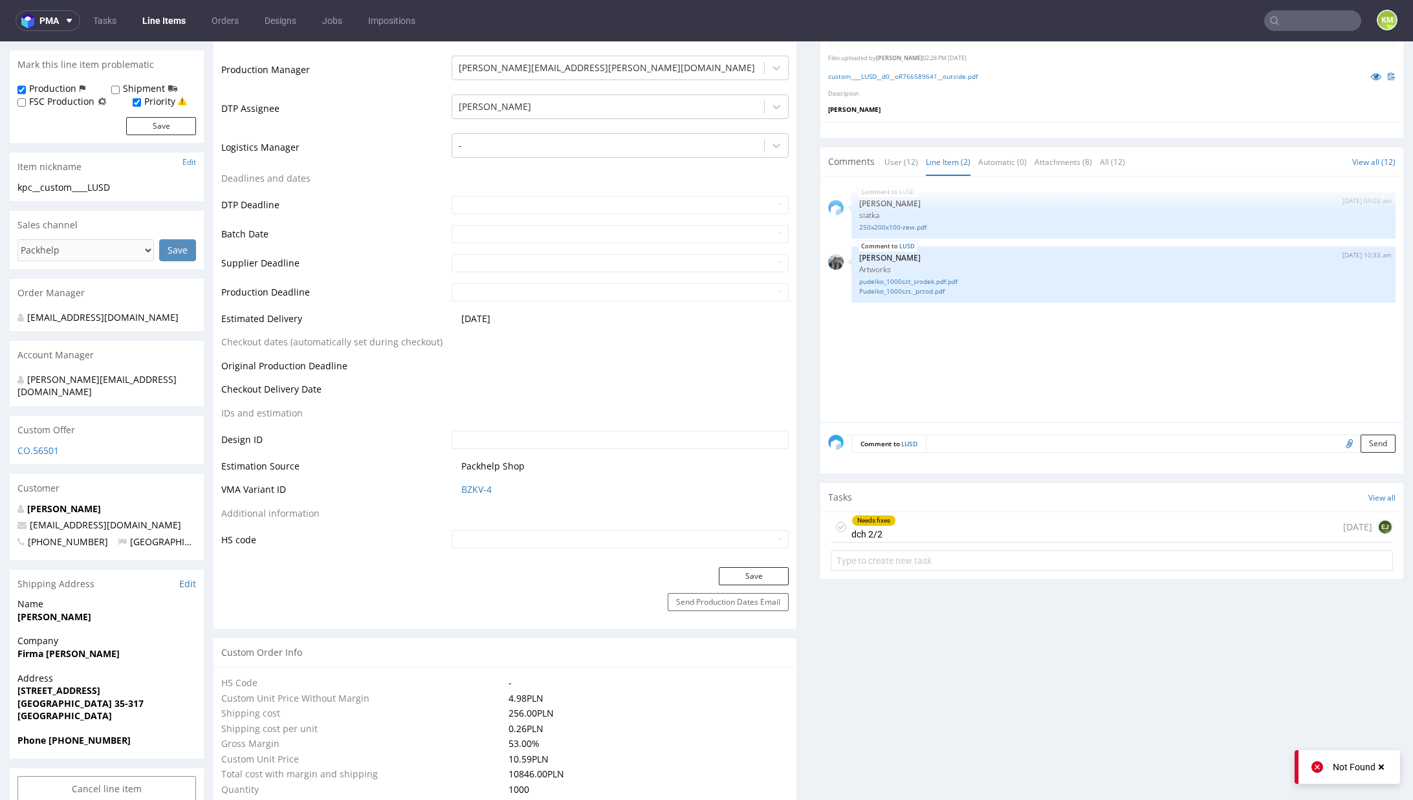
scroll to position [318, 0]
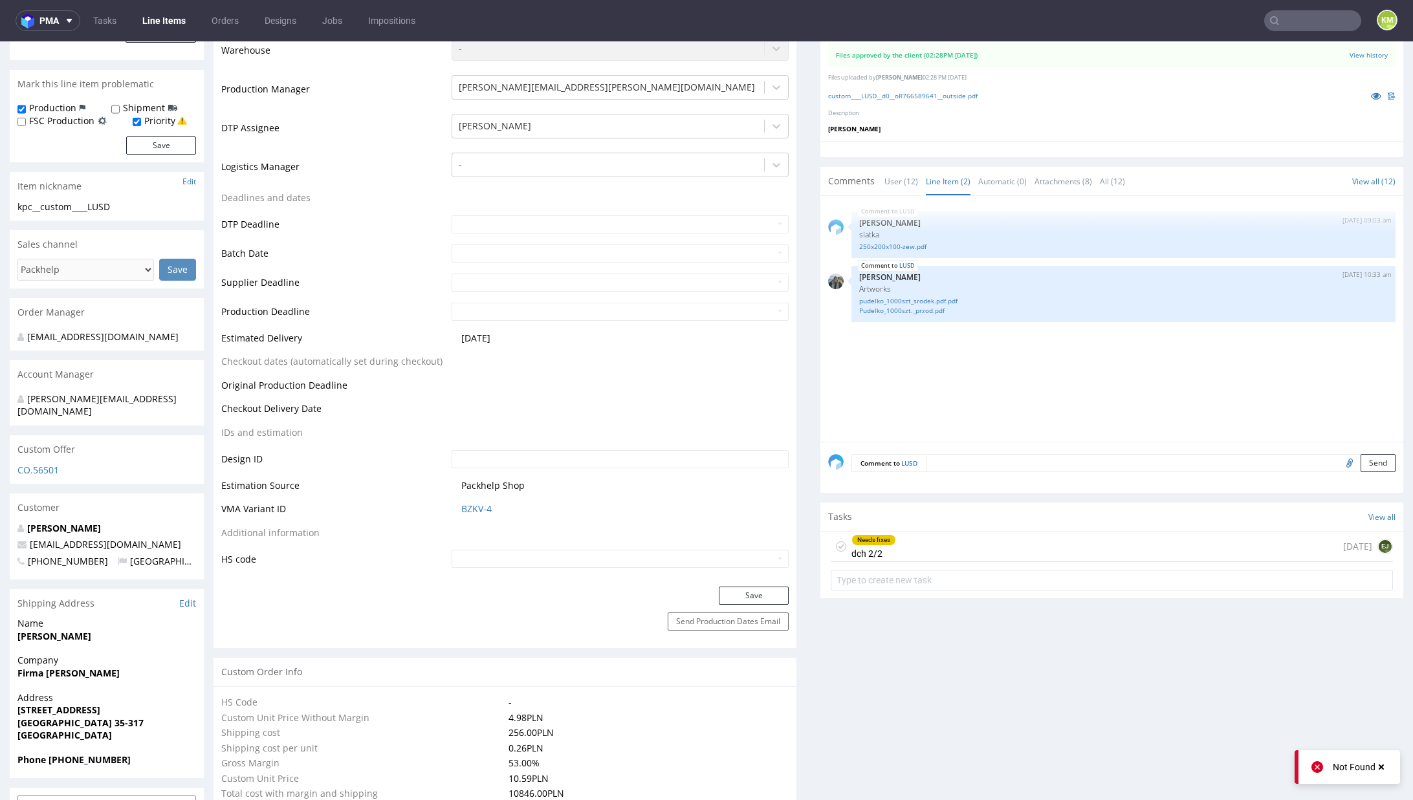
click at [945, 541] on div "Needs fixes dch 2/2 [DATE] EJ" at bounding box center [1112, 547] width 562 height 30
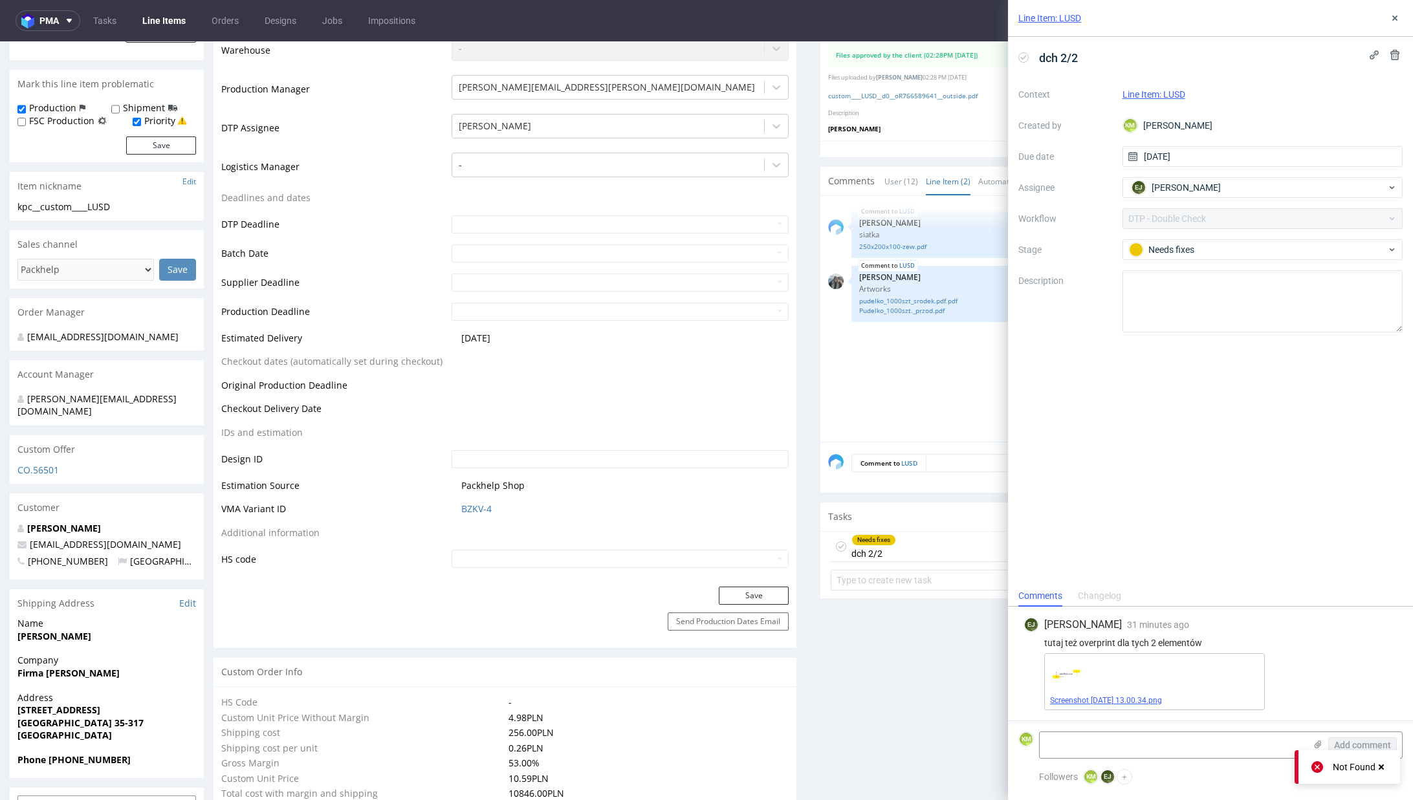
click at [1135, 698] on link "Screenshot [DATE] 13.00.34.png" at bounding box center [1106, 700] width 112 height 9
click at [1149, 739] on textarea at bounding box center [1172, 745] width 265 height 26
type textarea "To specjalnie"
click at [1372, 749] on span "Add comment" at bounding box center [1362, 745] width 57 height 9
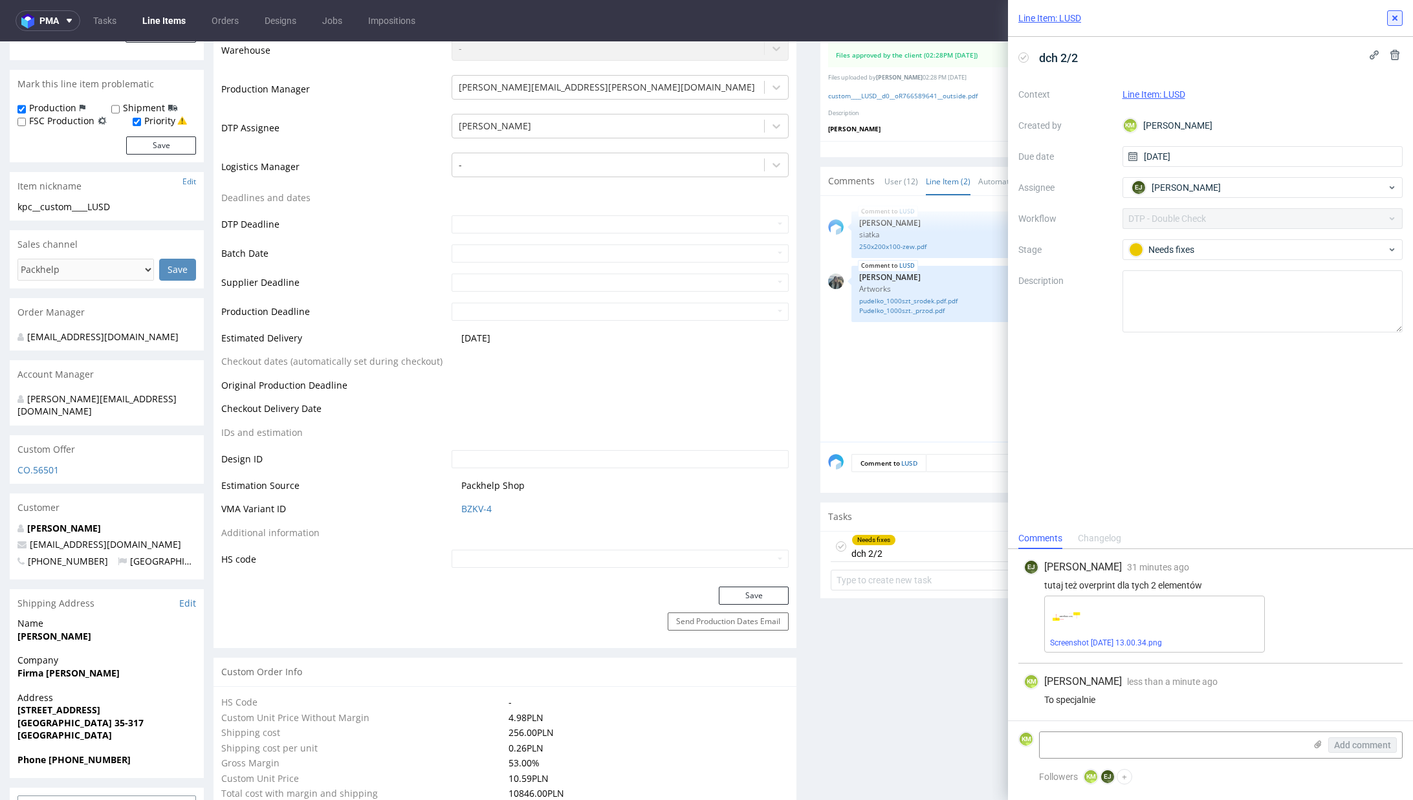
click at [1395, 25] on button at bounding box center [1395, 18] width 16 height 16
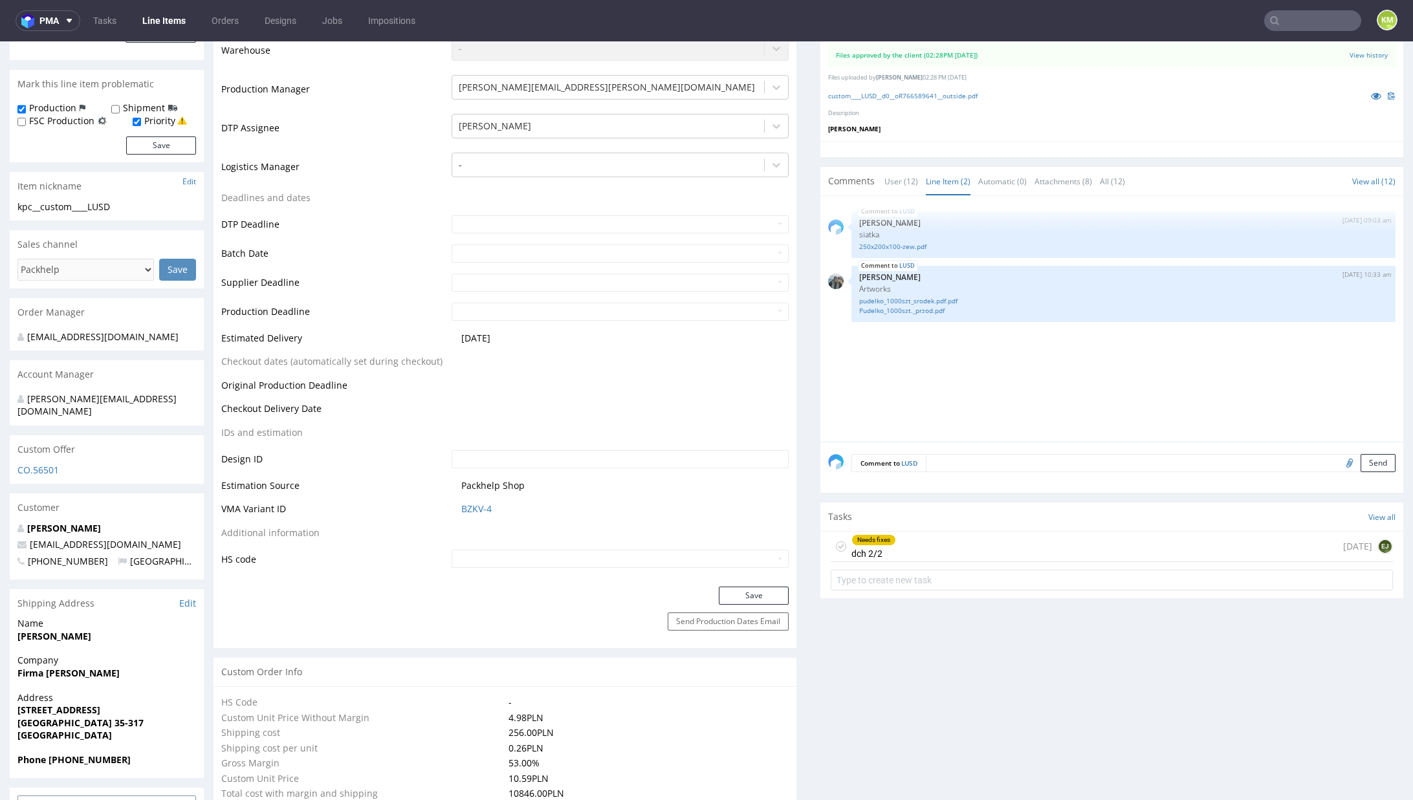
click at [836, 543] on icon at bounding box center [841, 547] width 10 height 10
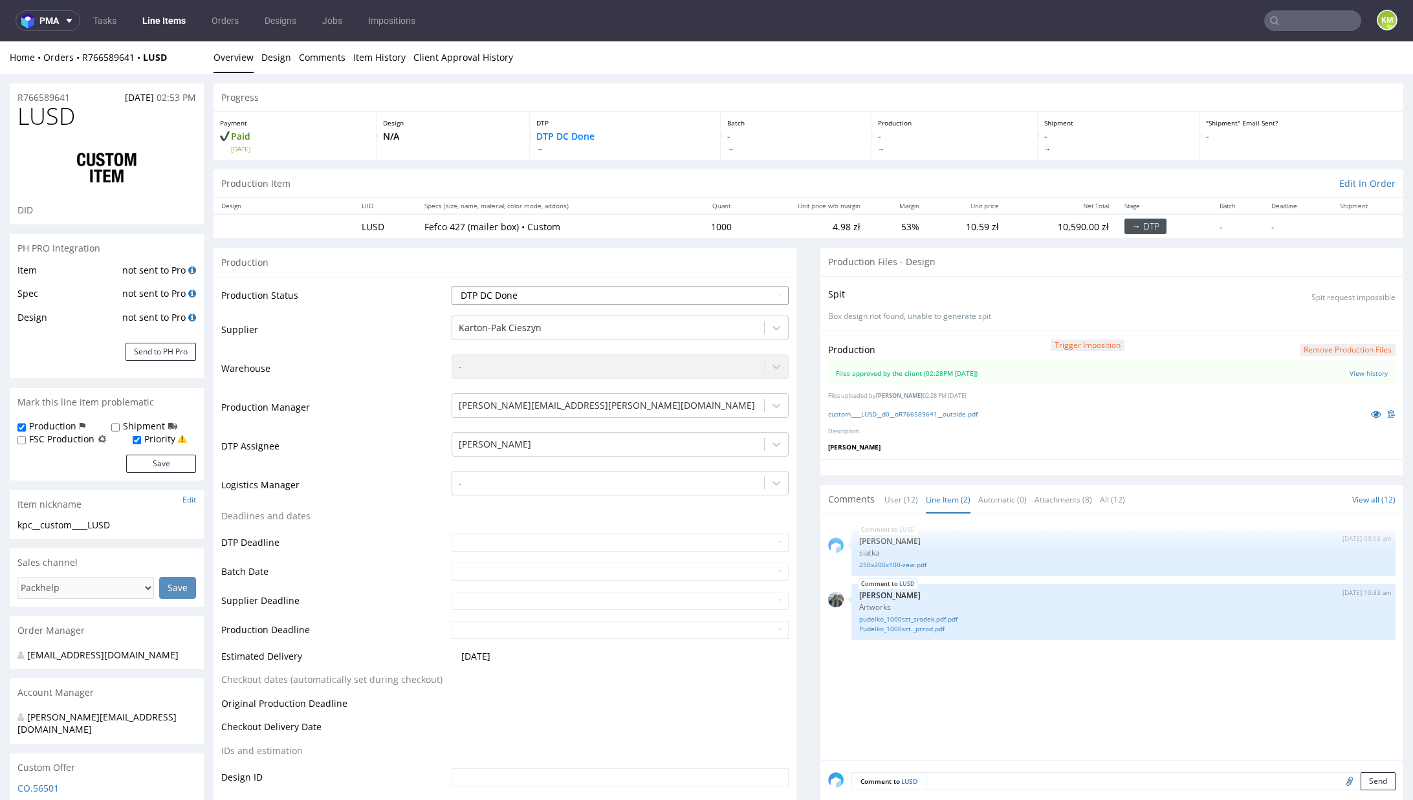
click at [683, 295] on select "Waiting for Artwork Waiting for Diecut Waiting for Mockup Waiting for DTP Waiti…" at bounding box center [620, 296] width 337 height 18
select select "dtp_production_ready"
click at [452, 287] on select "Waiting for Artwork Waiting for Diecut Waiting for Mockup Waiting for DTP Waiti…" at bounding box center [620, 296] width 337 height 18
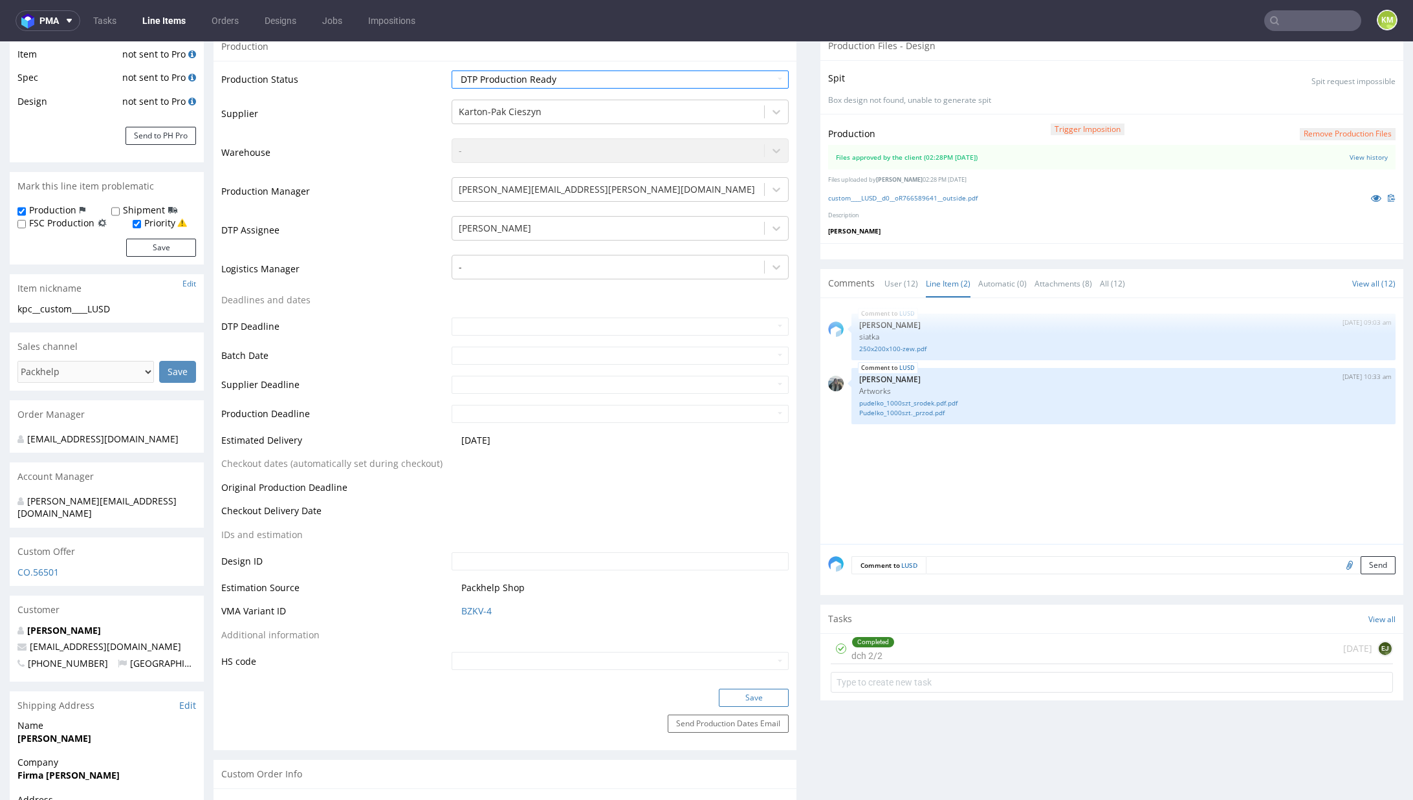
click at [738, 700] on button "Save" at bounding box center [754, 698] width 70 height 18
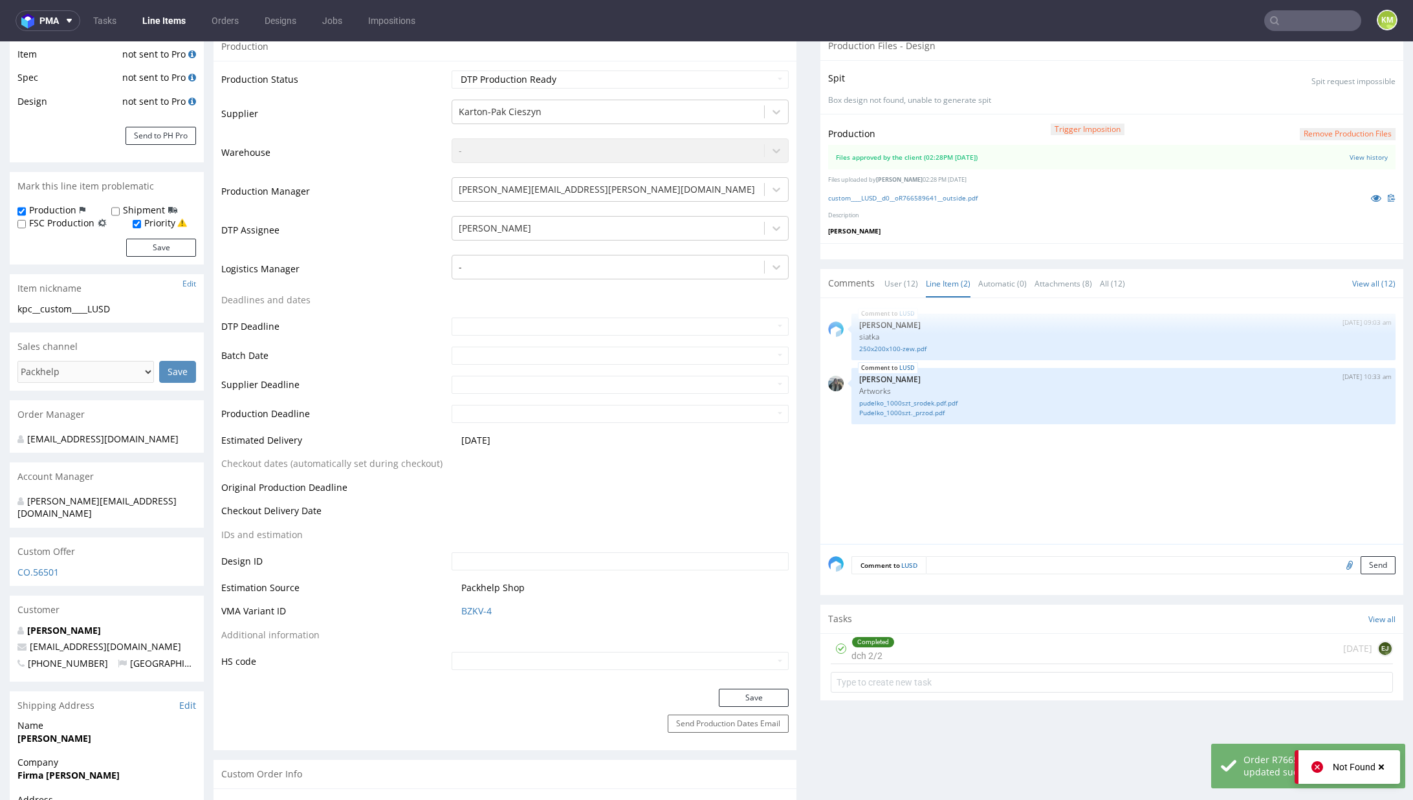
click at [936, 647] on div "Completed dch 2/2 1 day ago EJ" at bounding box center [1112, 649] width 562 height 30
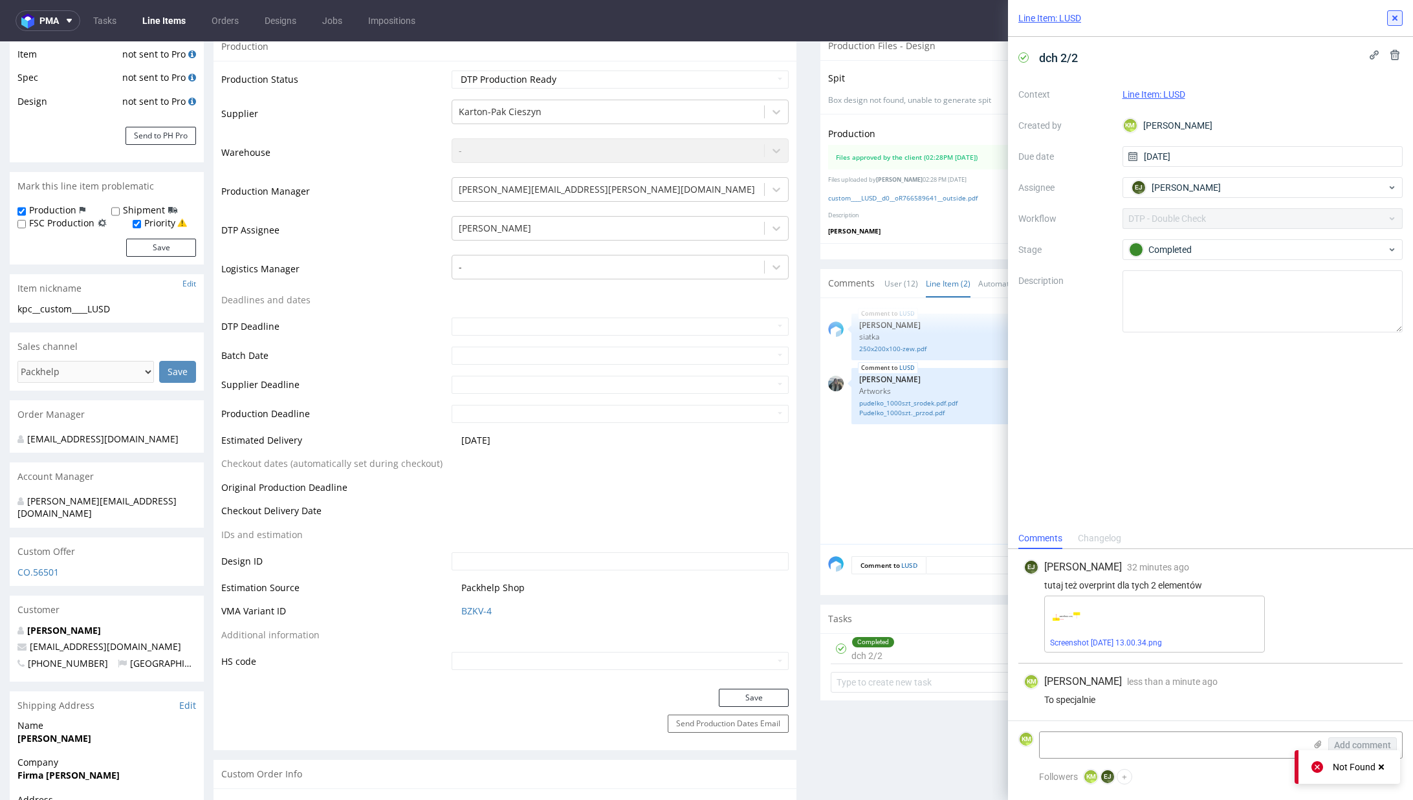
drag, startPoint x: 1390, startPoint y: 16, endPoint x: 1009, endPoint y: 181, distance: 415.2
click at [1390, 16] on icon at bounding box center [1395, 18] width 10 height 10
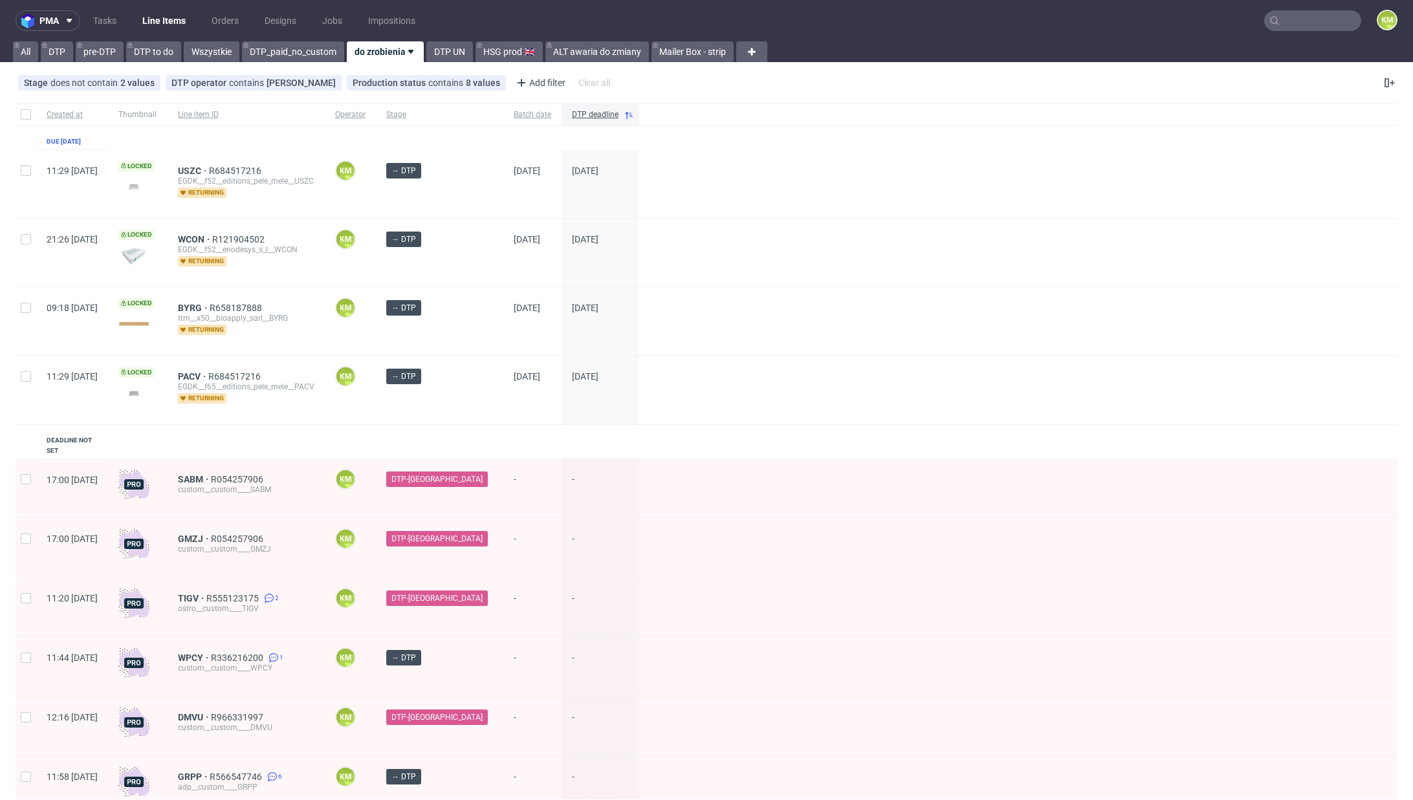
click at [344, 437] on div "Created at Thumbnail Line item ID Operator Stage Batch date DTP deadline Due 04…" at bounding box center [707, 519] width 1382 height 831
click at [347, 432] on div "Created at Thumbnail Line item ID Operator Stage Batch date DTP deadline Due 04…" at bounding box center [707, 519] width 1382 height 831
click at [1272, 21] on input "text" at bounding box center [1312, 20] width 97 height 21
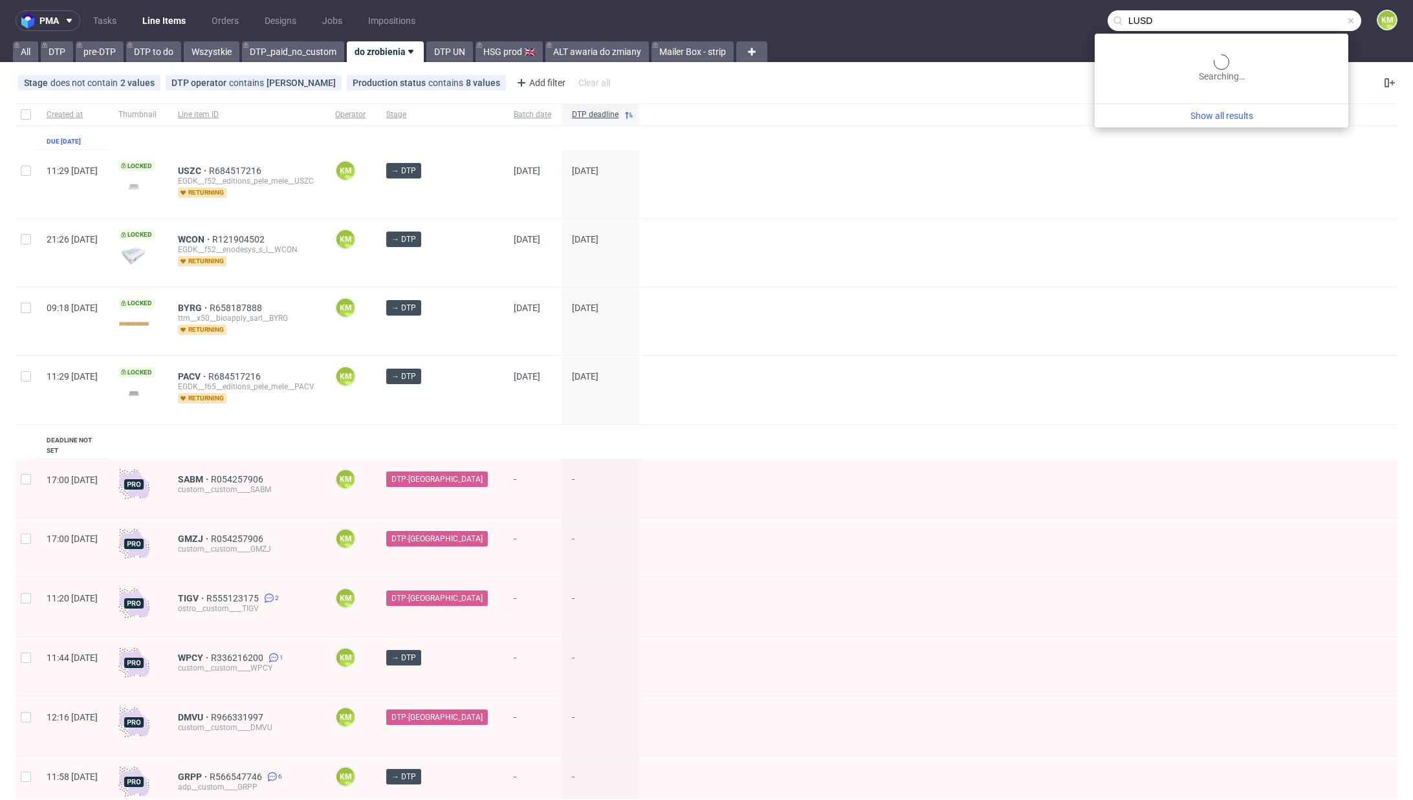
type input "LUSD"
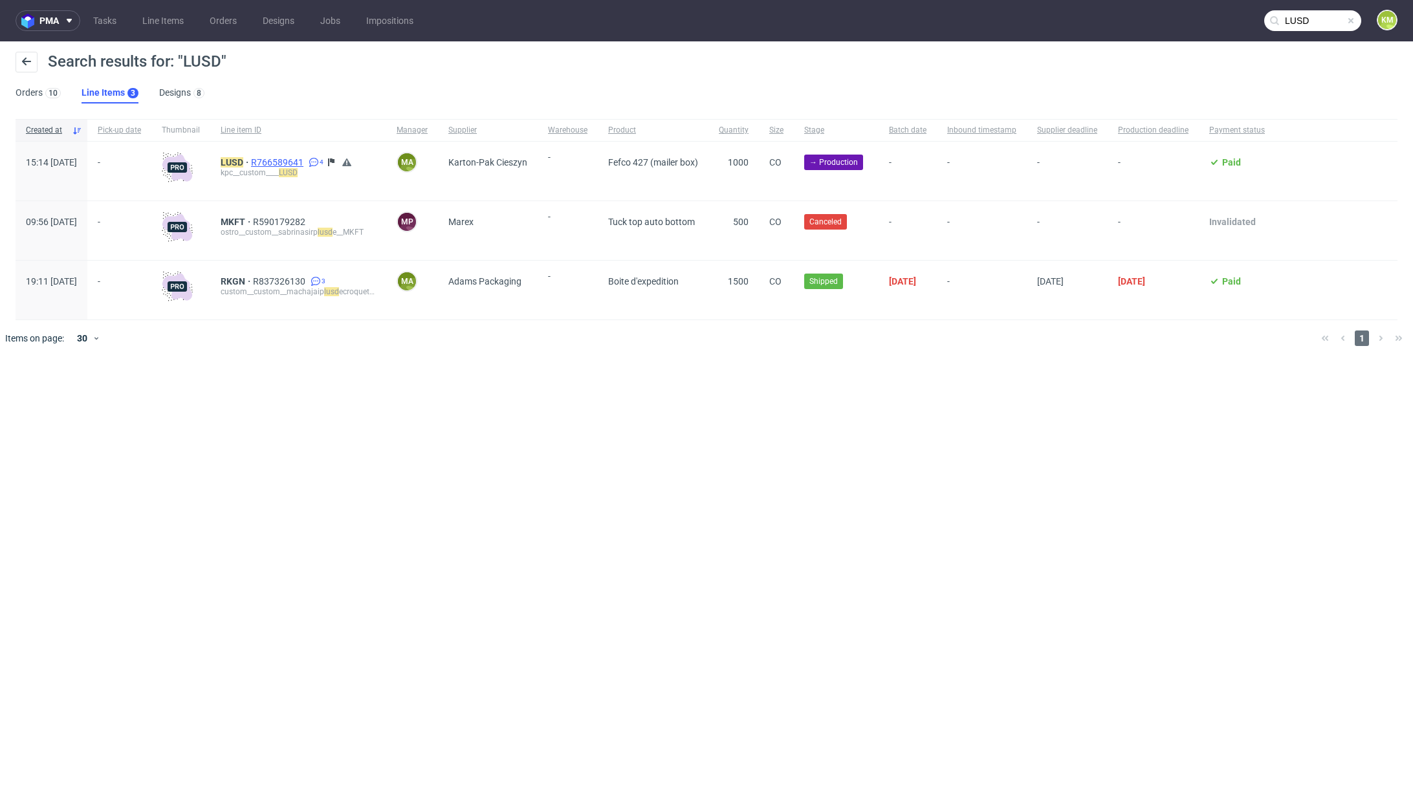
click at [306, 162] on span "R766589641" at bounding box center [278, 162] width 55 height 10
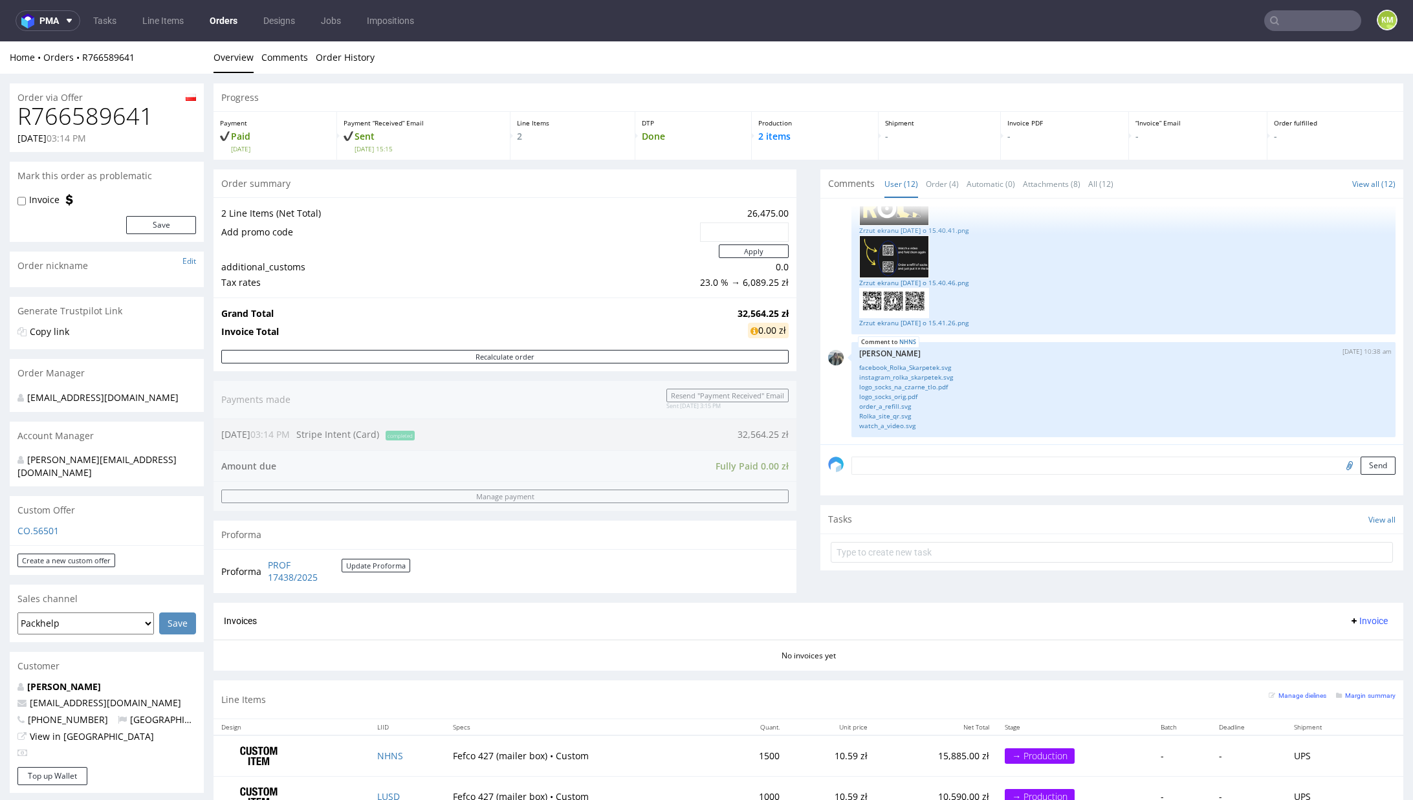
scroll to position [430, 0]
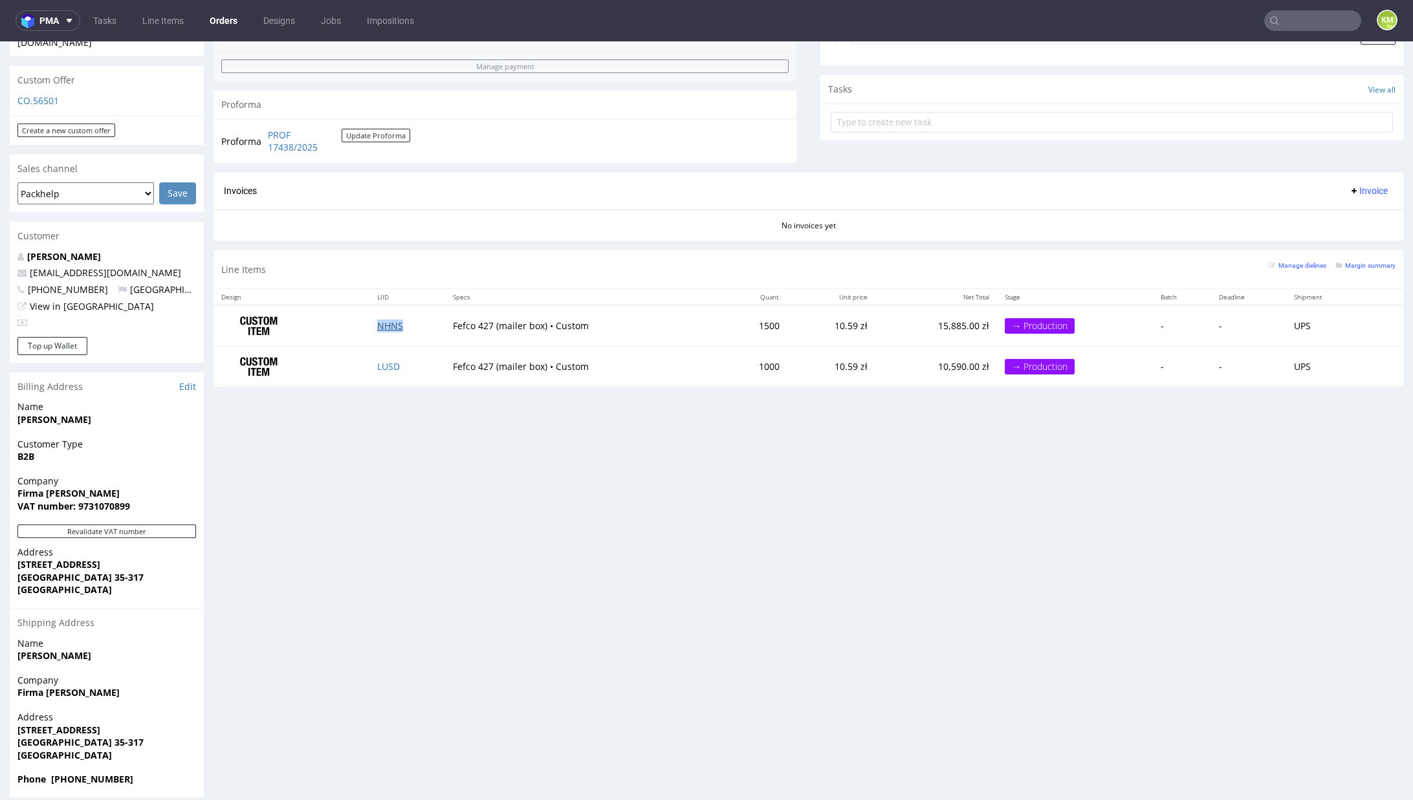
drag, startPoint x: 393, startPoint y: 320, endPoint x: 388, endPoint y: 341, distance: 22.0
drag, startPoint x: 386, startPoint y: 362, endPoint x: 391, endPoint y: 326, distance: 36.6
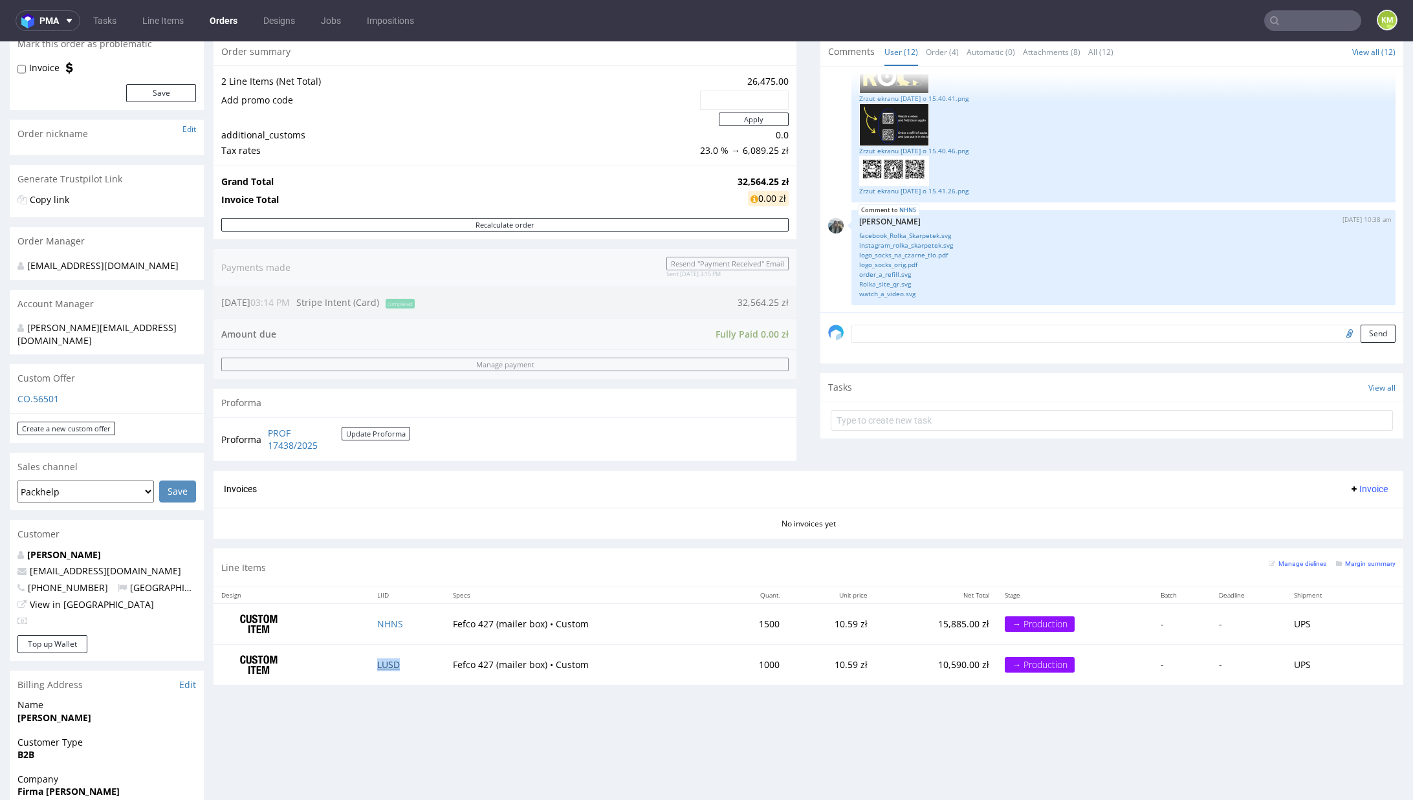
scroll to position [0, 0]
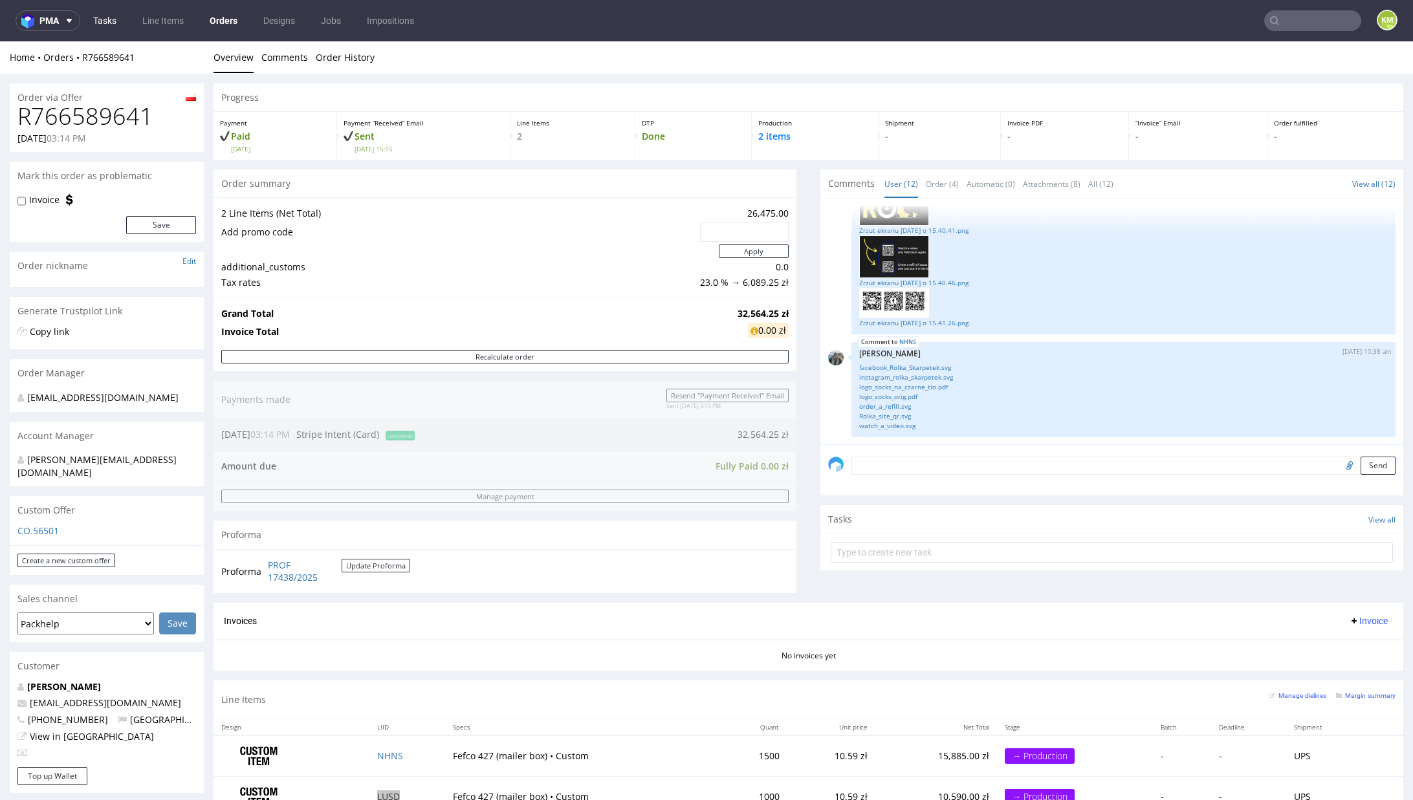
click at [118, 16] on link "Tasks" at bounding box center [104, 20] width 39 height 21
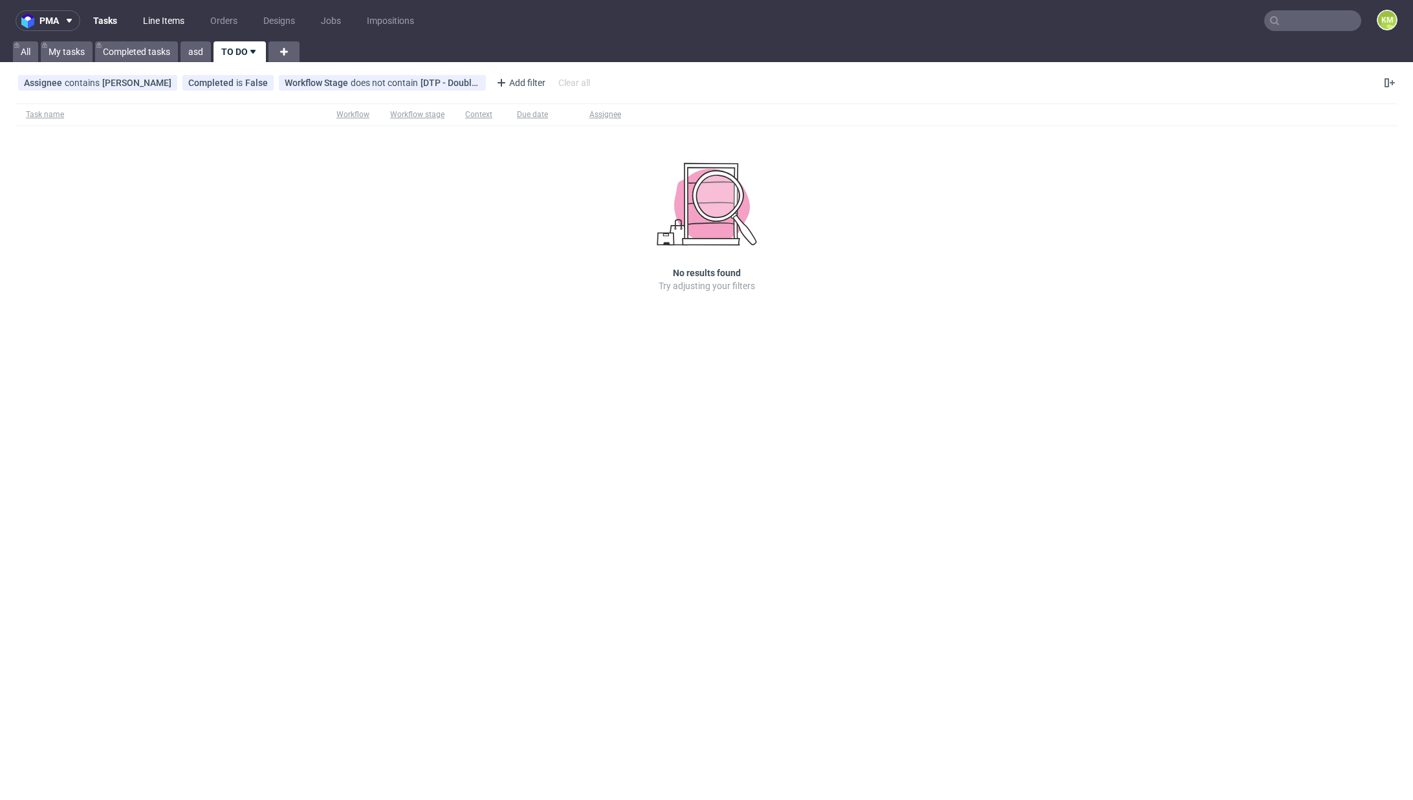
click at [161, 23] on link "Line Items" at bounding box center [163, 20] width 57 height 21
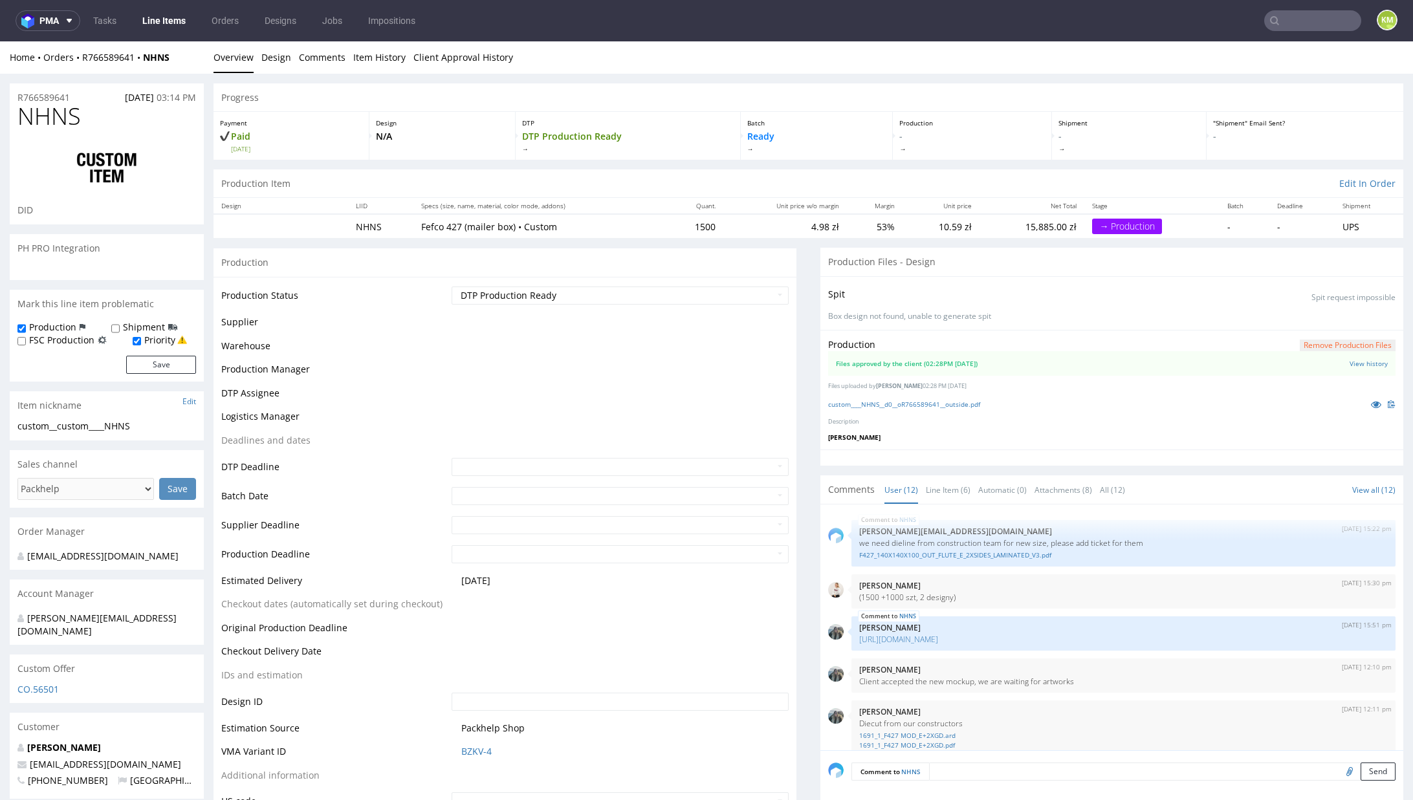
scroll to position [585, 0]
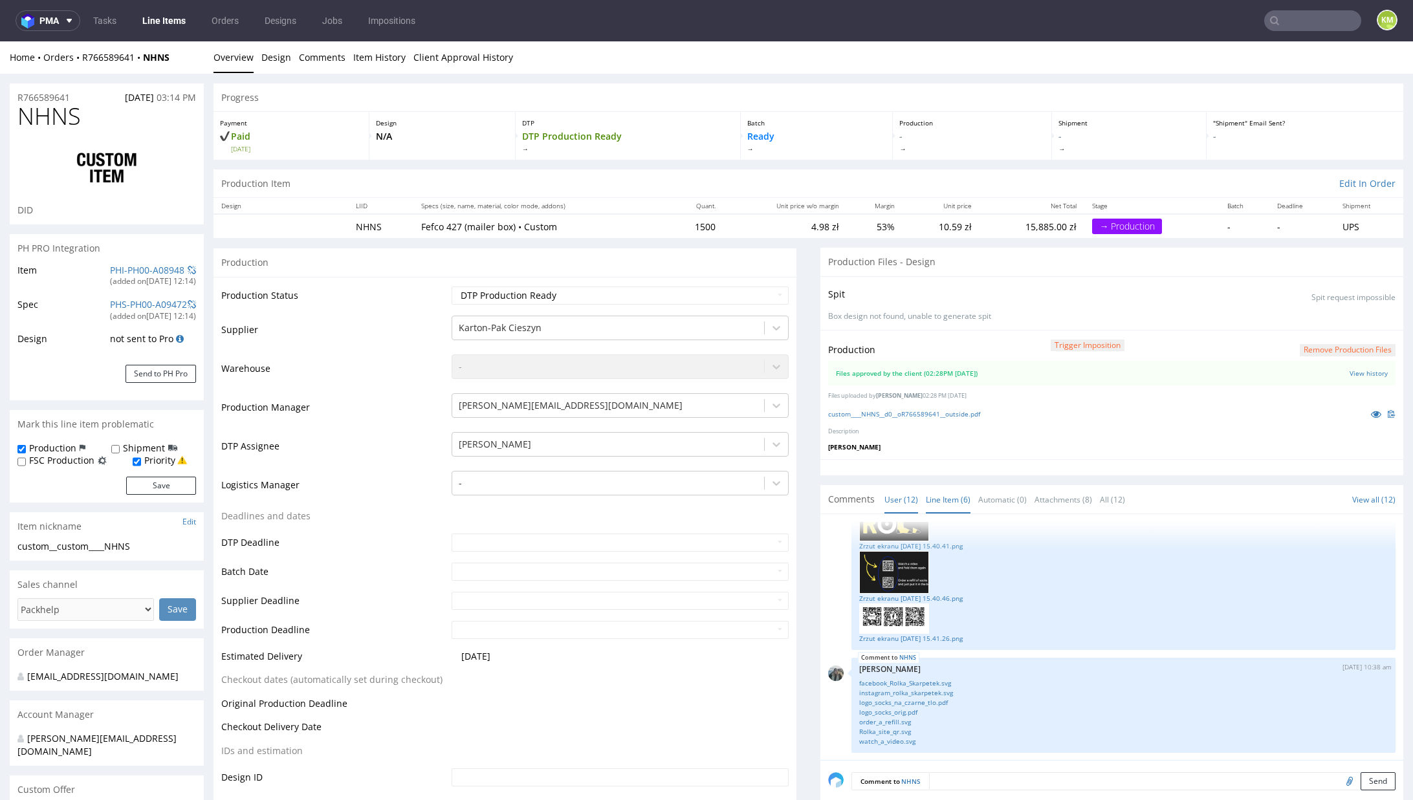
click at [934, 492] on link "Line Item (6)" at bounding box center [948, 500] width 45 height 28
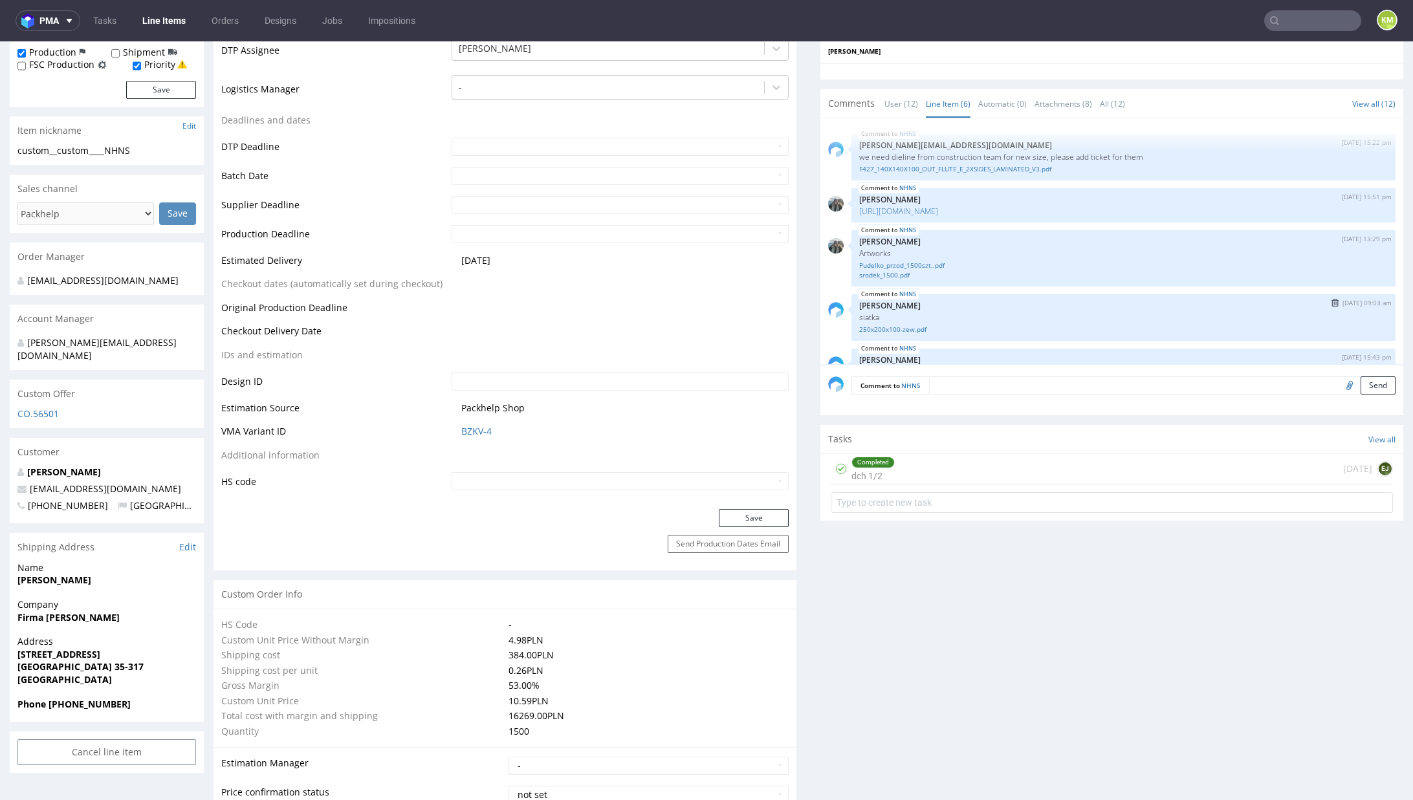
scroll to position [406, 0]
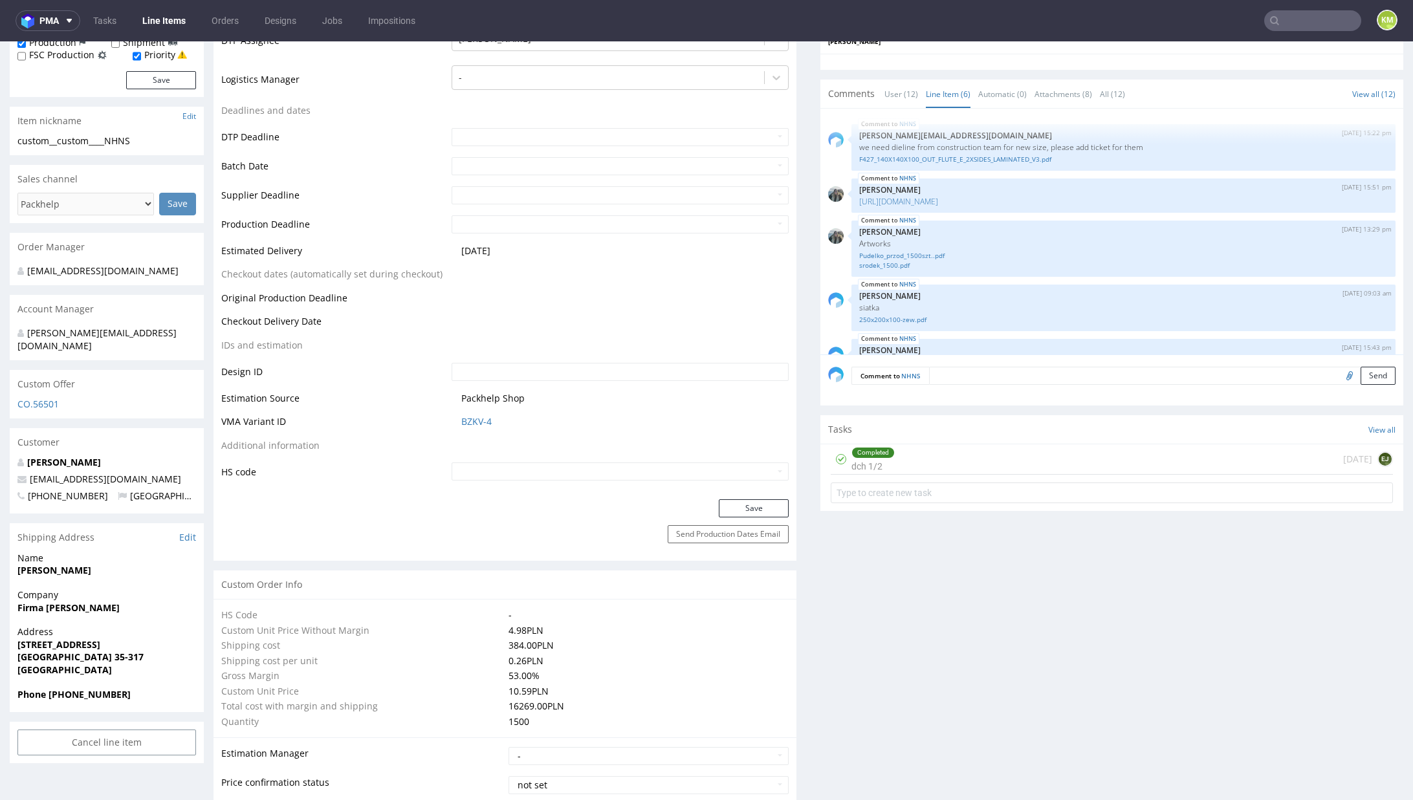
drag, startPoint x: 950, startPoint y: 604, endPoint x: 951, endPoint y: 428, distance: 175.3
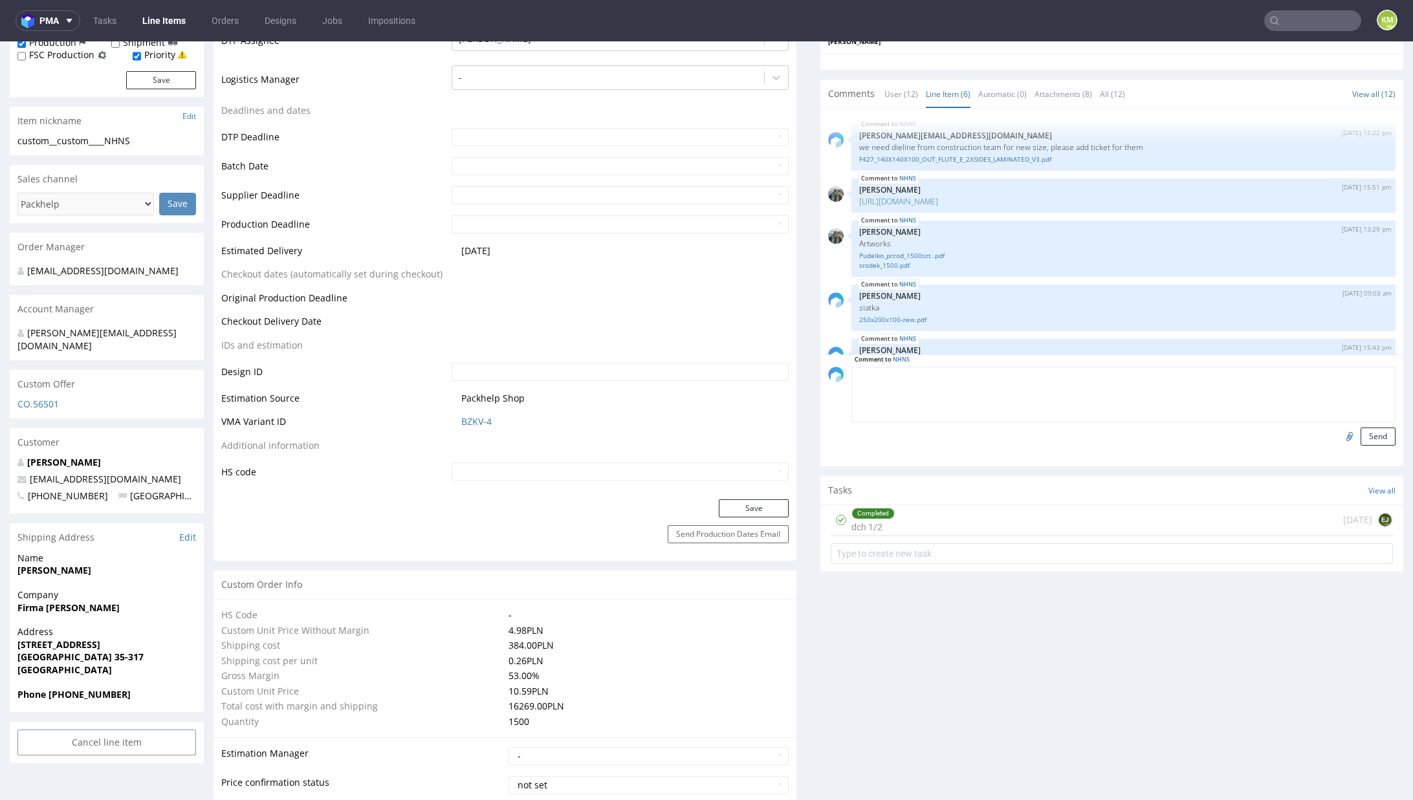
click at [951, 375] on textarea at bounding box center [1123, 395] width 544 height 56
type textarea ":wav"
click at [895, 373] on textarea ":wav" at bounding box center [1123, 395] width 544 height 56
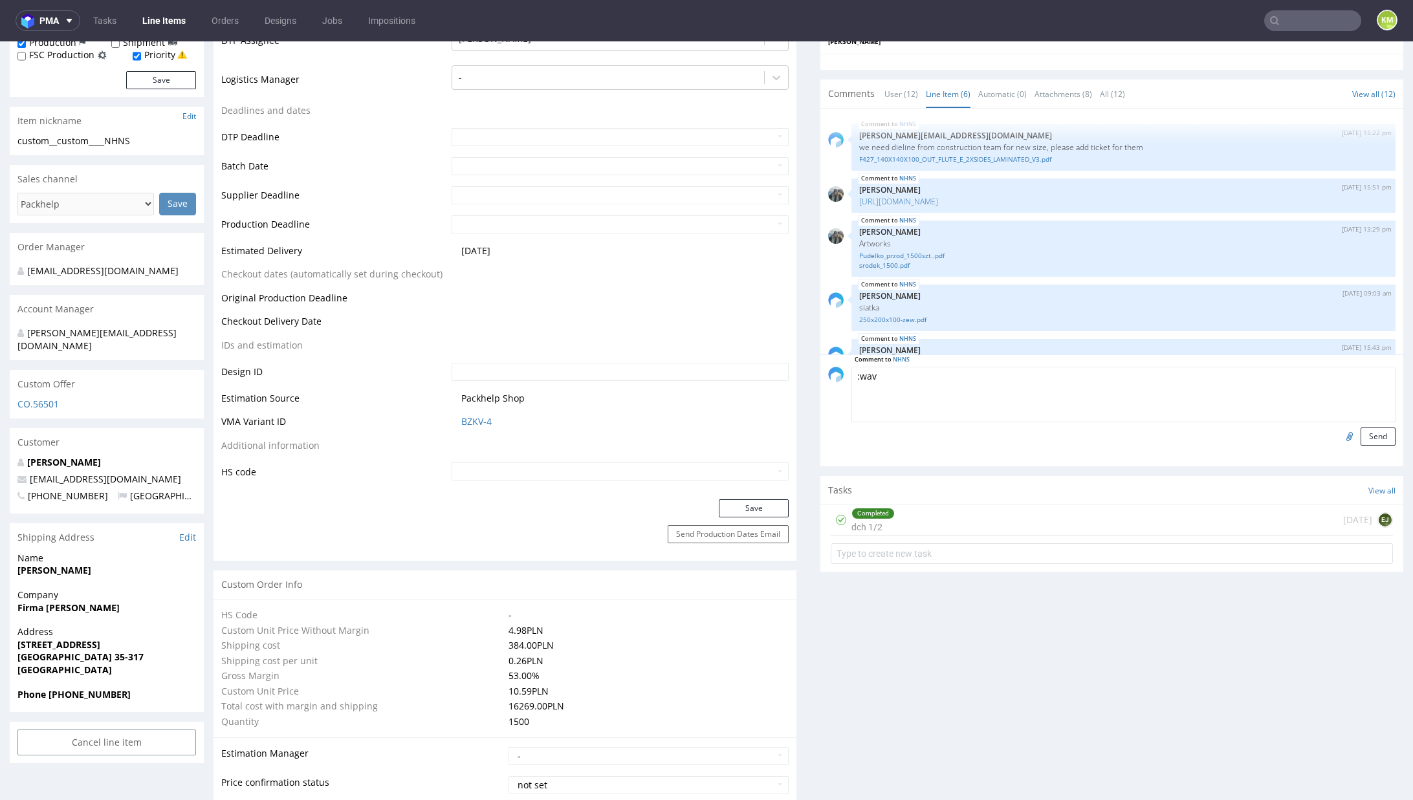
click at [896, 381] on textarea ":wav" at bounding box center [1123, 395] width 544 height 56
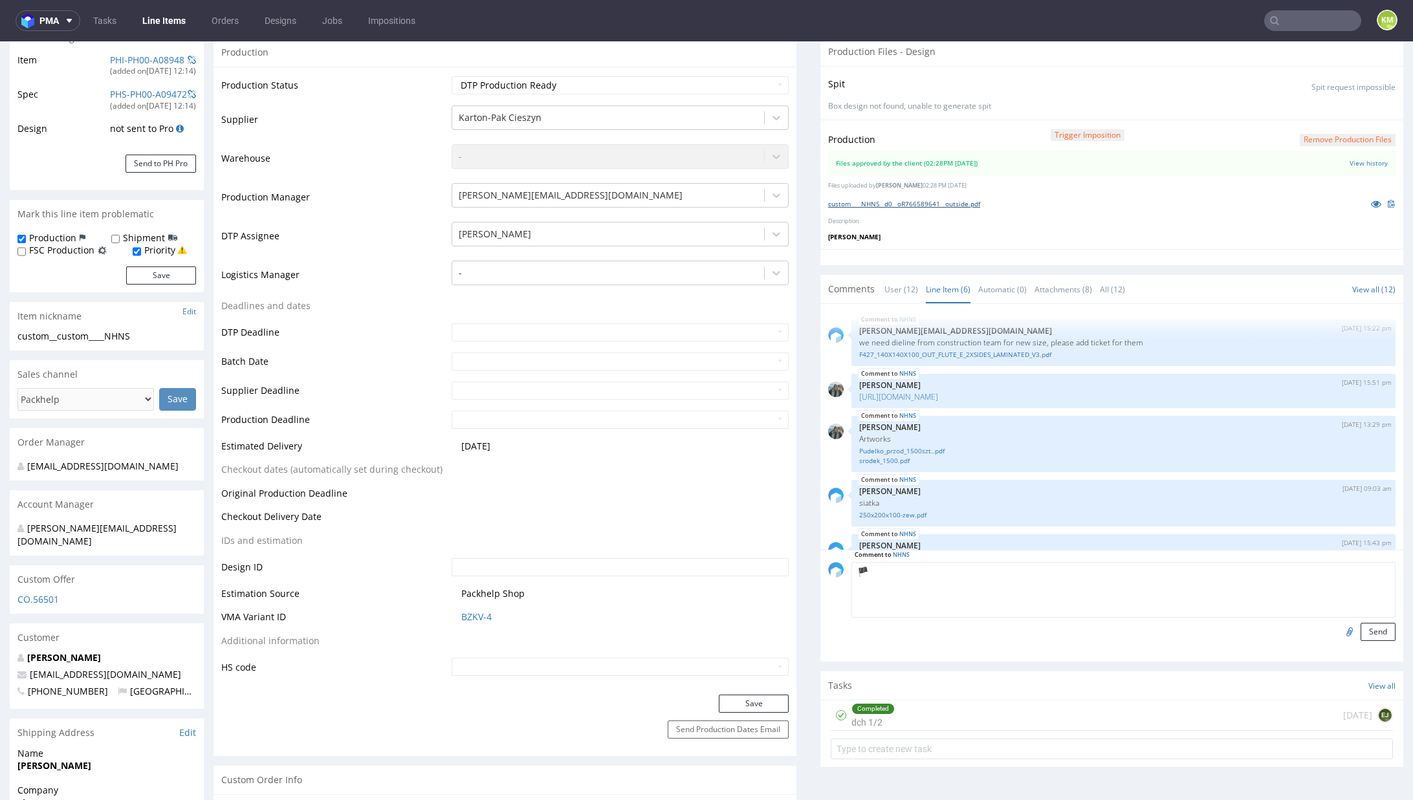
click at [963, 202] on link "custom____NHNS__d0__oR766589641__outside.pdf" at bounding box center [904, 203] width 152 height 9
click at [886, 584] on textarea "🏴" at bounding box center [1123, 590] width 544 height 56
click at [1154, 580] on textarea "🏴 prośba przed produkcja by vendor sprawdził jedną kwestie, czarny nadruk zosta…" at bounding box center [1123, 590] width 544 height 56
click at [1238, 584] on textarea "🏴 prośba przed produkcja by vendor sprawdził jedną kwestie, czarny nadruk zosta…" at bounding box center [1123, 590] width 544 height 56
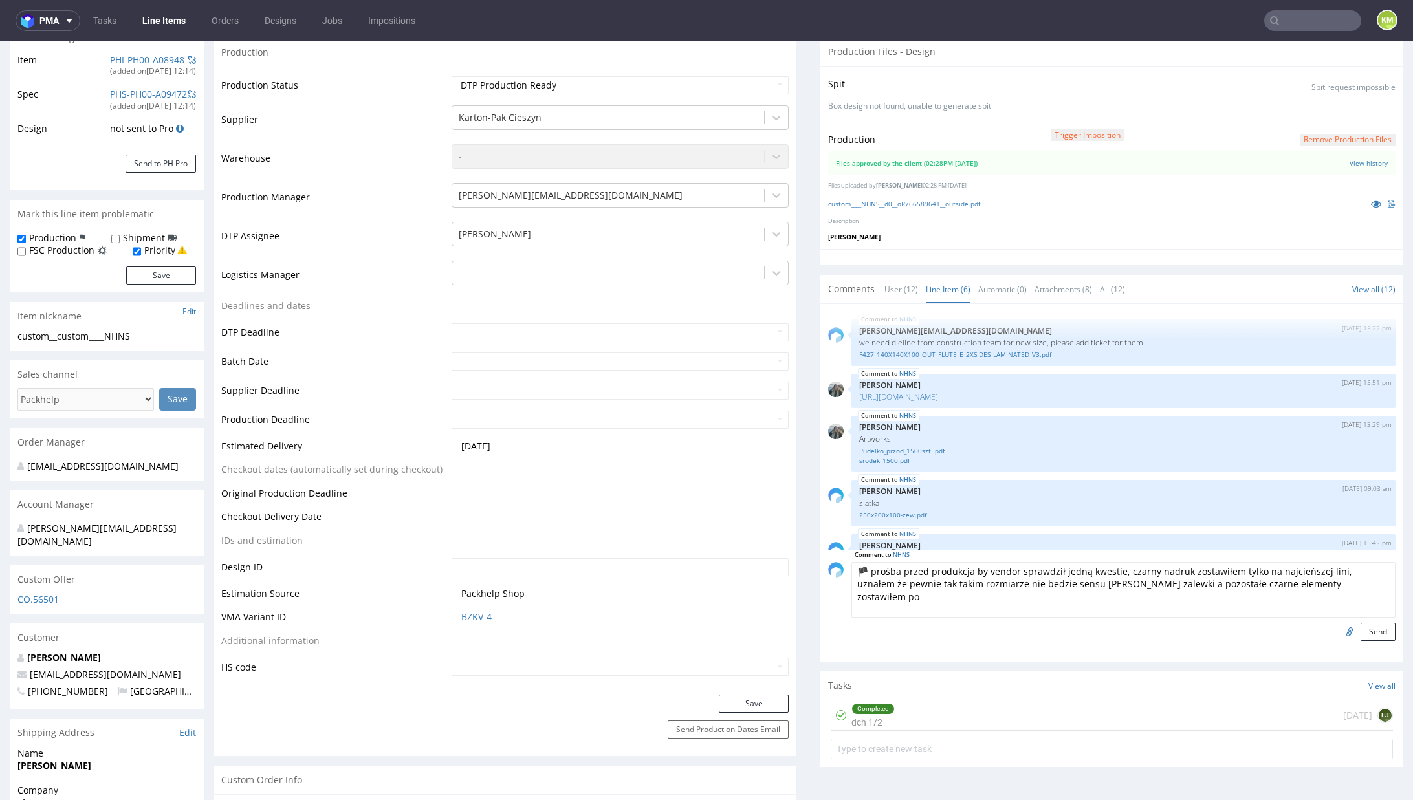
click at [1291, 587] on textarea "🏴 prośba przed produkcja by vendor sprawdził jedną kwestie, czarny nadruk zosta…" at bounding box center [1123, 590] width 544 height 56
click at [896, 585] on textarea "🏴 prośba przed produkcja by vendor sprawdził jedną kwestie, czarny nadruk zosta…" at bounding box center [1123, 590] width 544 height 56
click at [1196, 595] on textarea "🏴 prośba przed produkcja by vendor sprawdził jedną kwestie, czarny nadruk zosta…" at bounding box center [1123, 590] width 544 height 56
click at [1221, 598] on textarea "🏴 prośba przed produkcja by vendor sprawdził jedną kwestie, czarny nadruk zosta…" at bounding box center [1123, 590] width 544 height 56
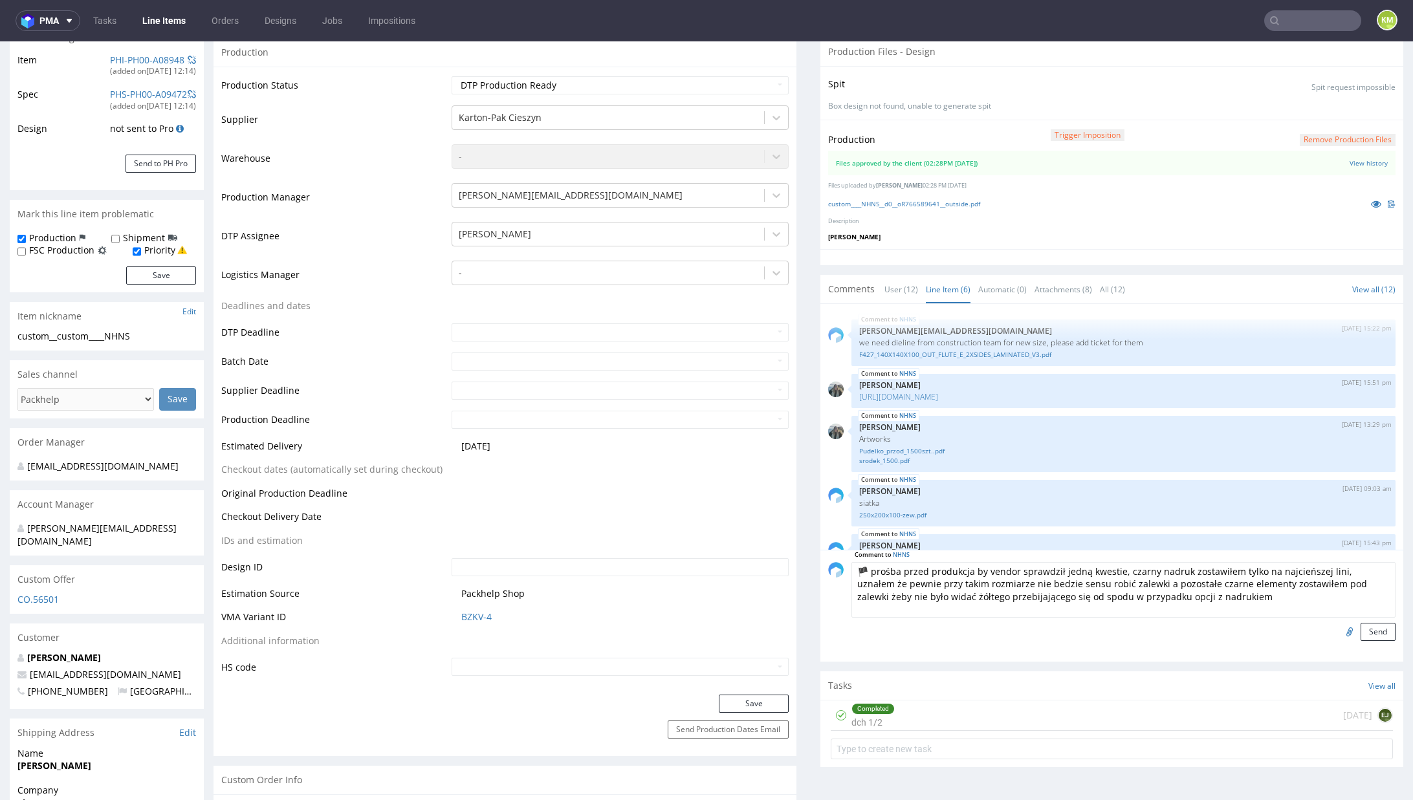
click at [1221, 598] on textarea "🏴 prośba przed produkcja by vendor sprawdził jedną kwestie, czarny nadruk zosta…" at bounding box center [1123, 590] width 544 height 56
type textarea "🏴 prośba przed produkcja by vendor sprawdził jedną kwestie, czarny nadruk zosta…"
click at [1361, 629] on button "Send" at bounding box center [1378, 632] width 35 height 18
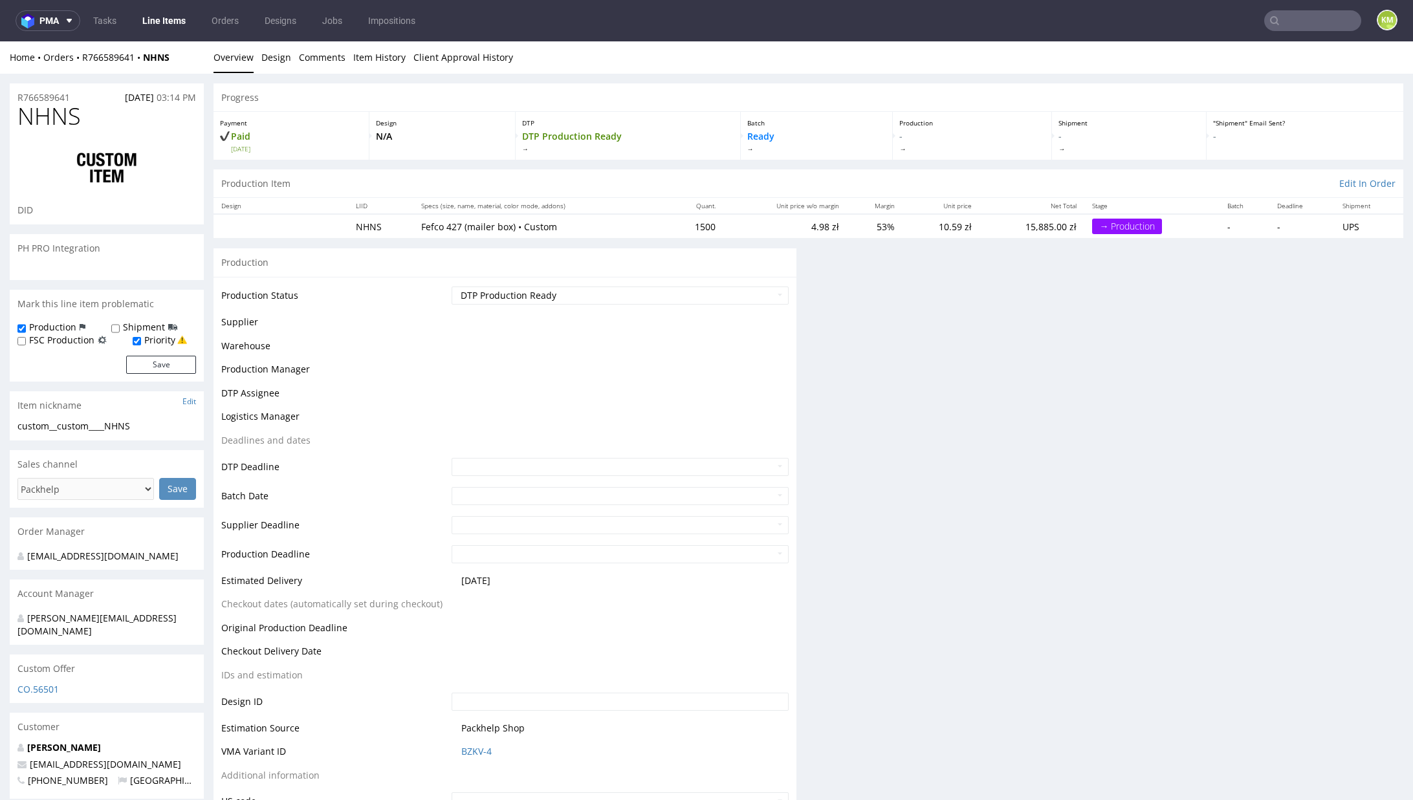
scroll to position [0, 0]
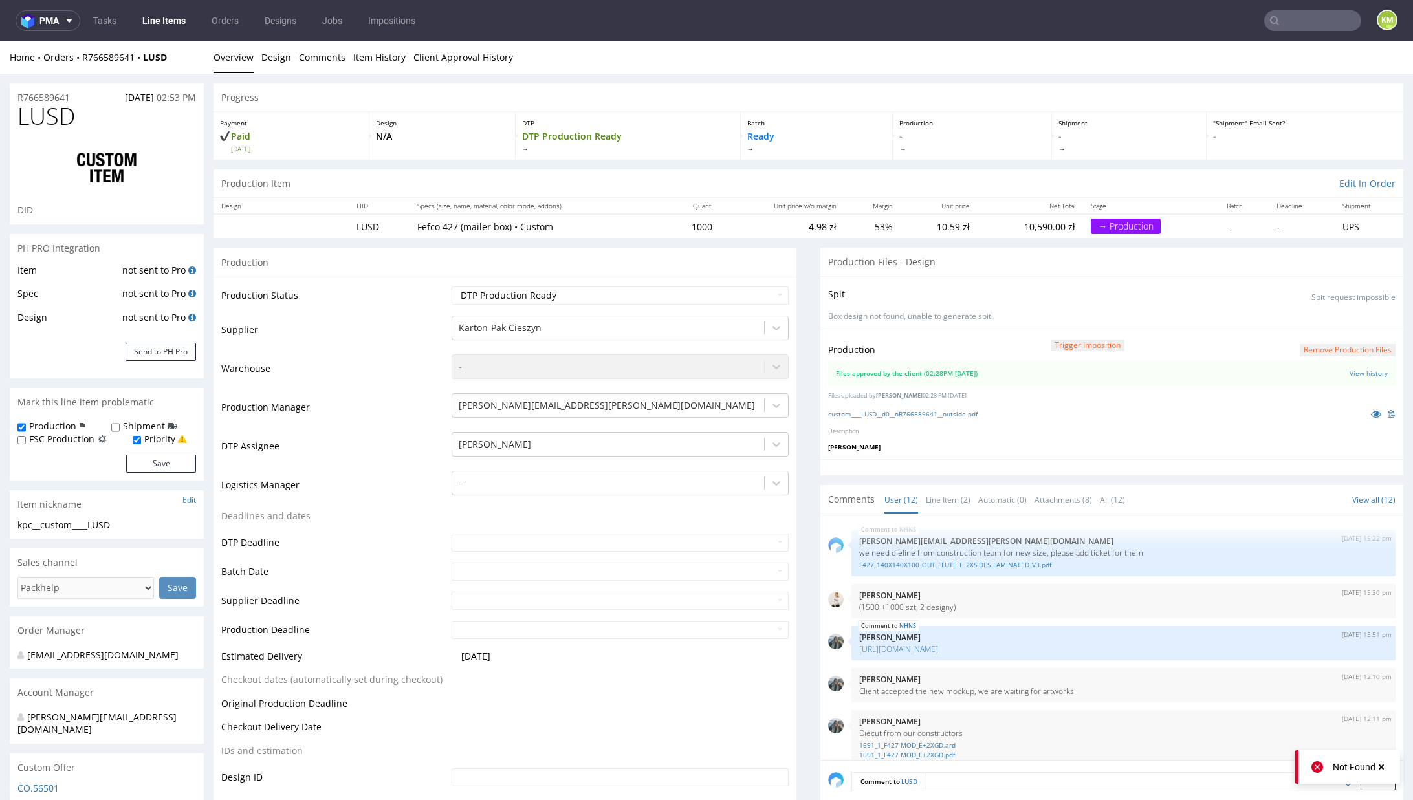
scroll to position [515, 0]
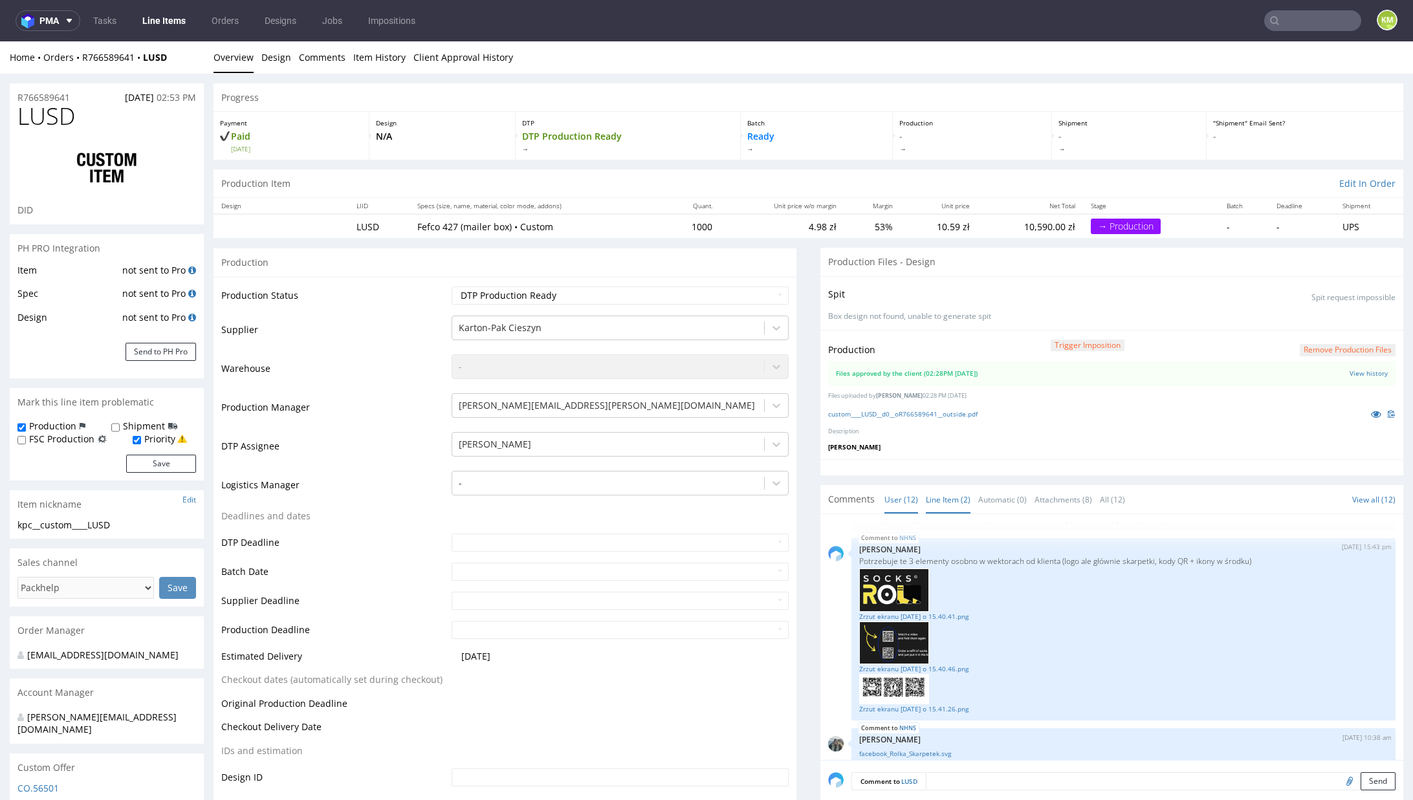
click at [926, 501] on link "Line Item (2)" at bounding box center [948, 500] width 45 height 28
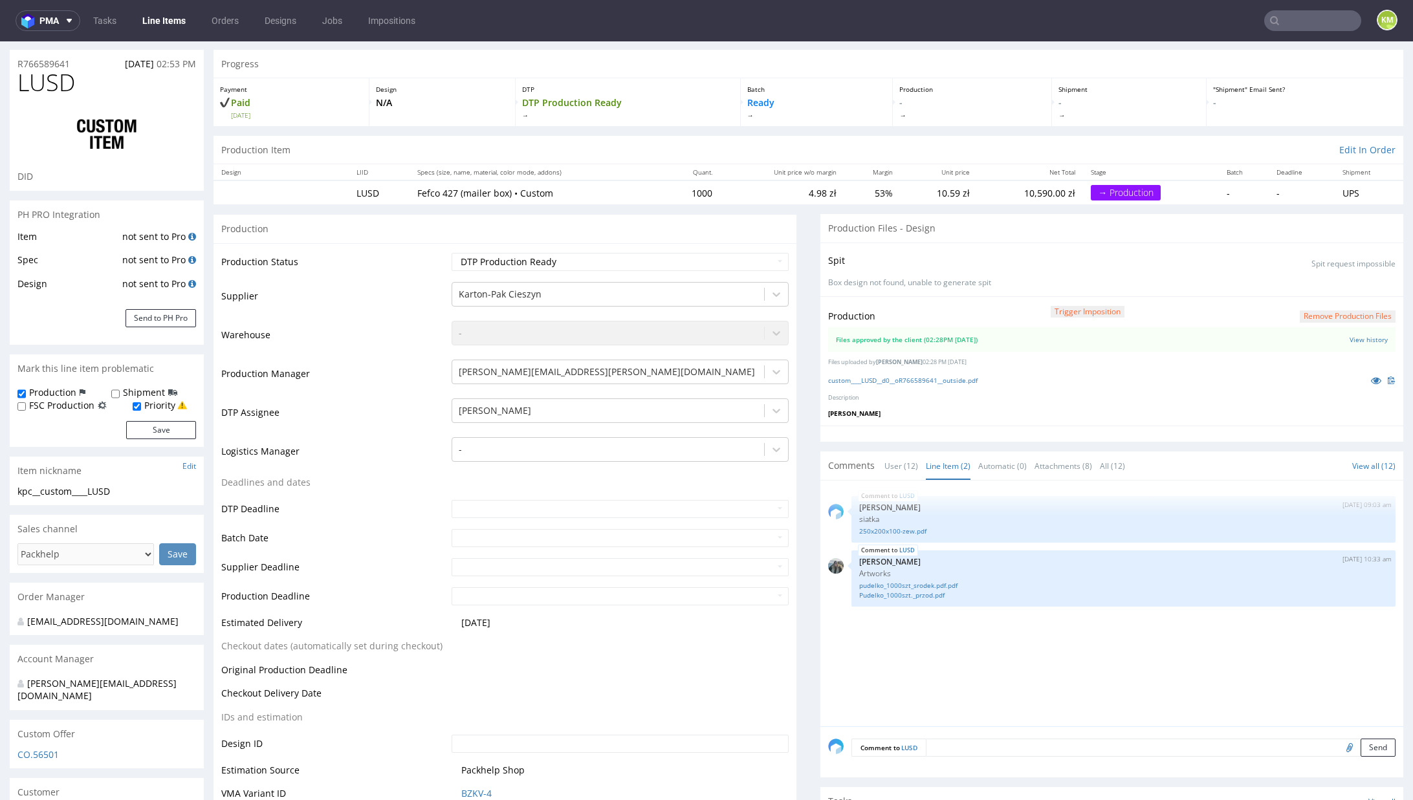
scroll to position [37, 0]
click at [967, 736] on textarea at bounding box center [1161, 745] width 470 height 18
paste textarea "🏴 prośba przed produkcja by vendor sprawdził jedną kwestie, czarny nadruk zosta…"
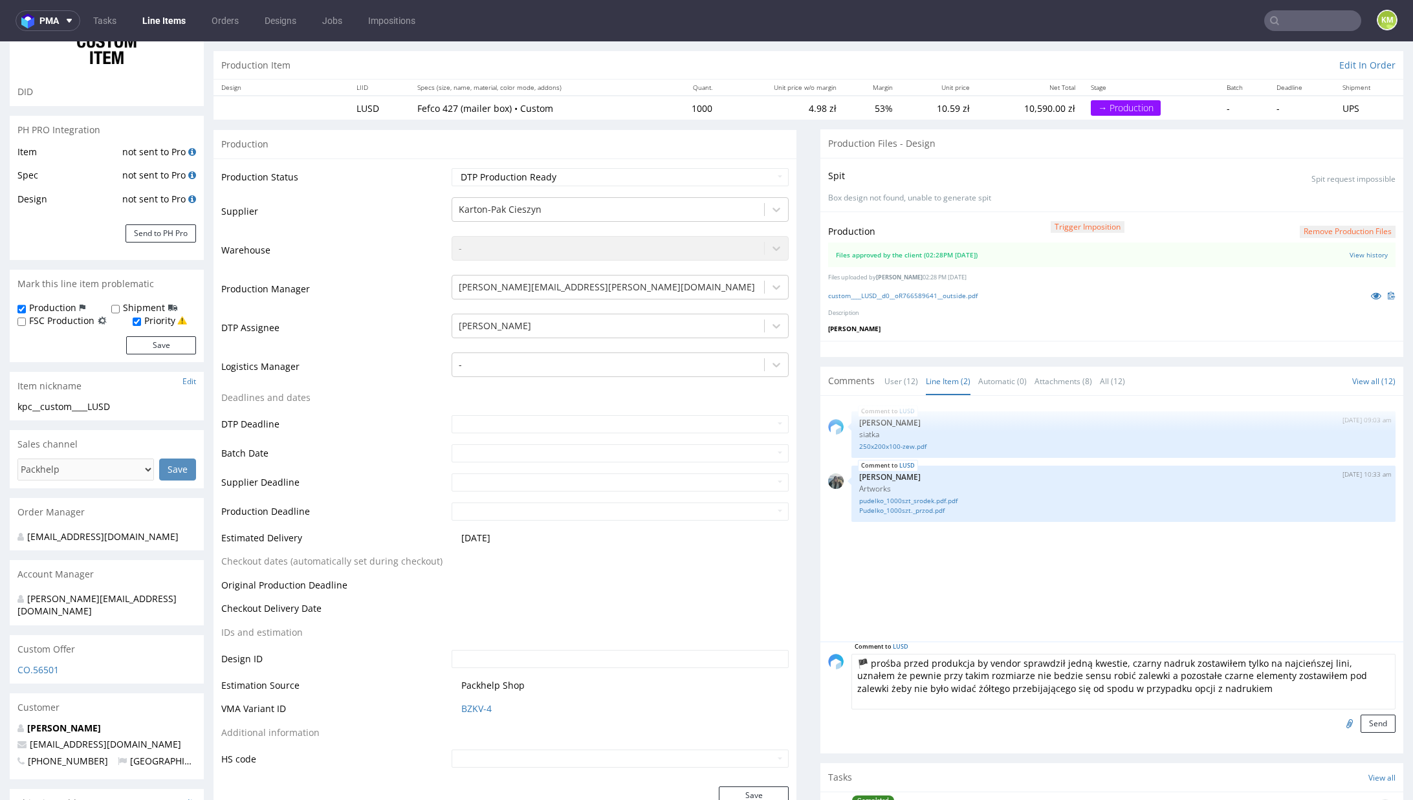
scroll to position [119, 0]
type textarea "🏴 prośba przed produkcja by vendor sprawdził jedną kwestie, czarny nadruk zosta…"
click at [1361, 725] on button "Send" at bounding box center [1378, 723] width 35 height 18
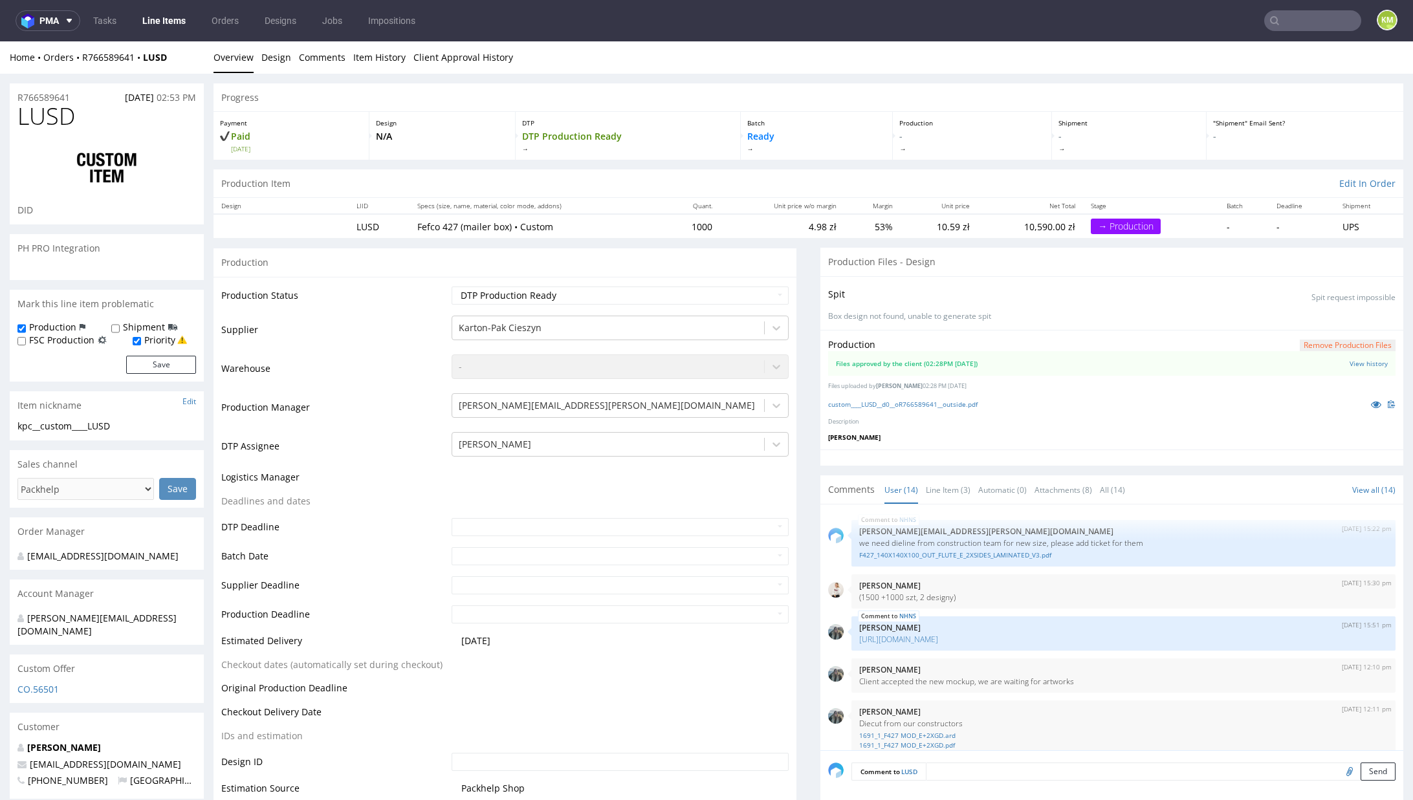
scroll to position [708, 0]
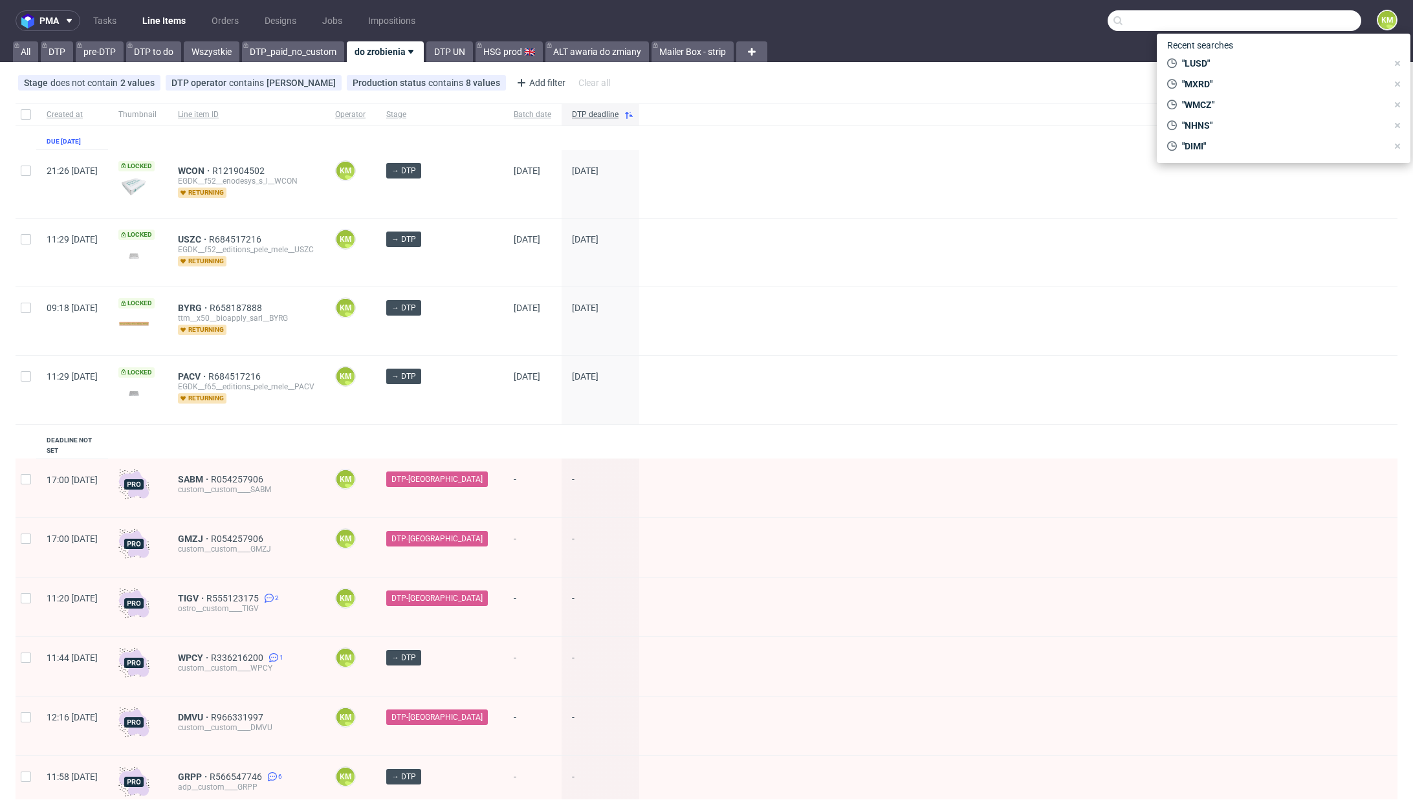
click at [1288, 25] on input "text" at bounding box center [1235, 20] width 254 height 21
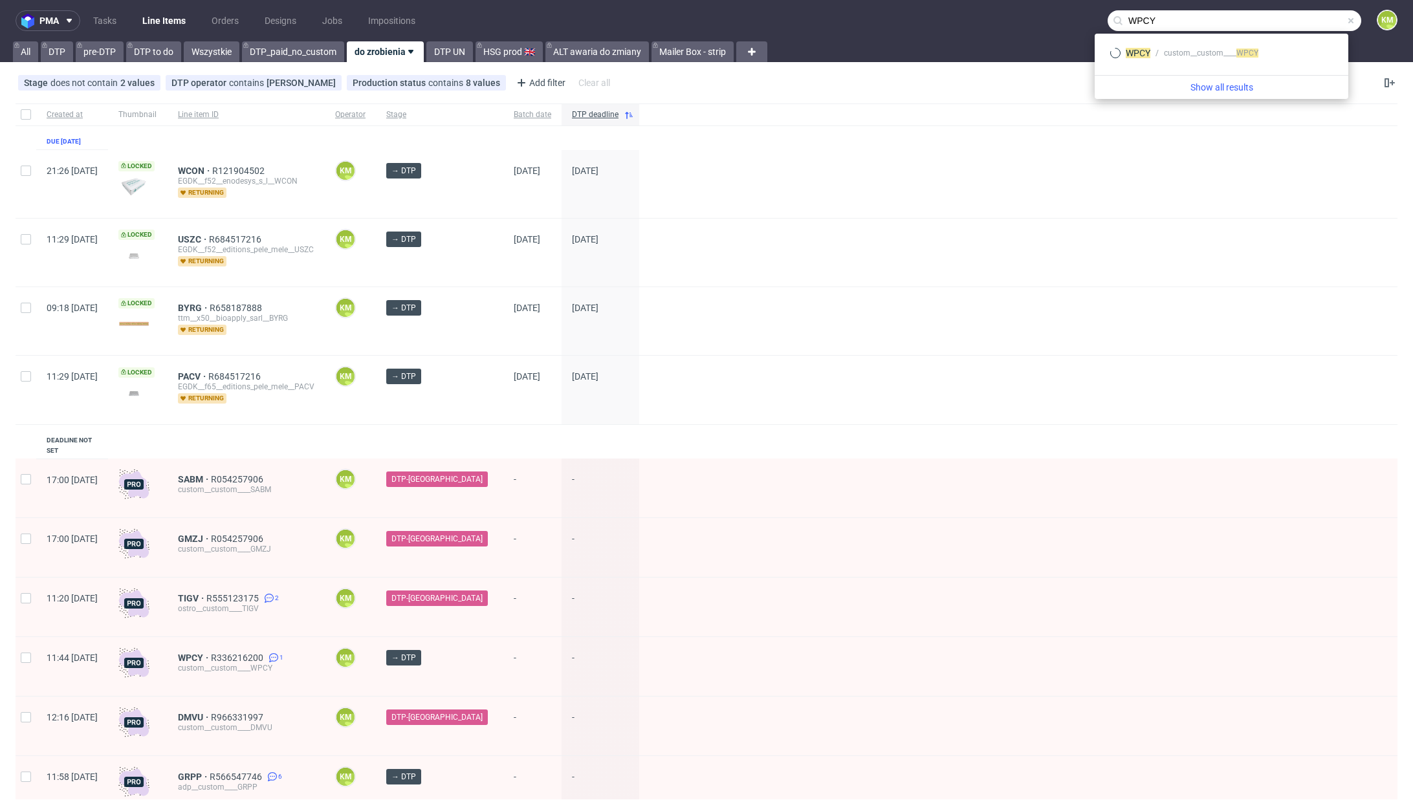
type input "WPCY"
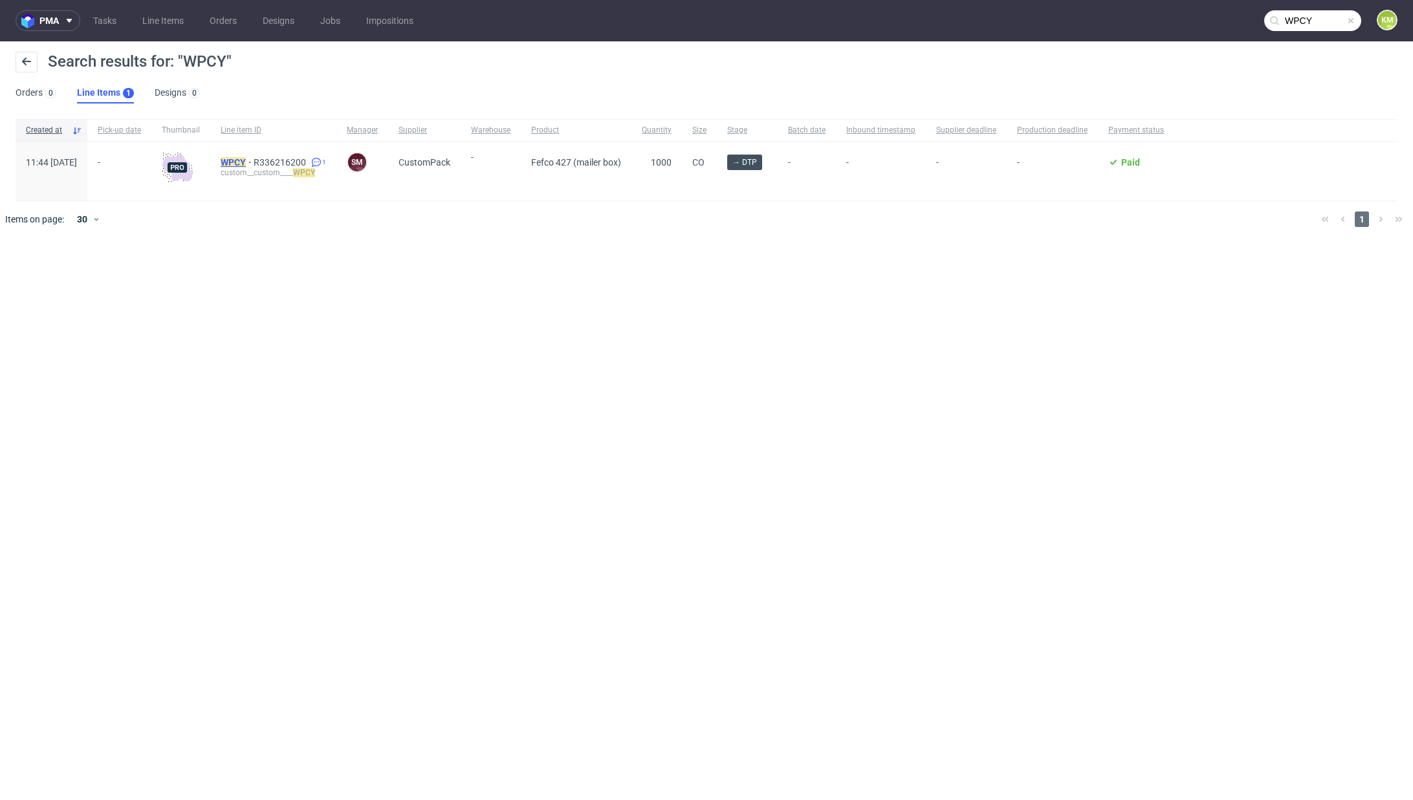
click at [246, 161] on mark "WPCY" at bounding box center [233, 162] width 25 height 10
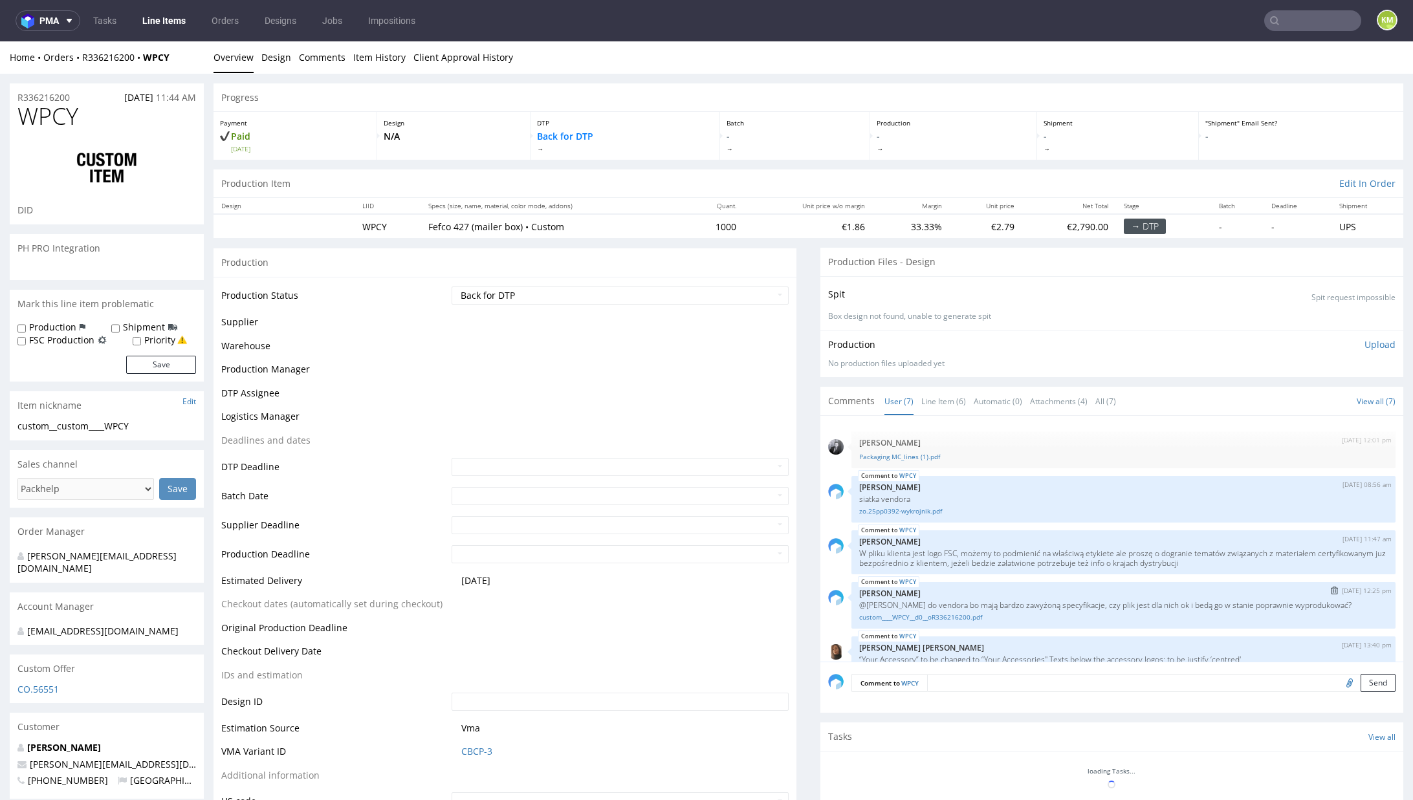
scroll to position [155, 0]
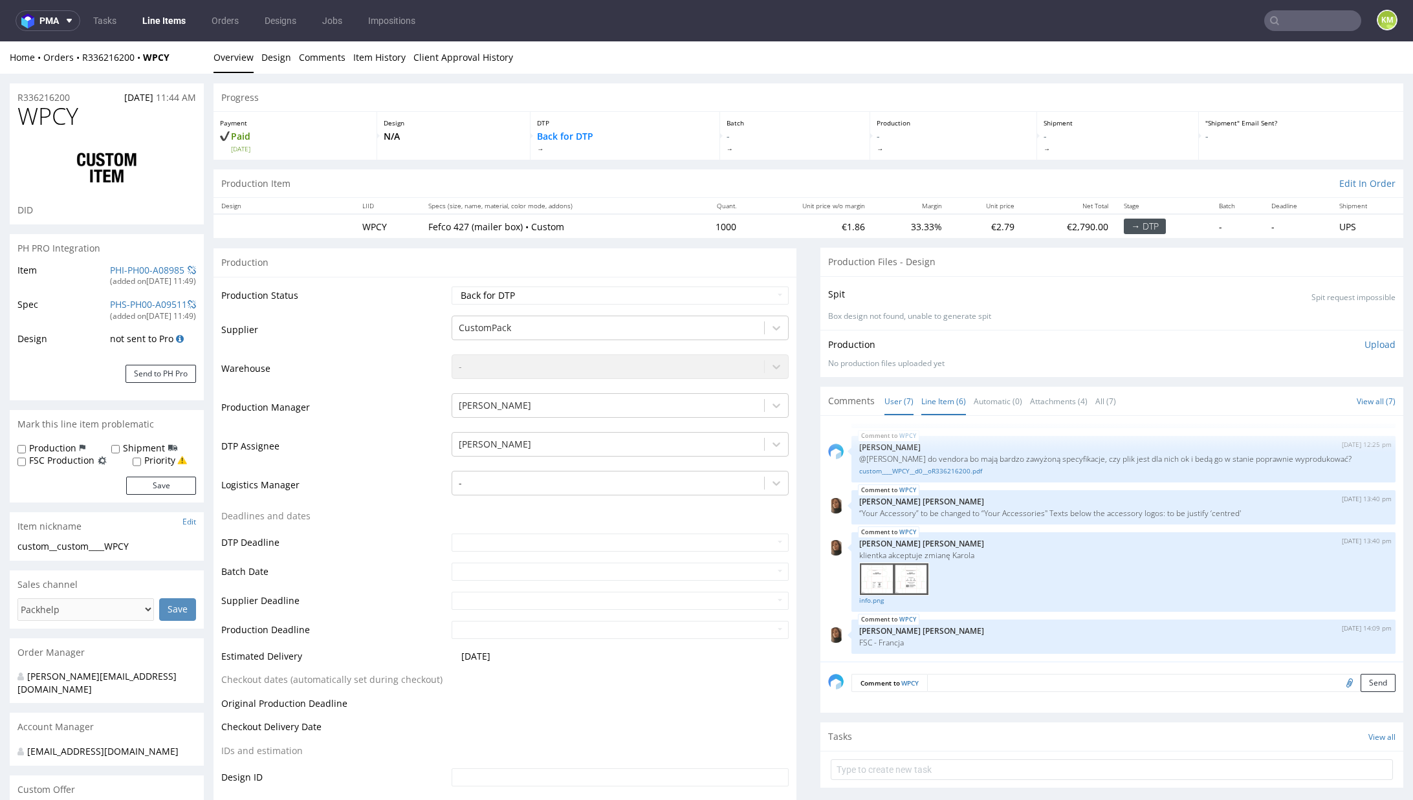
click at [930, 402] on link "Line Item (6)" at bounding box center [943, 402] width 45 height 28
click at [997, 527] on div "WPCY 29th Aug 25 | 08:56 am Michał Palasek siatka vendora zo.25pp0392-wykrojnik…" at bounding box center [1115, 543] width 575 height 238
click at [875, 602] on link "info.png" at bounding box center [1123, 601] width 529 height 10
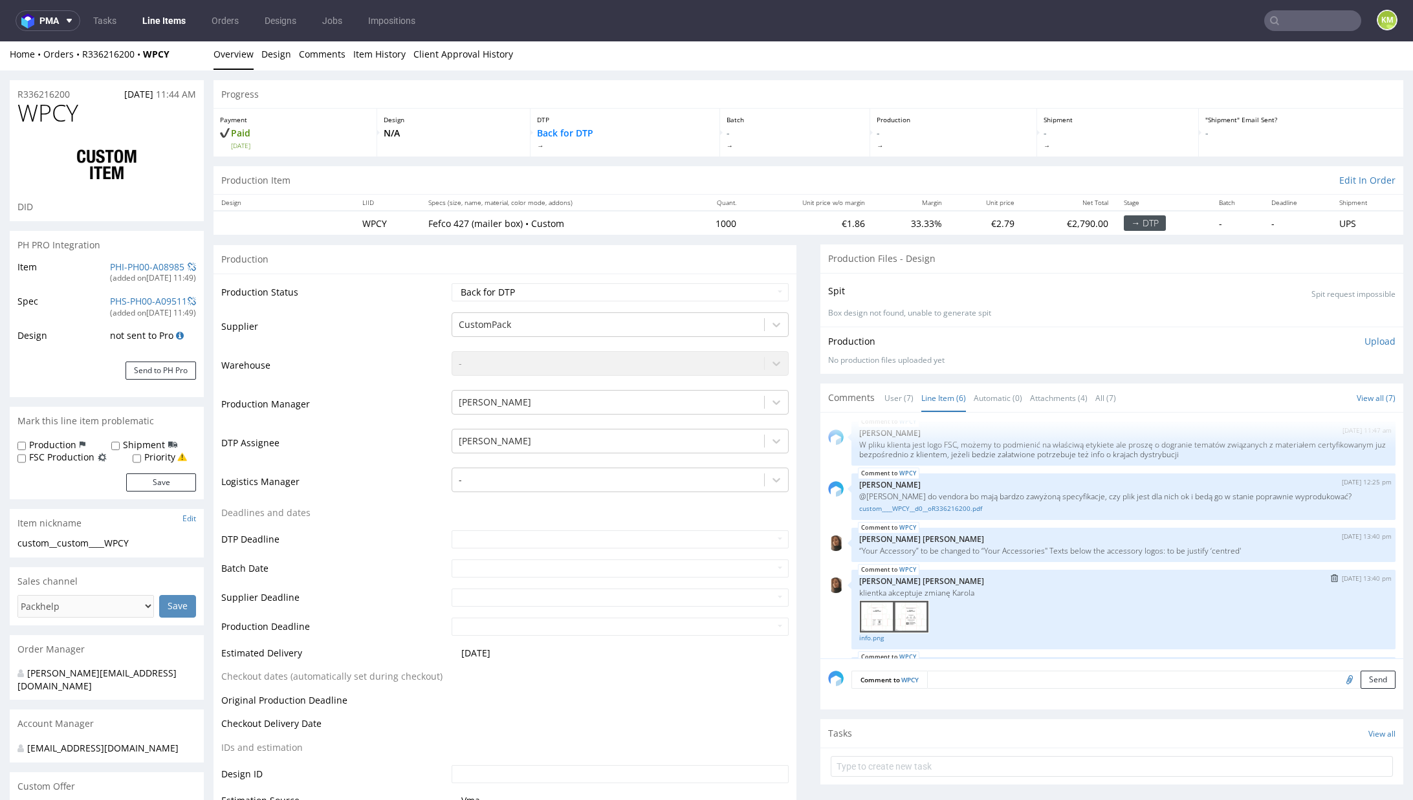
scroll to position [0, 0]
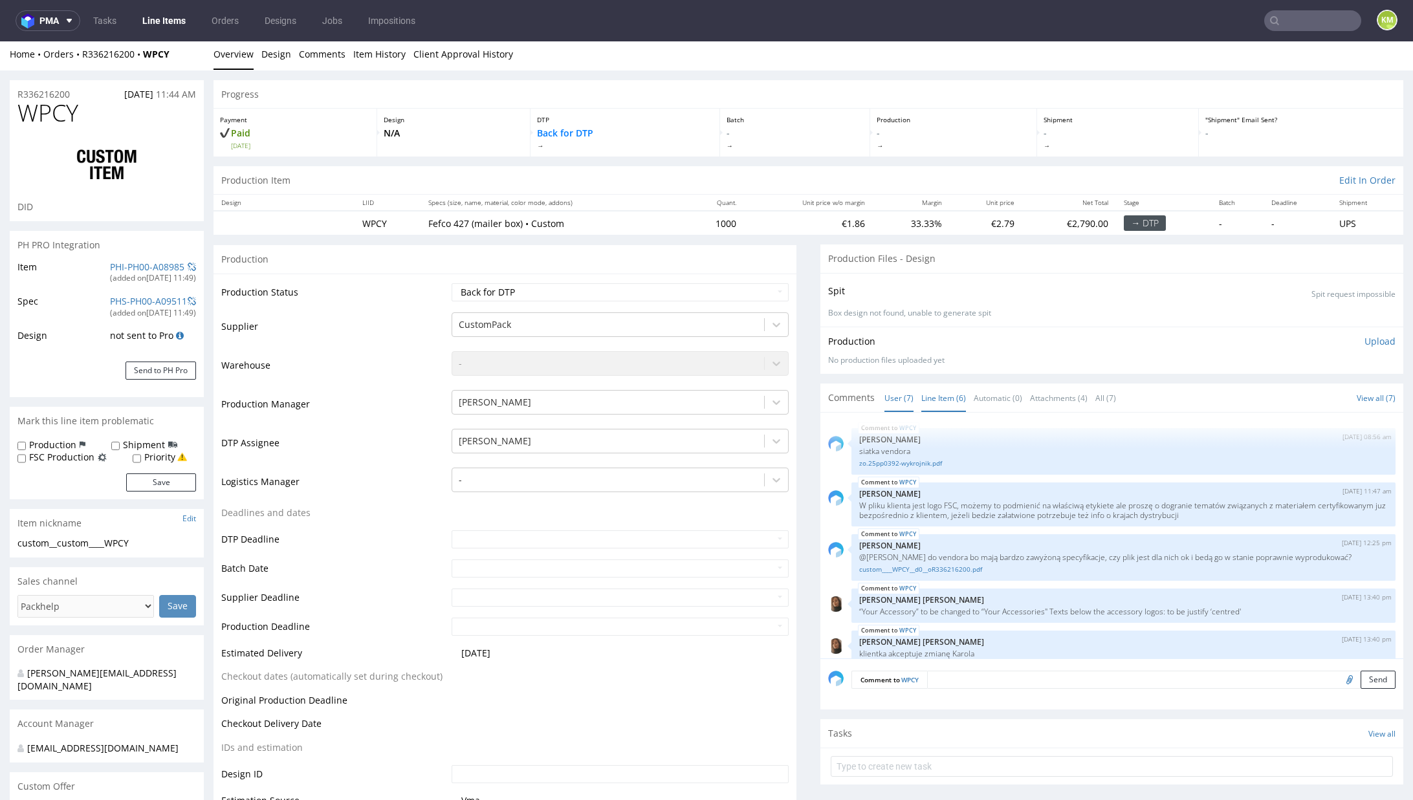
click at [892, 403] on link "User (7)" at bounding box center [898, 398] width 29 height 28
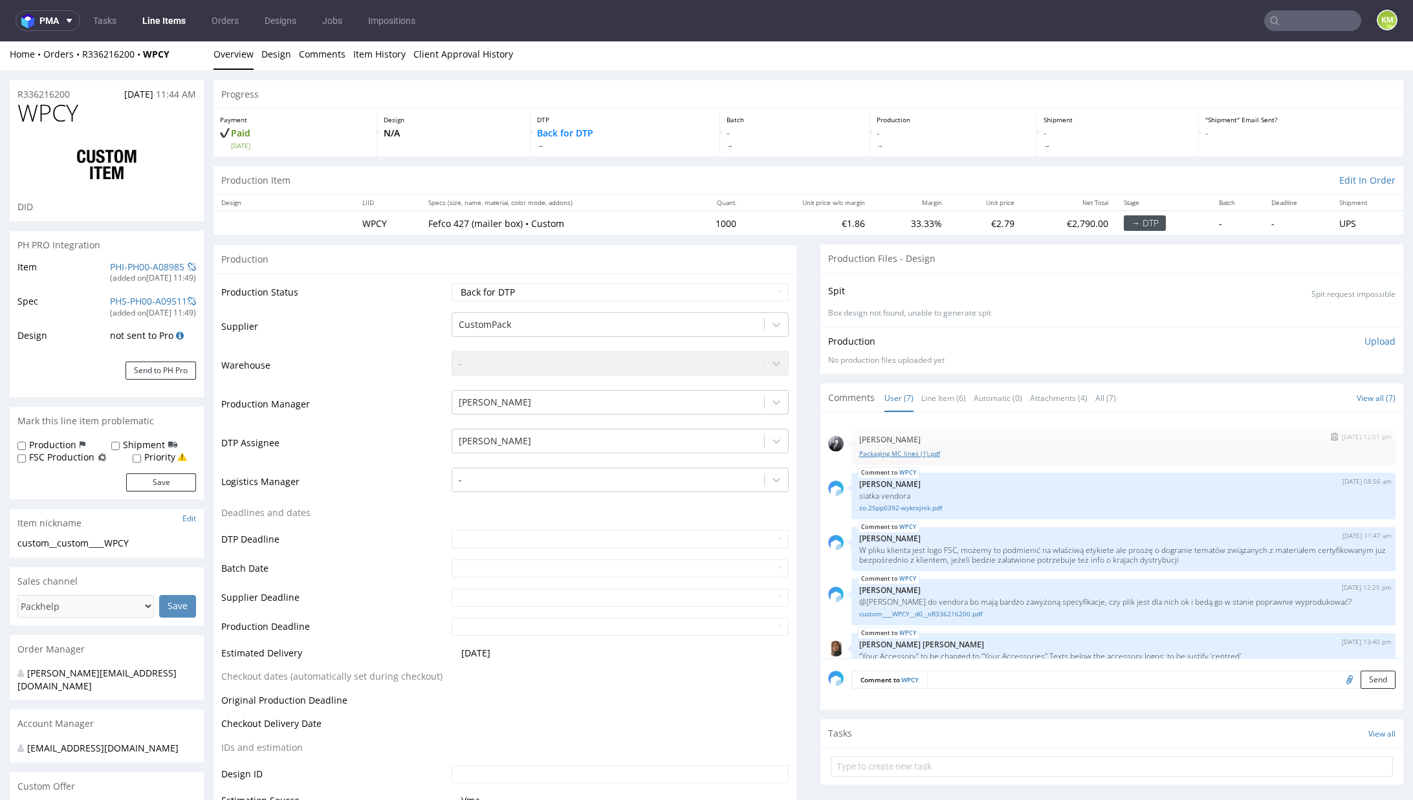
click at [912, 452] on link "Packaging MC_lines (1).pdf" at bounding box center [1123, 454] width 529 height 10
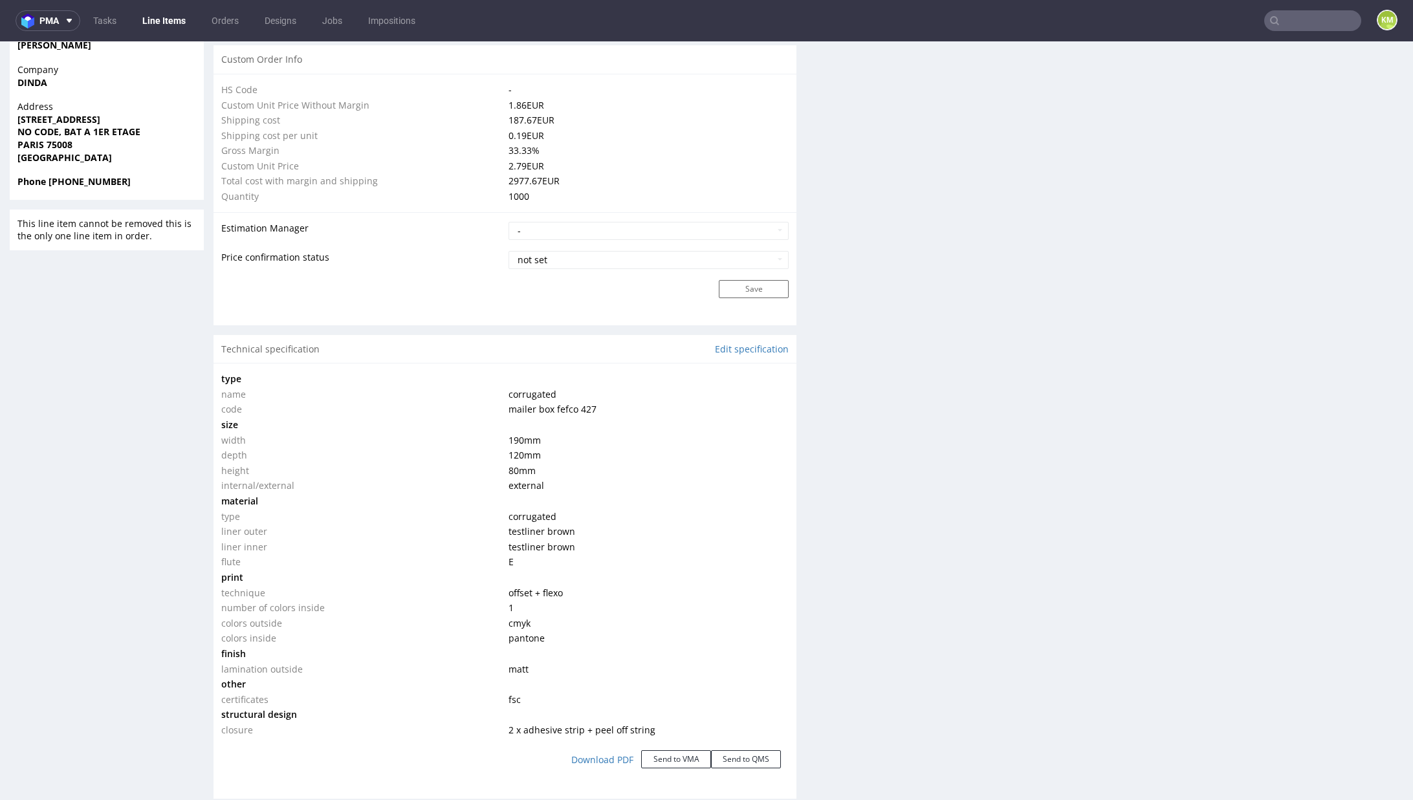
click at [927, 552] on div "Production Files - Design Spit Spit request impossible Box design not found, un…" at bounding box center [1111, 521] width 583 height 2409
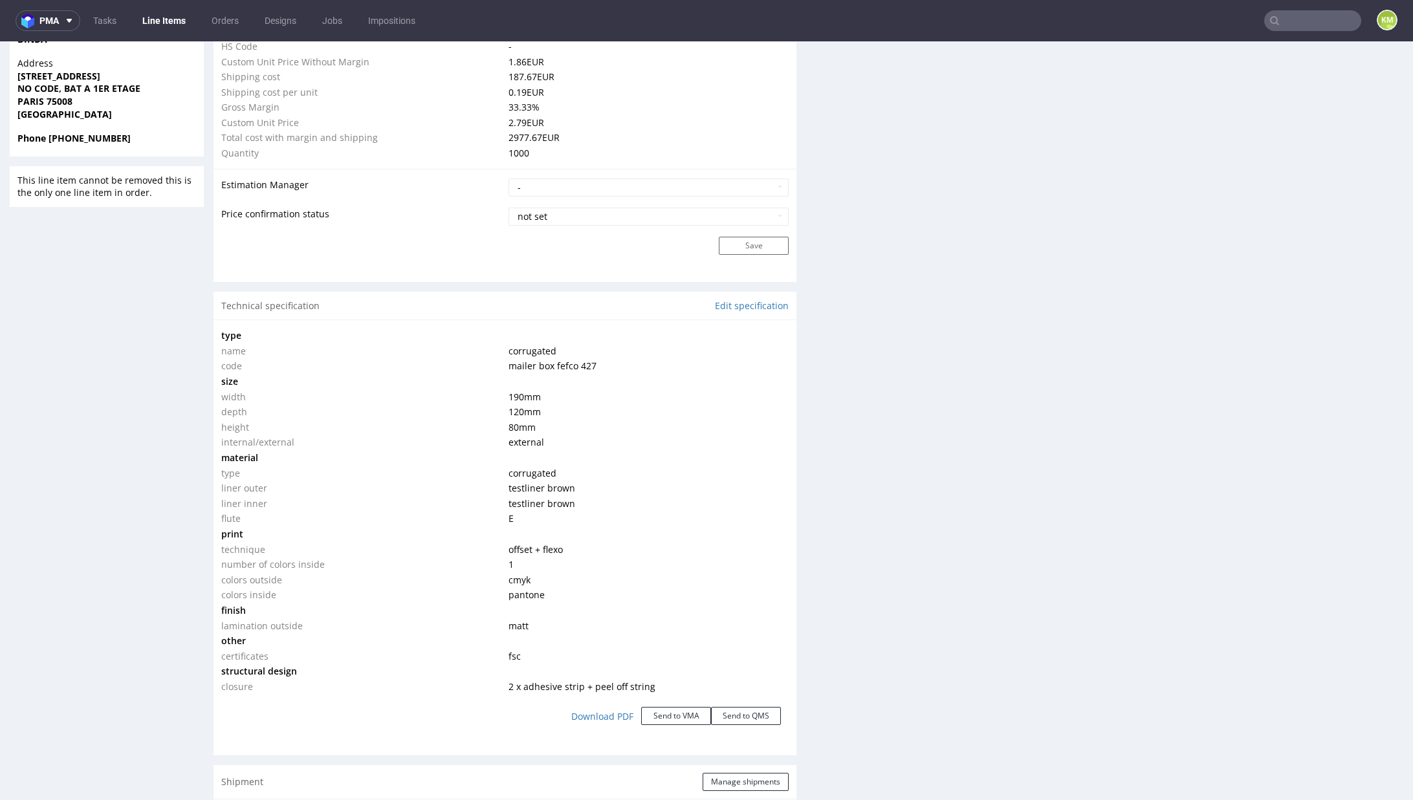
scroll to position [1025, 0]
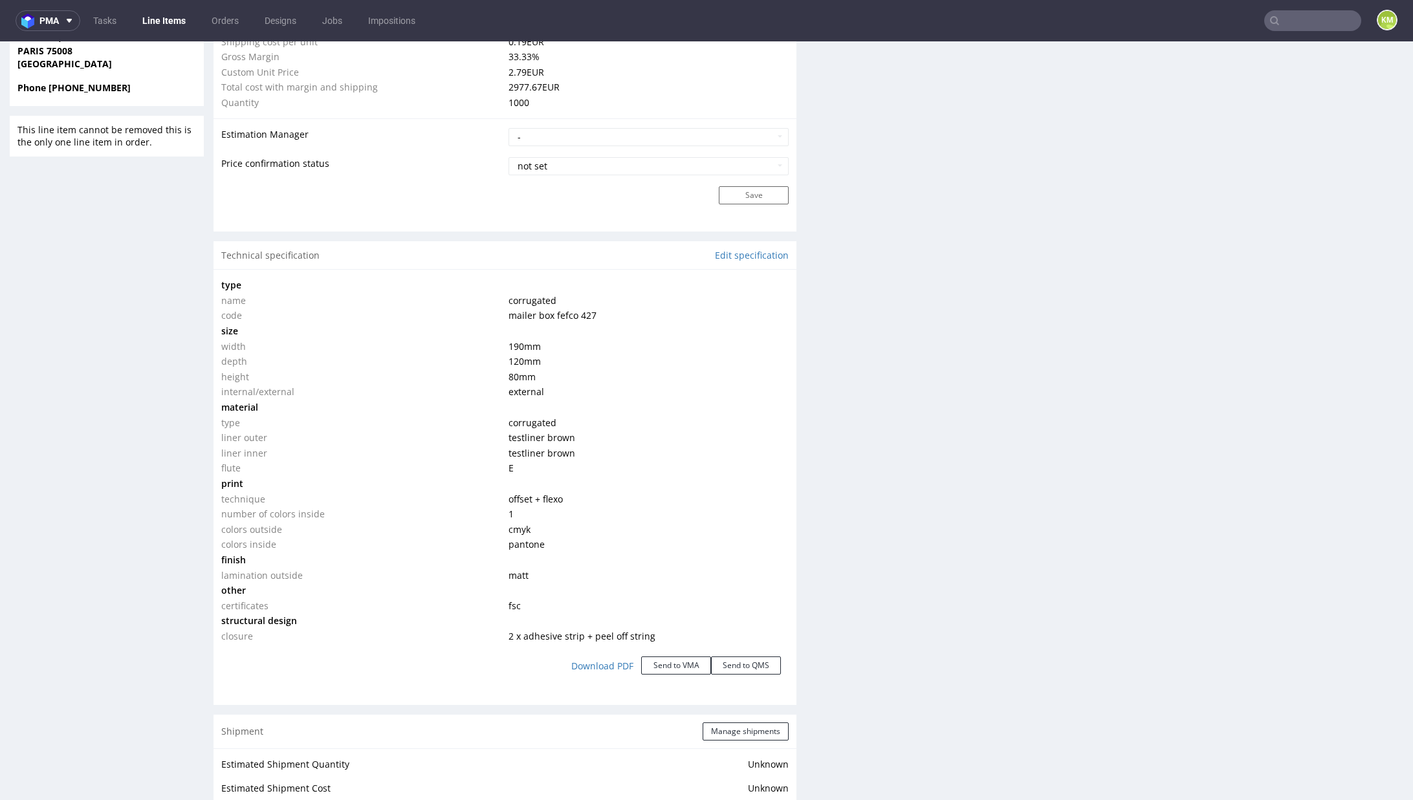
click at [927, 552] on div "Production Files - Design Spit Spit request impossible Box design not found, un…" at bounding box center [1111, 427] width 583 height 2409
click at [908, 615] on div "Production Files - Design Spit Spit request impossible Box design not found, un…" at bounding box center [1111, 427] width 583 height 2409
click at [918, 703] on div "Production Files - Design Spit Spit request impossible Box design not found, un…" at bounding box center [1111, 427] width 583 height 2409
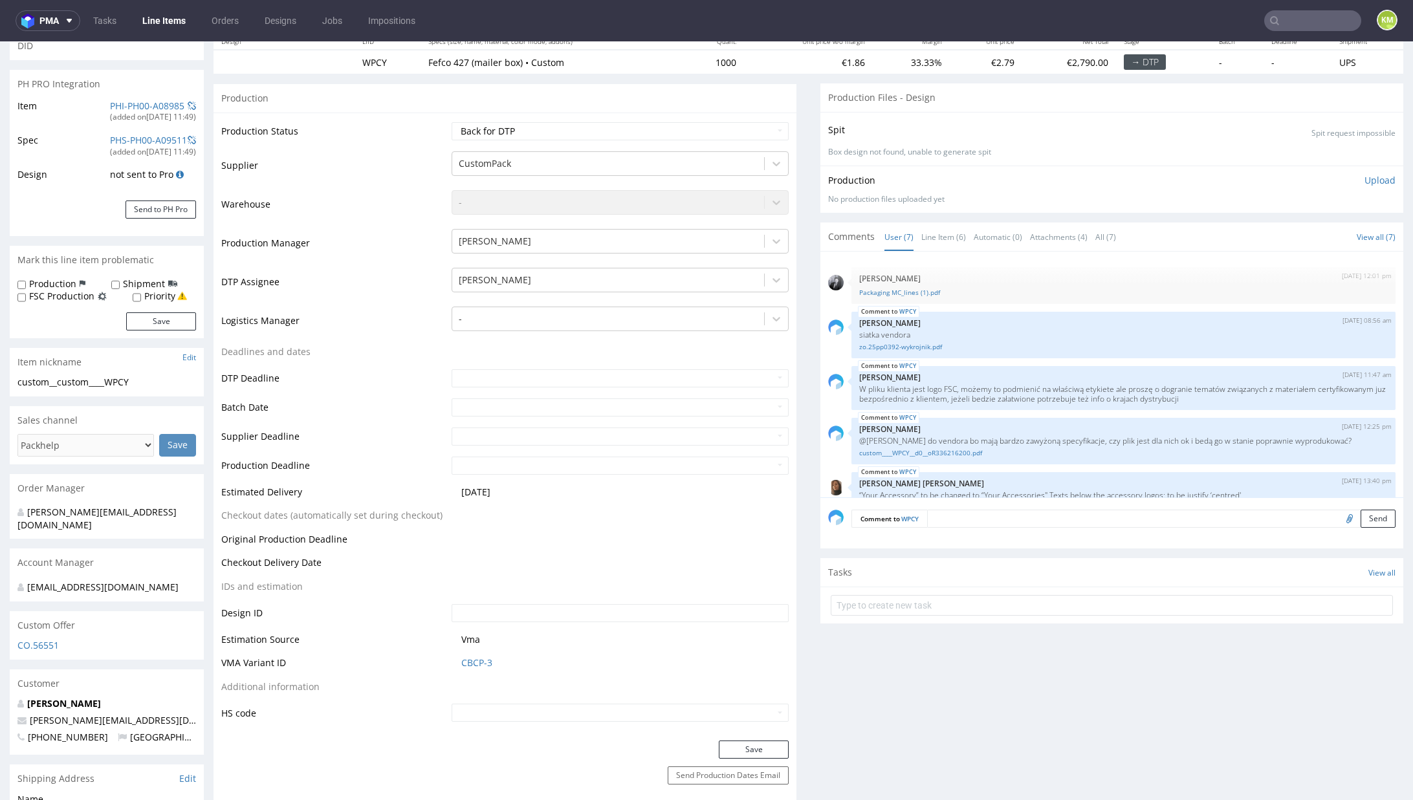
scroll to position [0, 0]
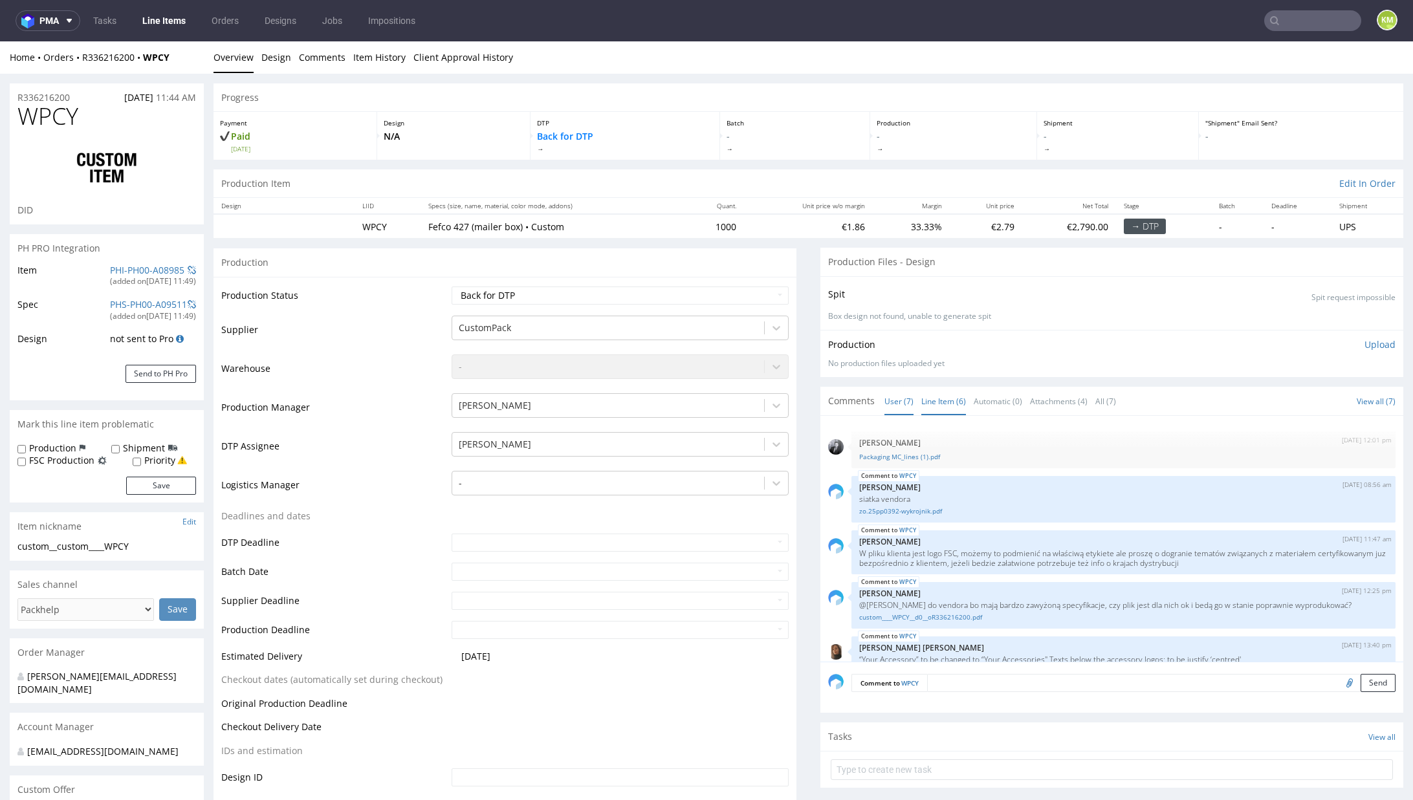
click at [921, 405] on link "Line Item (6)" at bounding box center [943, 402] width 45 height 28
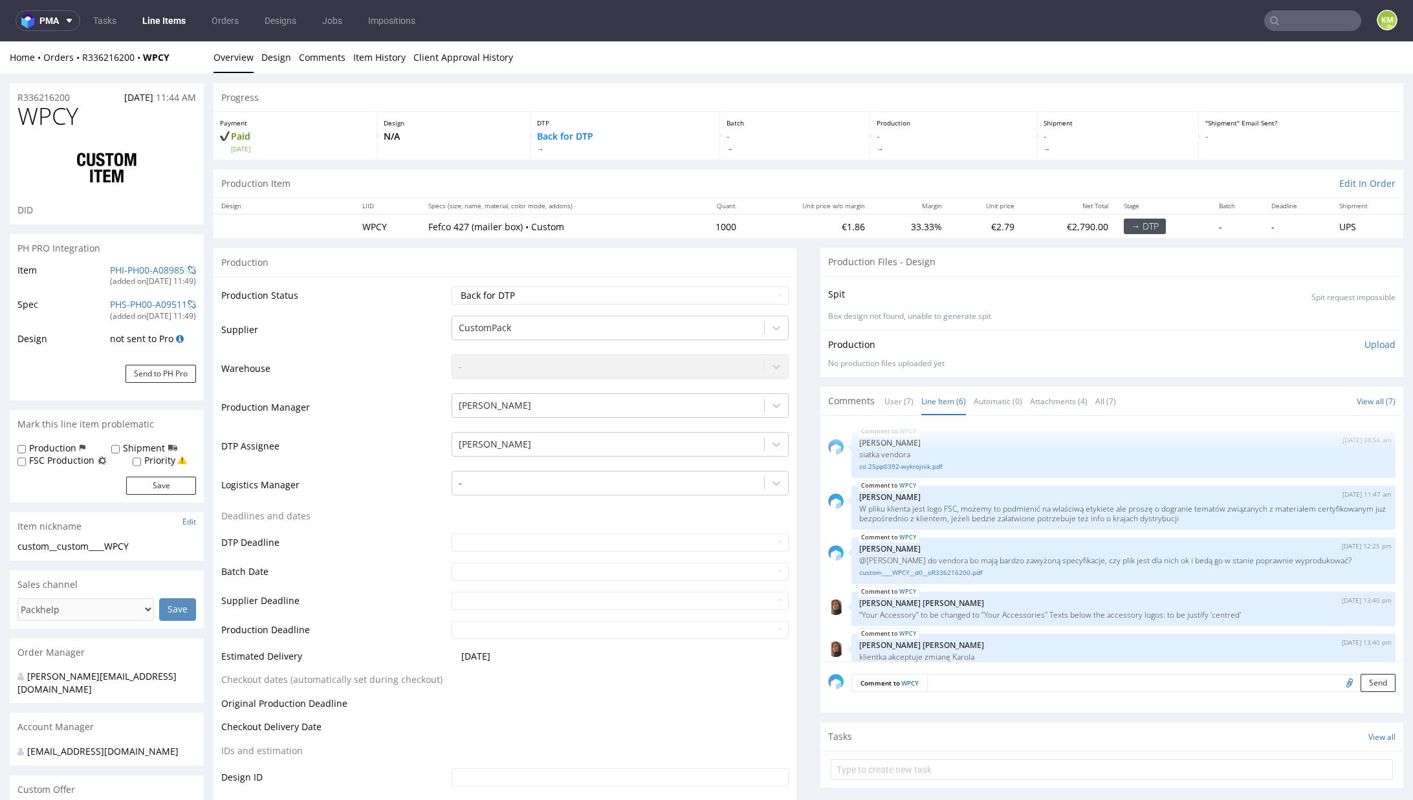
click at [946, 387] on div "Comments User (7) Line Item (6) Automatic (0) Attachments (4) All (7) View all …" at bounding box center [1111, 401] width 583 height 28
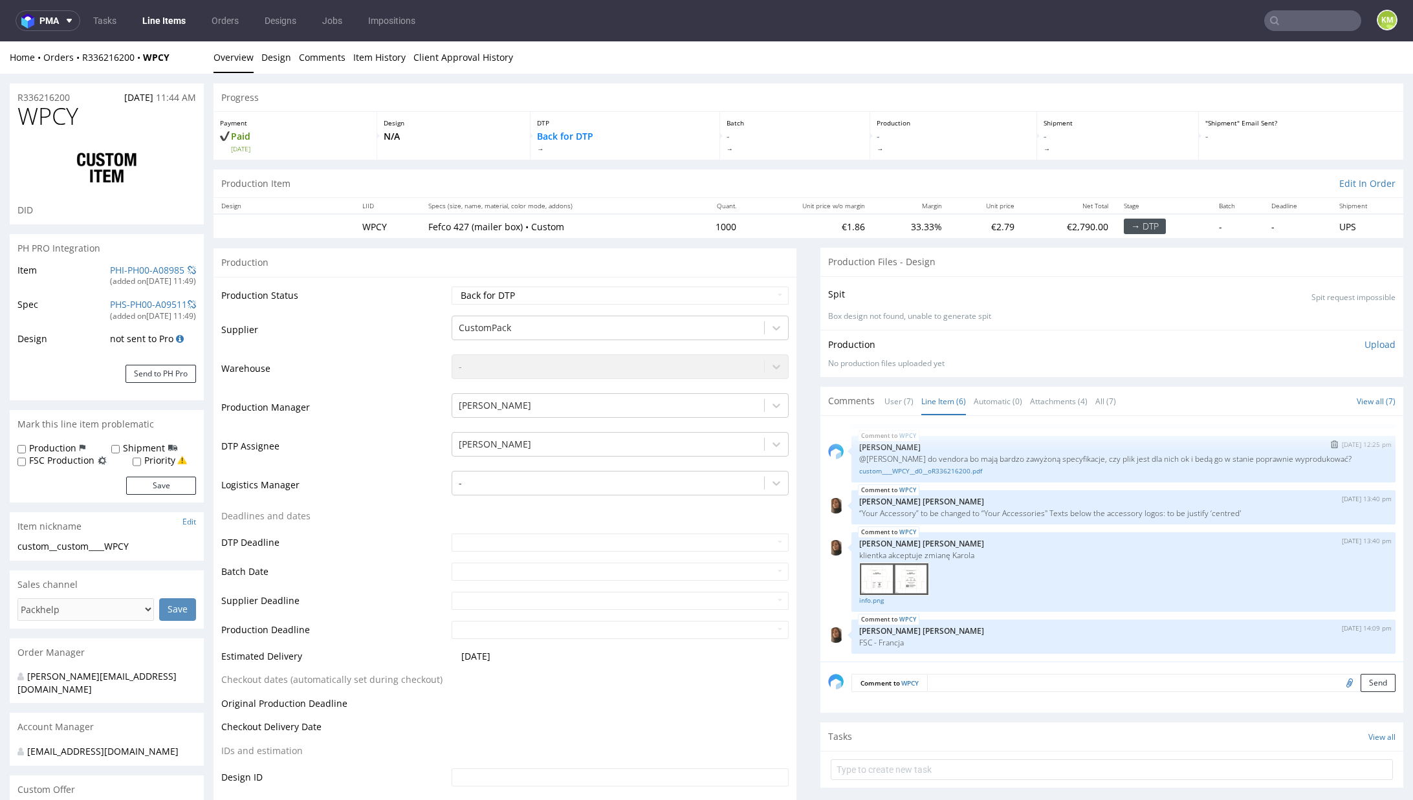
scroll to position [111, 0]
click at [734, 296] on select "Waiting for Artwork Waiting for Diecut Waiting for Mockup Waiting for DTP Waiti…" at bounding box center [620, 296] width 337 height 18
select select "dtp_ca_needed"
click at [452, 287] on select "Waiting for Artwork Waiting for Diecut Waiting for Mockup Waiting for DTP Waiti…" at bounding box center [620, 296] width 337 height 18
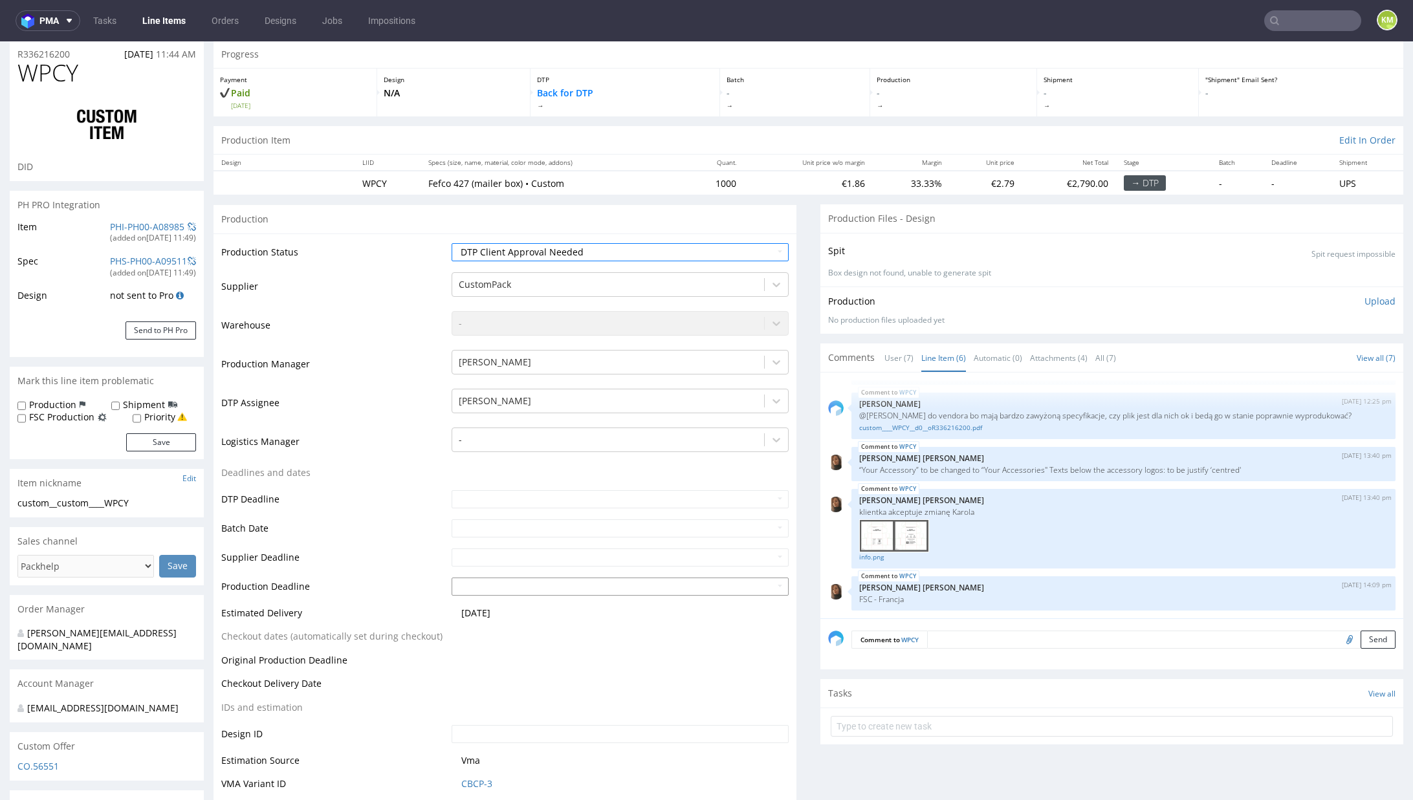
scroll to position [175, 0]
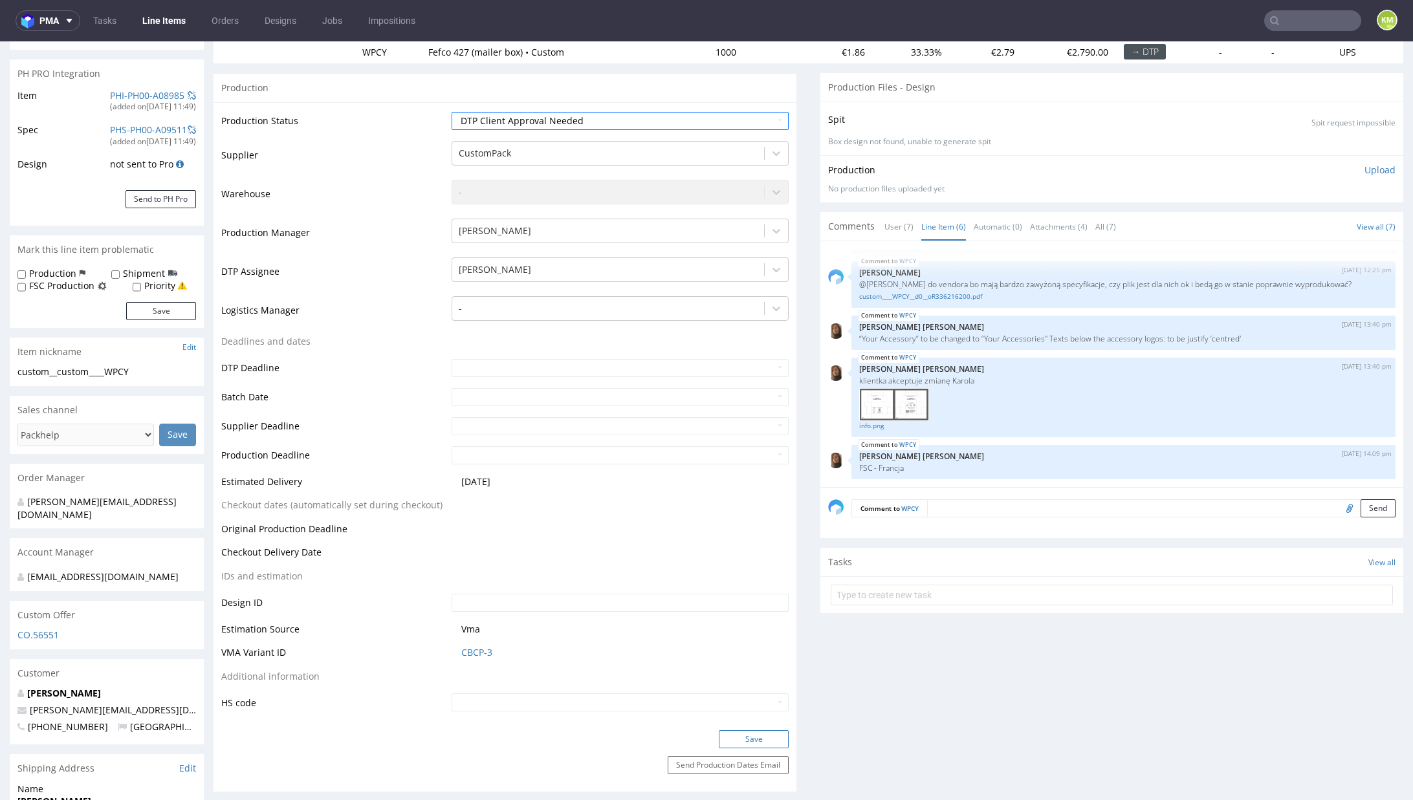
click at [752, 739] on button "Save" at bounding box center [754, 739] width 70 height 18
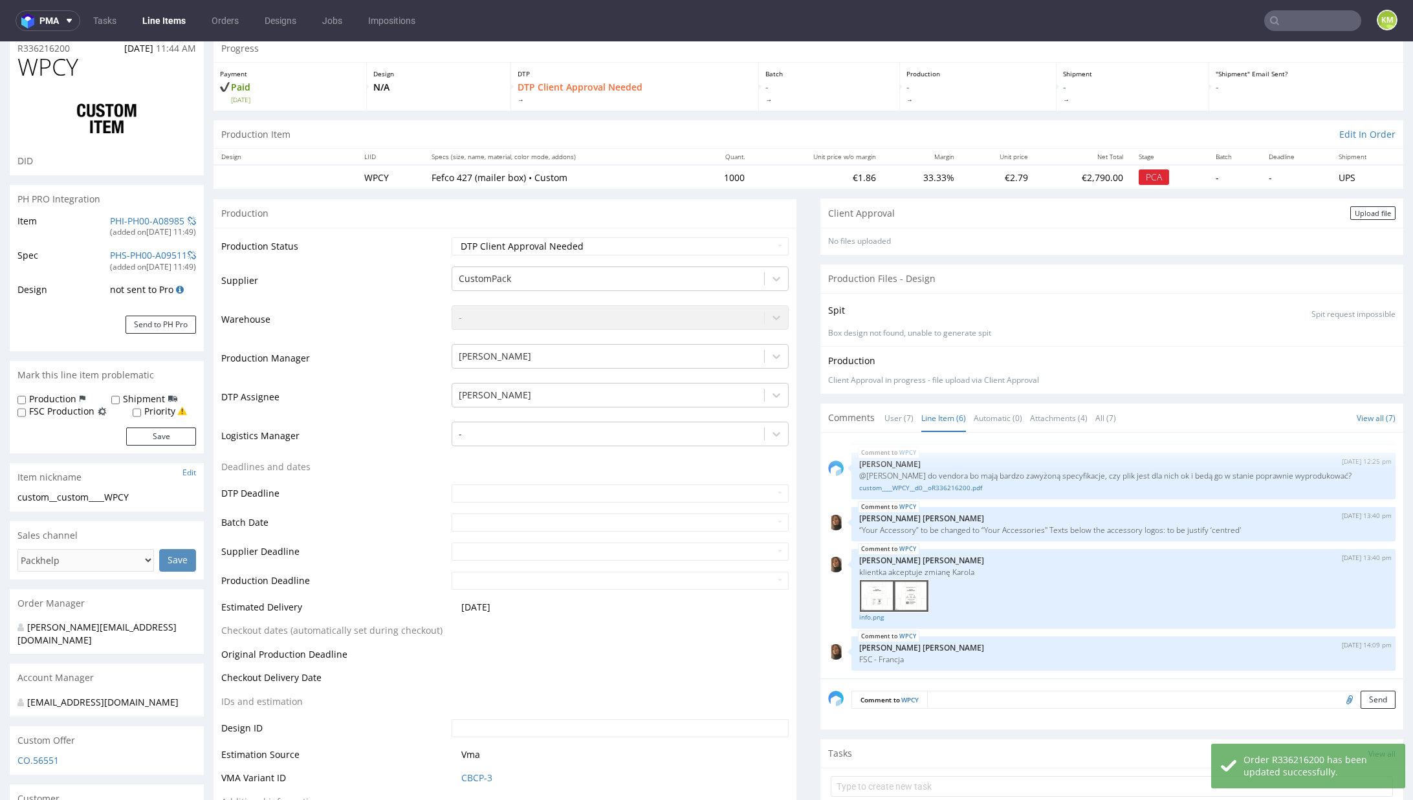
scroll to position [0, 0]
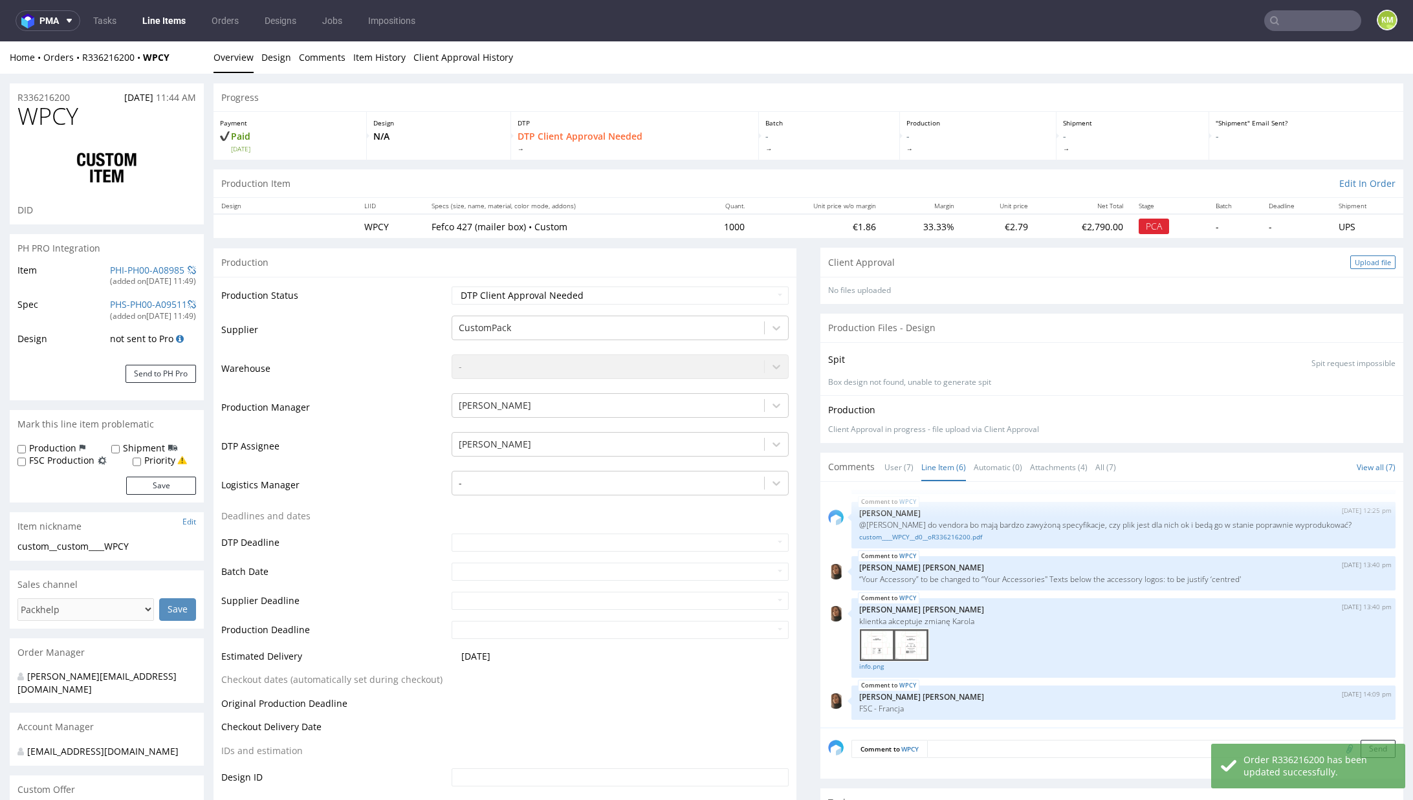
click at [1361, 263] on div "Upload file" at bounding box center [1372, 263] width 45 height 14
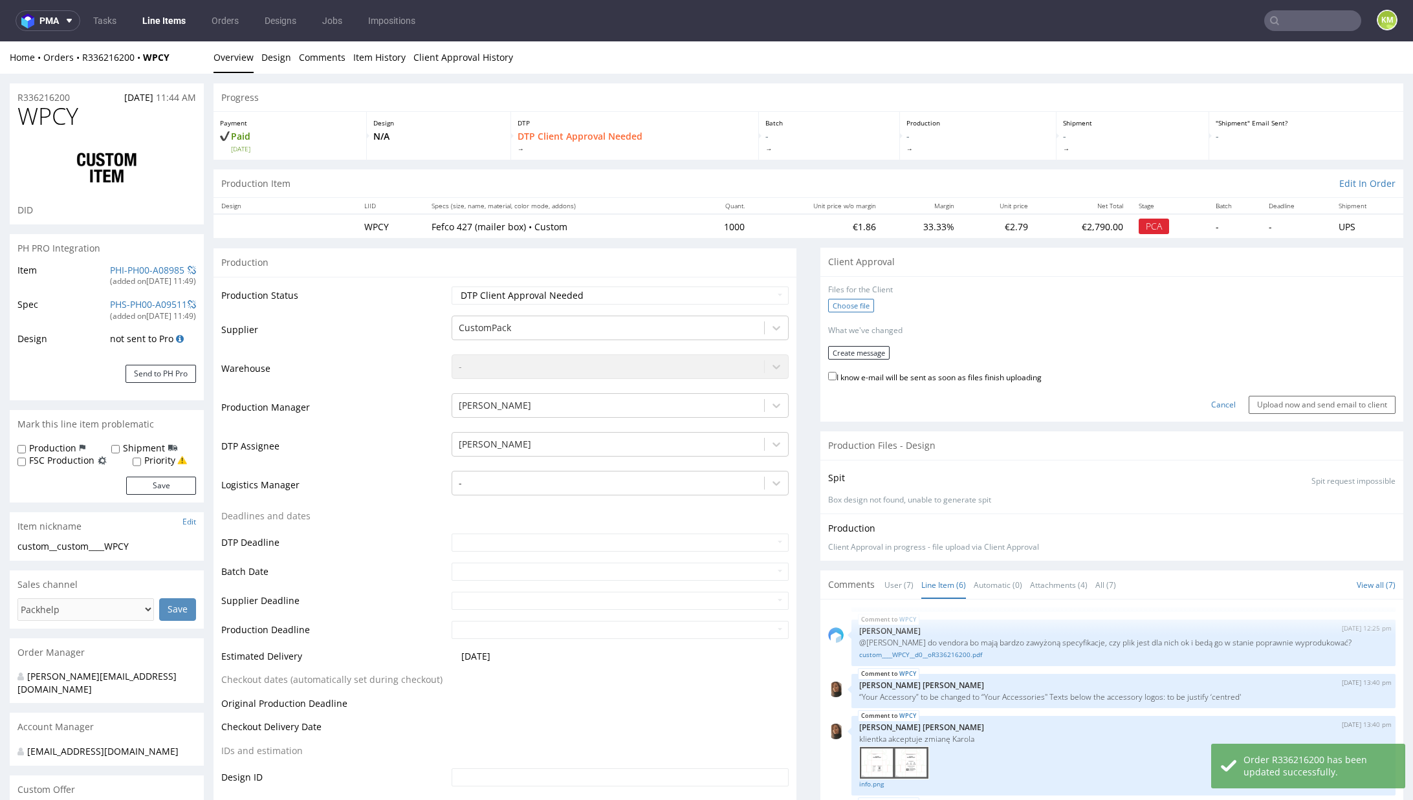
click at [854, 303] on label "Choose file" at bounding box center [851, 306] width 46 height 14
click at [0, 41] on input "Choose file" at bounding box center [0, 41] width 0 height 0
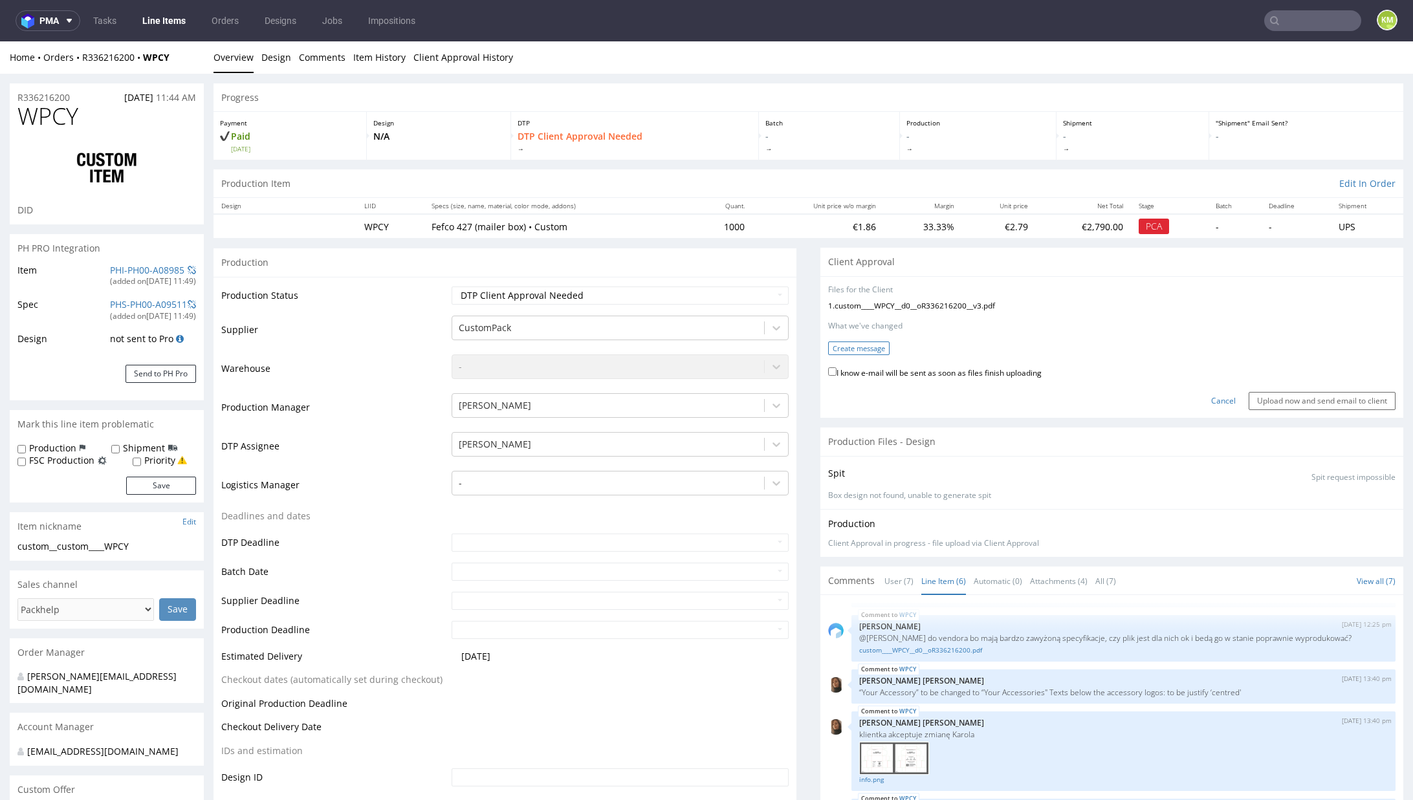
click at [849, 350] on button "Create message" at bounding box center [858, 349] width 61 height 14
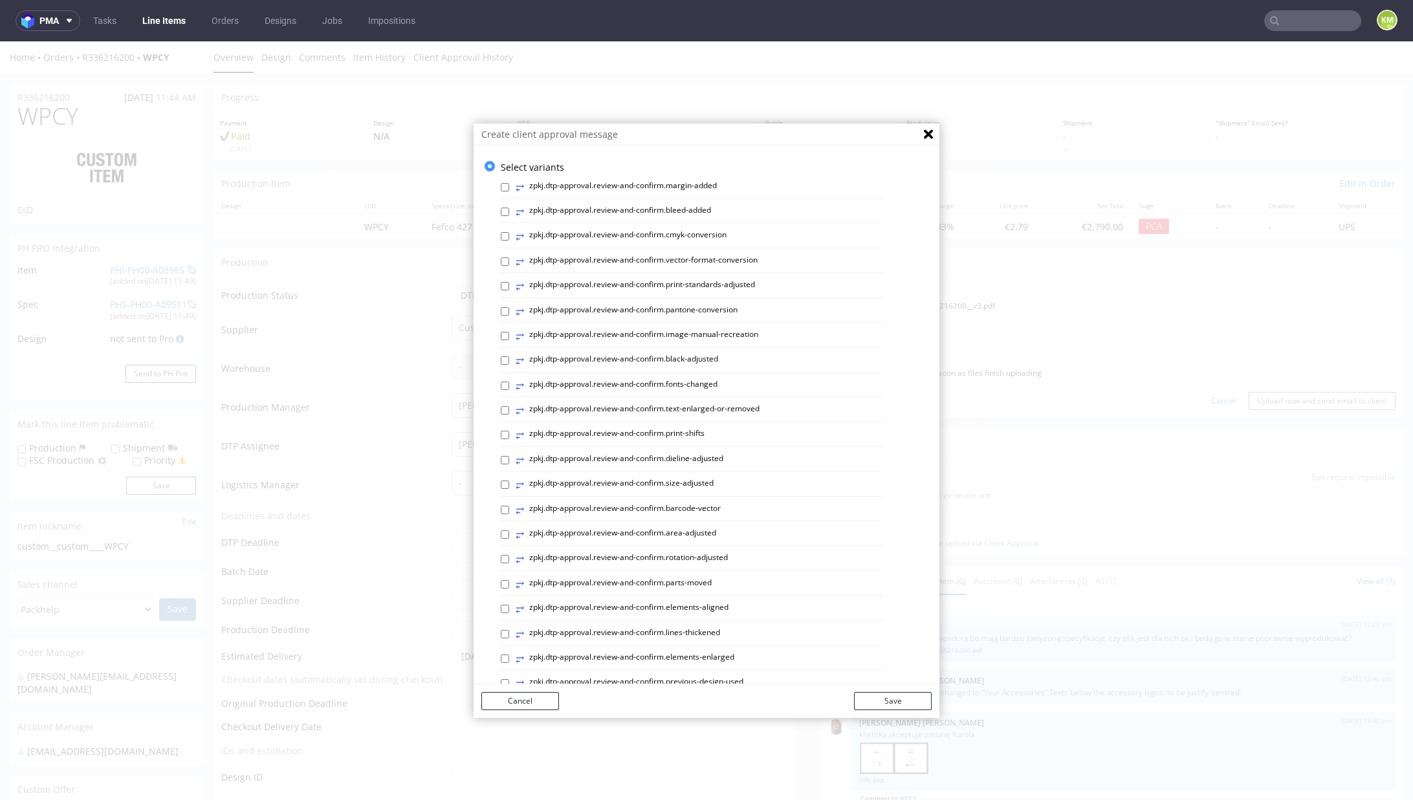
scroll to position [387, 0]
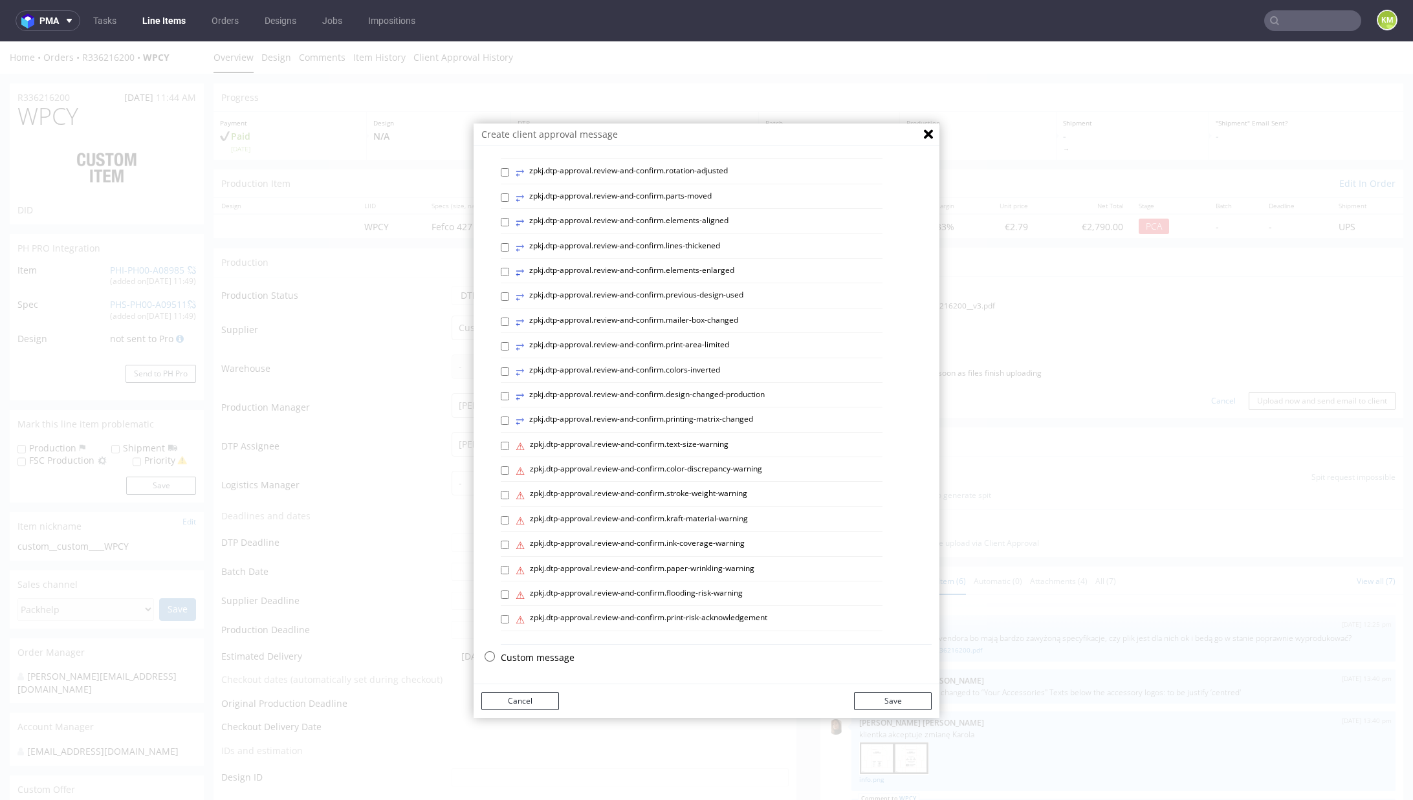
drag, startPoint x: 531, startPoint y: 657, endPoint x: 558, endPoint y: 495, distance: 164.6
click at [532, 657] on p "Custom message" at bounding box center [716, 657] width 431 height 13
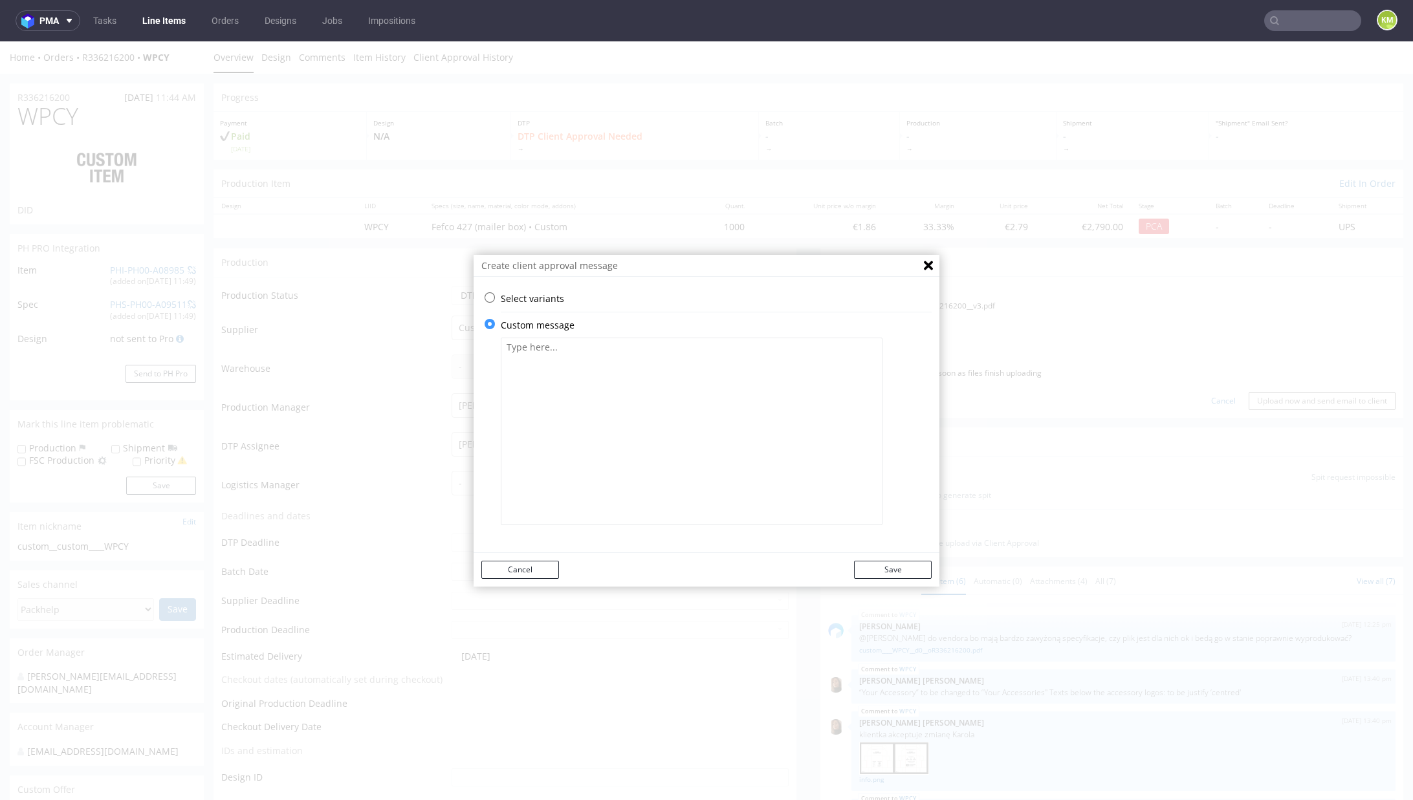
click at [584, 430] on textarea at bounding box center [692, 432] width 382 height 188
paste textarea "<?xml version="1.0" encoding="UTF-8"?> <svg id="Warstwa_1" data-name="Warstwa 1…"
type textarea "<?xml version="1.0" encoding="UTF-8"?> <svg id="Warstwa_1" data-name="Warstwa 1…"
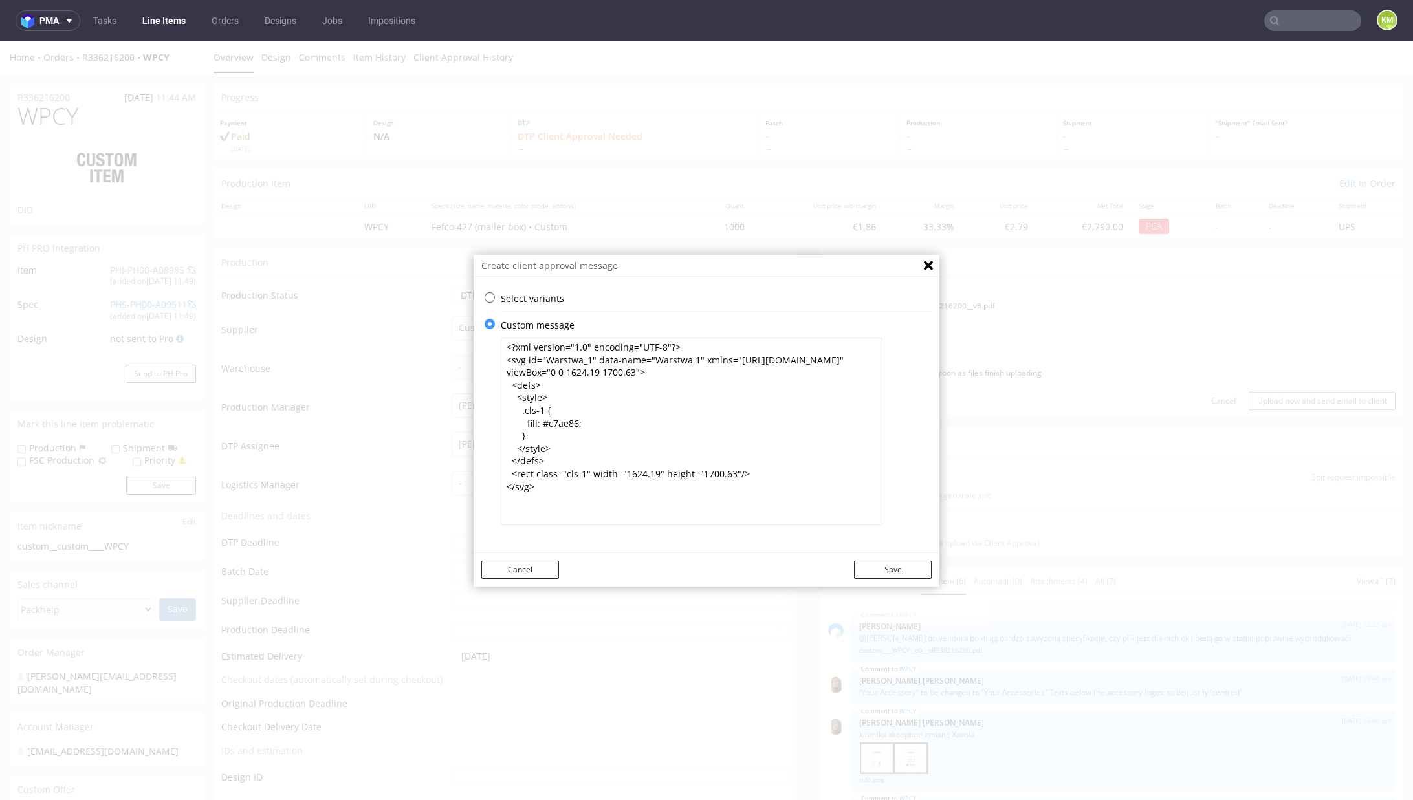
click at [593, 411] on textarea "<?xml version="1.0" encoding="UTF-8"?> <svg id="Warstwa_1" data-name="Warstwa 1…" at bounding box center [692, 432] width 382 height 188
click at [628, 417] on textarea "<?xml version="1.0" encoding="UTF-8"?> <svg id="Warstwa_1" data-name="Warstwa 1…" at bounding box center [692, 432] width 382 height 188
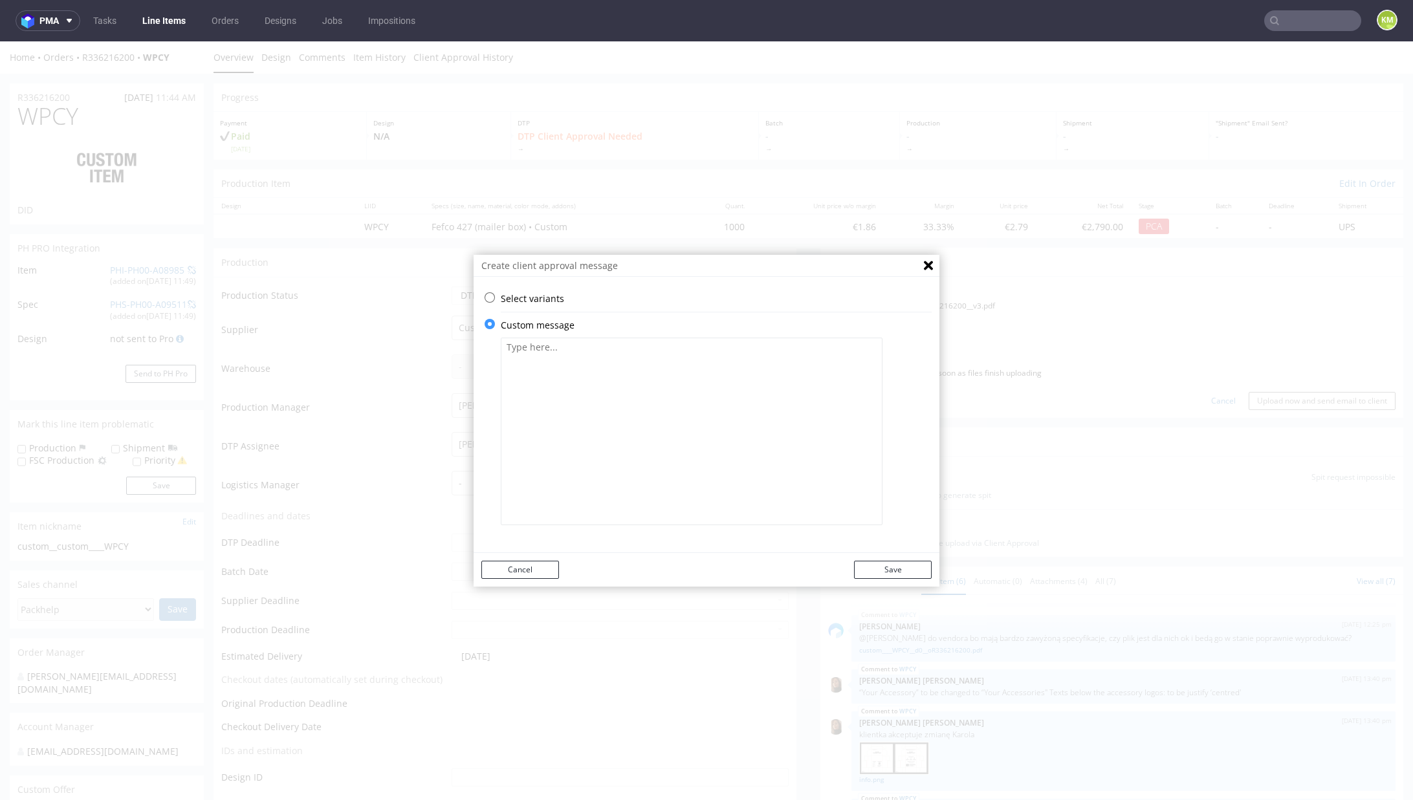
paste textarea "The design has been adjusted to fit the correct dieline. Due to changes in the …"
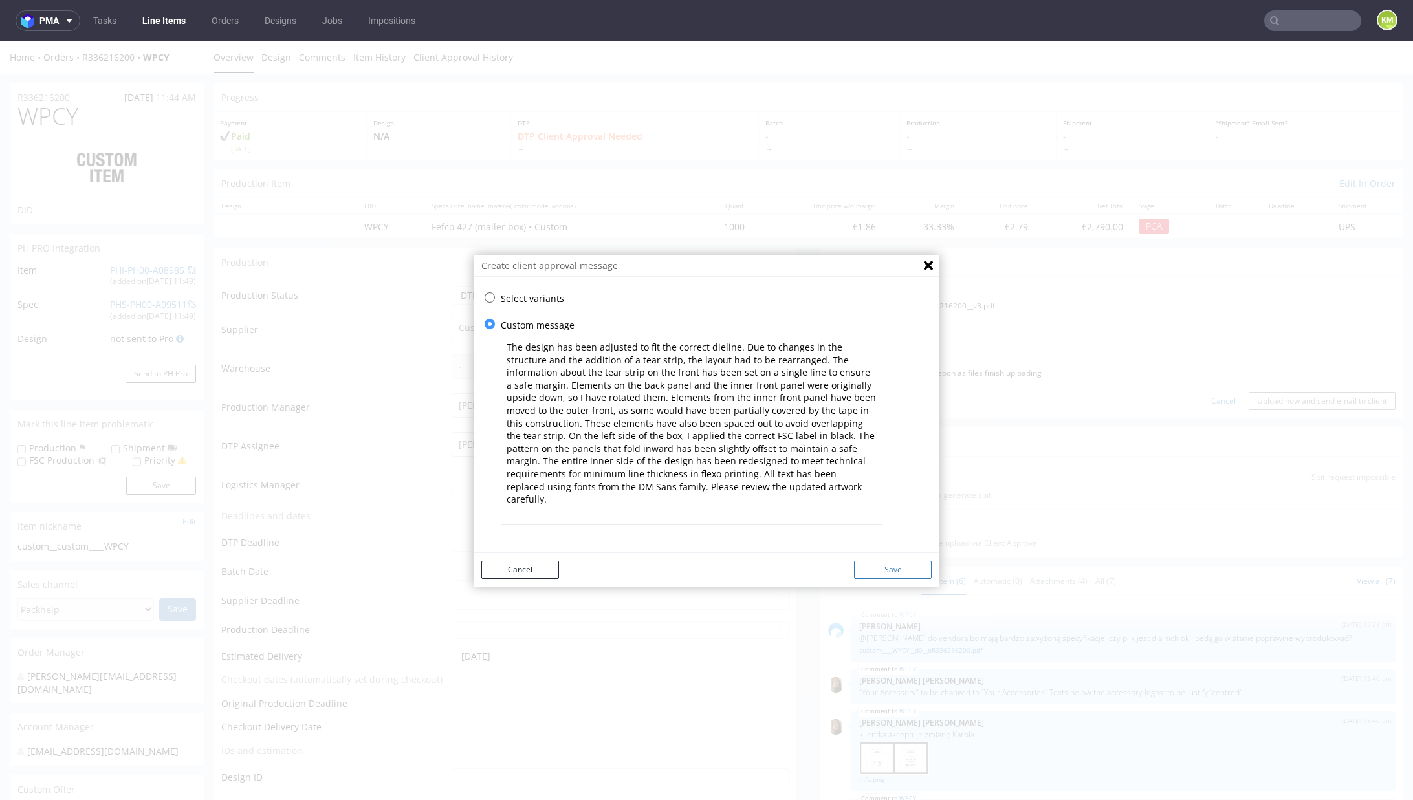
type textarea "The design has been adjusted to fit the correct dieline. Due to changes in the …"
click at [888, 567] on button "Save" at bounding box center [893, 570] width 78 height 18
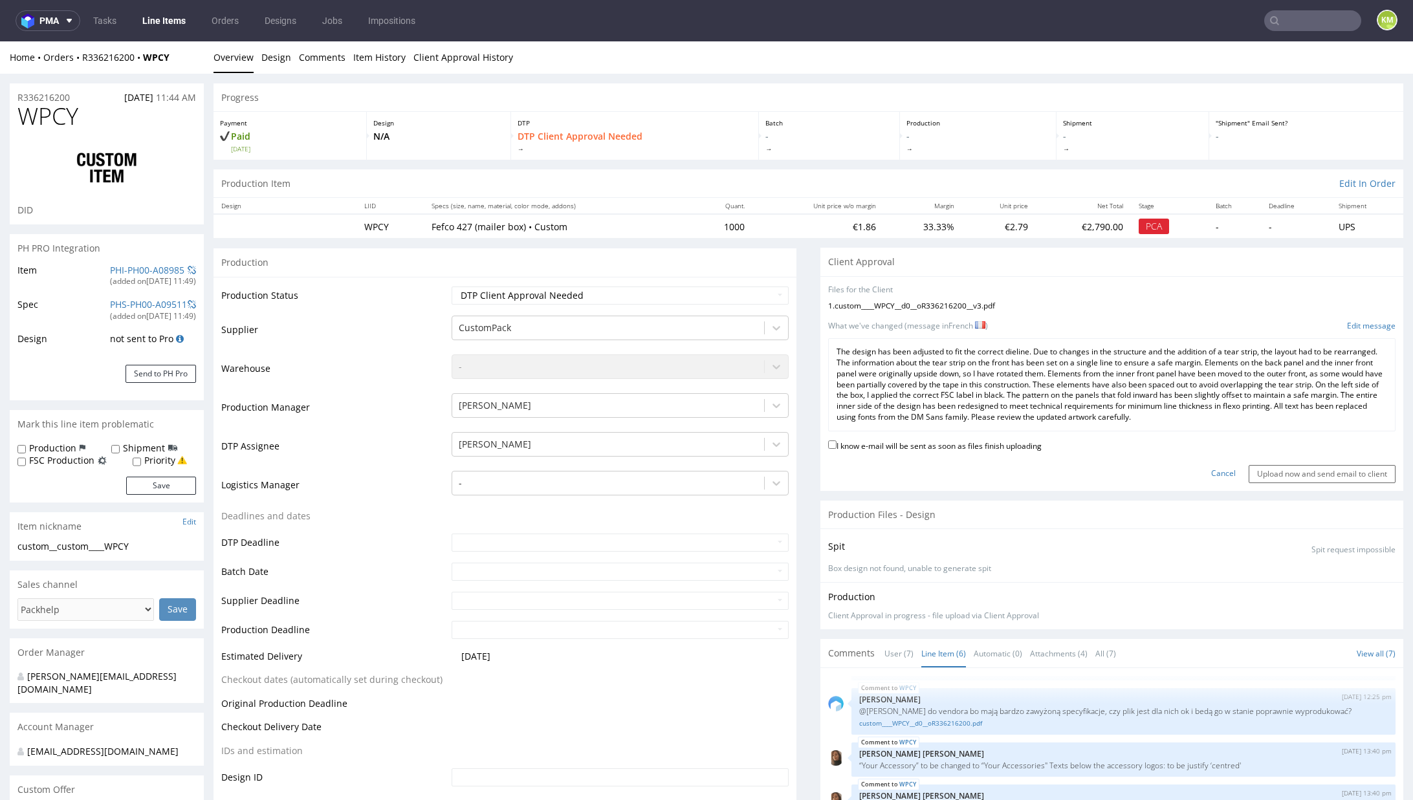
click at [968, 445] on label "I know e-mail will be sent as soon as files finish uploading" at bounding box center [934, 445] width 213 height 14
click at [837, 445] on input "I know e-mail will be sent as soon as files finish uploading" at bounding box center [832, 445] width 8 height 8
checkbox input "true"
click at [1261, 474] on input "Upload now and send email to client" at bounding box center [1322, 474] width 147 height 18
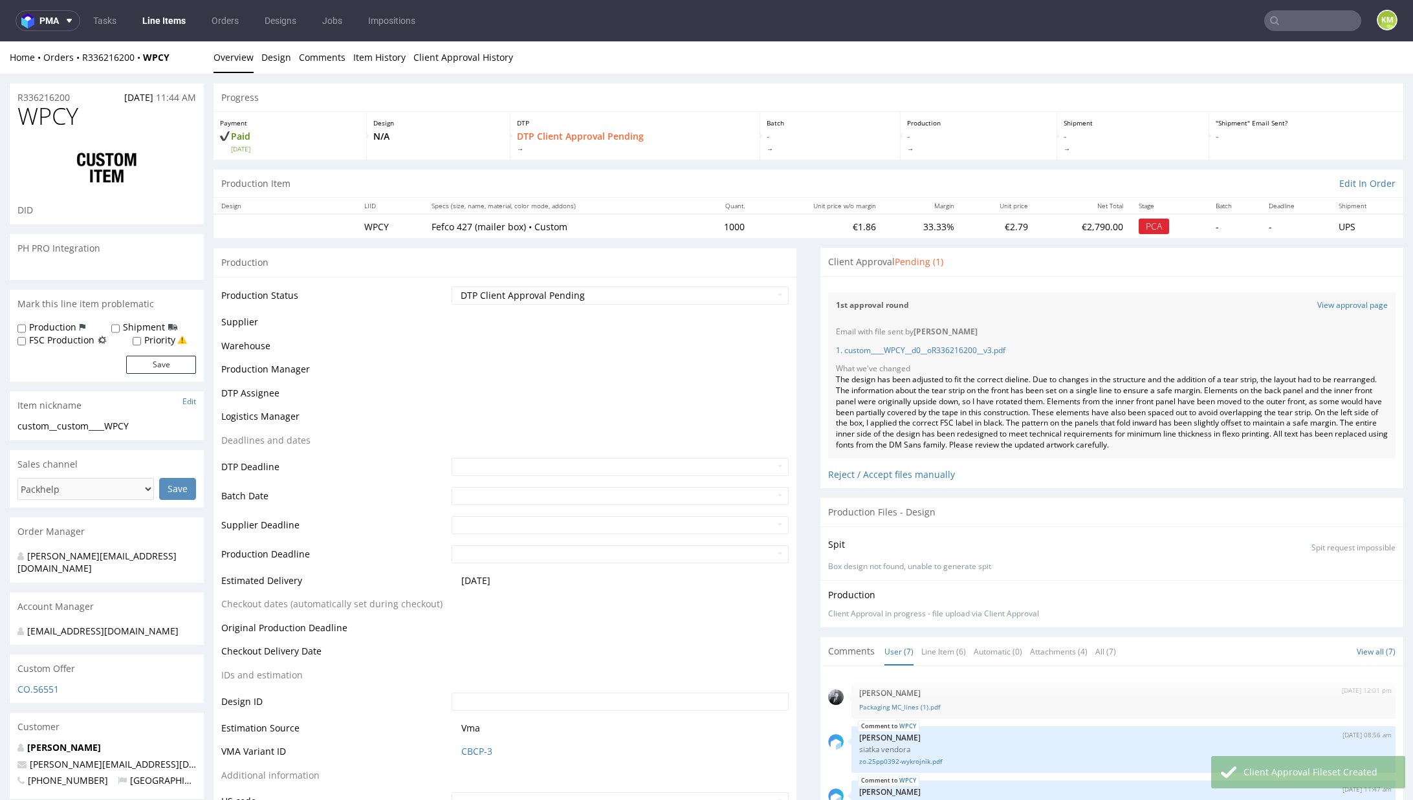
scroll to position [155, 0]
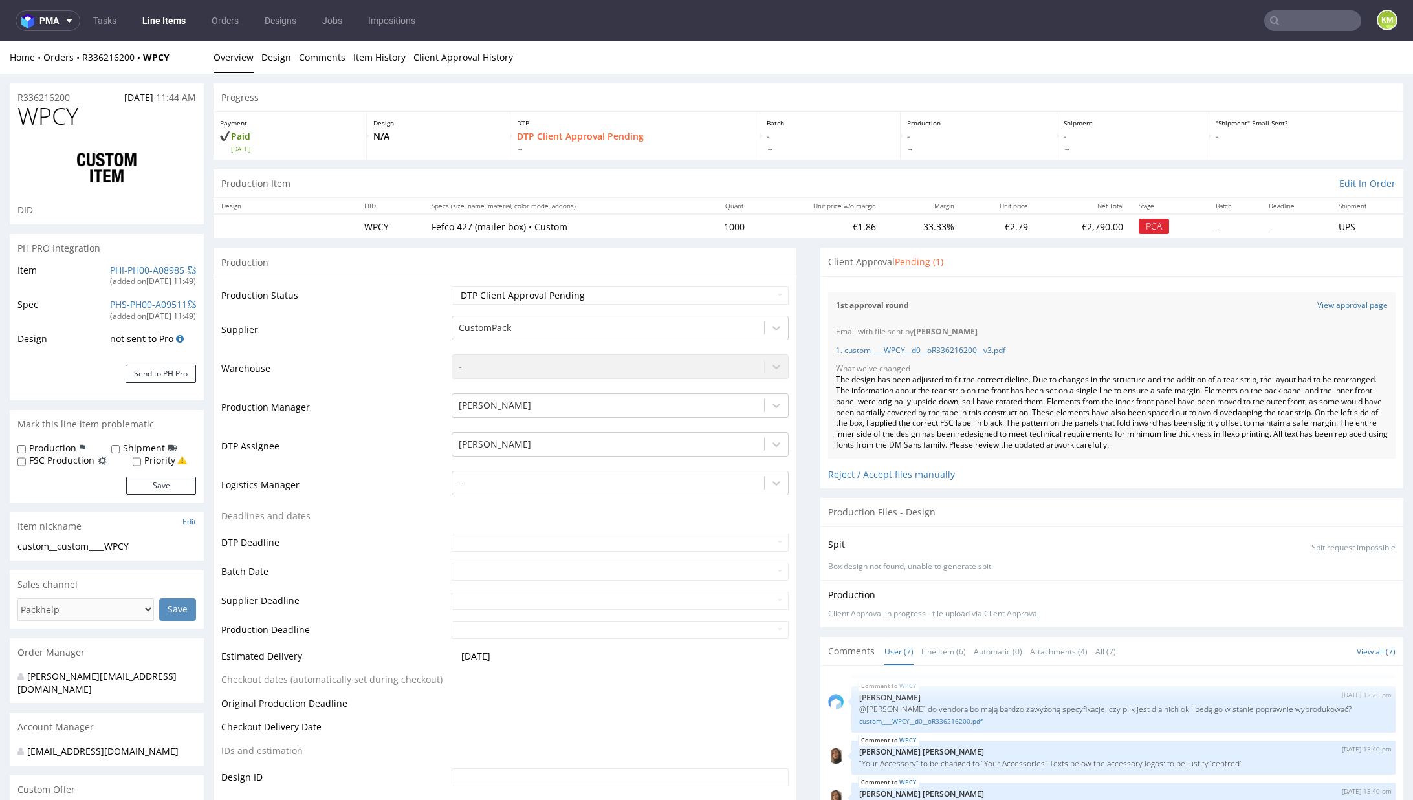
click at [1045, 285] on div "1st approval round View approval page Email with file sent by Karol Markowski 1…" at bounding box center [1111, 372] width 567 height 174
click at [1058, 415] on div "The design has been adjusted to fit the correct dieline. Due to changes in the …" at bounding box center [1112, 413] width 552 height 76
drag, startPoint x: 1193, startPoint y: 443, endPoint x: 1075, endPoint y: 447, distance: 118.5
click at [1075, 447] on div "The design has been adjusted to fit the correct dieline. Due to changes in the …" at bounding box center [1112, 413] width 552 height 76
click at [1080, 444] on div "The design has been adjusted to fit the correct dieline. Due to changes in the …" at bounding box center [1112, 413] width 552 height 76
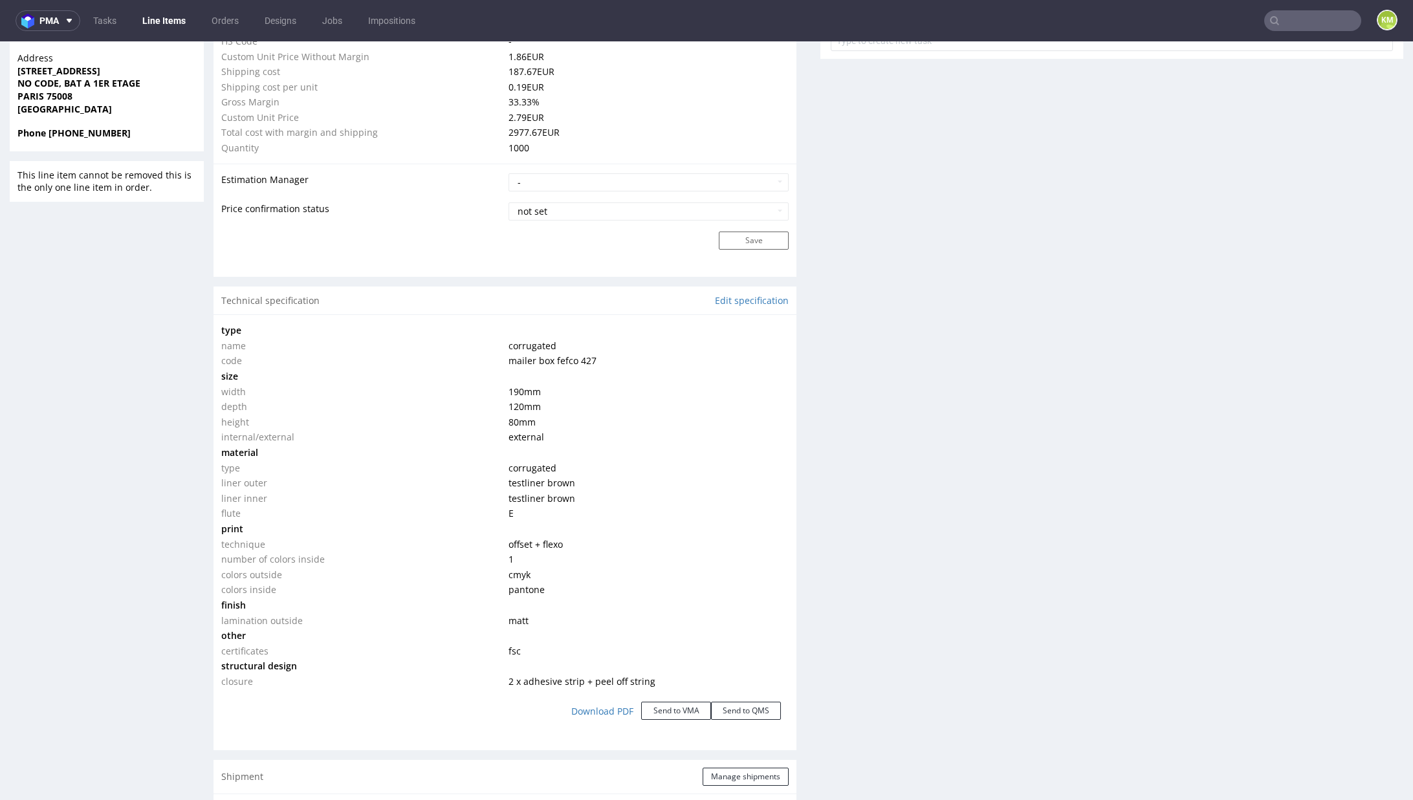
scroll to position [1001, 0]
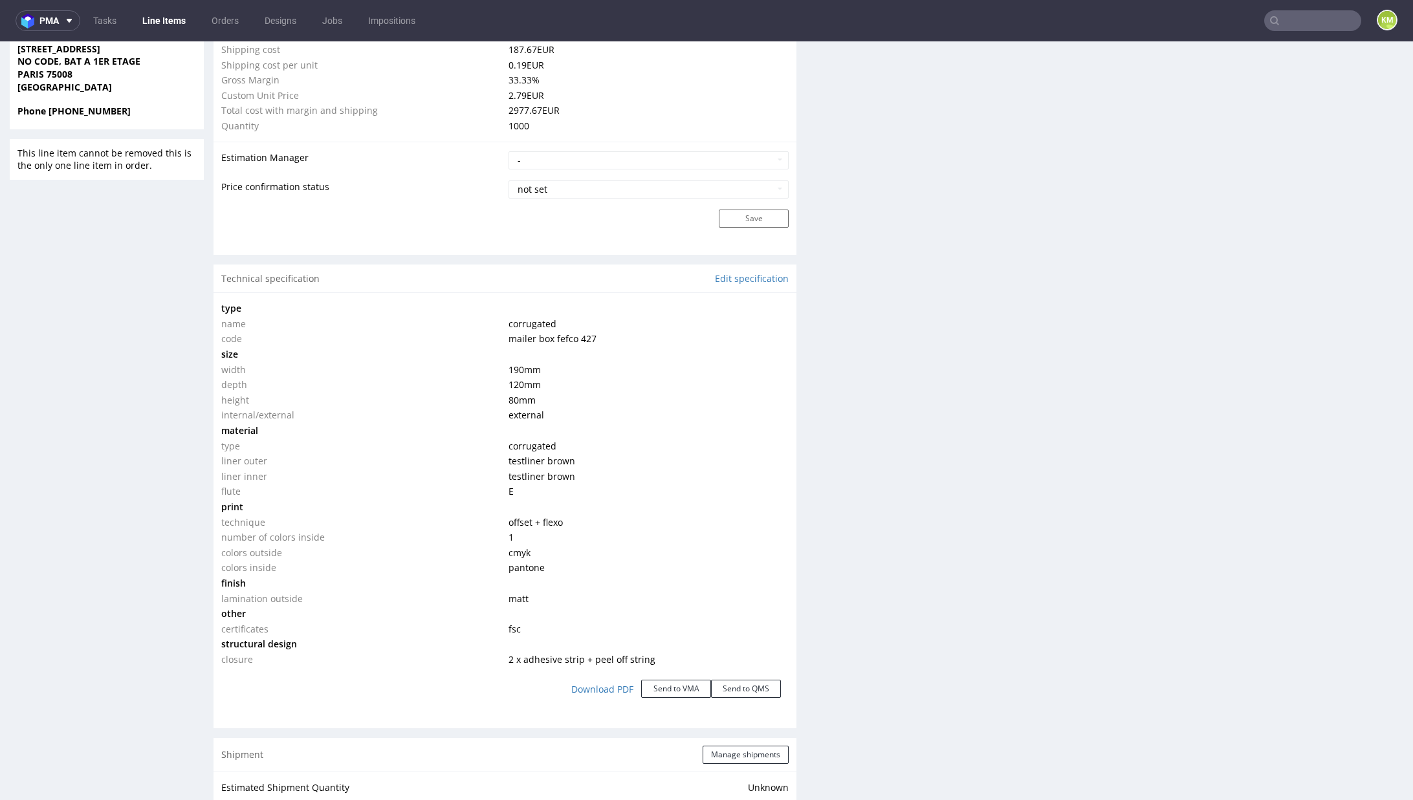
click at [861, 578] on div "Client Approval Pending (1) Files for the Client Choose file What we've changed…" at bounding box center [1111, 450] width 583 height 2409
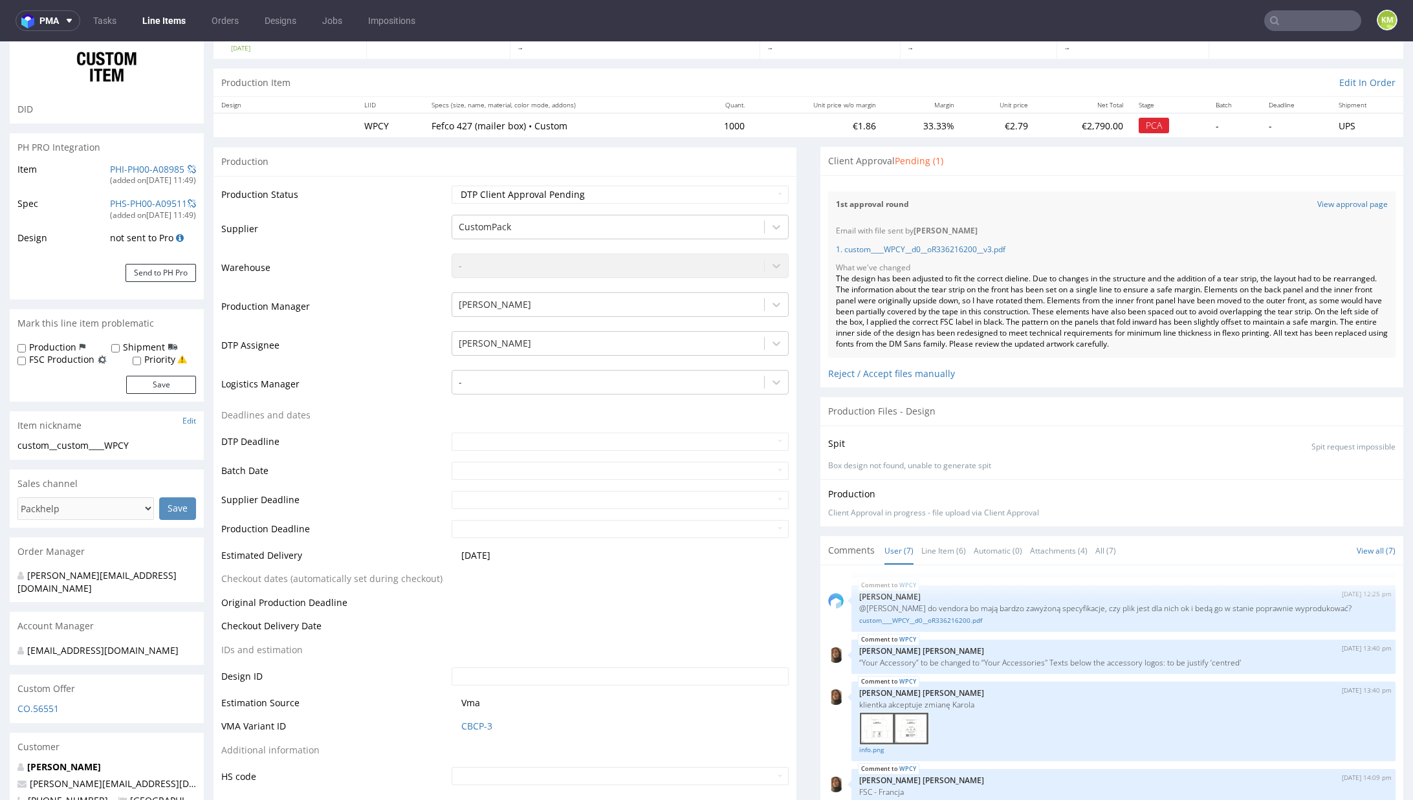
scroll to position [0, 0]
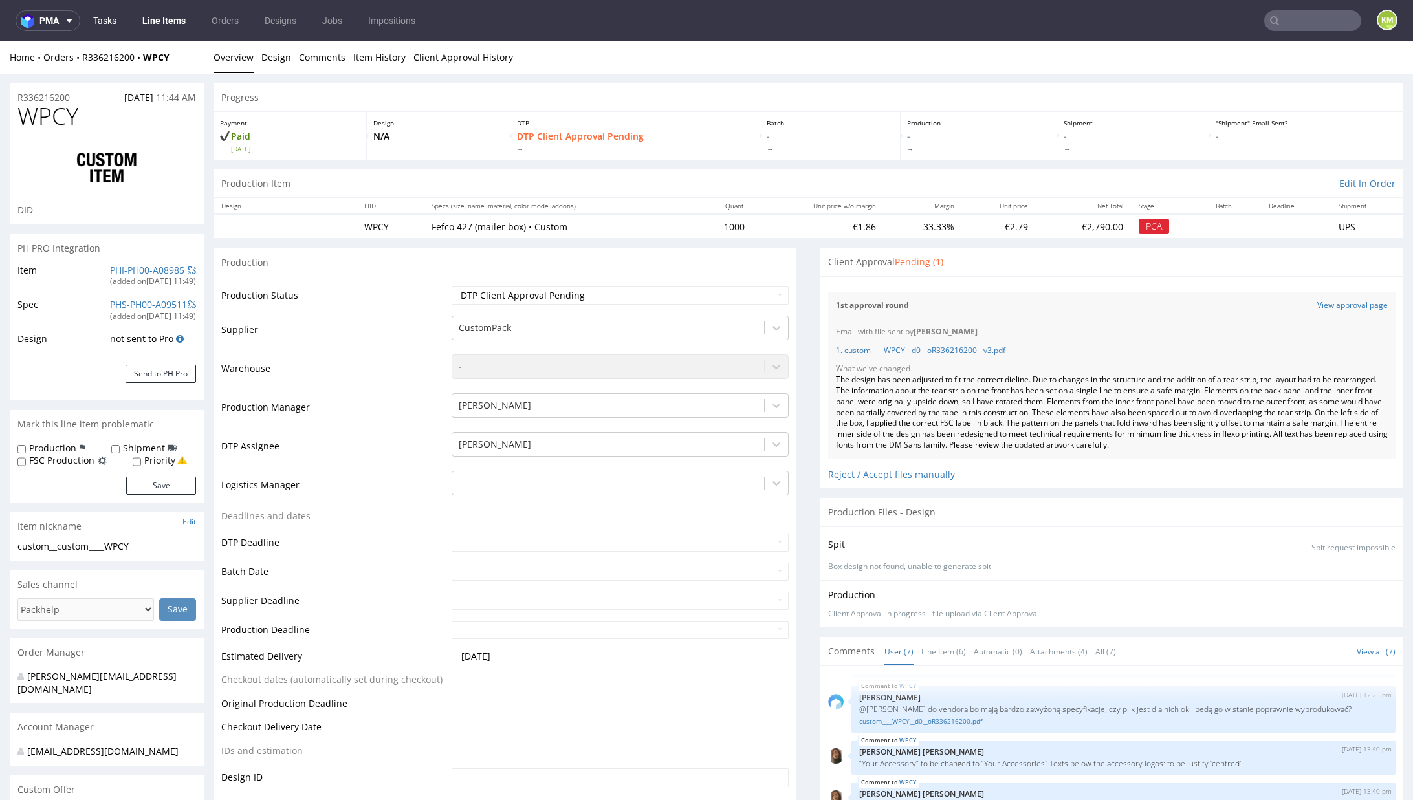
click at [107, 23] on link "Tasks" at bounding box center [104, 20] width 39 height 21
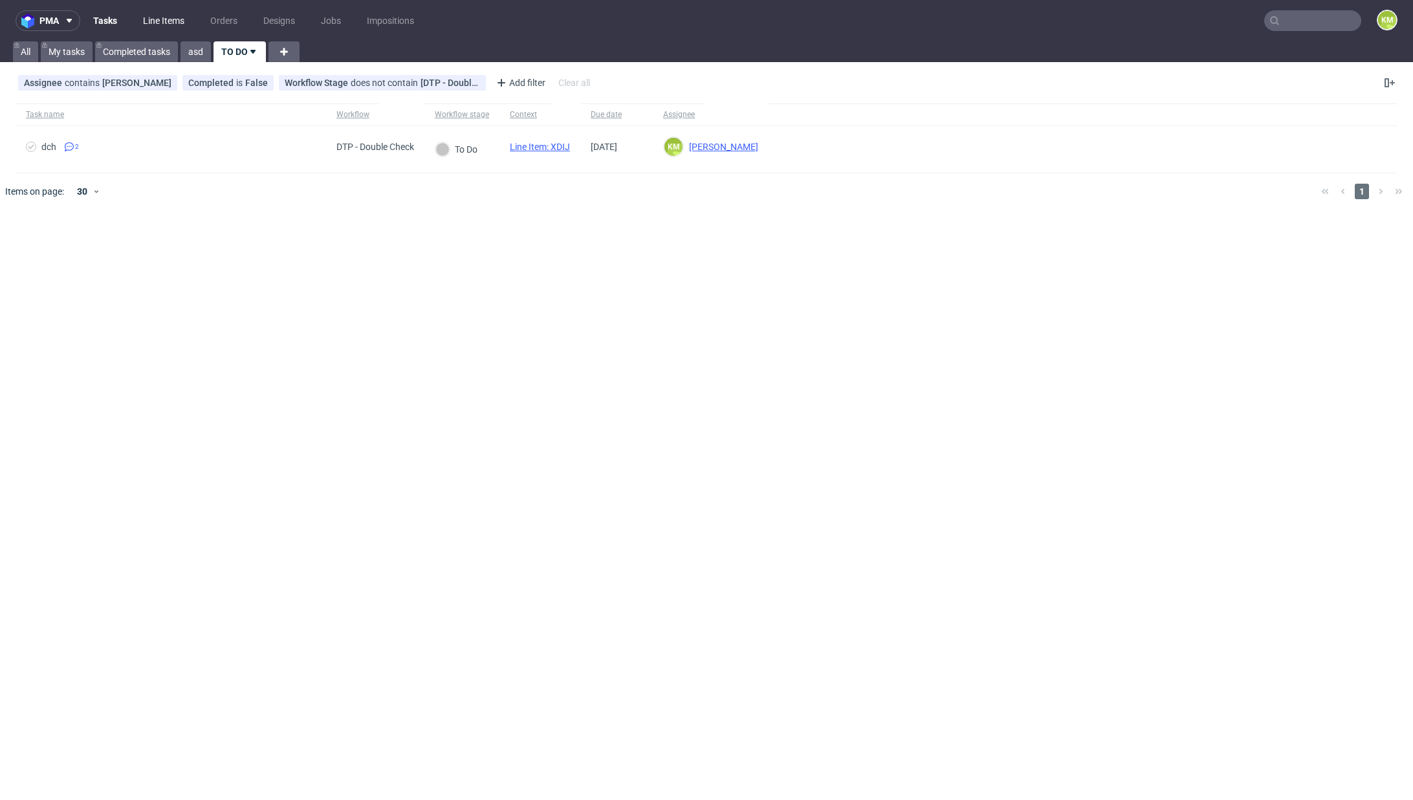
click at [166, 23] on link "Line Items" at bounding box center [163, 20] width 57 height 21
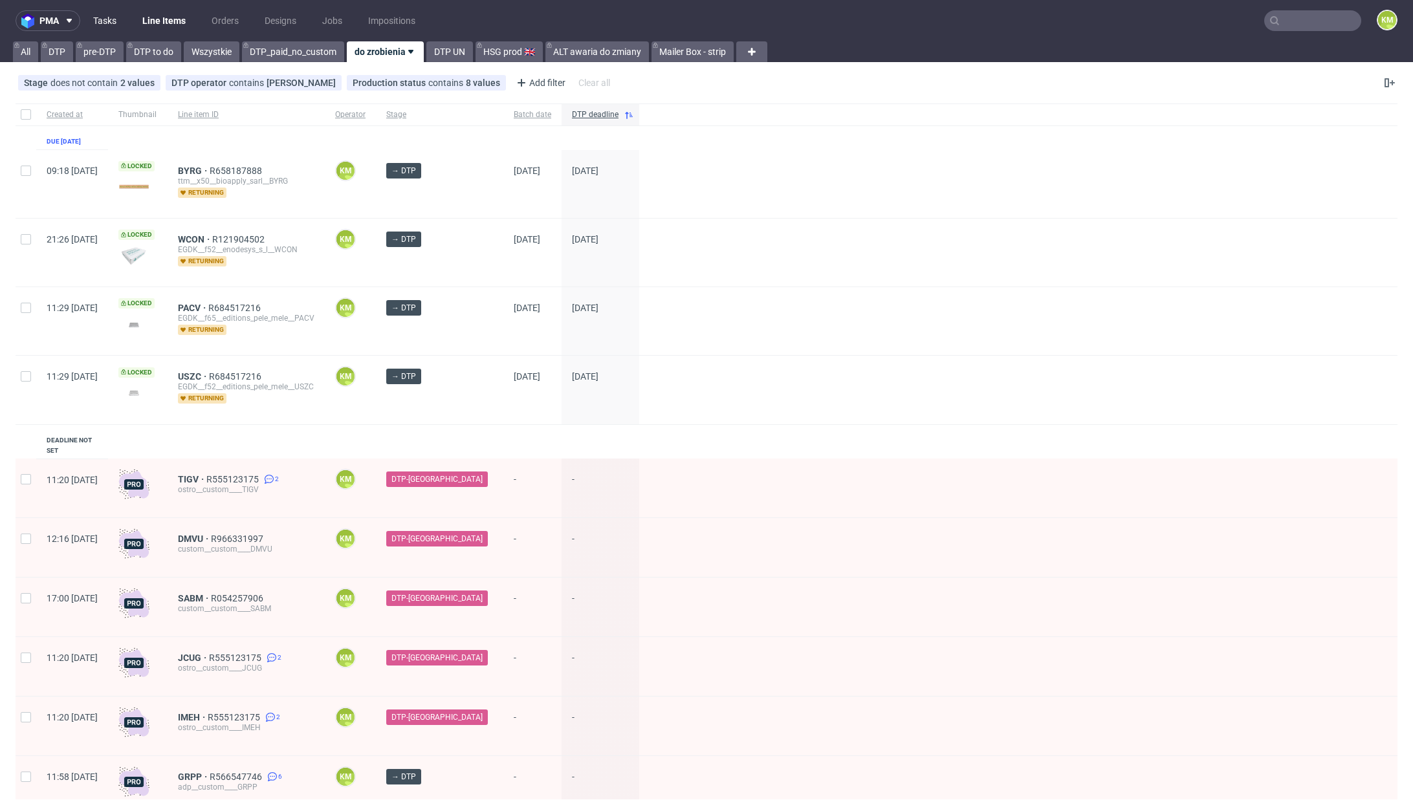
click at [113, 20] on link "Tasks" at bounding box center [104, 20] width 39 height 21
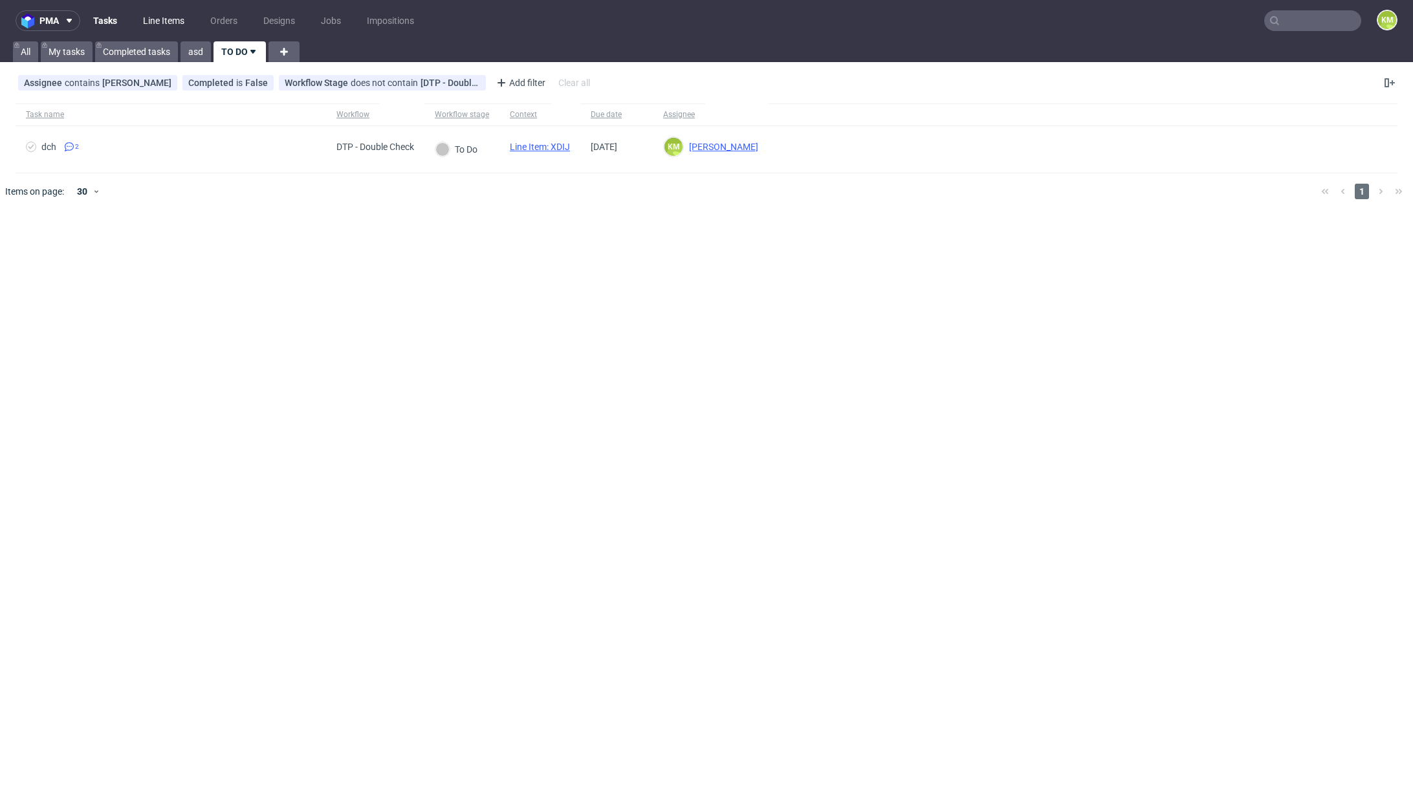
click at [152, 23] on link "Line Items" at bounding box center [163, 20] width 57 height 21
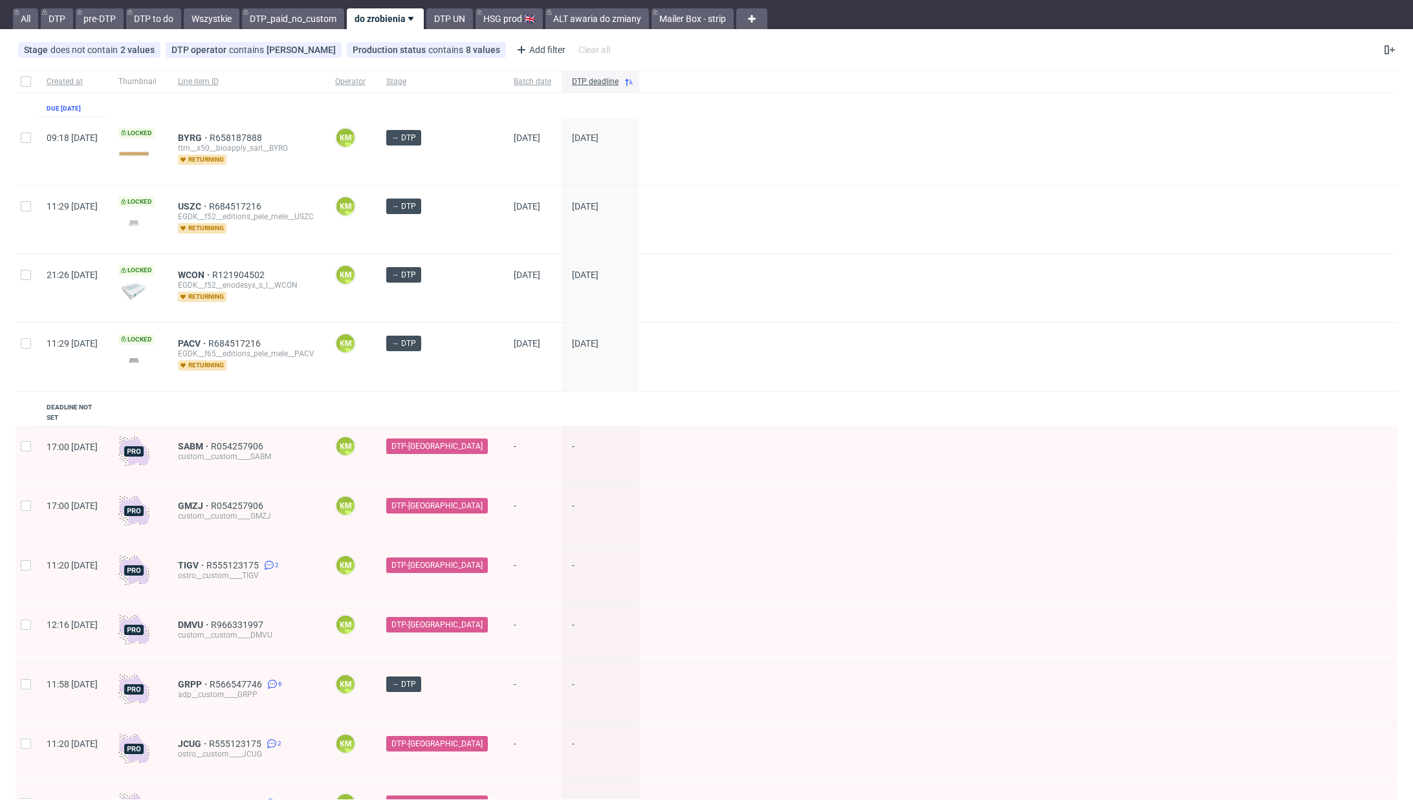
scroll to position [104, 0]
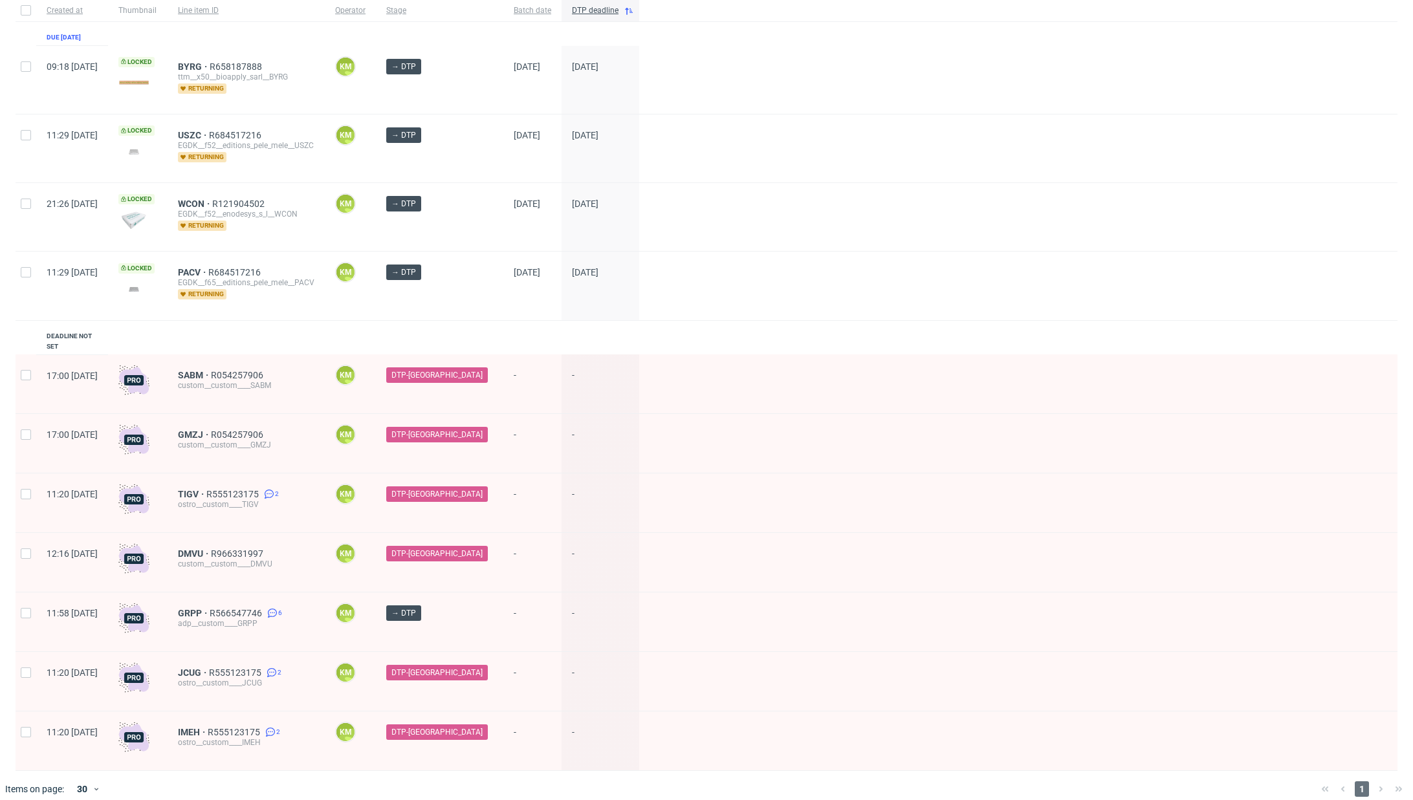
click at [311, 322] on div "Created at Thumbnail Line item ID Operator Stage Batch date DTP deadline Due 04…" at bounding box center [707, 385] width 1382 height 772
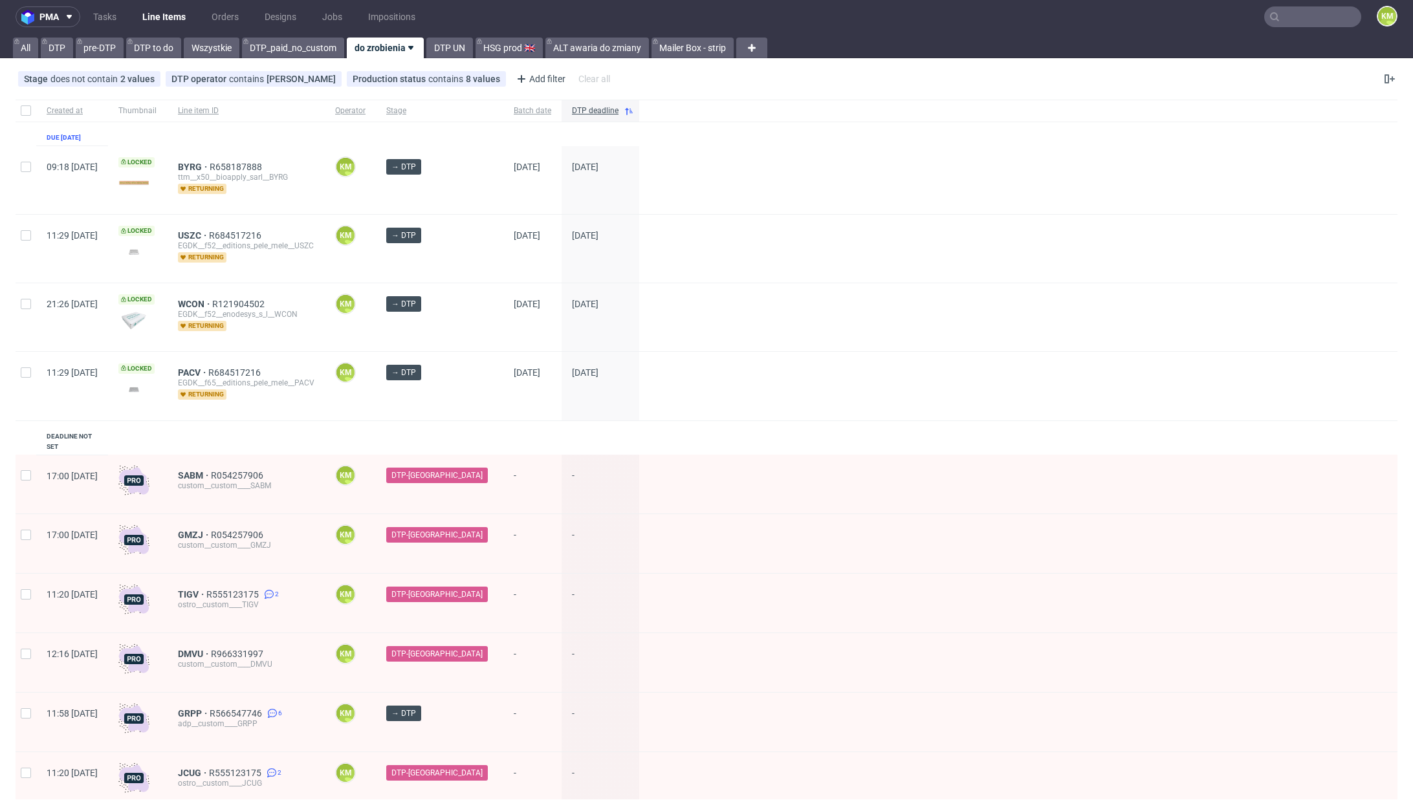
scroll to position [0, 0]
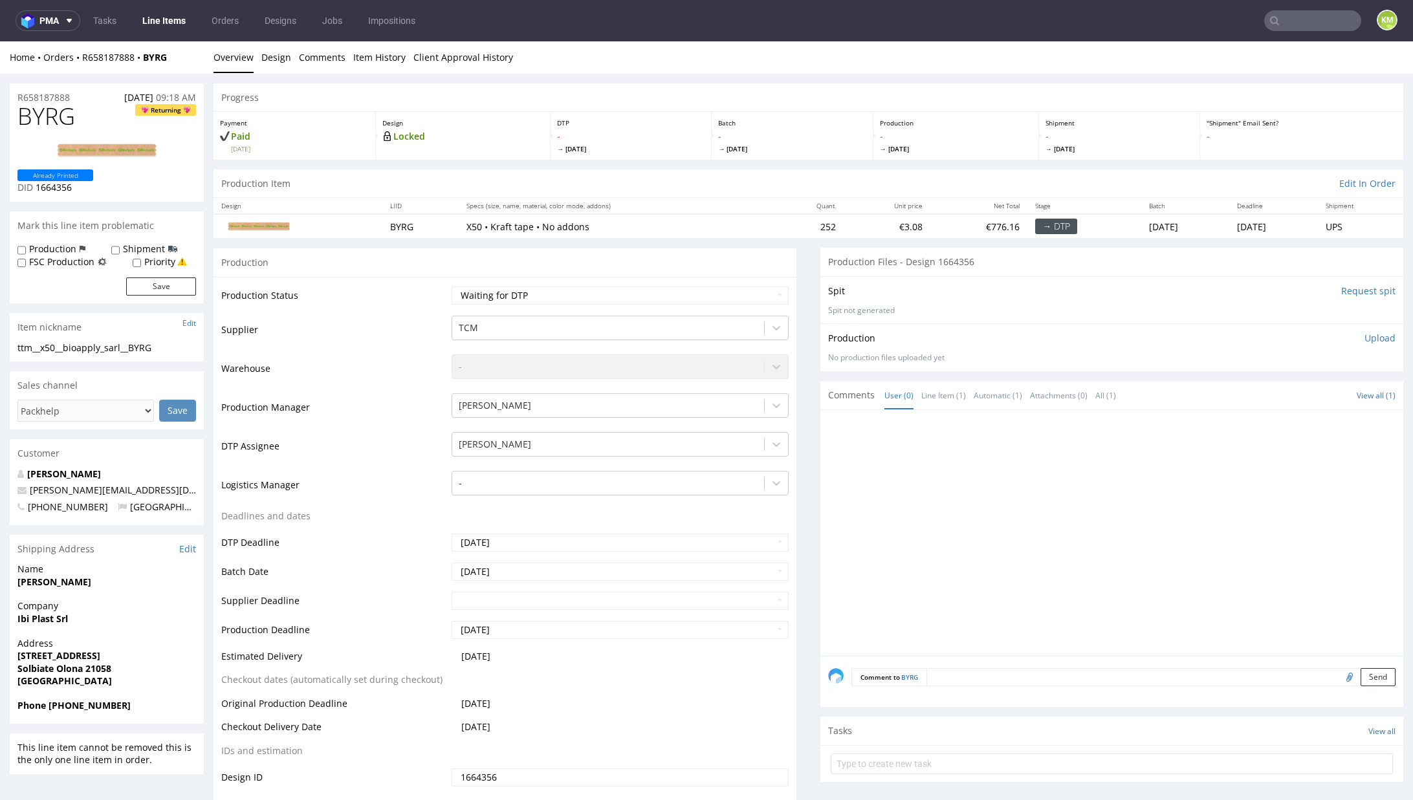
click at [939, 542] on div at bounding box center [1115, 537] width 575 height 238
click at [274, 58] on link "Design" at bounding box center [276, 57] width 30 height 32
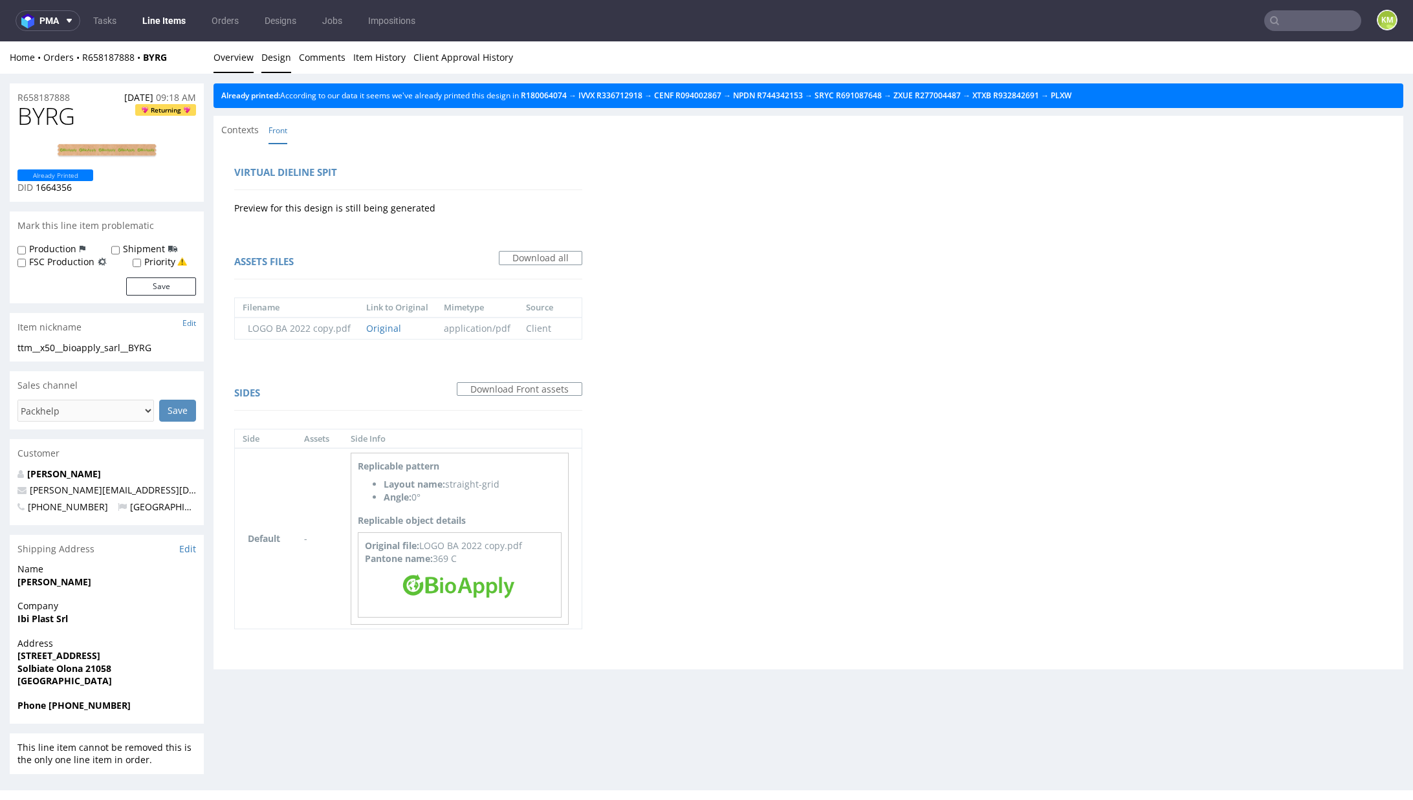
click at [239, 64] on link "Overview" at bounding box center [233, 57] width 40 height 32
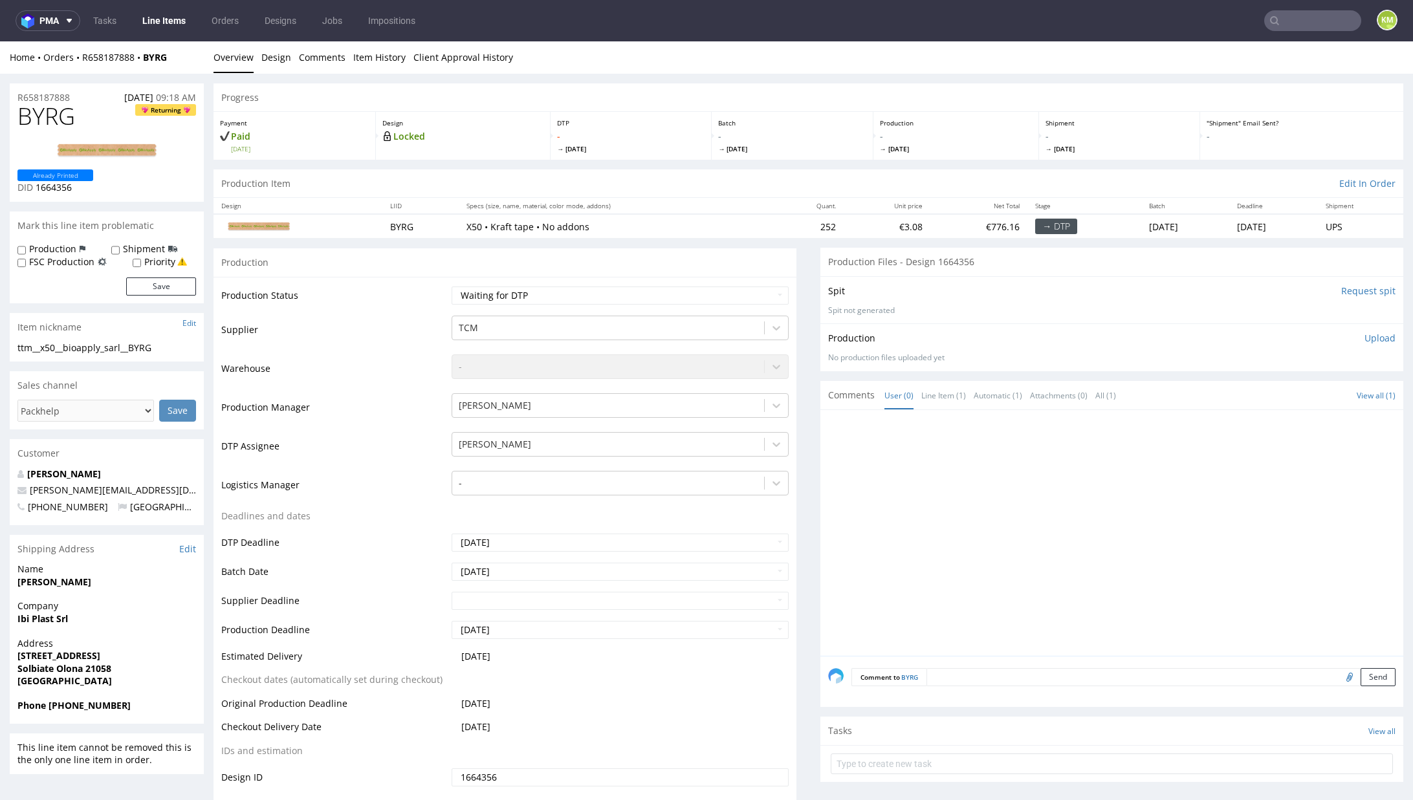
click at [80, 348] on div "ttm__x50__bioapply_sarl__BYRG" at bounding box center [106, 348] width 179 height 13
copy div "ttm__x50__bioapply_sarl__BYRG"
copy link "R658187888"
click at [50, 116] on span "BYRG" at bounding box center [46, 117] width 58 height 26
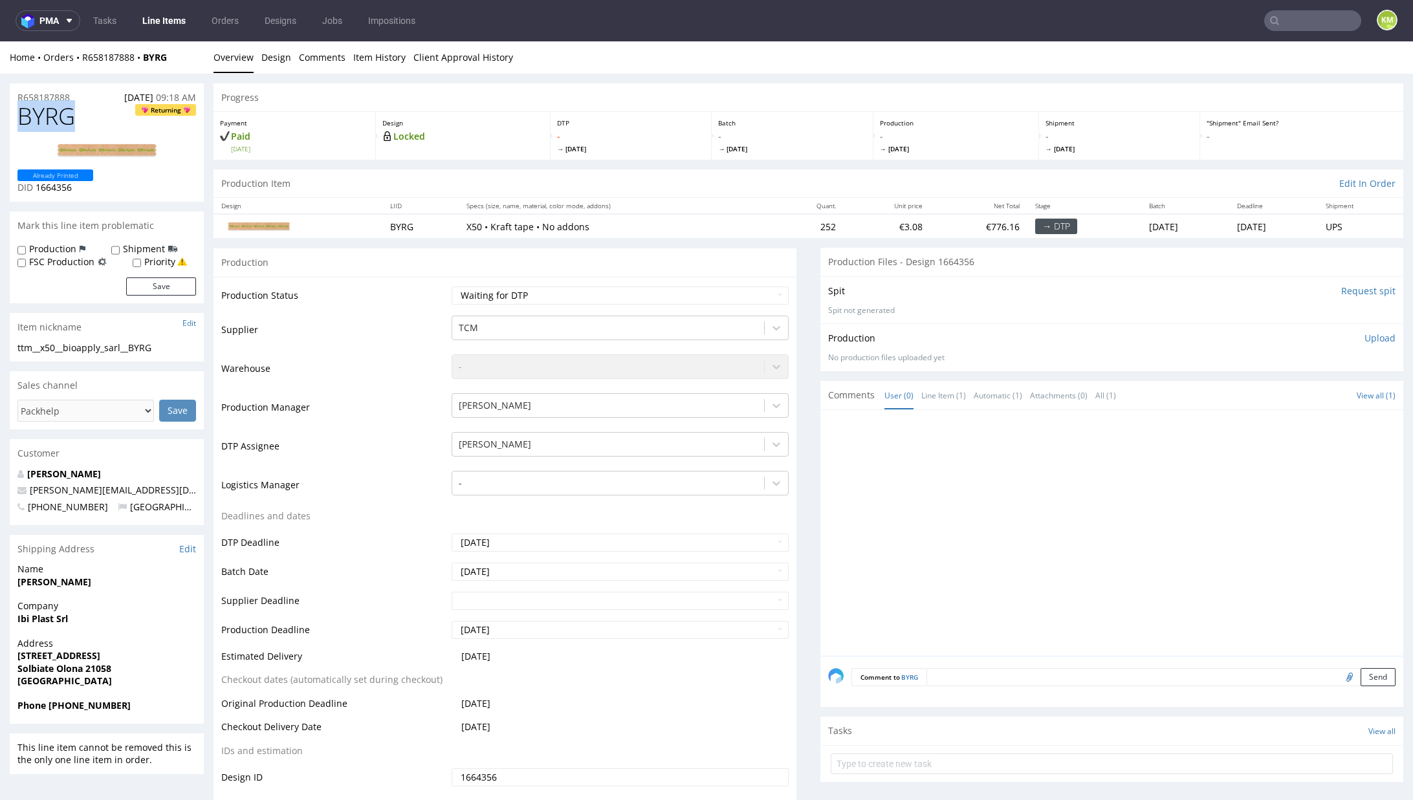
click at [50, 116] on span "BYRG" at bounding box center [46, 117] width 58 height 26
copy span "BYRG"
click at [977, 498] on div at bounding box center [1115, 537] width 575 height 238
click at [1366, 340] on p "Upload" at bounding box center [1379, 338] width 31 height 13
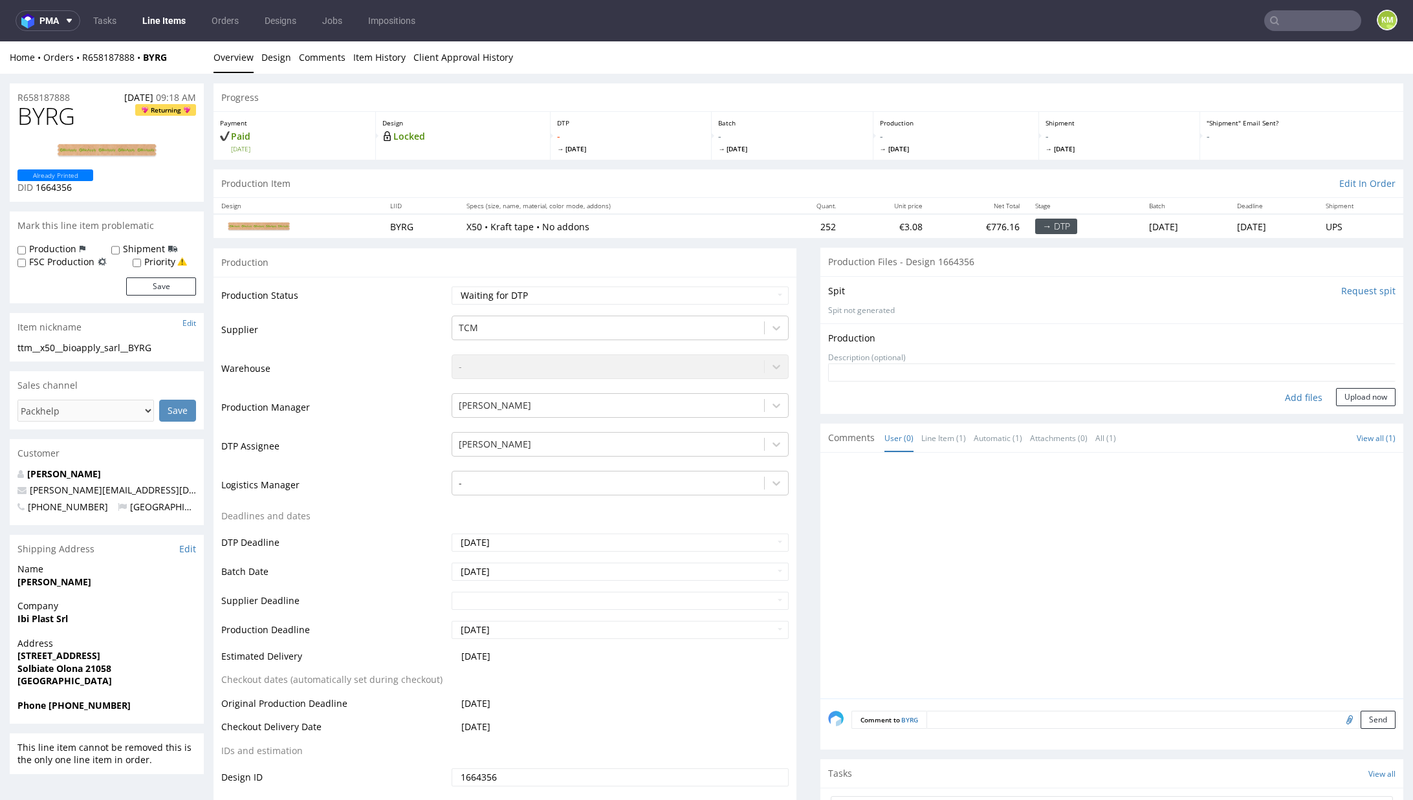
click at [1282, 399] on div "Add files" at bounding box center [1303, 397] width 65 height 19
type input "C:\fakepath\ttm__x50__bioapply_sarl__BYRG__d1664356__oR658187888.pdf"
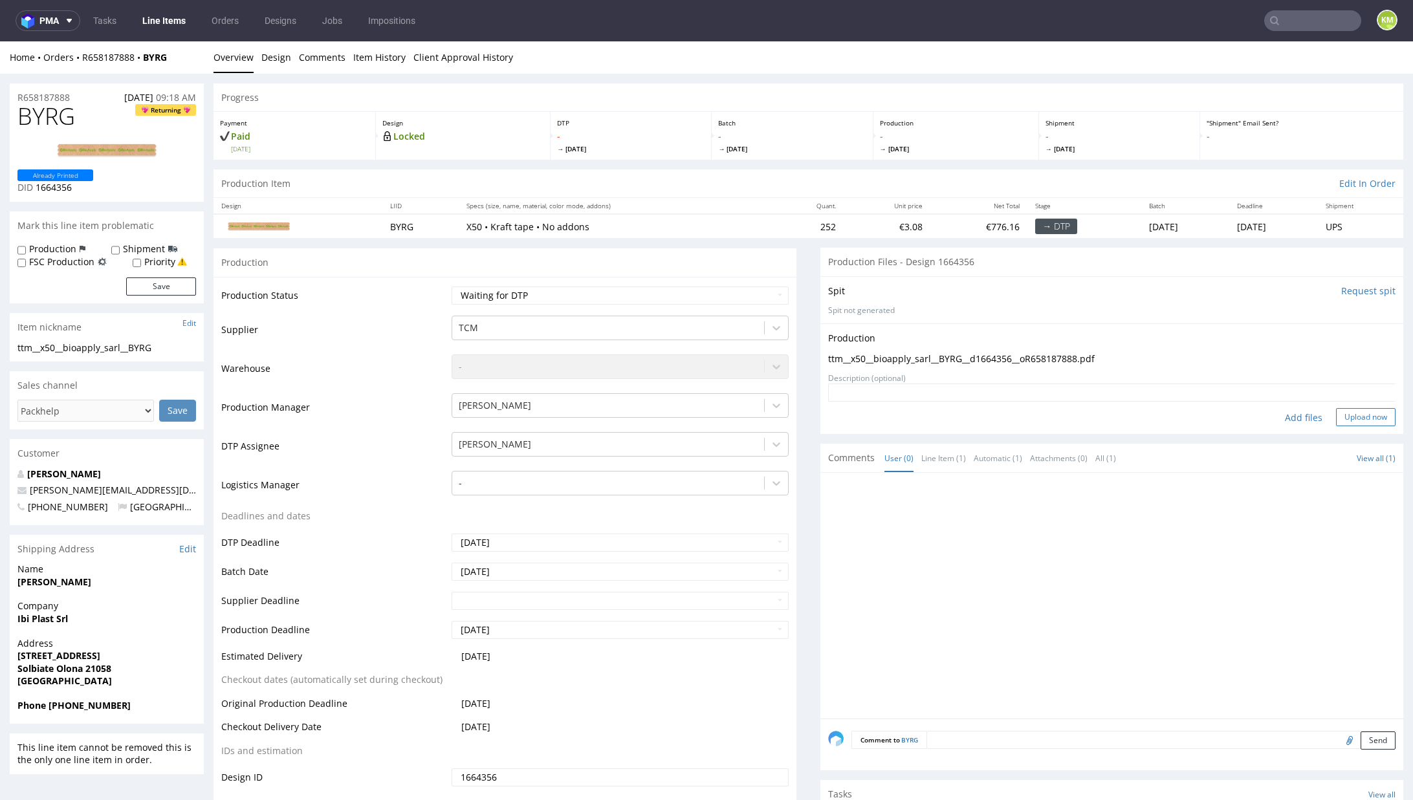
click at [1336, 416] on button "Upload now" at bounding box center [1366, 417] width 60 height 18
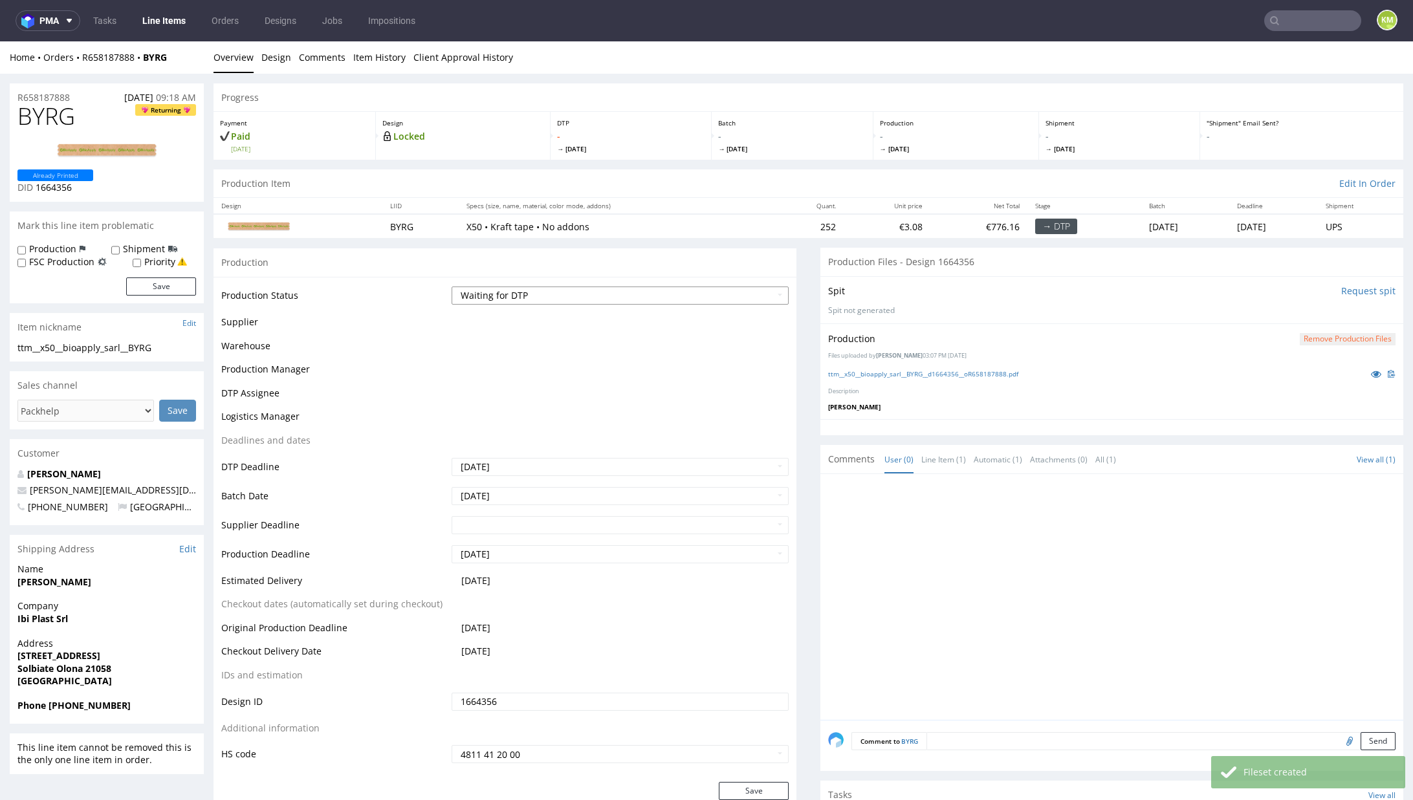
click at [706, 297] on select "Waiting for Artwork Waiting for Diecut Waiting for Mockup Waiting for DTP Waiti…" at bounding box center [620, 296] width 337 height 18
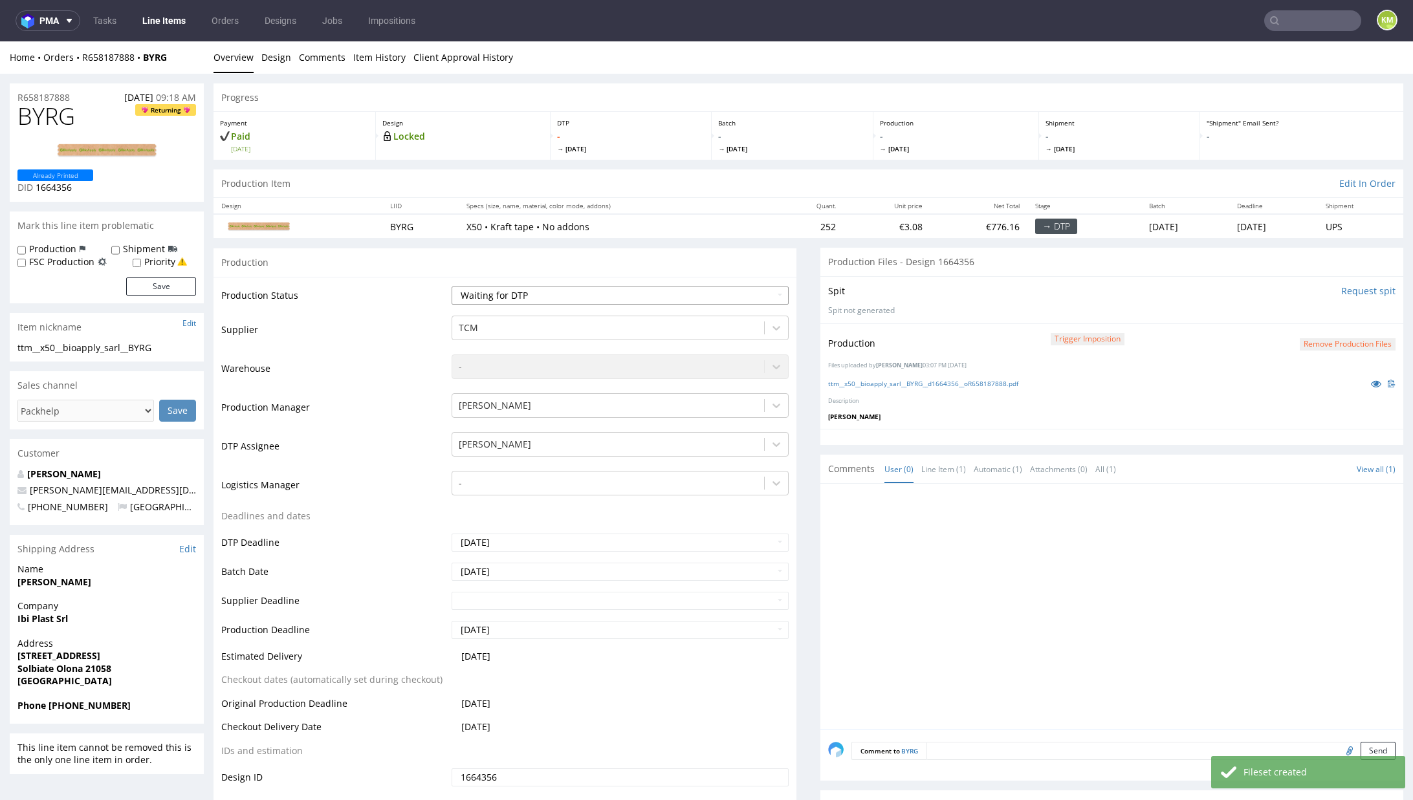
select select "dtp_production_ready"
click at [452, 287] on select "Waiting for Artwork Waiting for Diecut Waiting for Mockup Waiting for DTP Waiti…" at bounding box center [620, 296] width 337 height 18
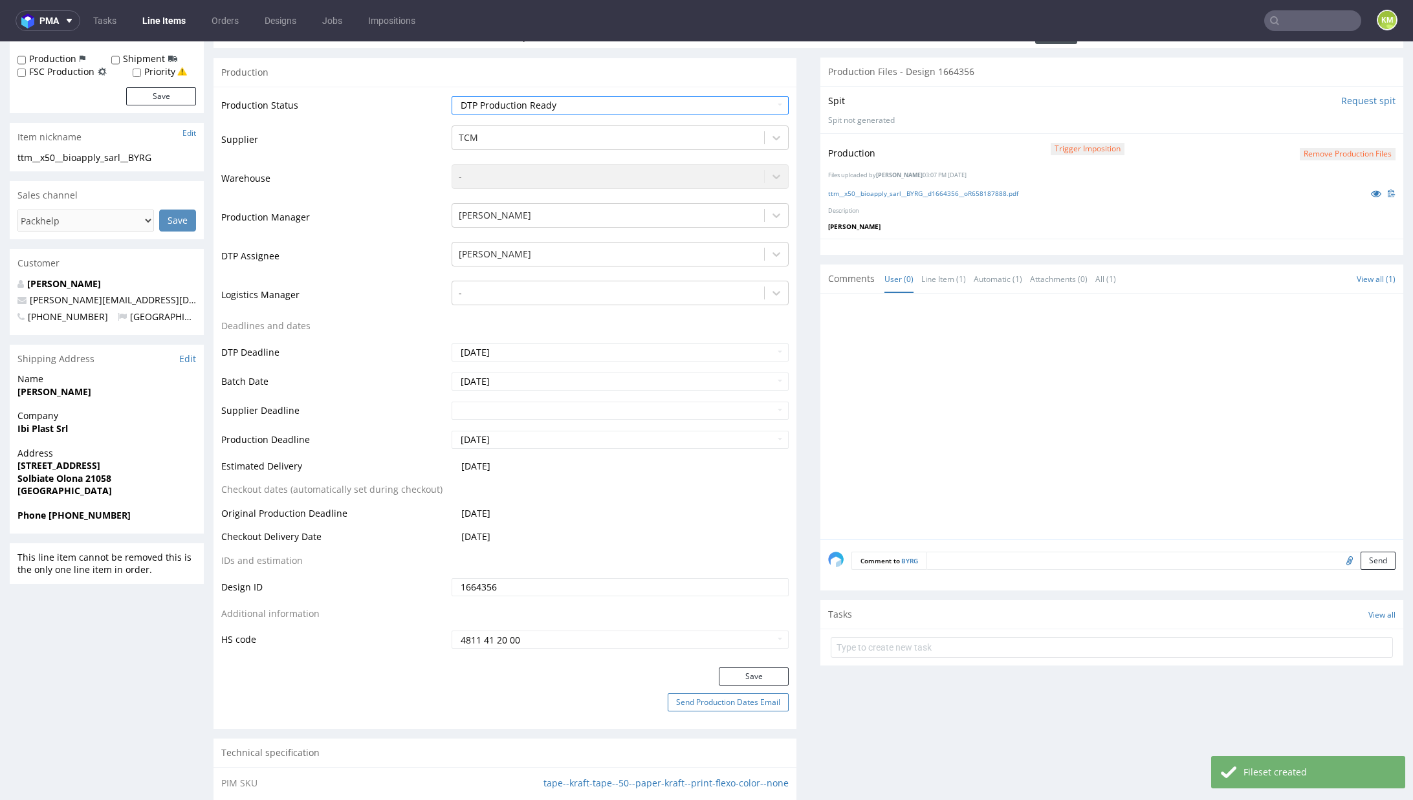
scroll to position [199, 0]
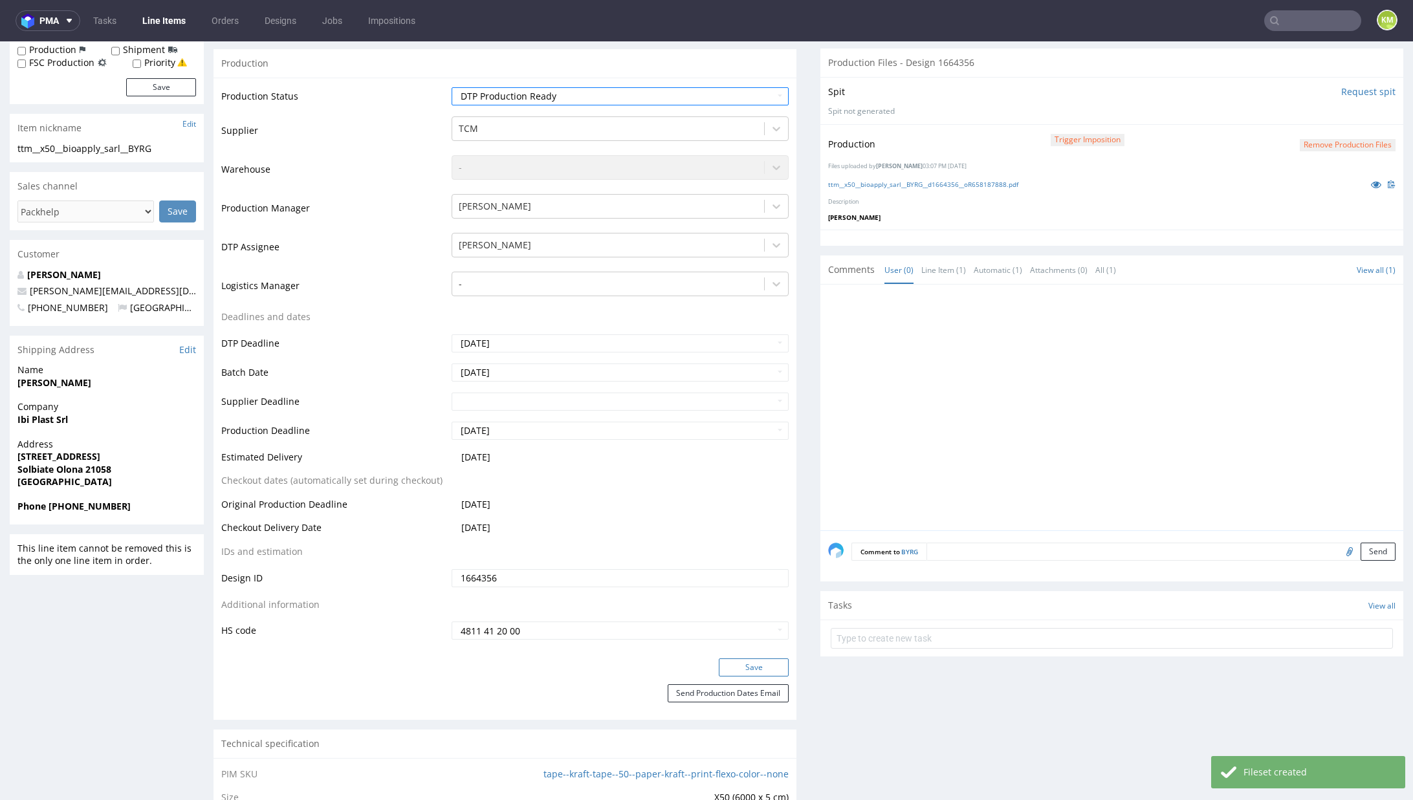
click at [758, 670] on button "Save" at bounding box center [754, 668] width 70 height 18
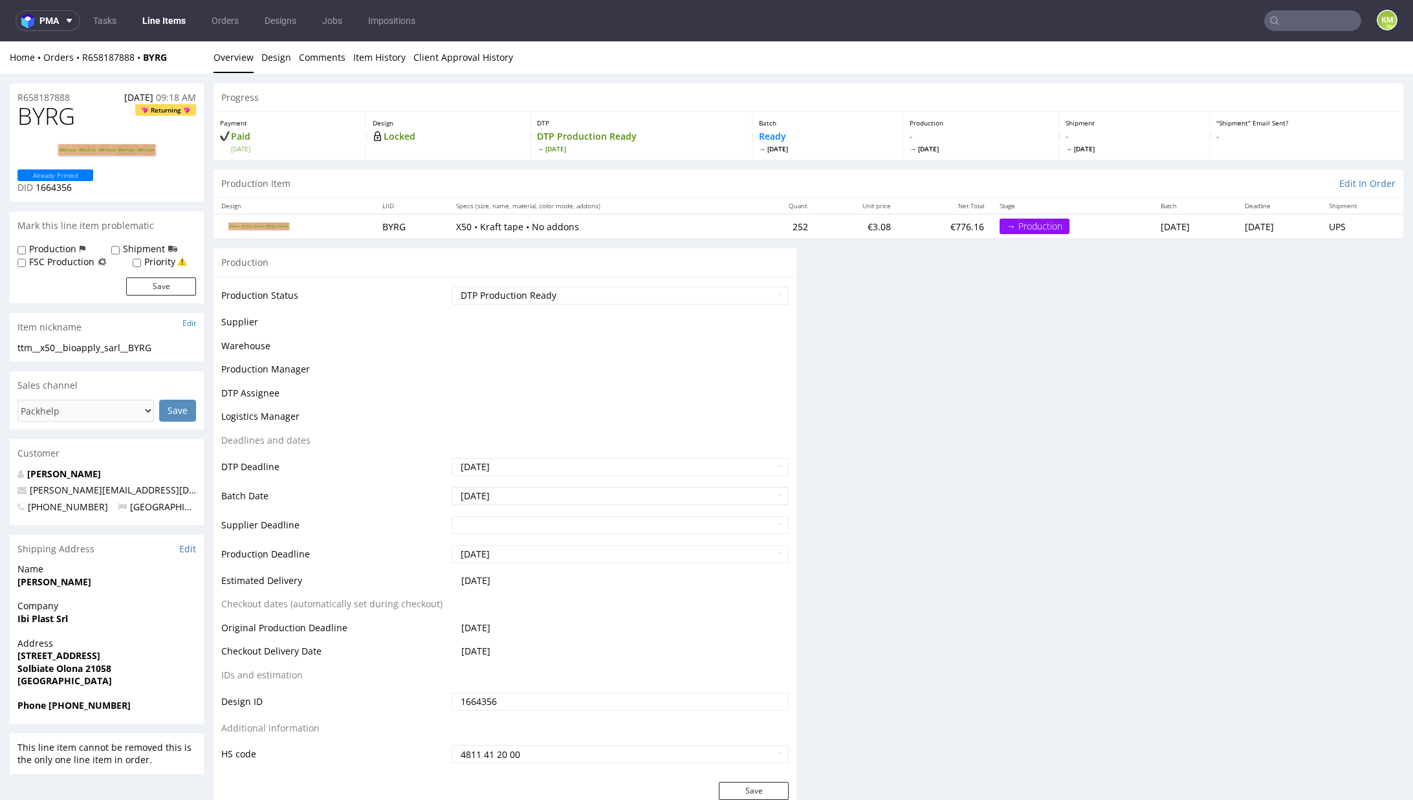
scroll to position [0, 0]
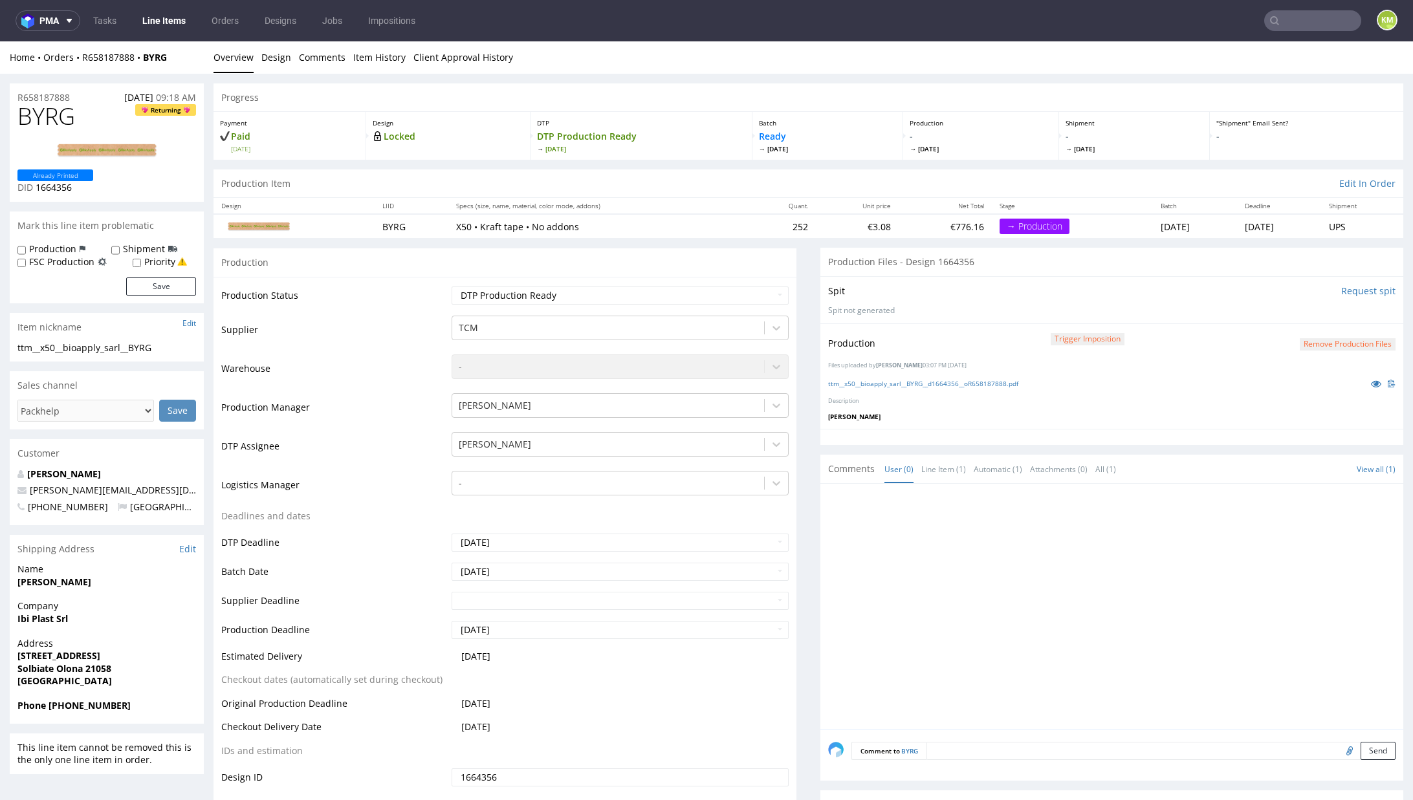
click at [958, 599] on div at bounding box center [1115, 611] width 575 height 238
click at [953, 579] on div at bounding box center [1115, 611] width 575 height 238
click at [1005, 559] on div at bounding box center [1115, 611] width 575 height 238
click at [286, 55] on link "Design" at bounding box center [276, 57] width 30 height 32
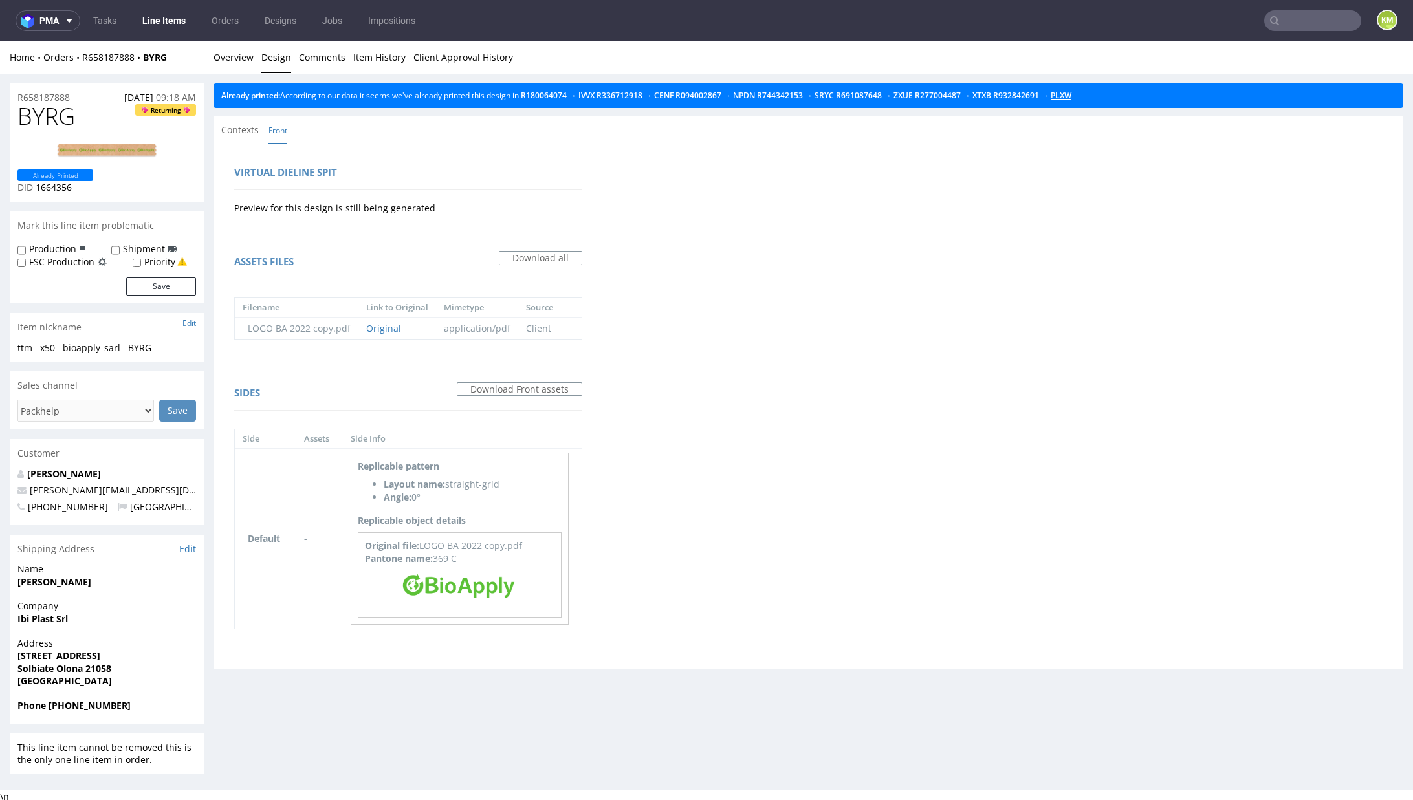
drag, startPoint x: 1112, startPoint y: 93, endPoint x: 1076, endPoint y: 102, distance: 37.5
click at [215, 54] on link "Overview" at bounding box center [233, 57] width 40 height 32
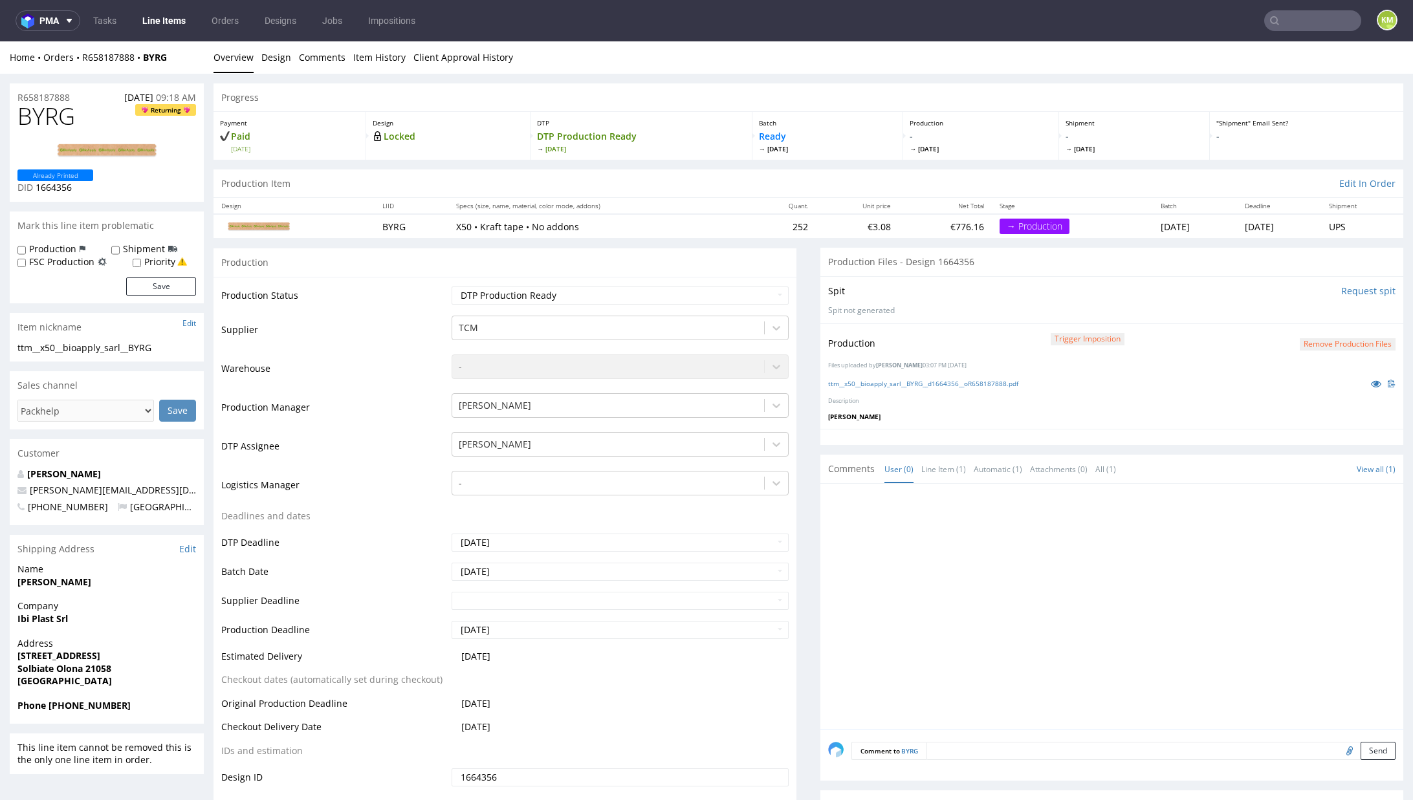
click at [1050, 599] on div at bounding box center [1115, 611] width 575 height 238
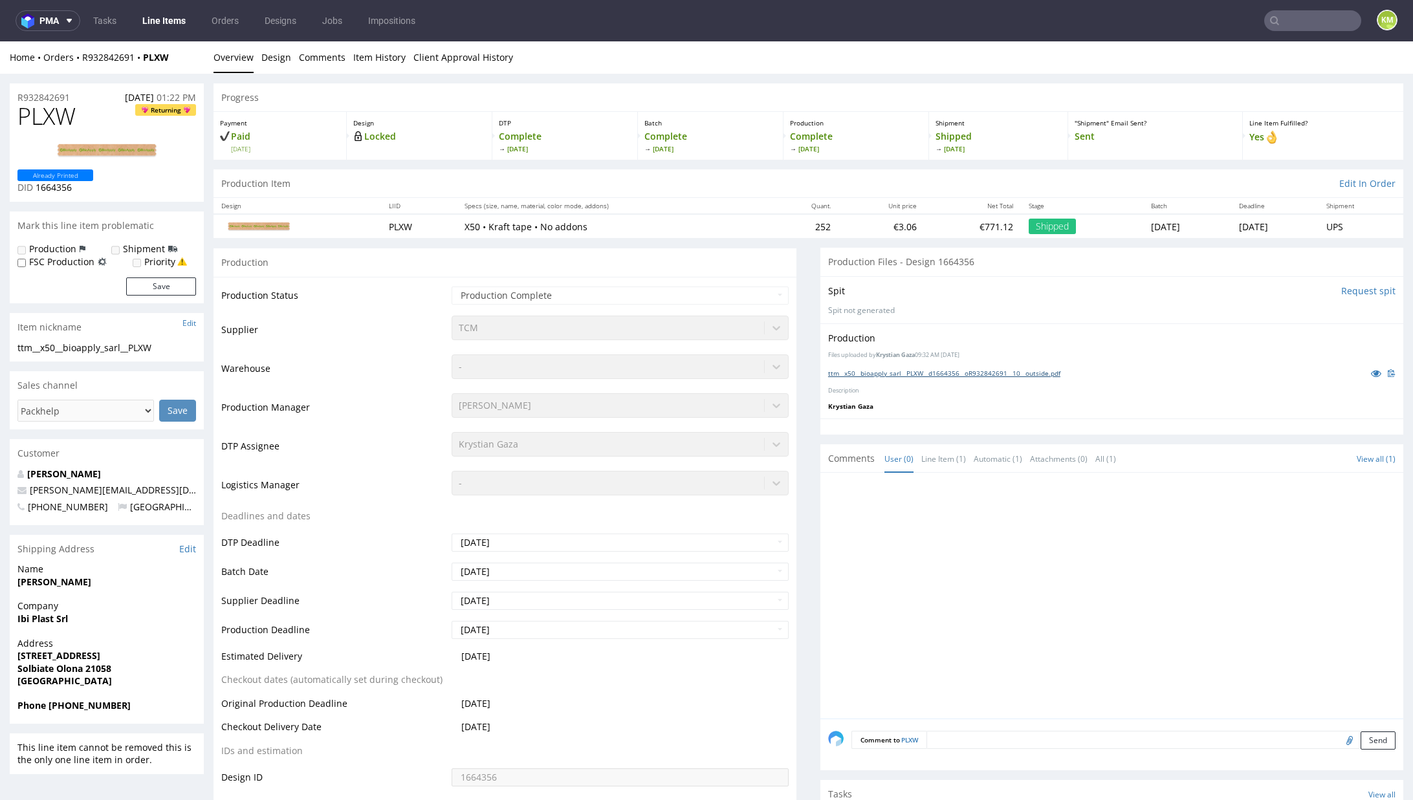
click at [897, 372] on link "ttm__x50__bioapply_sarl__PLXW__d1664356__oR932842691__10__outside.pdf" at bounding box center [944, 373] width 232 height 9
click at [934, 371] on link "ttm__x50__bioapply_sarl__PLXW__d1664356__oR932842691__10__outside.pdf" at bounding box center [944, 373] width 232 height 9
click at [1033, 375] on link "tcm__x50__bioapply_sarl__XTXB__d1664356__oR277004487__10__outside.pdf" at bounding box center [944, 373] width 232 height 9
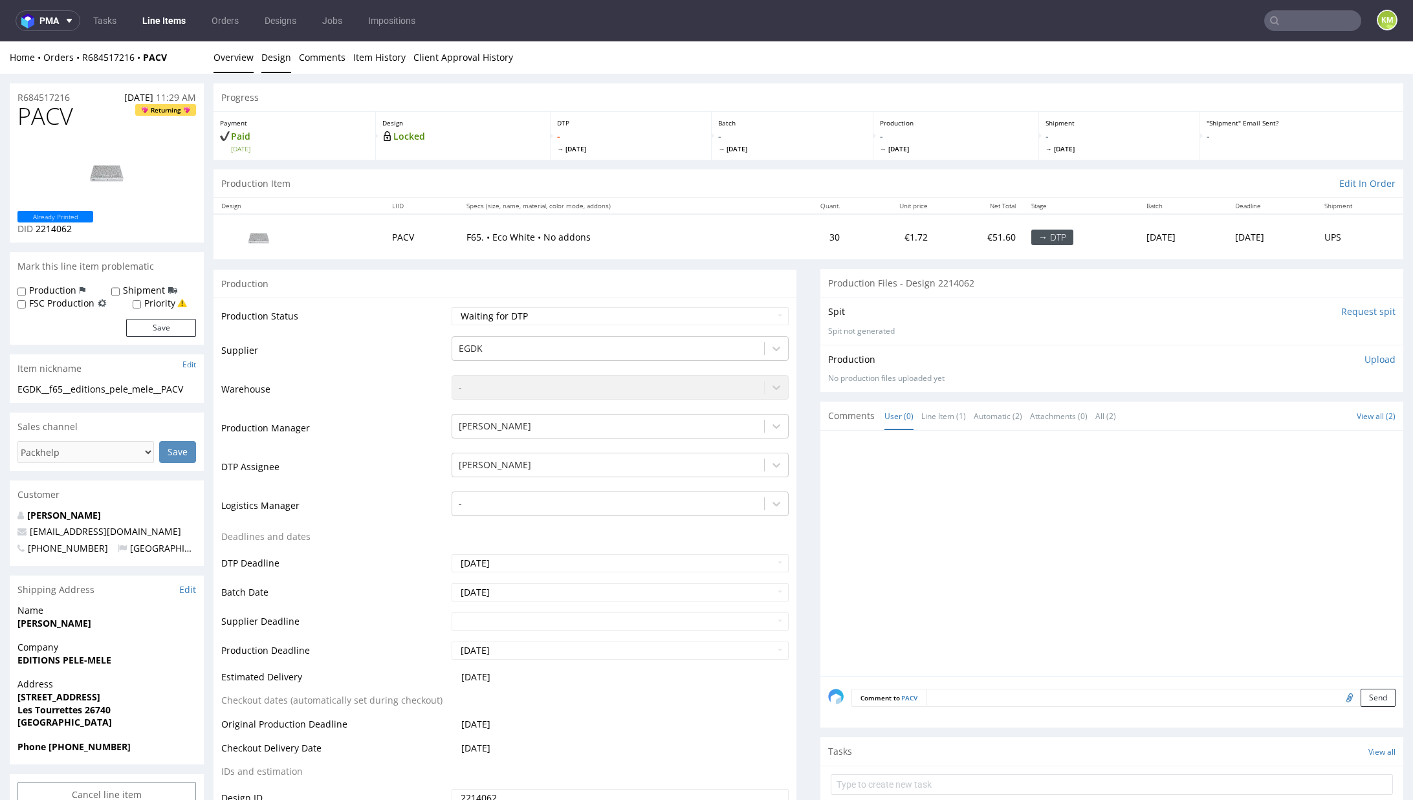
click at [267, 64] on link "Design" at bounding box center [276, 57] width 30 height 32
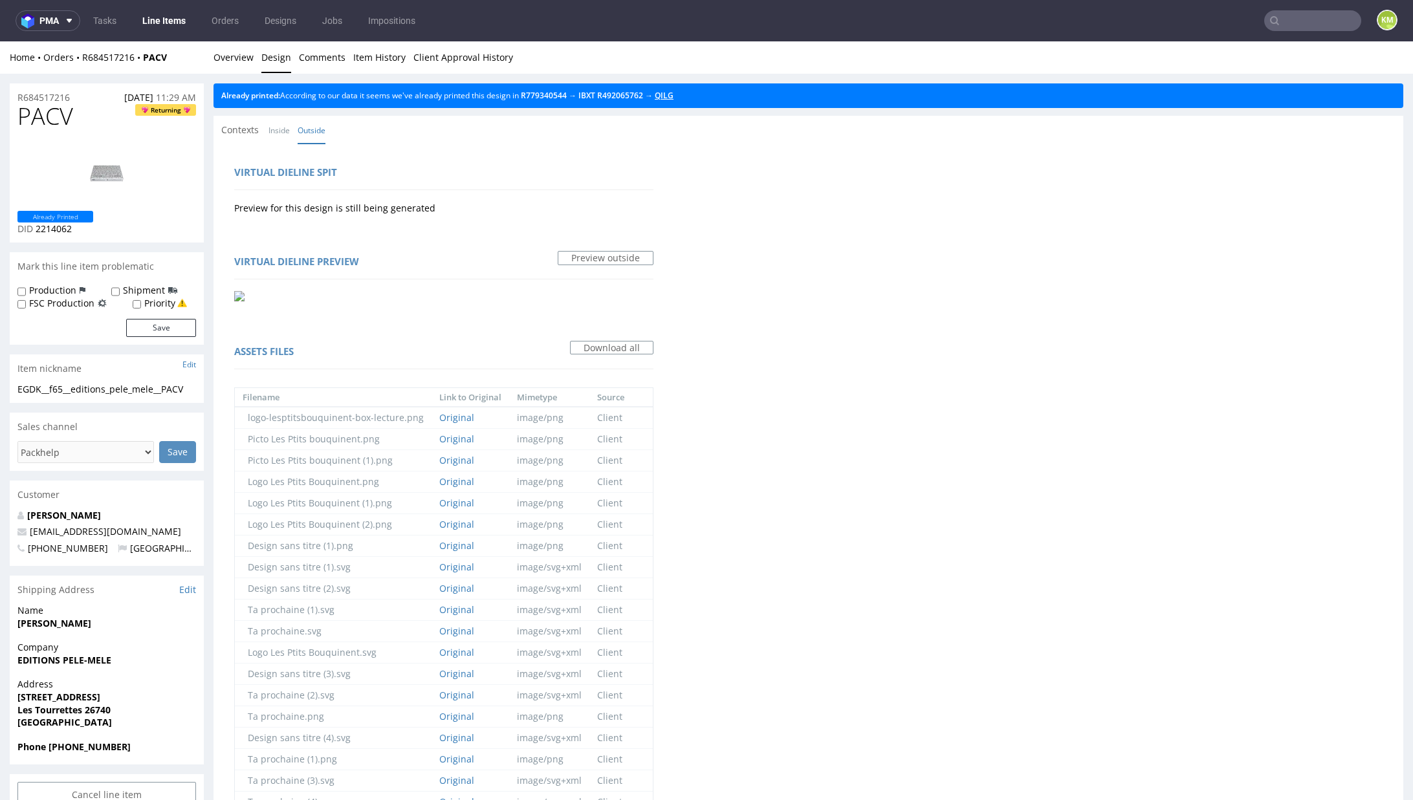
drag, startPoint x: 688, startPoint y: 96, endPoint x: 675, endPoint y: 98, distance: 13.8
click at [239, 61] on link "Overview" at bounding box center [233, 57] width 40 height 32
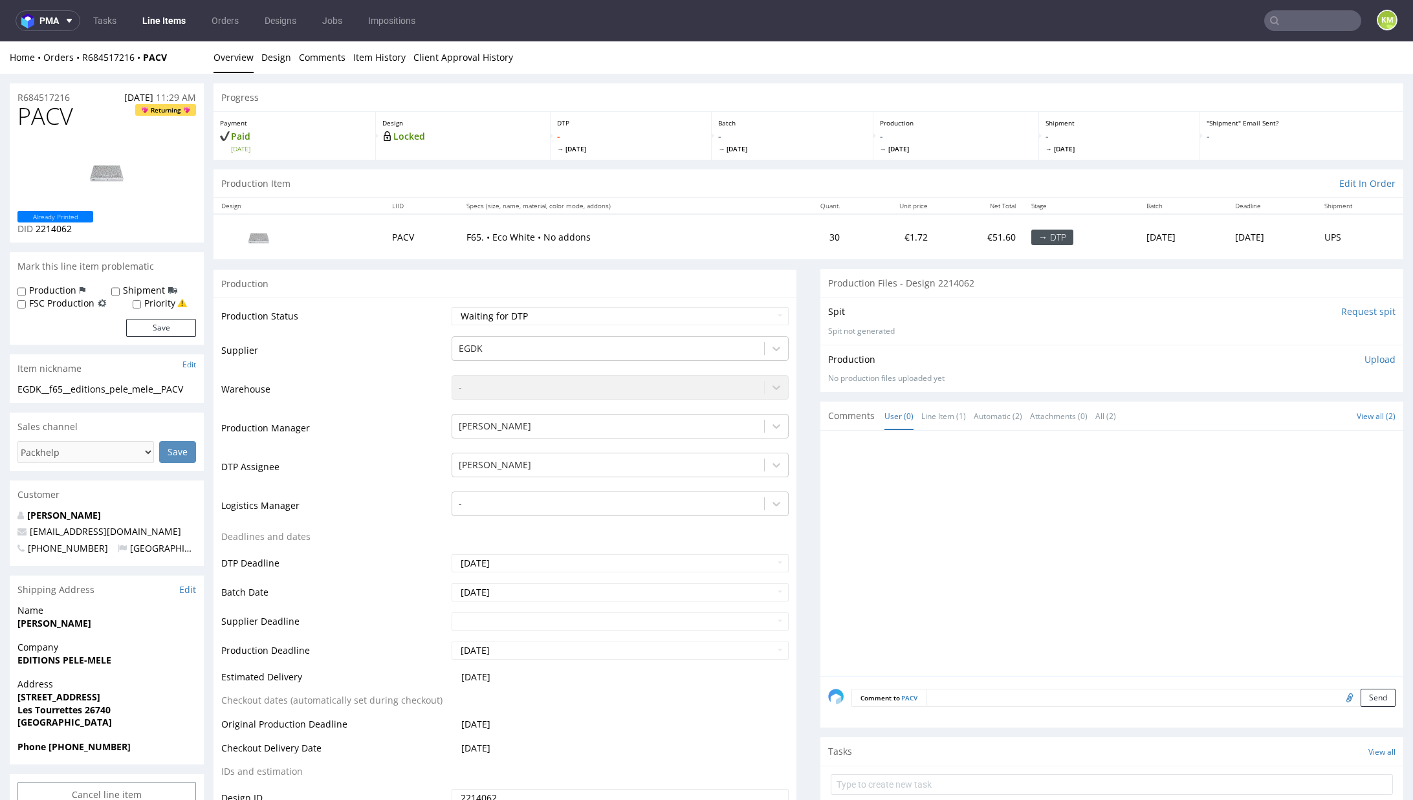
click at [96, 388] on div "EGDK__f65__editions_pele_mele__PACV" at bounding box center [106, 389] width 179 height 13
copy div "EGDK__f65__editions_pele_mele__PACV"
copy link "R684517216"
click at [46, 127] on span "PACV" at bounding box center [45, 117] width 56 height 26
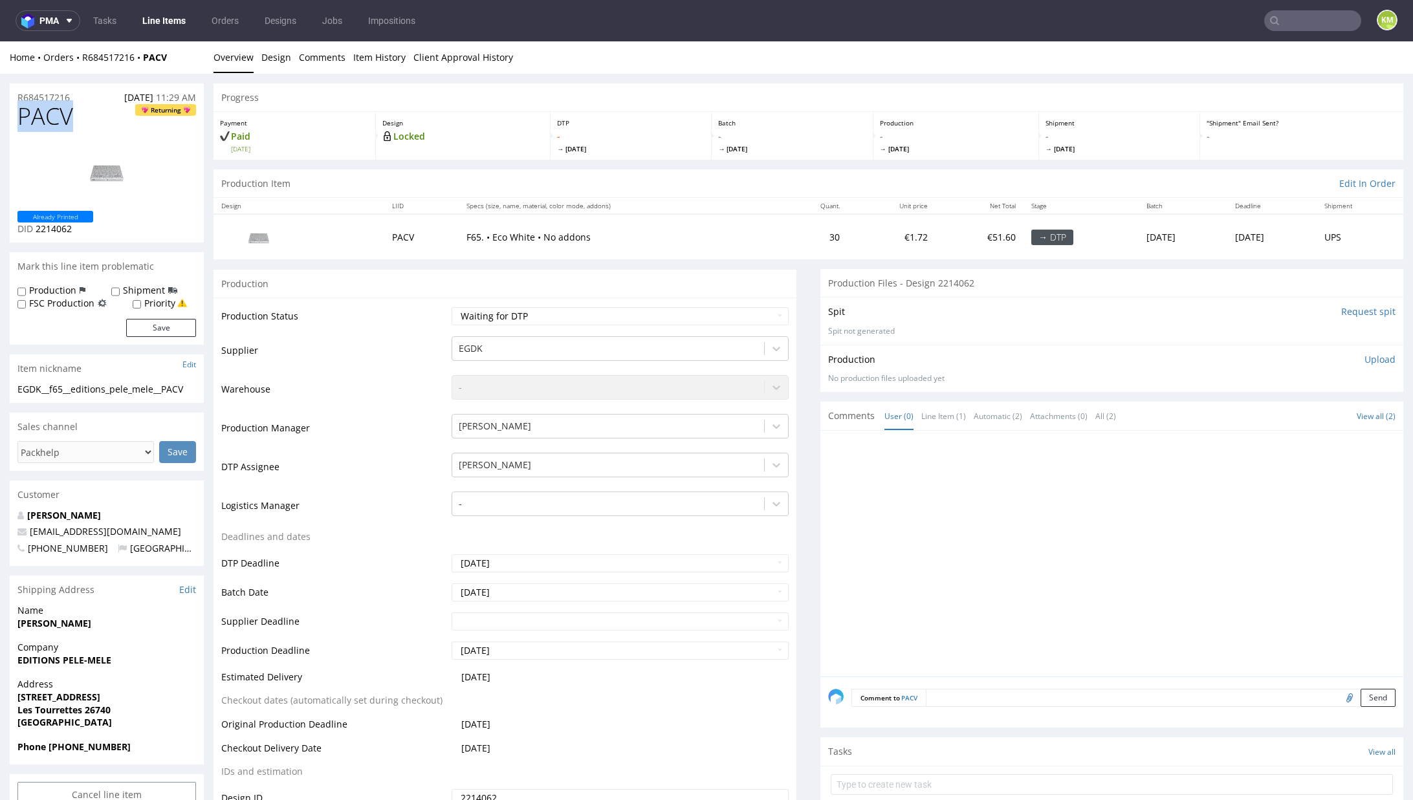
click at [46, 127] on span "PACV" at bounding box center [45, 117] width 56 height 26
copy span "PACV"
click at [1364, 362] on p "Upload" at bounding box center [1379, 359] width 31 height 13
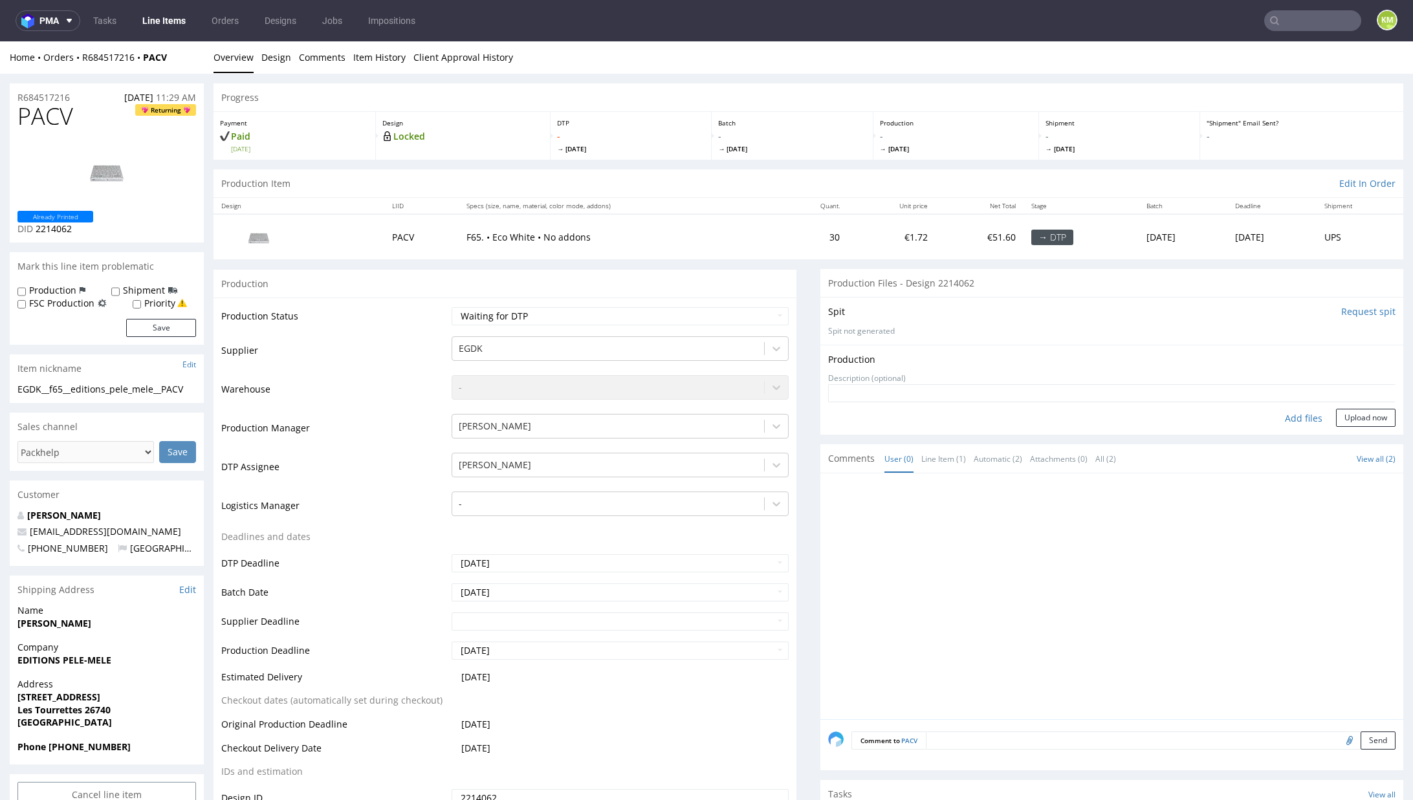
click at [1285, 413] on div "Add files" at bounding box center [1303, 418] width 65 height 19
type input "C:\fakepath\EGDK__f65__editions_pele_mele__PACV__d2214062__oR684517216__outside…"
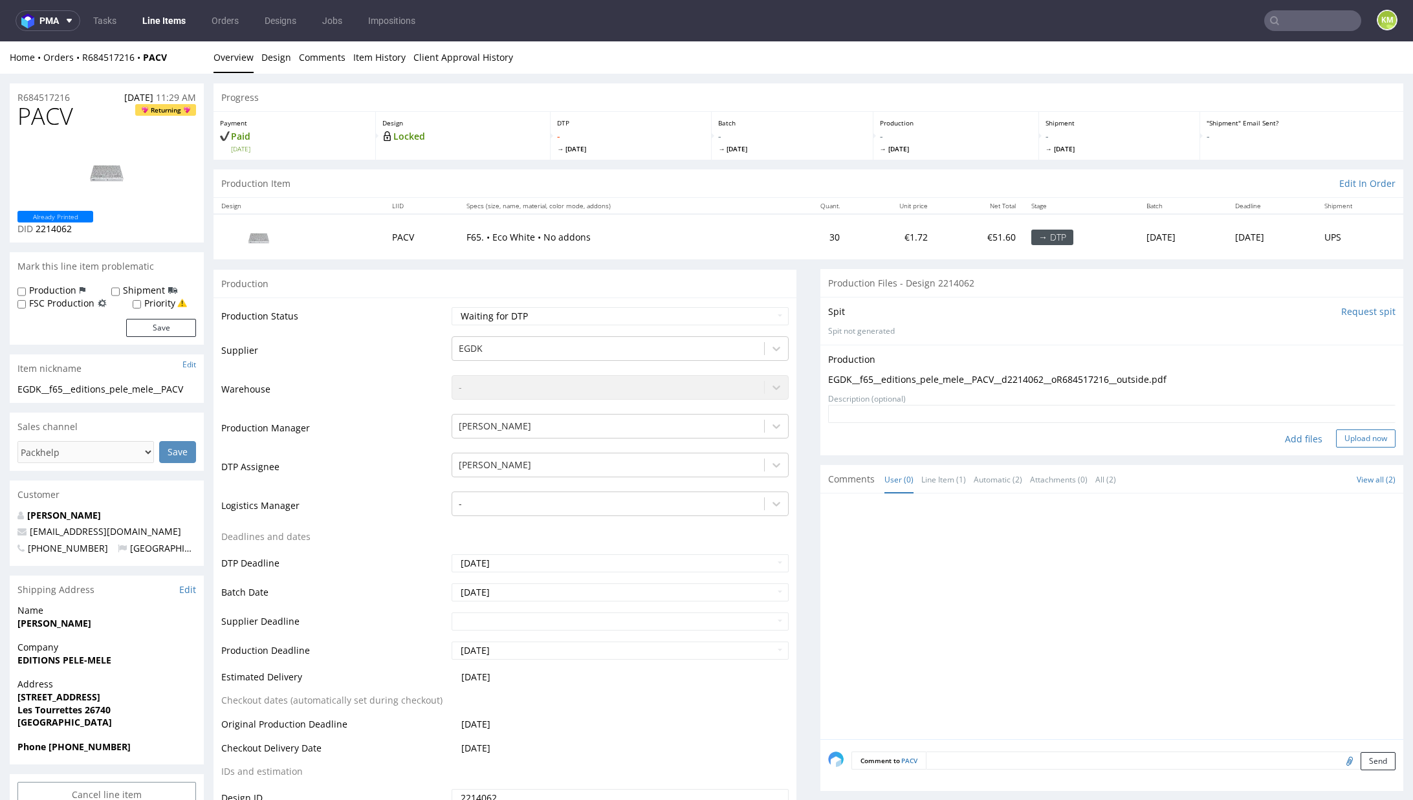
click at [1340, 434] on button "Upload now" at bounding box center [1366, 439] width 60 height 18
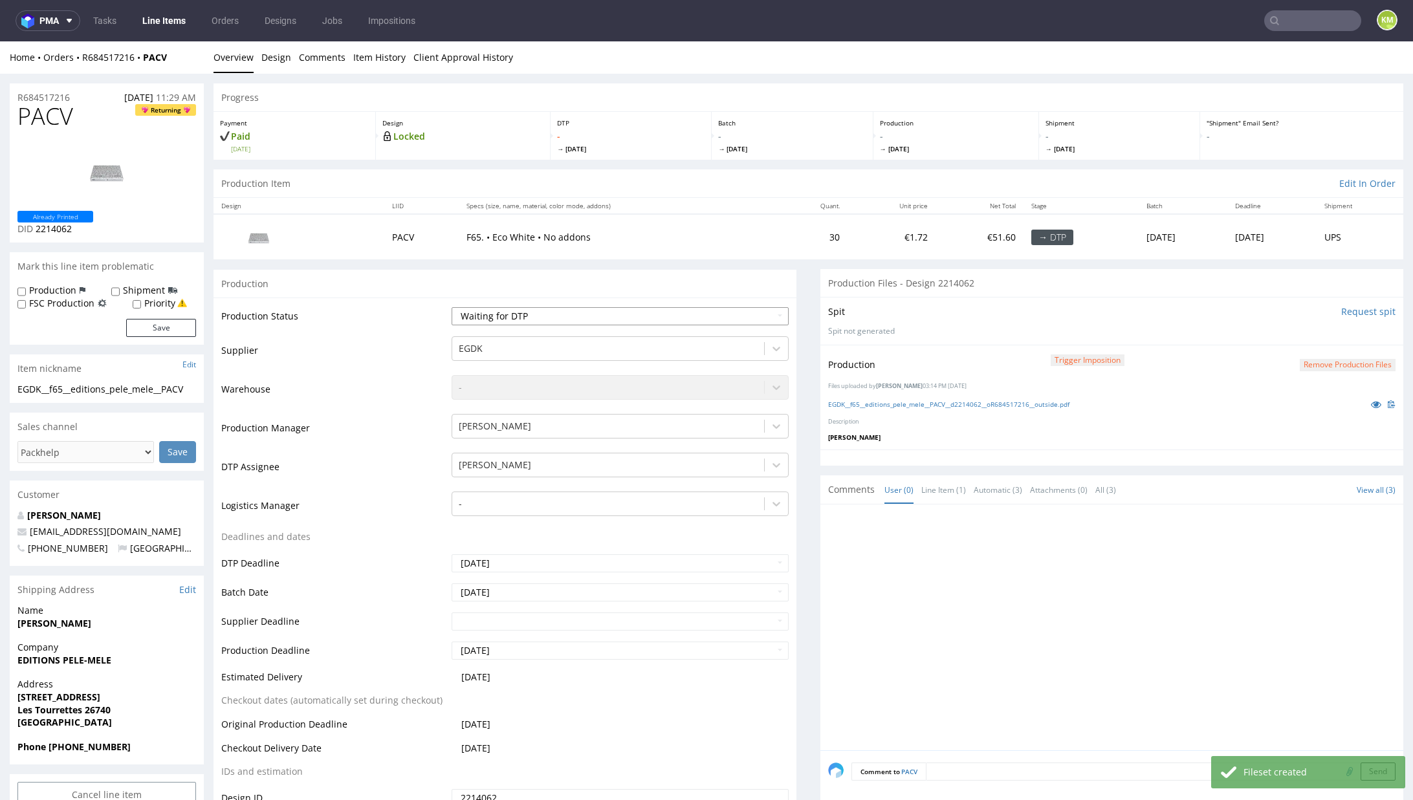
click at [611, 314] on select "Waiting for Artwork Waiting for Diecut Waiting for Mockup Waiting for DTP Waiti…" at bounding box center [620, 316] width 337 height 18
select select "dtp_production_ready"
click at [452, 307] on select "Waiting for Artwork Waiting for Diecut Waiting for Mockup Waiting for DTP Waiti…" at bounding box center [620, 316] width 337 height 18
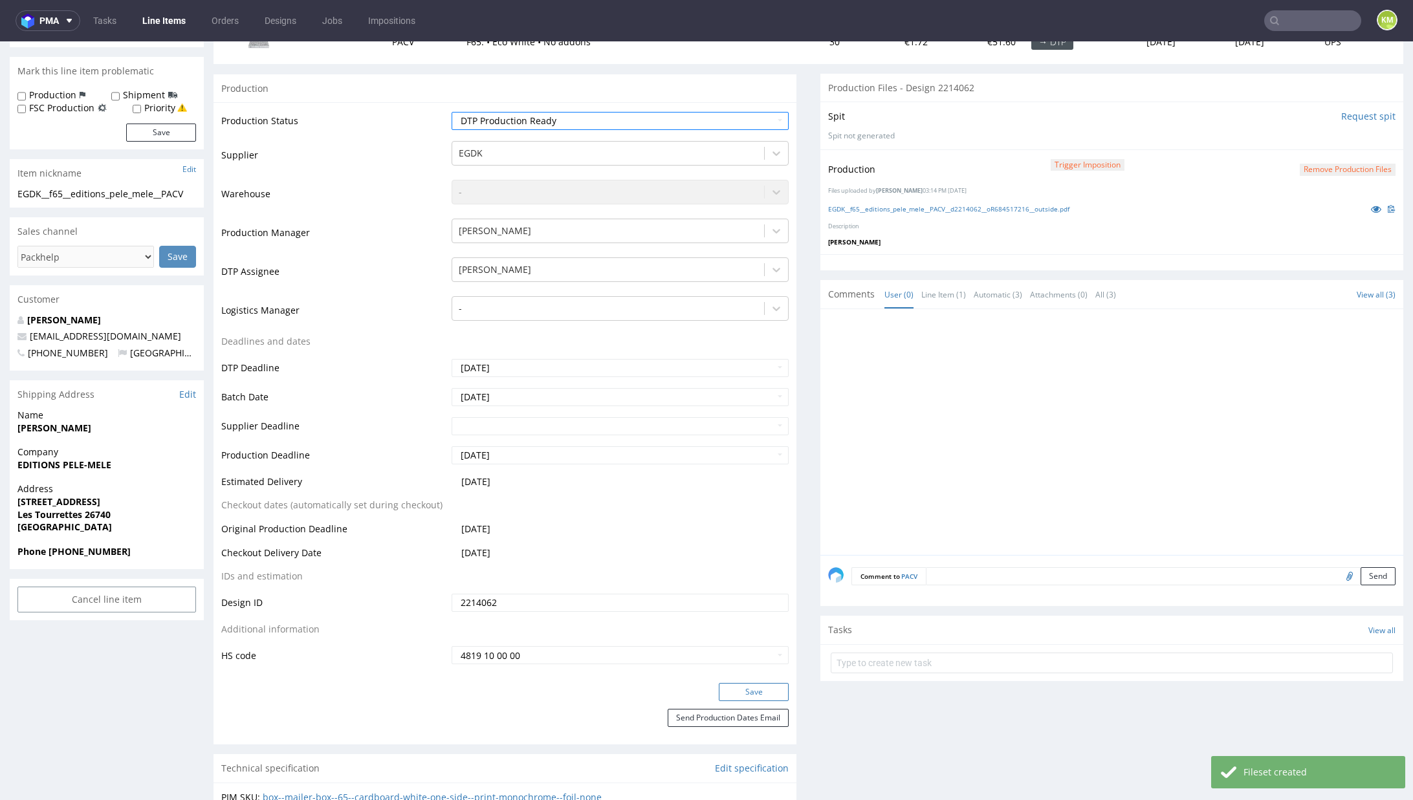
click at [733, 696] on button "Save" at bounding box center [754, 692] width 70 height 18
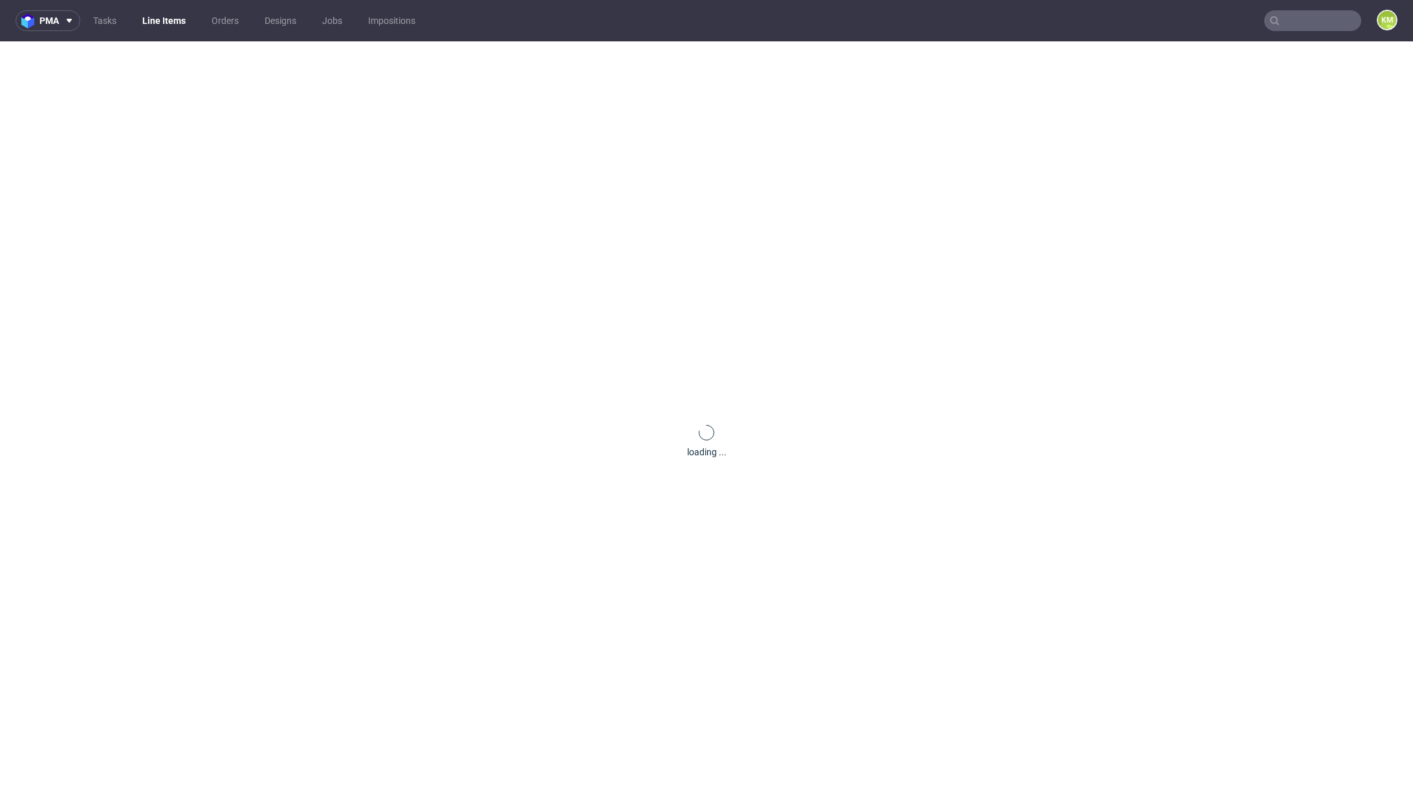
scroll to position [0, 0]
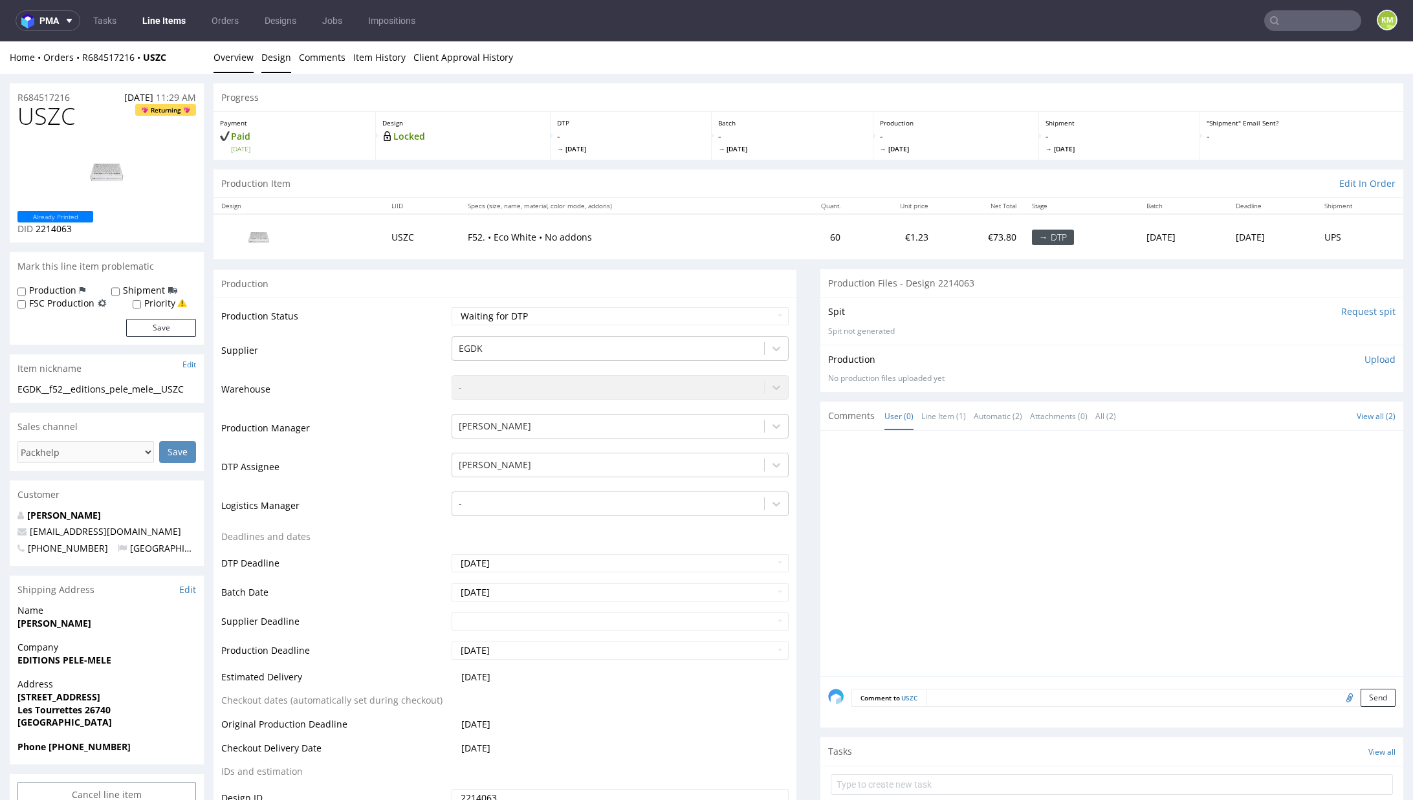
click at [274, 54] on link "Design" at bounding box center [276, 57] width 30 height 32
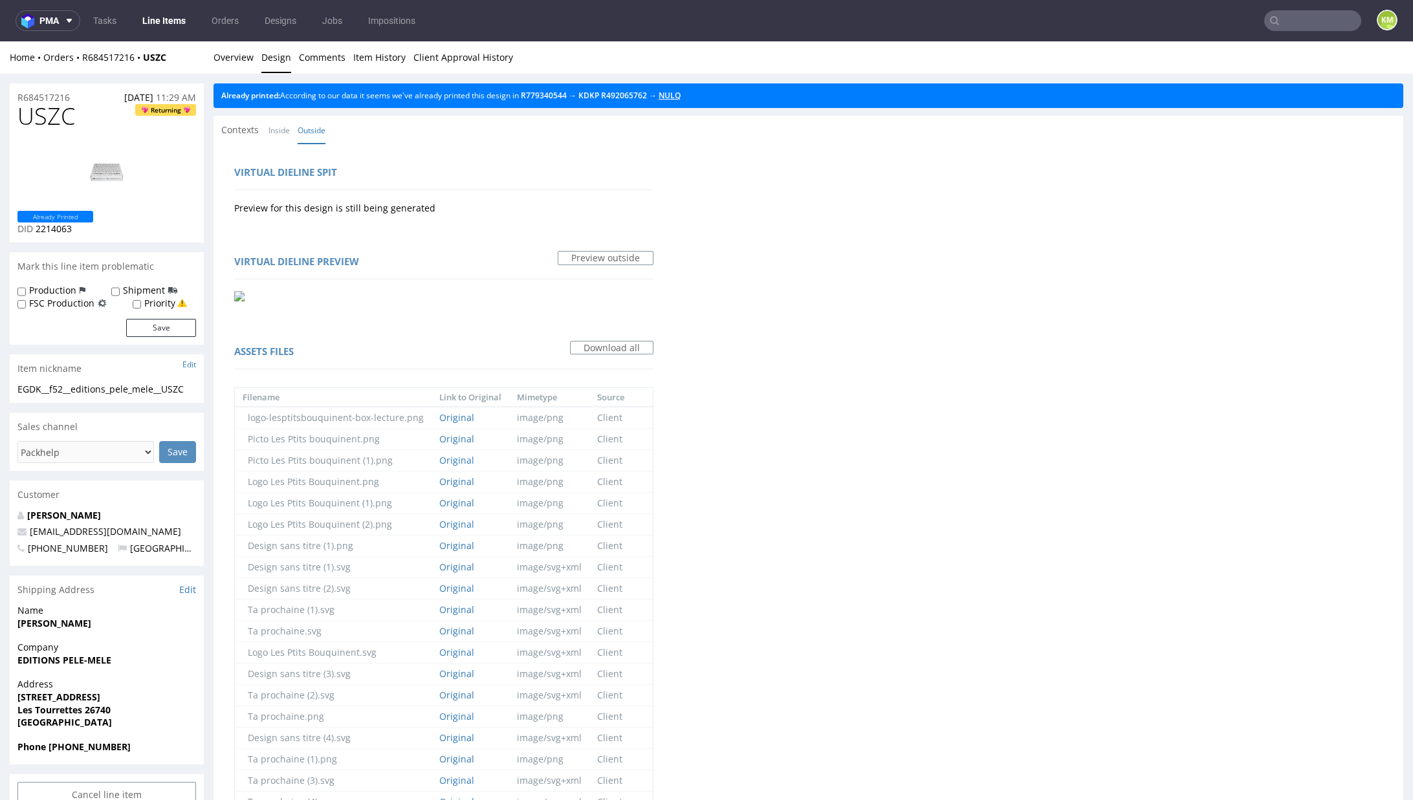
drag, startPoint x: 692, startPoint y: 98, endPoint x: 666, endPoint y: 98, distance: 25.9
click at [229, 58] on link "Overview" at bounding box center [233, 57] width 40 height 32
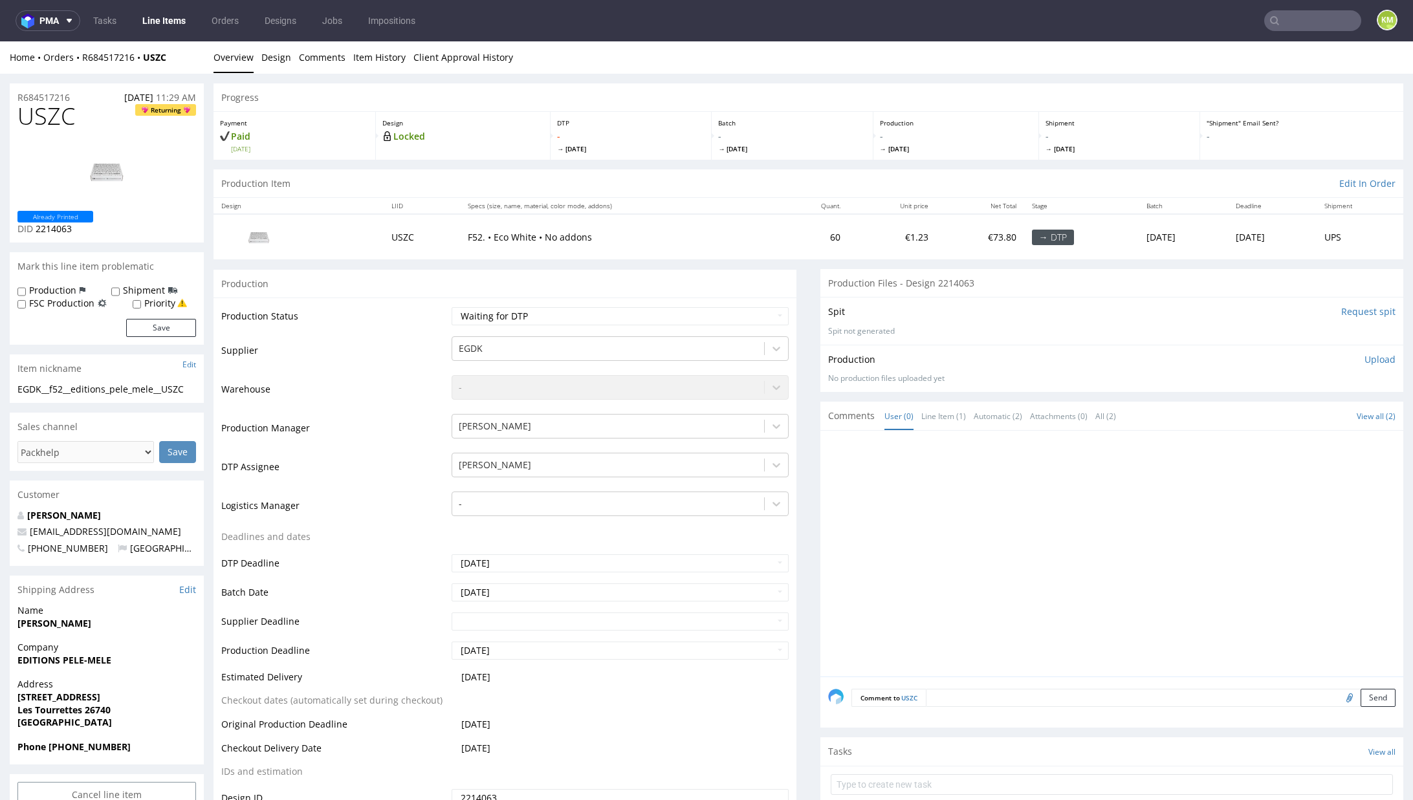
click at [1014, 367] on div "Production Upload No production files uploaded yet Description (optional) Add f…" at bounding box center [1111, 368] width 567 height 31
click at [91, 389] on div "EGDK__f52__editions_pele_mele__USZC" at bounding box center [106, 389] width 179 height 13
copy div "EGDK__f52__editions_pele_mele__USZC"
click at [140, 391] on div "EGDK__f52__editions_pele_mele__USZC" at bounding box center [106, 389] width 179 height 13
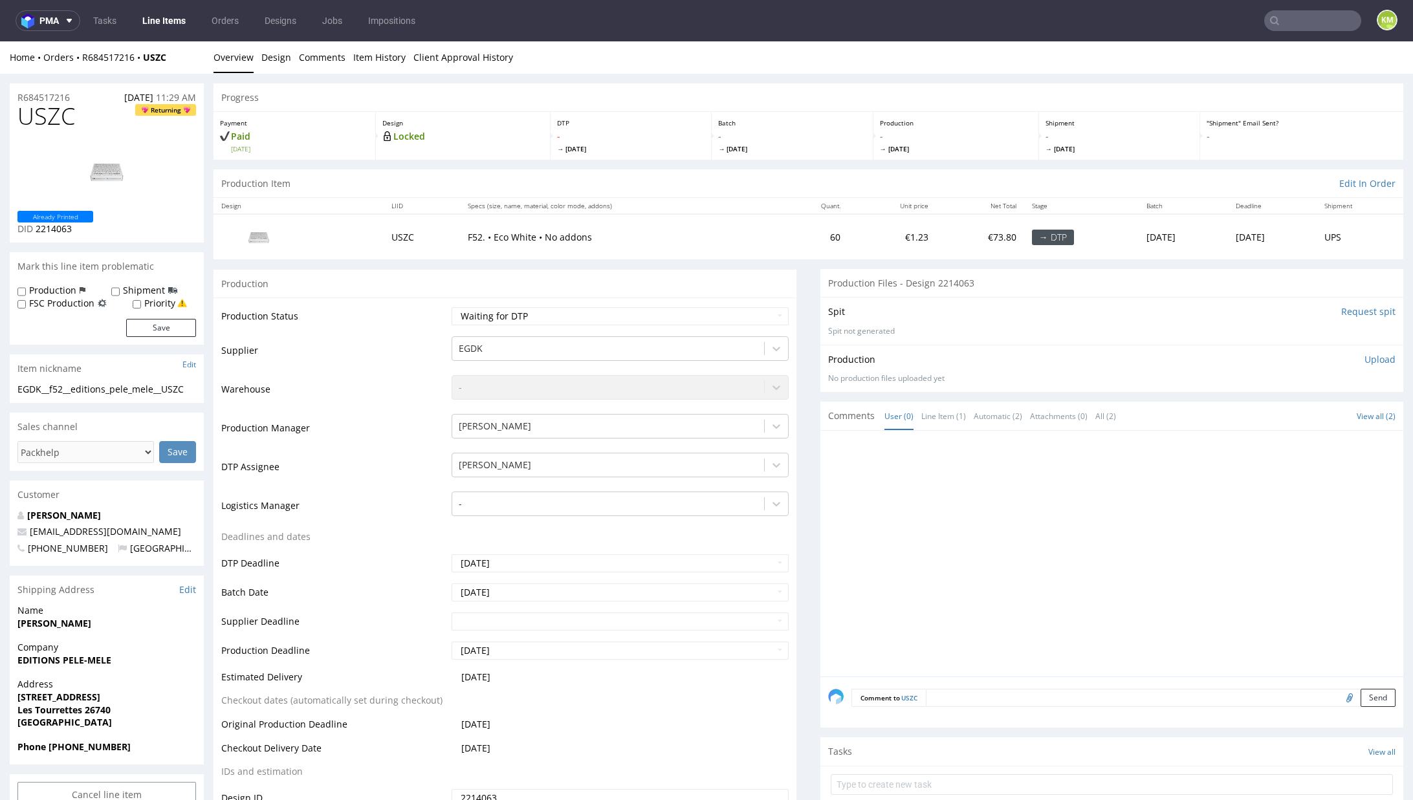
click at [138, 391] on div "EGDK__f52__editions_pele_mele__USZC" at bounding box center [106, 389] width 179 height 13
copy div "EGDK__f52__editions_pele_mele__USZC"
copy link "R684517216"
click at [53, 124] on span "USZC" at bounding box center [46, 117] width 58 height 26
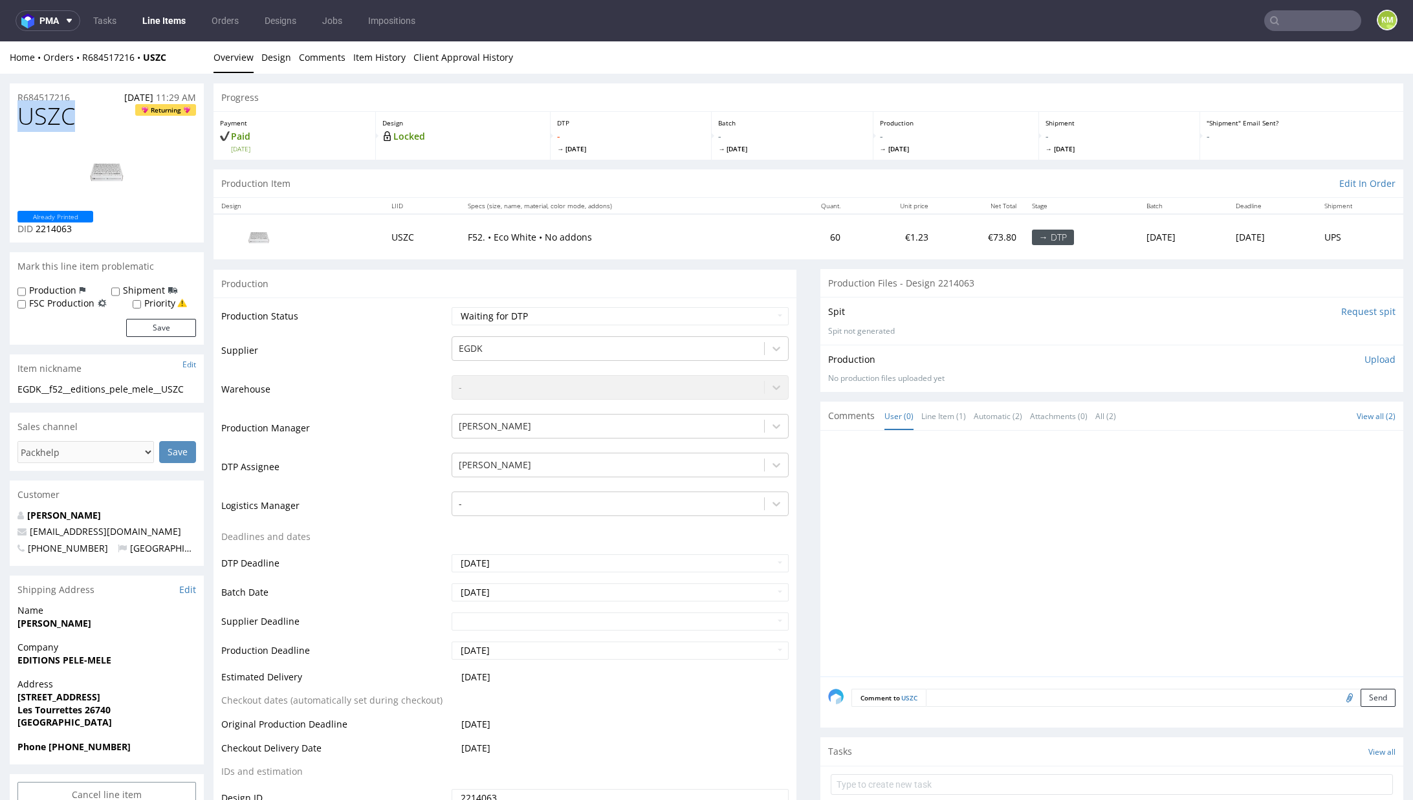
click at [53, 124] on span "USZC" at bounding box center [46, 117] width 58 height 26
copy span "USZC"
click at [1364, 356] on p "Upload" at bounding box center [1379, 359] width 31 height 13
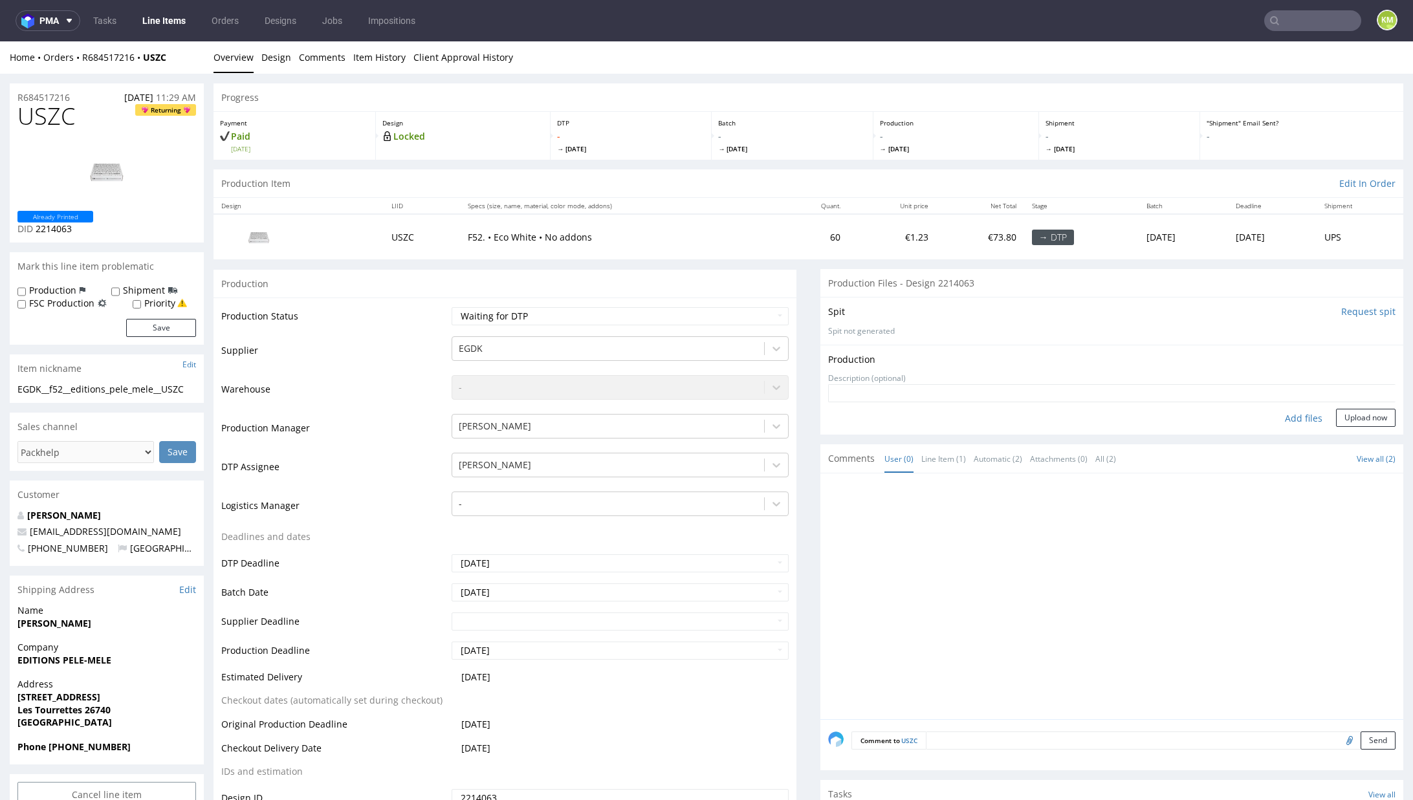
click at [1271, 419] on div "Add files" at bounding box center [1303, 418] width 65 height 19
type input "C:\fakepath\EGDK__f52__editions_pele_mele__USZC__d2214063__oR684517216__outside…"
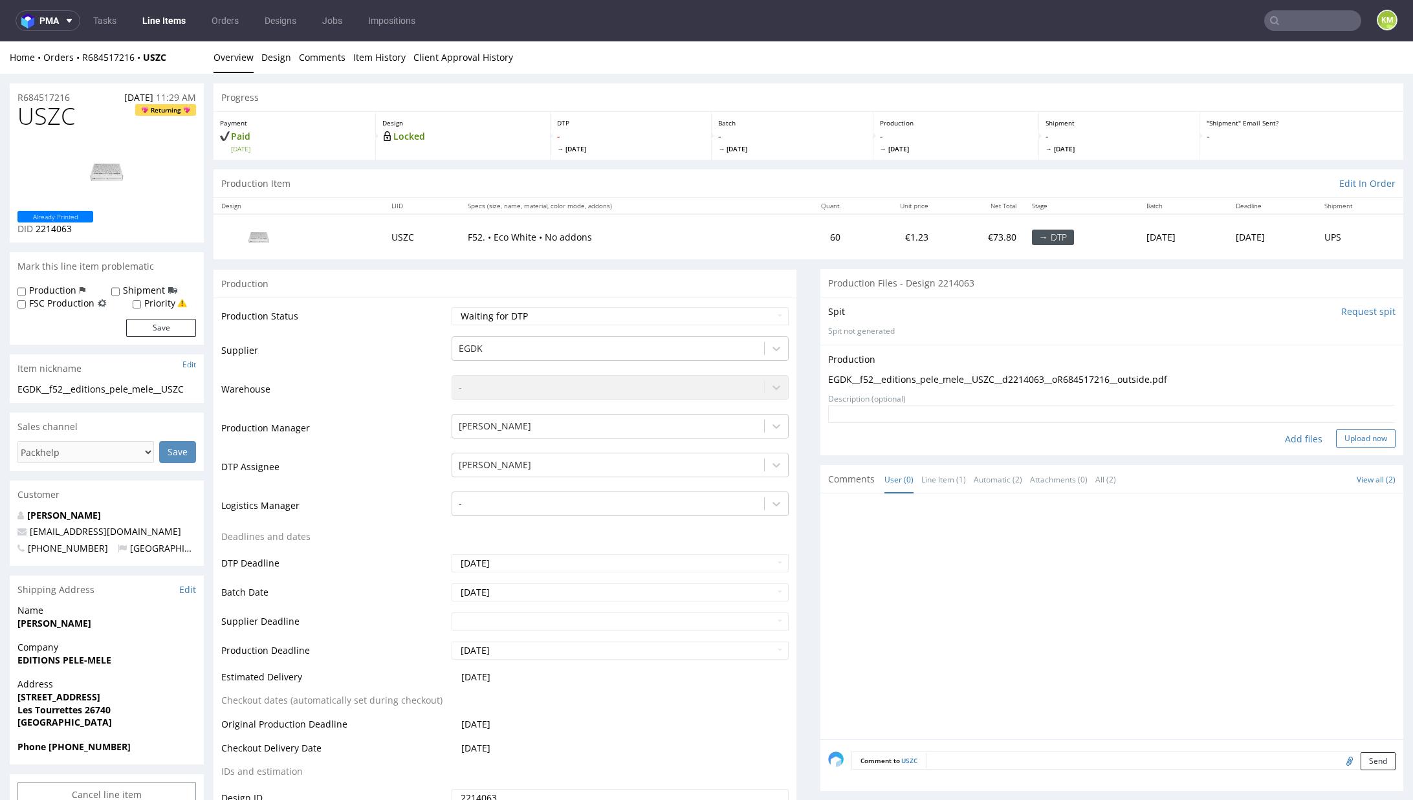
click at [1337, 439] on button "Upload now" at bounding box center [1366, 439] width 60 height 18
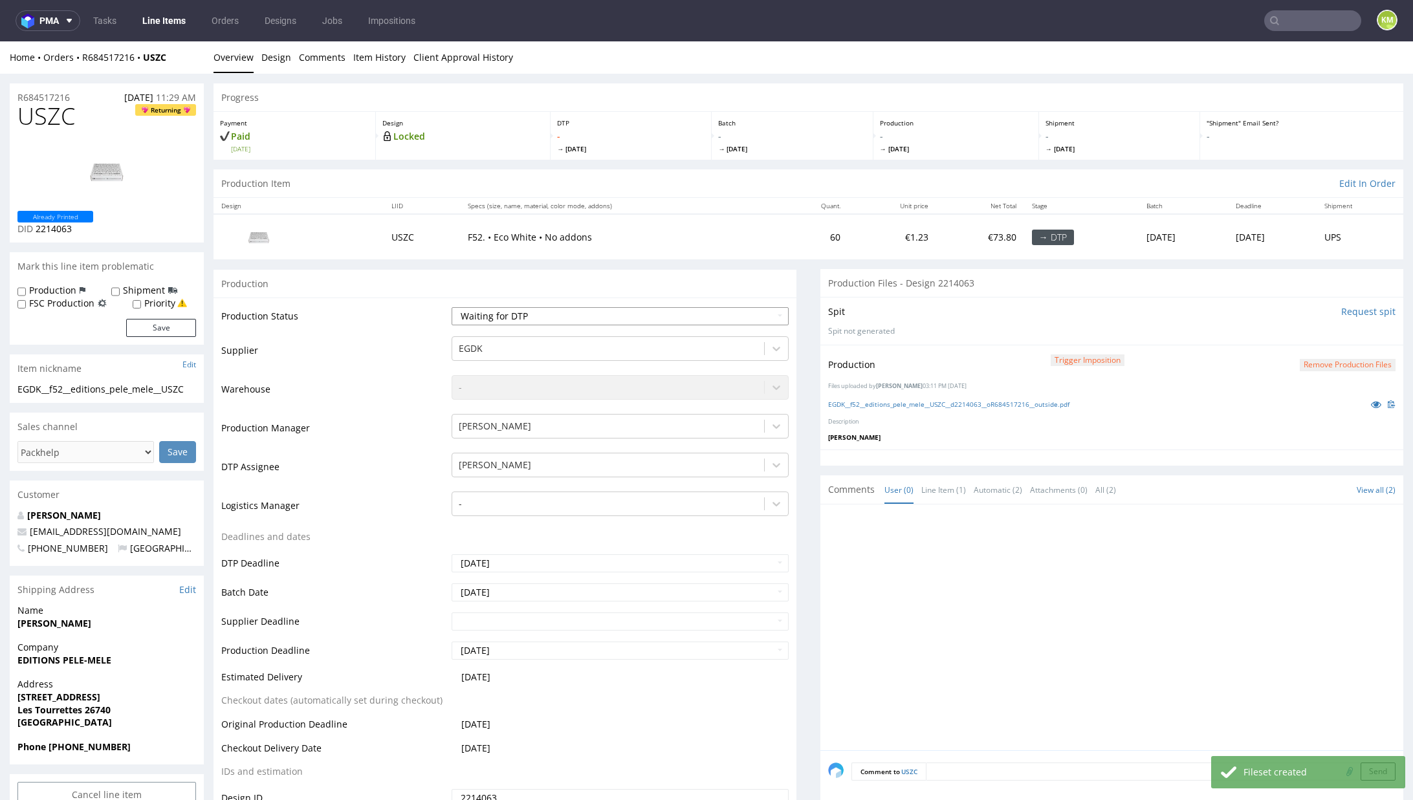
click at [684, 315] on select "Waiting for Artwork Waiting for Diecut Waiting for Mockup Waiting for DTP Waiti…" at bounding box center [620, 316] width 337 height 18
select select "dtp_production_ready"
click at [452, 307] on select "Waiting for Artwork Waiting for Diecut Waiting for Mockup Waiting for DTP Waiti…" at bounding box center [620, 316] width 337 height 18
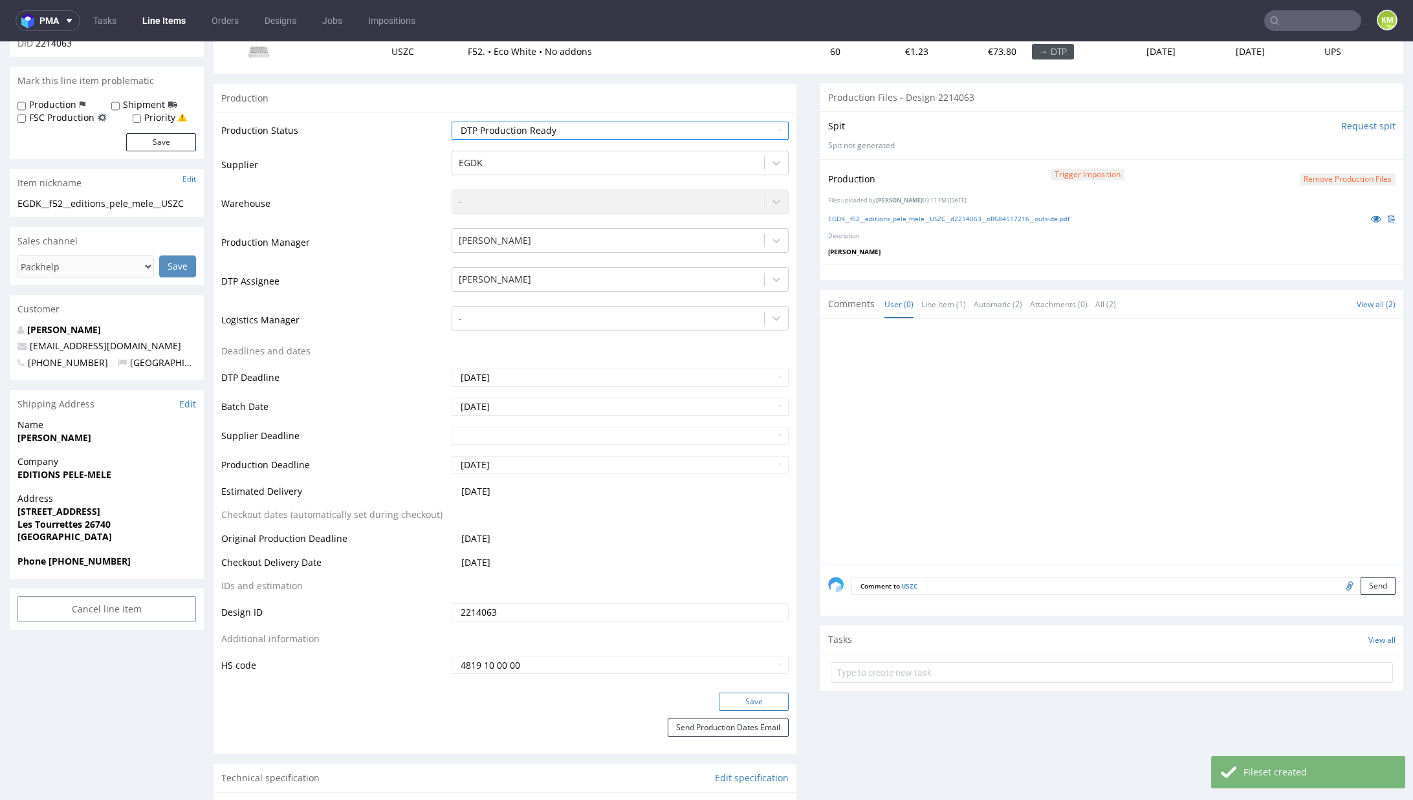
click at [747, 703] on button "Save" at bounding box center [754, 702] width 70 height 18
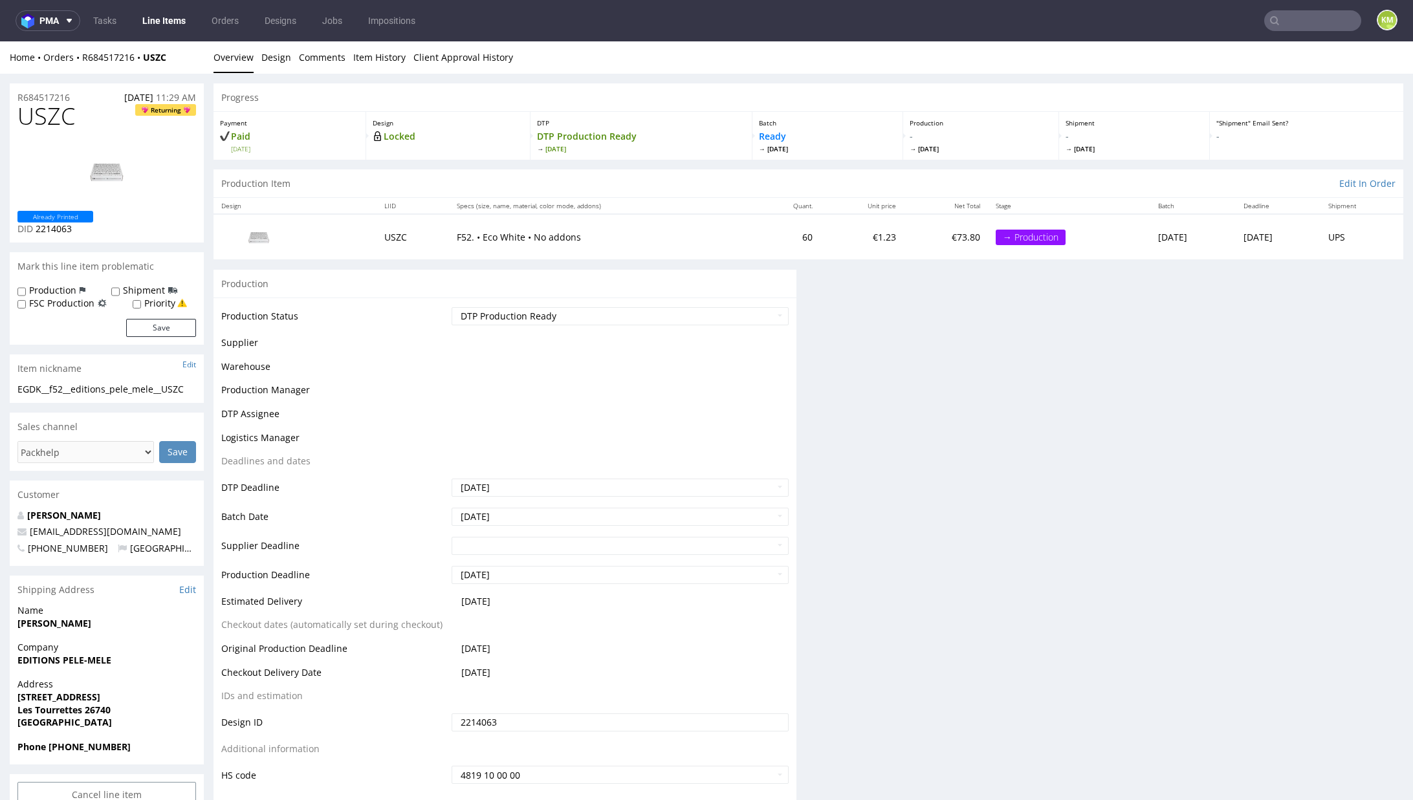
scroll to position [34, 0]
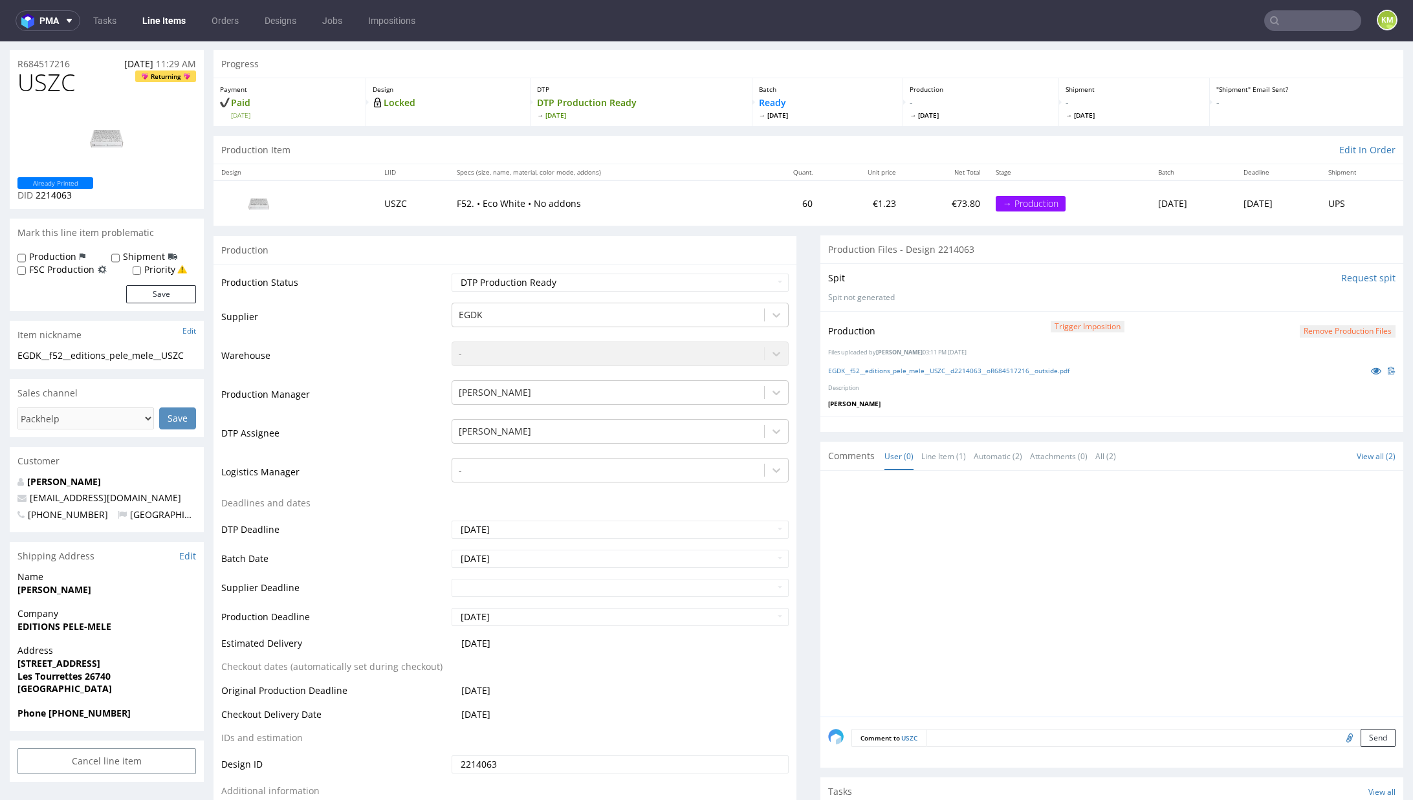
click at [882, 501] on div at bounding box center [1115, 598] width 575 height 238
click at [859, 517] on div at bounding box center [1115, 598] width 575 height 238
click at [934, 506] on div at bounding box center [1115, 598] width 575 height 238
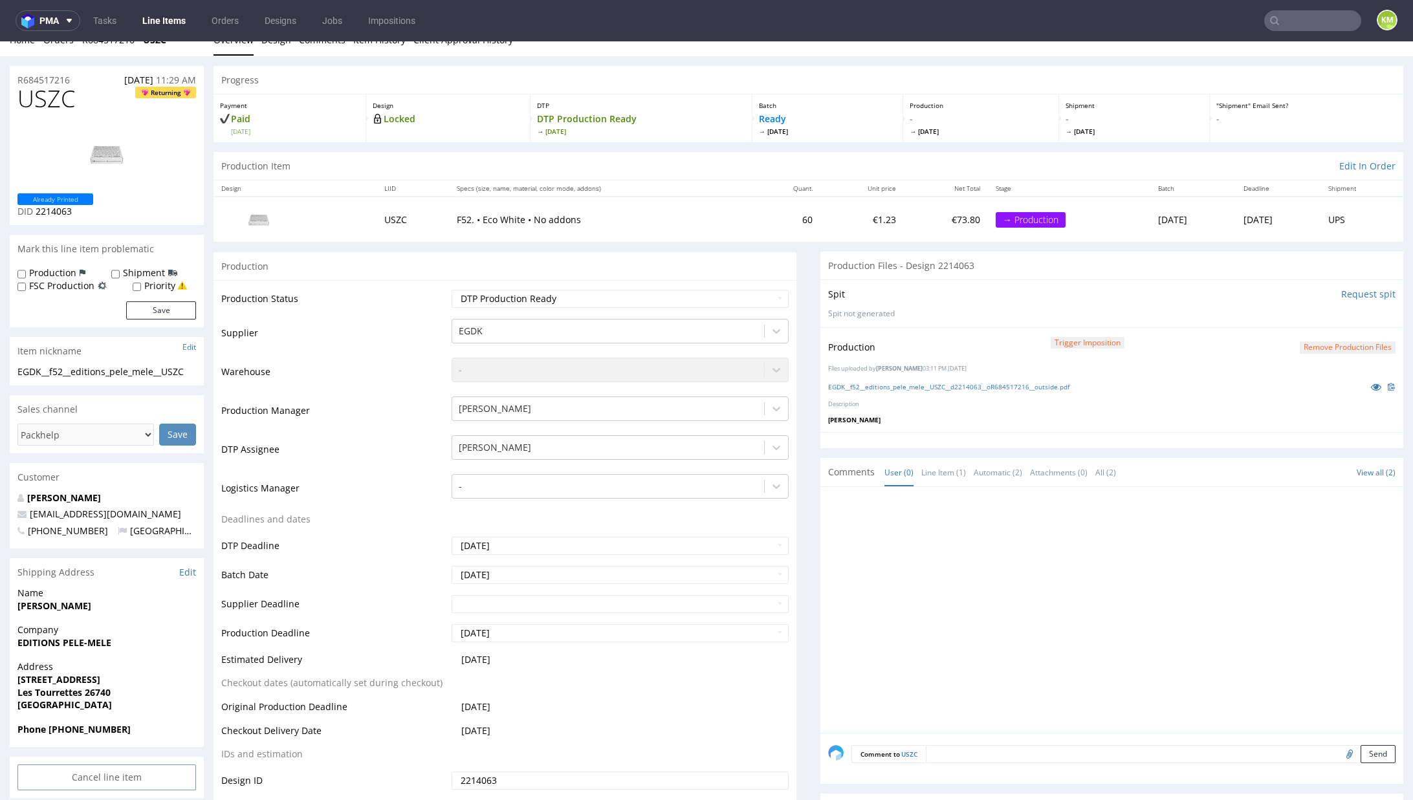
scroll to position [0, 0]
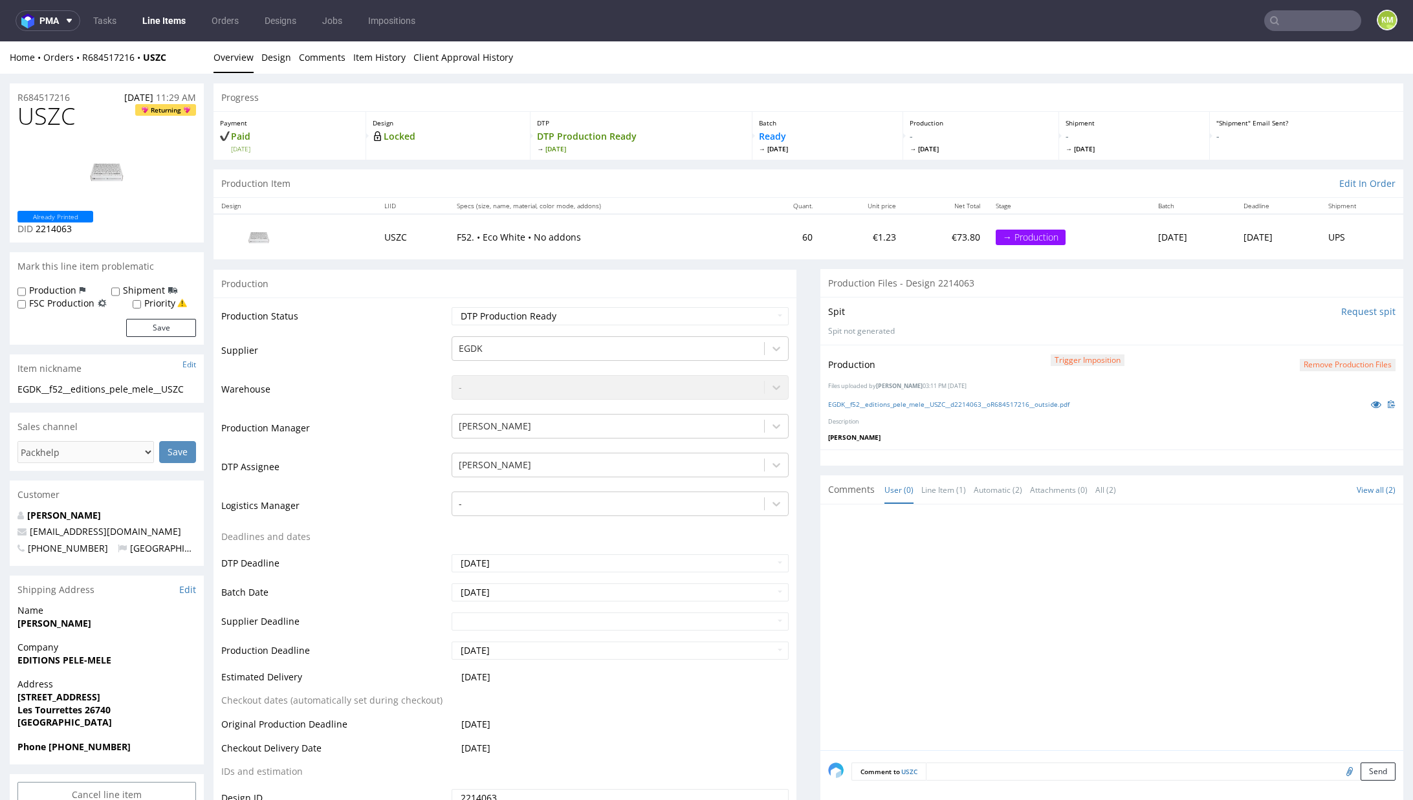
click at [865, 571] on div at bounding box center [1115, 631] width 575 height 238
click at [877, 562] on div at bounding box center [1115, 631] width 575 height 238
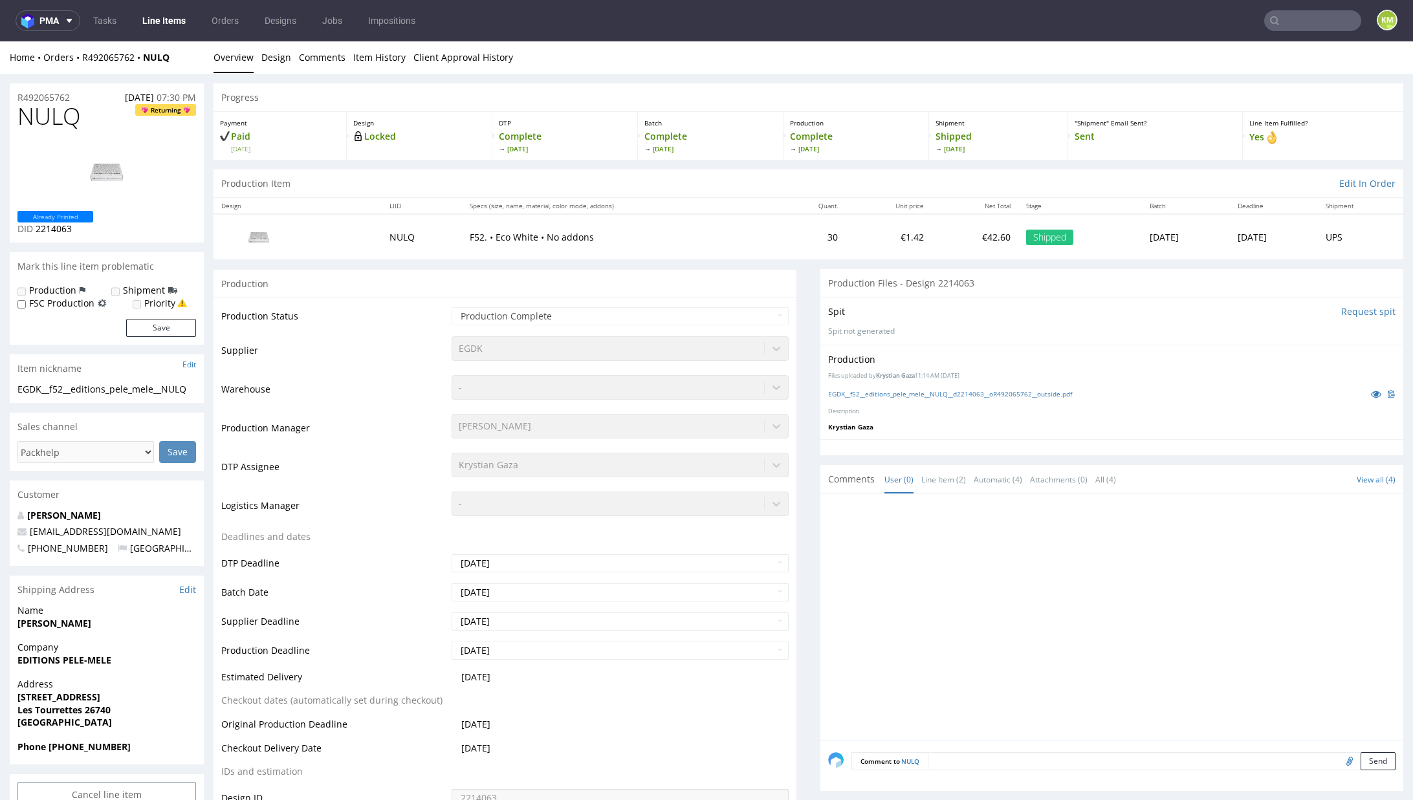
click at [1016, 615] on div at bounding box center [1115, 621] width 575 height 238
click at [970, 392] on link "EGDK__f52__editions_pele_mele__NULQ__d2214063__oR492065762__outside.pdf" at bounding box center [950, 393] width 244 height 9
click at [911, 392] on link "EGDK__f65__editions_pele_mele__QILG__d2214062__oR492065762__outside.pdf" at bounding box center [948, 393] width 241 height 9
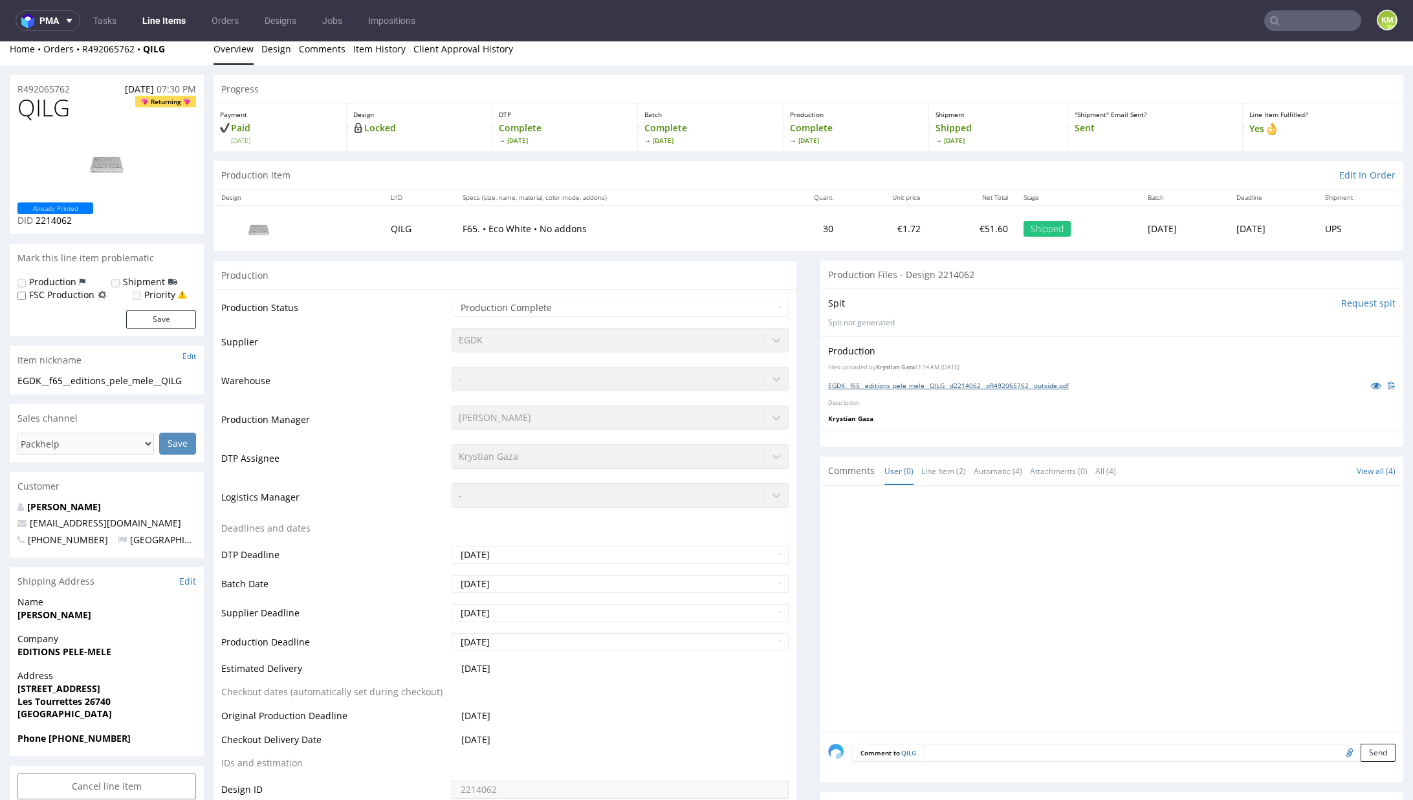
scroll to position [42, 0]
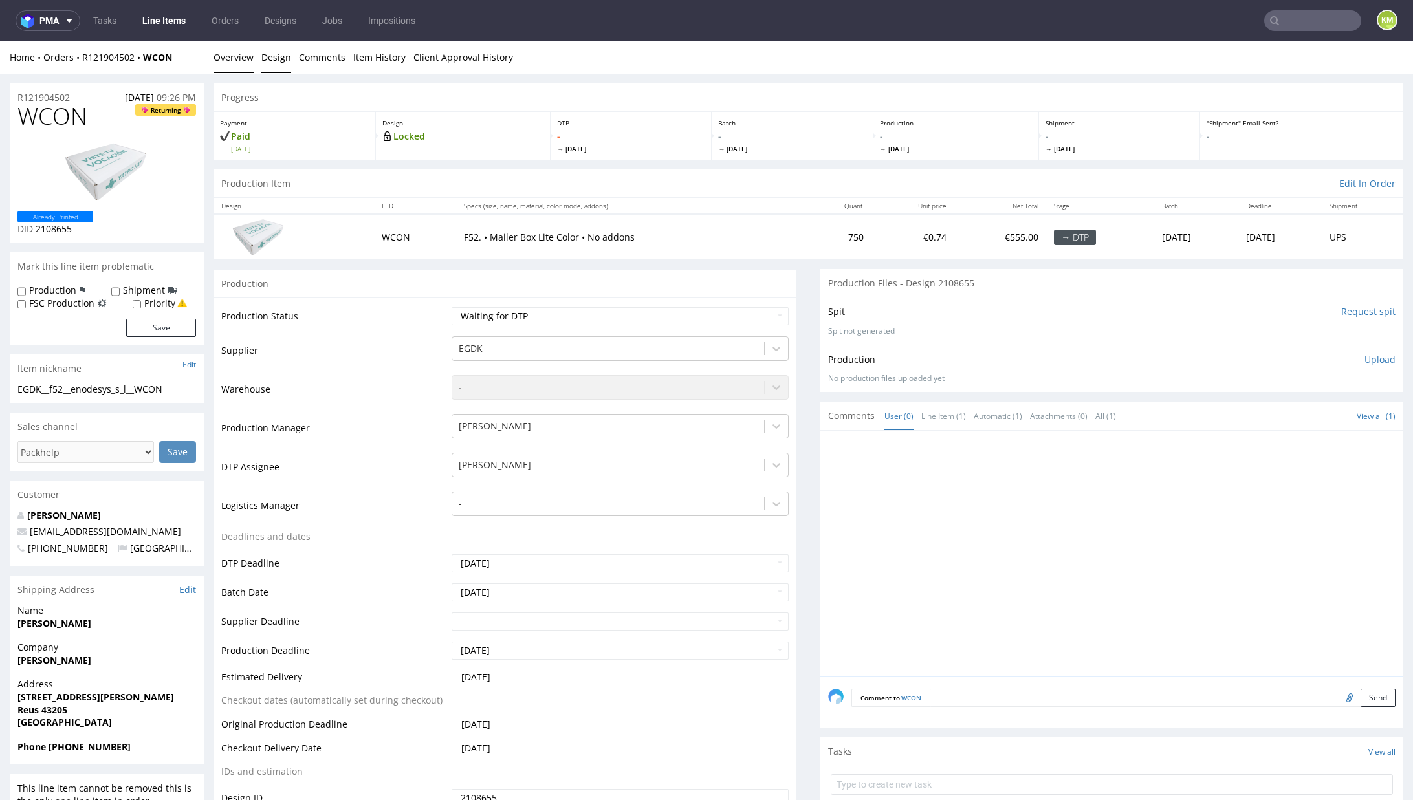
click at [280, 65] on link "Design" at bounding box center [276, 57] width 30 height 32
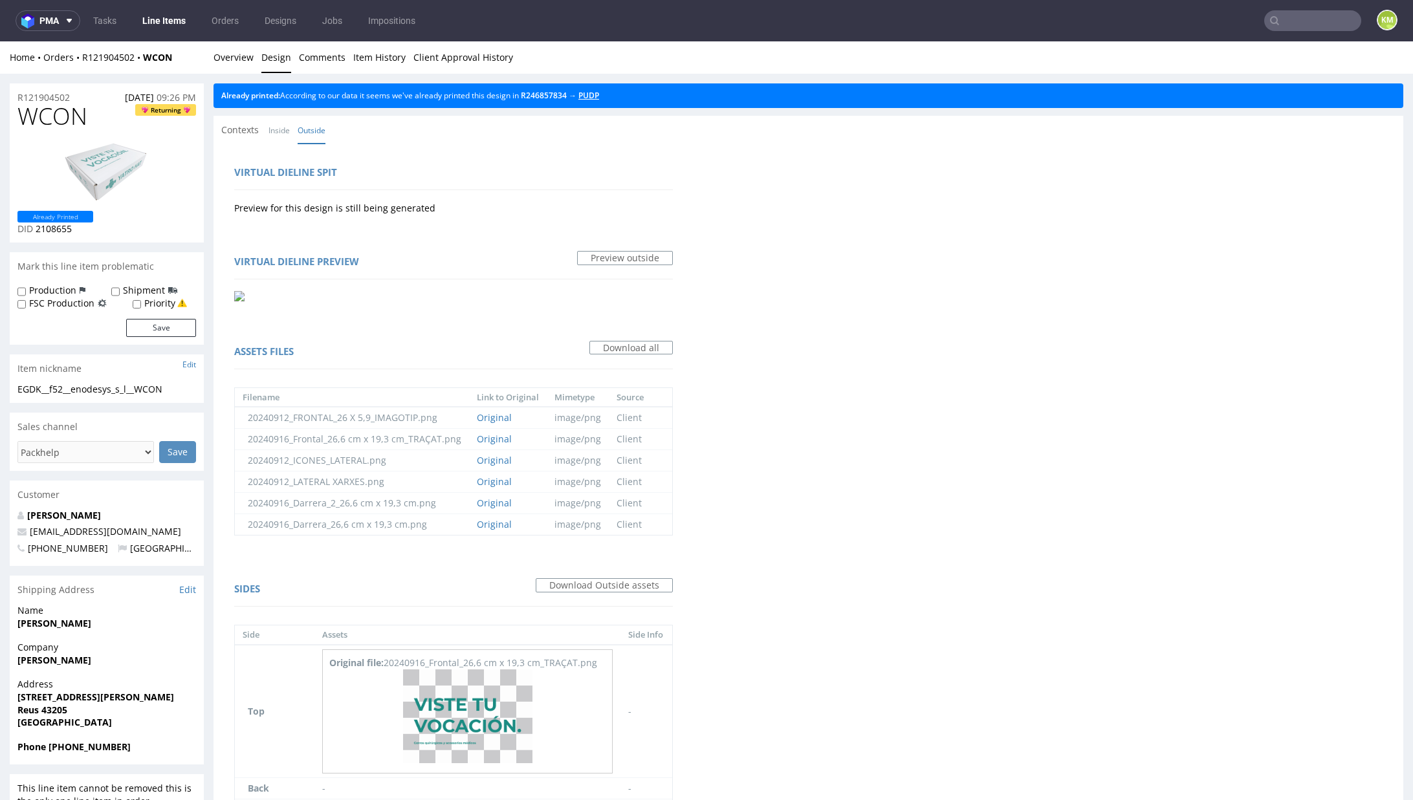
drag, startPoint x: 602, startPoint y: 95, endPoint x: 526, endPoint y: 103, distance: 76.1
drag, startPoint x: 237, startPoint y: 56, endPoint x: 316, endPoint y: 58, distance: 79.0
click at [237, 56] on link "Overview" at bounding box center [233, 57] width 40 height 32
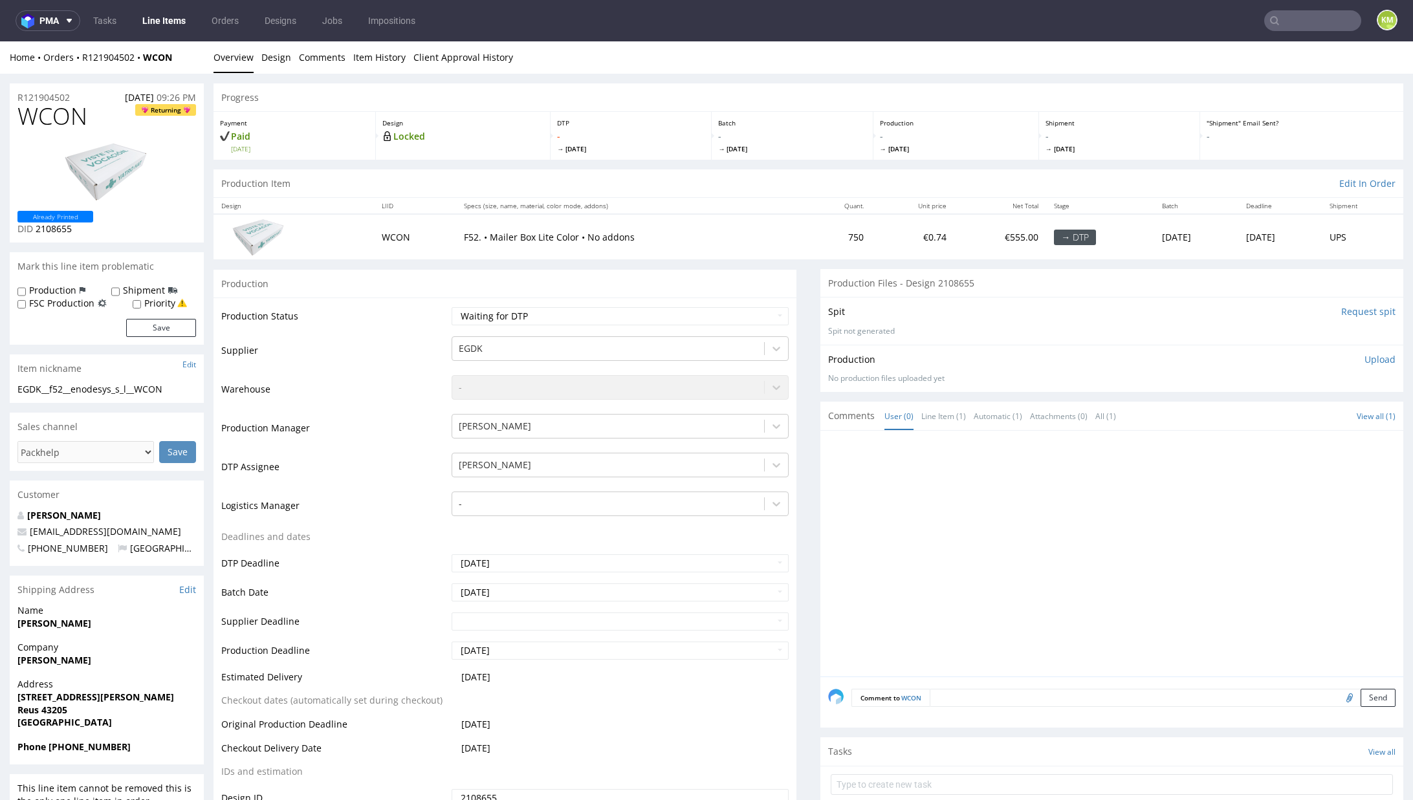
click at [120, 393] on div "EGDK__f52__enodesys_s_l__WCON" at bounding box center [106, 389] width 179 height 13
copy div "EGDK__f52__enodesys_s_l__WCON"
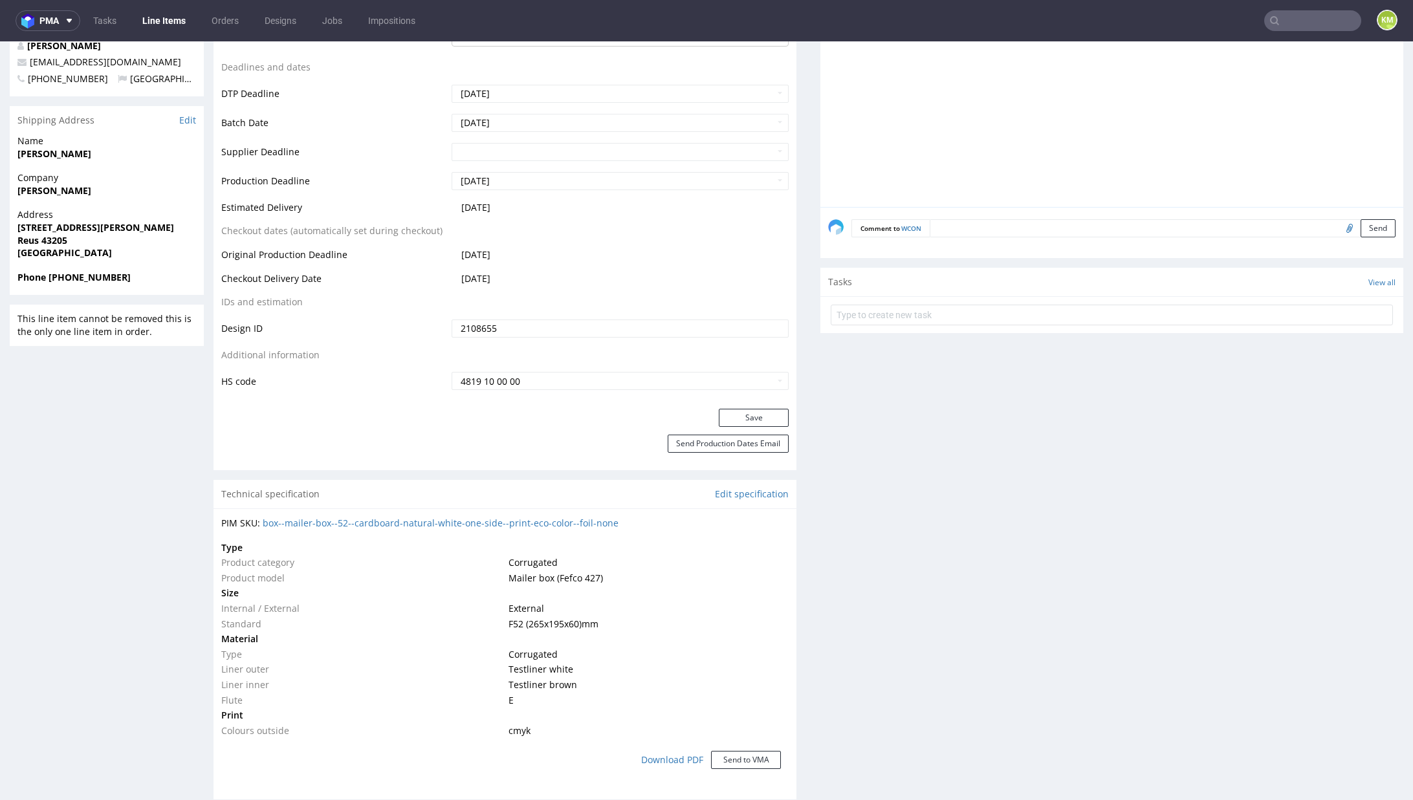
click at [546, 332] on input "2108655" at bounding box center [620, 329] width 337 height 18
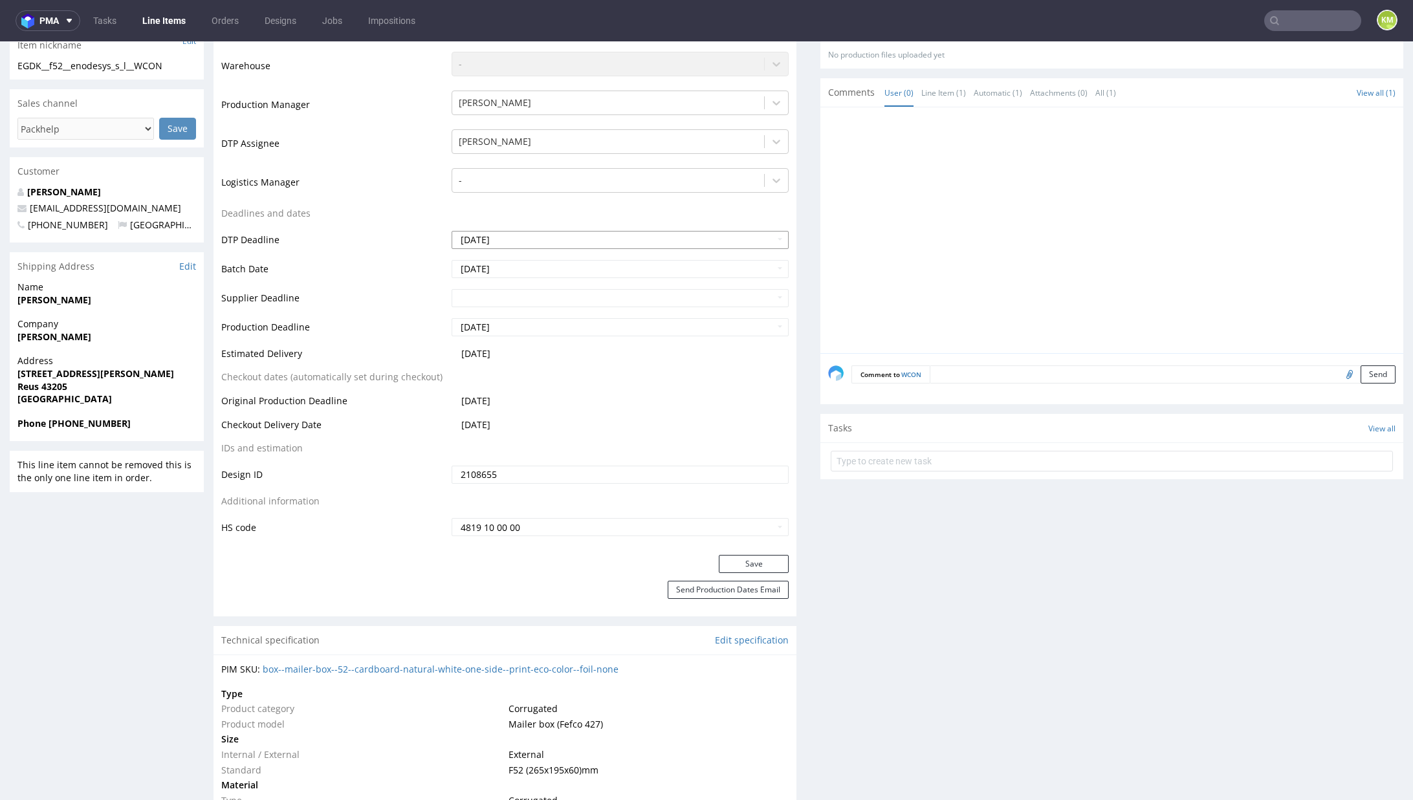
scroll to position [0, 0]
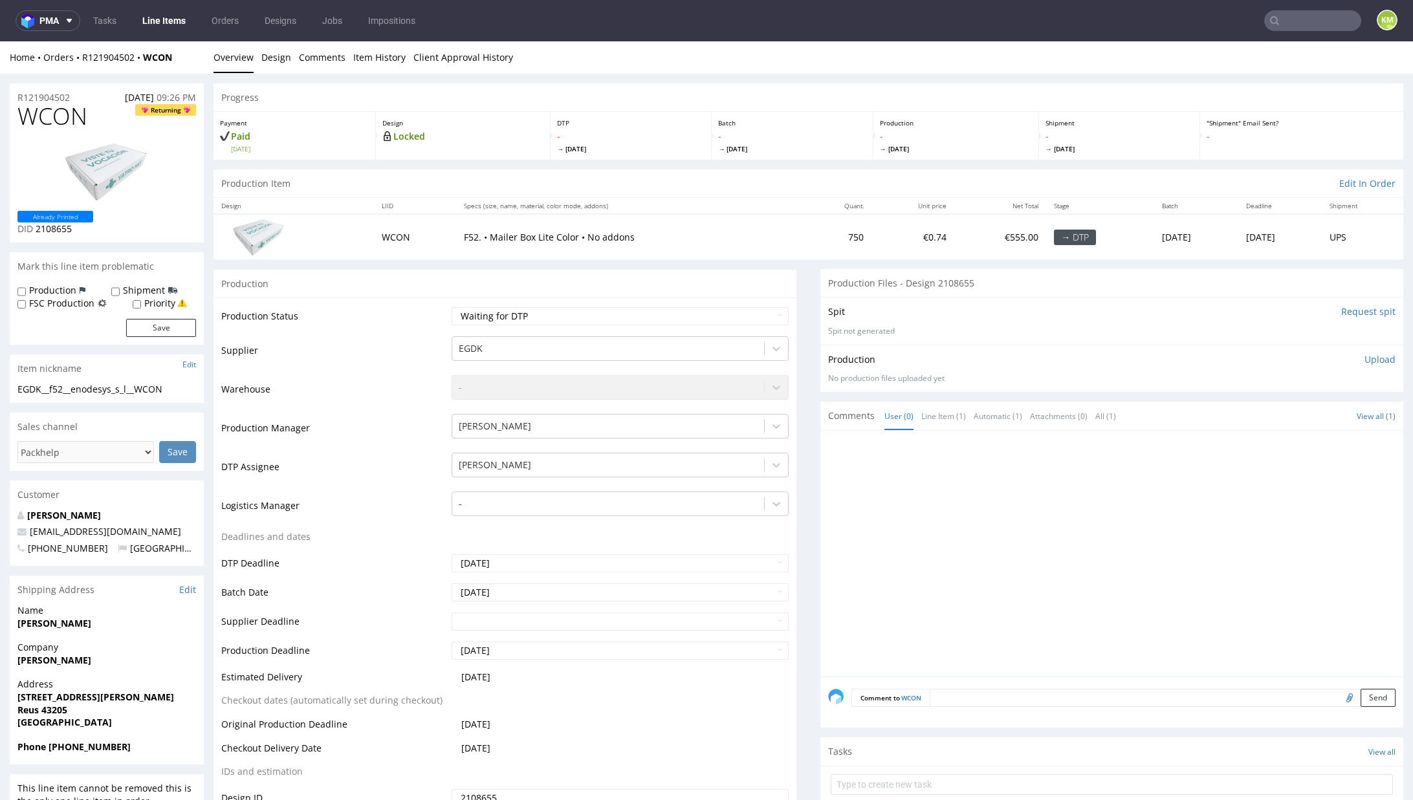
click at [1051, 514] on div at bounding box center [1115, 558] width 575 height 238
click at [1364, 356] on p "Upload" at bounding box center [1379, 359] width 31 height 13
click at [1280, 418] on div "Add files" at bounding box center [1303, 418] width 65 height 19
type input "C:\fakepath\EGDK__f52__enodesys_s_l__WCON__d2108655__oR121904502__outside.pdf"
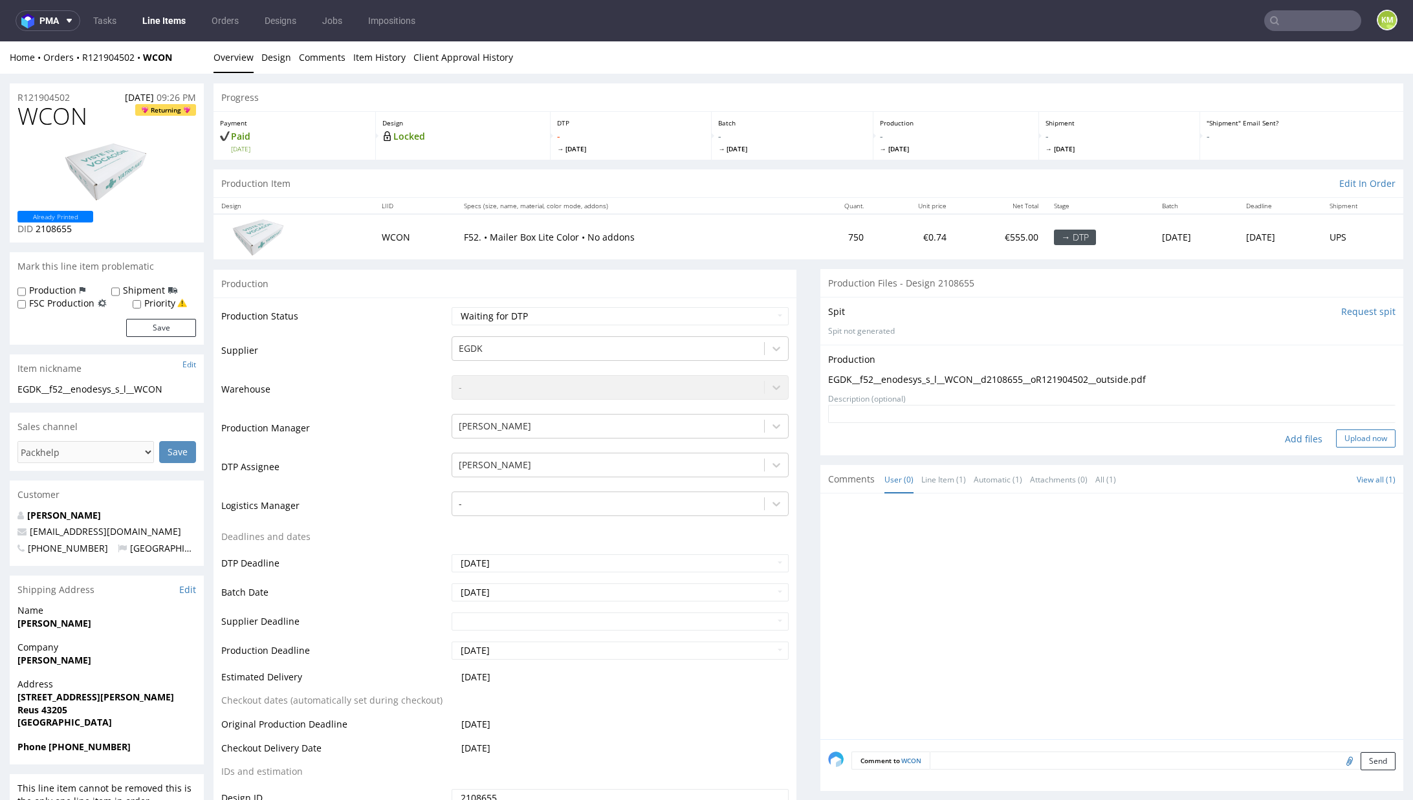
click at [1336, 433] on button "Upload now" at bounding box center [1366, 439] width 60 height 18
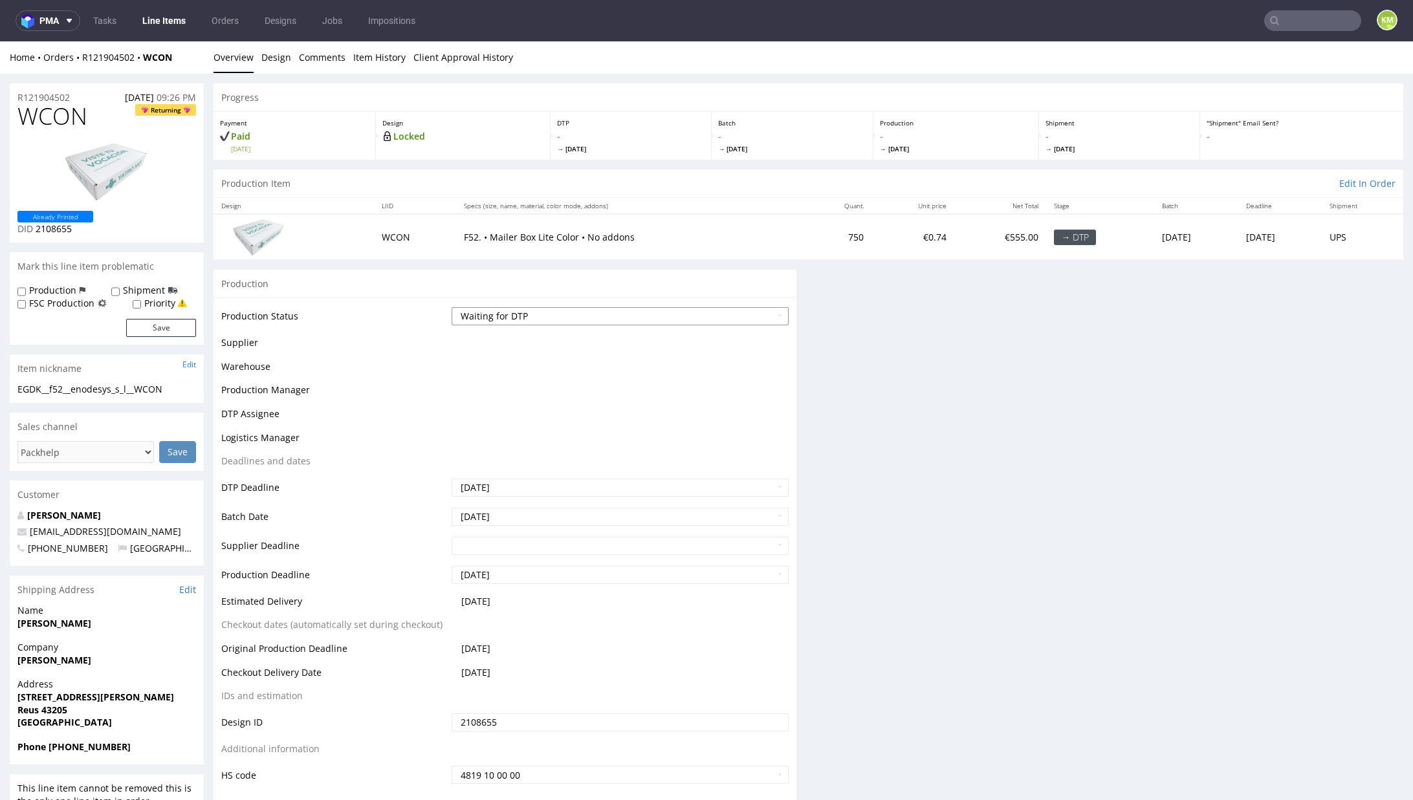
click at [701, 318] on select "Waiting for Artwork Waiting for Diecut Waiting for Mockup Waiting for DTP Waiti…" at bounding box center [620, 316] width 337 height 18
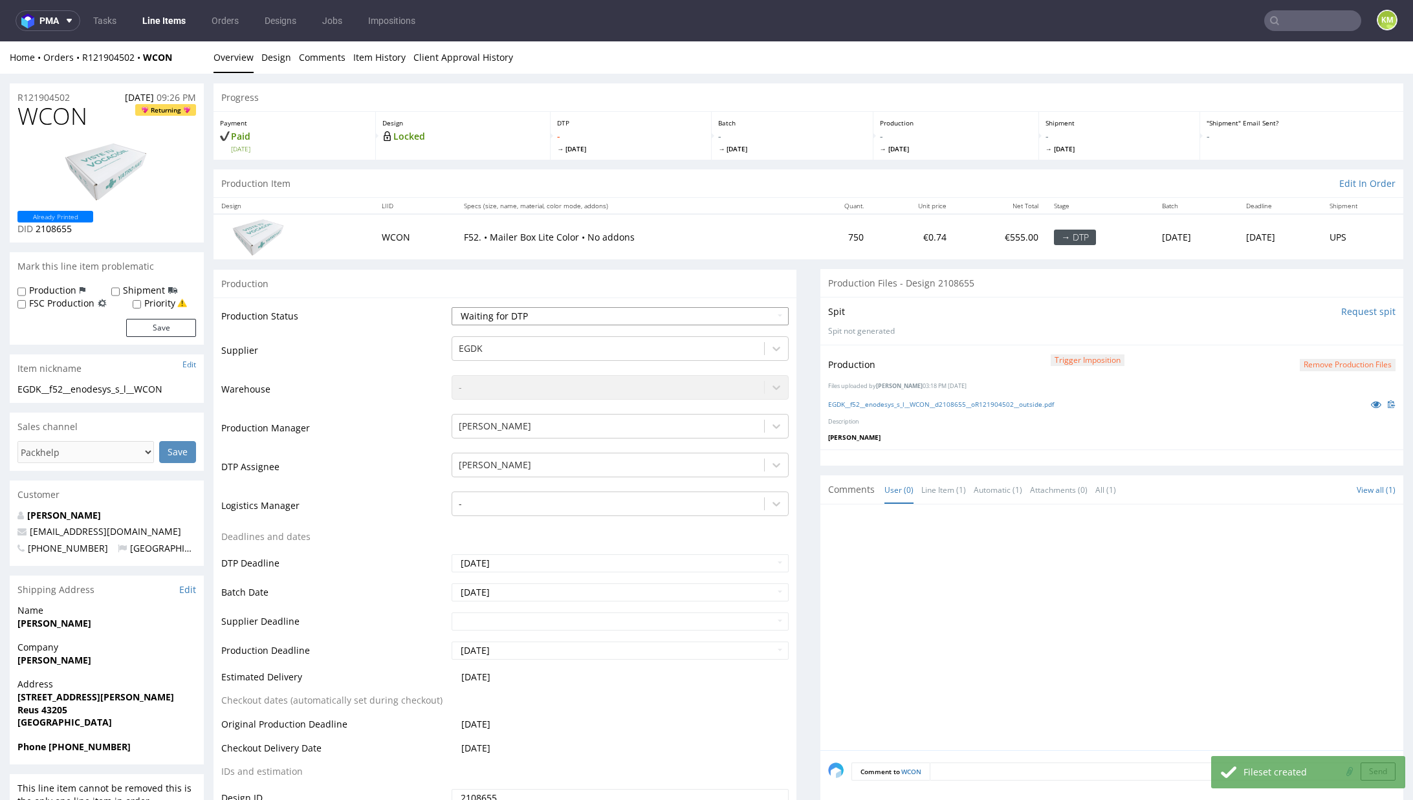
select select "dtp_production_ready"
click at [452, 307] on select "Waiting for Artwork Waiting for Diecut Waiting for Mockup Waiting for DTP Waiti…" at bounding box center [620, 316] width 337 height 18
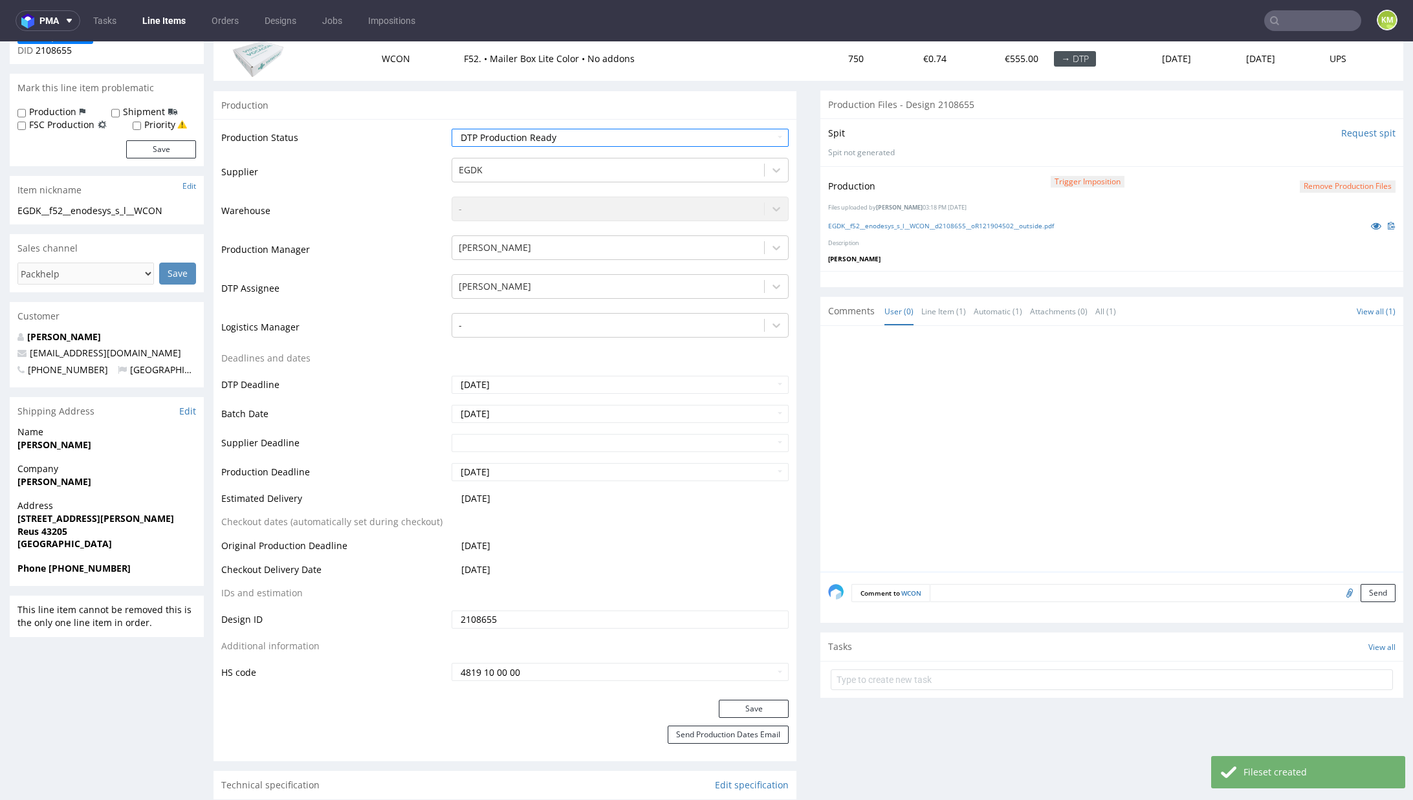
scroll to position [180, 0]
click at [729, 713] on button "Save" at bounding box center [754, 708] width 70 height 18
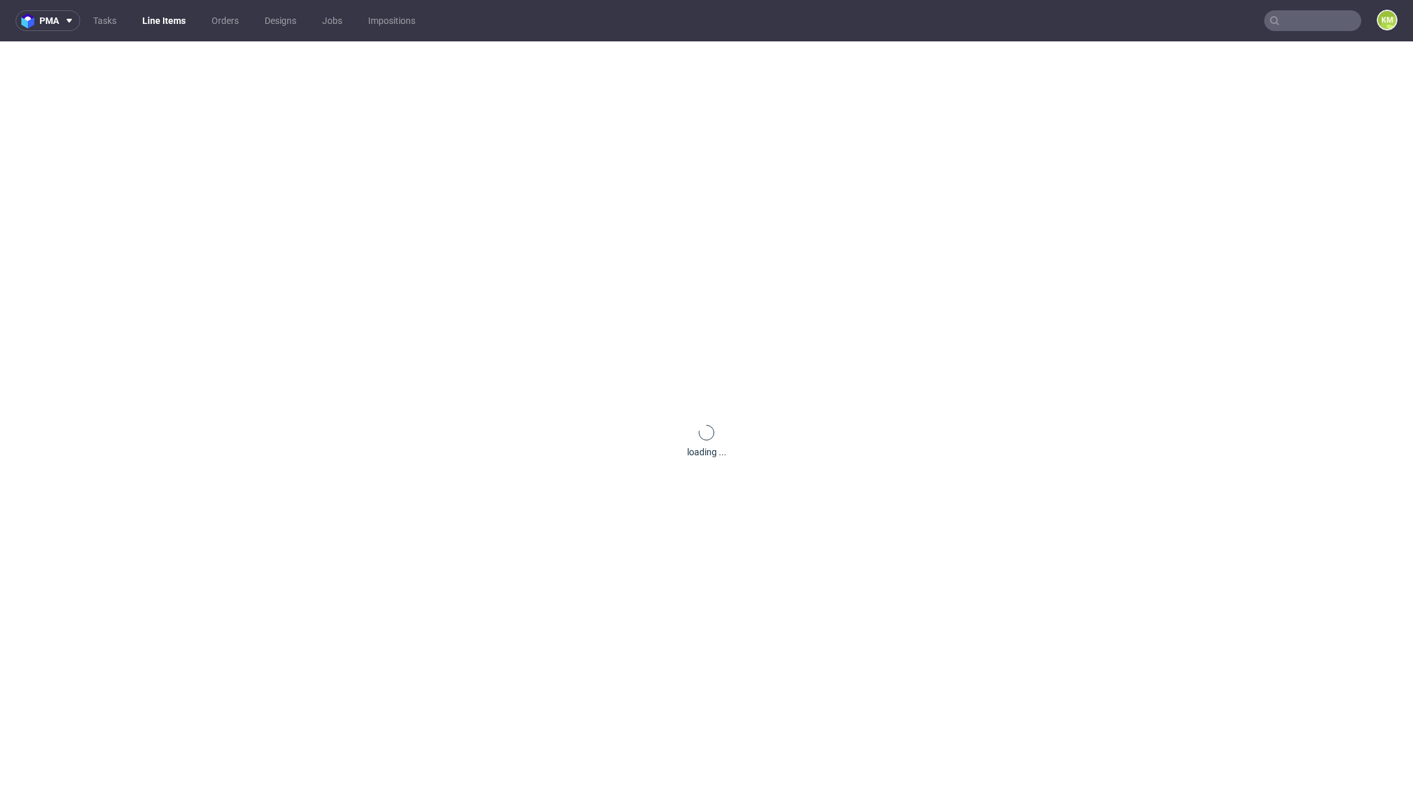
scroll to position [0, 0]
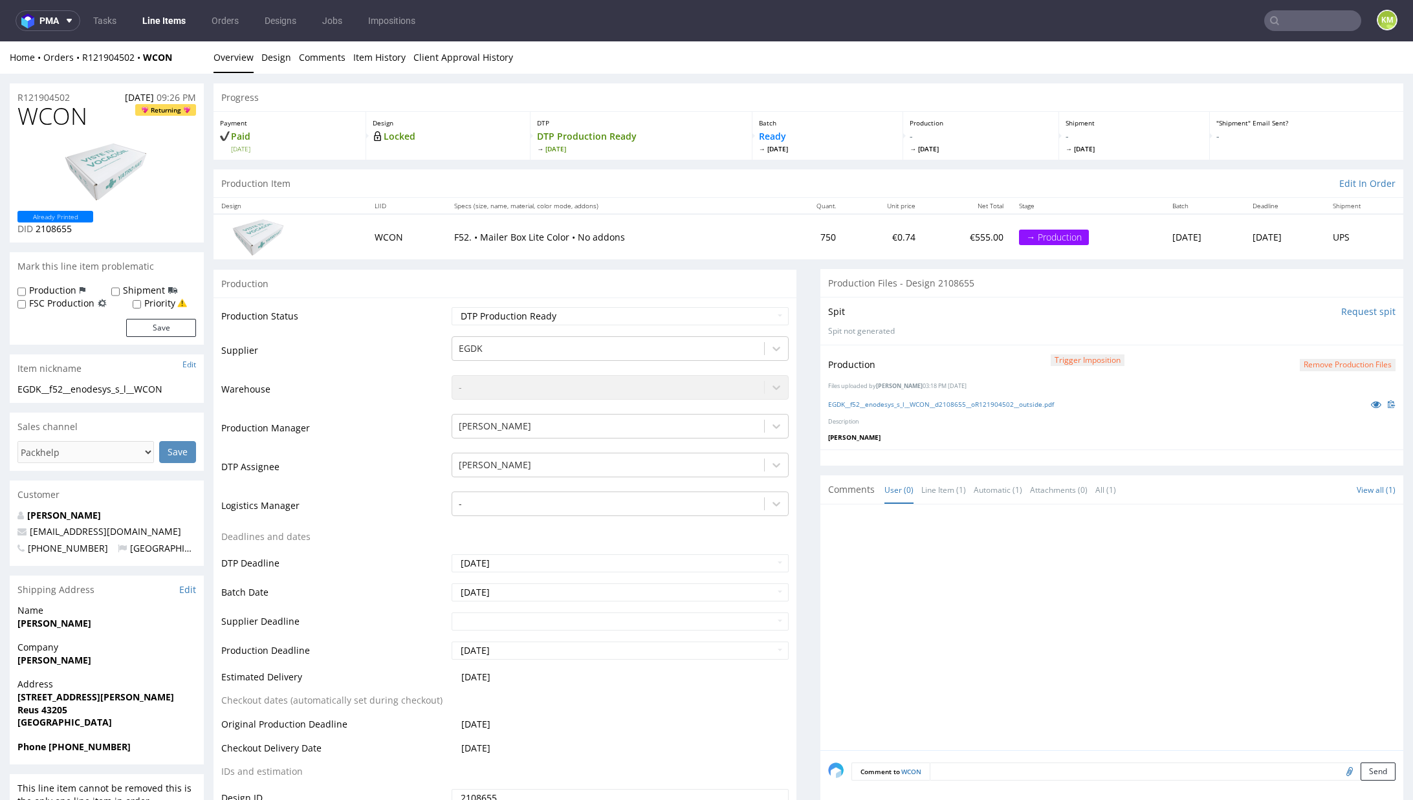
click at [1306, 362] on button "Remove production files" at bounding box center [1348, 365] width 96 height 12
click at [1295, 337] on icon at bounding box center [1293, 334] width 8 height 9
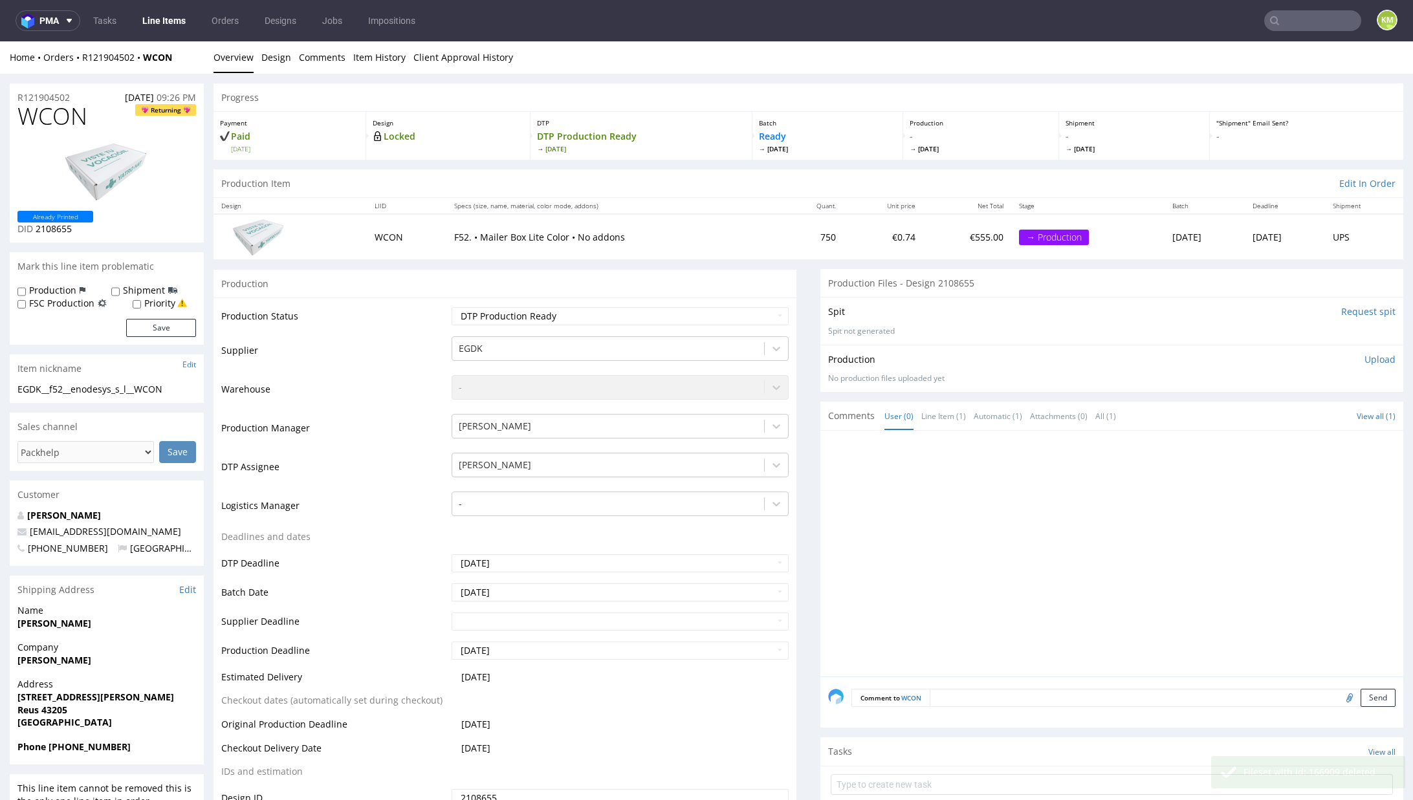
click at [76, 123] on span "WCON" at bounding box center [52, 117] width 70 height 26
copy span "WCON"
click at [1364, 358] on p "Upload" at bounding box center [1379, 359] width 31 height 13
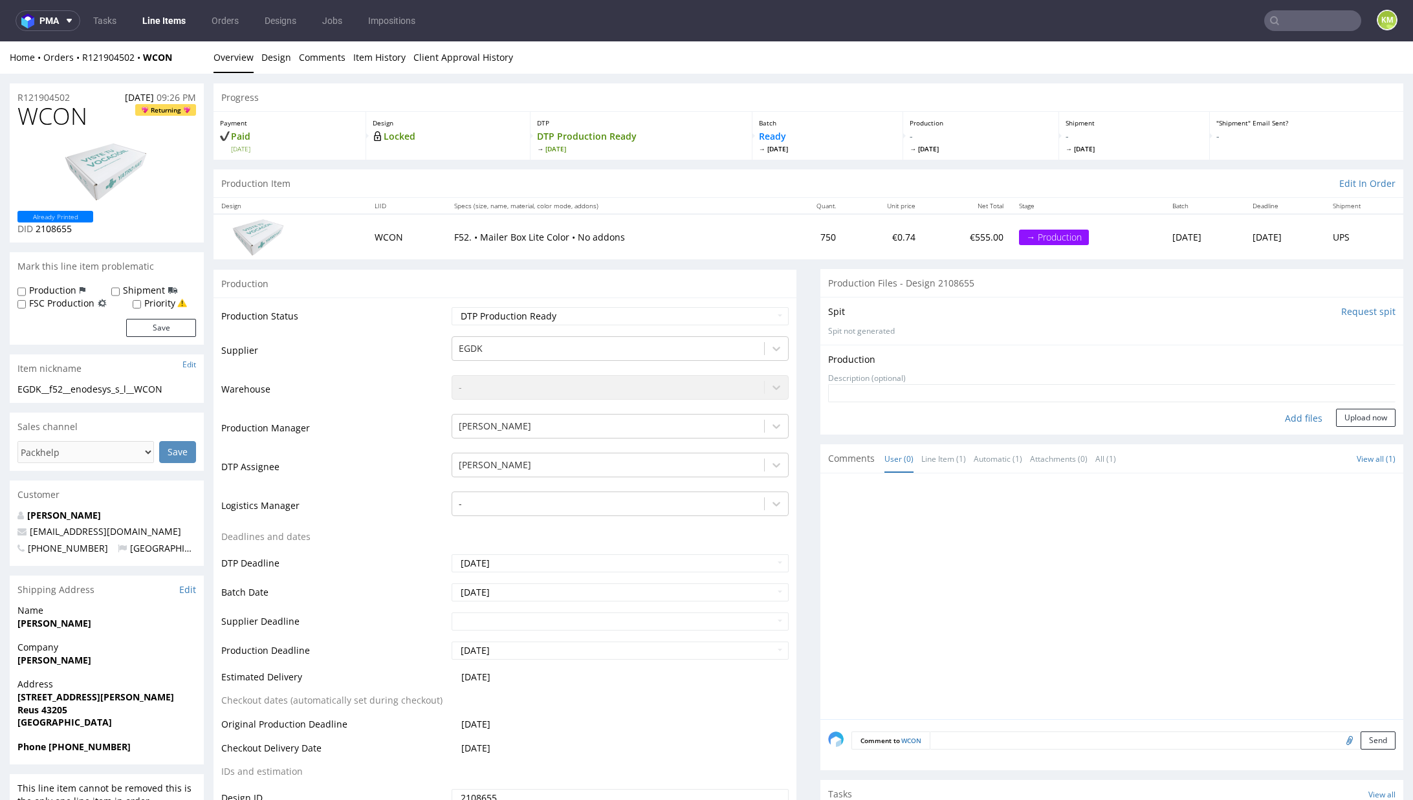
click at [1281, 417] on div "Add files" at bounding box center [1303, 418] width 65 height 19
type input "C:\fakepath\EGDK__f52__enodesys_s_l__WCON__d2108655__oR121904502__outside.pdf"
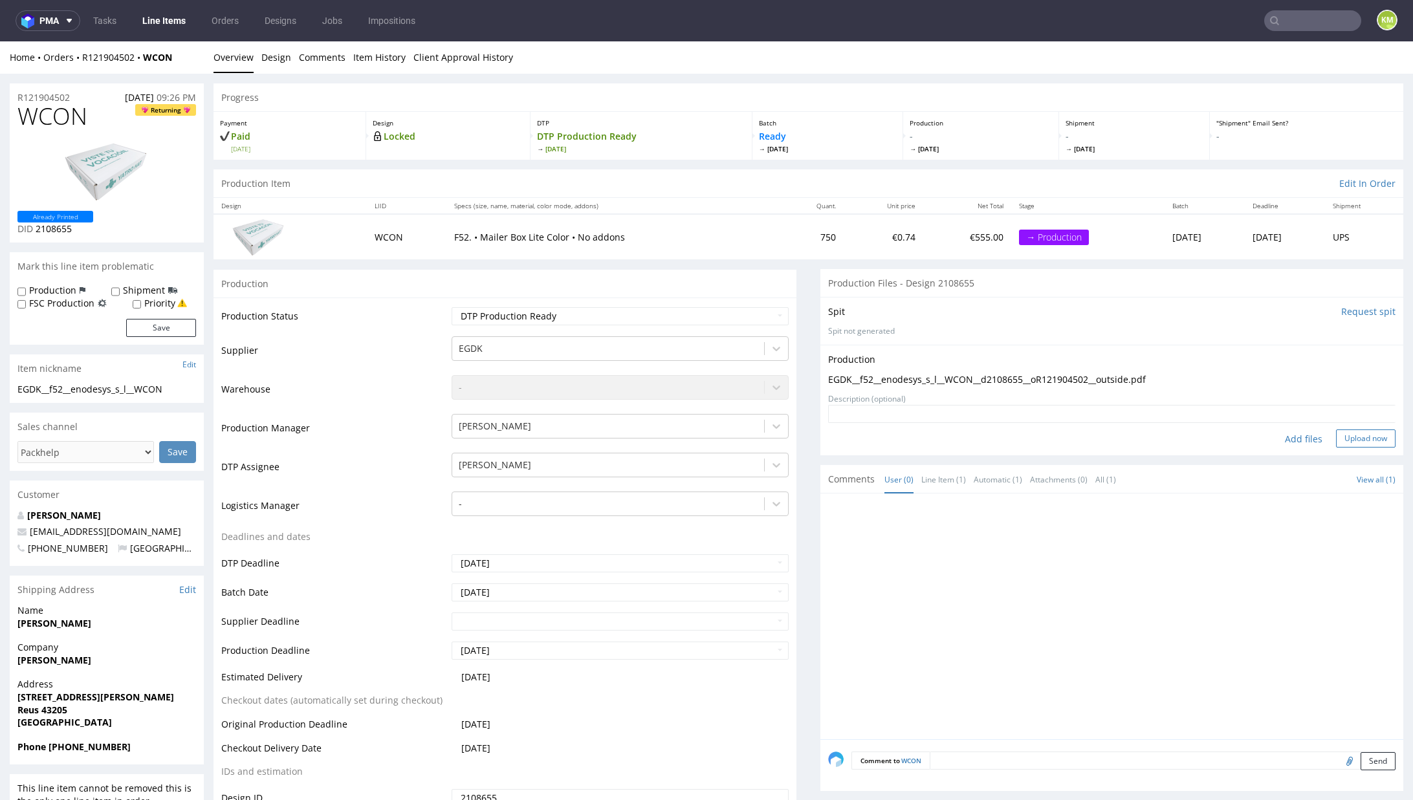
click at [1357, 433] on button "Upload now" at bounding box center [1366, 439] width 60 height 18
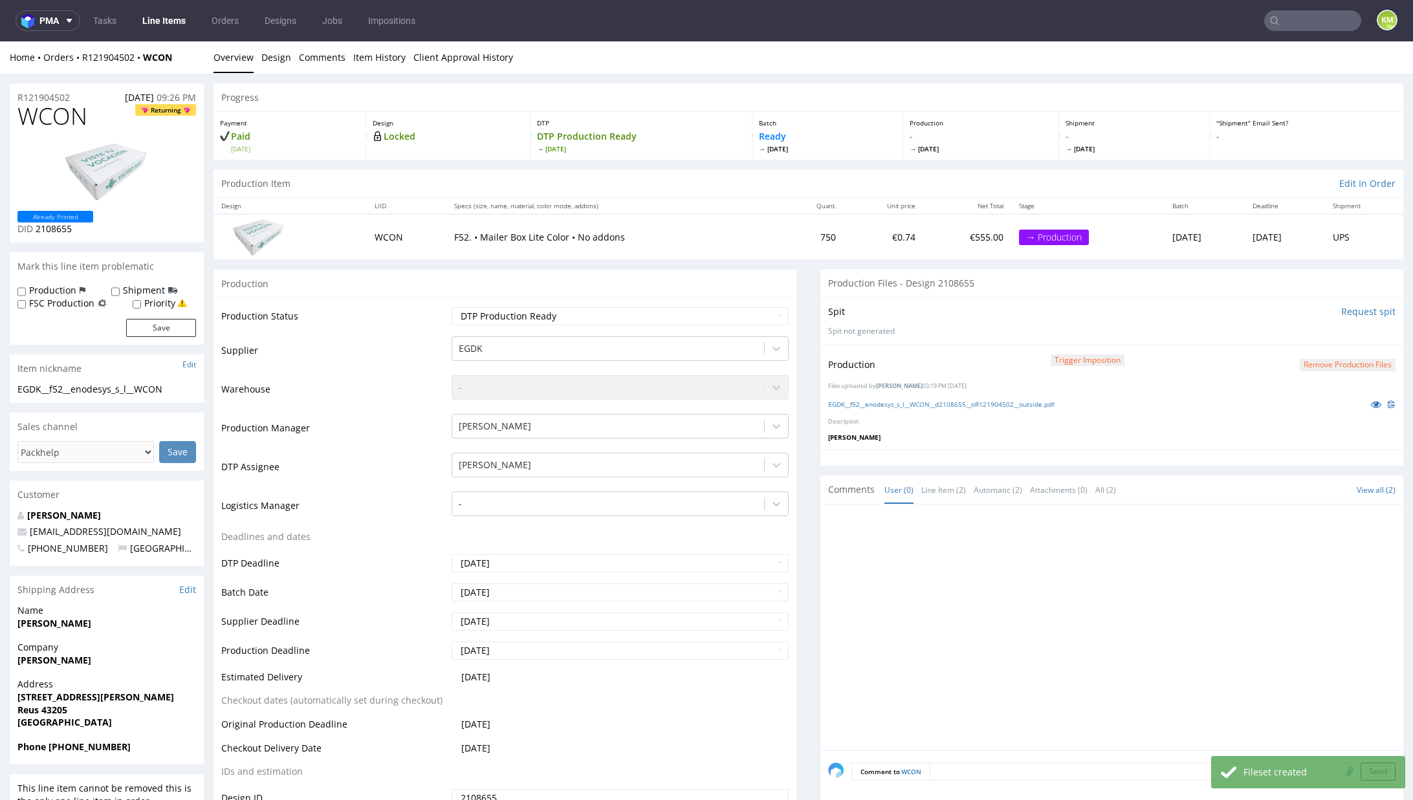
click at [981, 568] on div at bounding box center [1115, 631] width 575 height 238
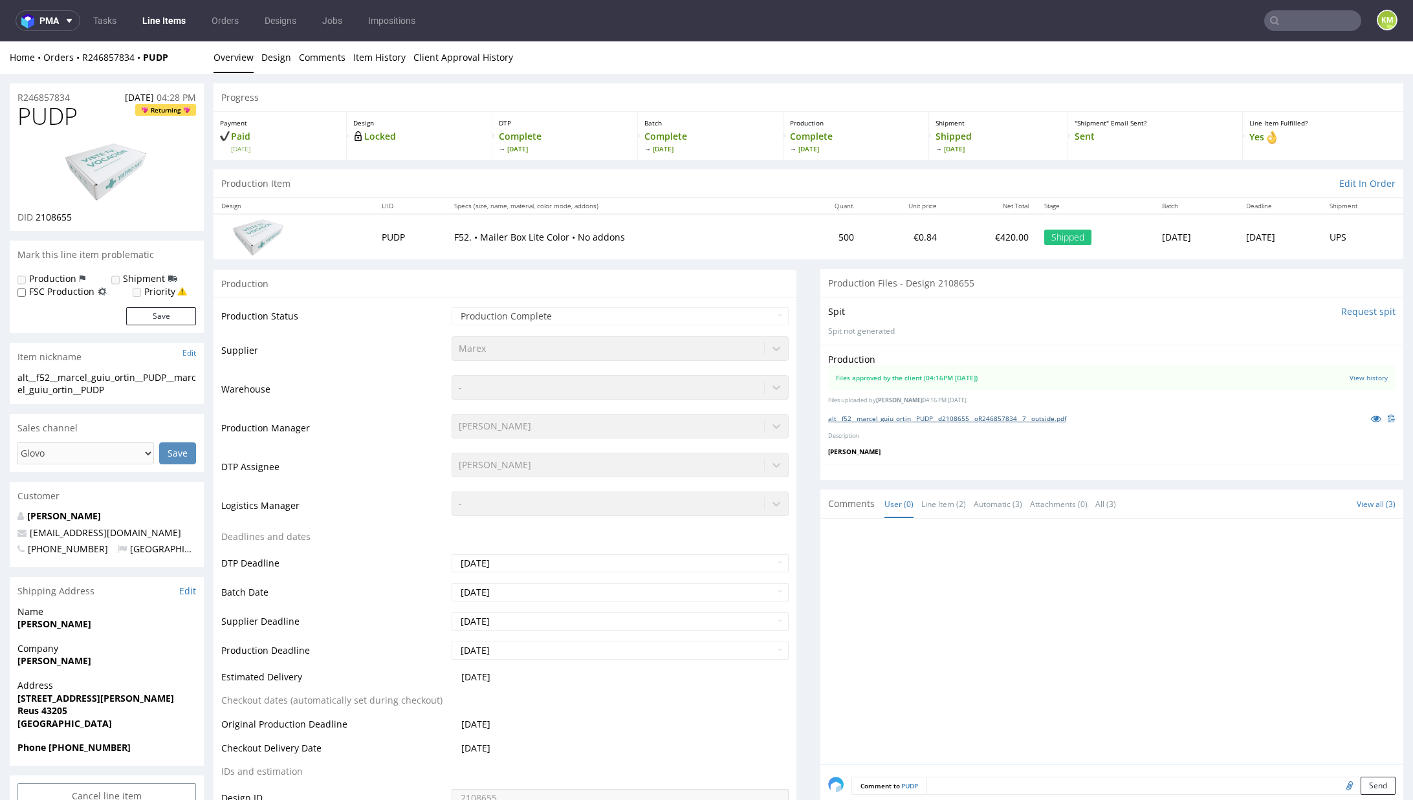
click at [994, 421] on link "alt__f52__marcel_guiu_ortin__PUDP__d2108655__oR246857834__7__outside.pdf" at bounding box center [947, 418] width 238 height 9
click at [926, 418] on link "alt__f52__marcel_guiu_ortin__PUDP__d2108655__oR246857834__7__outside.pdf" at bounding box center [947, 418] width 238 height 9
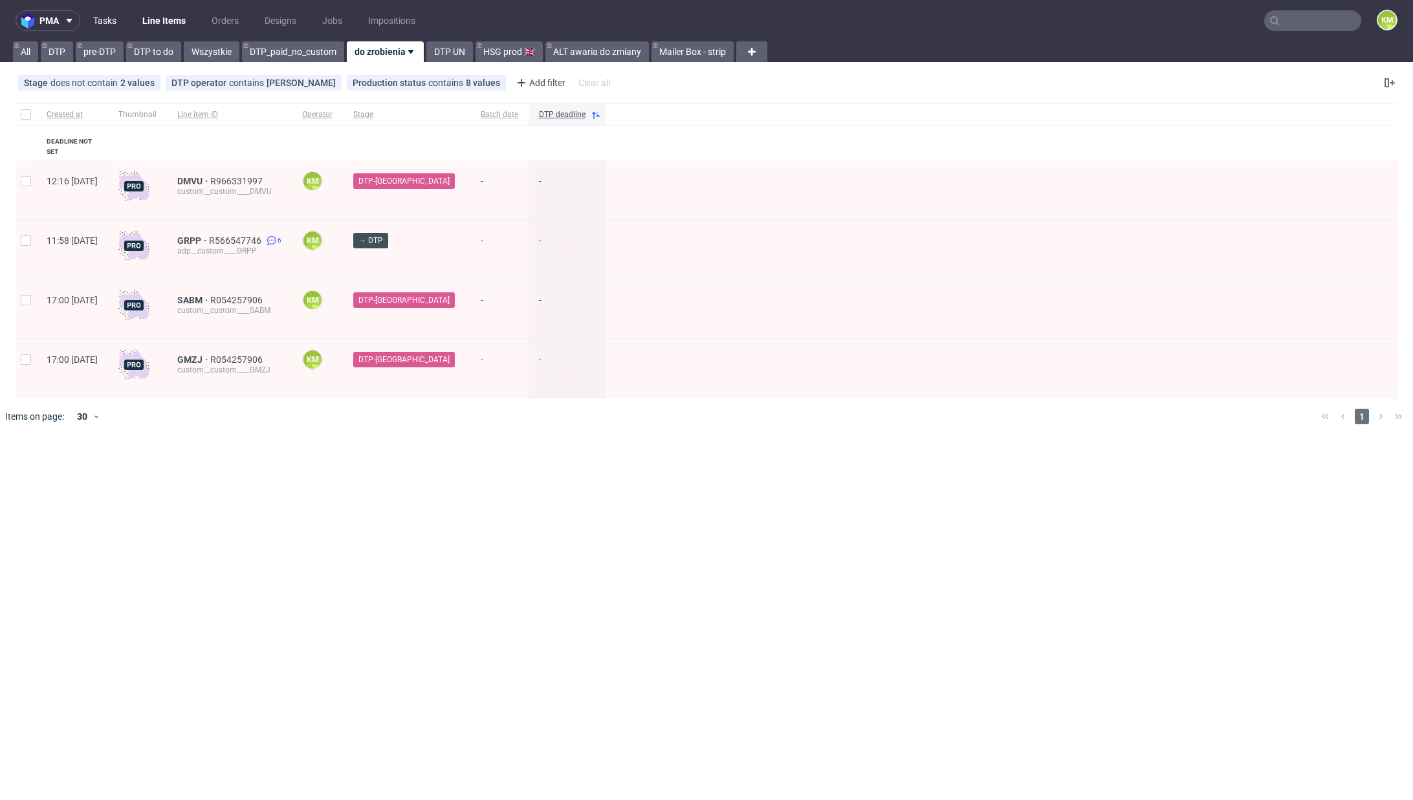
click at [113, 23] on link "Tasks" at bounding box center [104, 20] width 39 height 21
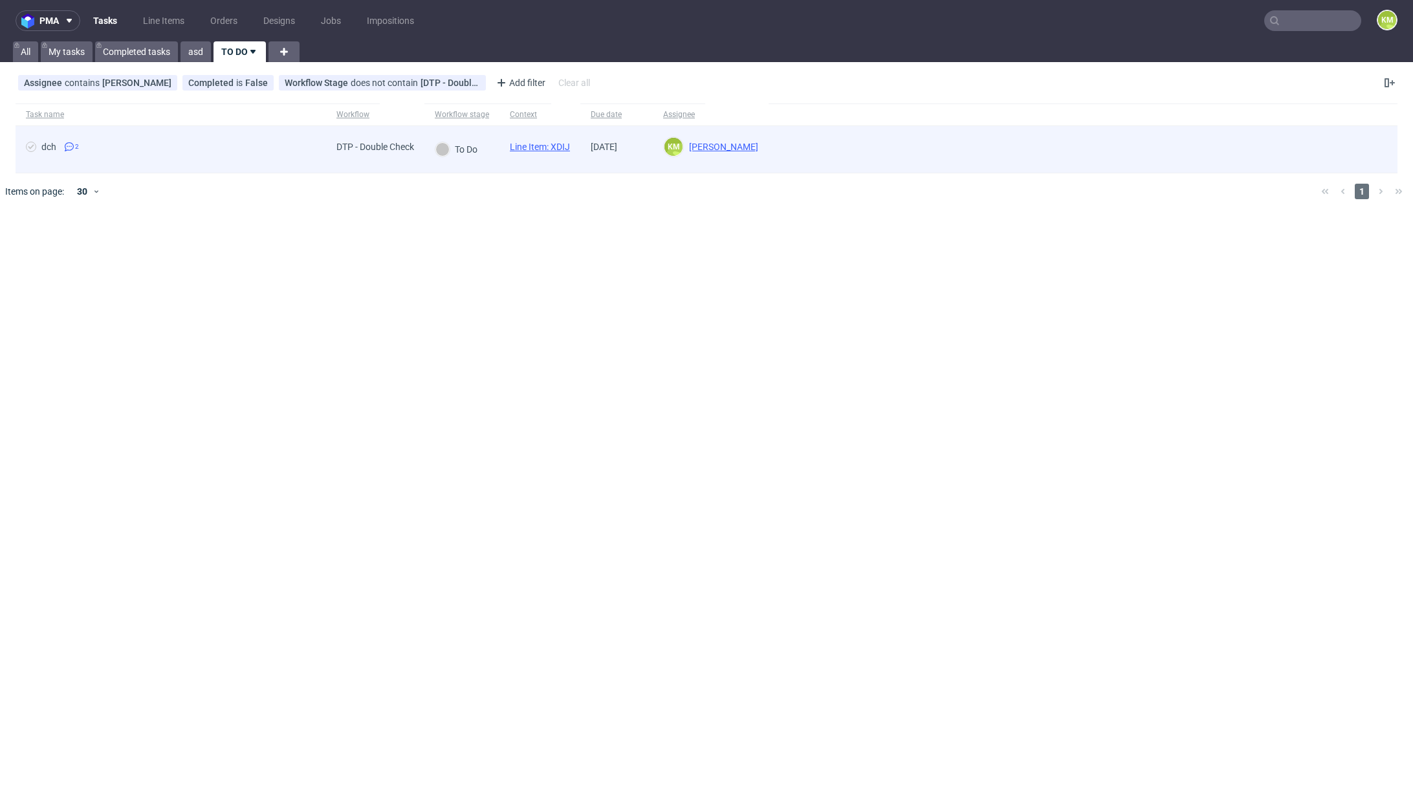
click at [564, 144] on link "Line Item: XDIJ" at bounding box center [540, 147] width 60 height 10
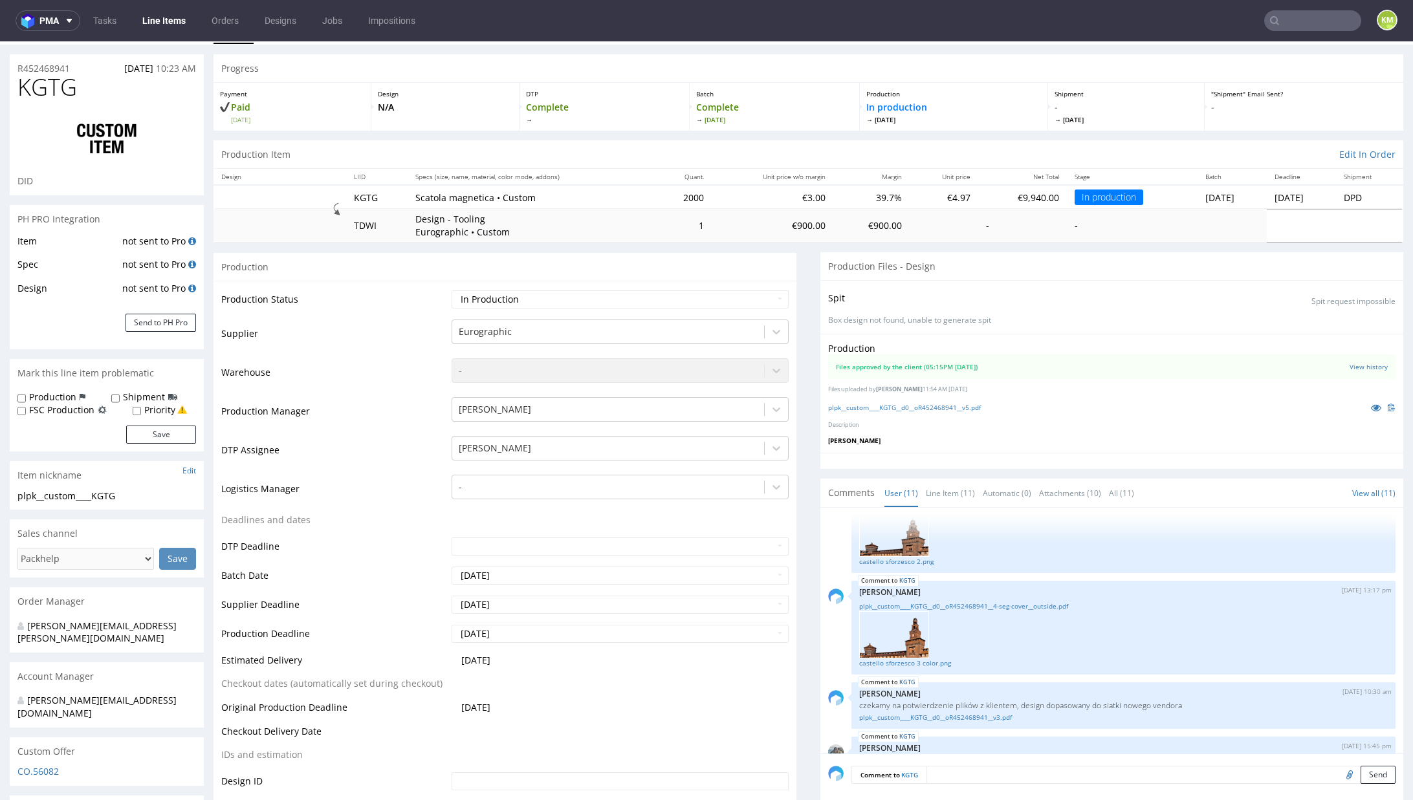
scroll to position [34, 0]
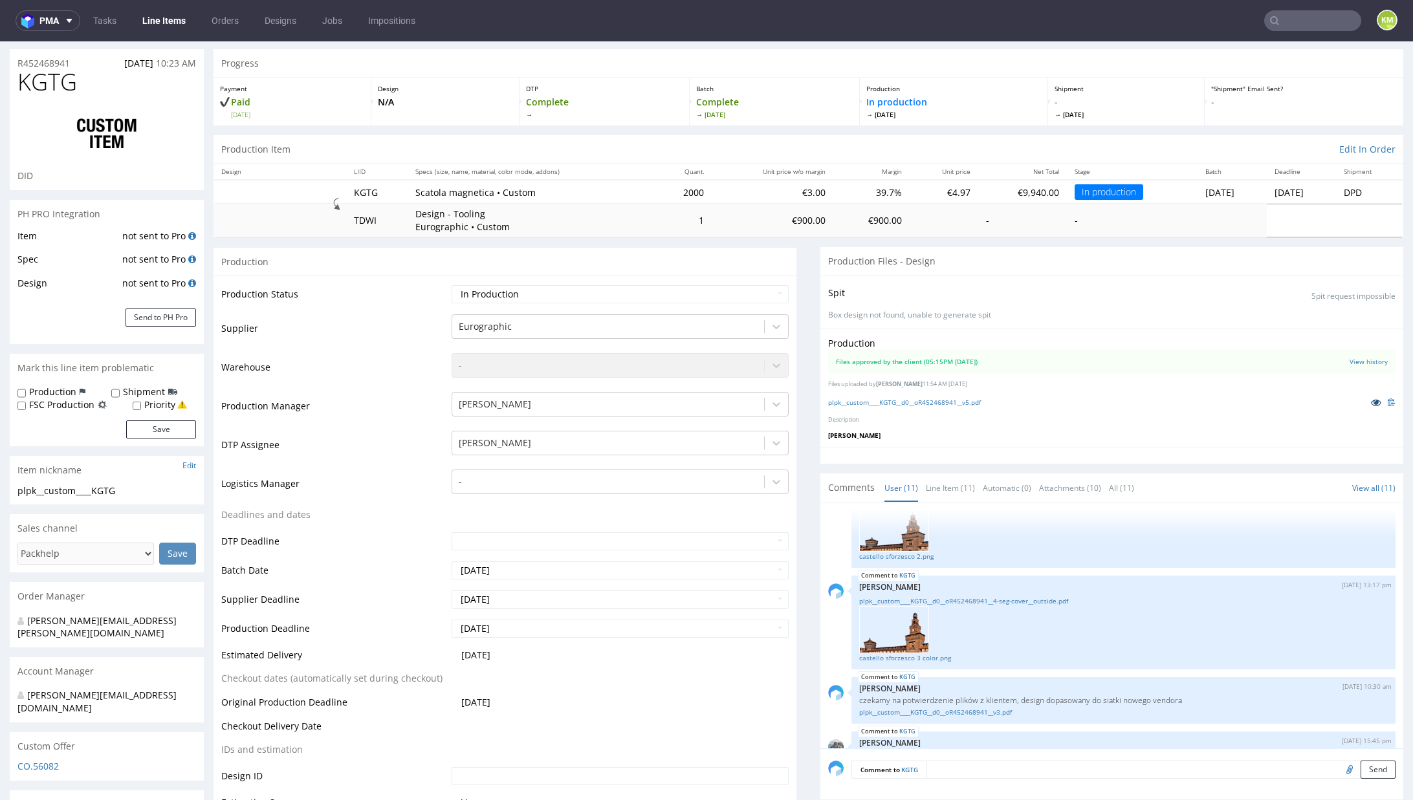
click at [1371, 402] on icon at bounding box center [1376, 402] width 10 height 9
click at [962, 425] on div "Production Files approved by the client (05:15PM 14 Aug 2025) View history File…" at bounding box center [1111, 388] width 583 height 119
click at [934, 402] on link "plpk__custom____KGTG__d0__oR452468941__v5.pdf" at bounding box center [904, 402] width 153 height 9
click at [943, 486] on link "Line Item (11)" at bounding box center [950, 488] width 49 height 28
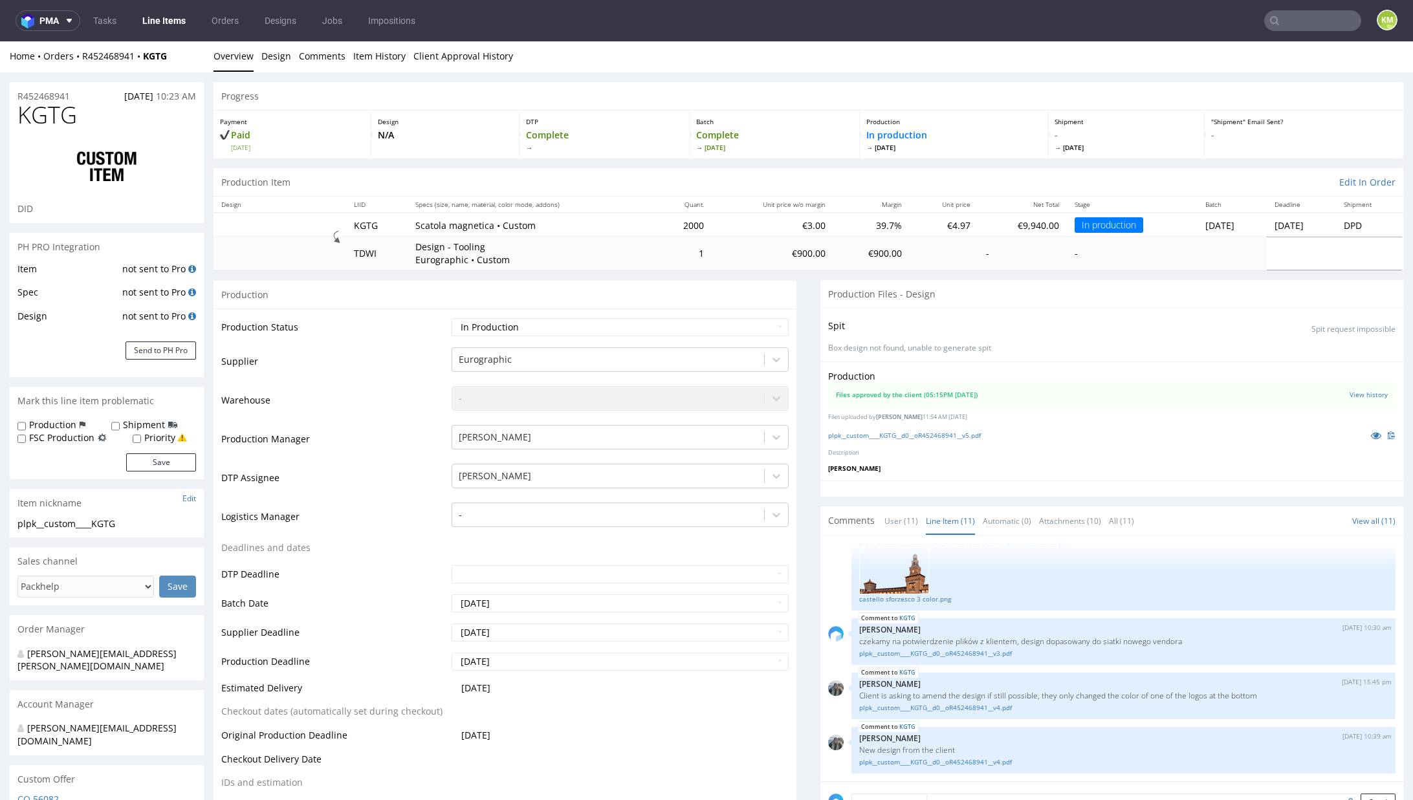
scroll to position [0, 0]
click at [383, 55] on link "Item History" at bounding box center [379, 57] width 52 height 32
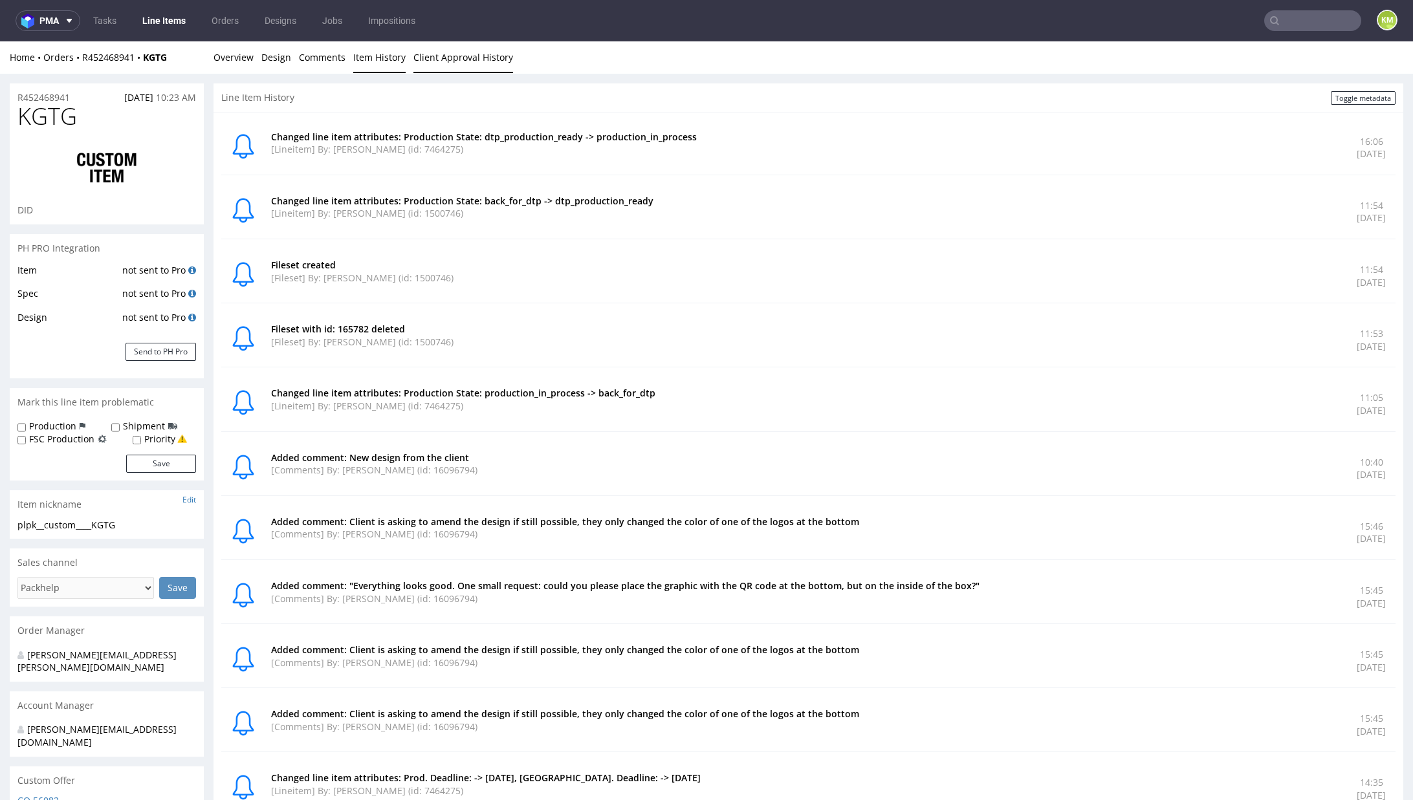
click at [432, 67] on link "Client Approval History" at bounding box center [463, 57] width 100 height 32
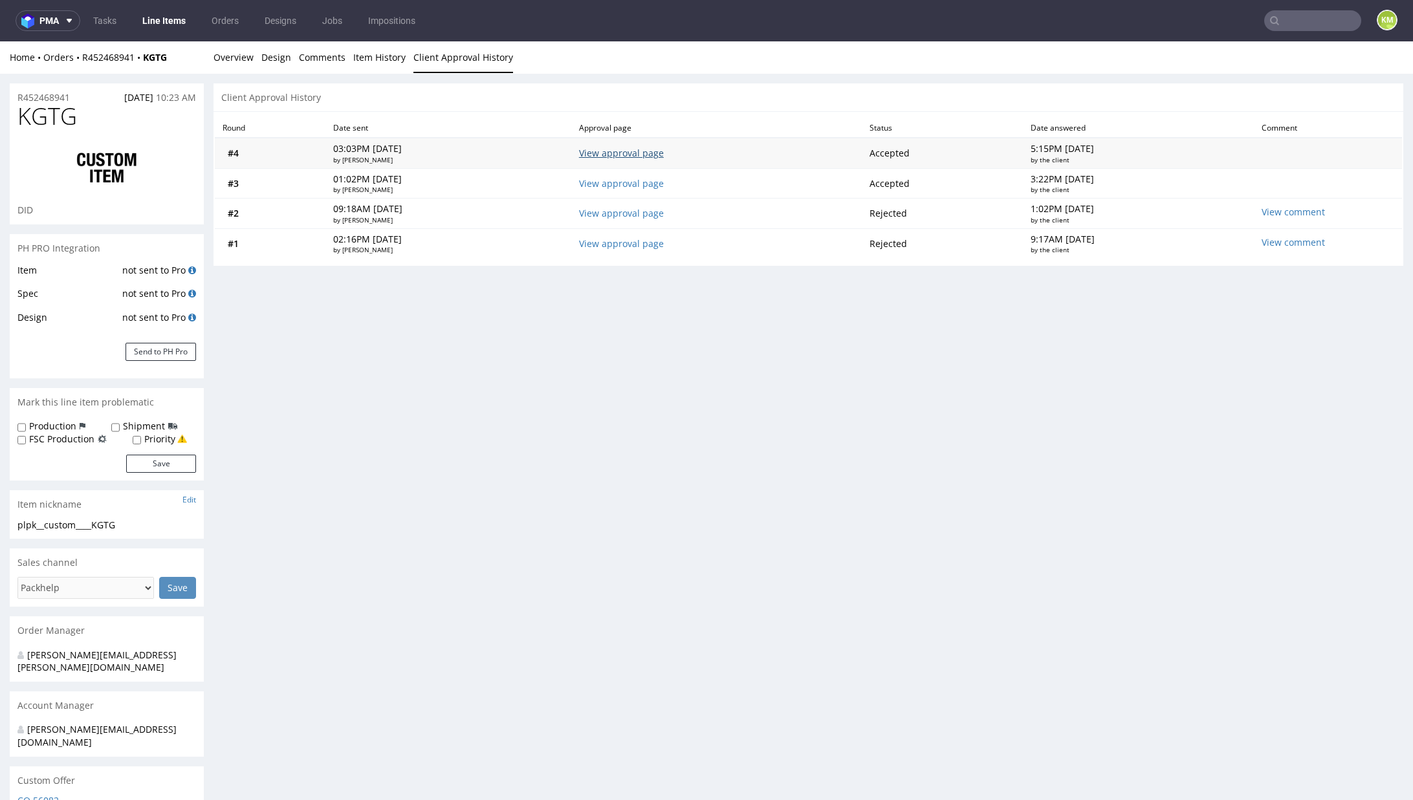
click at [649, 148] on link "View approval page" at bounding box center [621, 153] width 85 height 12
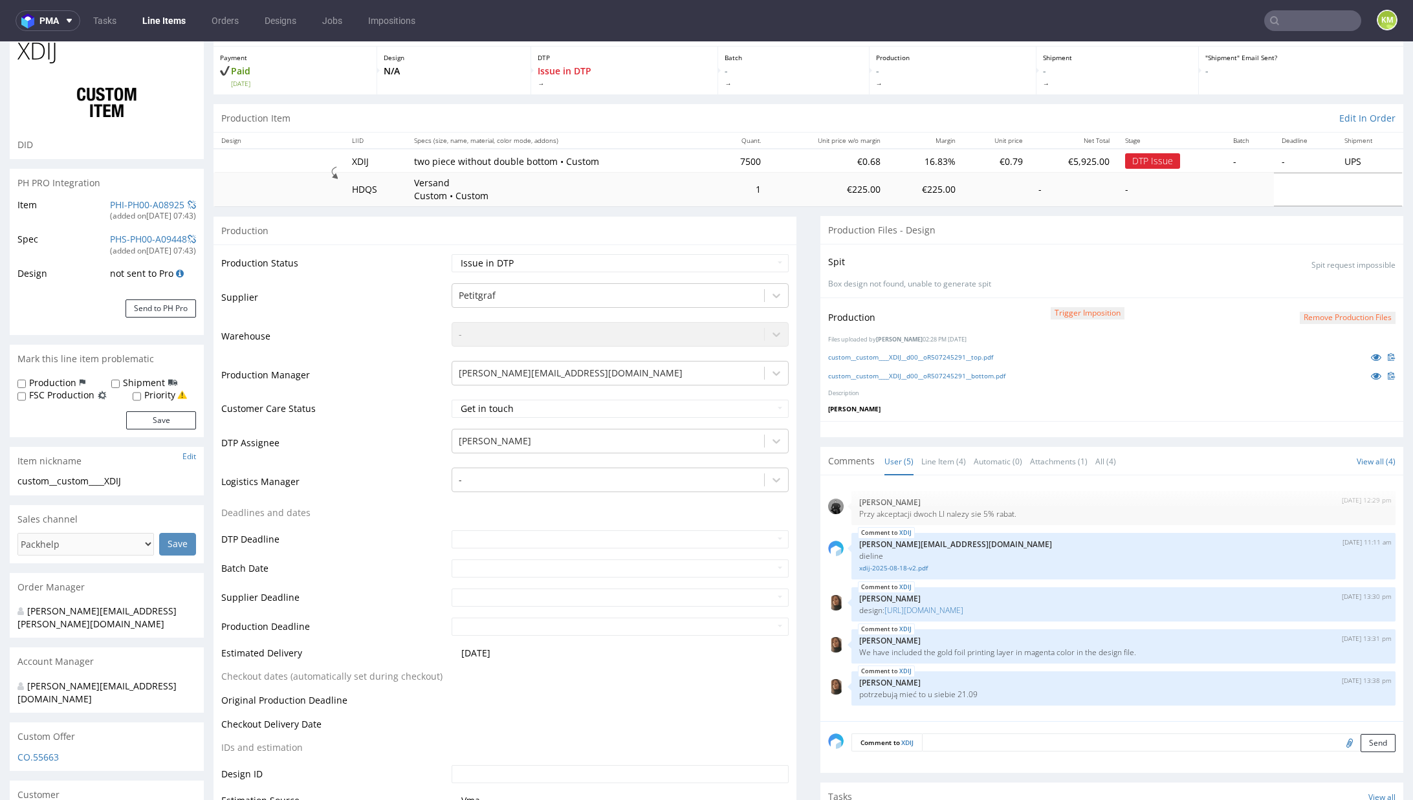
scroll to position [133, 0]
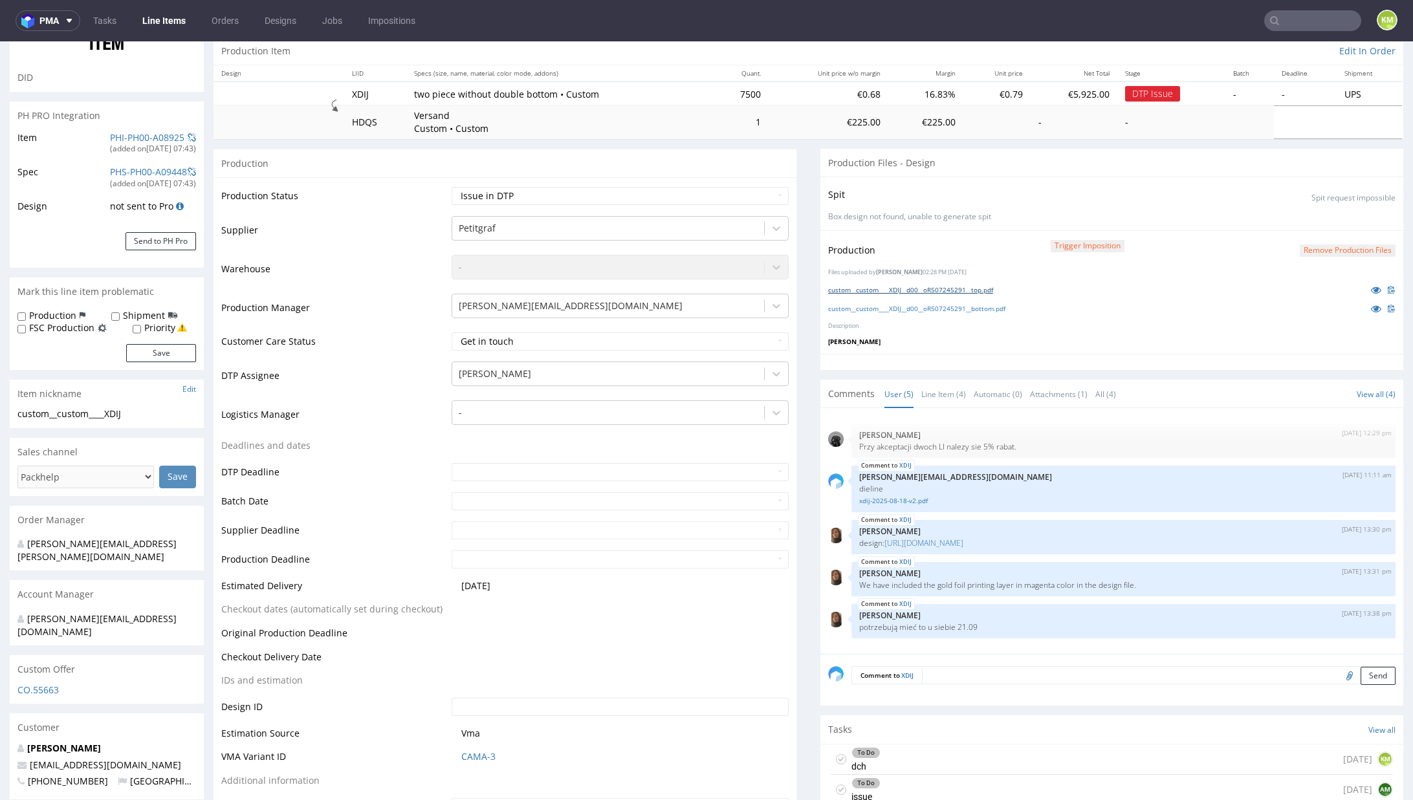
click at [934, 287] on link "custom__custom____XDIJ__d00__oR507245291__top.pdf" at bounding box center [910, 289] width 165 height 9
click at [985, 310] on link "custom__custom____XDIJ__d00__oR507245291__bottom.pdf" at bounding box center [916, 308] width 177 height 9
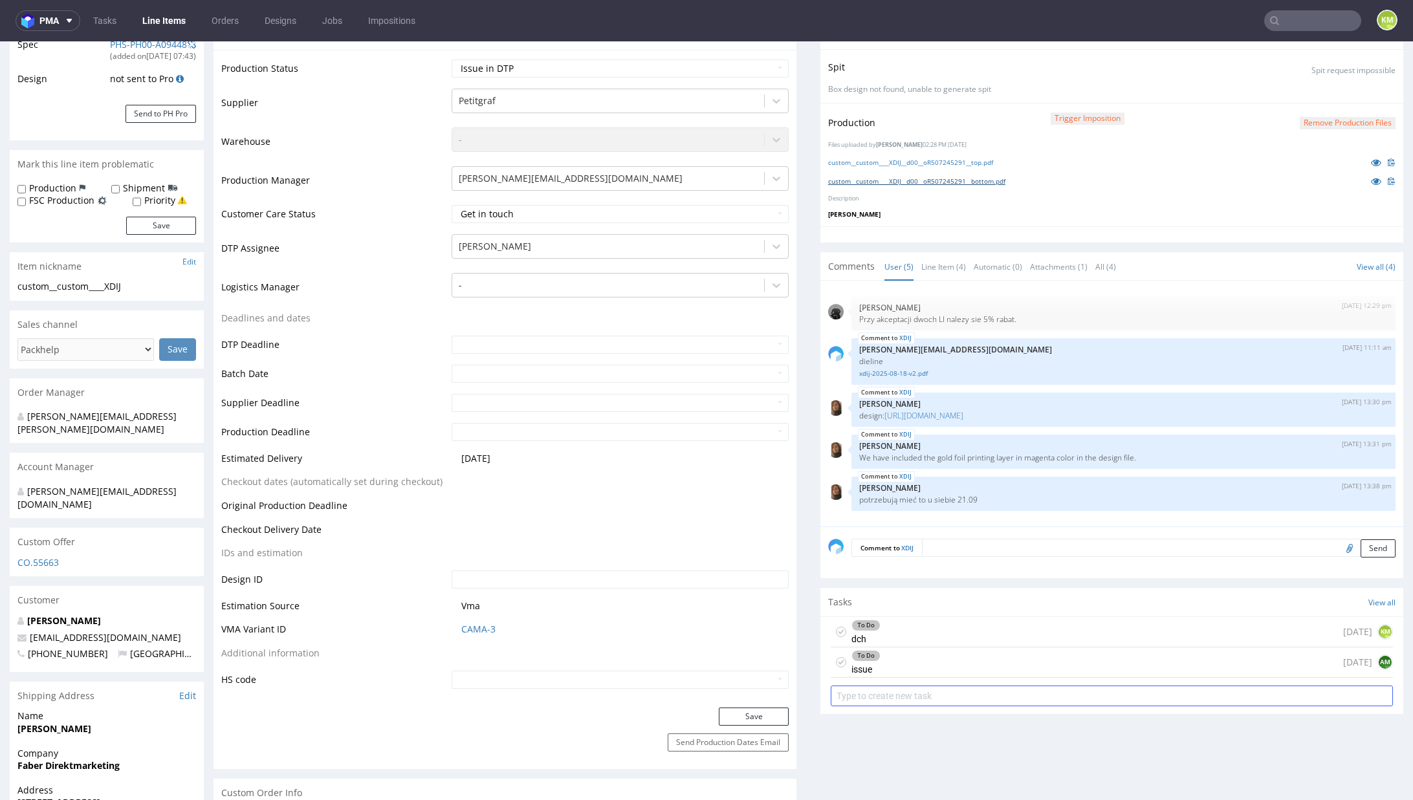
scroll to position [290, 0]
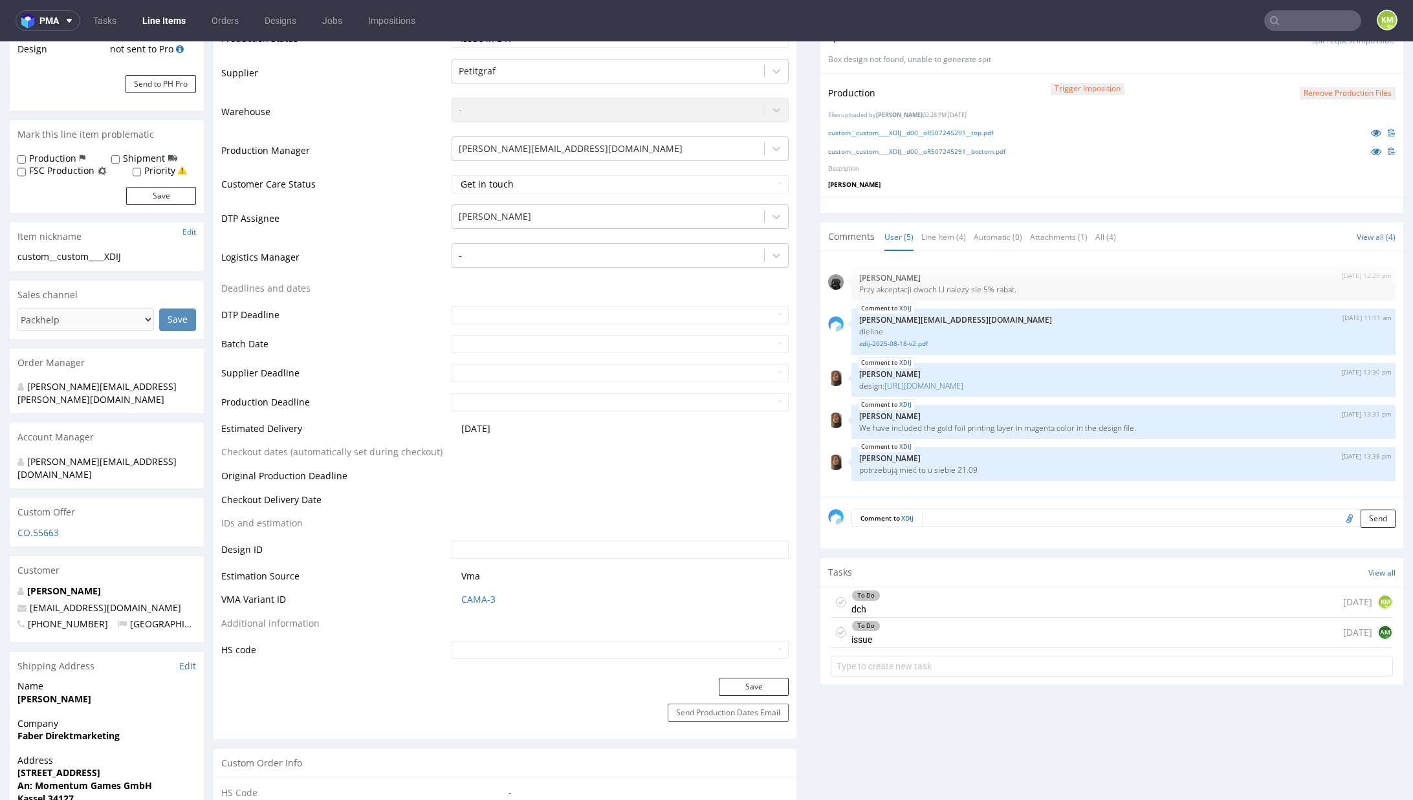
click at [945, 633] on div "To Do issue [DATE] AM" at bounding box center [1112, 633] width 562 height 30
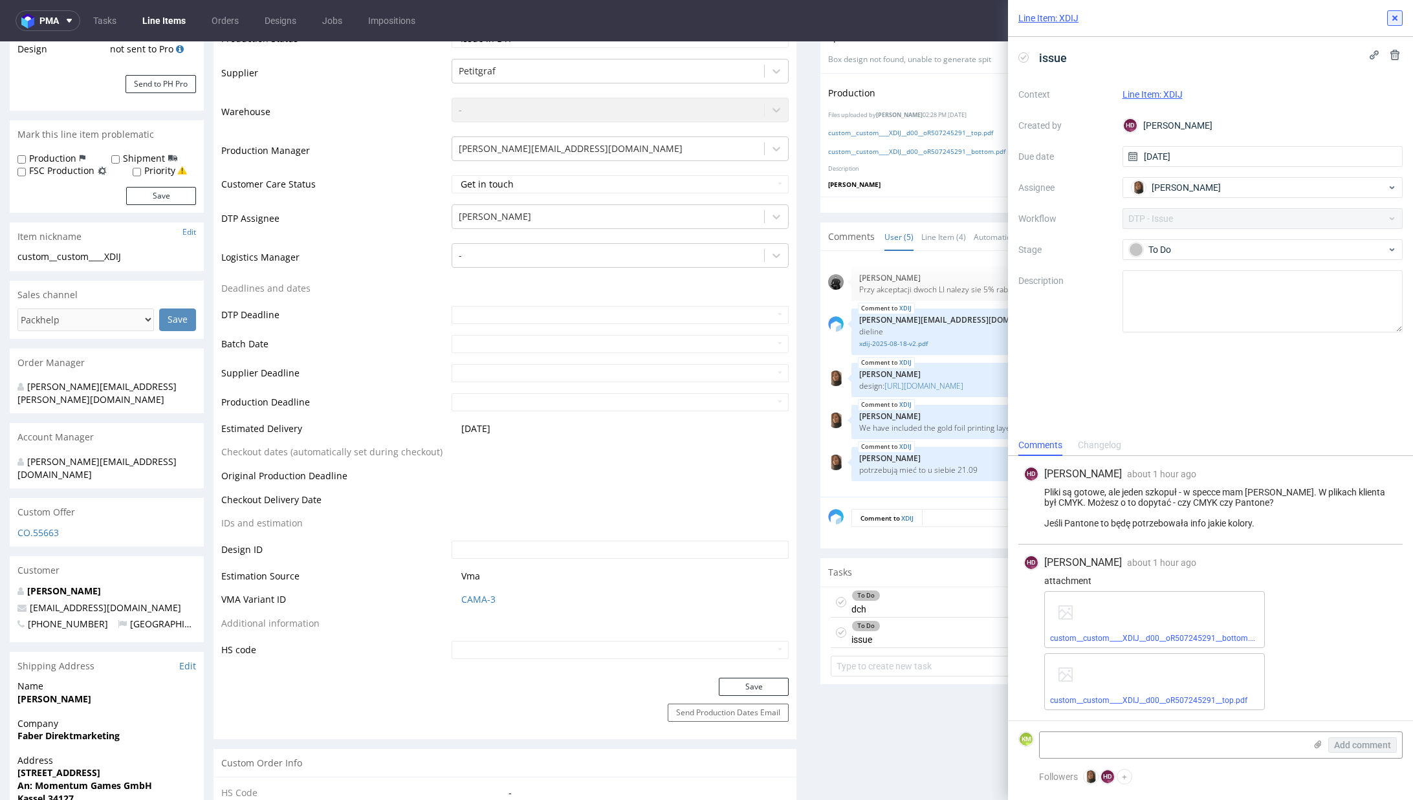
click at [1393, 19] on use at bounding box center [1394, 18] width 5 height 5
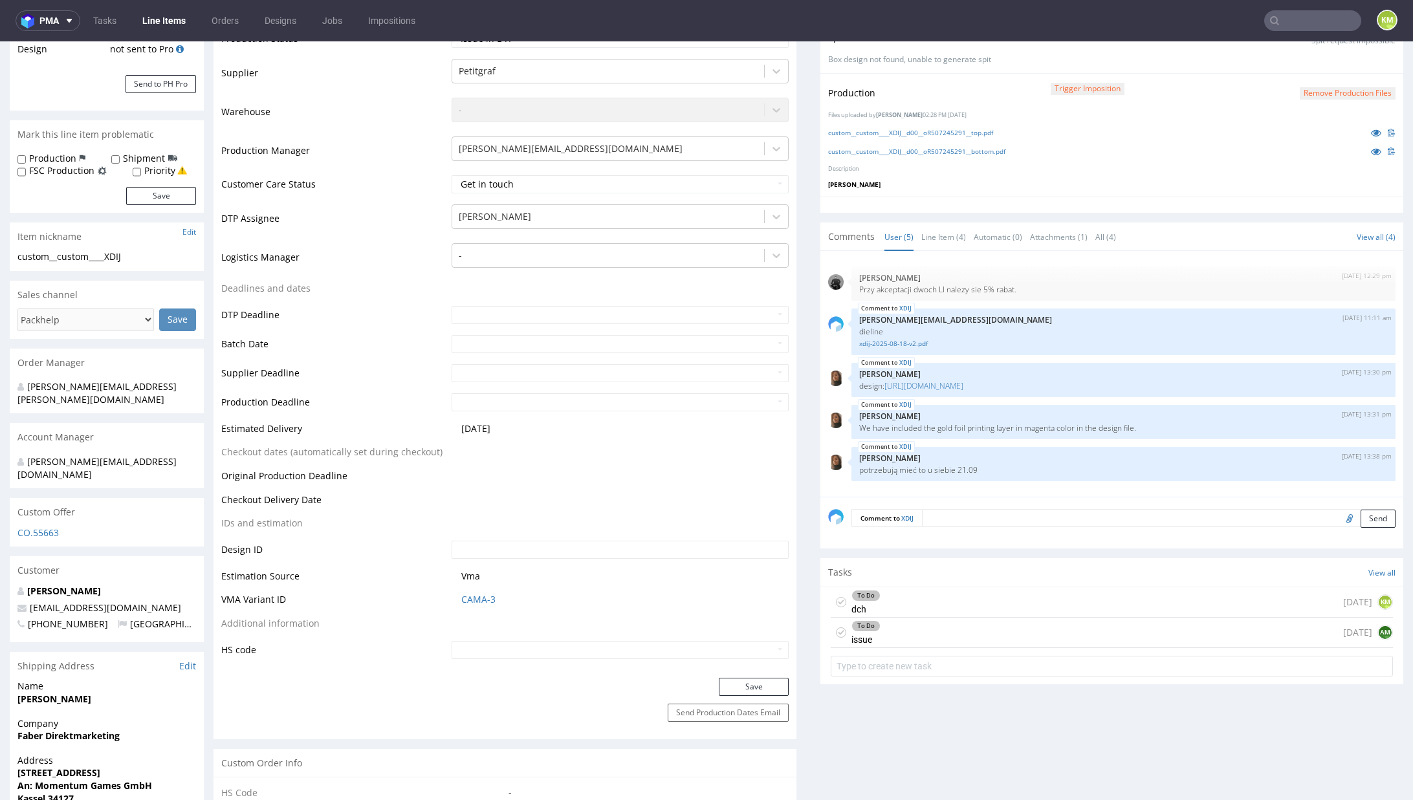
click at [1033, 439] on div "[DATE] 12:29 pm [PERSON_NAME] Przy akceptacji dwoch LI nalezy sie 5% rabat. XDI…" at bounding box center [1115, 378] width 575 height 238
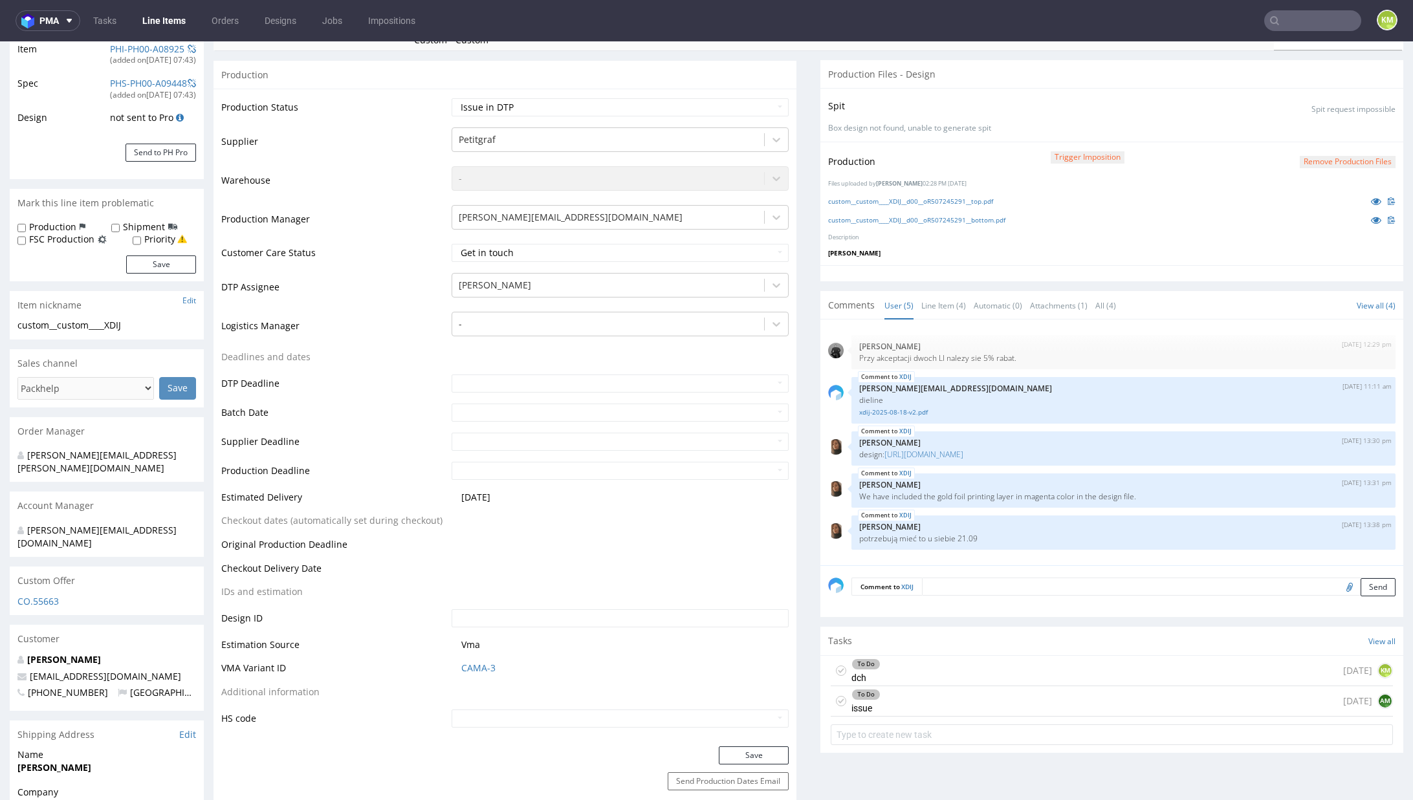
scroll to position [219, 0]
click at [973, 669] on div "To Do dch [DATE] KM" at bounding box center [1112, 673] width 562 height 30
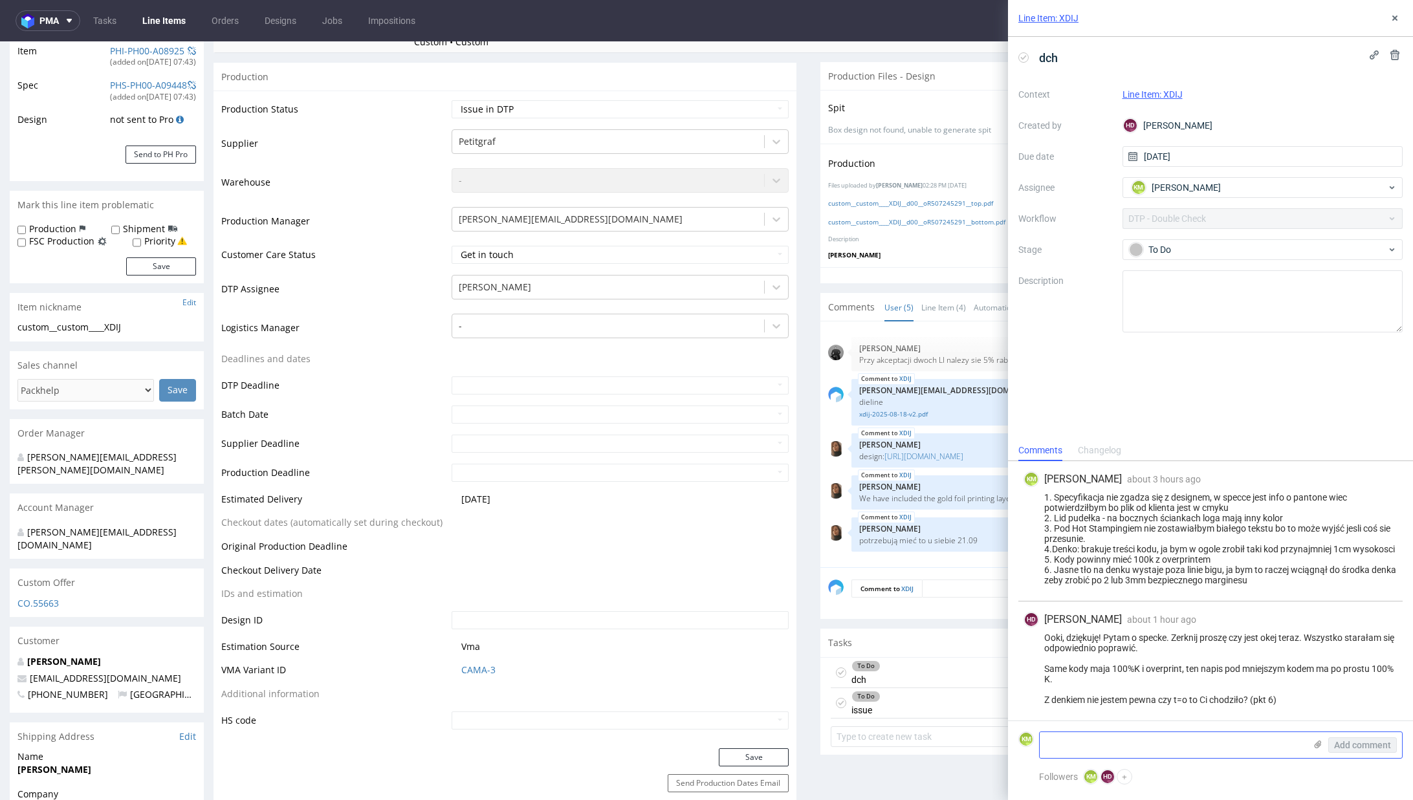
click at [1173, 747] on textarea at bounding box center [1172, 745] width 265 height 26
click at [1181, 750] on textarea at bounding box center [1172, 745] width 265 height 26
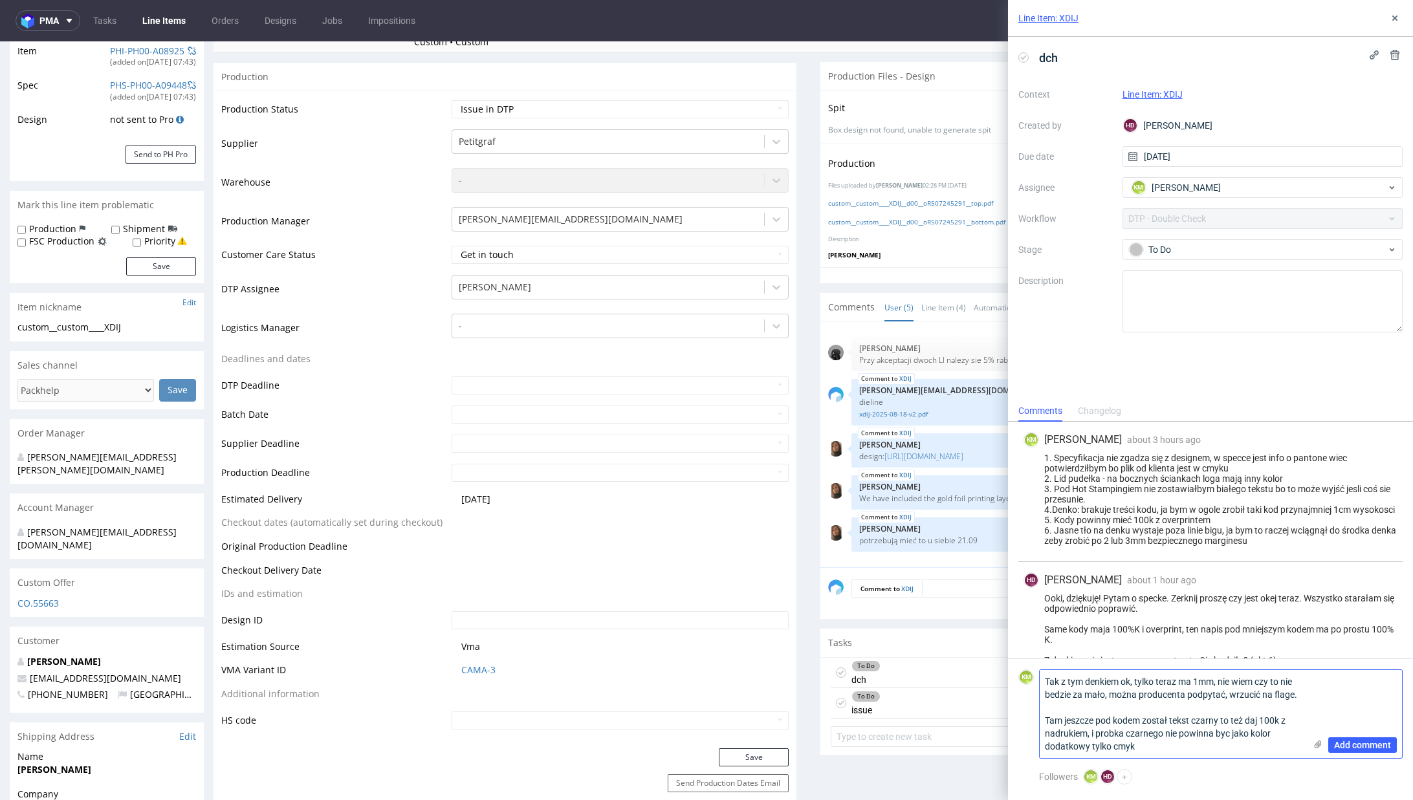
click at [1287, 696] on textarea "Tak z tym denkiem ok, tylko teraz ma 1mm, nie wiem czy to nie bedzie za mało, m…" at bounding box center [1172, 714] width 265 height 88
click at [1301, 693] on textarea "Tak z tym denkiem ok, tylko teraz ma 1mm, nie wiem czy to nie bedzie za mało, m…" at bounding box center [1172, 714] width 265 height 88
click at [1169, 754] on textarea "Tak z tym denkiem ok, tylko teraz ma 1mm, nie wiem czy to nie bedzie za mało, m…" at bounding box center [1172, 714] width 265 height 88
click at [1307, 694] on div "Add comment" at bounding box center [1353, 714] width 97 height 88
click at [1301, 694] on textarea "Tak z tym denkiem ok, tylko teraz ma 1mm, nie wiem czy to nie bedzie za mało, m…" at bounding box center [1172, 714] width 265 height 88
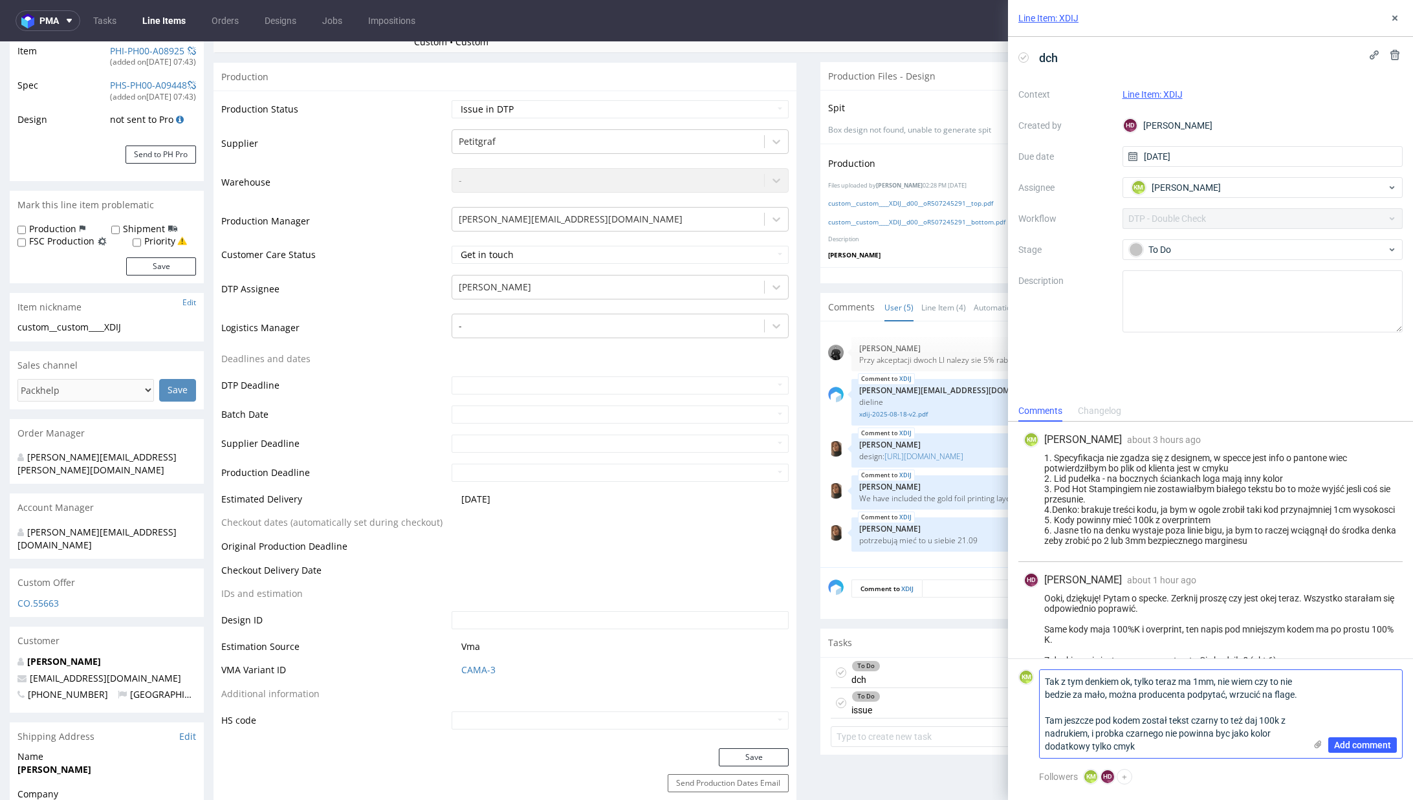
click at [1165, 743] on textarea "Tak z tym denkiem ok, tylko teraz ma 1mm, nie wiem czy to nie bedzie za mało, m…" at bounding box center [1172, 714] width 265 height 88
drag, startPoint x: 1097, startPoint y: 732, endPoint x: 1041, endPoint y: 719, distance: 57.9
click at [1041, 719] on textarea "Tak z tym denkiem ok, tylko teraz ma 1mm, nie wiem czy to nie bedzie za mało, m…" at bounding box center [1172, 714] width 265 height 88
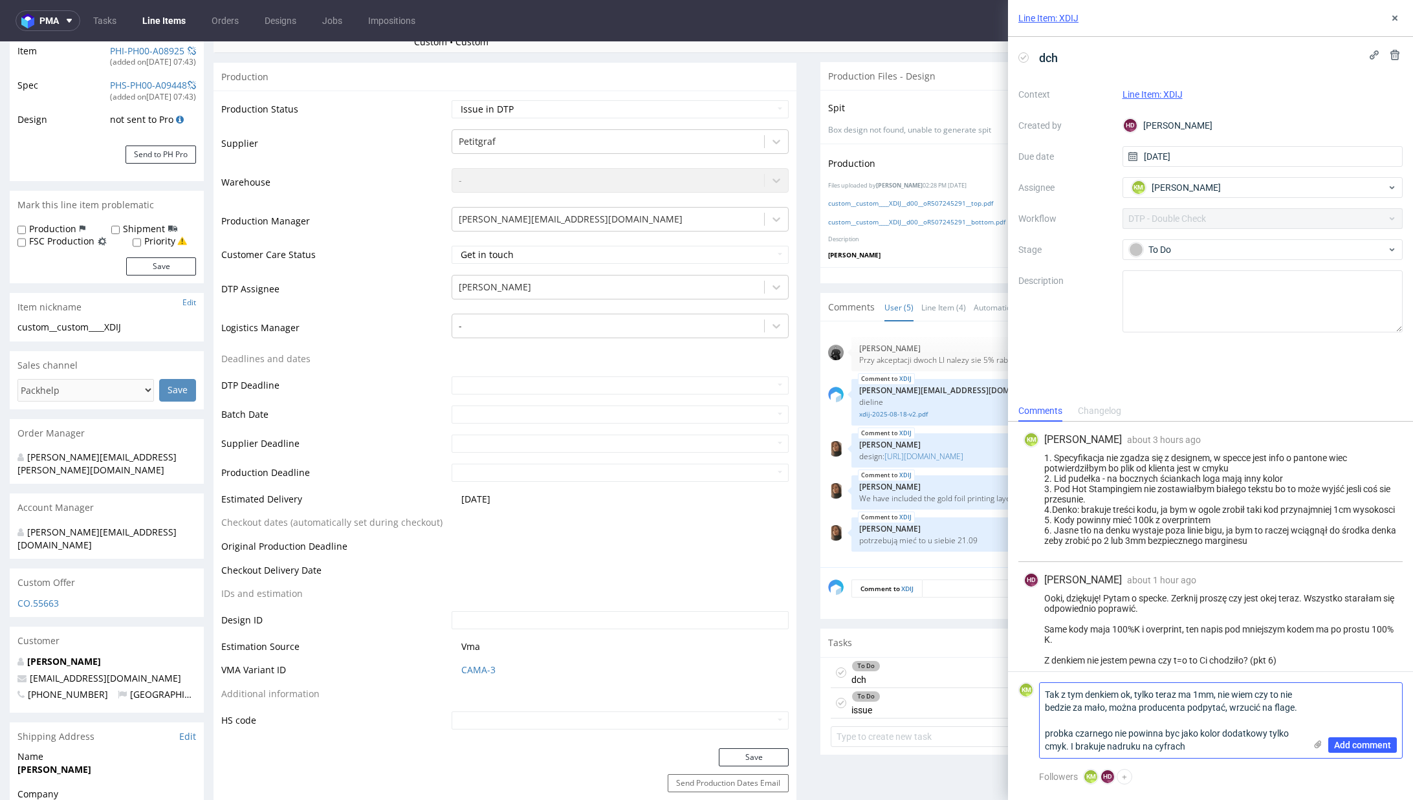
click at [1209, 743] on textarea "Tak z tym denkiem ok, tylko teraz ma 1mm, nie wiem czy to nie bedzie za mało, m…" at bounding box center [1172, 720] width 265 height 75
click at [1189, 741] on textarea "Tak z tym denkiem ok, tylko teraz ma 1mm, nie wiem czy to nie bedzie za mało, m…" at bounding box center [1172, 720] width 265 height 75
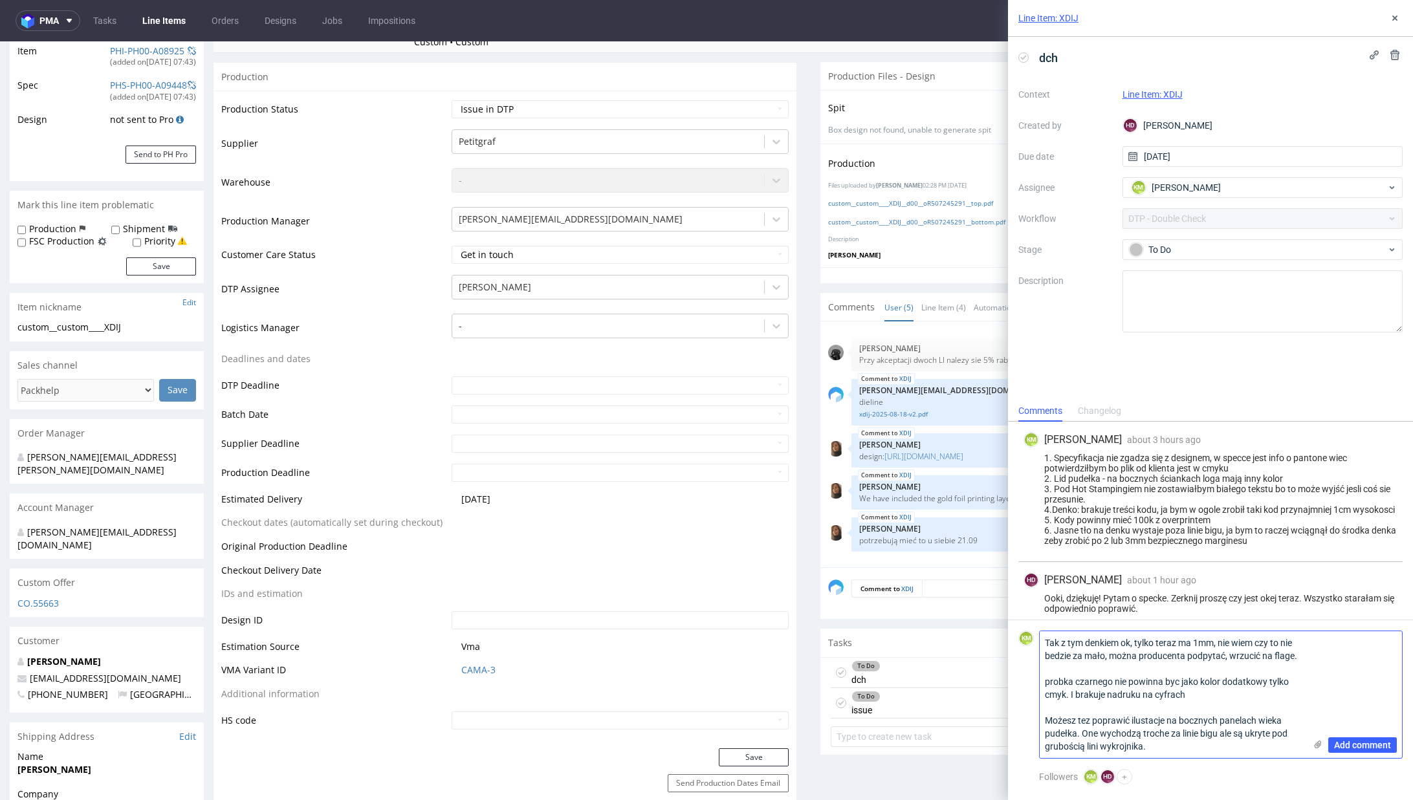
click at [1265, 678] on textarea "Tak z tym denkiem ok, tylko teraz ma 1mm, nie wiem czy to nie bedzie za mało, m…" at bounding box center [1172, 694] width 265 height 127
type textarea "Tak z tym denkiem ok, tylko teraz ma 1mm, nie wiem czy to nie bedzie za mało, m…"
click at [1311, 653] on div "Add comment" at bounding box center [1353, 694] width 97 height 127
click at [1207, 691] on textarea "Tak z tym denkiem ok, tylko teraz ma 1mm, nie wiem czy to nie bedzie za mało, m…" at bounding box center [1172, 694] width 265 height 127
click at [1349, 745] on span "Add comment" at bounding box center [1362, 745] width 57 height 9
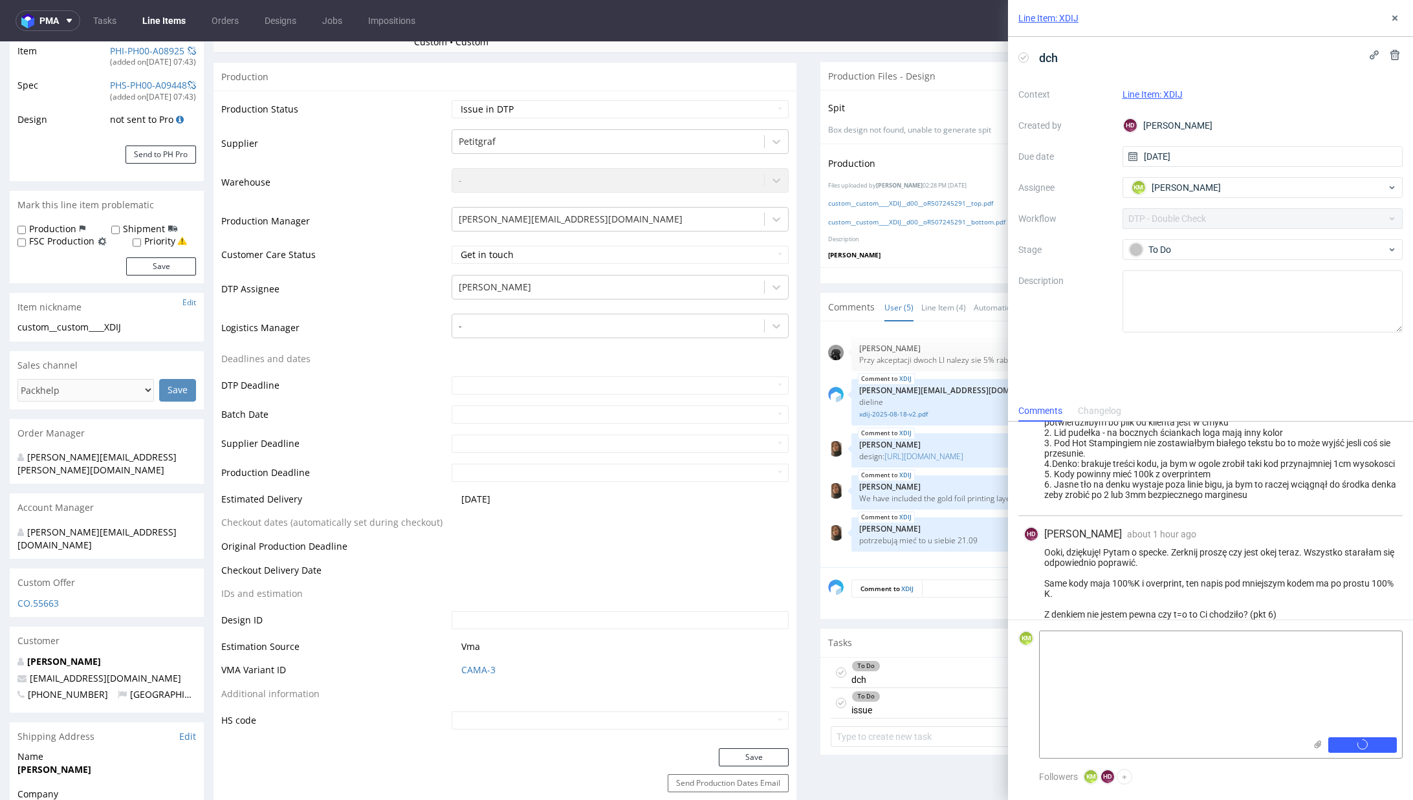
scroll to position [99, 0]
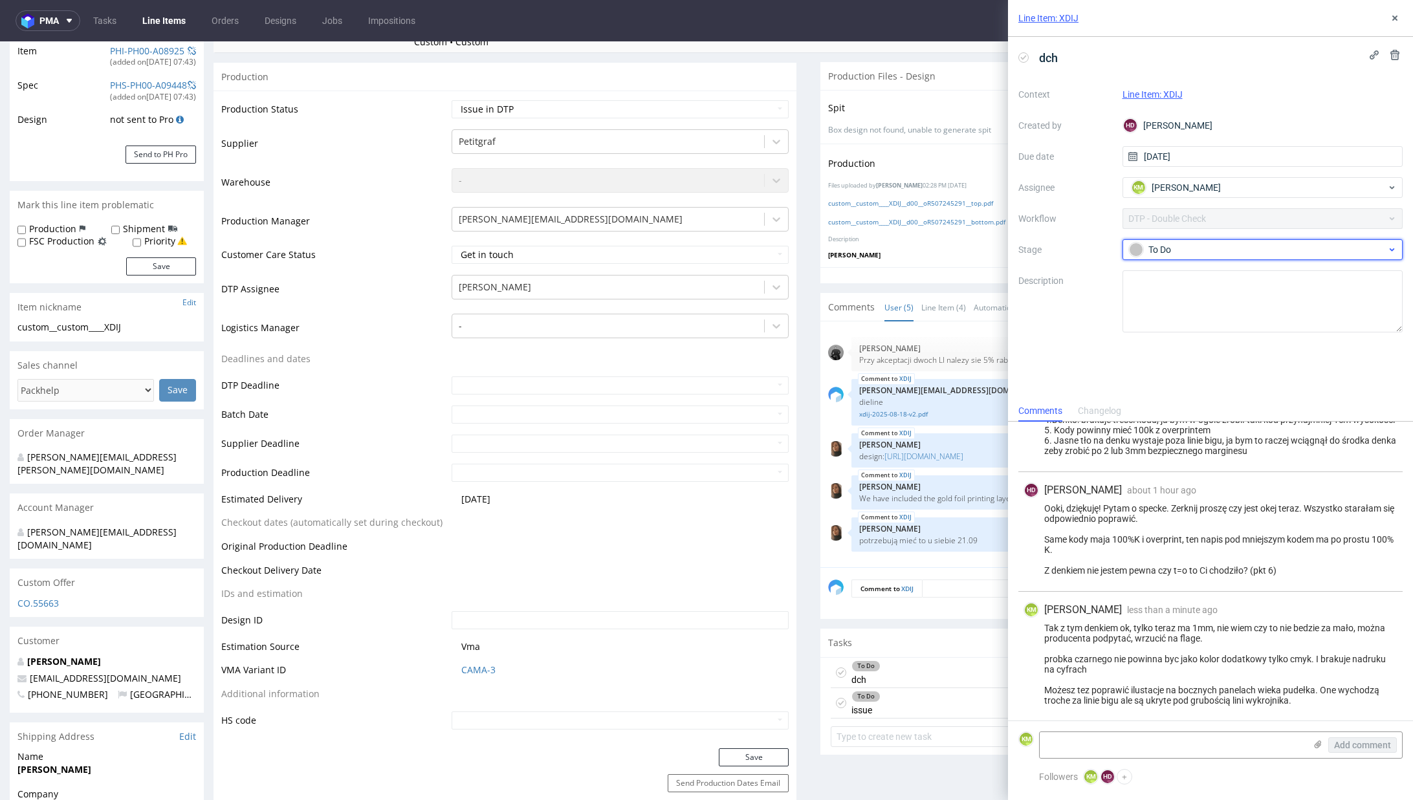
click at [1202, 258] on div "To Do" at bounding box center [1262, 249] width 281 height 21
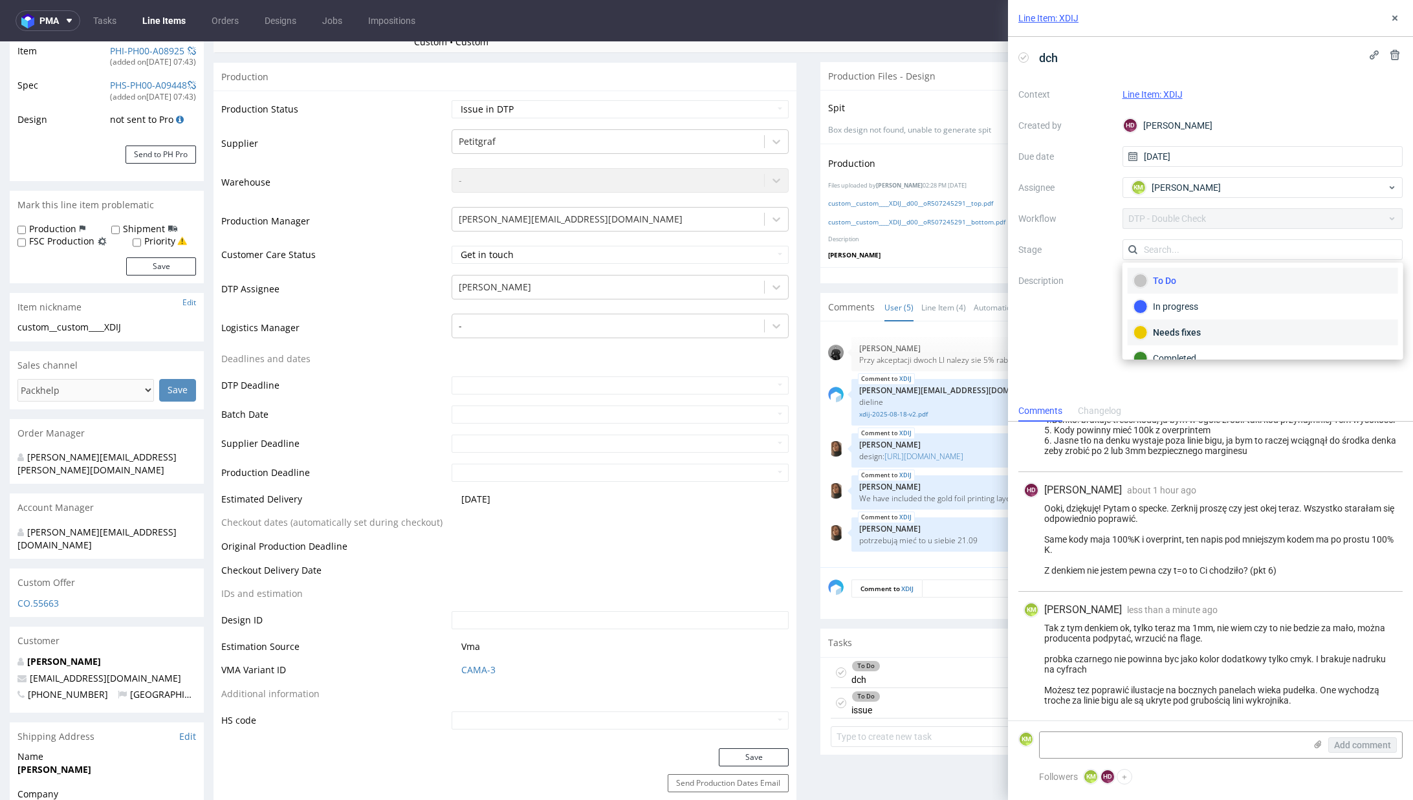
click at [1224, 323] on div "Needs fixes" at bounding box center [1263, 333] width 270 height 26
click at [1399, 20] on icon at bounding box center [1395, 18] width 10 height 10
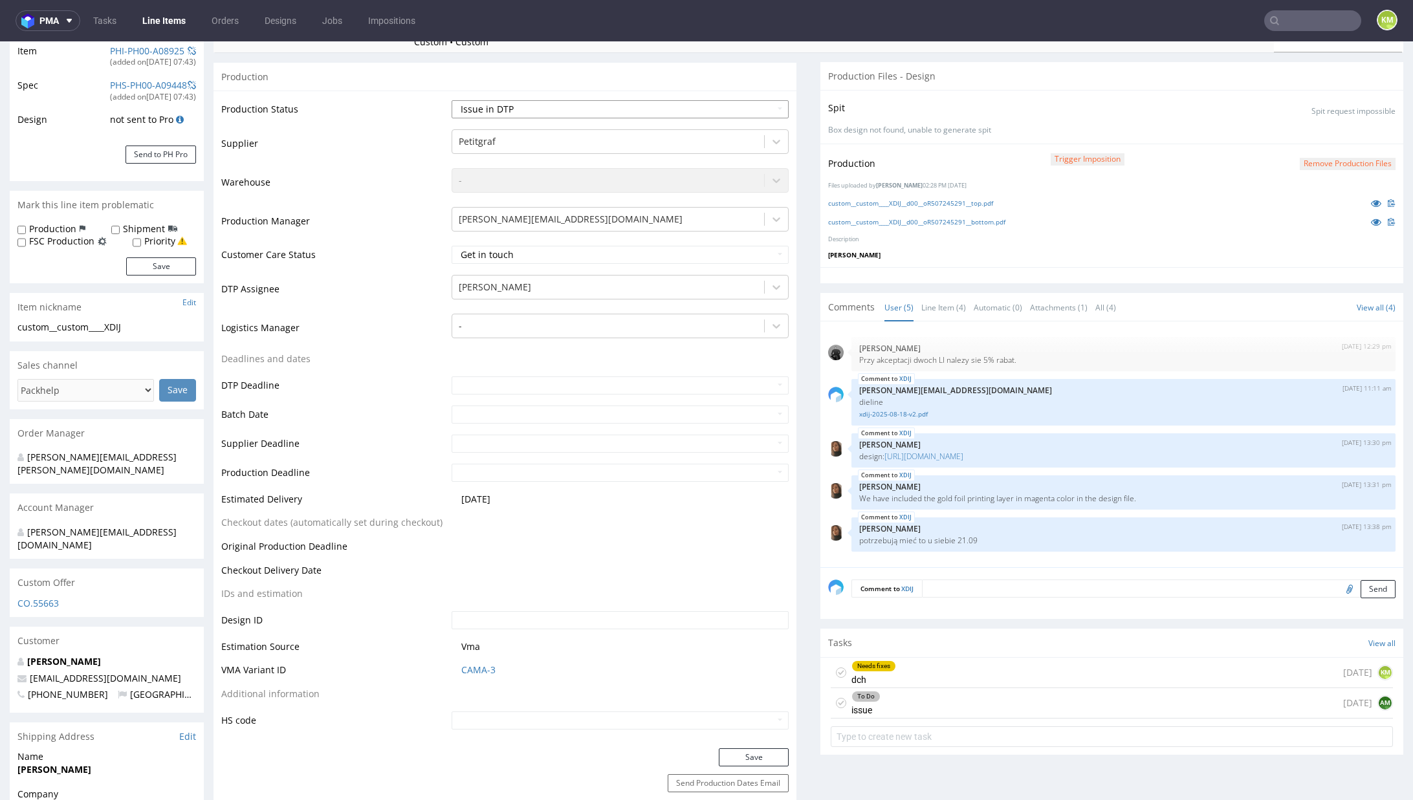
click at [664, 111] on select "Waiting for Artwork Waiting for Diecut Waiting for Mockup Waiting for DTP Waiti…" at bounding box center [620, 109] width 337 height 18
select select "dtp_dc_done"
click at [452, 100] on select "Waiting for Artwork Waiting for Diecut Waiting for Mockup Waiting for DTP Waiti…" at bounding box center [620, 109] width 337 height 18
click at [738, 763] on button "Save" at bounding box center [754, 758] width 70 height 18
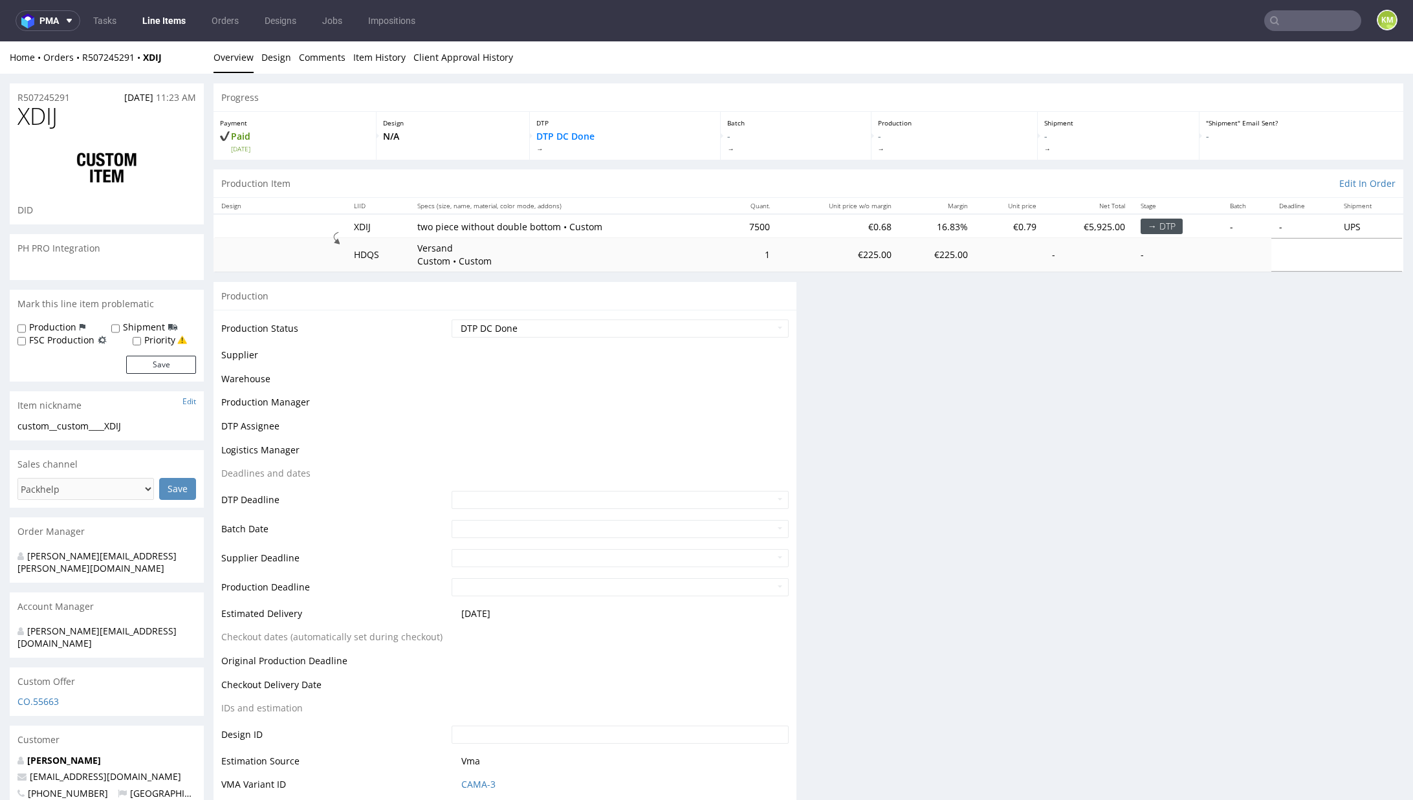
scroll to position [219, 0]
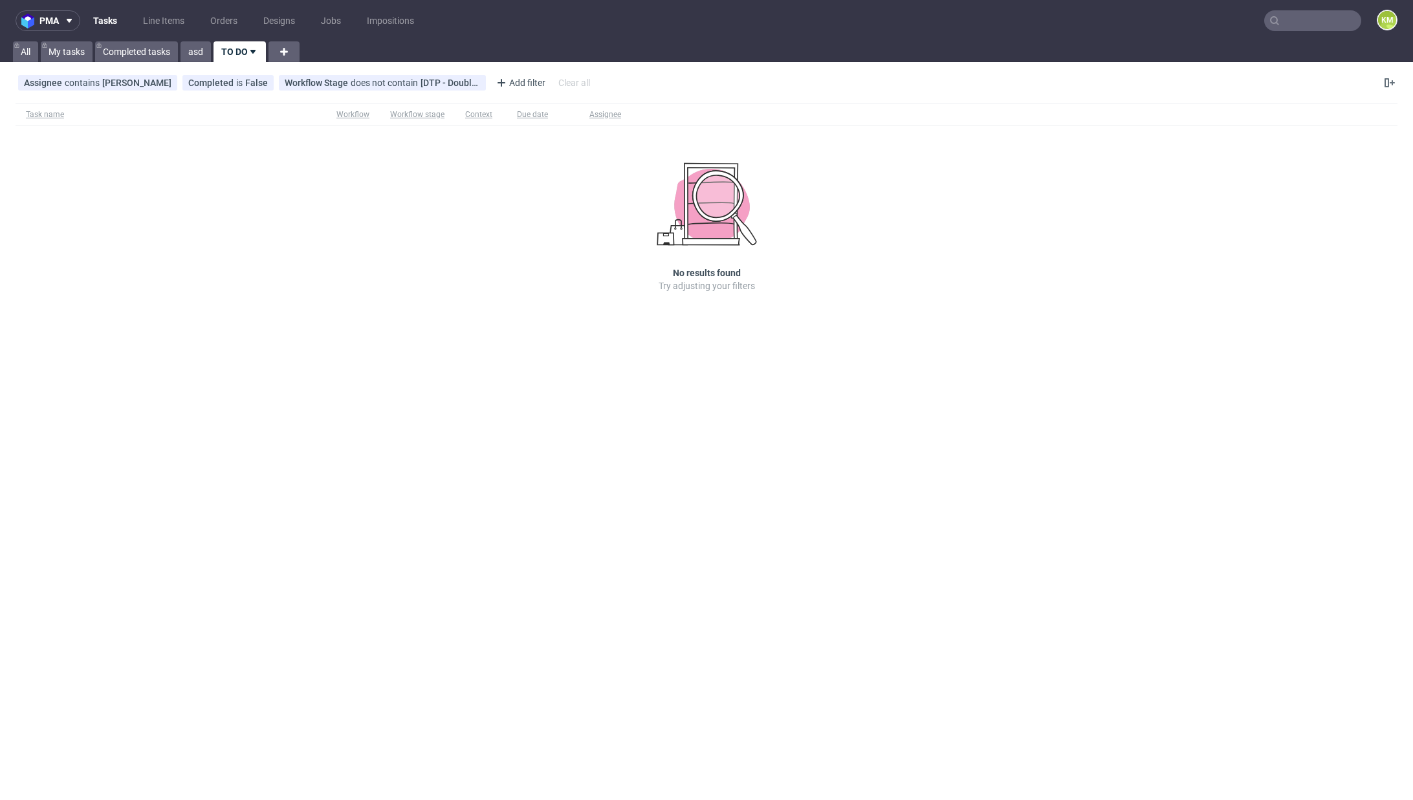
click at [153, 31] on nav "pma Tasks Line Items Orders Designs Jobs Impositions KM" at bounding box center [706, 20] width 1413 height 41
click at [157, 23] on link "Line Items" at bounding box center [163, 20] width 57 height 21
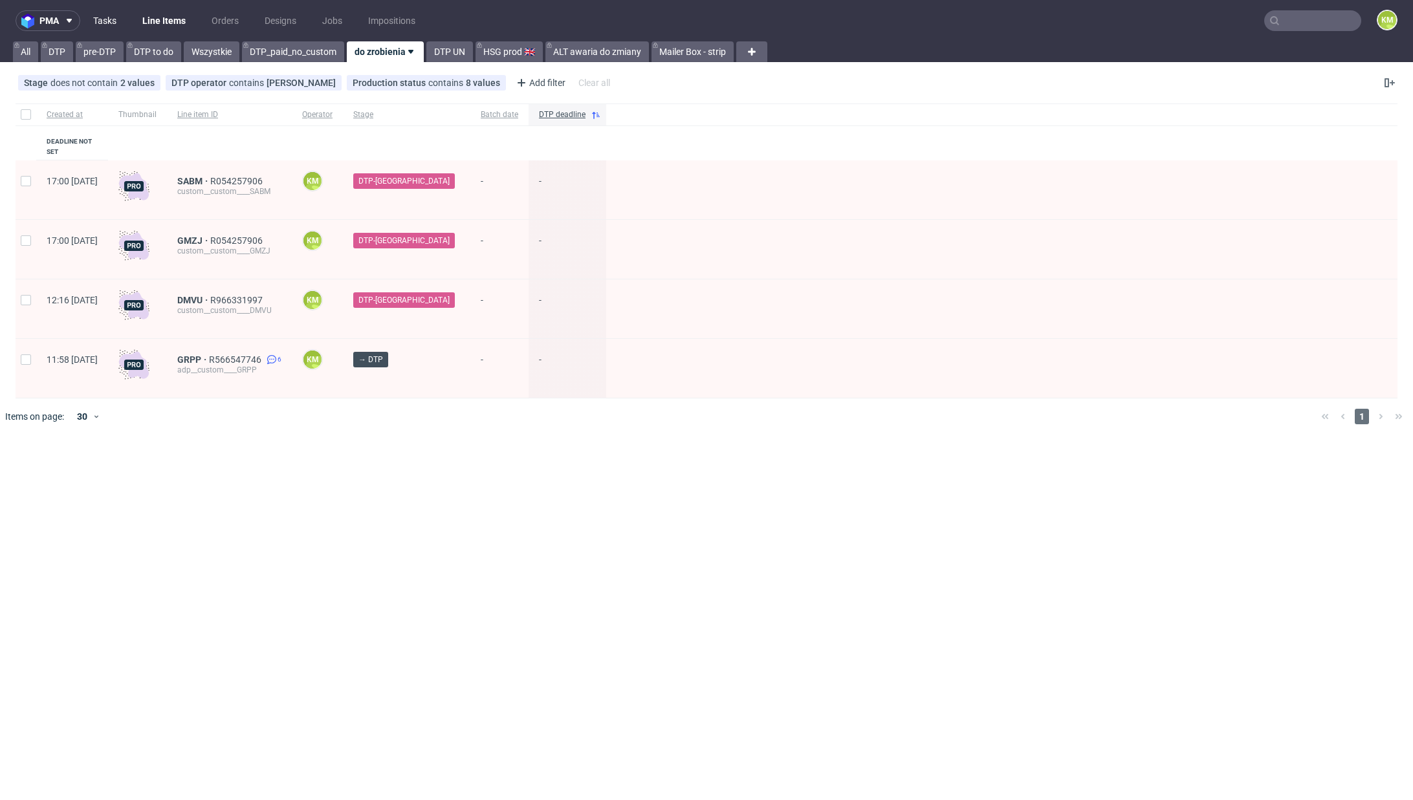
click at [107, 19] on link "Tasks" at bounding box center [104, 20] width 39 height 21
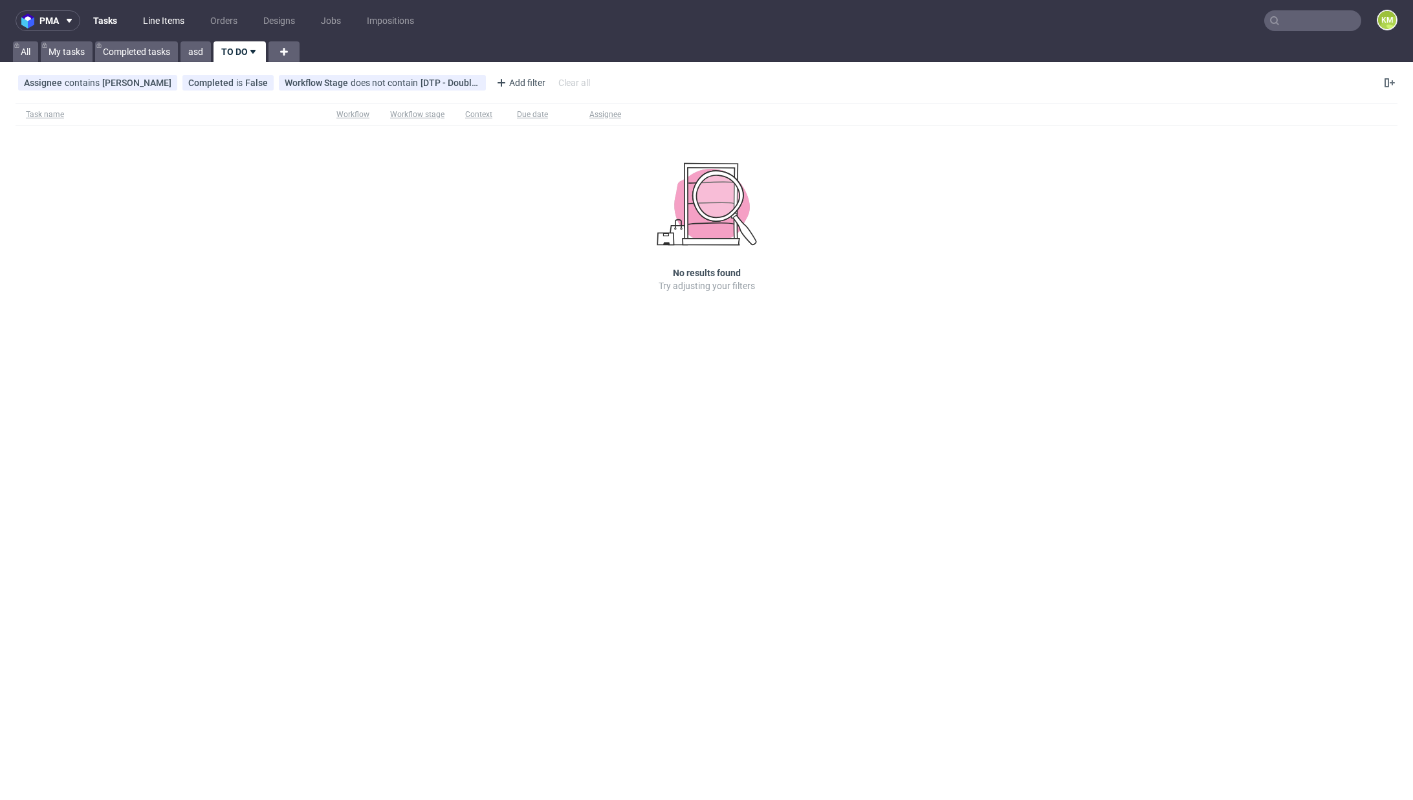
click at [149, 25] on link "Line Items" at bounding box center [163, 20] width 57 height 21
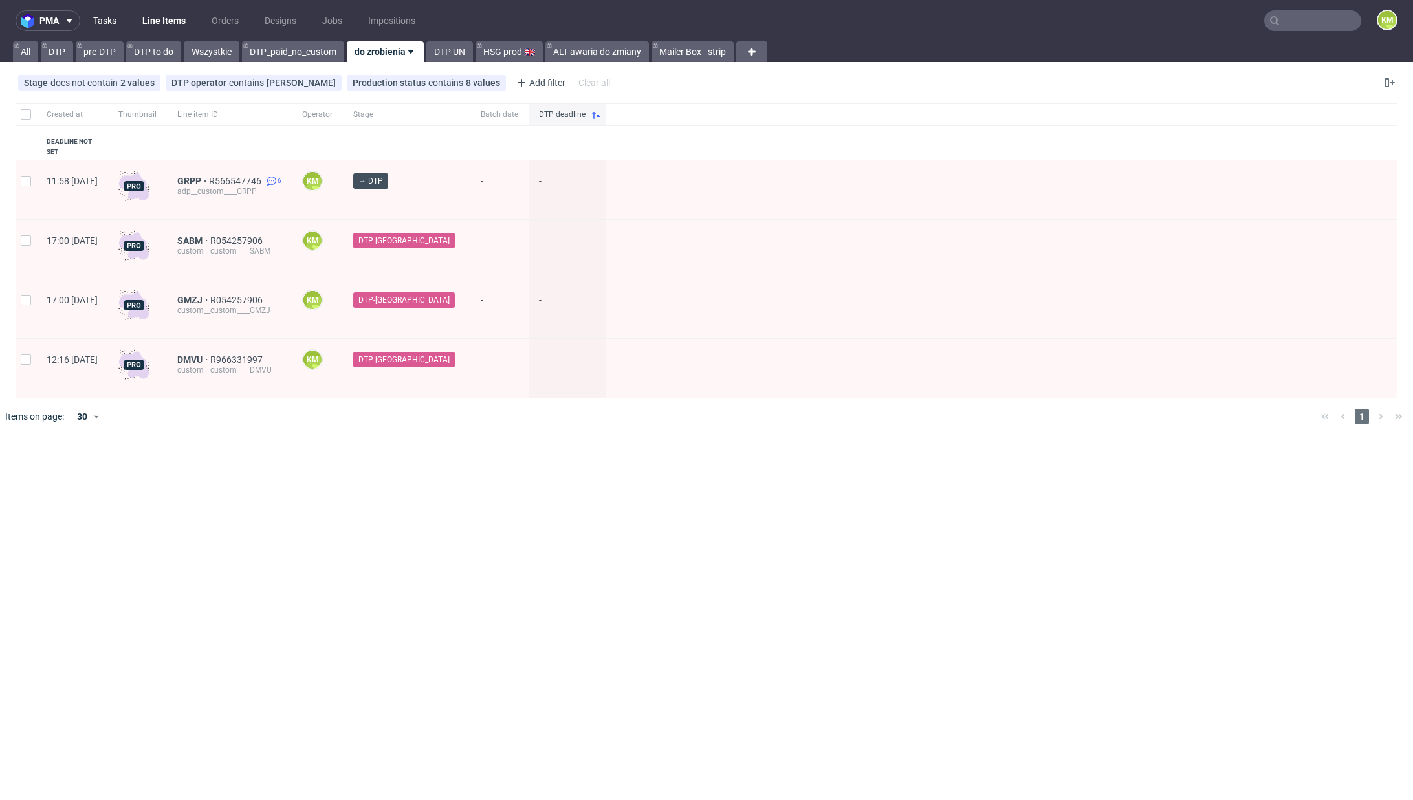
click at [109, 22] on link "Tasks" at bounding box center [104, 20] width 39 height 21
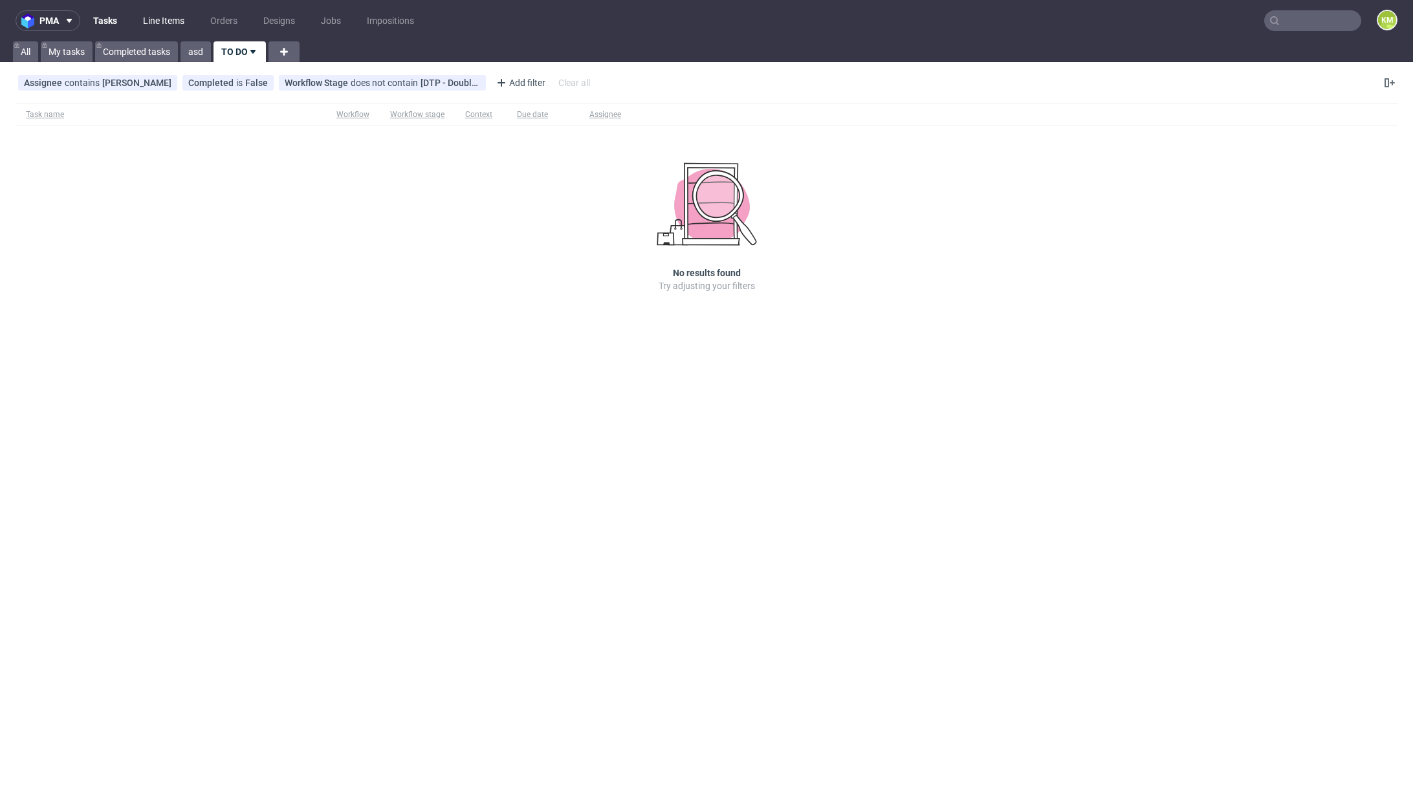
click at [162, 21] on link "Line Items" at bounding box center [163, 20] width 57 height 21
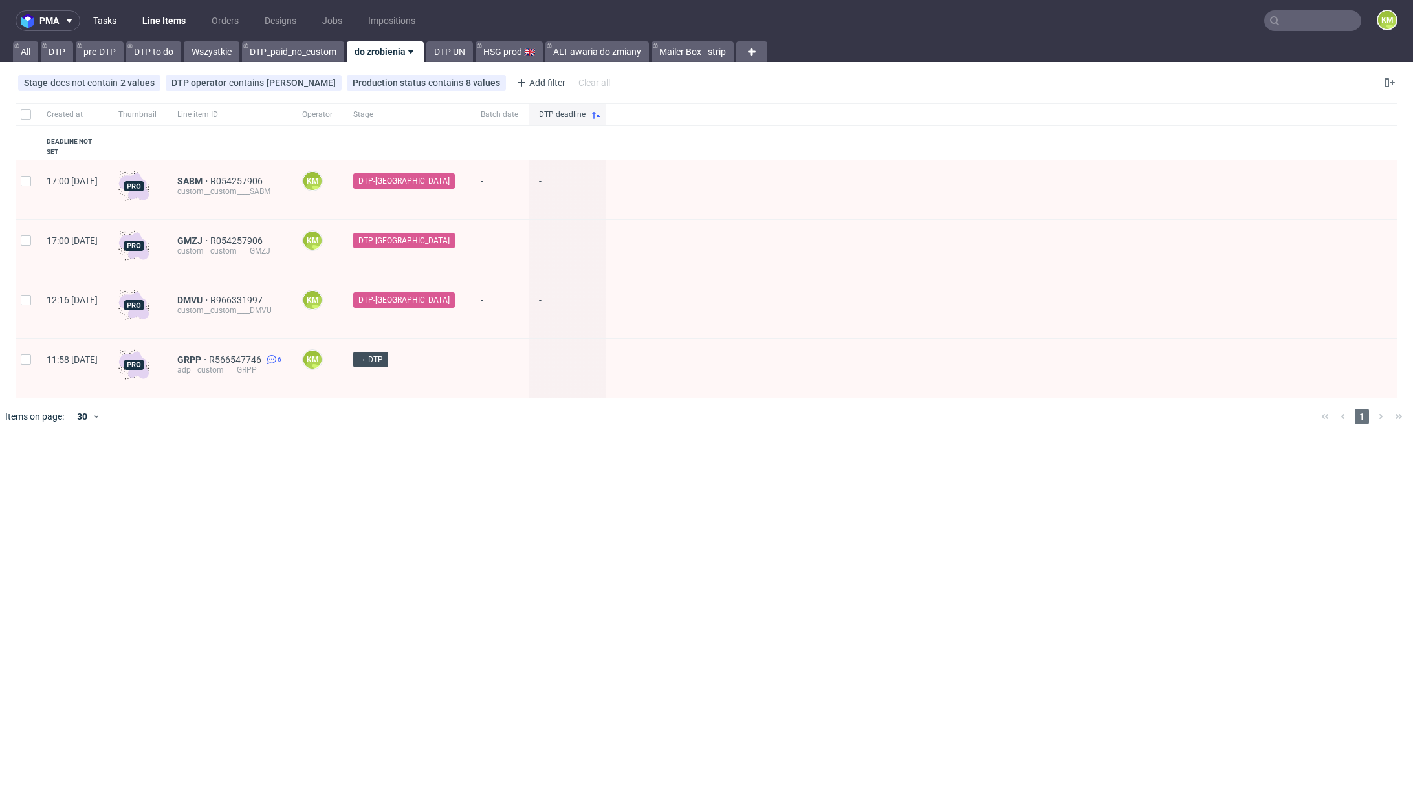
click at [116, 19] on link "Tasks" at bounding box center [104, 20] width 39 height 21
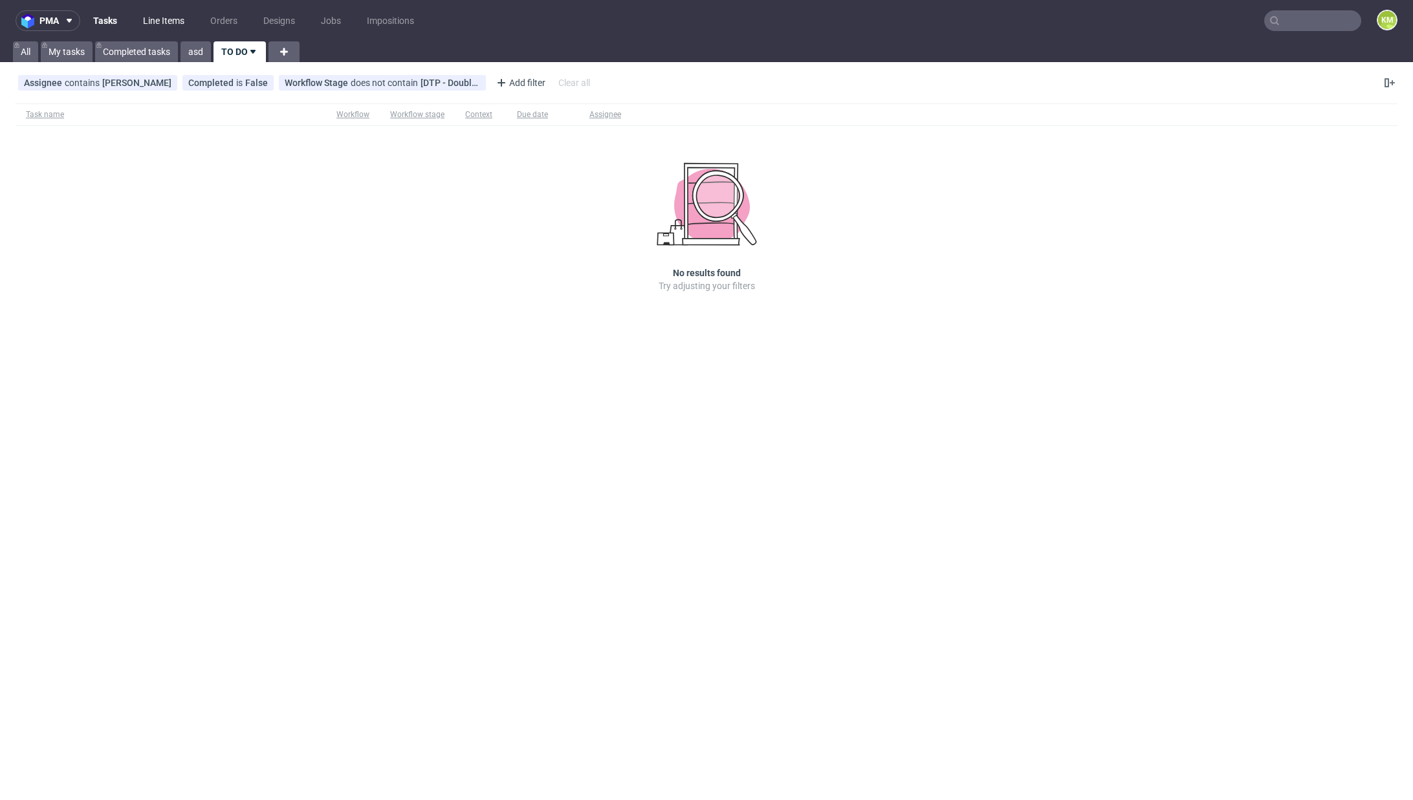
click at [157, 27] on link "Line Items" at bounding box center [163, 20] width 57 height 21
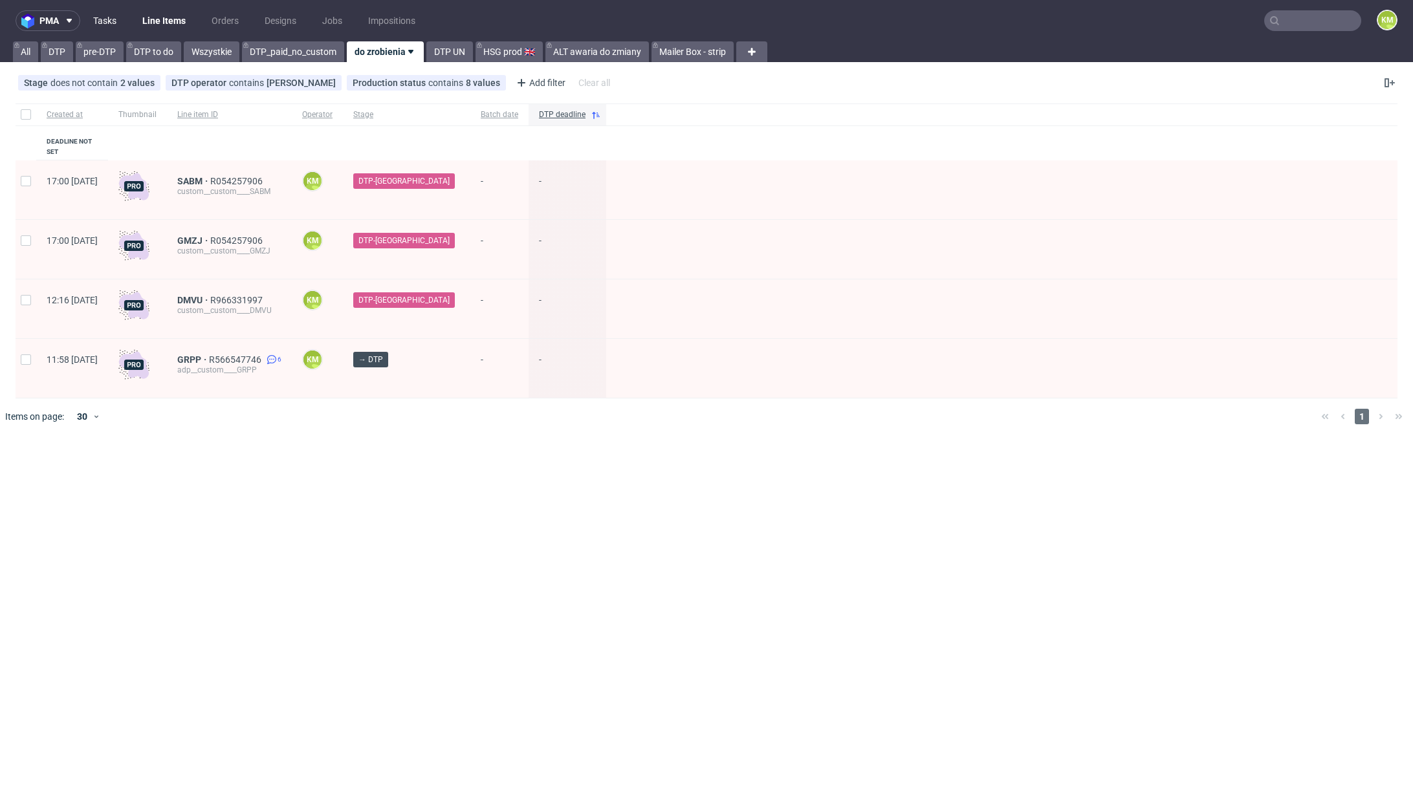
click at [111, 23] on link "Tasks" at bounding box center [104, 20] width 39 height 21
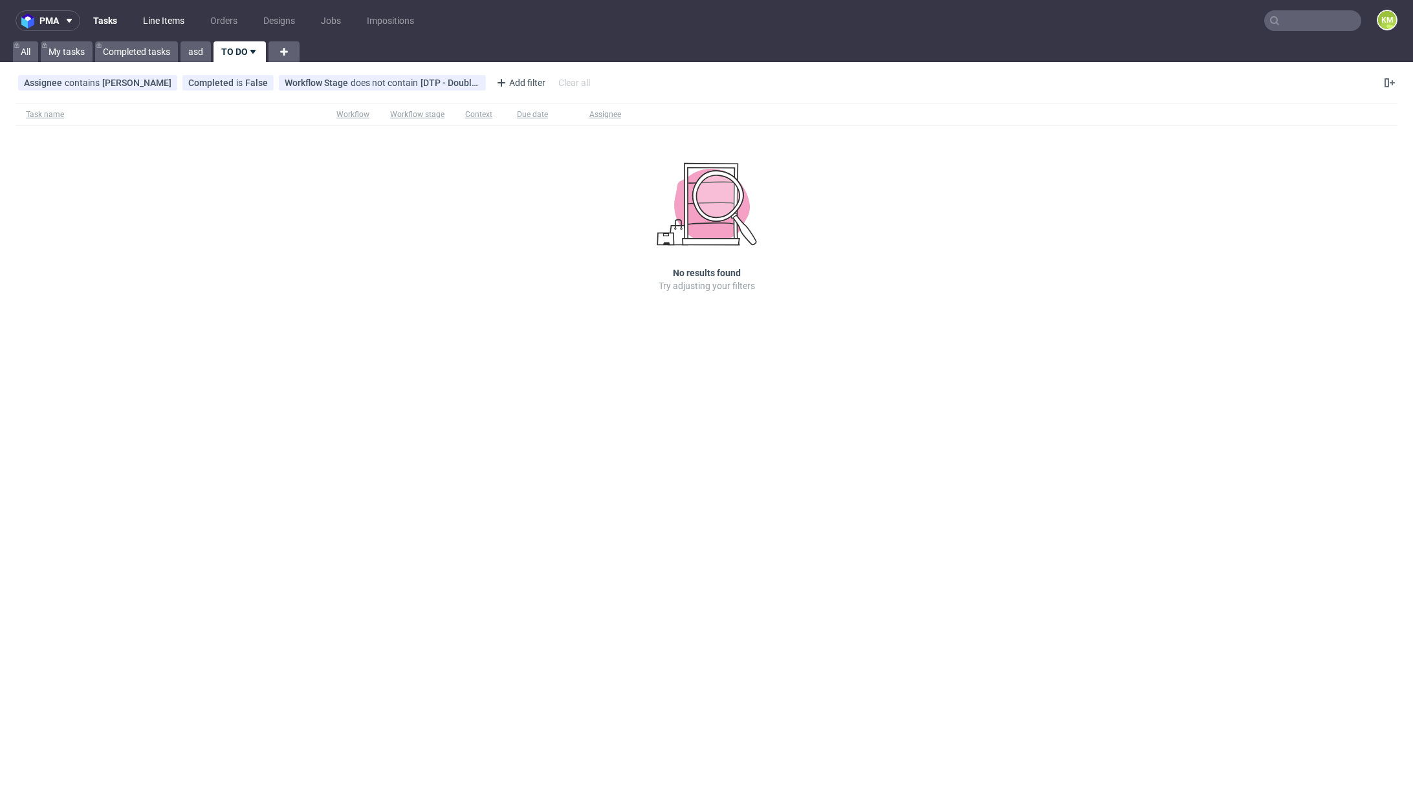
click at [159, 25] on link "Line Items" at bounding box center [163, 20] width 57 height 21
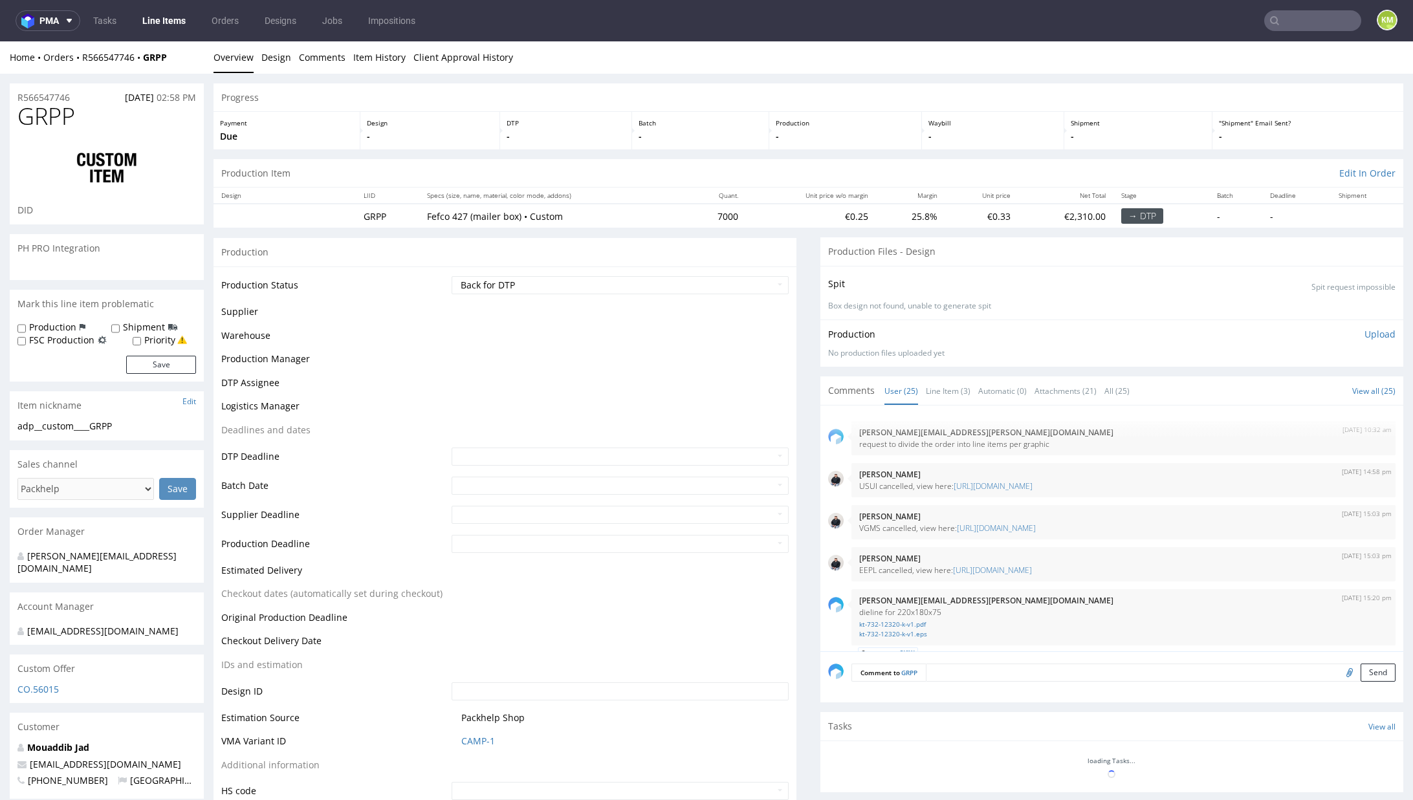
scroll to position [1384, 0]
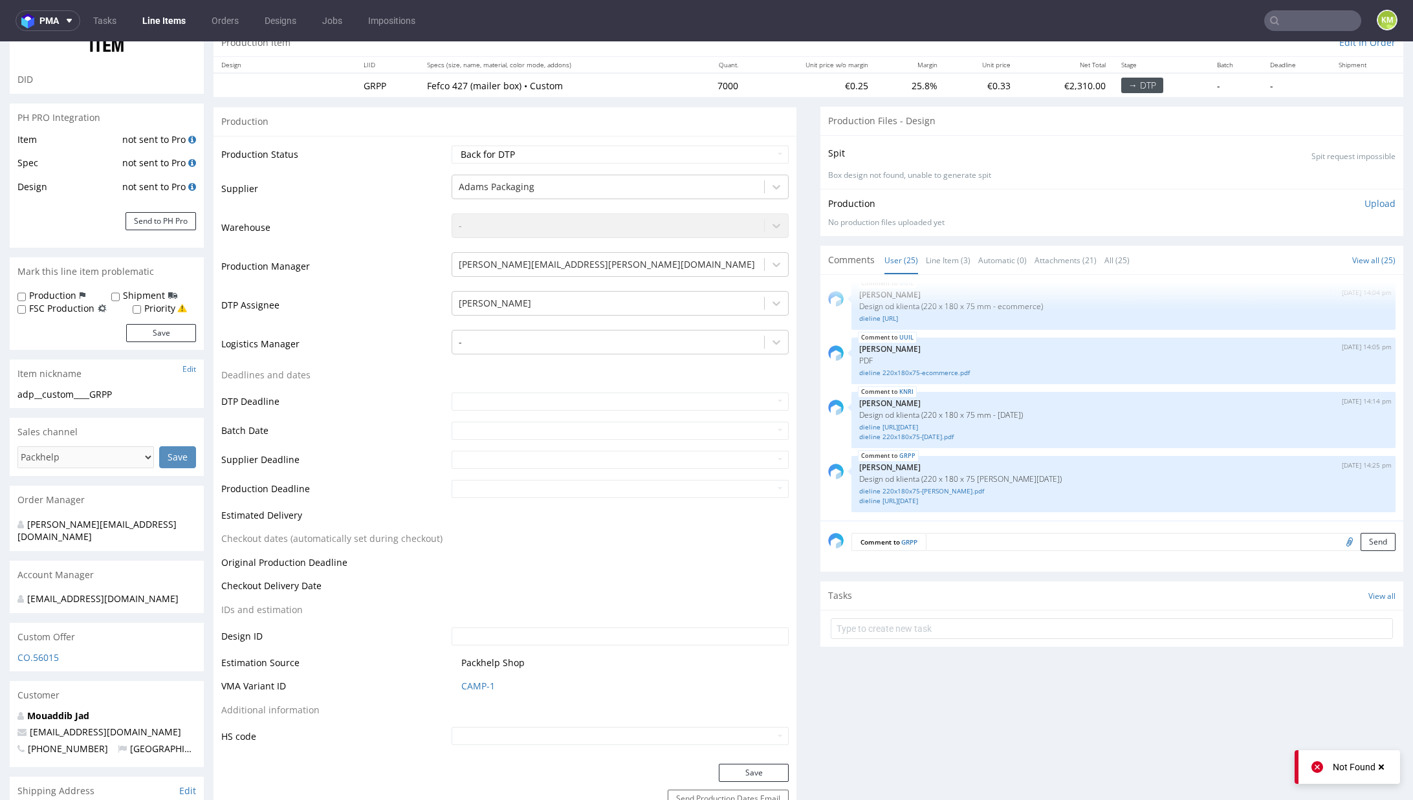
scroll to position [154, 0]
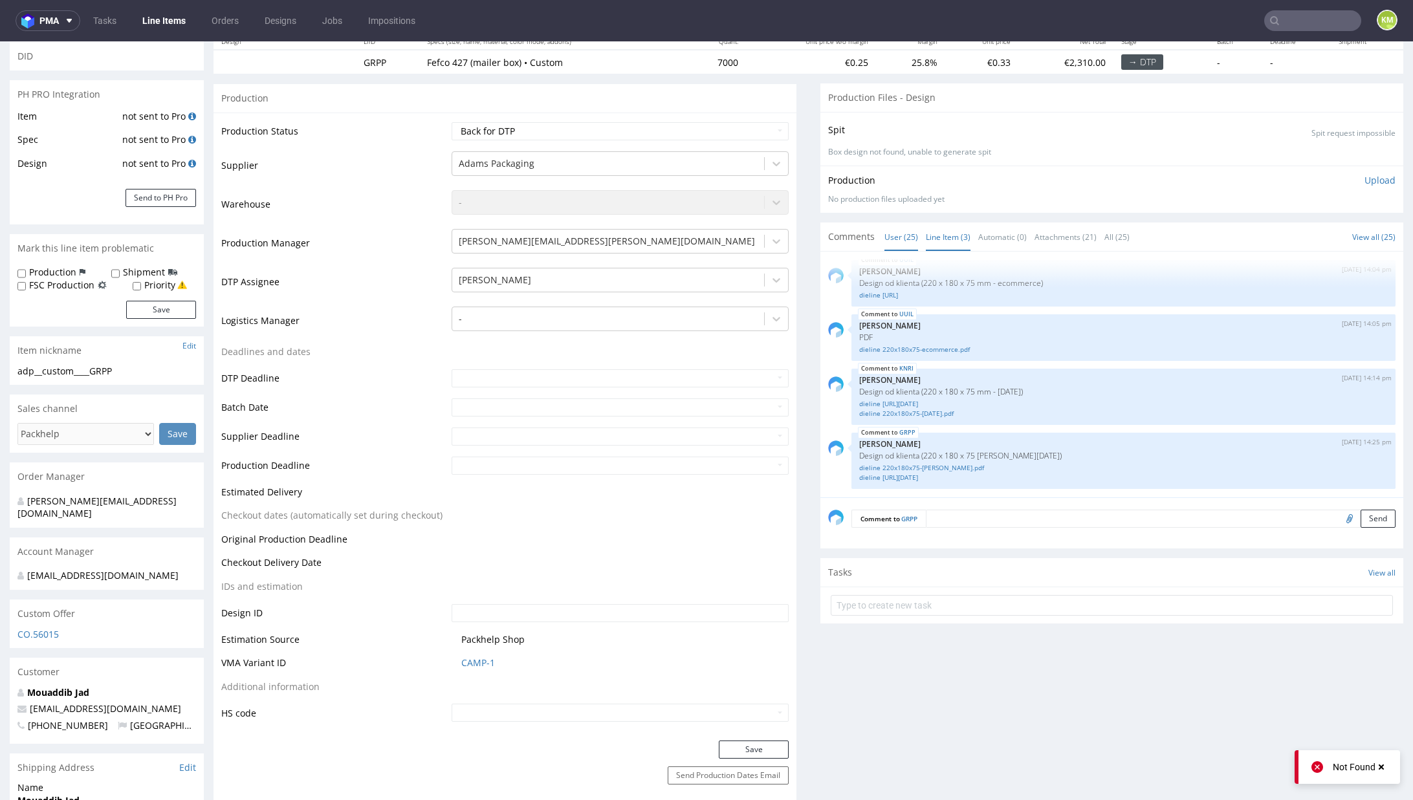
click at [926, 235] on link "Line Item (3)" at bounding box center [948, 237] width 45 height 28
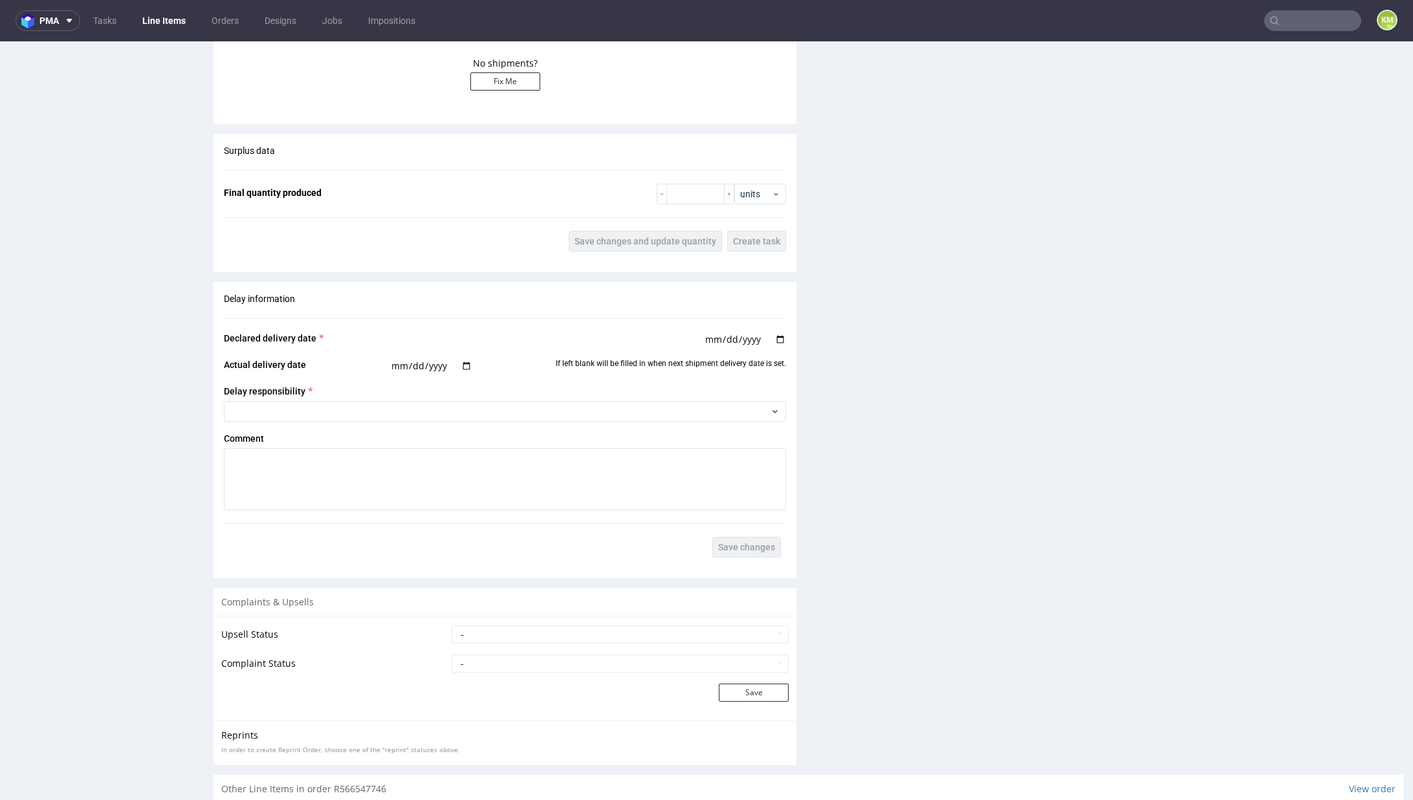
scroll to position [1987, 0]
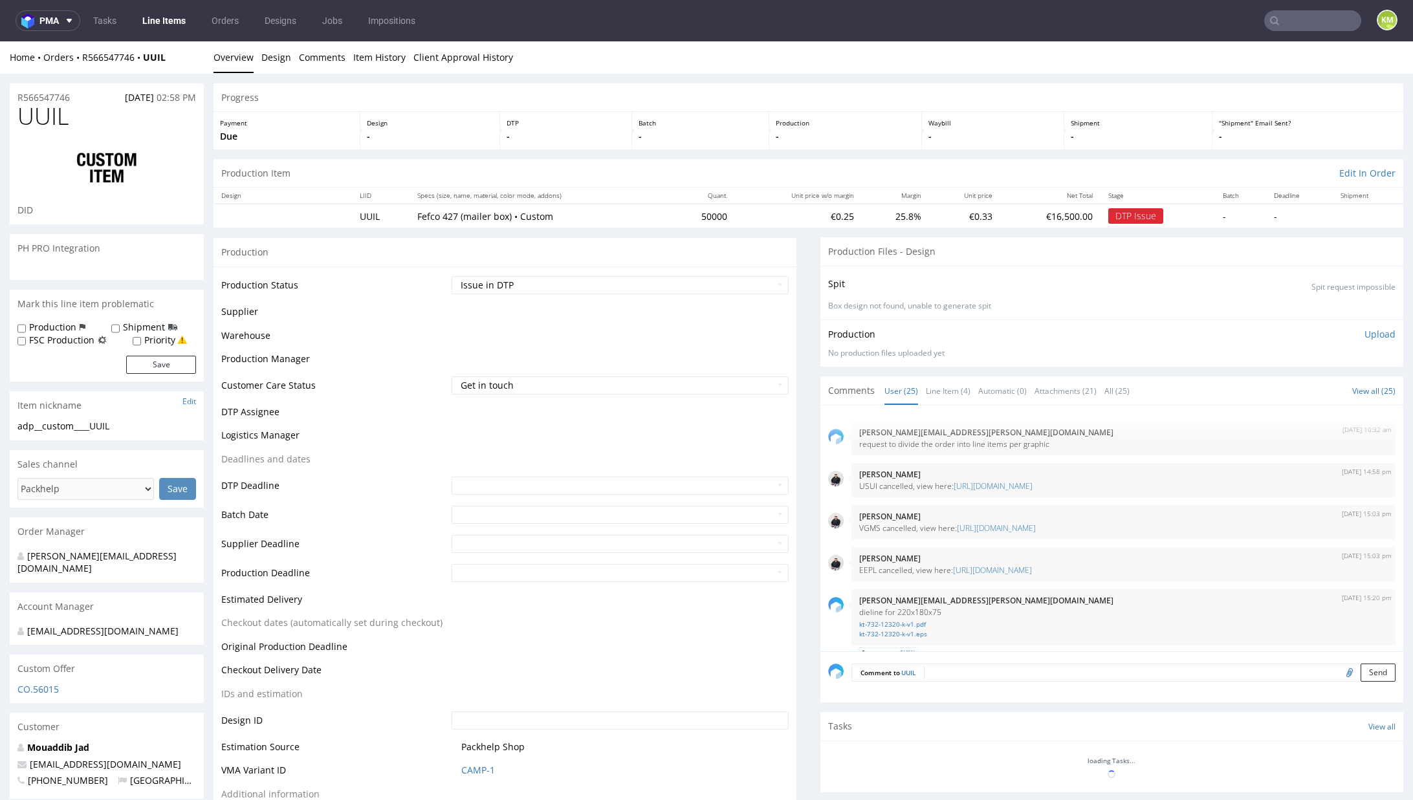
scroll to position [1384, 0]
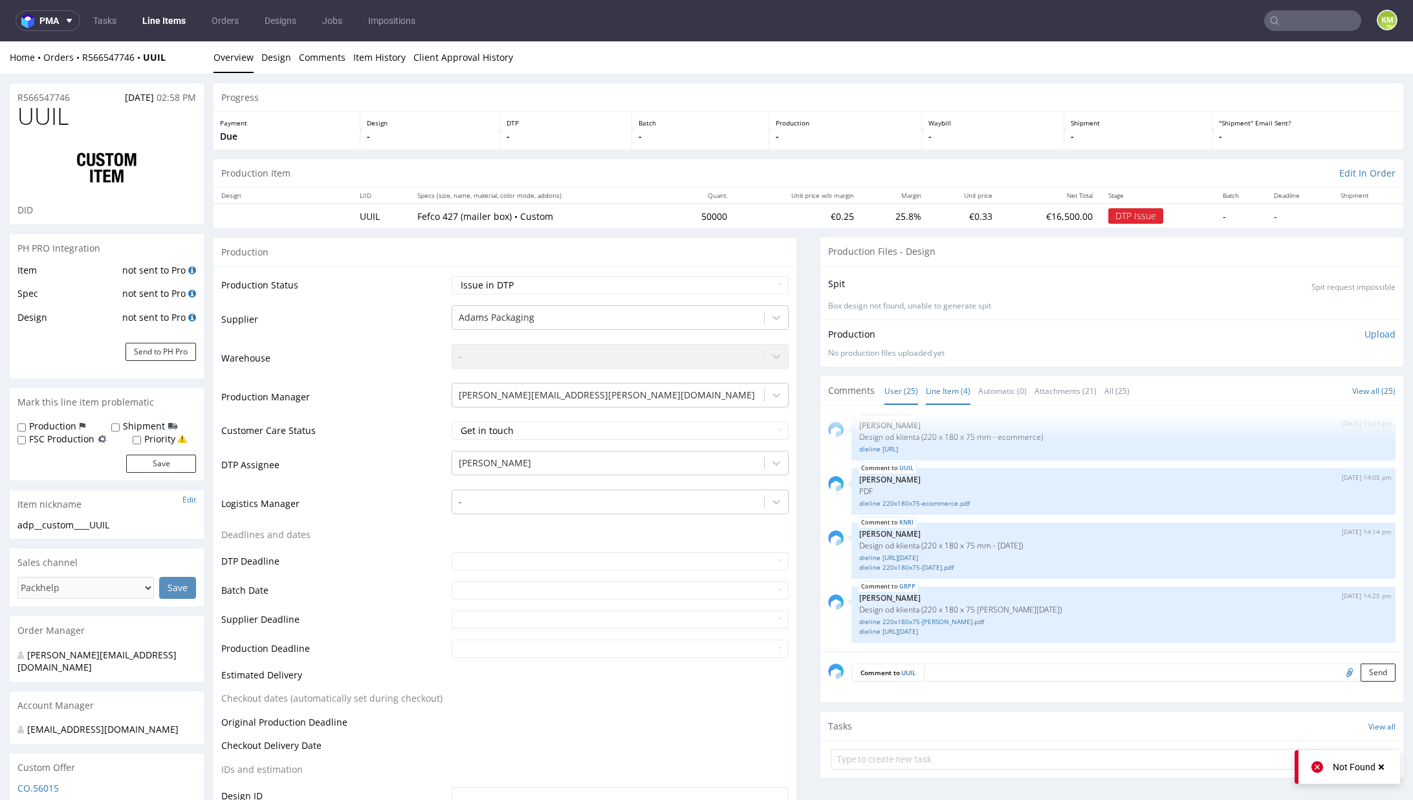
click at [930, 386] on link "Line Item (4)" at bounding box center [948, 391] width 45 height 28
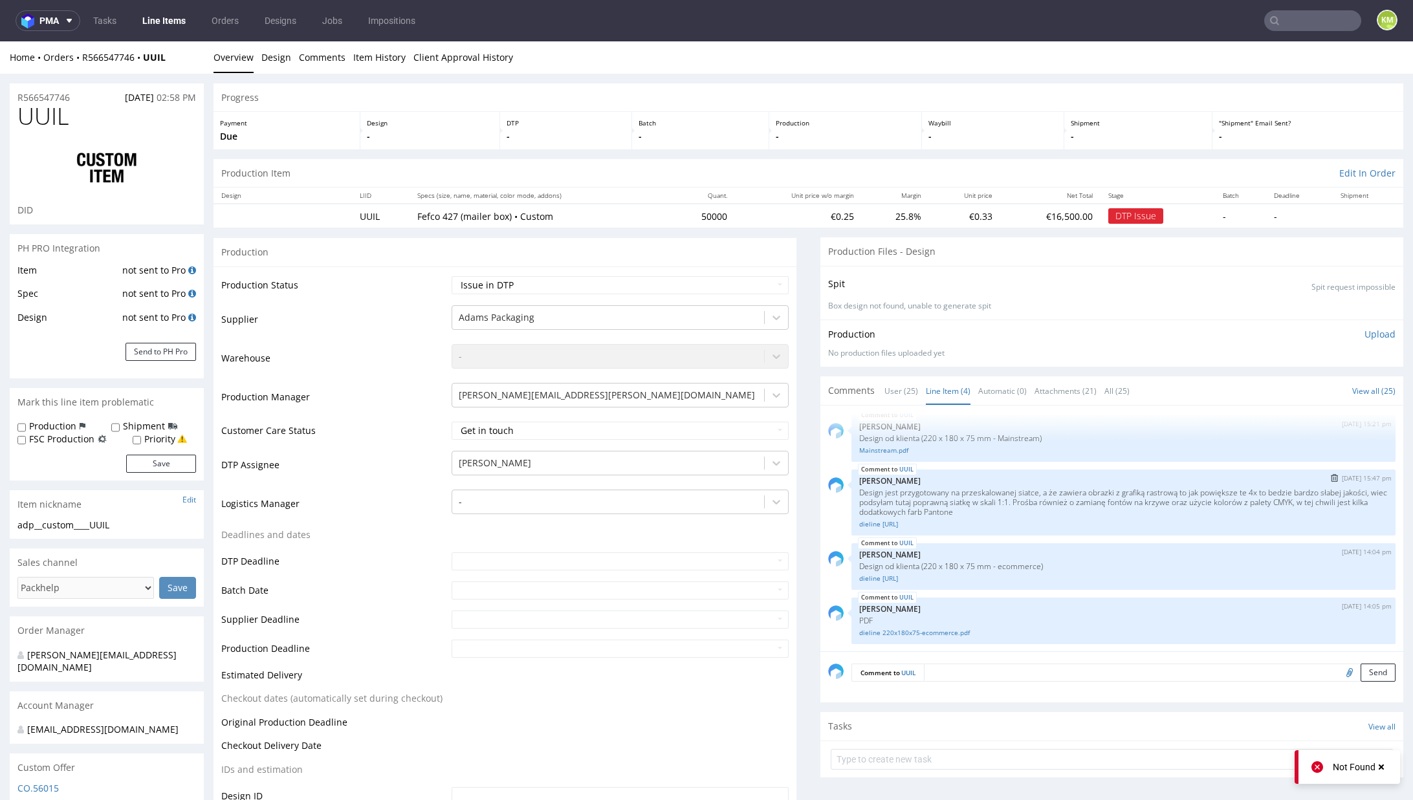
scroll to position [6, 0]
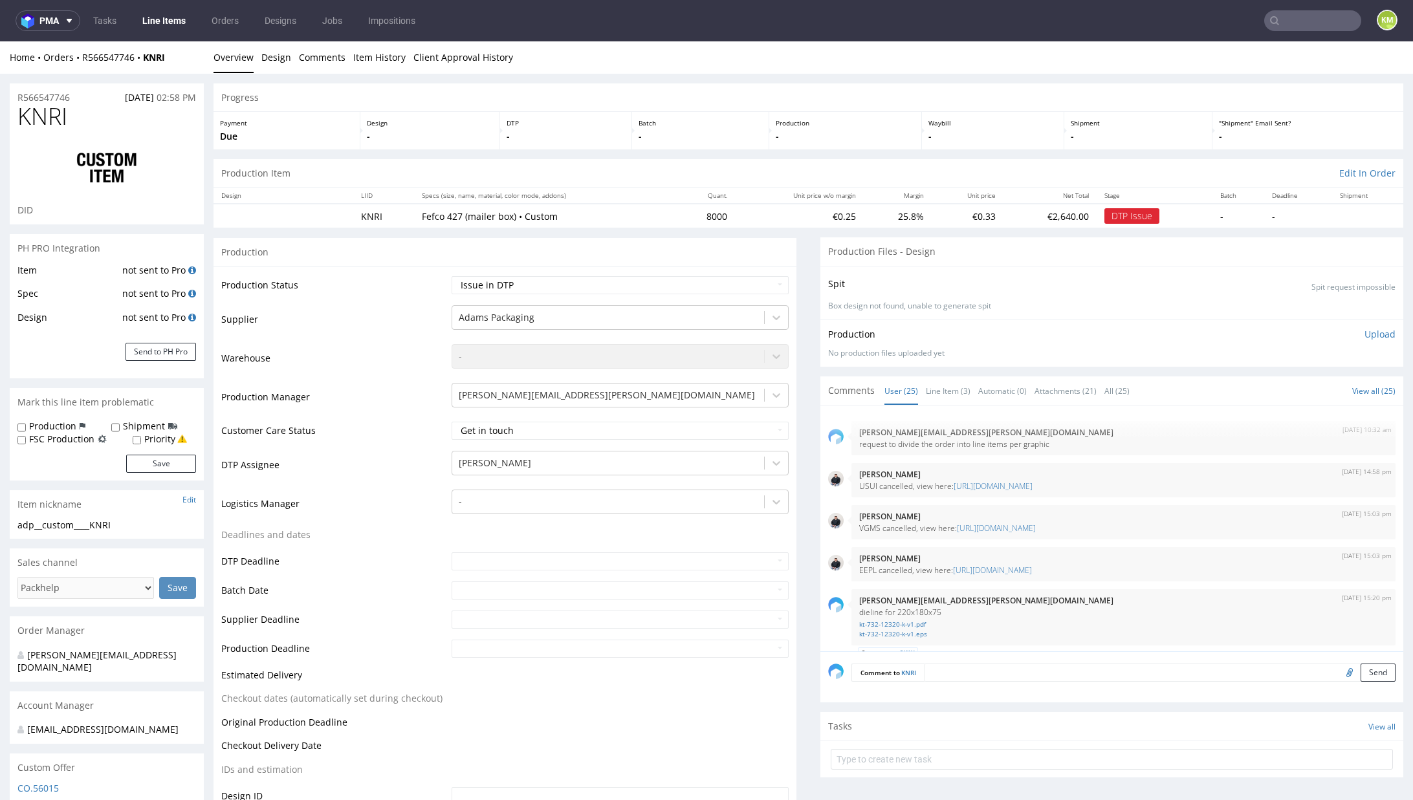
scroll to position [1384, 0]
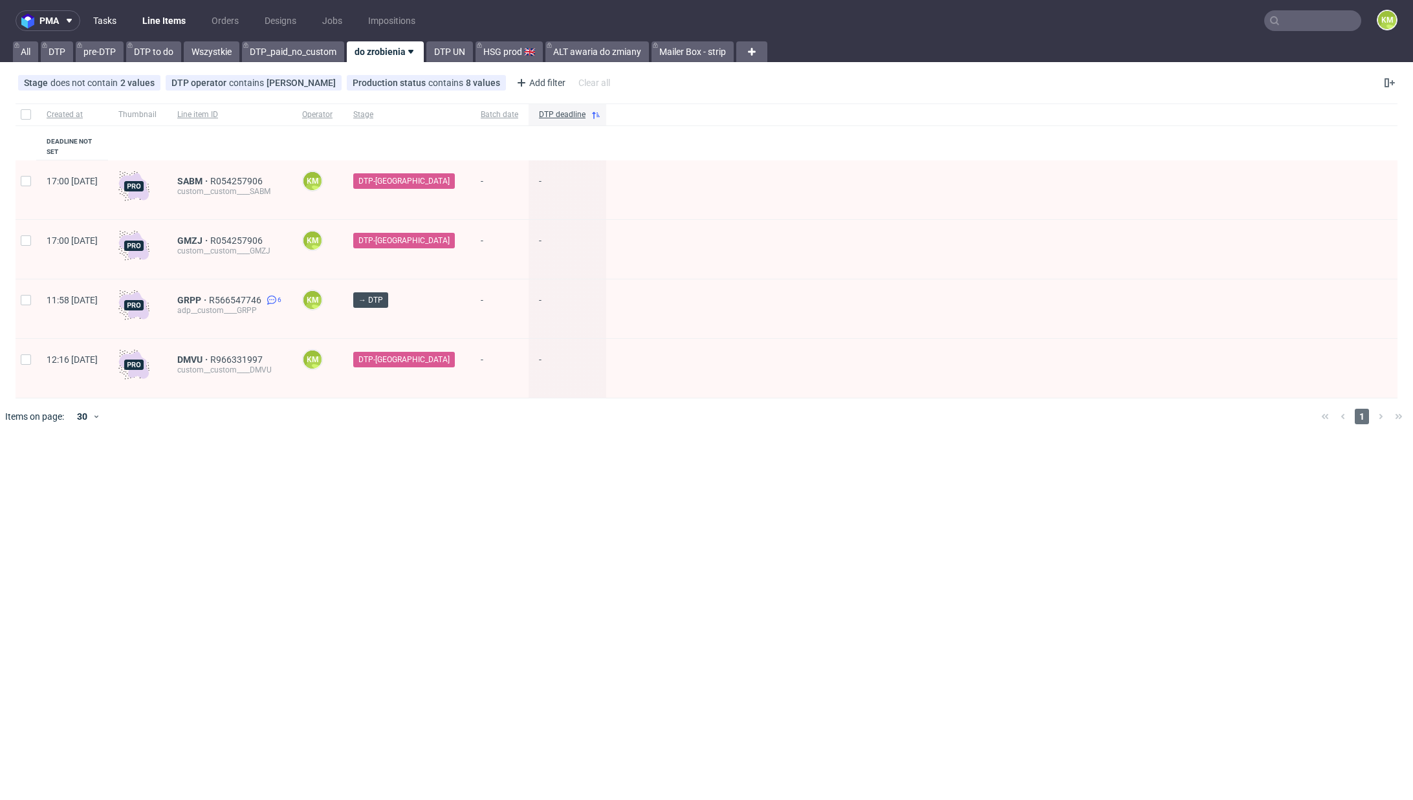
click at [111, 15] on link "Tasks" at bounding box center [104, 20] width 39 height 21
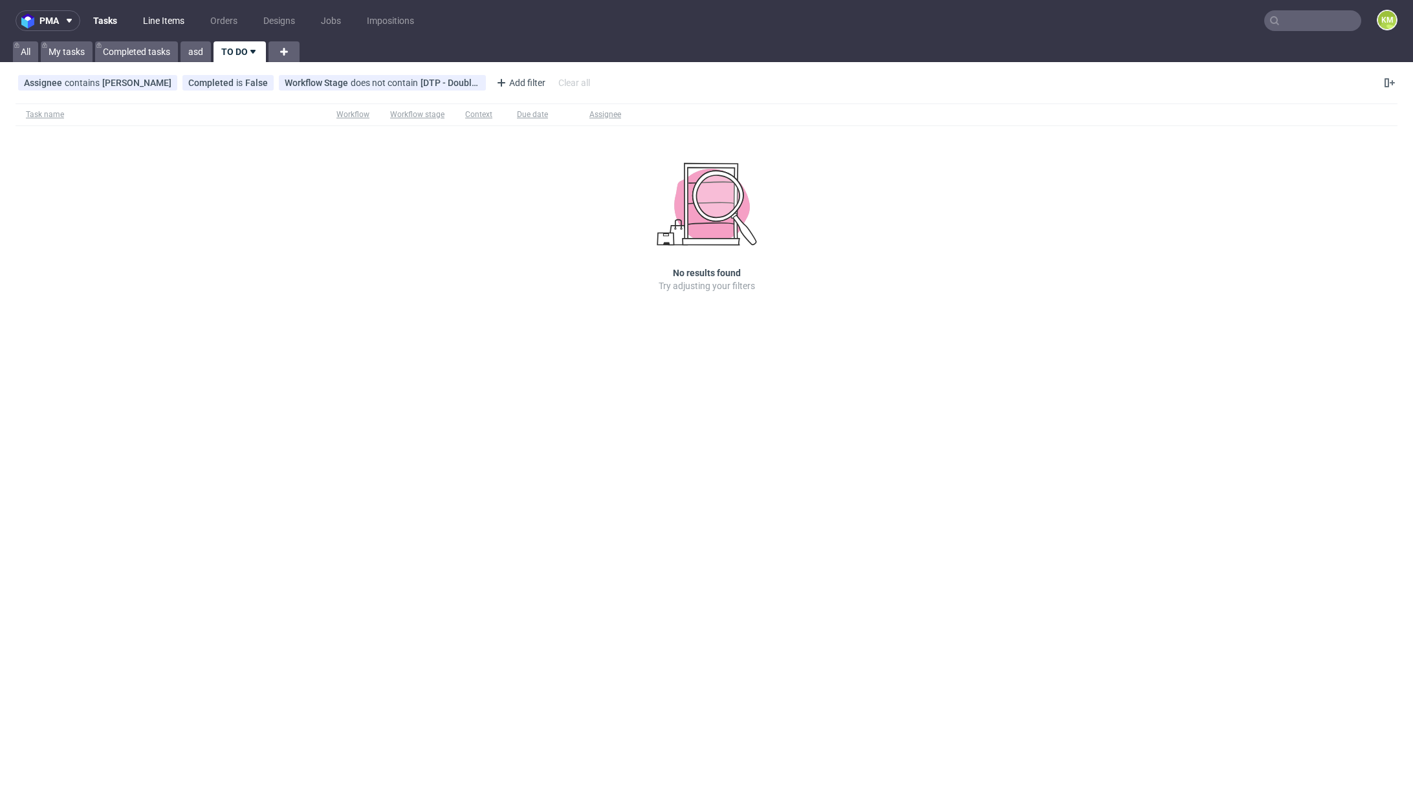
click at [153, 24] on link "Line Items" at bounding box center [163, 20] width 57 height 21
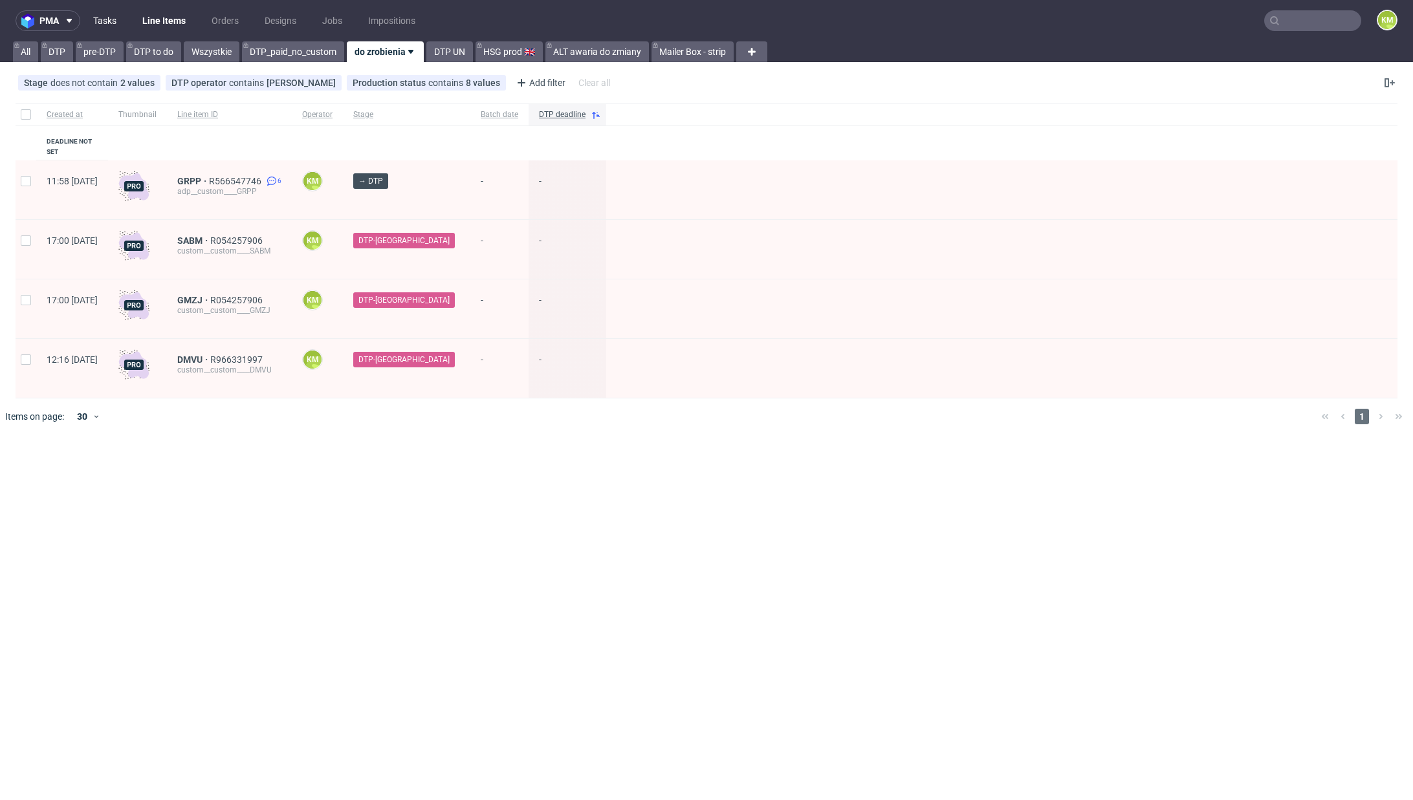
click at [109, 22] on link "Tasks" at bounding box center [104, 20] width 39 height 21
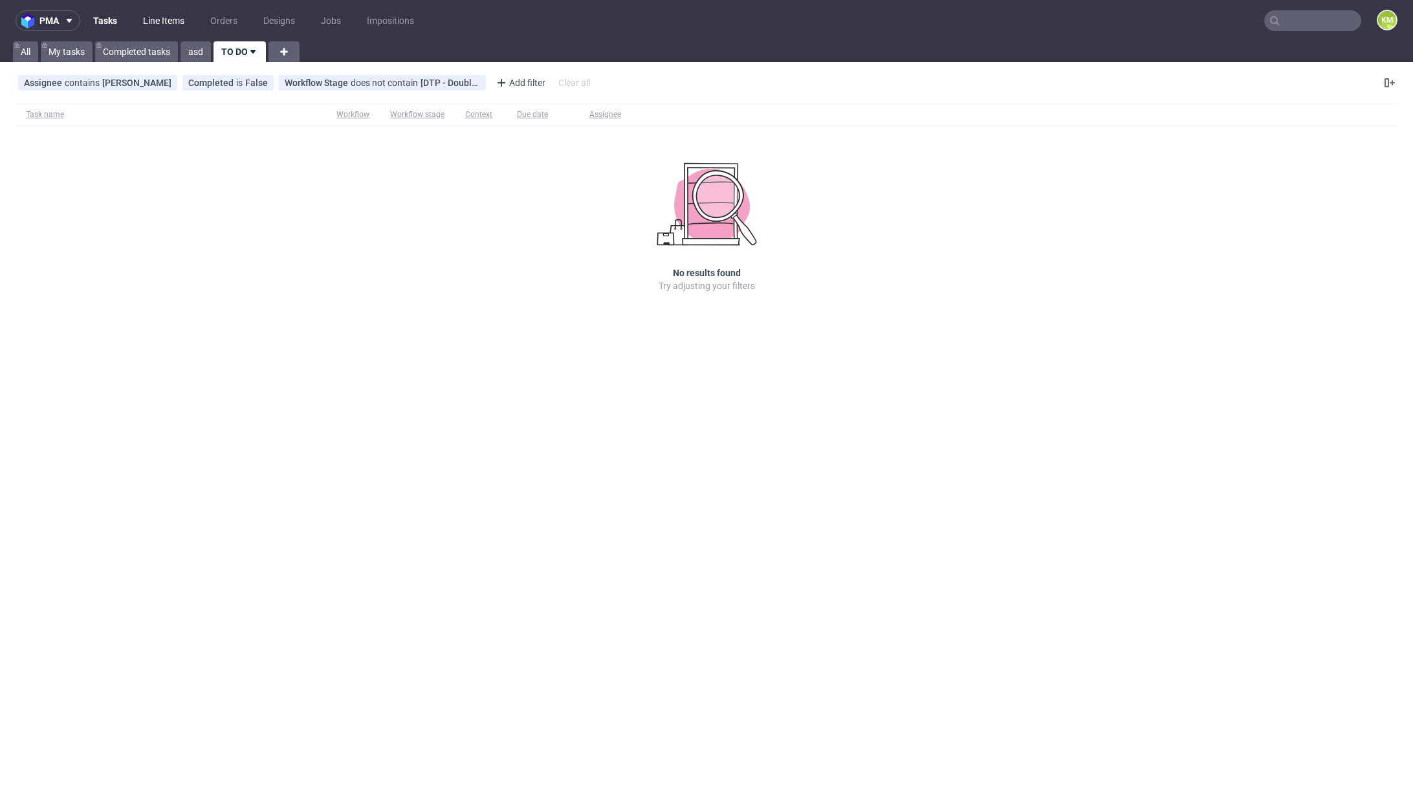
click at [164, 28] on link "Line Items" at bounding box center [163, 20] width 57 height 21
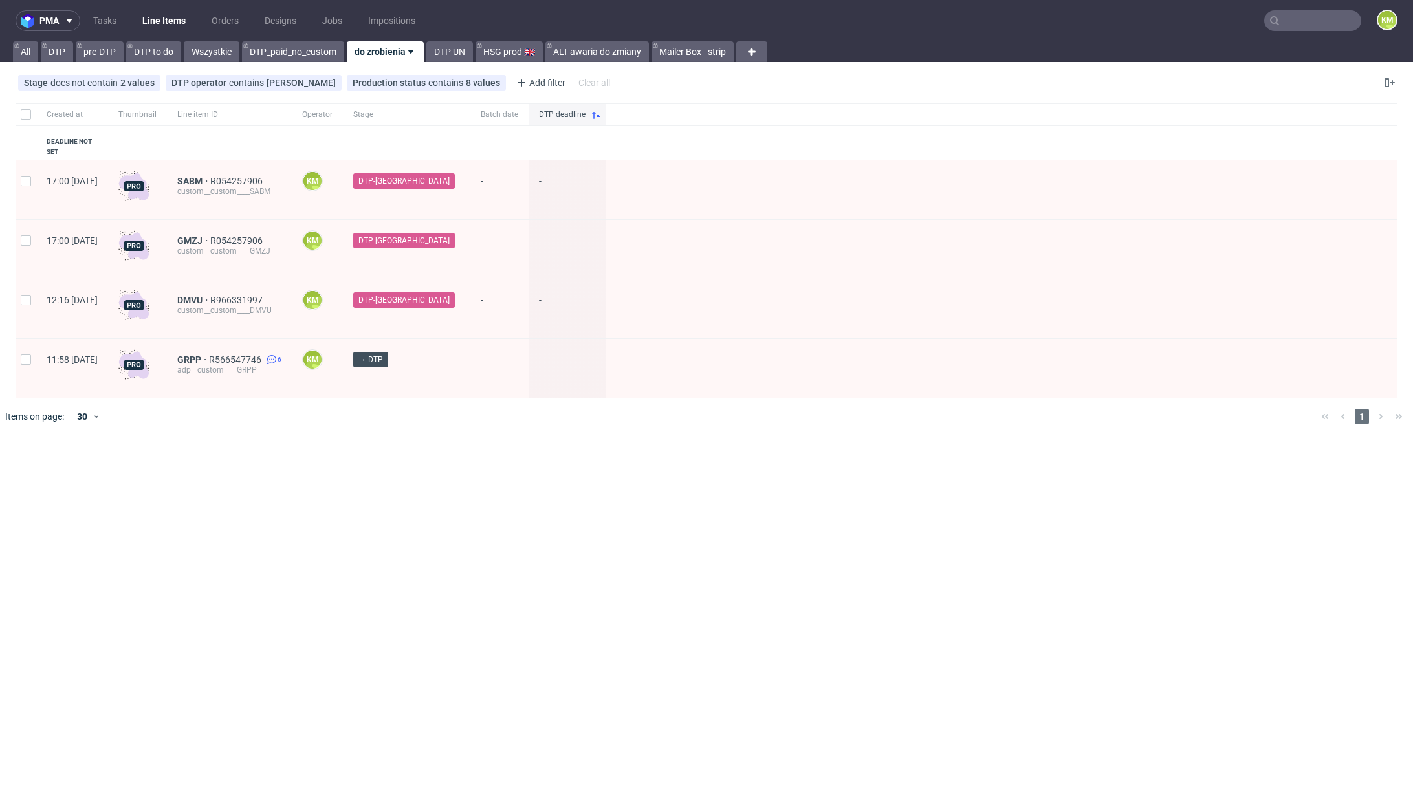
click at [388, 408] on div at bounding box center [725, 417] width 1171 height 36
click at [390, 452] on div "pma Tasks Line Items Orders Designs Jobs Impositions KM All DTP pre-DTP DTP to …" at bounding box center [706, 400] width 1413 height 800
click at [391, 459] on div "pma Tasks Line Items Orders Designs Jobs Impositions KM All DTP pre-DTP DTP to …" at bounding box center [706, 400] width 1413 height 800
click at [398, 463] on div "pma Tasks Line Items Orders Designs Jobs Impositions KM All DTP pre-DTP DTP to …" at bounding box center [706, 400] width 1413 height 800
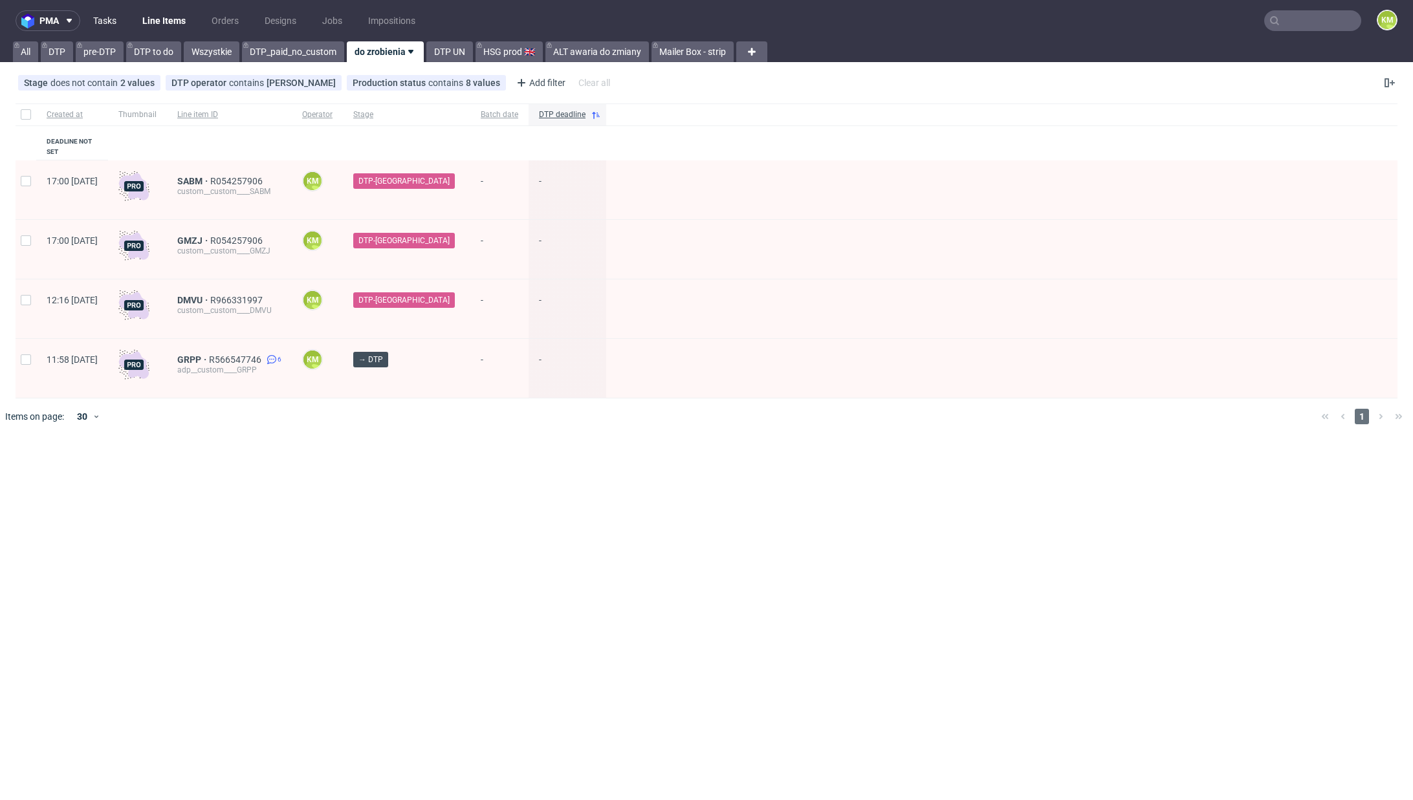
click at [98, 27] on link "Tasks" at bounding box center [104, 20] width 39 height 21
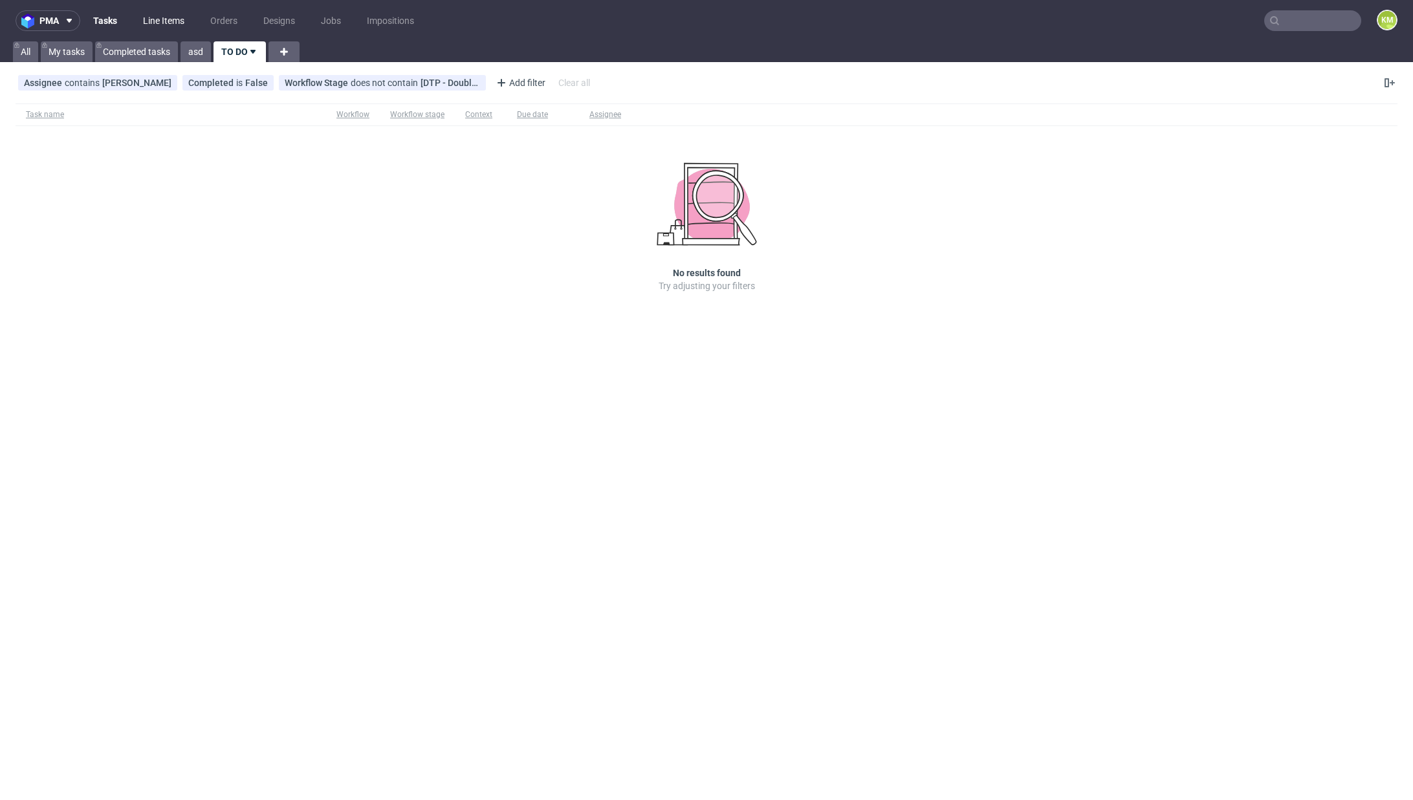
click at [149, 17] on link "Line Items" at bounding box center [163, 20] width 57 height 21
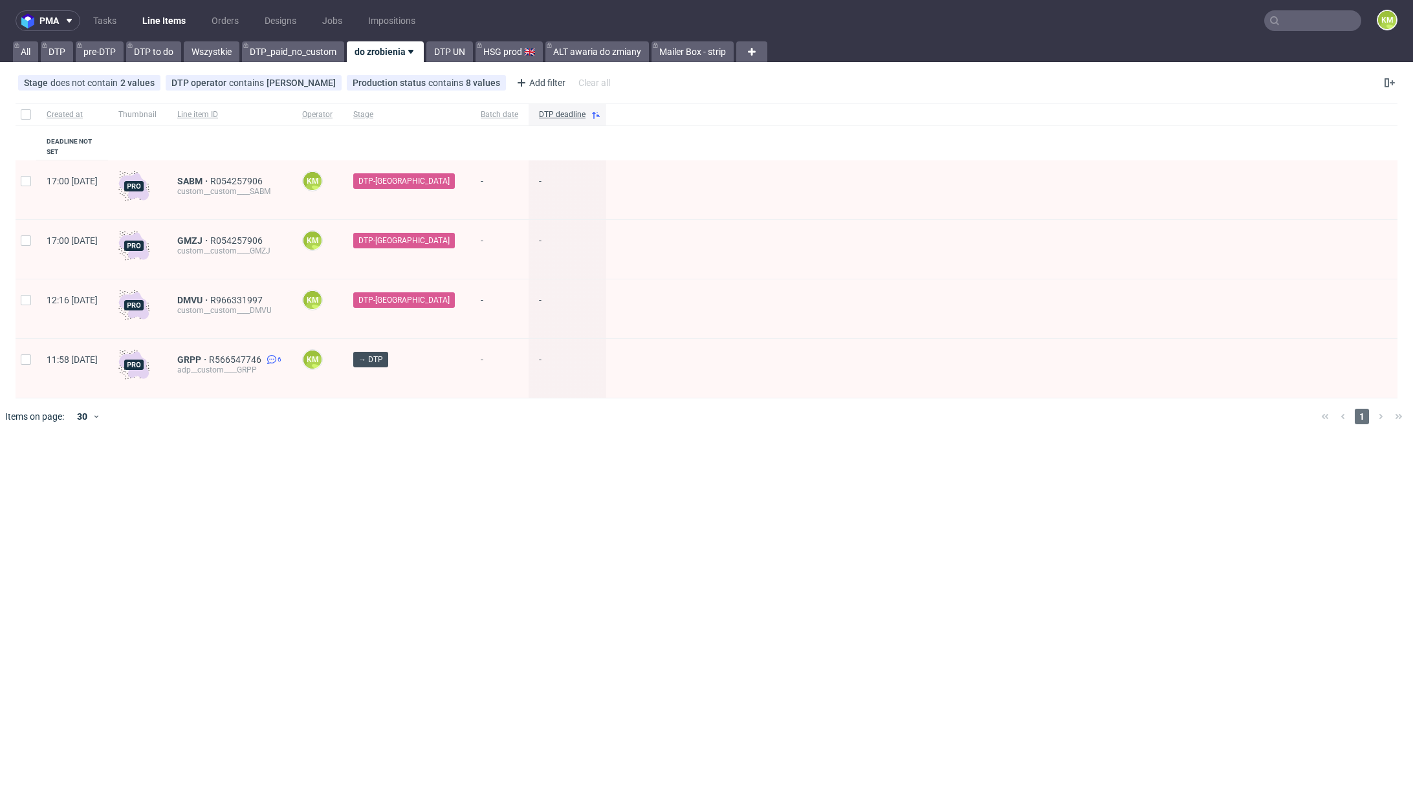
click at [298, 441] on div "pma Tasks Line Items Orders Designs Jobs Impositions KM All DTP pre-DTP DTP to …" at bounding box center [706, 400] width 1413 height 800
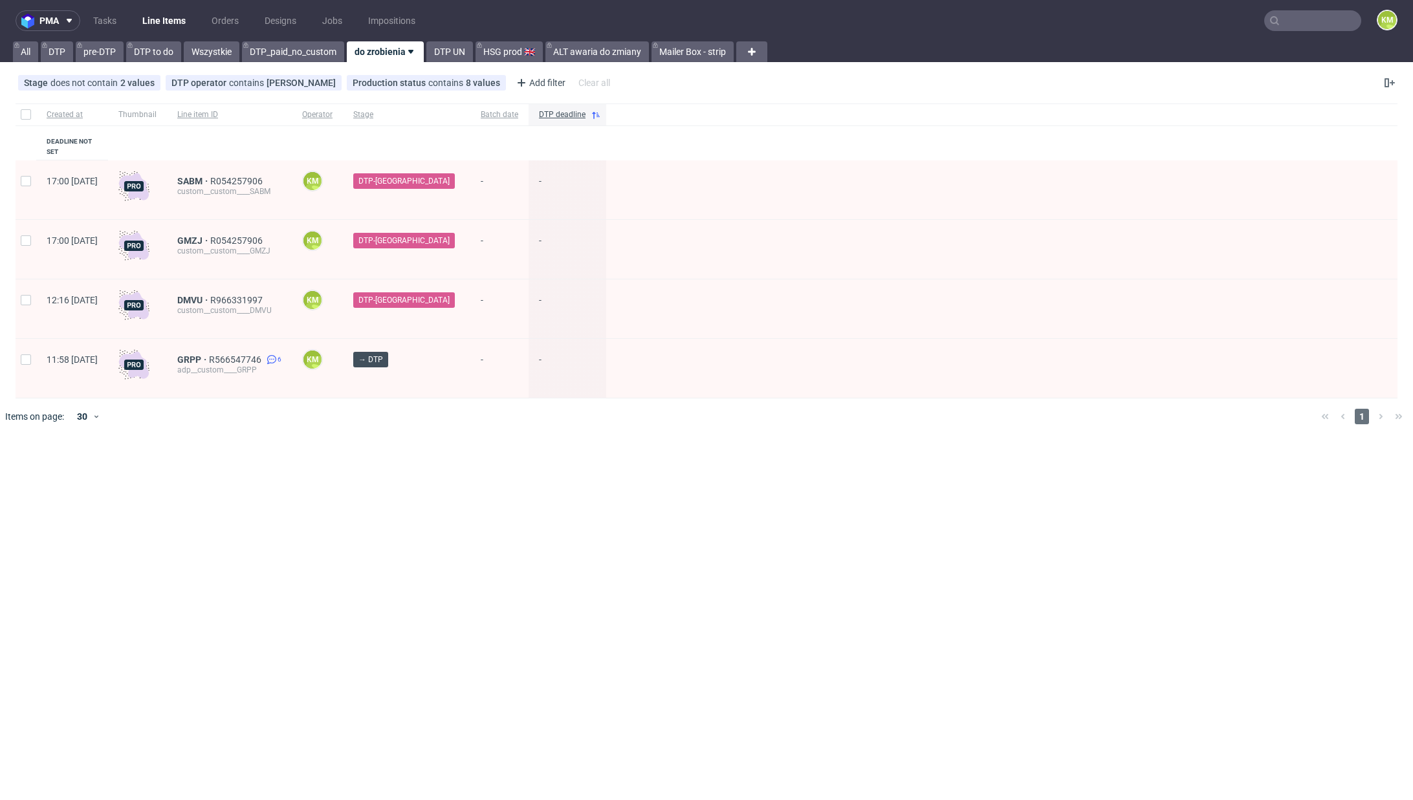
click at [298, 441] on div "pma Tasks Line Items Orders Designs Jobs Impositions KM All DTP pre-DTP DTP to …" at bounding box center [706, 400] width 1413 height 800
click at [289, 487] on div "pma Tasks Line Items Orders Designs Jobs Impositions KM All DTP pre-DTP DTP to …" at bounding box center [706, 400] width 1413 height 800
click at [295, 469] on div "pma Tasks Line Items Orders Designs Jobs Impositions KM All DTP pre-DTP DTP to …" at bounding box center [706, 400] width 1413 height 800
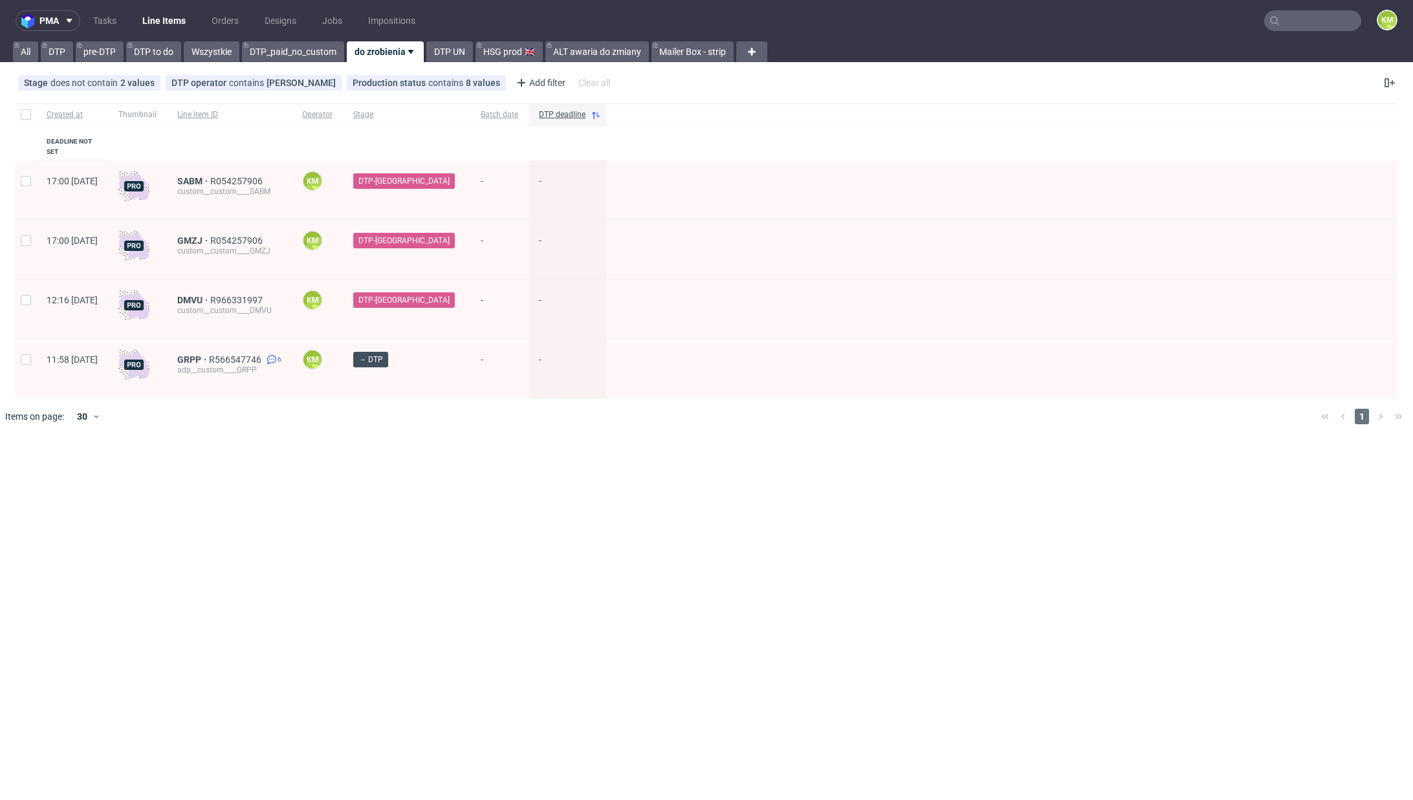
click at [546, 450] on div "pma Tasks Line Items Orders Designs Jobs Impositions KM All DTP pre-DTP DTP to …" at bounding box center [706, 400] width 1413 height 800
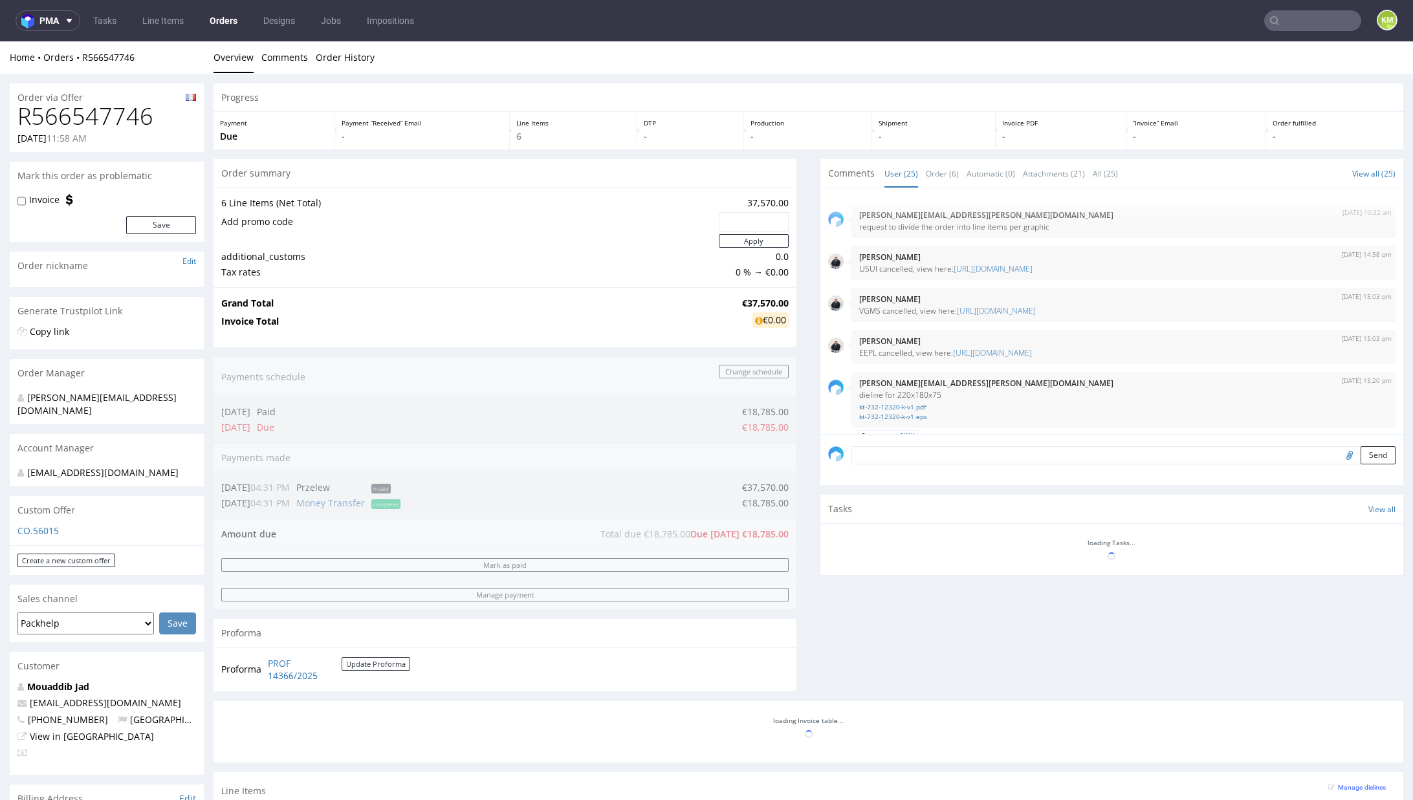
scroll to position [1384, 0]
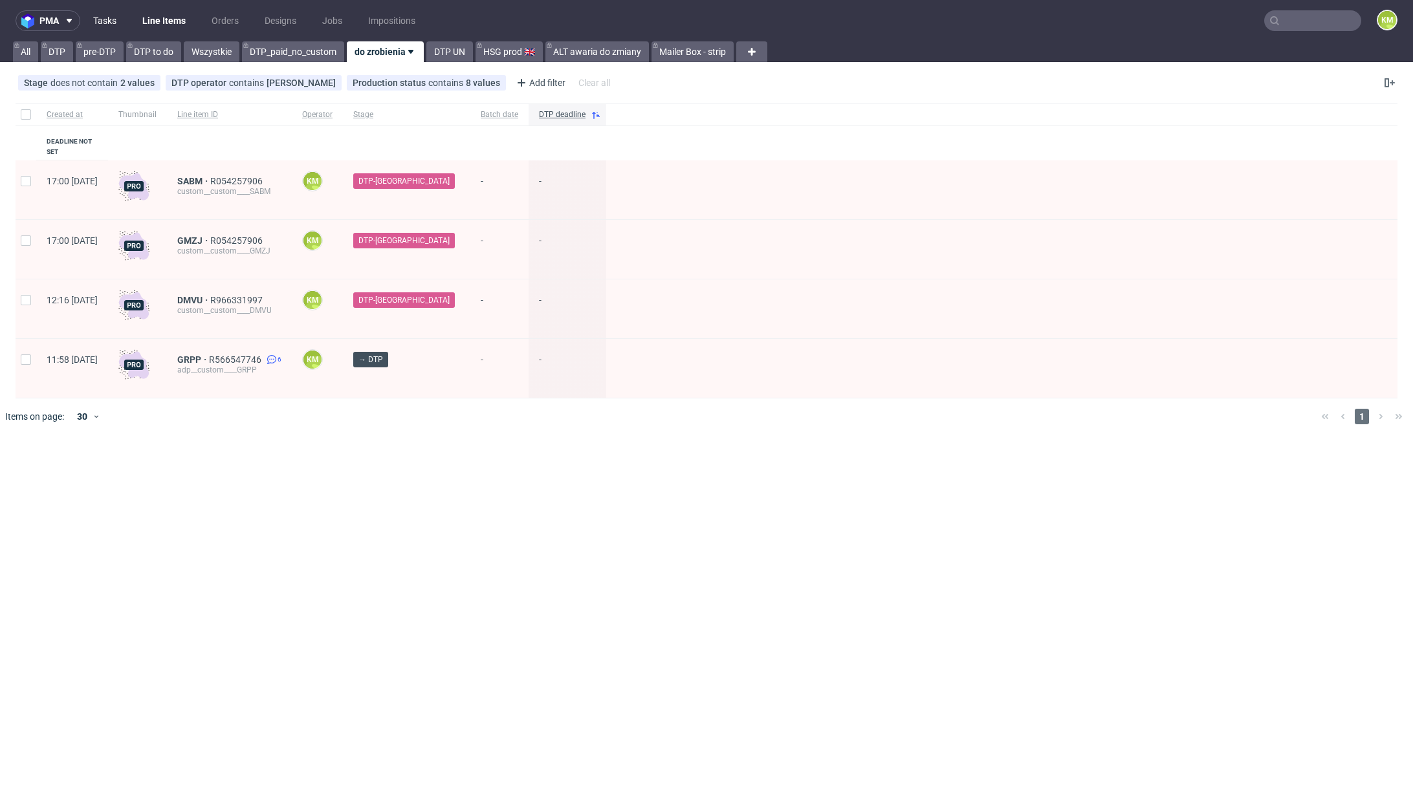
click at [105, 23] on link "Tasks" at bounding box center [104, 20] width 39 height 21
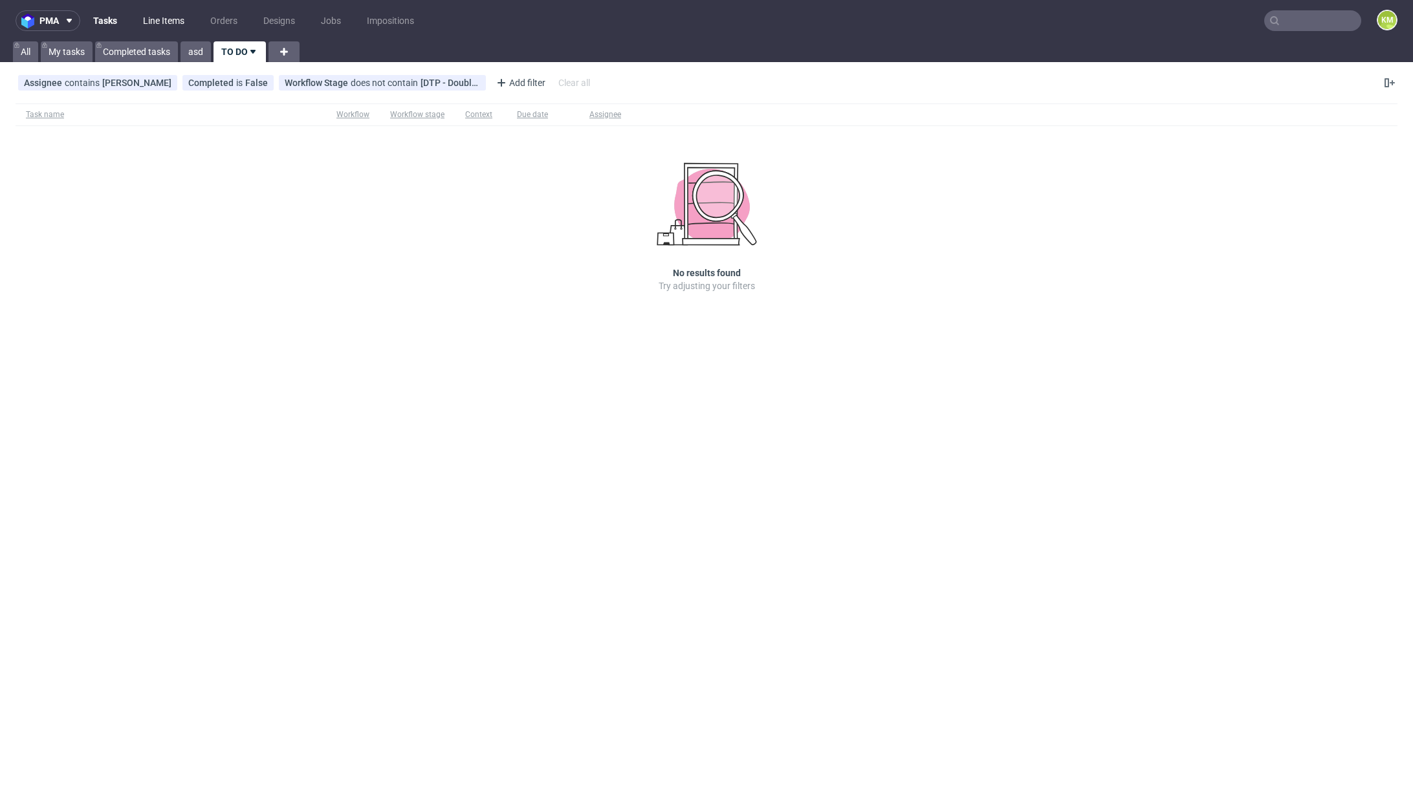
click at [159, 23] on link "Line Items" at bounding box center [163, 20] width 57 height 21
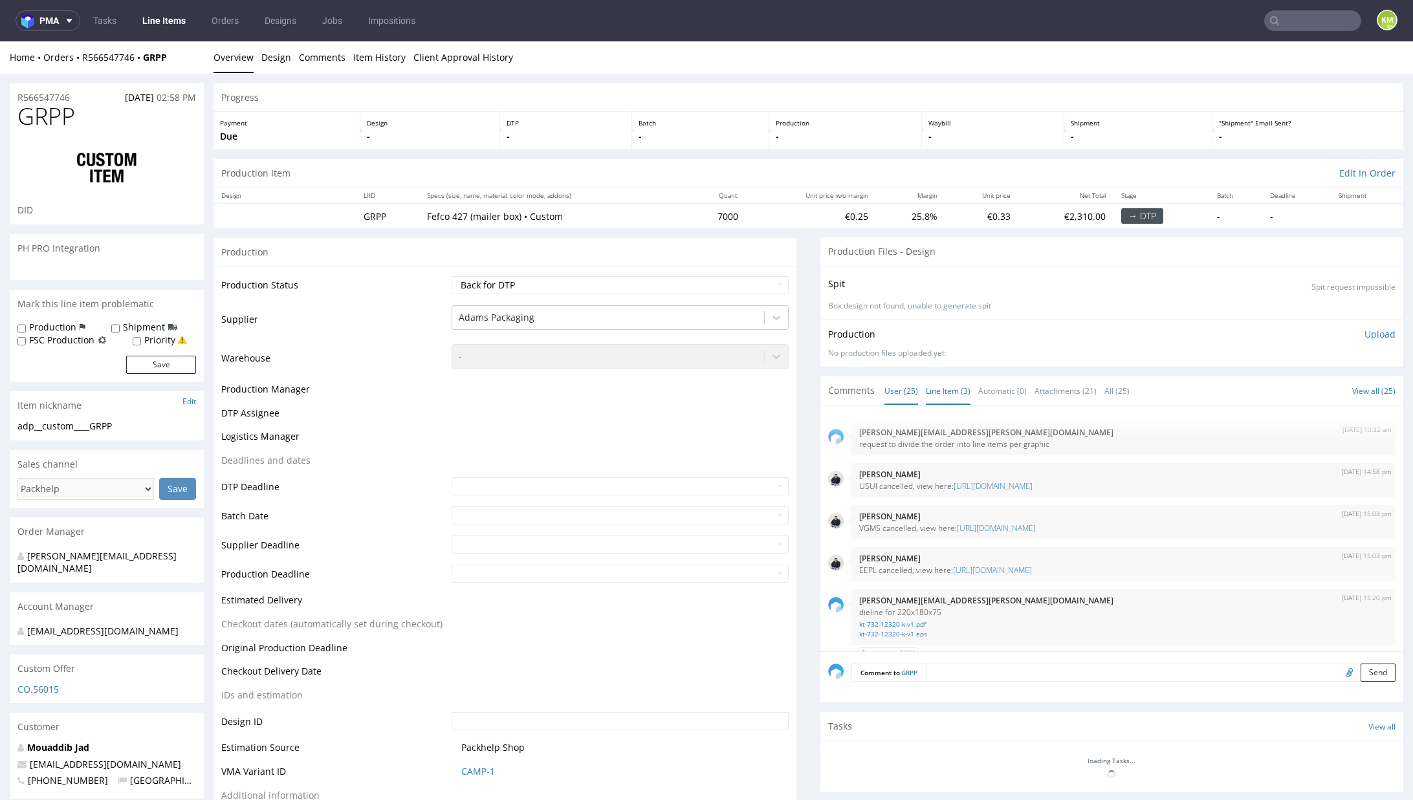
scroll to position [1384, 0]
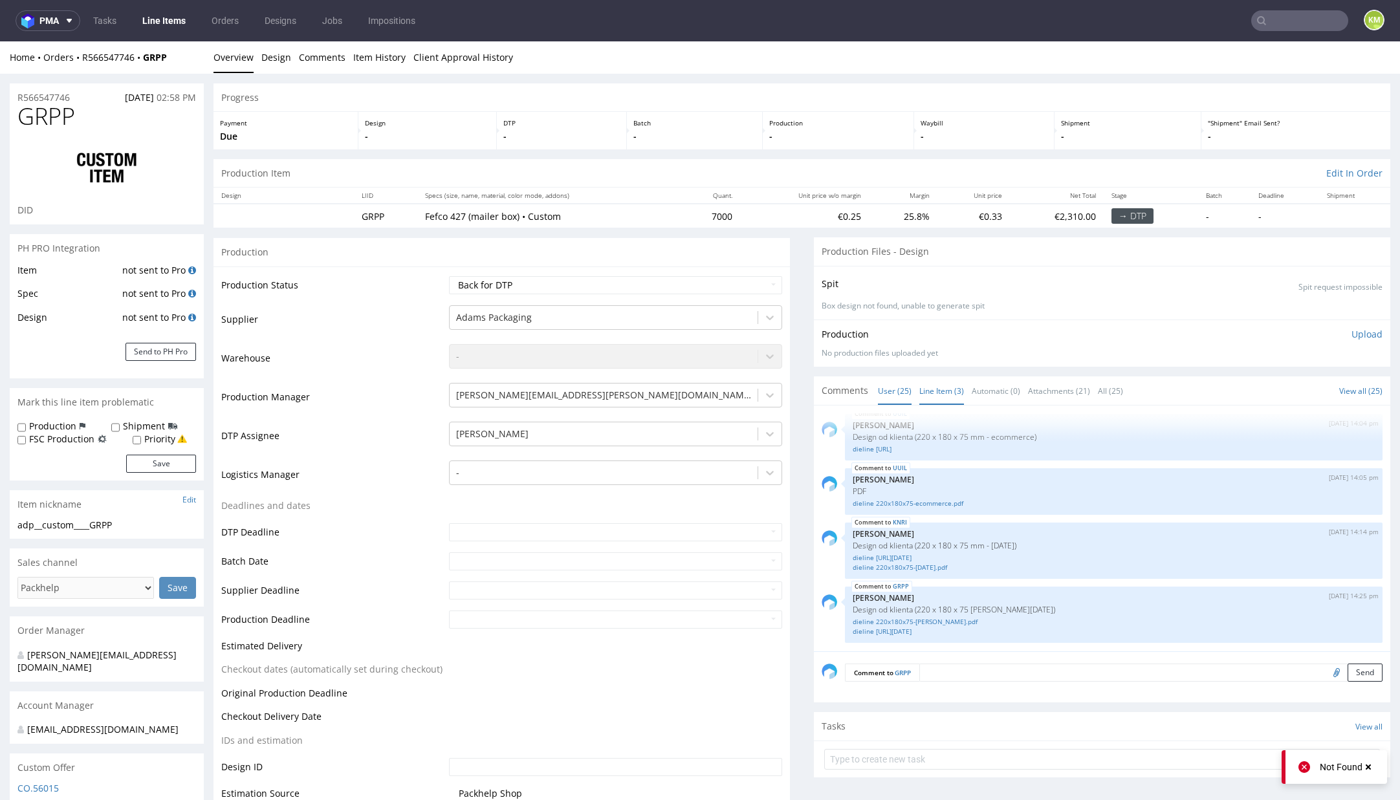
click at [944, 389] on link "Line Item (3)" at bounding box center [941, 391] width 45 height 28
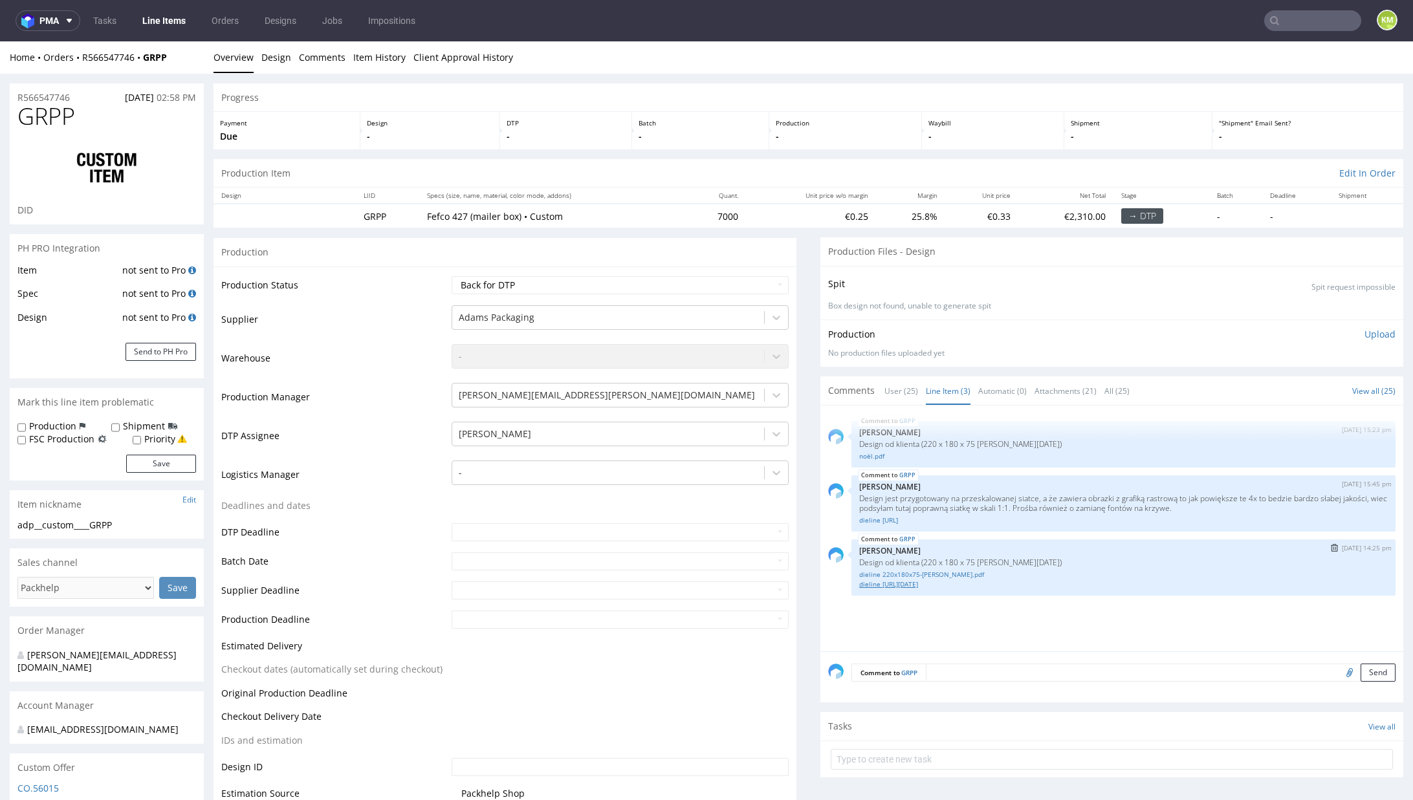
click at [917, 585] on link "dieline [URL][DATE]" at bounding box center [1123, 585] width 529 height 10
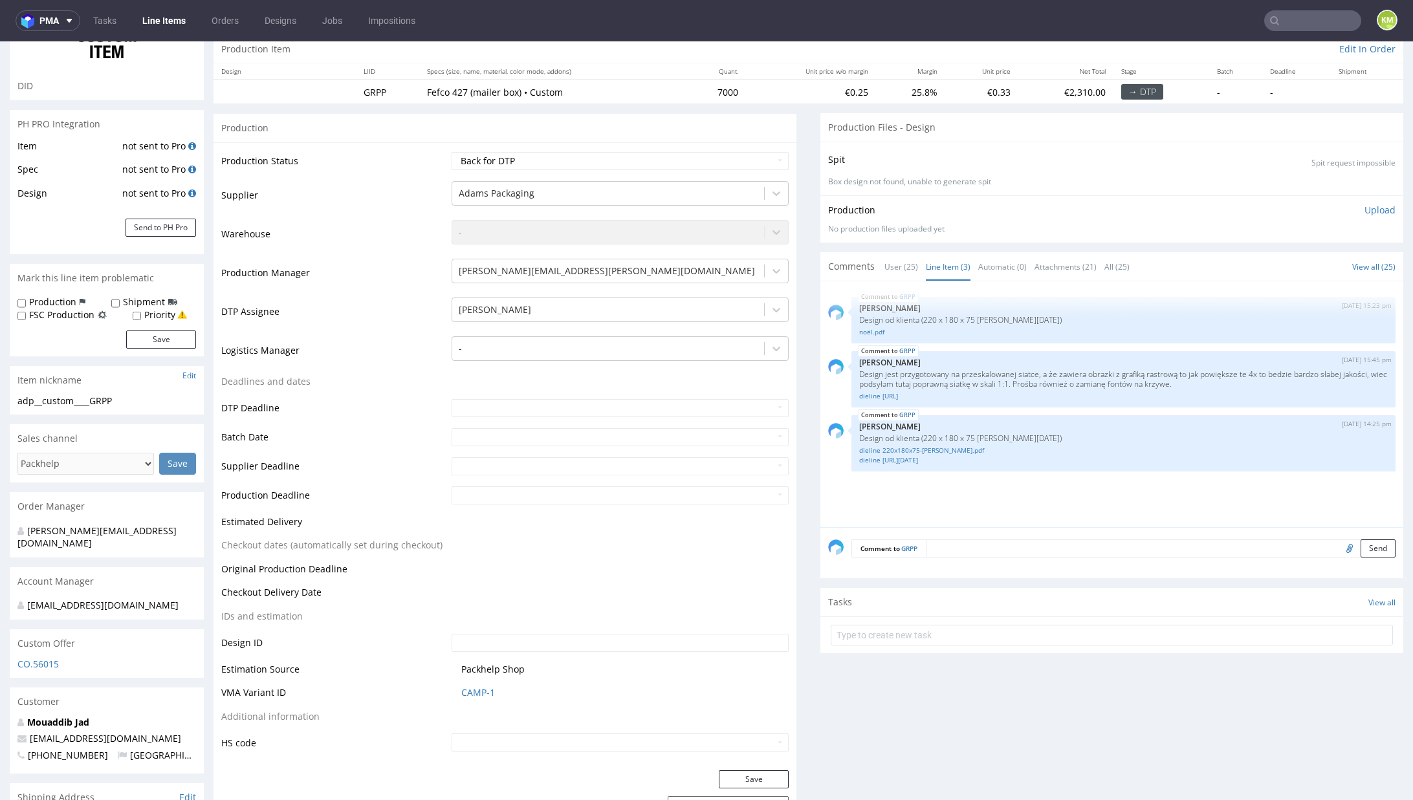
scroll to position [136, 0]
